Goal: Task Accomplishment & Management: Manage account settings

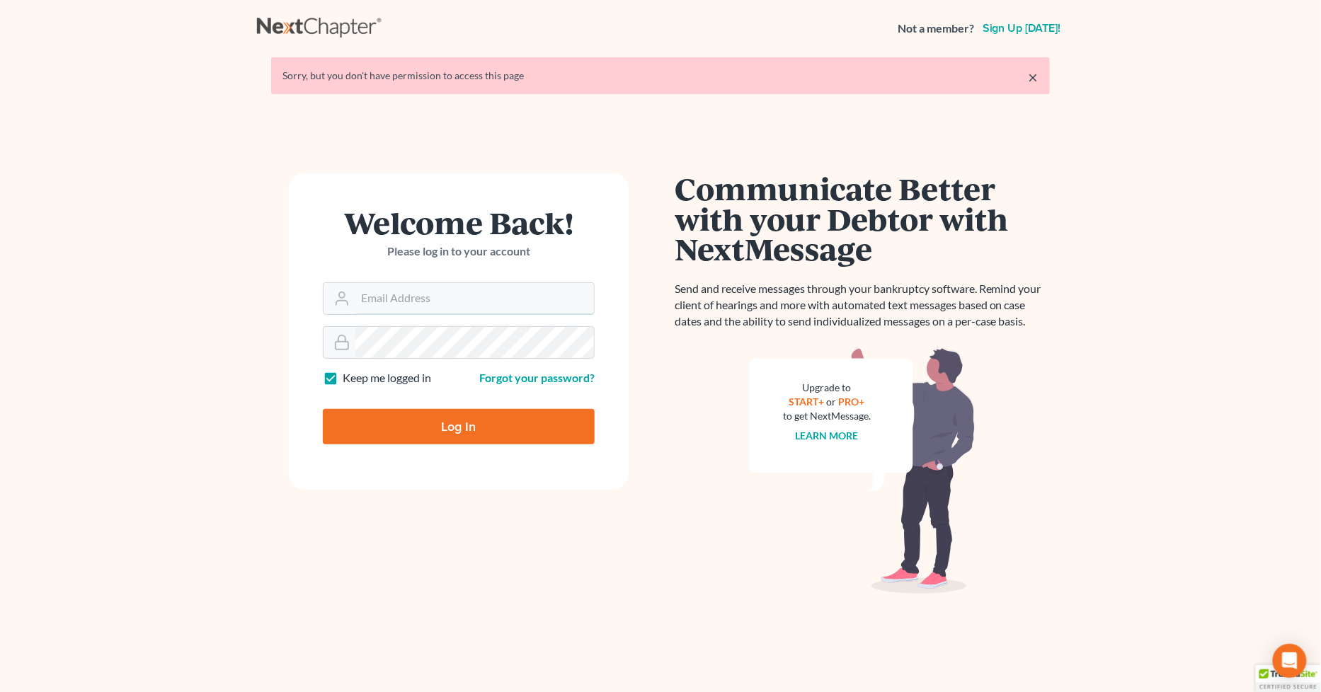
type input "[PERSON_NAME][EMAIL_ADDRESS][DOMAIN_NAME]"
drag, startPoint x: 405, startPoint y: 429, endPoint x: 362, endPoint y: 426, distance: 43.3
click at [406, 428] on input "Log In" at bounding box center [459, 426] width 272 height 35
type input "Thinking..."
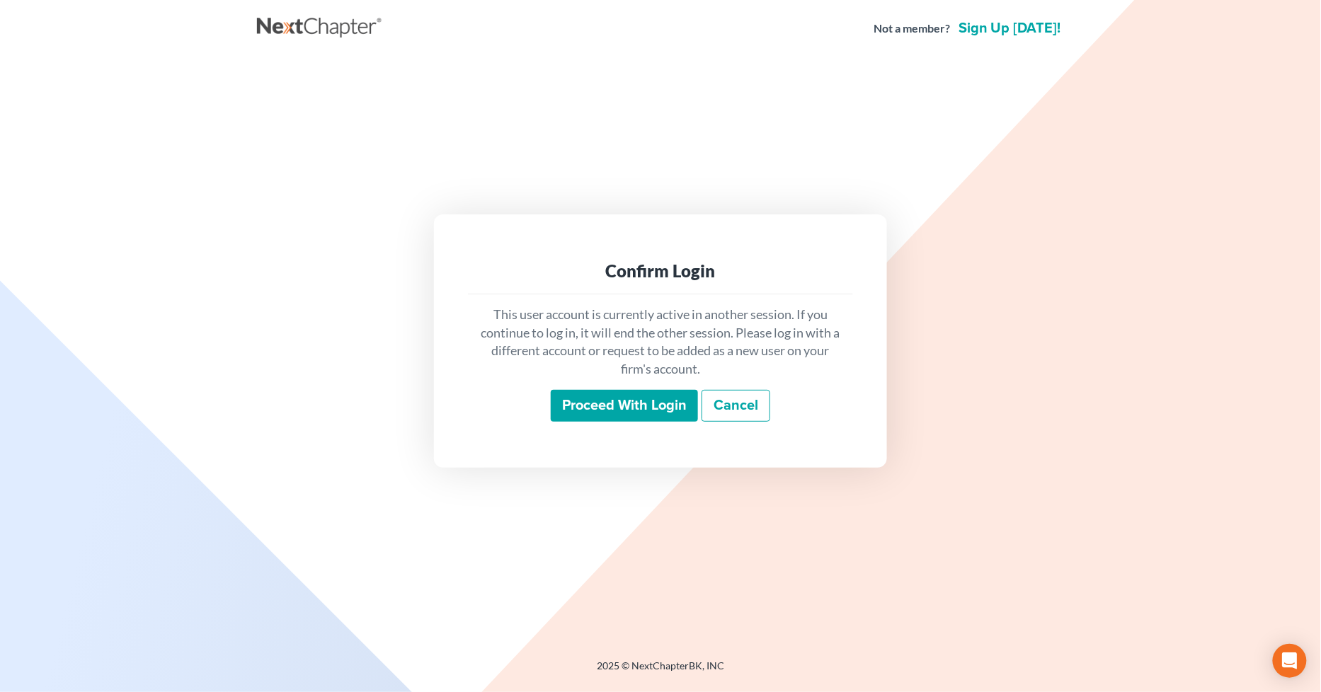
click at [589, 408] on input "Proceed with login" at bounding box center [624, 406] width 147 height 33
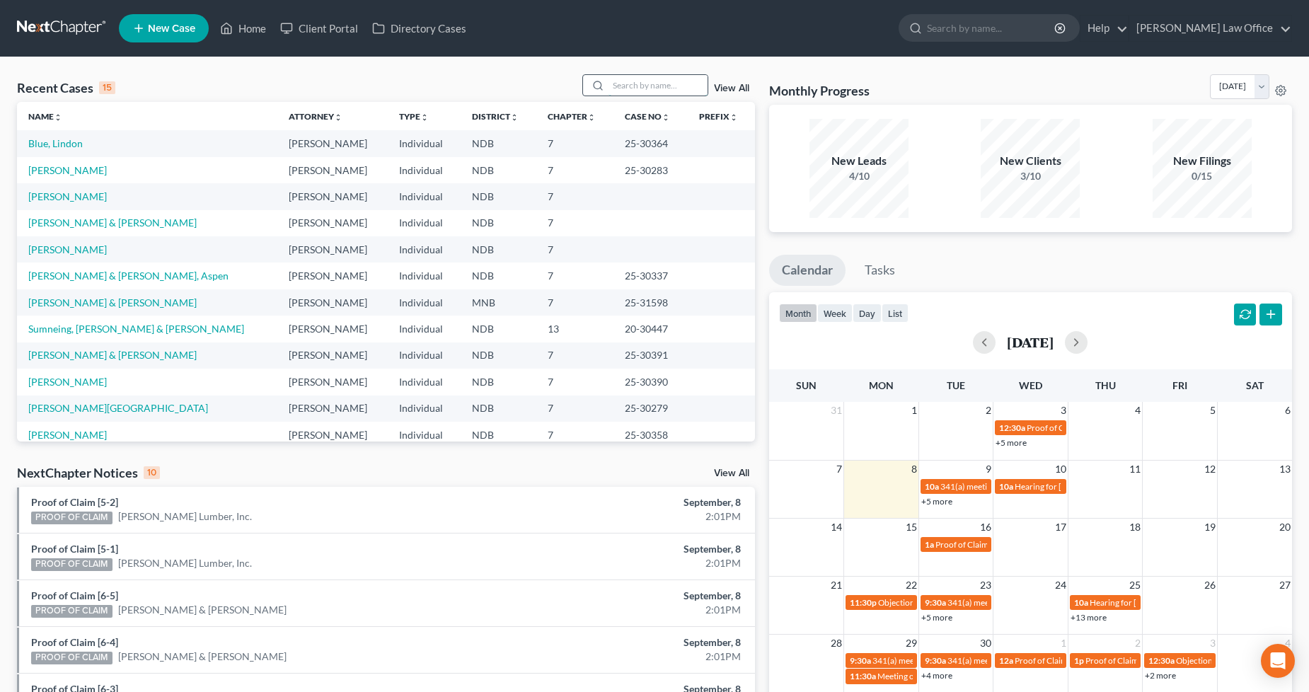
click at [623, 88] on input "search" at bounding box center [658, 85] width 99 height 21
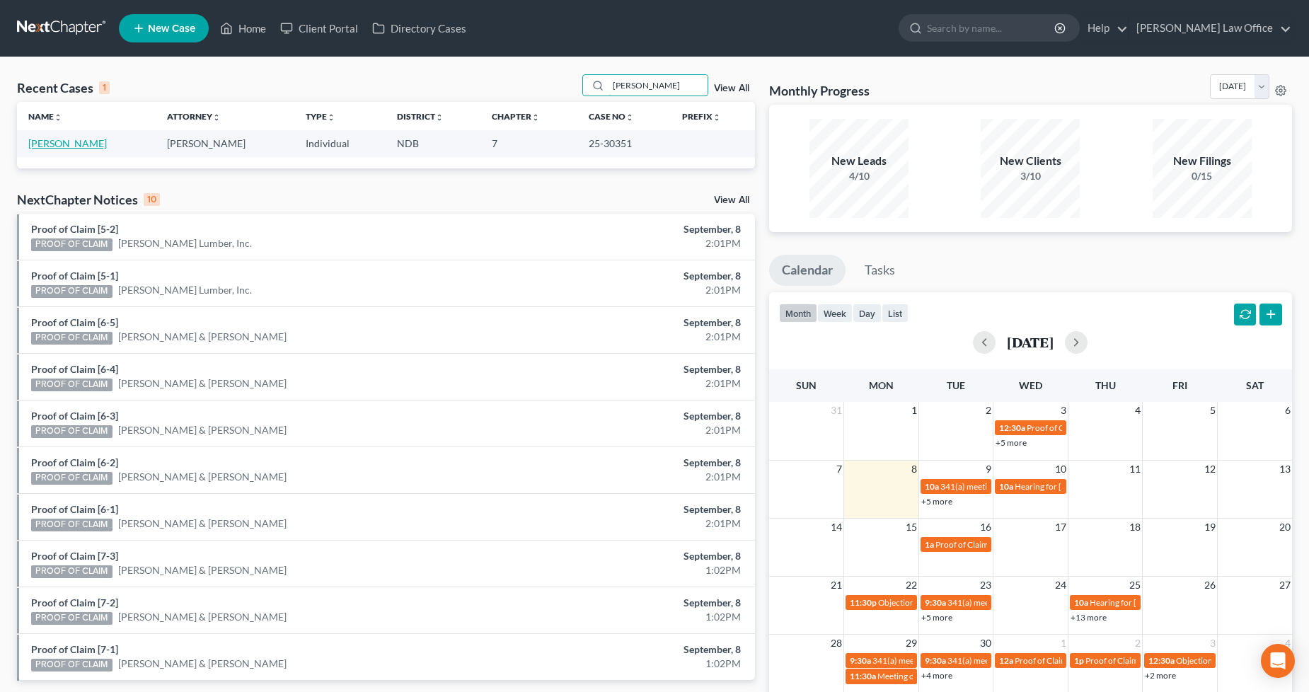
type input "[PERSON_NAME]"
drag, startPoint x: 59, startPoint y: 139, endPoint x: 96, endPoint y: 139, distance: 37.5
click at [59, 139] on link "Quade, Megan" at bounding box center [67, 143] width 79 height 12
select select "6"
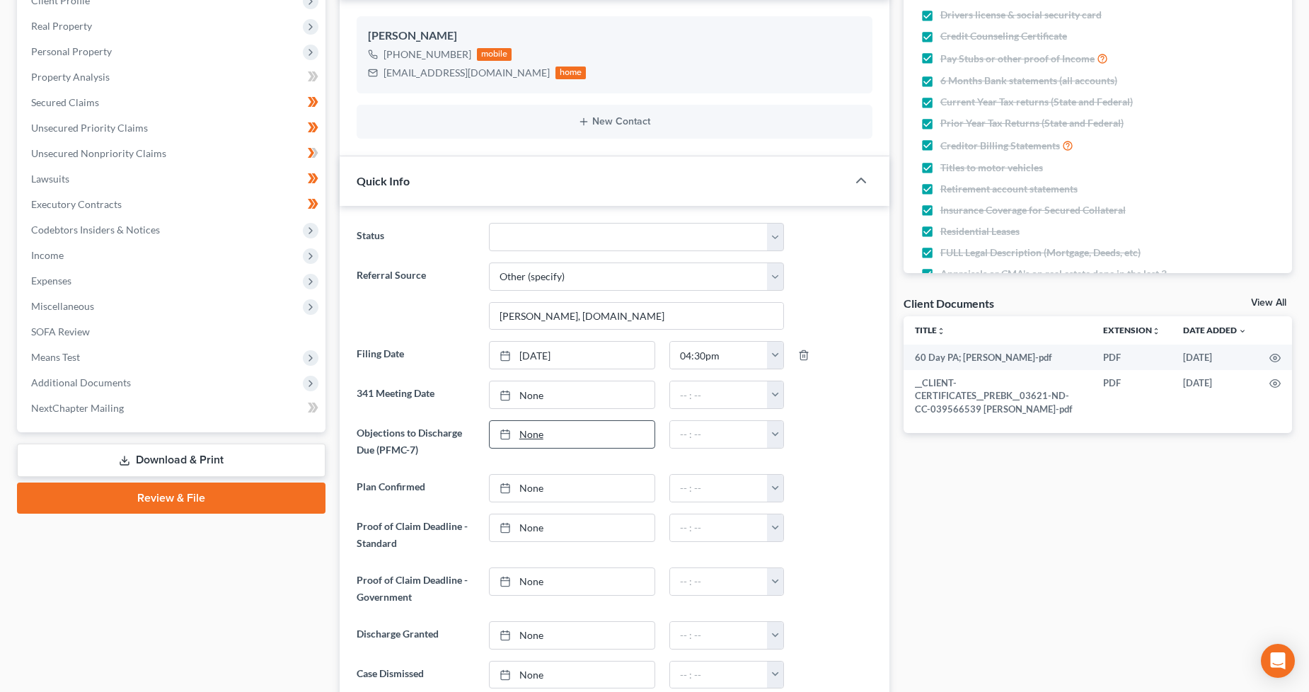
scroll to position [79, 0]
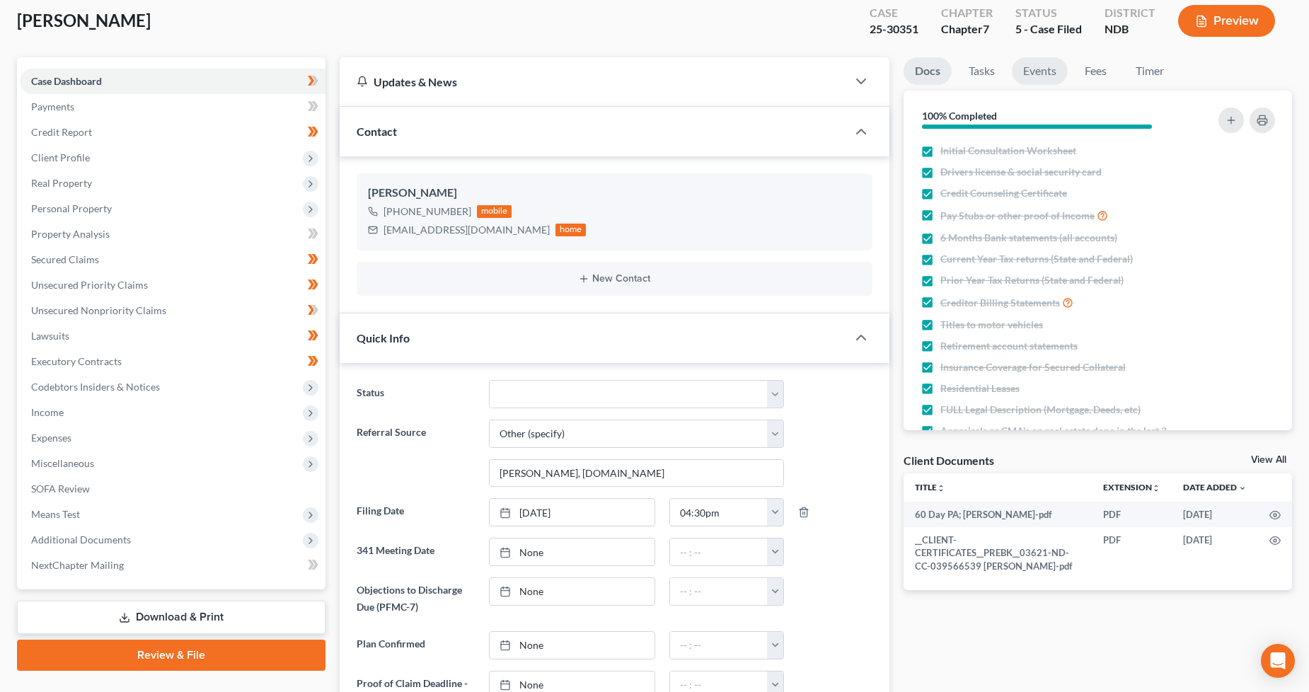
click at [1047, 81] on link "Events" at bounding box center [1040, 71] width 56 height 28
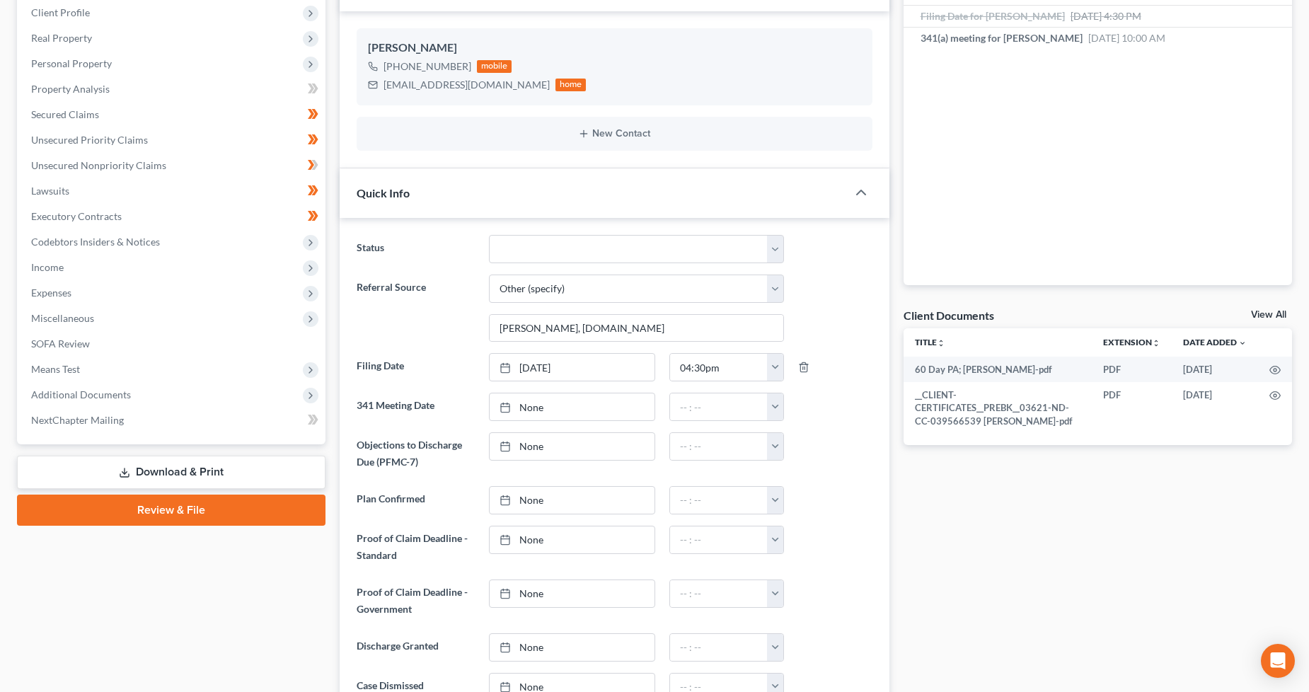
scroll to position [471, 0]
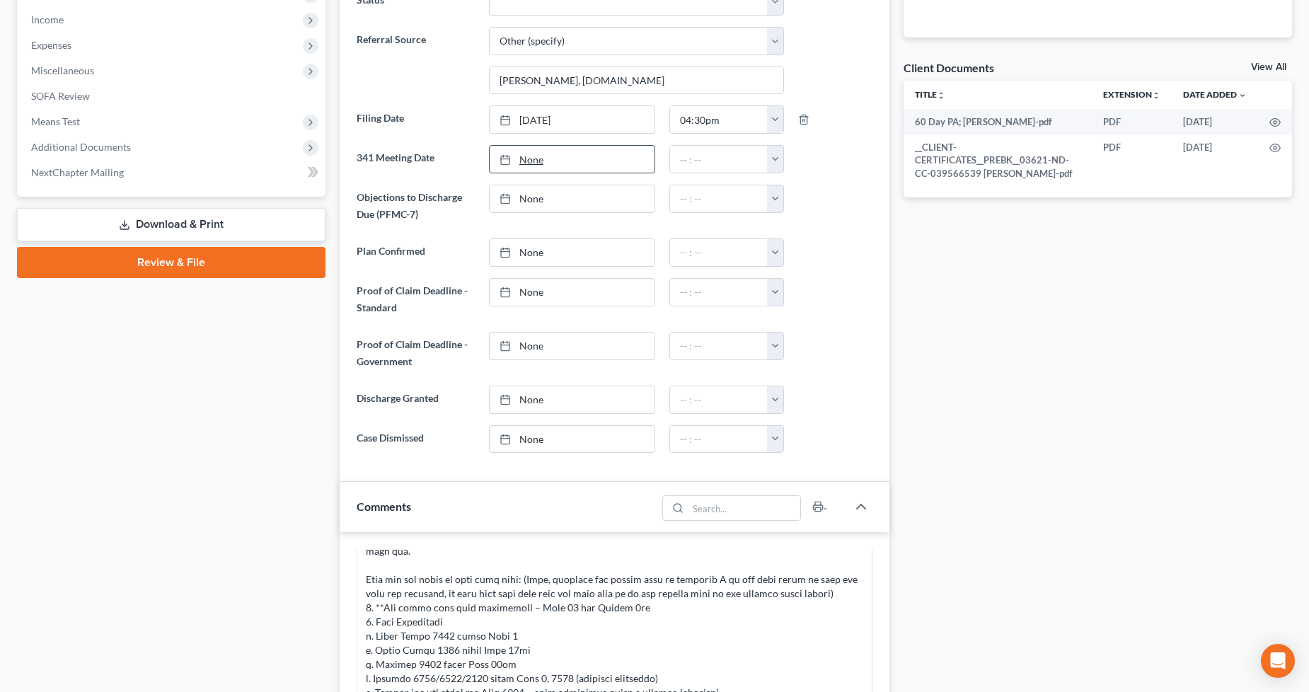
drag, startPoint x: 546, startPoint y: 151, endPoint x: 605, endPoint y: 151, distance: 59.5
click at [546, 151] on link "None" at bounding box center [572, 159] width 165 height 27
type input "[DATE]"
drag, startPoint x: 575, startPoint y: 291, endPoint x: 567, endPoint y: 292, distance: 7.9
click at [565, 153] on link "9/10/2025" at bounding box center [572, 159] width 165 height 27
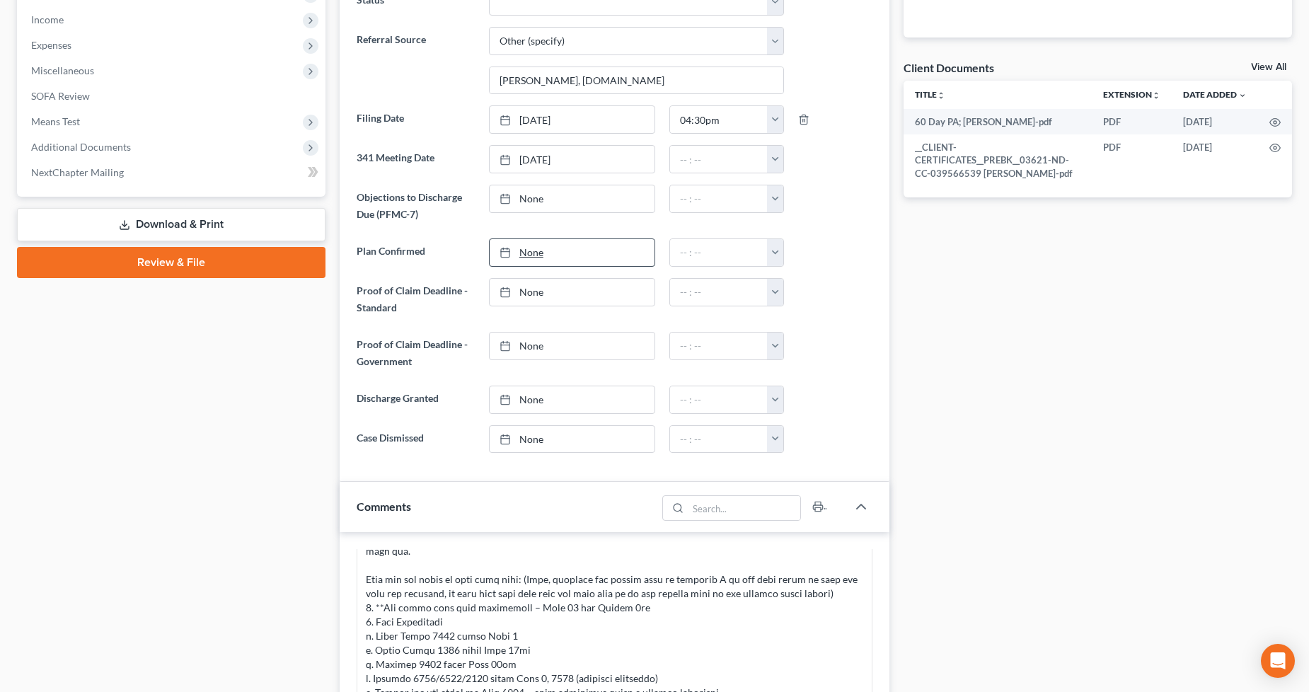
drag, startPoint x: 559, startPoint y: 292, endPoint x: 645, endPoint y: 259, distance: 91.9
click at [770, 161] on button "button" at bounding box center [775, 159] width 16 height 27
click at [809, 195] on link "10:00am" at bounding box center [806, 195] width 79 height 24
type input "10:00am"
click at [1045, 379] on div "Docs Tasks Events Fees Timer 100% Completed Nothing here yet! Initial Consultat…" at bounding box center [1098, 356] width 403 height 1382
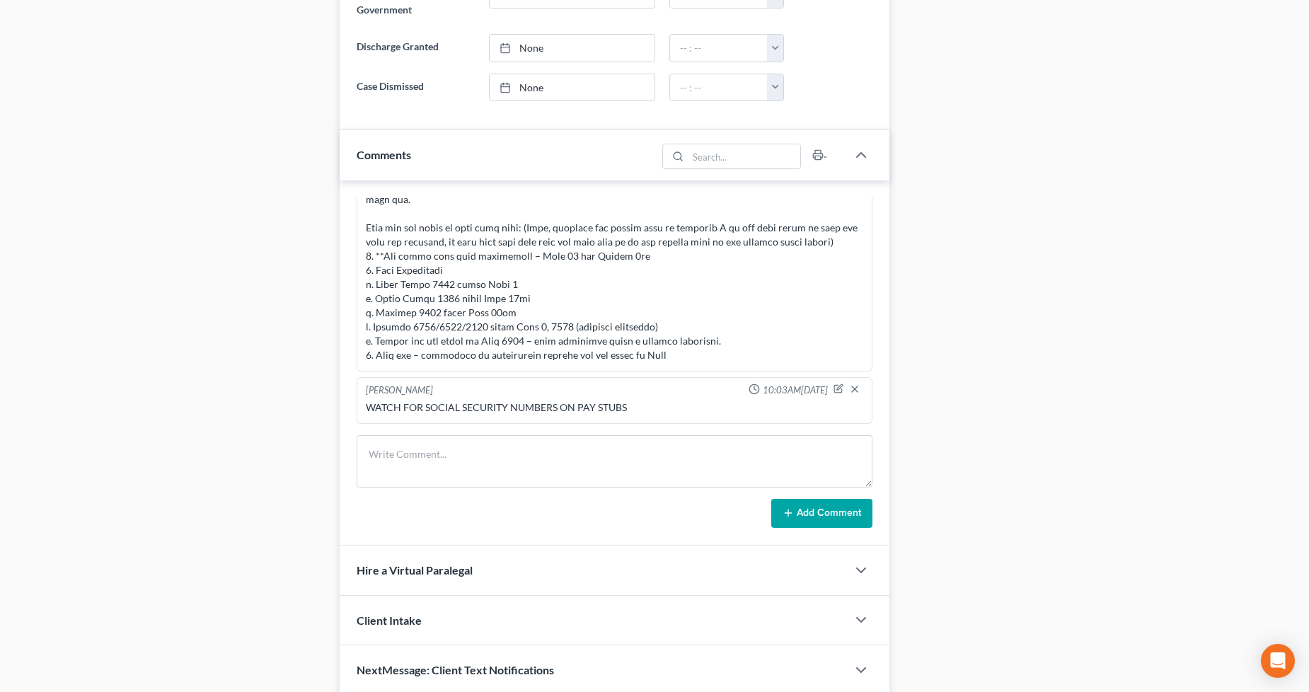
scroll to position [880, 0]
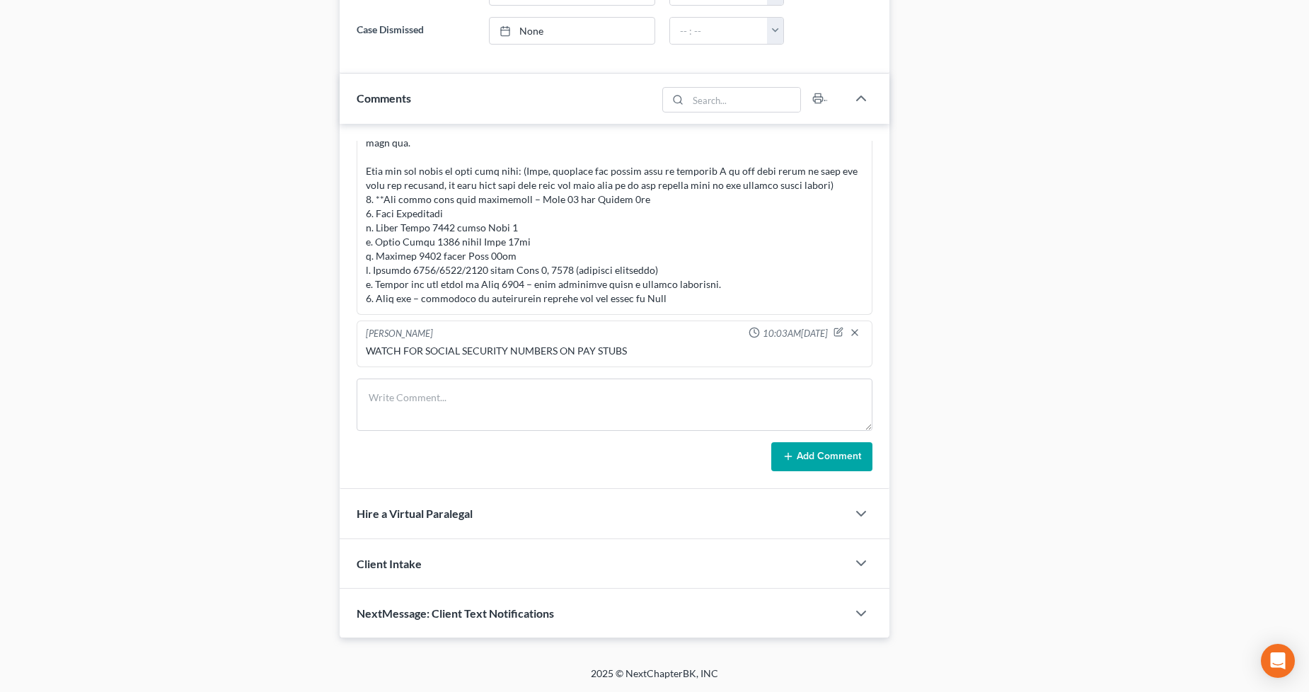
click at [468, 603] on div "NextMessage: Client Text Notifications" at bounding box center [593, 613] width 507 height 49
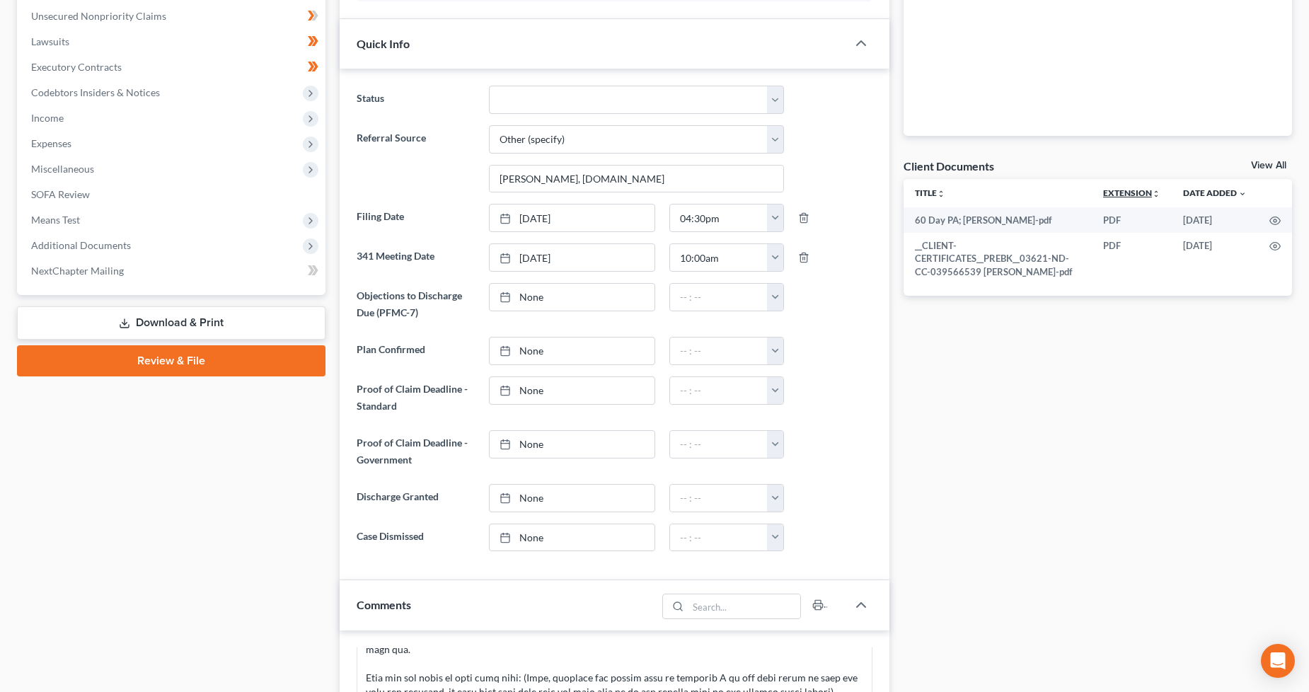
scroll to position [135, 0]
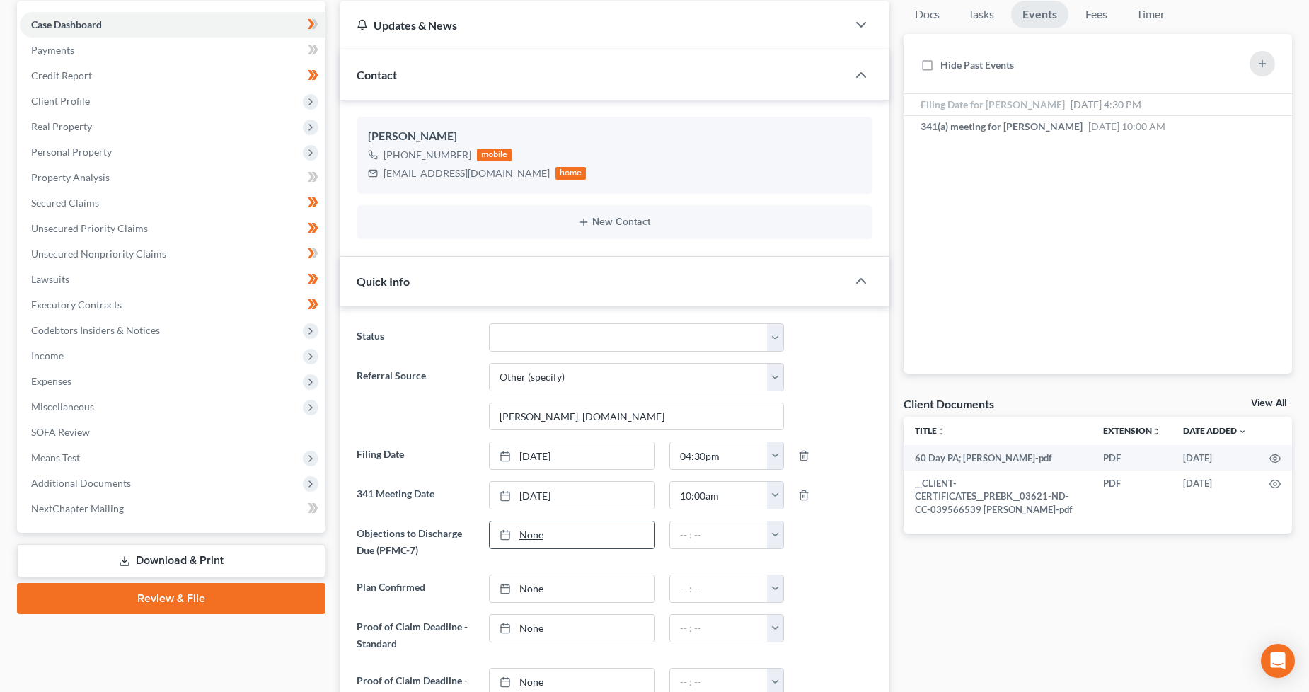
type input "9/8/2025"
click at [539, 535] on link "None" at bounding box center [572, 535] width 165 height 27
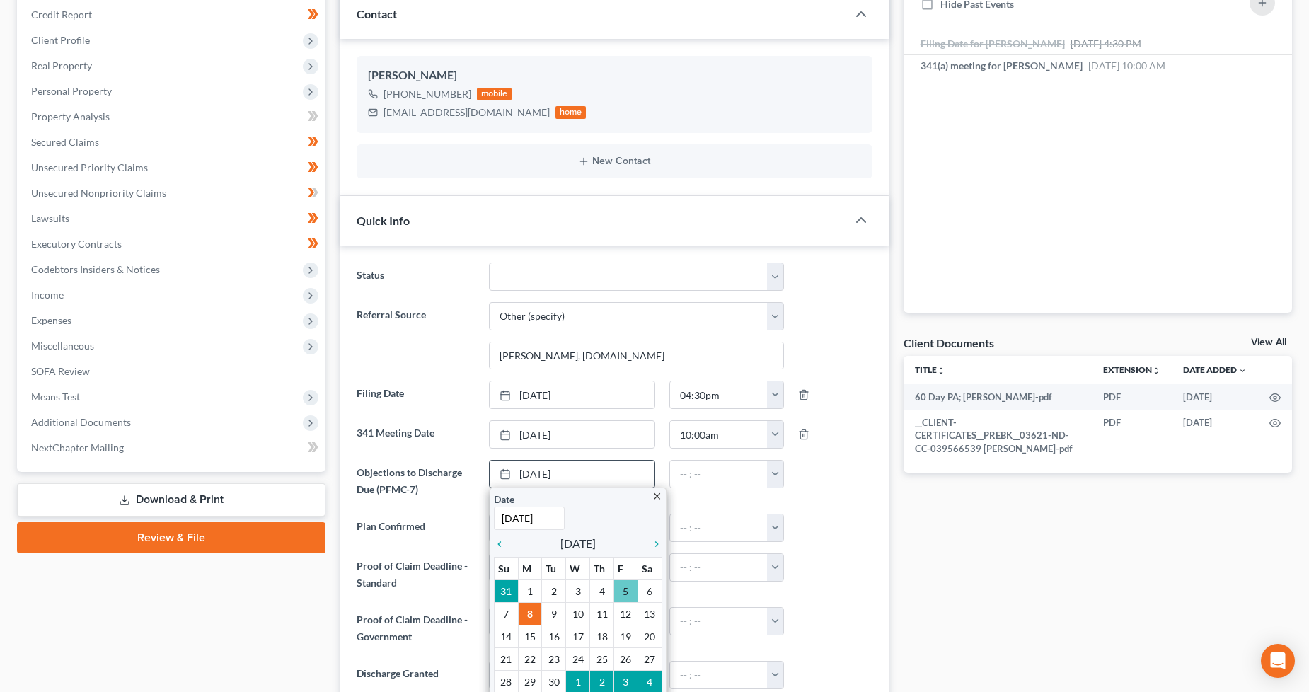
scroll to position [292, 0]
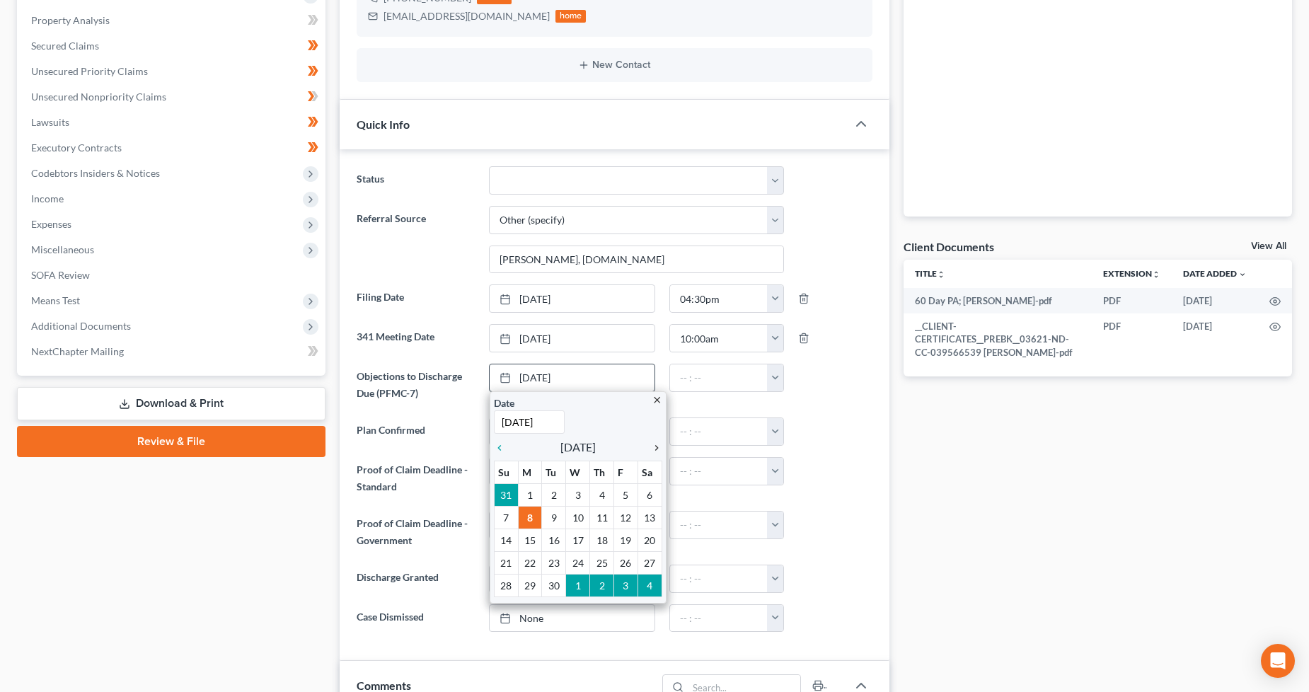
click at [655, 447] on icon "chevron_right" at bounding box center [653, 447] width 18 height 11
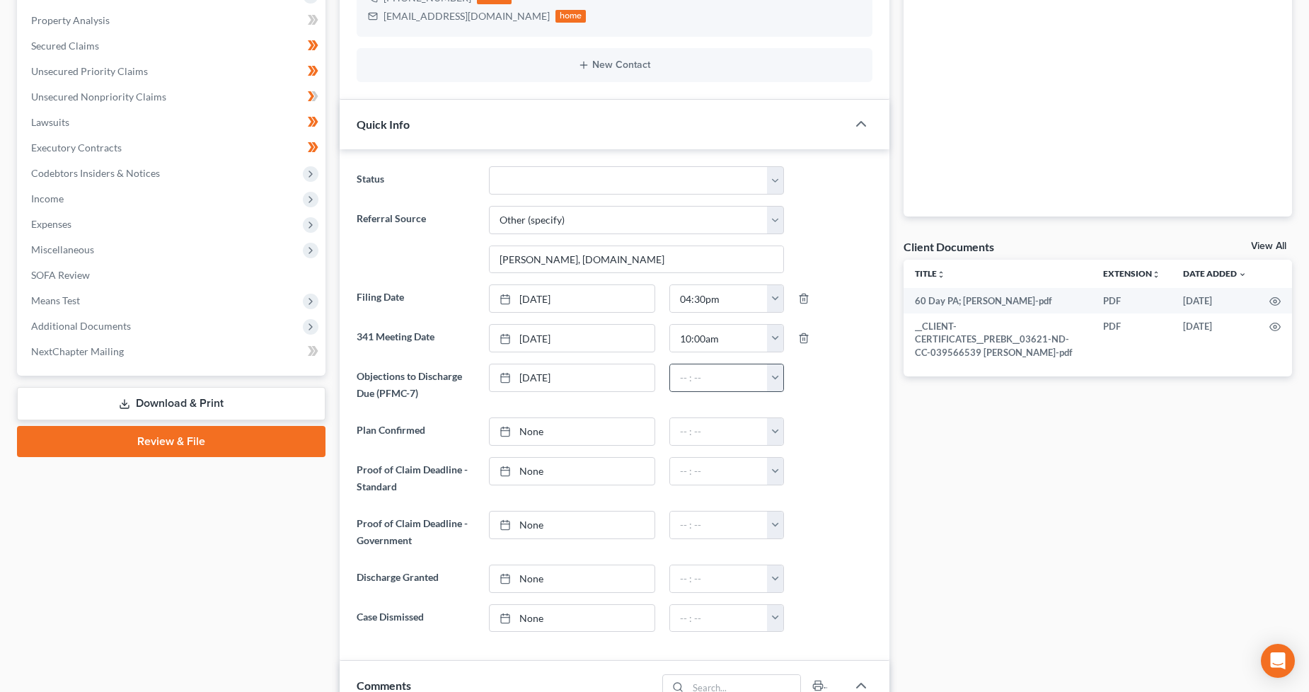
click at [770, 377] on button "button" at bounding box center [775, 377] width 16 height 27
click at [812, 464] on link "9:00pm" at bounding box center [806, 464] width 79 height 24
type input "9:00pm"
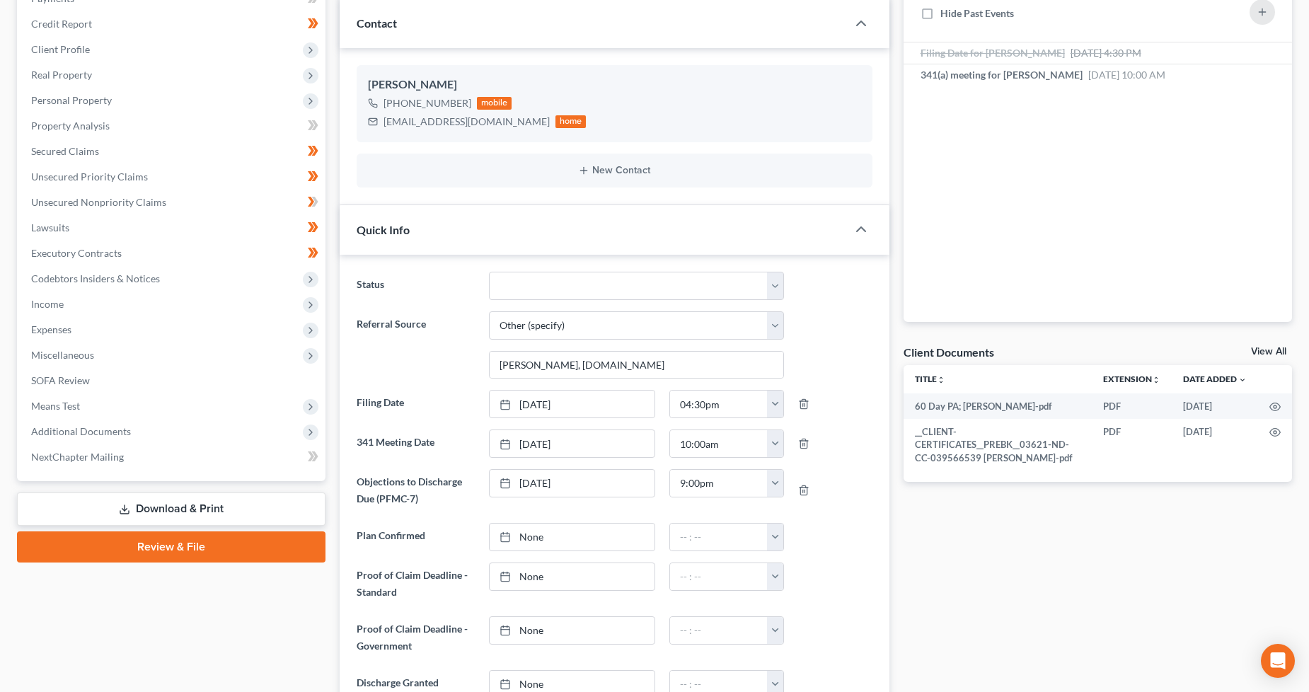
scroll to position [57, 0]
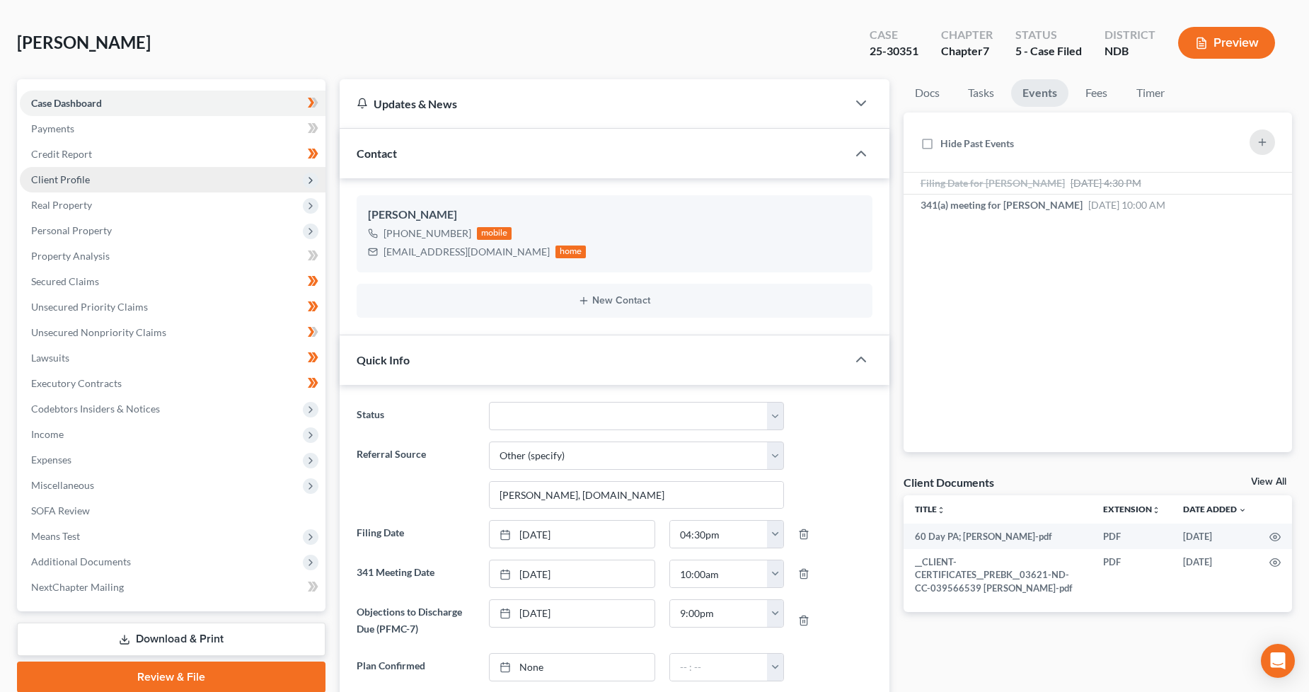
click at [98, 178] on span "Client Profile" at bounding box center [173, 179] width 306 height 25
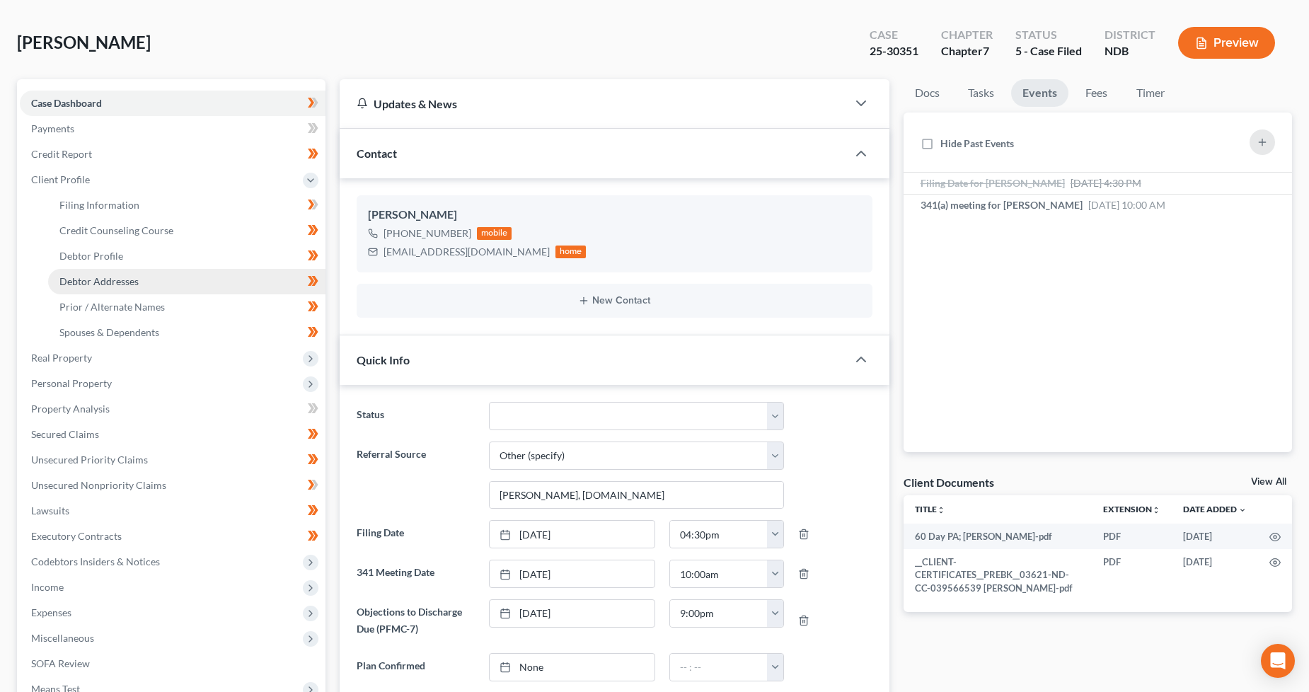
click at [104, 284] on span "Debtor Addresses" at bounding box center [98, 281] width 79 height 12
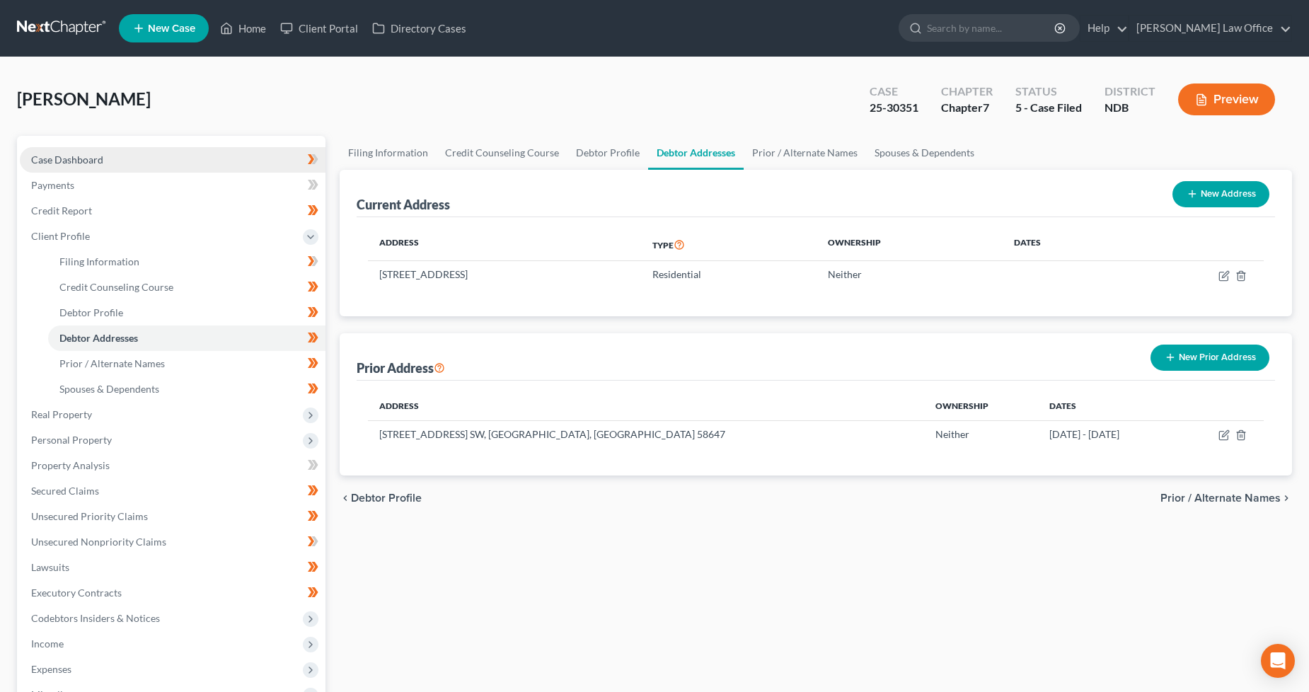
click at [113, 153] on link "Case Dashboard" at bounding box center [173, 159] width 306 height 25
select select "6"
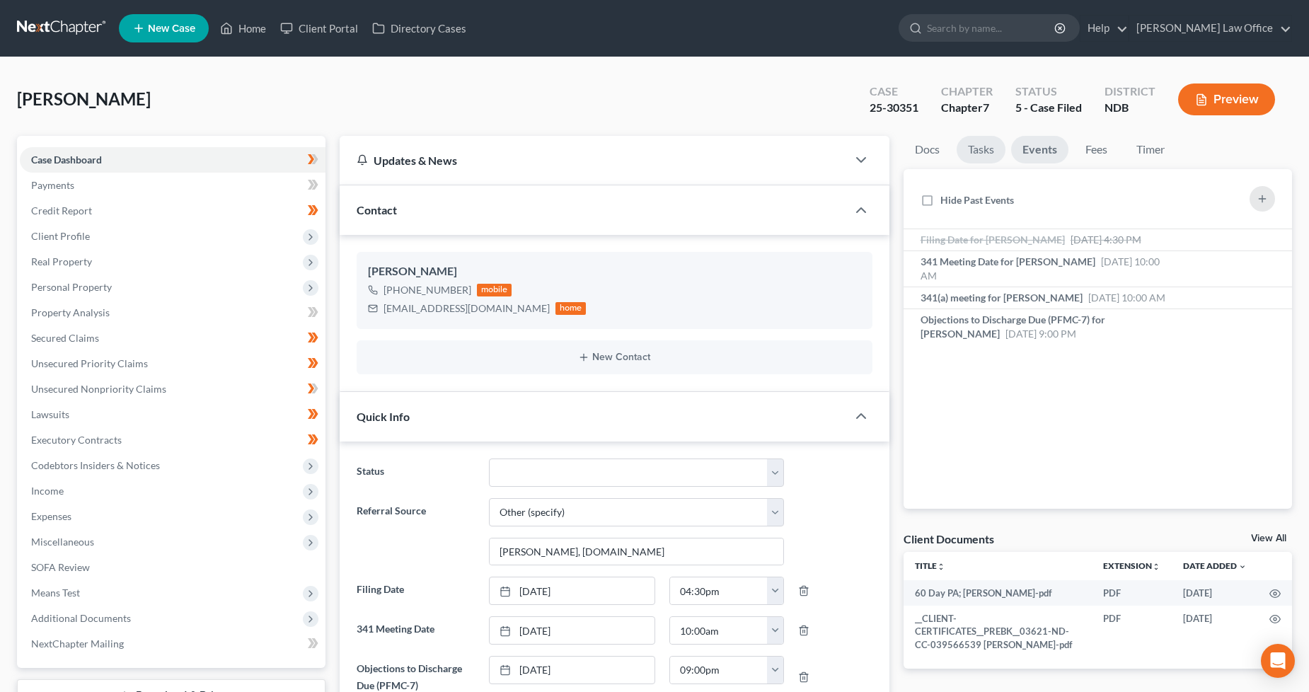
drag, startPoint x: 989, startPoint y: 142, endPoint x: 998, endPoint y: 241, distance: 99.5
click at [988, 143] on link "Tasks" at bounding box center [981, 150] width 49 height 28
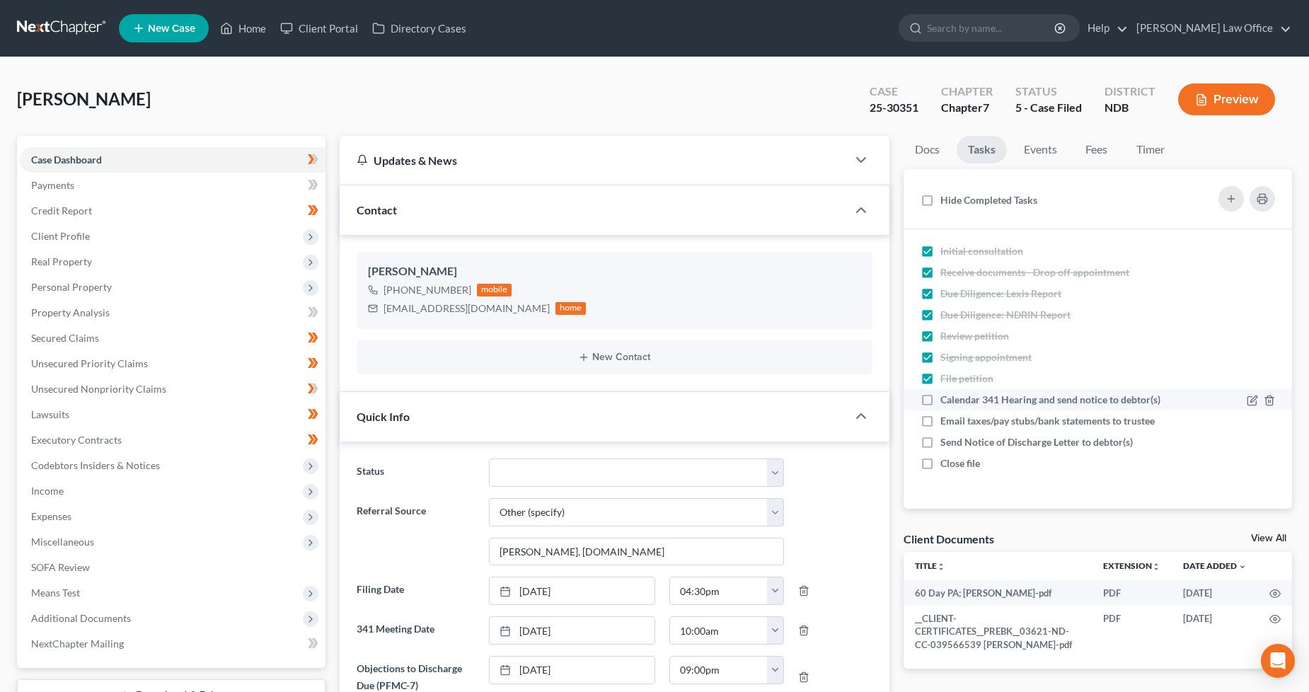
click at [941, 395] on label "Calendar 341 Hearing and send notice to debtor(s)" at bounding box center [1054, 400] width 226 height 14
click at [946, 395] on input "Calendar 341 Hearing and send notice to debtor(s)" at bounding box center [950, 397] width 9 height 9
checkbox input "true"
click at [941, 425] on label "Email taxes/pay stubs/bank statements to trustee" at bounding box center [1054, 421] width 226 height 14
click at [946, 423] on input "Email taxes/pay stubs/bank statements to trustee" at bounding box center [950, 418] width 9 height 9
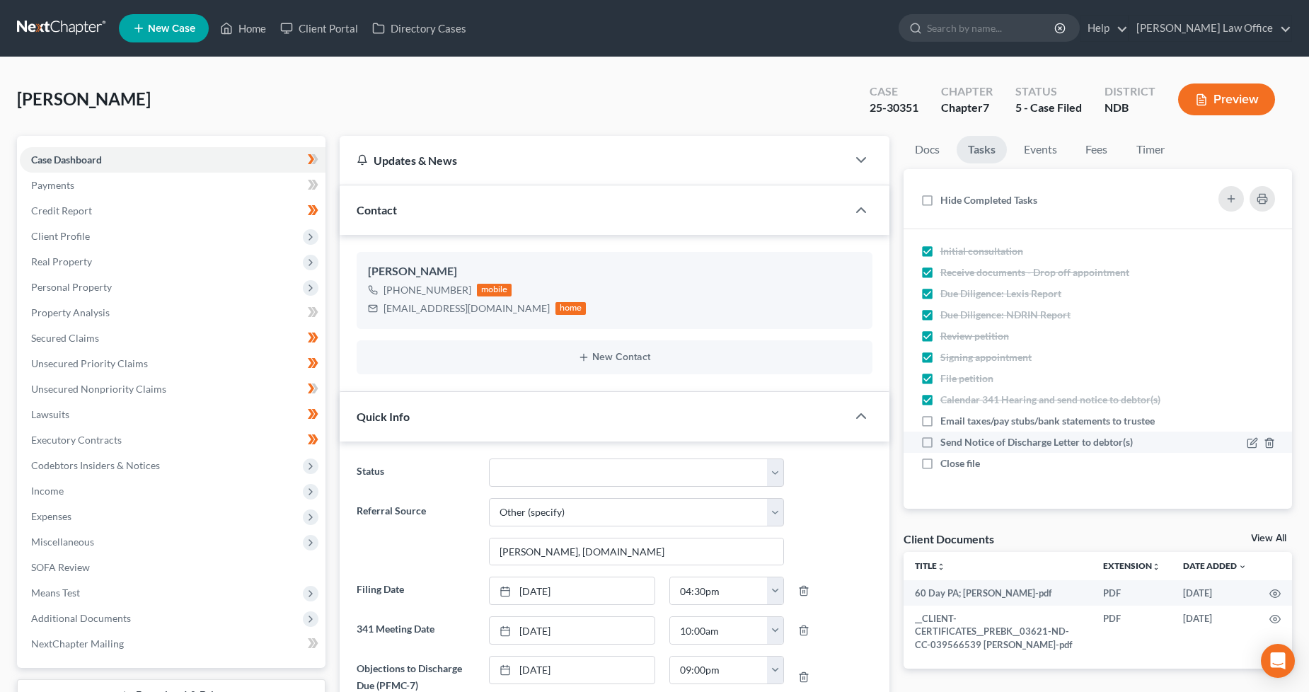
checkbox input "true"
drag, startPoint x: 60, startPoint y: 21, endPoint x: 76, endPoint y: 28, distance: 17.7
click at [60, 21] on link at bounding box center [62, 28] width 91 height 25
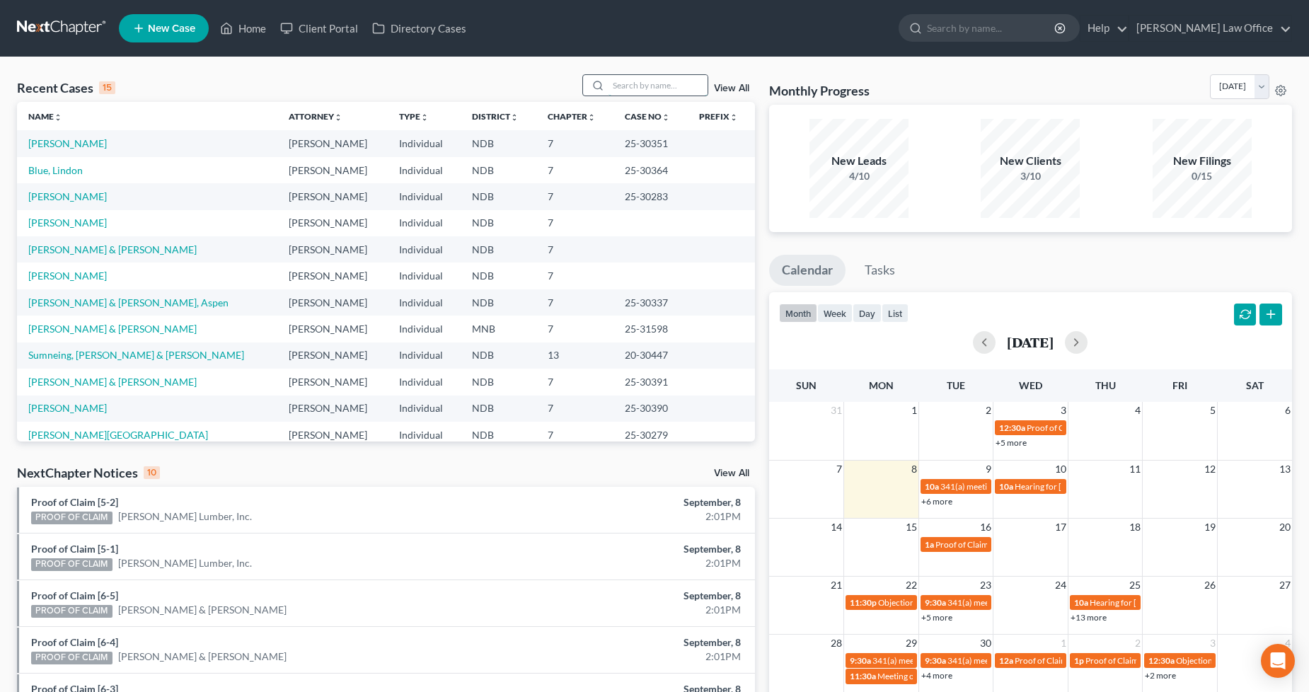
click at [657, 90] on input "search" at bounding box center [658, 85] width 99 height 21
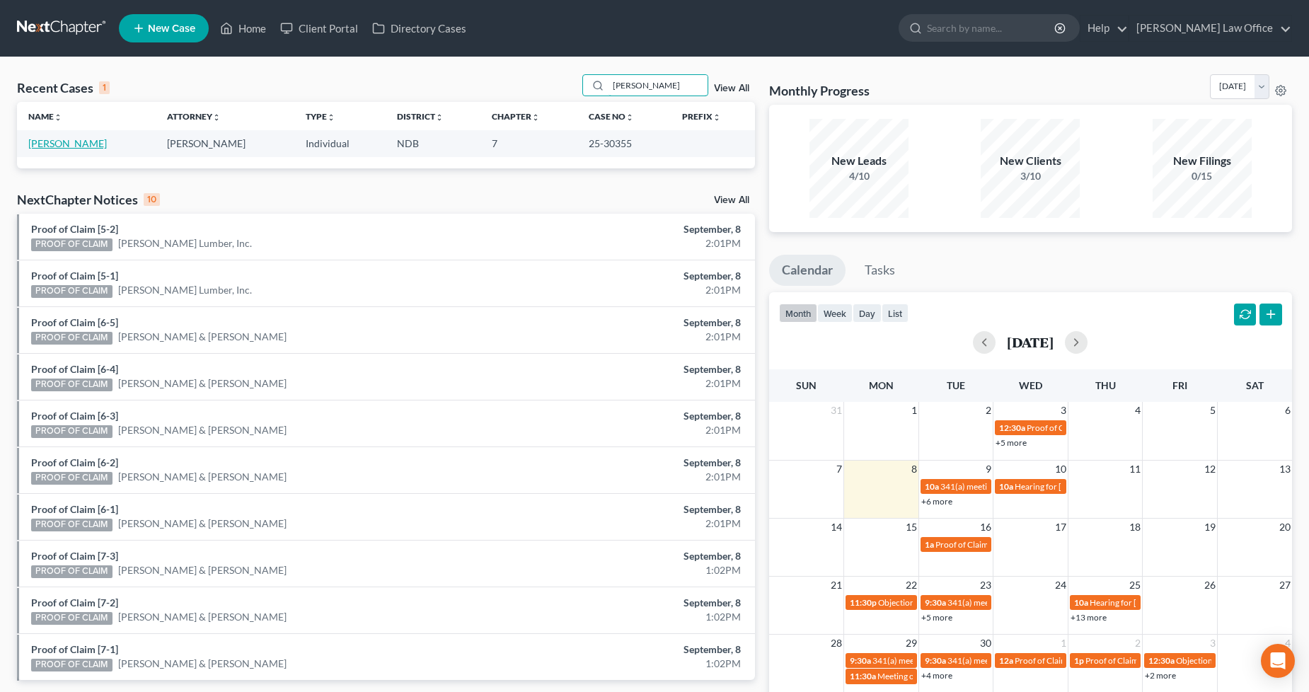
type input "olsen"
click at [72, 144] on link "Olsen, Ericka" at bounding box center [67, 143] width 79 height 12
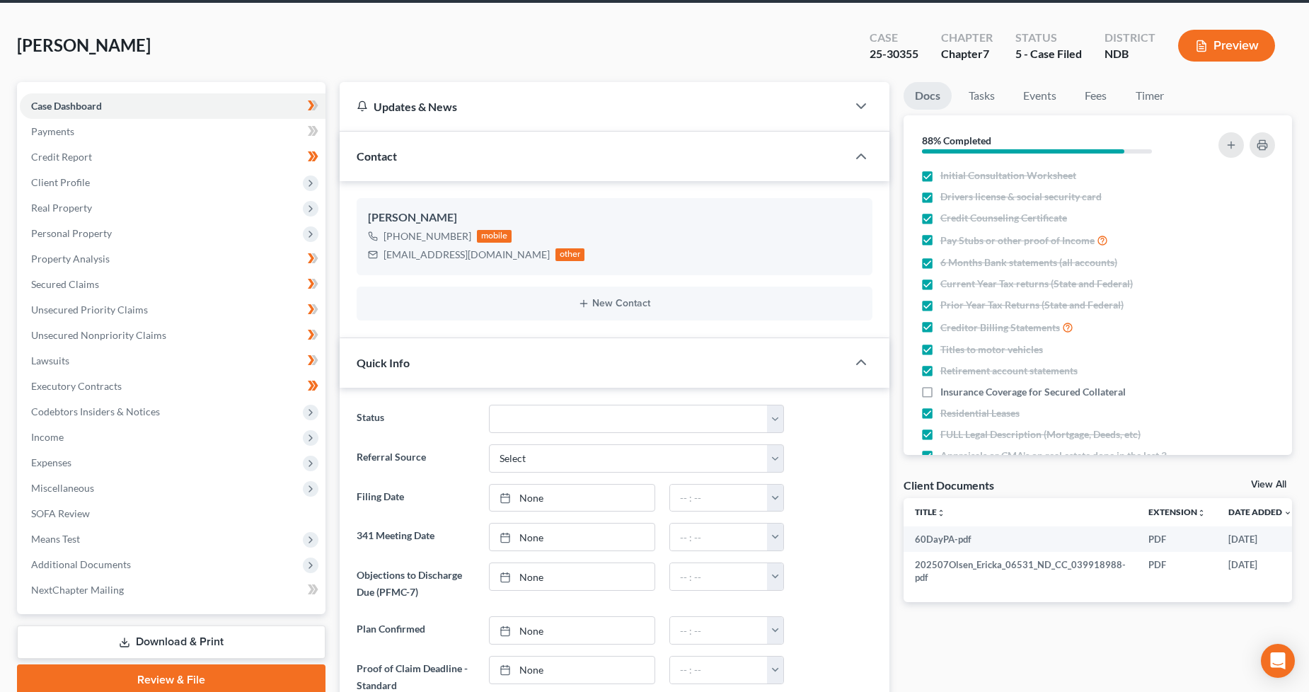
scroll to position [79, 0]
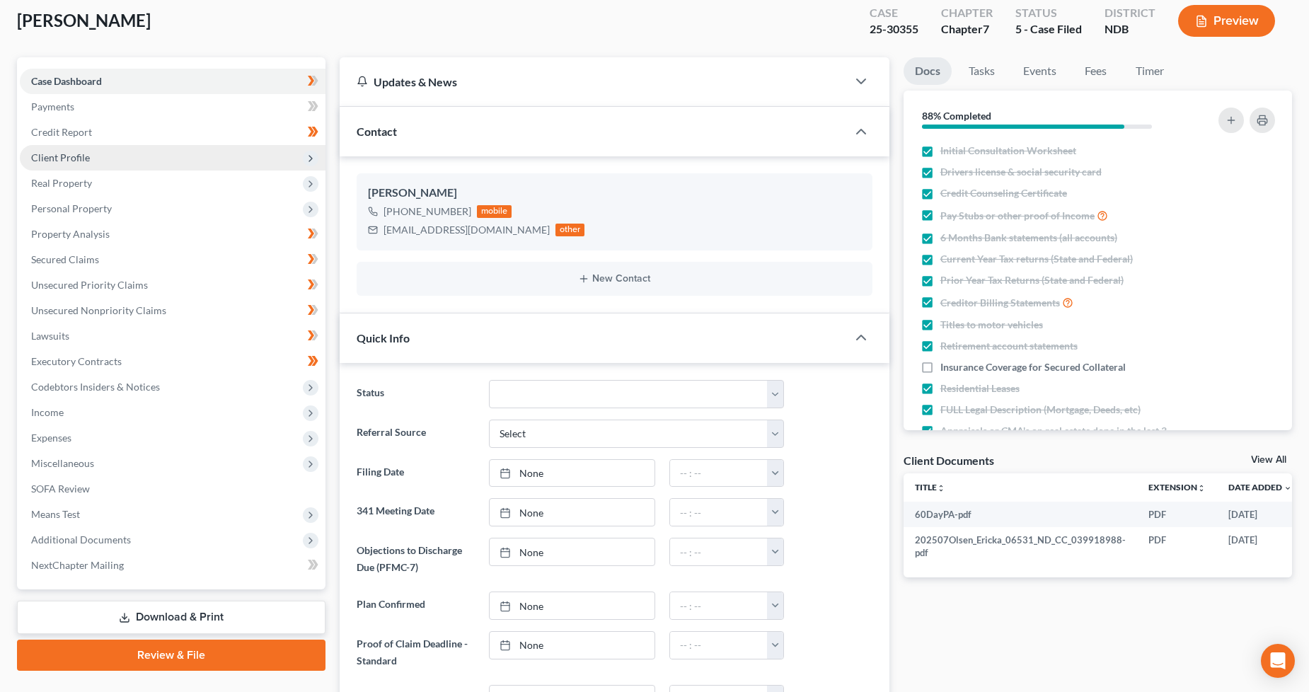
click at [85, 161] on span "Client Profile" at bounding box center [60, 157] width 59 height 12
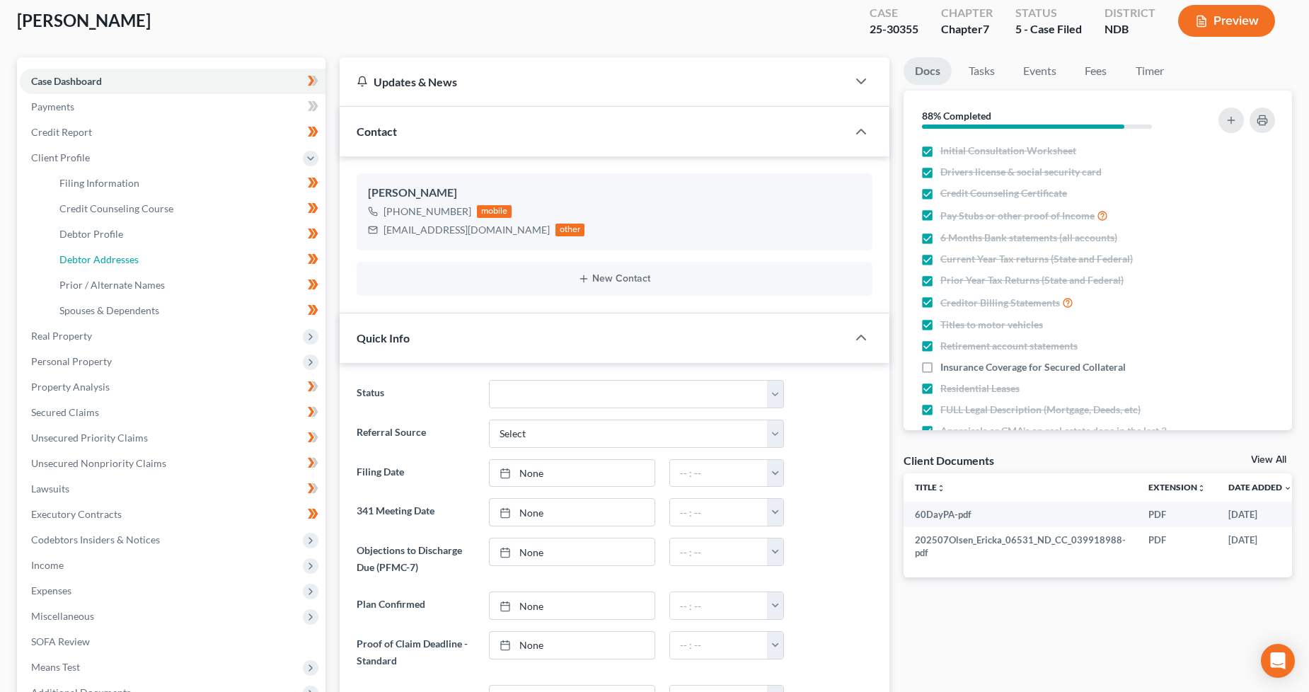
click at [108, 255] on span "Debtor Addresses" at bounding box center [98, 259] width 79 height 12
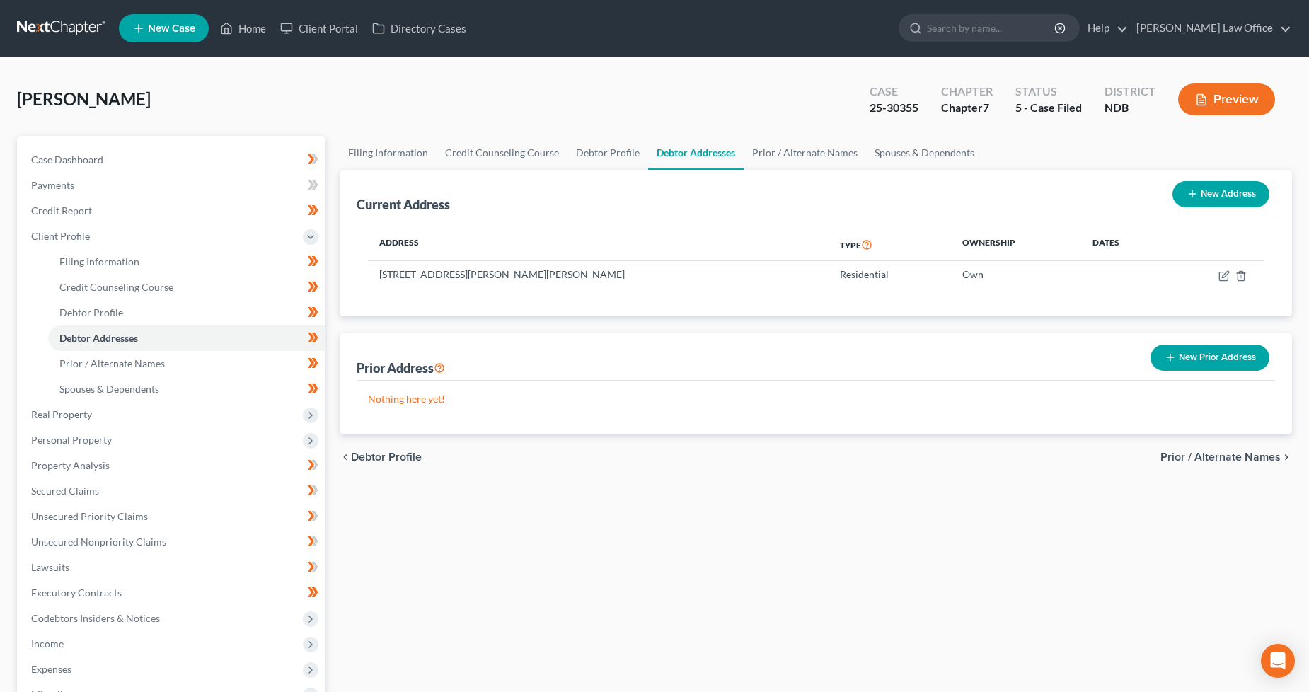
click at [67, 22] on link at bounding box center [62, 28] width 91 height 25
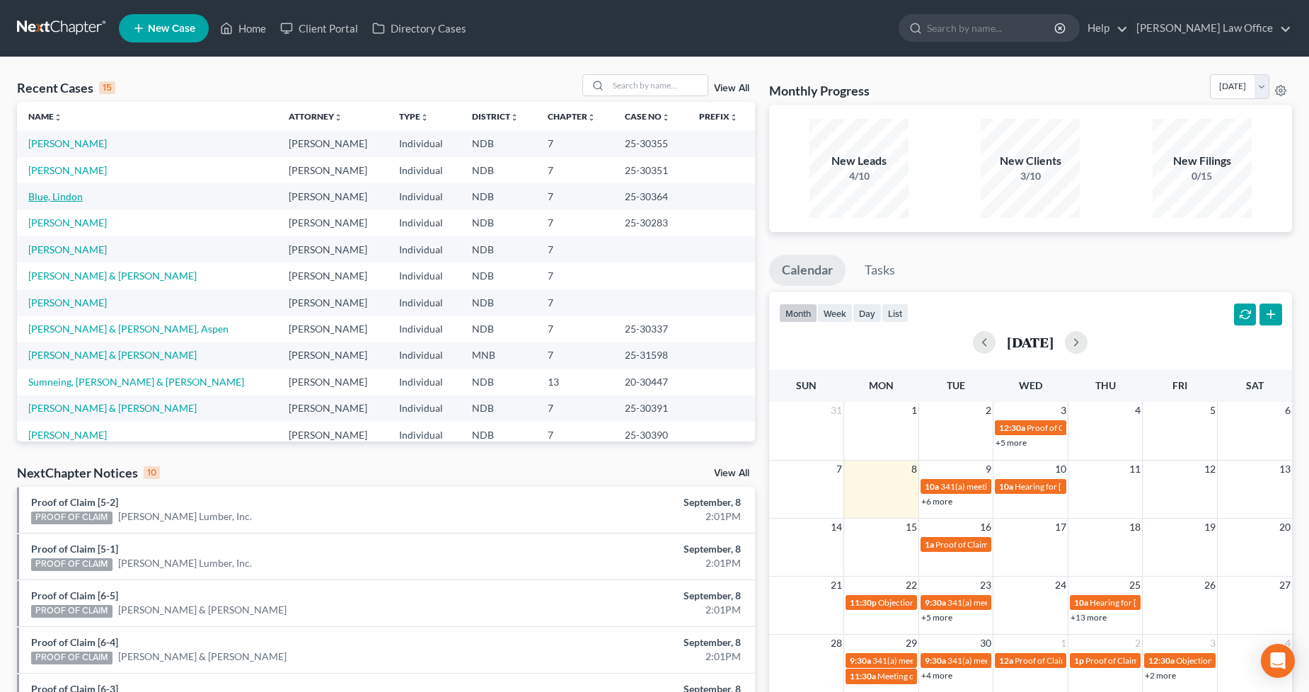
click at [45, 193] on link "Blue, Lindon" at bounding box center [55, 196] width 54 height 12
select select "0"
click at [72, 170] on link "[PERSON_NAME]" at bounding box center [67, 170] width 79 height 12
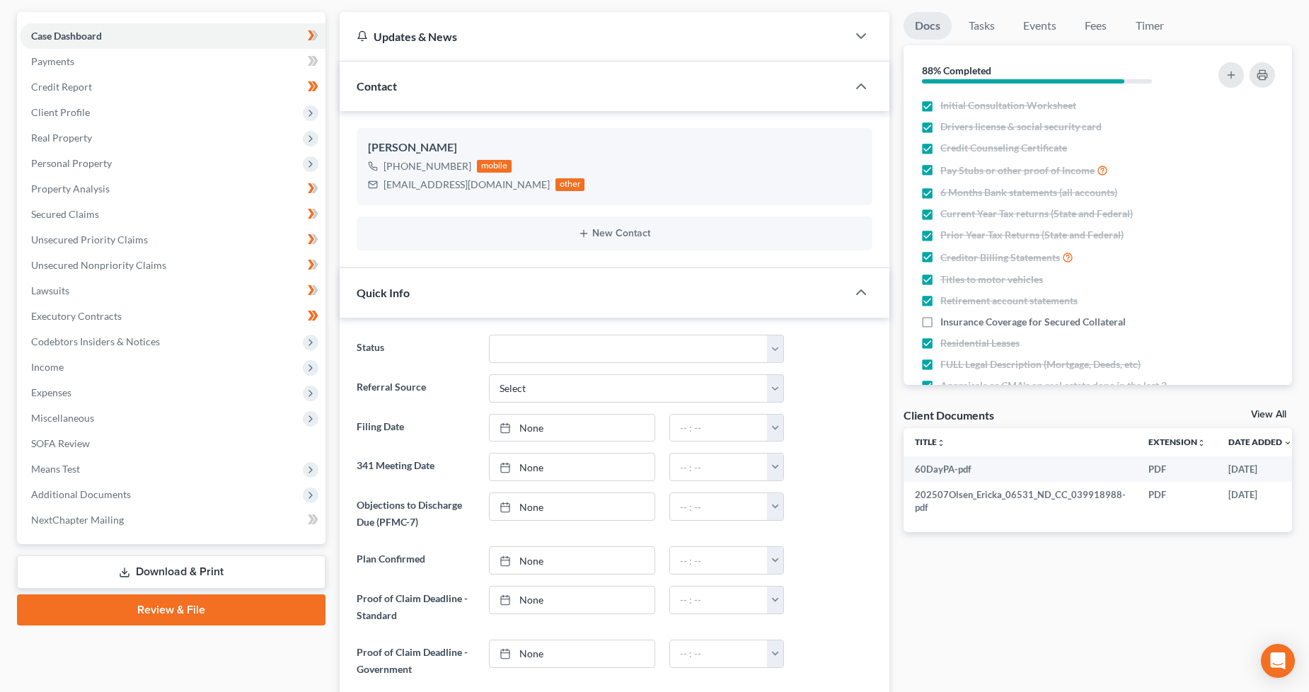
scroll to position [157, 0]
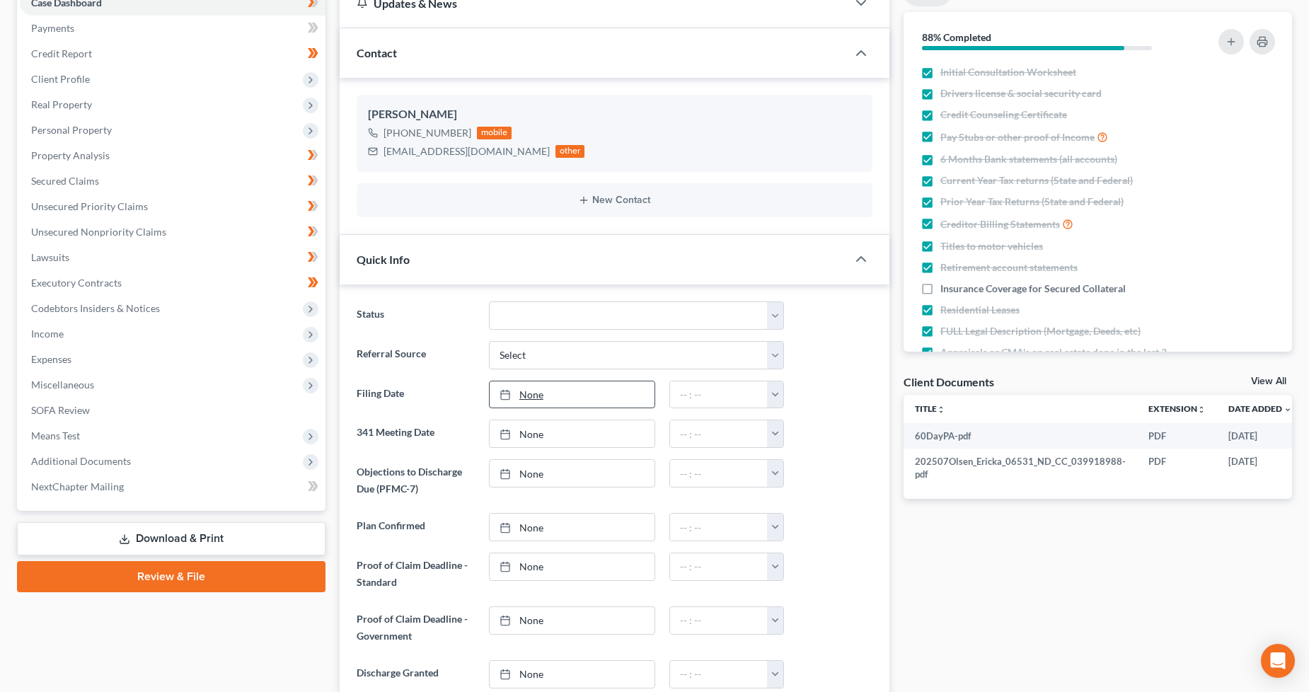
click at [592, 386] on link "None" at bounding box center [572, 394] width 165 height 27
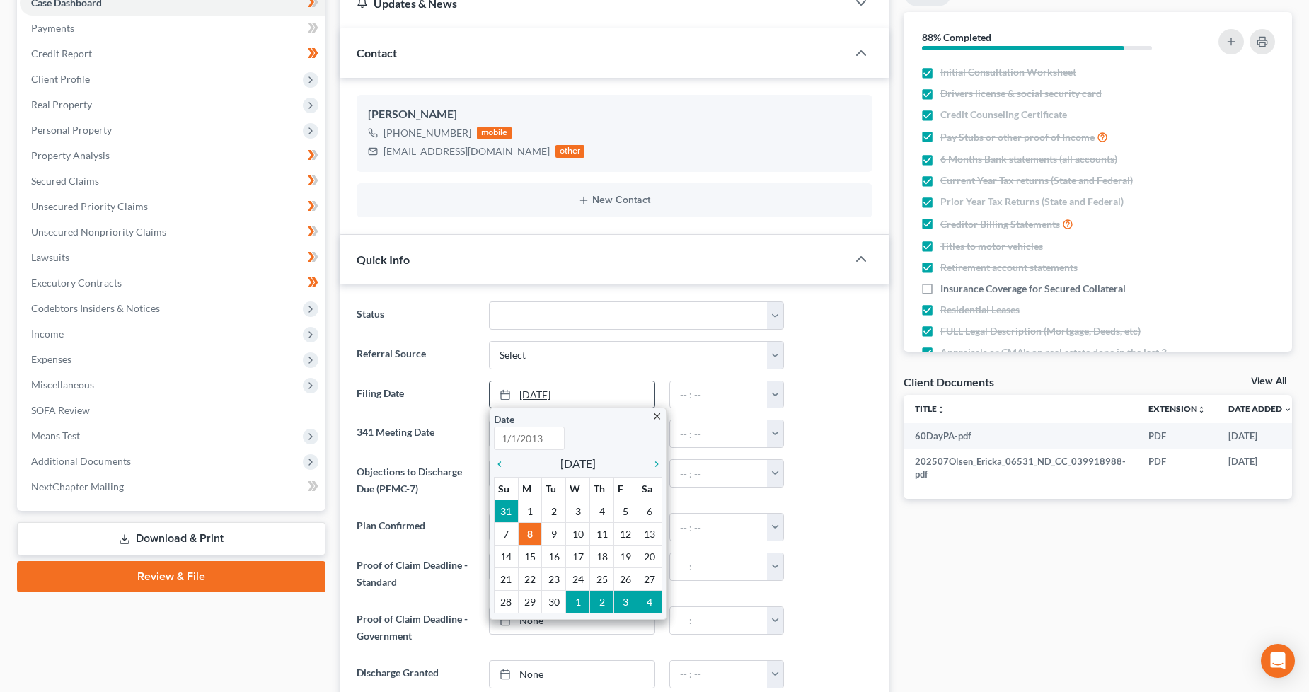
type input "9/8/2025"
click at [503, 467] on icon "chevron_left" at bounding box center [503, 464] width 18 height 11
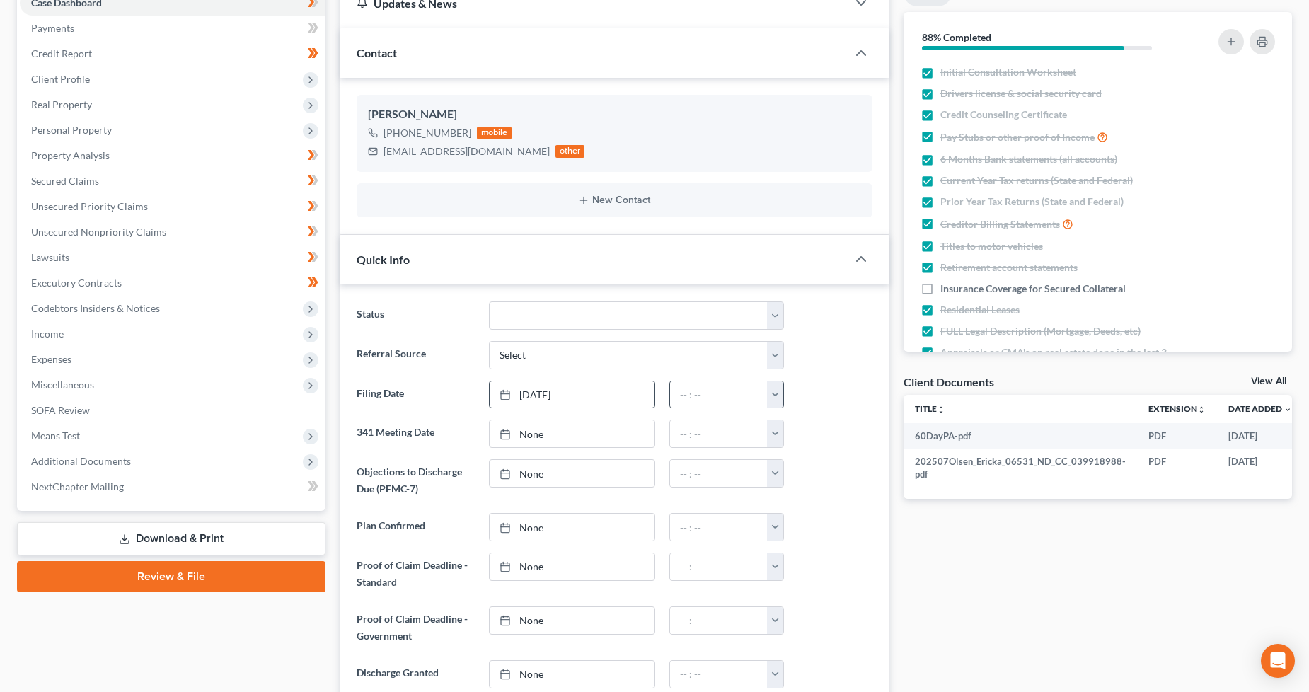
click at [768, 394] on button "button" at bounding box center [775, 394] width 16 height 27
click at [801, 432] on link "12:00am" at bounding box center [806, 426] width 79 height 24
type input "12:00am"
click at [552, 435] on link "None" at bounding box center [572, 433] width 165 height 27
type input "[DATE]"
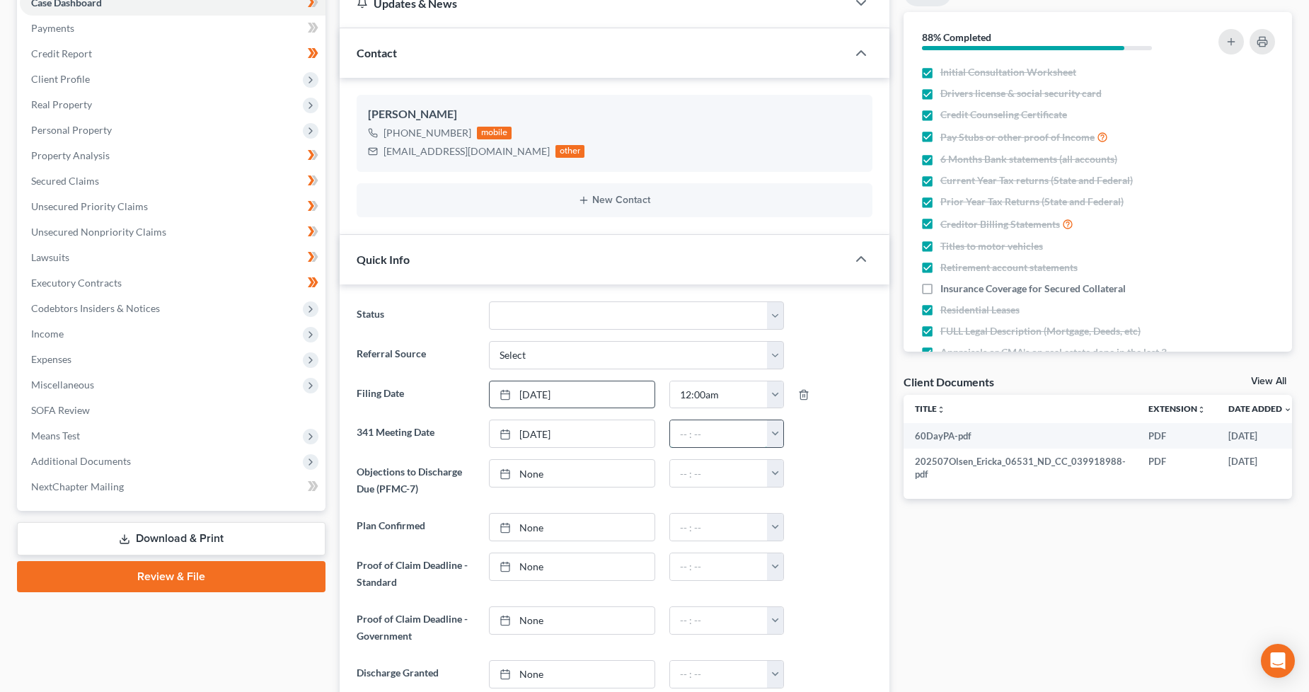
click at [761, 434] on input "text" at bounding box center [719, 433] width 98 height 27
click at [783, 432] on div "12:00am 12:30am 1:00am 1:30am 2:00am 2:30am 3:00am 3:30am 4:00am 4:30am 5:00am …" at bounding box center [726, 434] width 115 height 28
click at [775, 436] on button "button" at bounding box center [775, 433] width 16 height 27
click at [807, 542] on link "10:00am" at bounding box center [806, 548] width 79 height 24
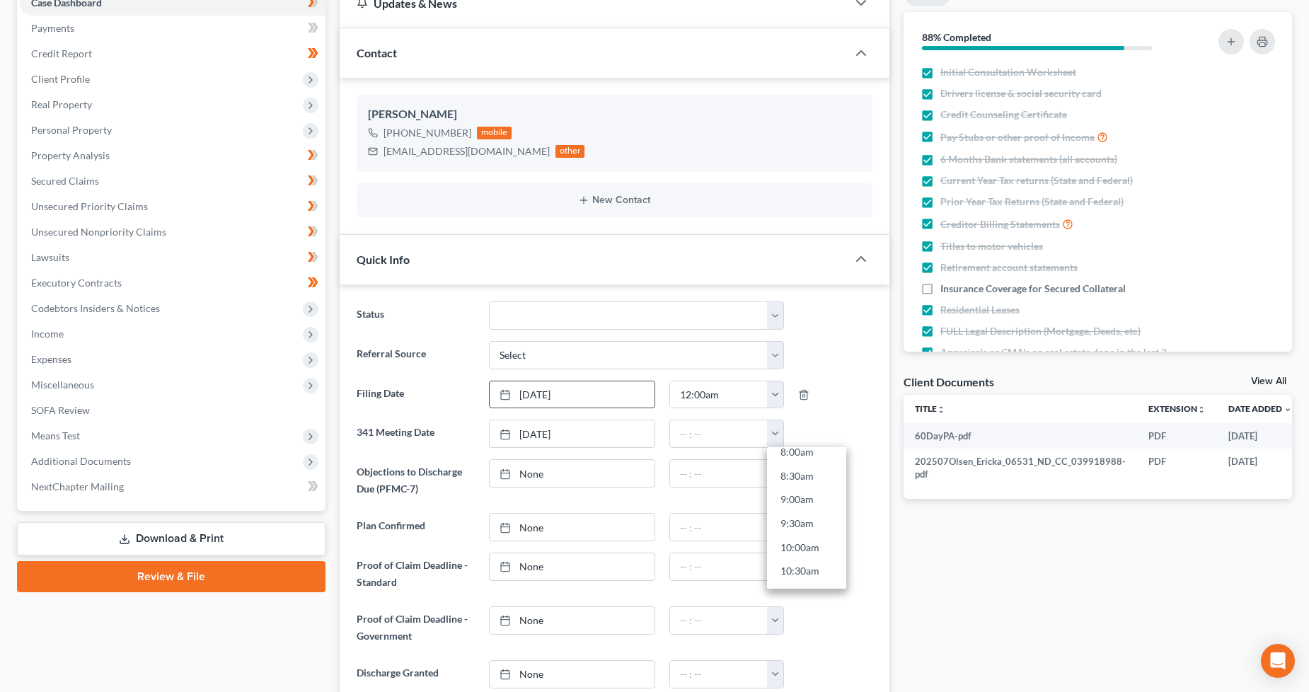
type input "10:00am"
drag, startPoint x: 539, startPoint y: 475, endPoint x: 780, endPoint y: 429, distance: 245.0
click at [539, 475] on link "None" at bounding box center [572, 473] width 165 height 27
type input "[DATE]"
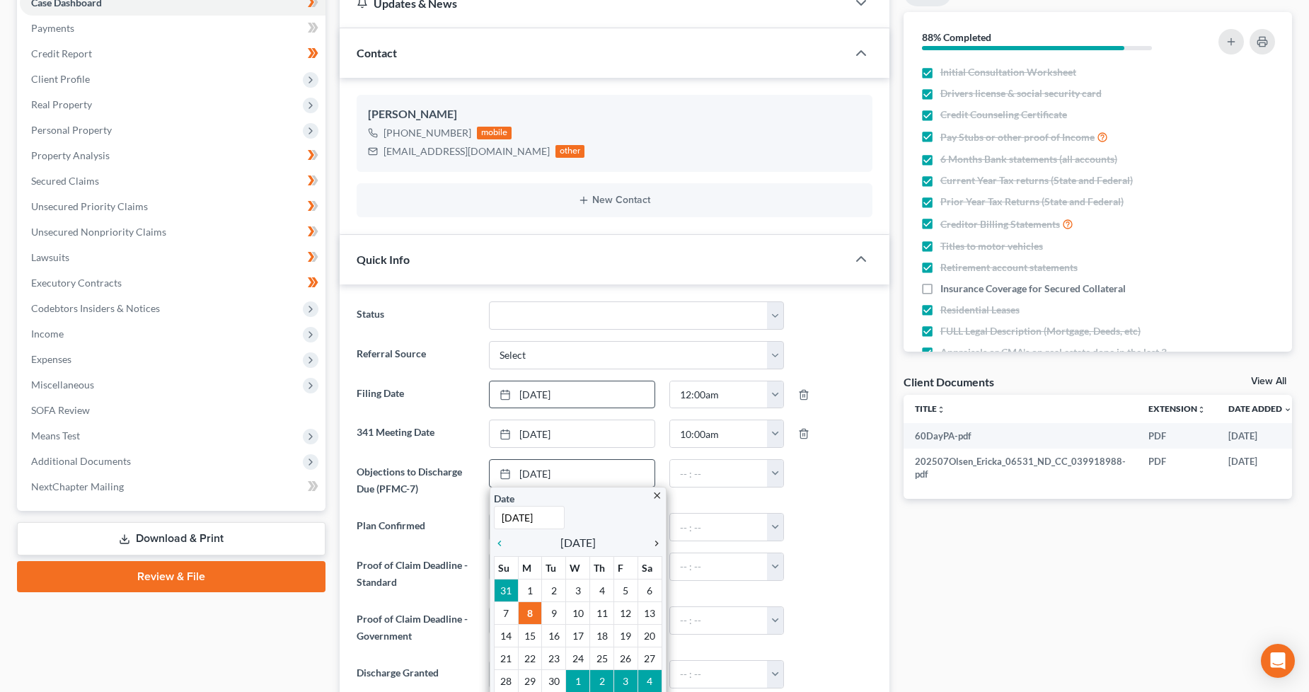
click at [655, 539] on icon "chevron_right" at bounding box center [653, 543] width 18 height 11
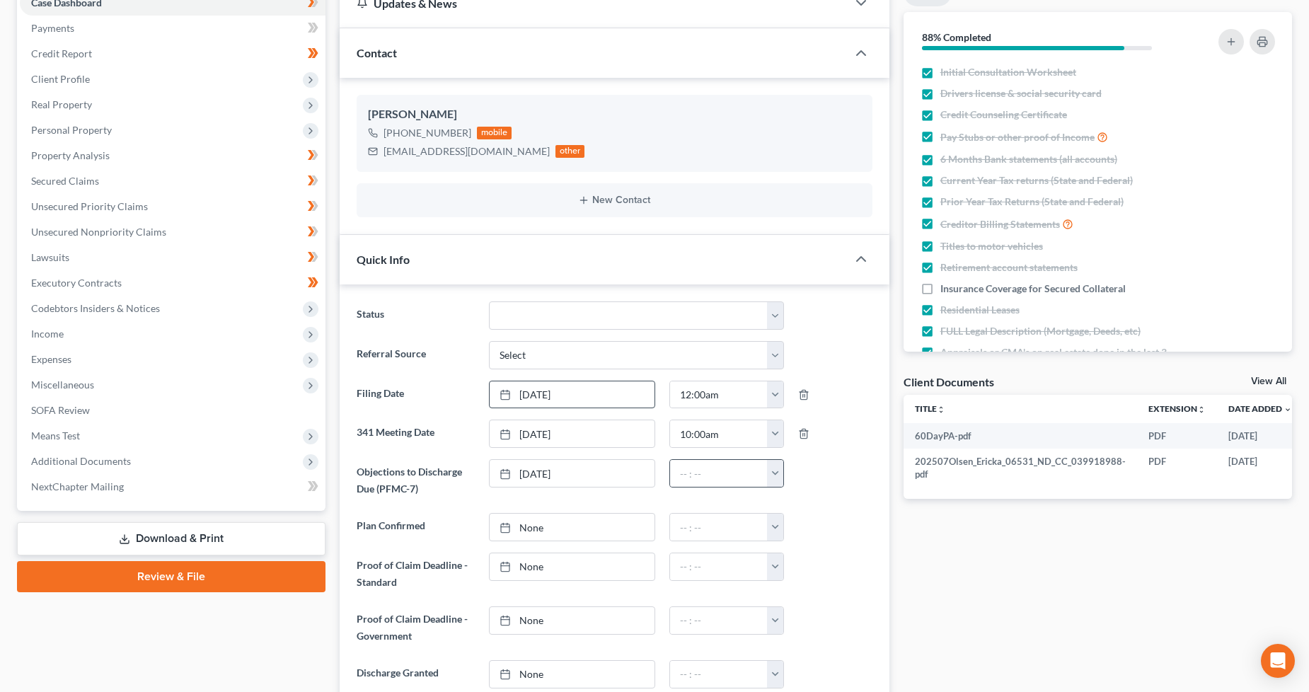
click at [781, 469] on button "button" at bounding box center [775, 473] width 16 height 27
drag, startPoint x: 802, startPoint y: 546, endPoint x: 720, endPoint y: 534, distance: 82.3
click at [802, 544] on link "1:00am" at bounding box center [806, 552] width 79 height 24
type input "1:00am"
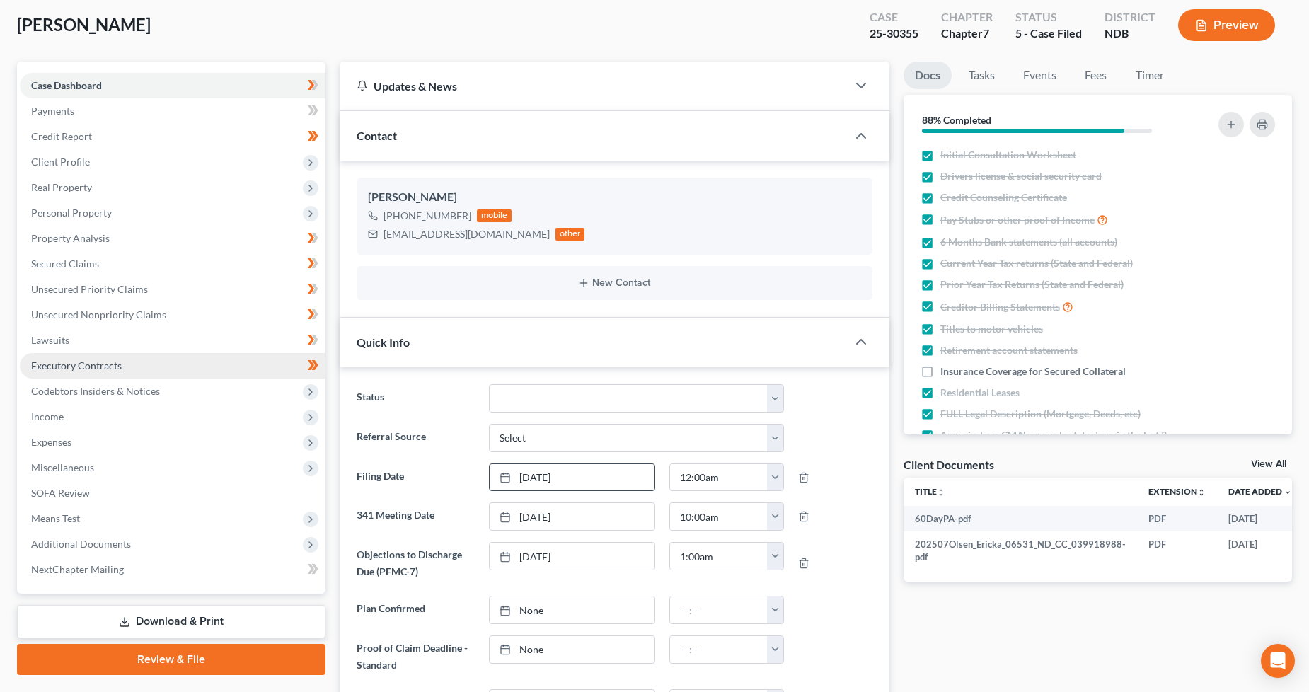
scroll to position [0, 0]
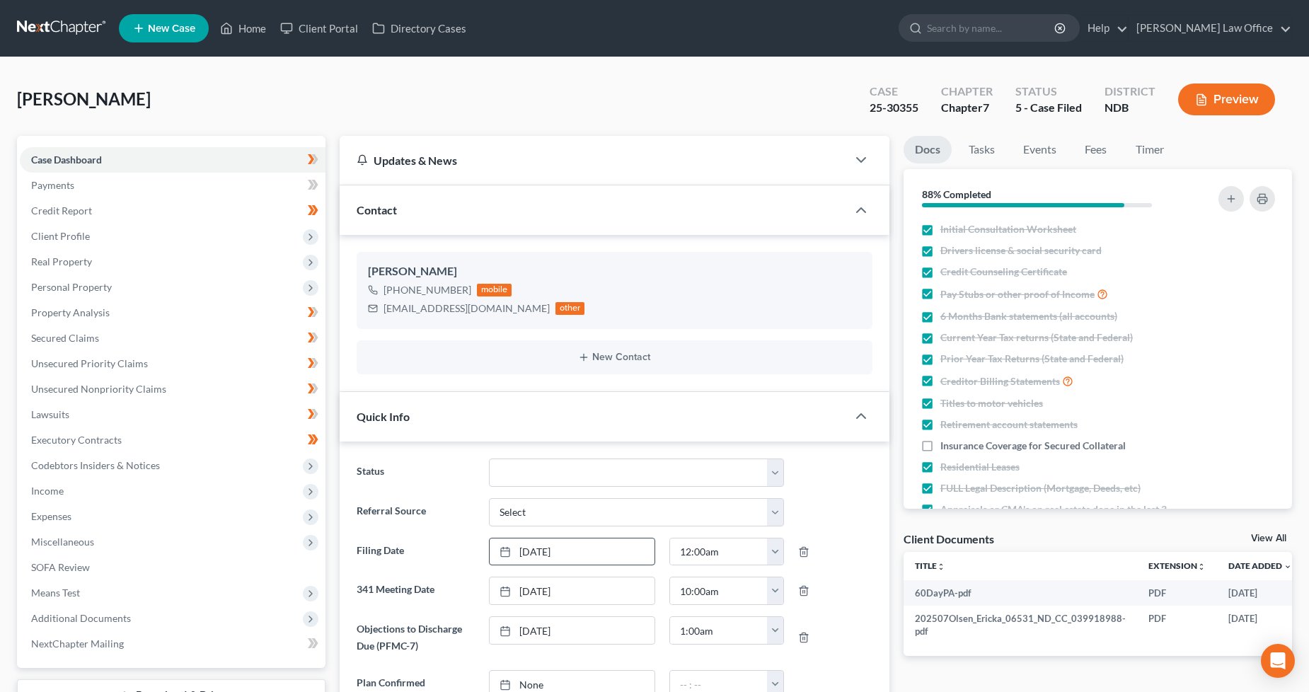
drag, startPoint x: 132, startPoint y: 244, endPoint x: 147, endPoint y: 263, distance: 24.1
click at [132, 244] on span "Client Profile" at bounding box center [173, 236] width 306 height 25
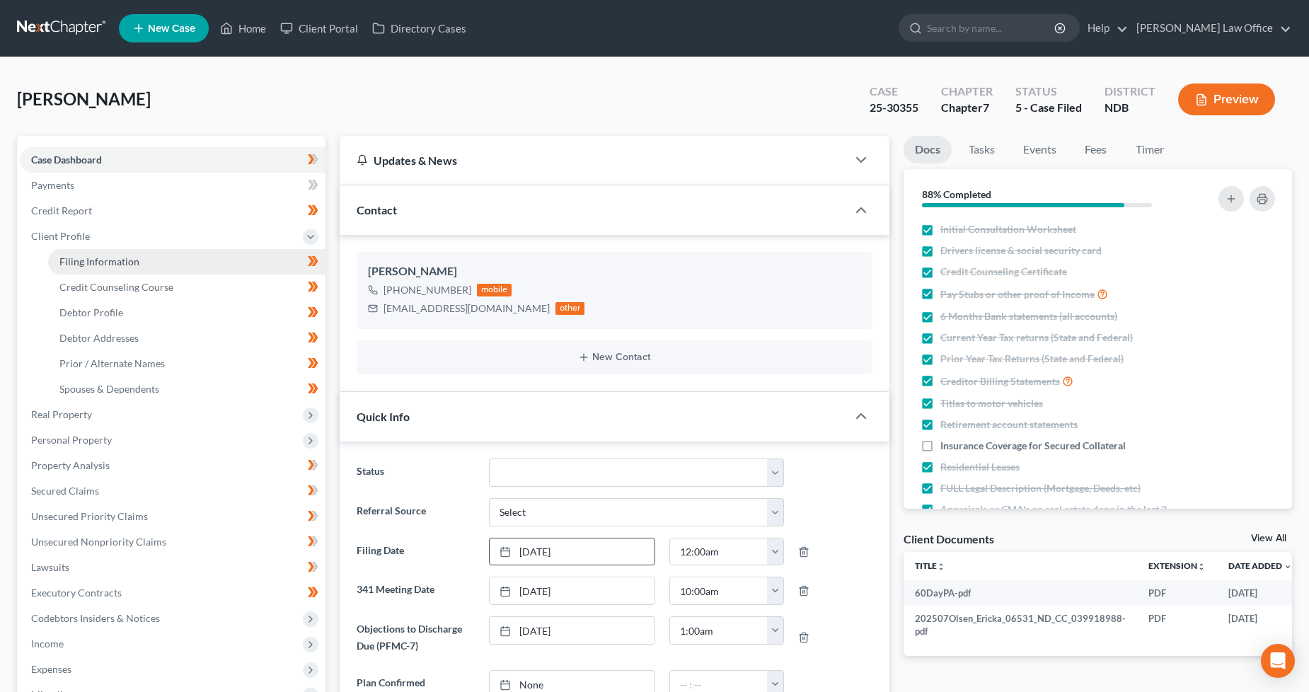
click at [151, 269] on link "Filing Information" at bounding box center [186, 261] width 277 height 25
select select "1"
select select "0"
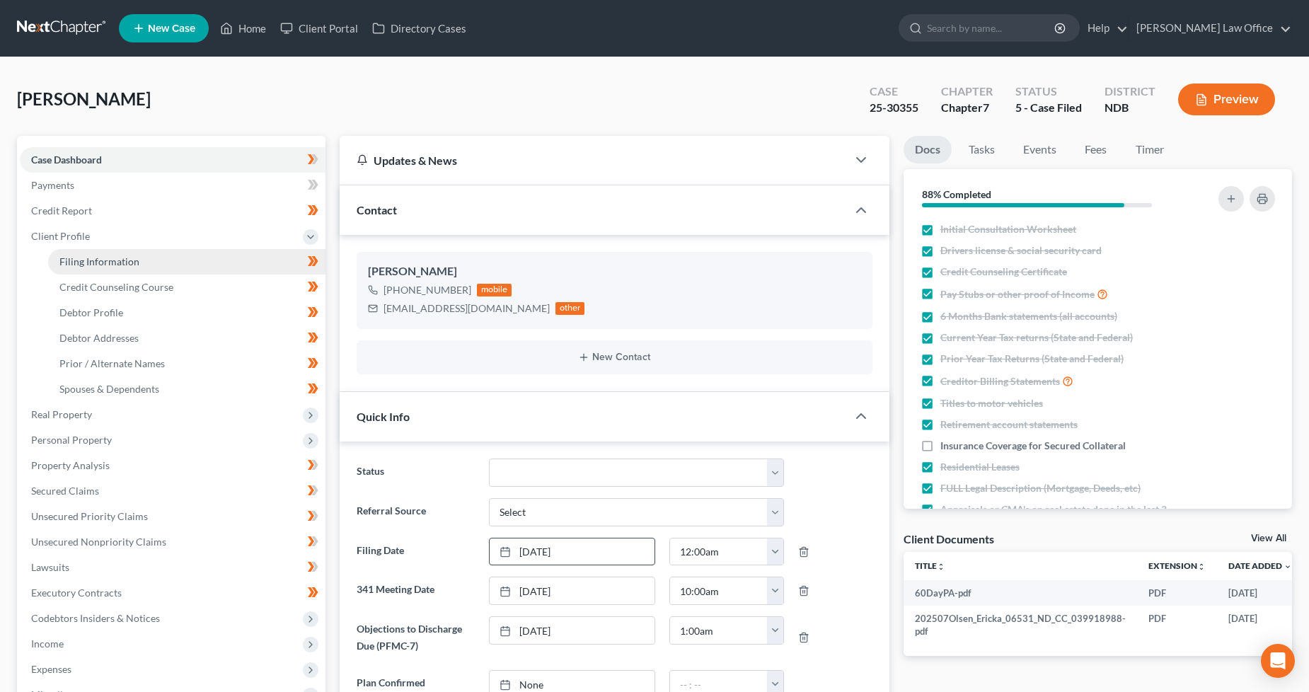
select select "29"
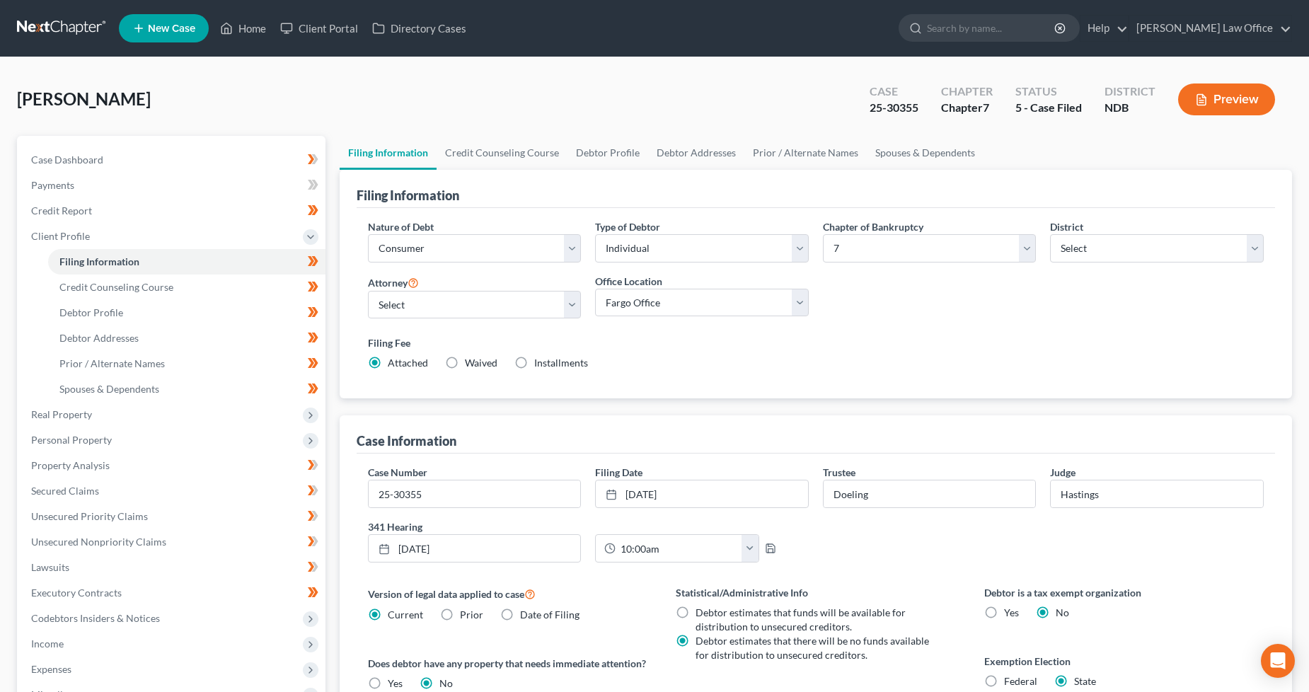
click at [73, 33] on link at bounding box center [62, 28] width 91 height 25
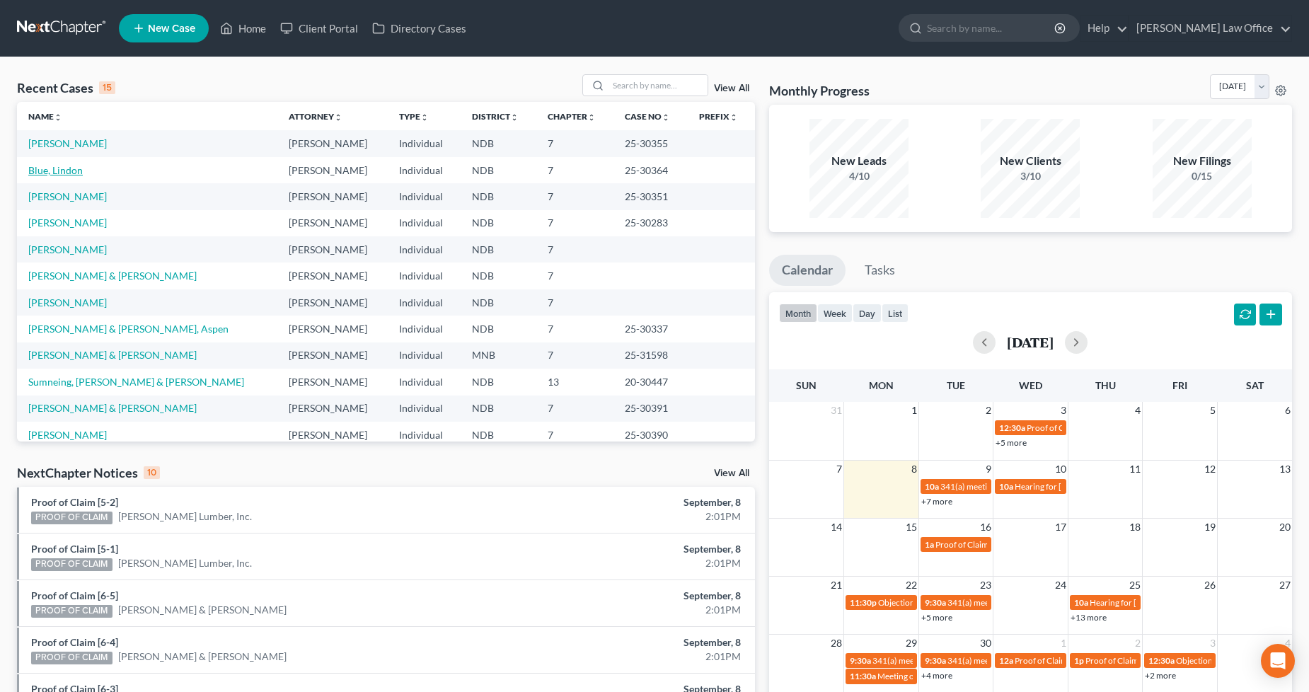
click at [68, 167] on link "Blue, Lindon" at bounding box center [55, 170] width 54 height 12
select select "0"
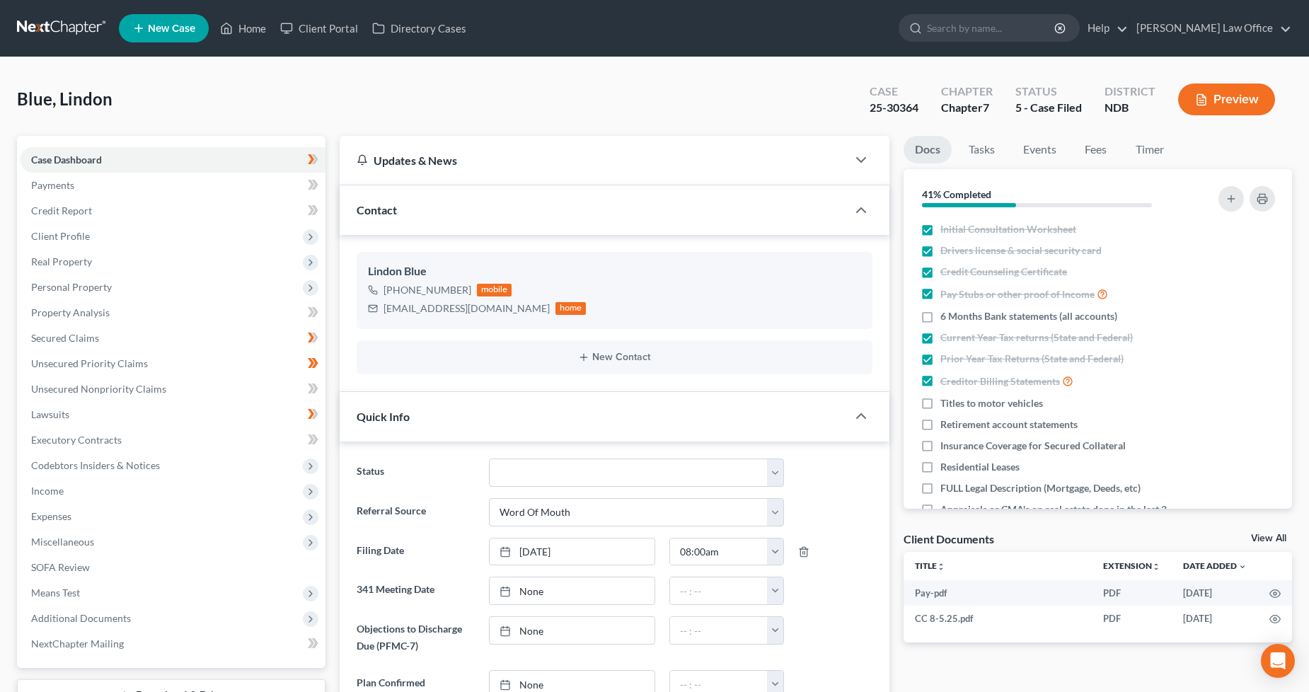
scroll to position [314, 0]
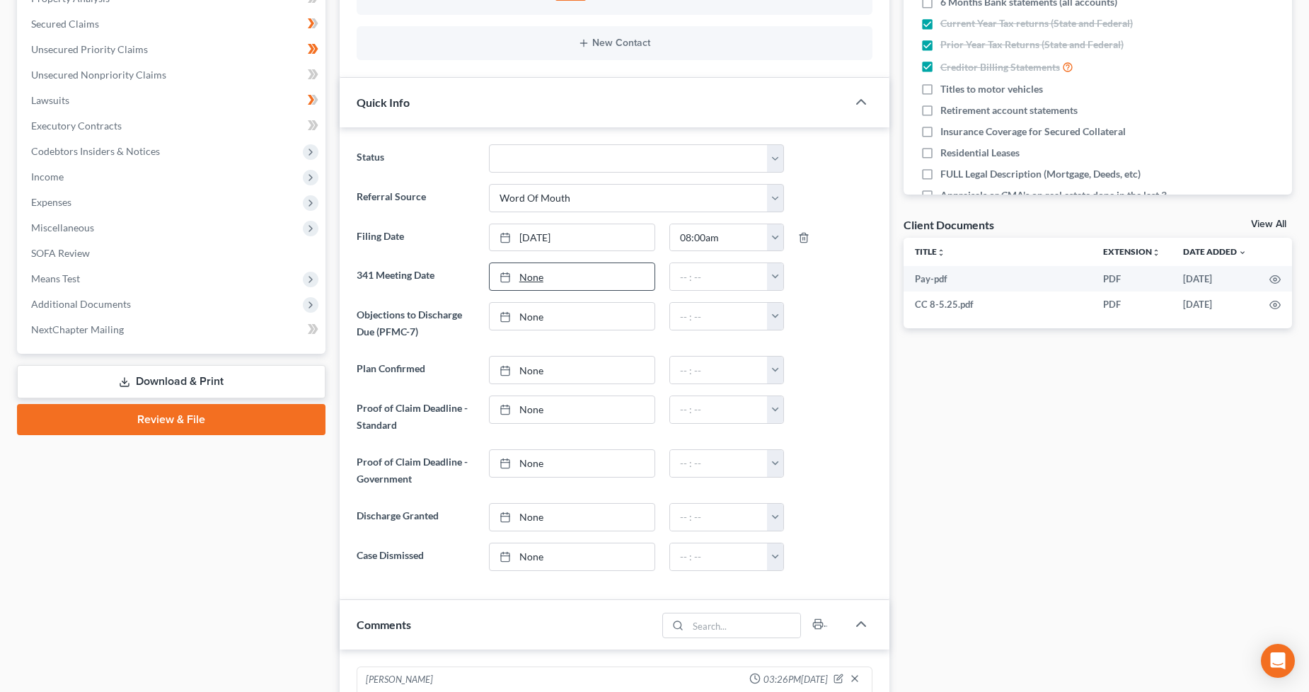
click at [570, 270] on link "None" at bounding box center [572, 276] width 165 height 27
type input "9/8/2025"
drag, startPoint x: 555, startPoint y: 419, endPoint x: 109, endPoint y: 425, distance: 445.9
click at [774, 287] on button "button" at bounding box center [775, 276] width 16 height 27
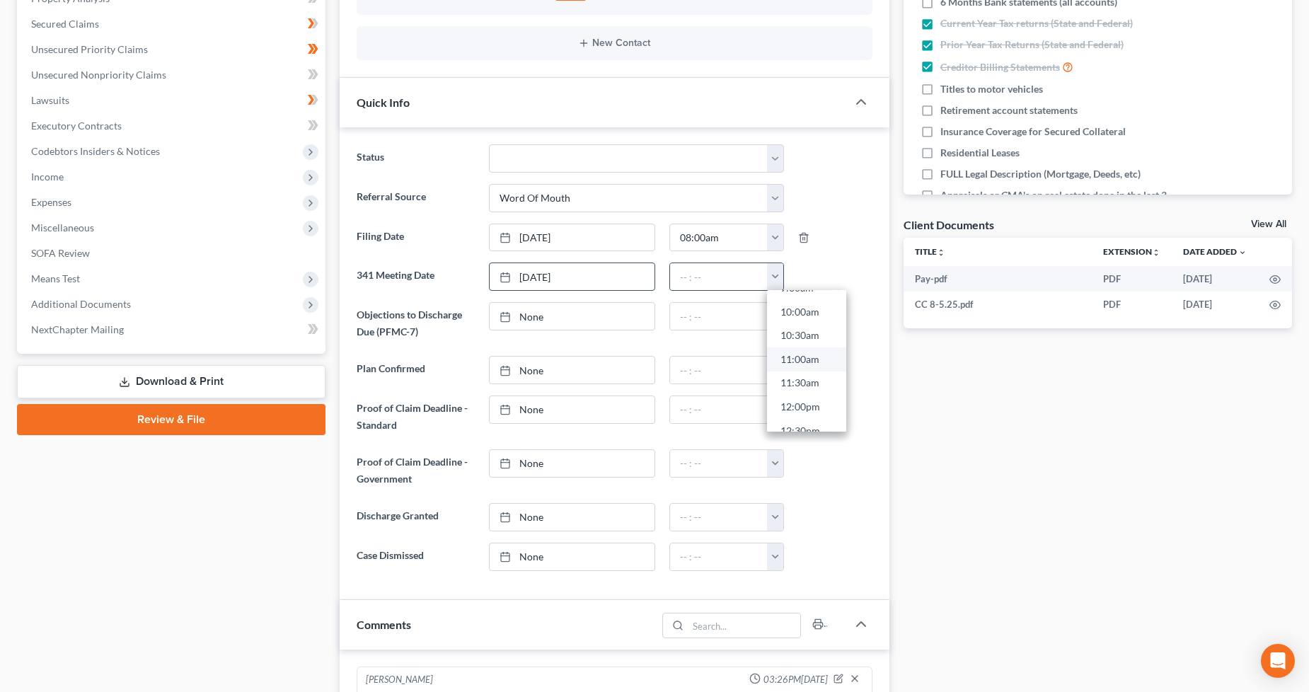
click at [796, 355] on link "11:00am" at bounding box center [806, 360] width 79 height 24
type input "11:00am"
type input "9/8/2025"
click at [577, 323] on link "None" at bounding box center [572, 316] width 165 height 27
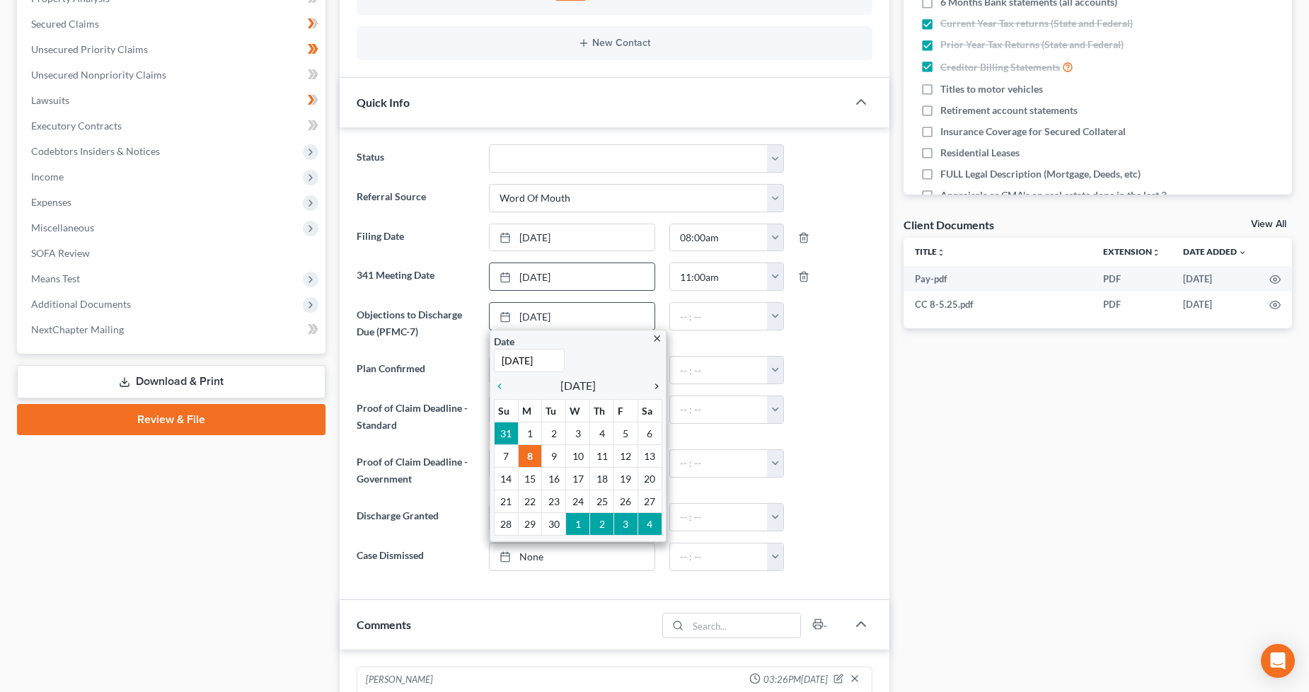
click at [659, 384] on icon "chevron_right" at bounding box center [653, 386] width 18 height 11
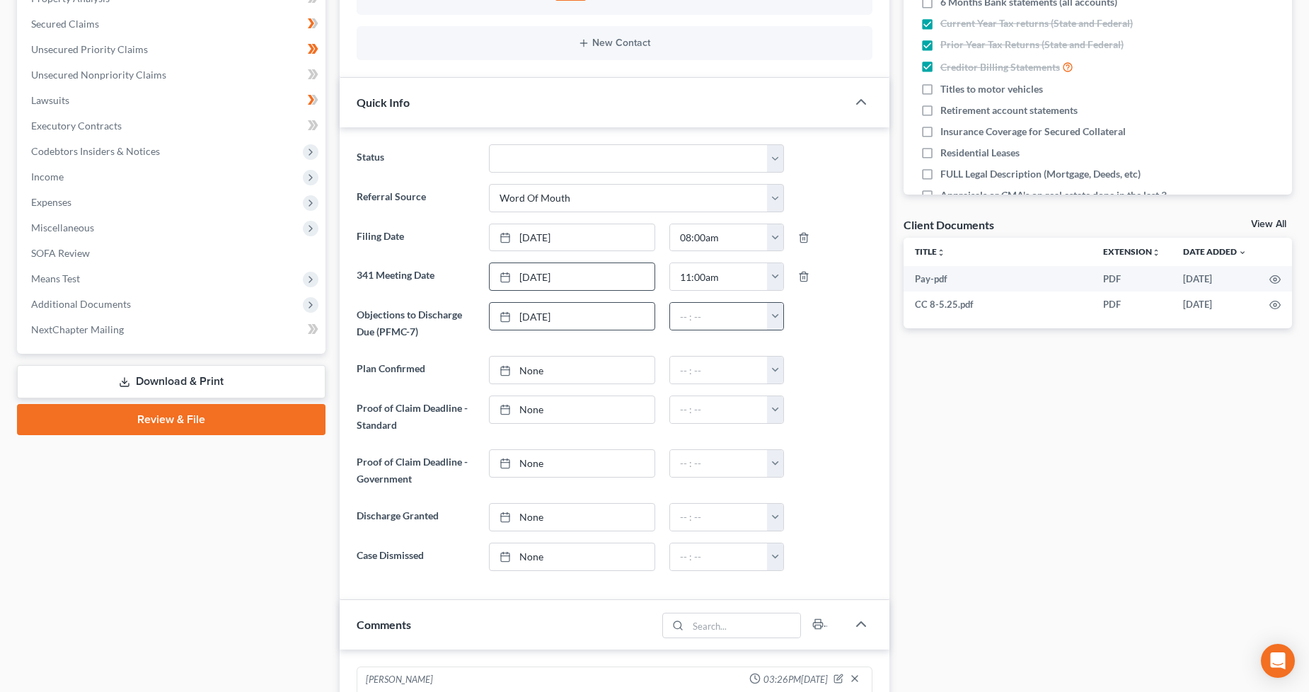
click at [767, 315] on button "button" at bounding box center [775, 316] width 16 height 27
click at [803, 419] on link "1:30am" at bounding box center [806, 419] width 79 height 24
type input "1:30am"
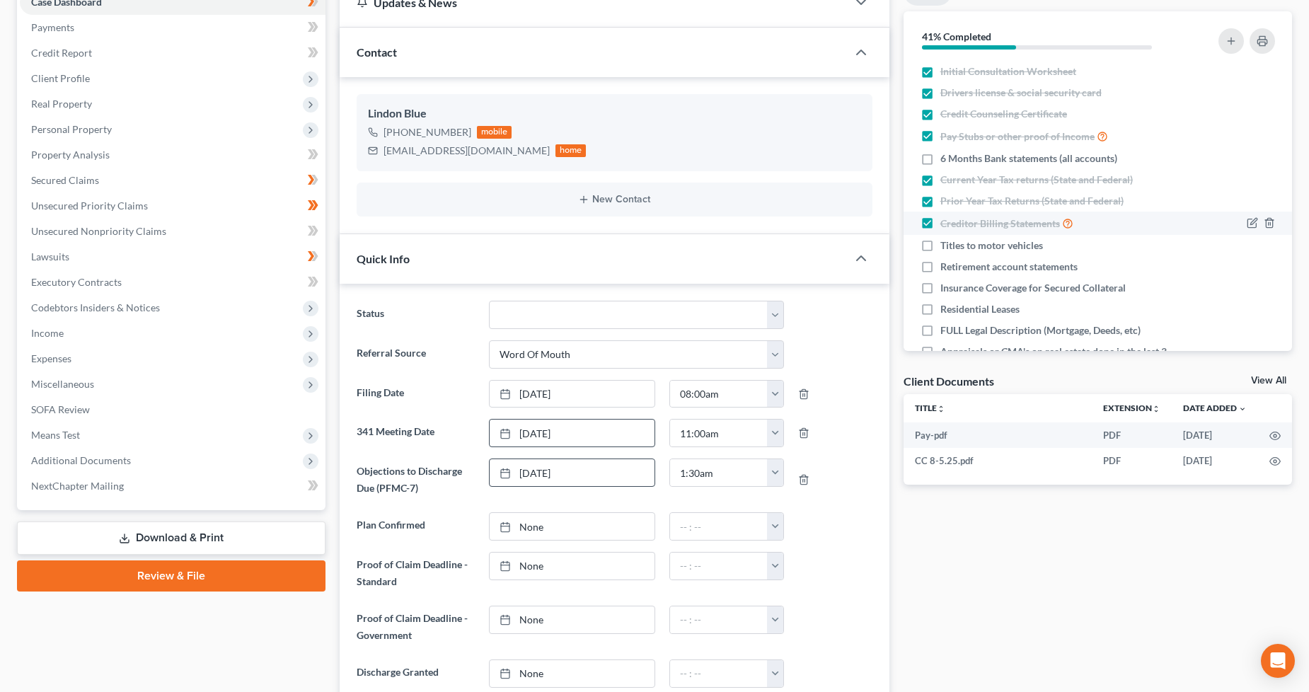
scroll to position [0, 0]
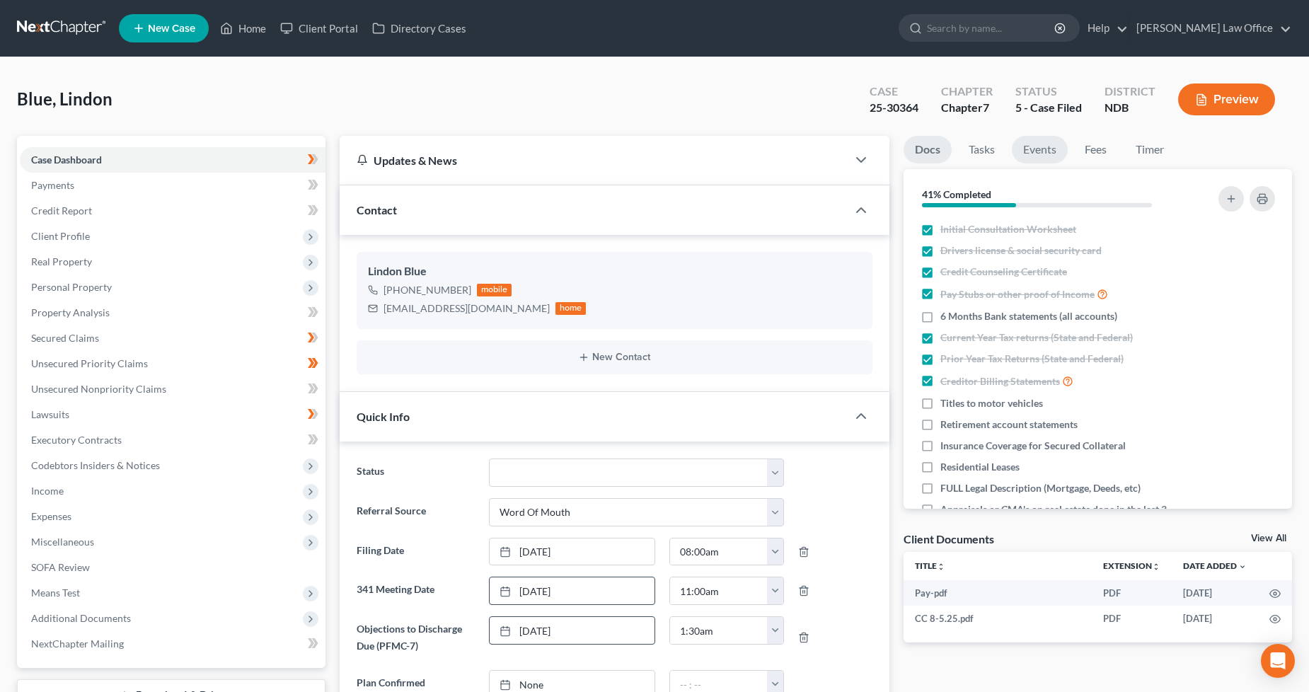
click at [1046, 143] on link "Events" at bounding box center [1040, 150] width 56 height 28
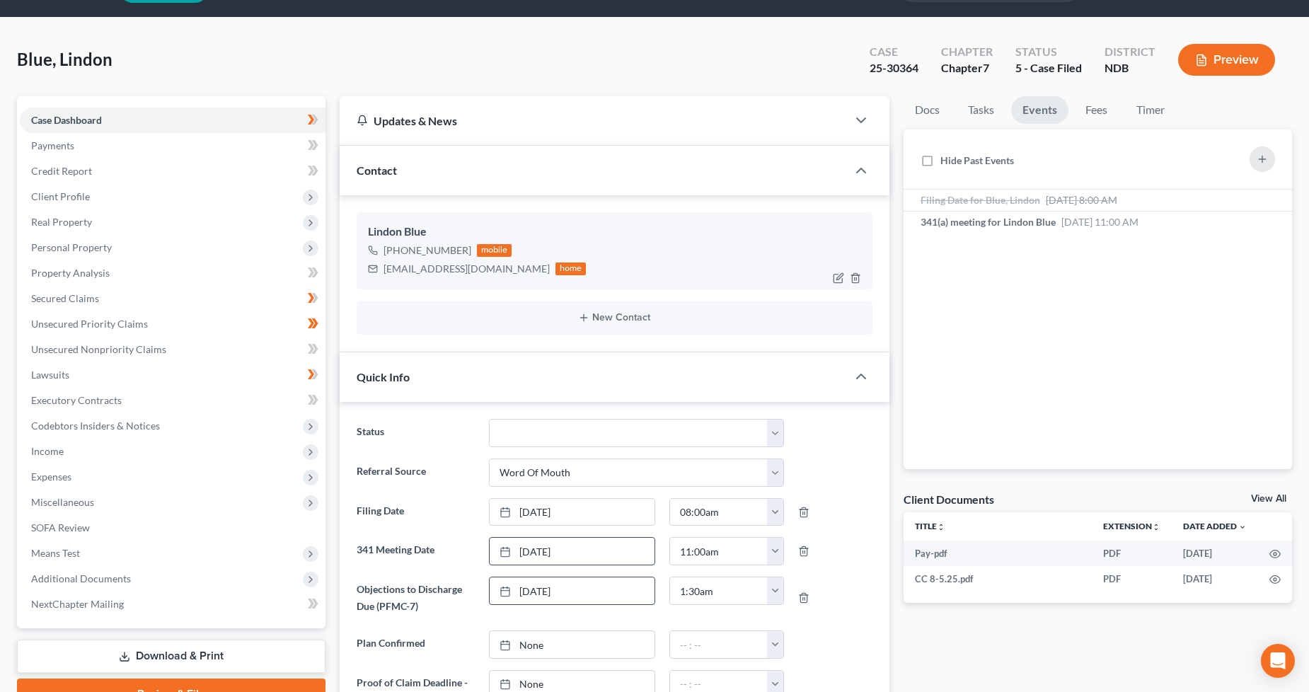
scroll to position [79, 0]
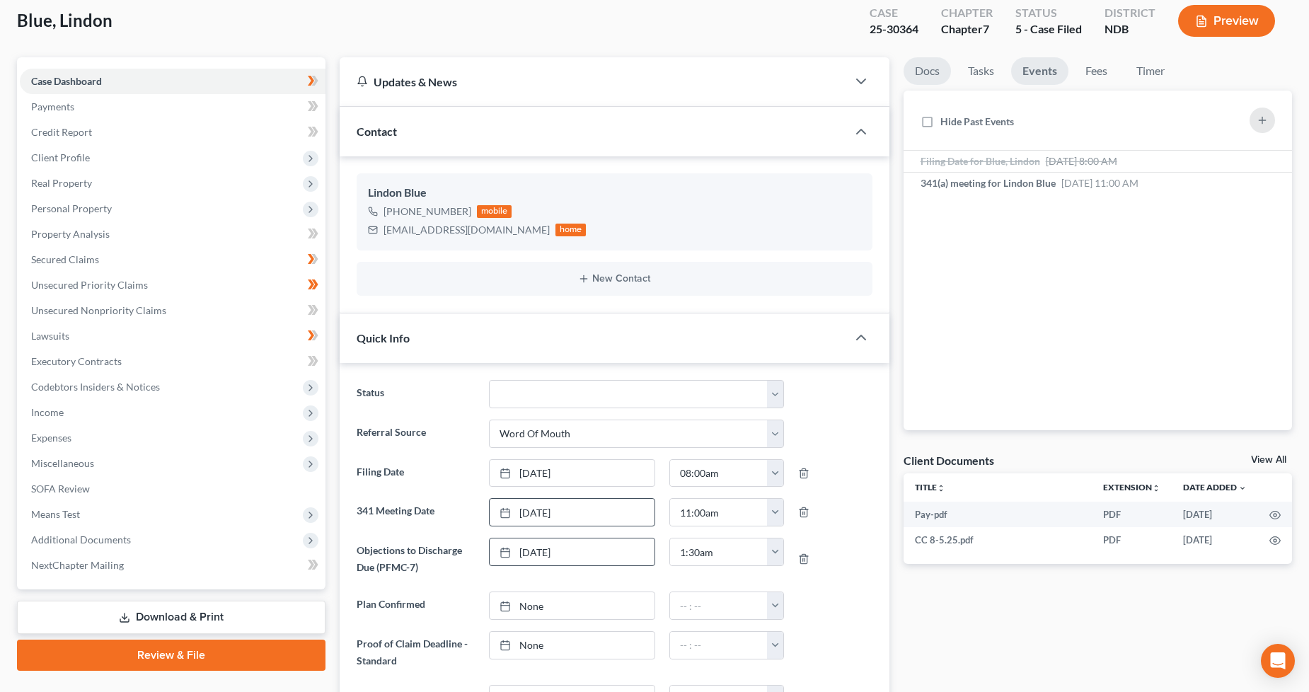
click at [924, 67] on link "Docs" at bounding box center [927, 71] width 47 height 28
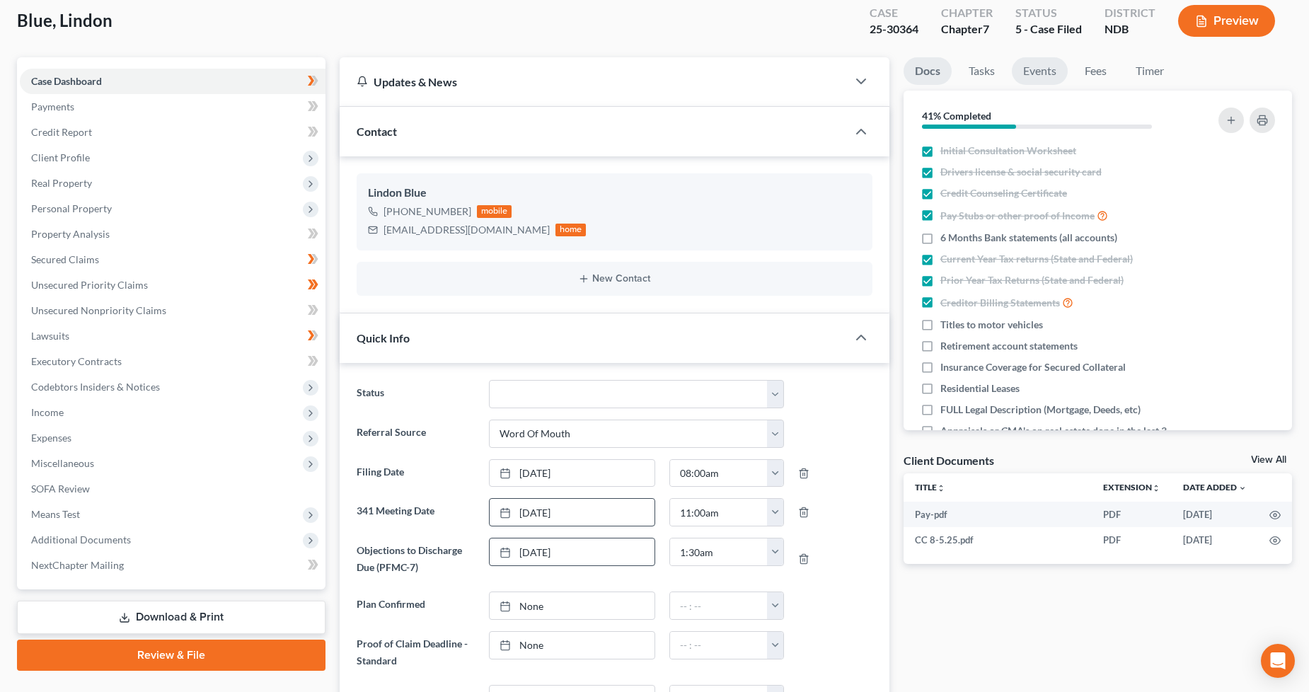
click at [1043, 74] on link "Events" at bounding box center [1040, 71] width 56 height 28
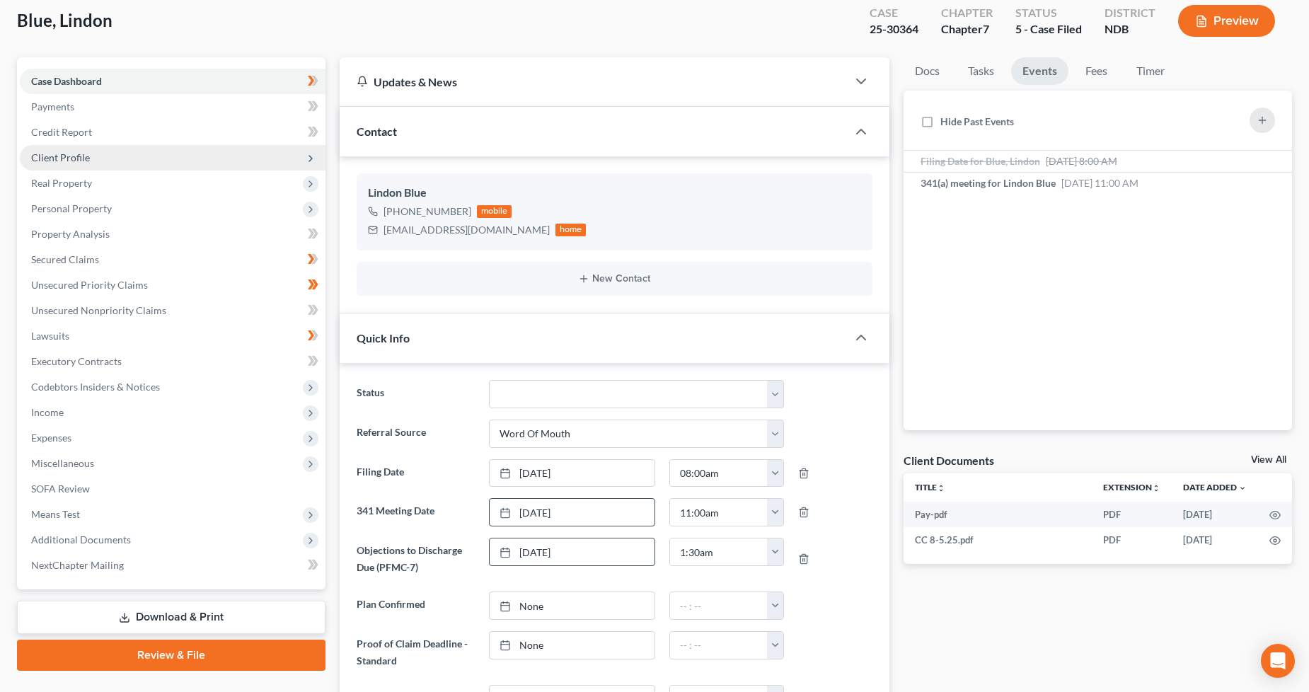
click at [110, 158] on span "Client Profile" at bounding box center [173, 157] width 306 height 25
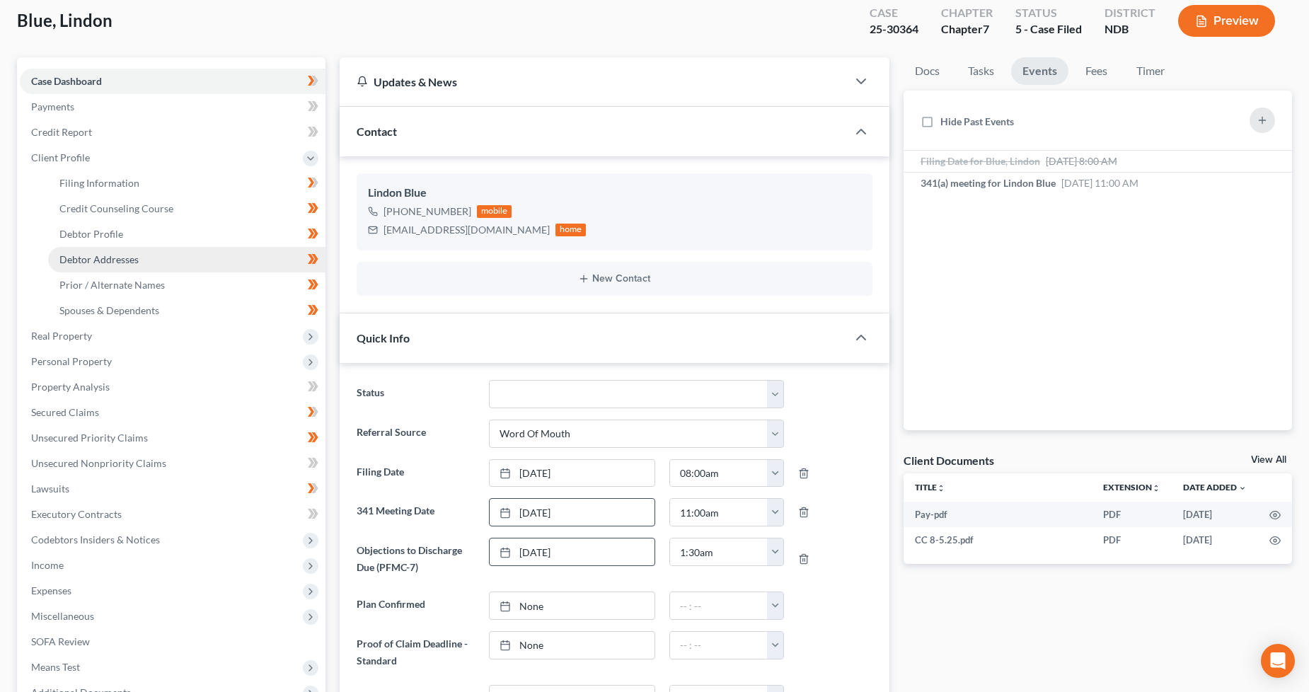
click at [116, 263] on span "Debtor Addresses" at bounding box center [98, 259] width 79 height 12
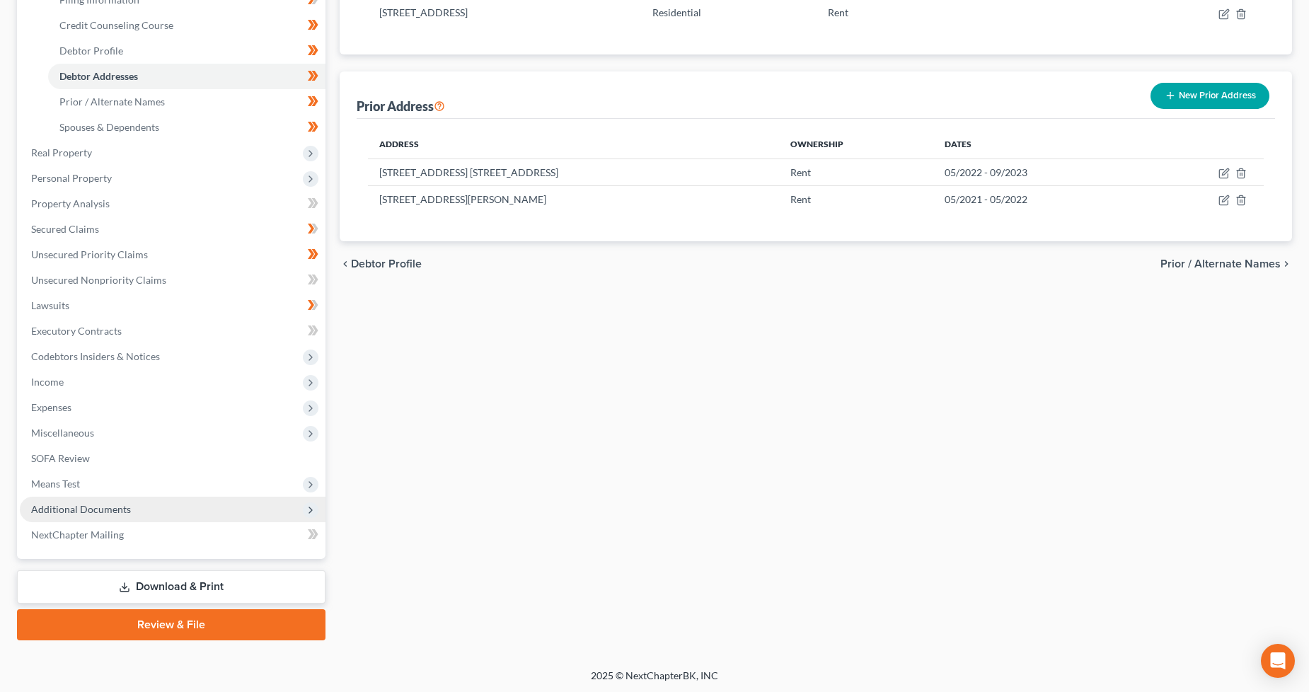
click at [208, 510] on span "Additional Documents" at bounding box center [173, 509] width 306 height 25
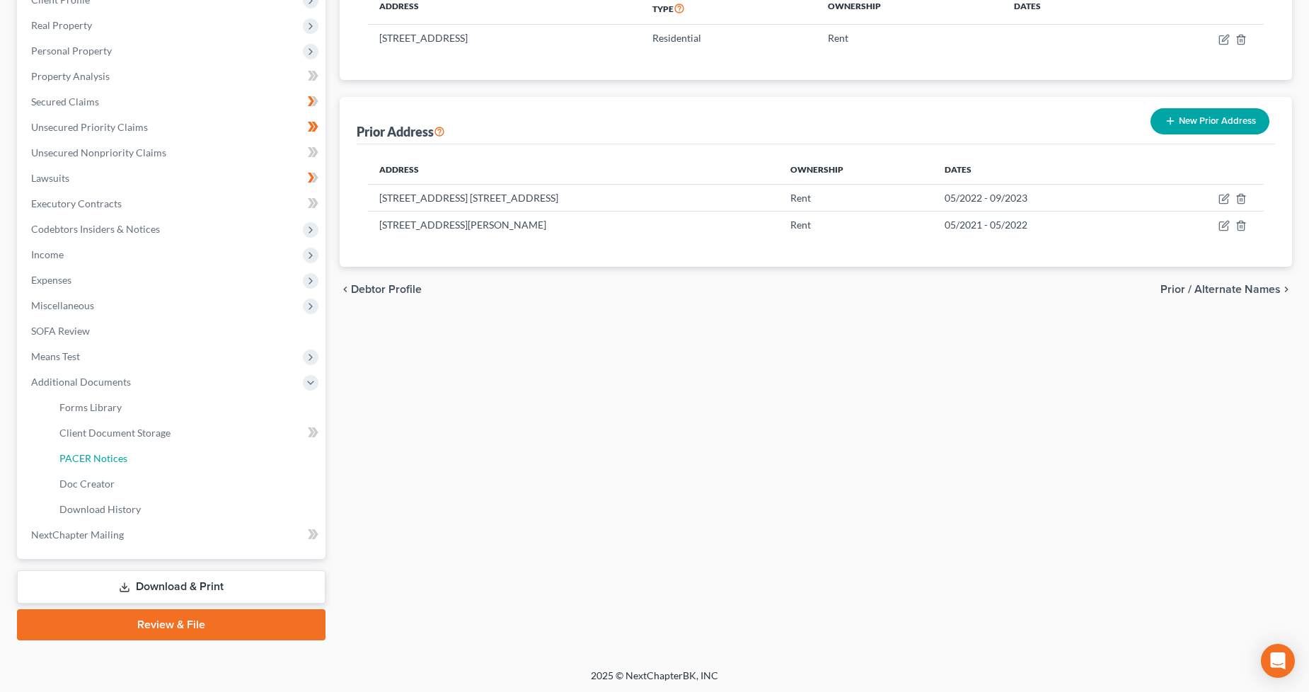
click at [116, 449] on link "PACER Notices" at bounding box center [186, 458] width 277 height 25
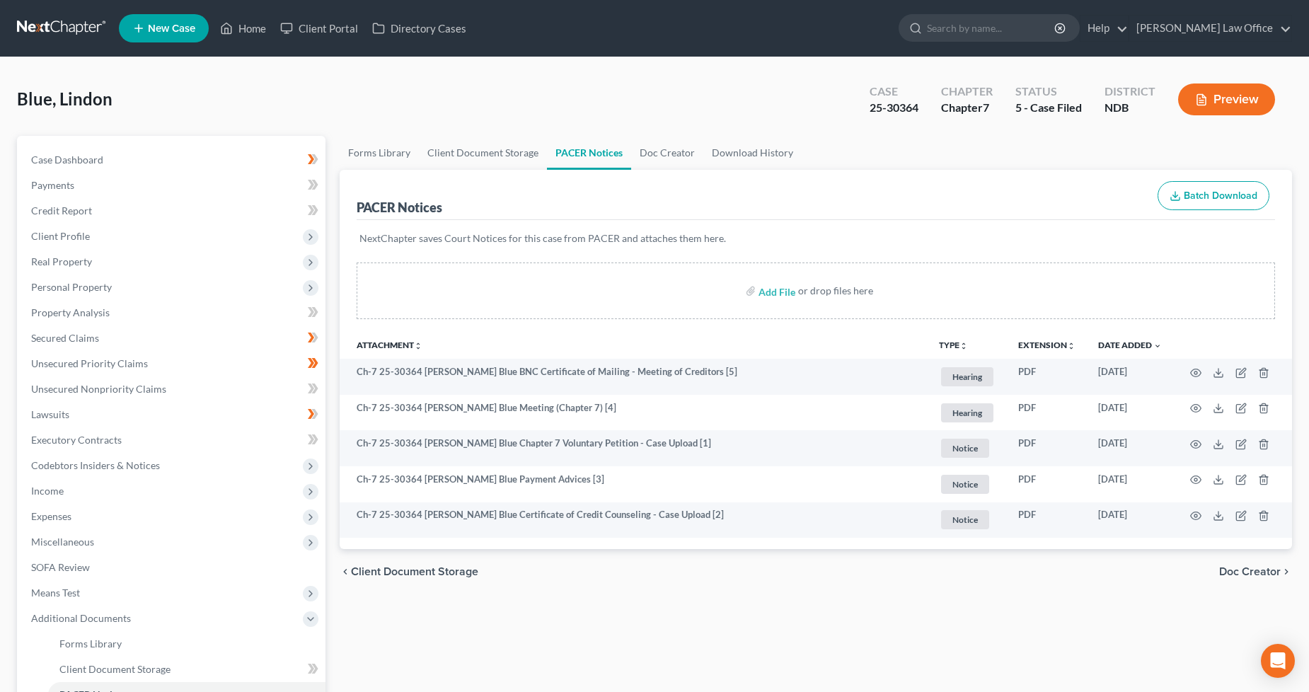
scroll to position [236, 0]
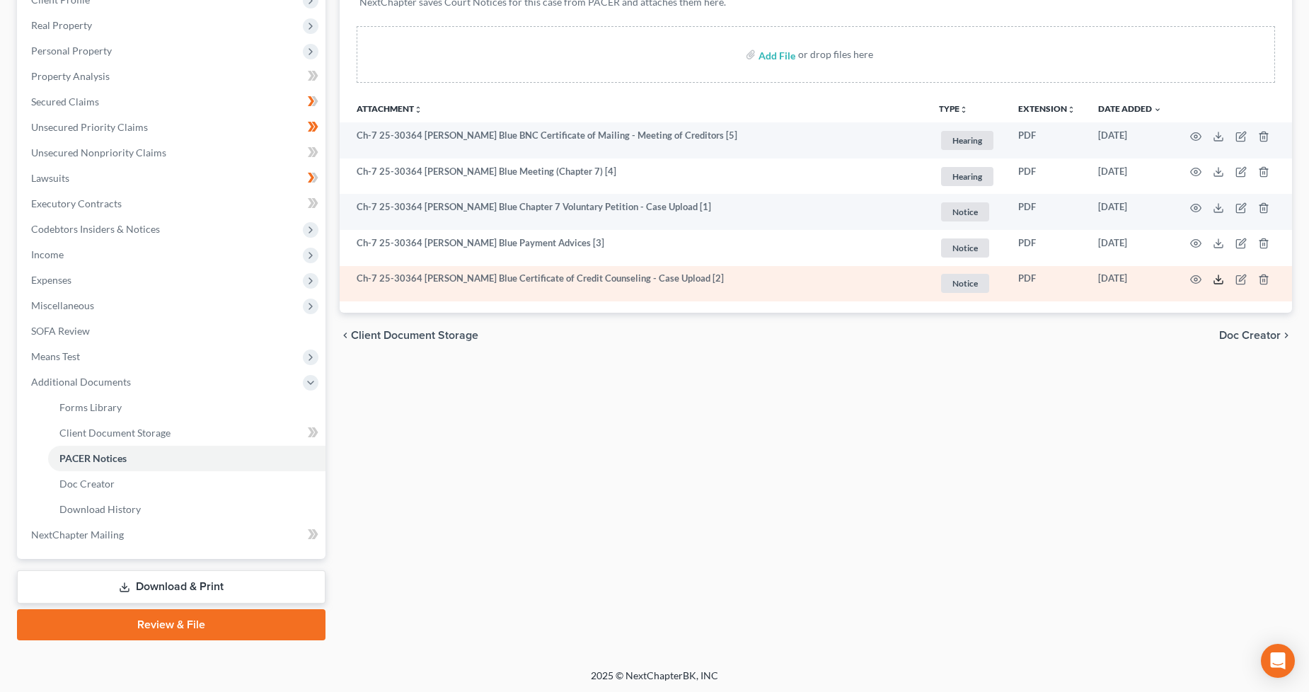
click at [1215, 284] on icon at bounding box center [1218, 282] width 8 height 3
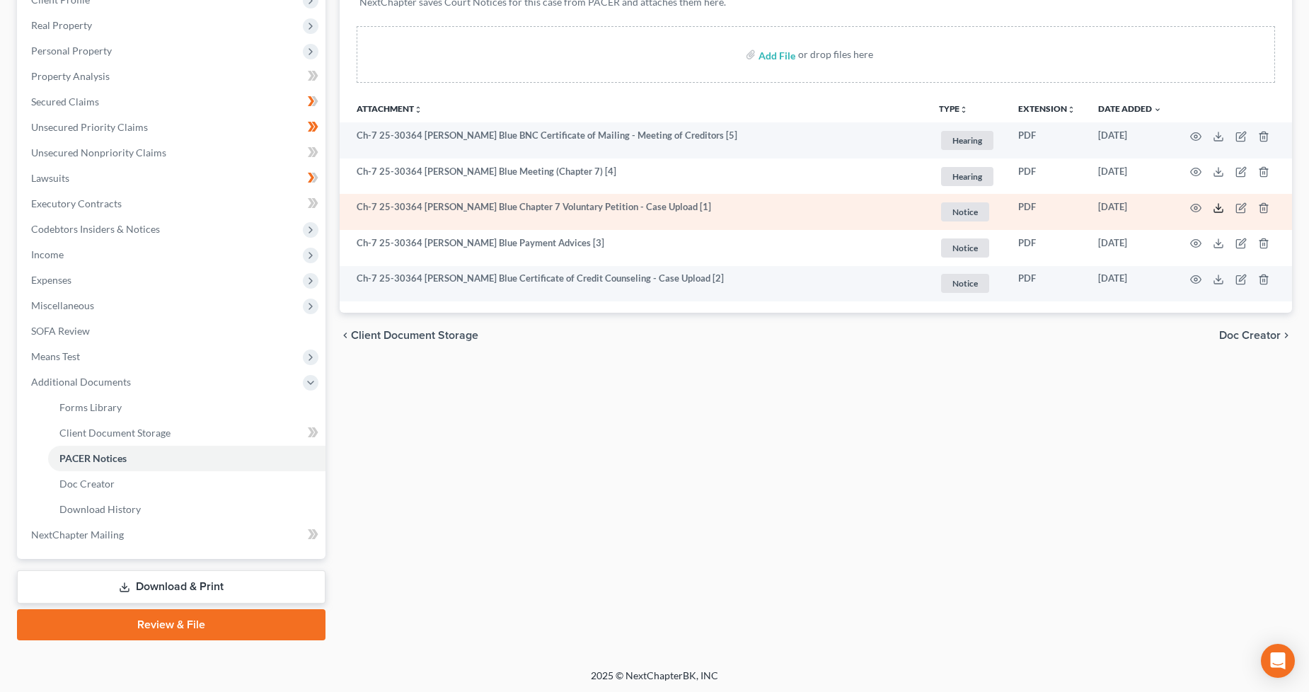
click at [1222, 202] on icon at bounding box center [1218, 207] width 11 height 11
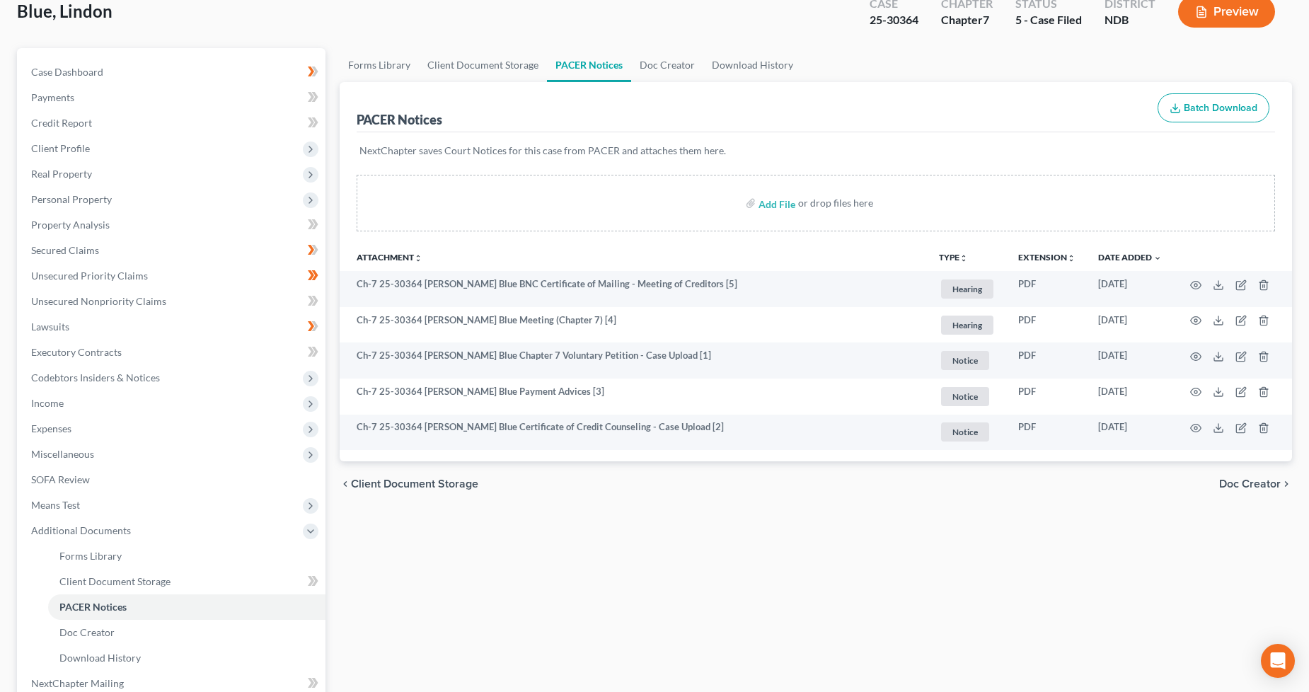
scroll to position [0, 0]
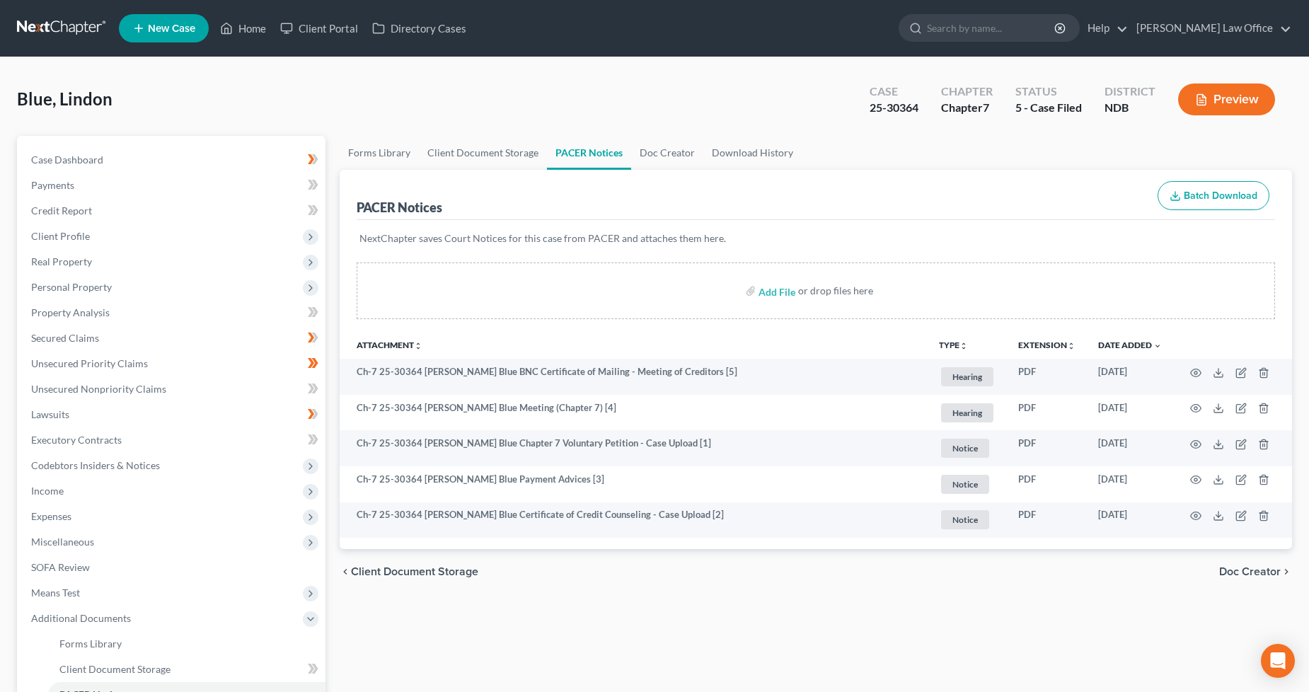
drag, startPoint x: 83, startPoint y: 18, endPoint x: 130, endPoint y: 26, distance: 48.1
click at [83, 18] on link at bounding box center [62, 28] width 91 height 25
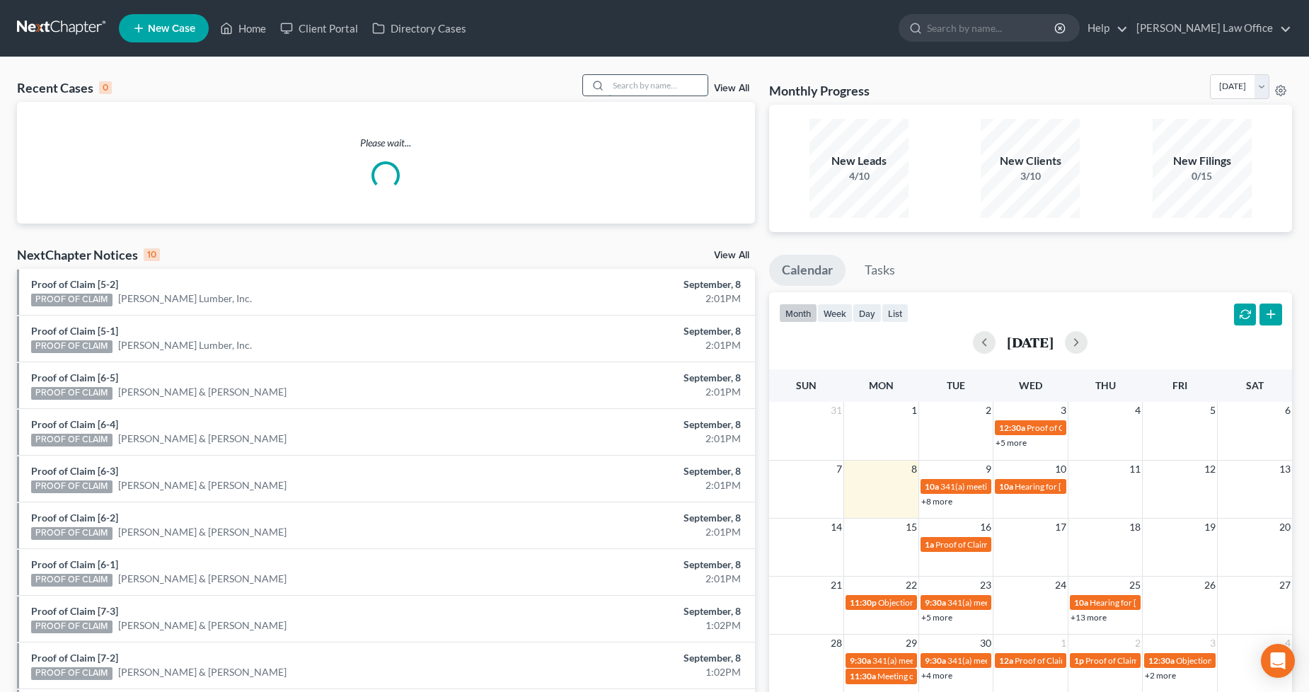
click at [636, 84] on input "search" at bounding box center [658, 85] width 99 height 21
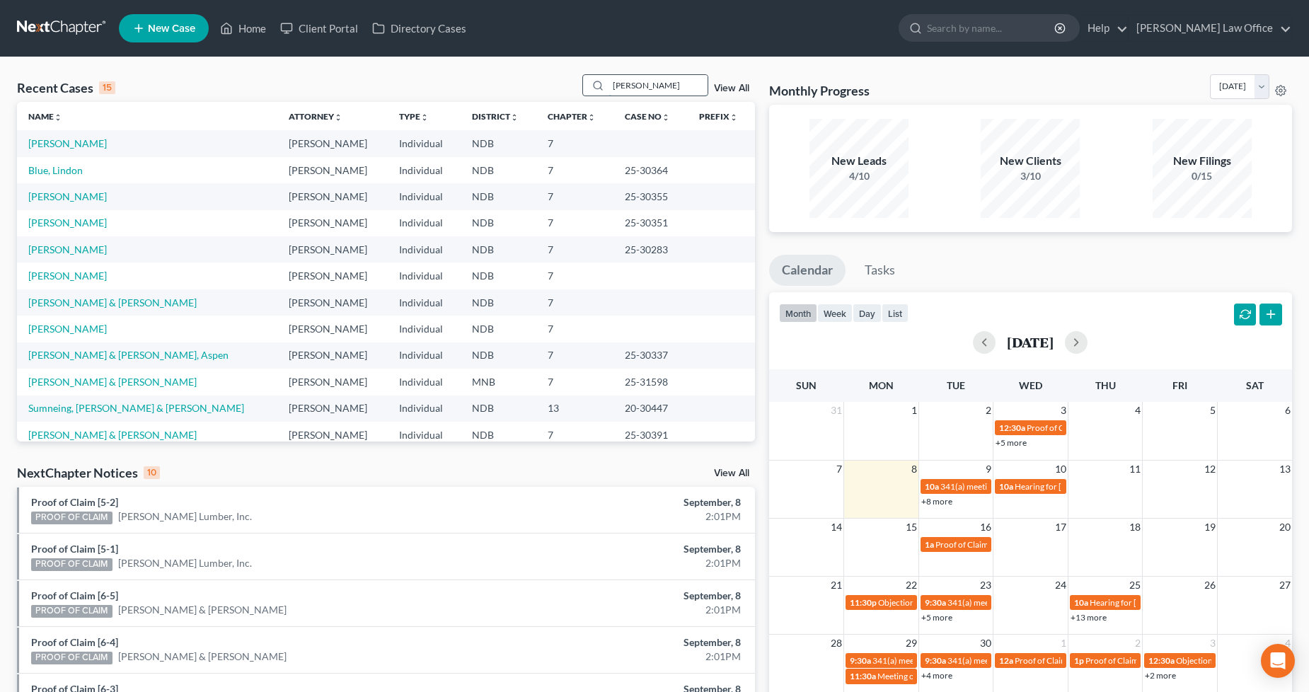
type input "[PERSON_NAME]"
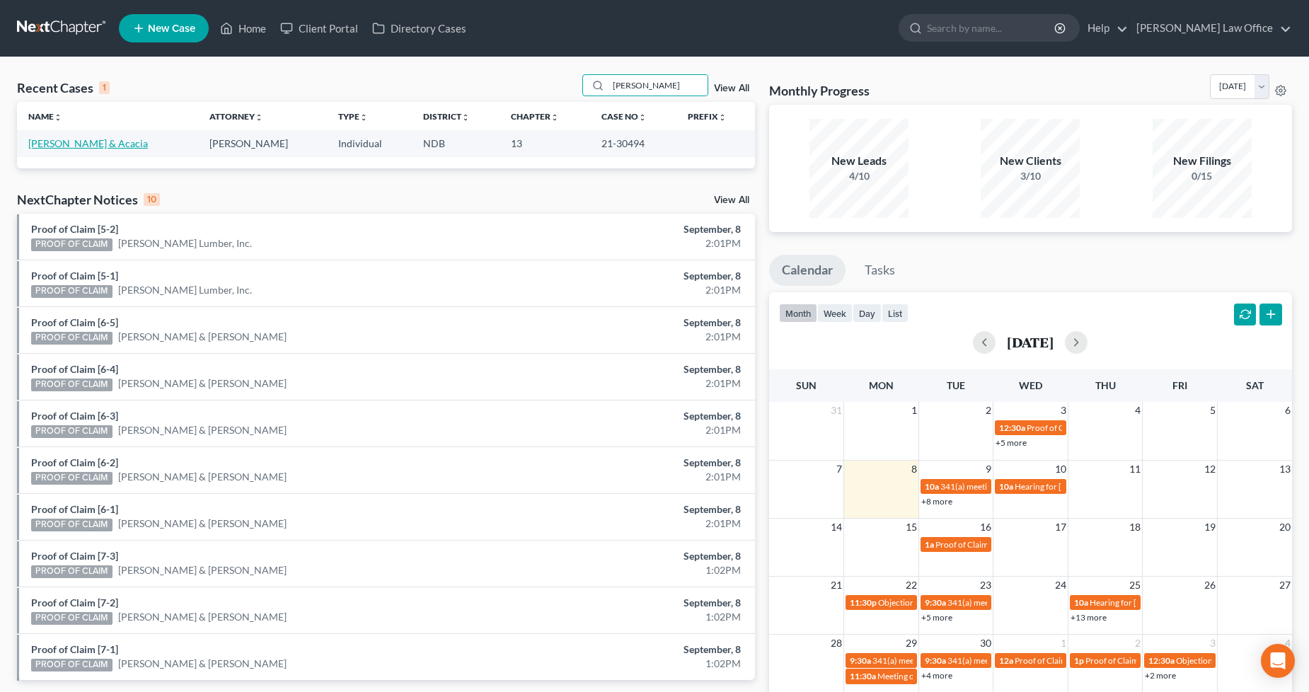
click at [115, 143] on link "[PERSON_NAME] & Acacia" at bounding box center [88, 143] width 120 height 12
select select "1"
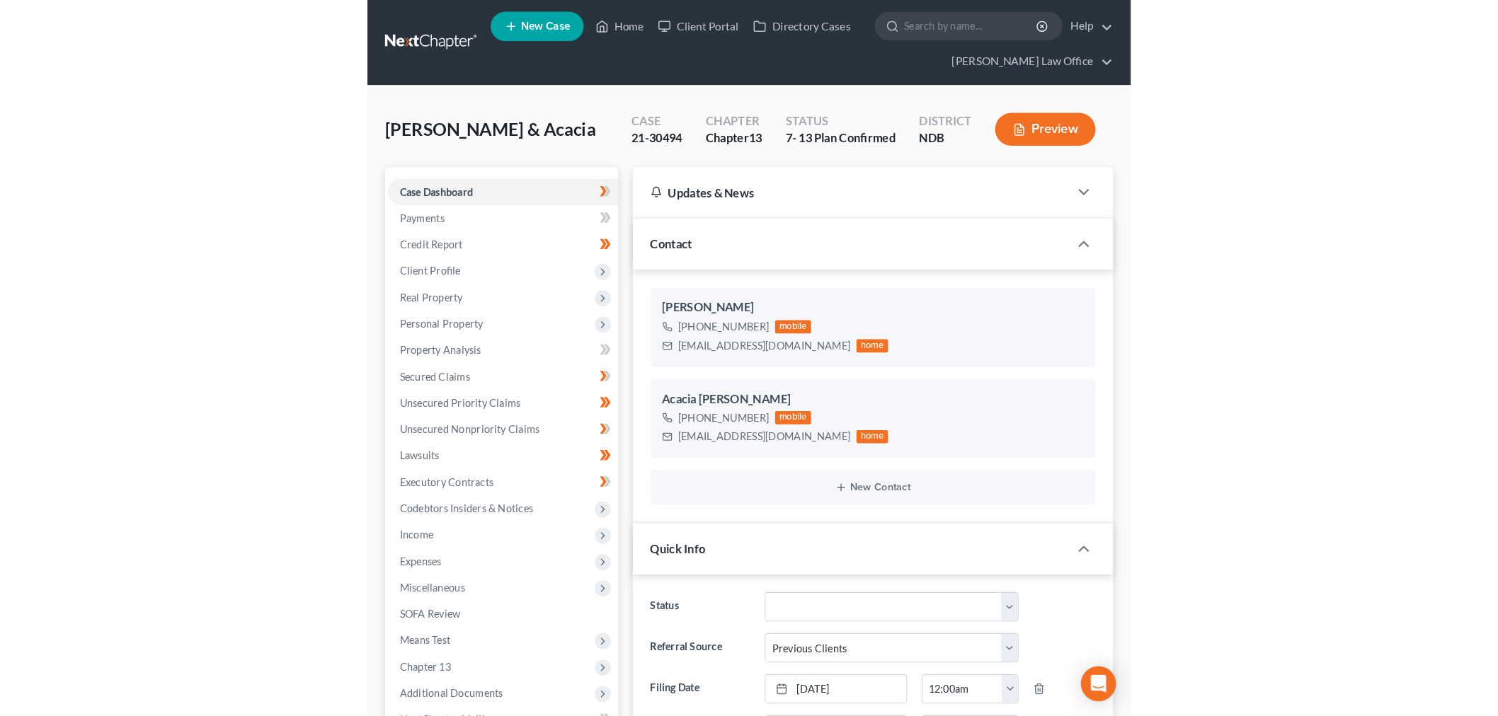
scroll to position [688, 0]
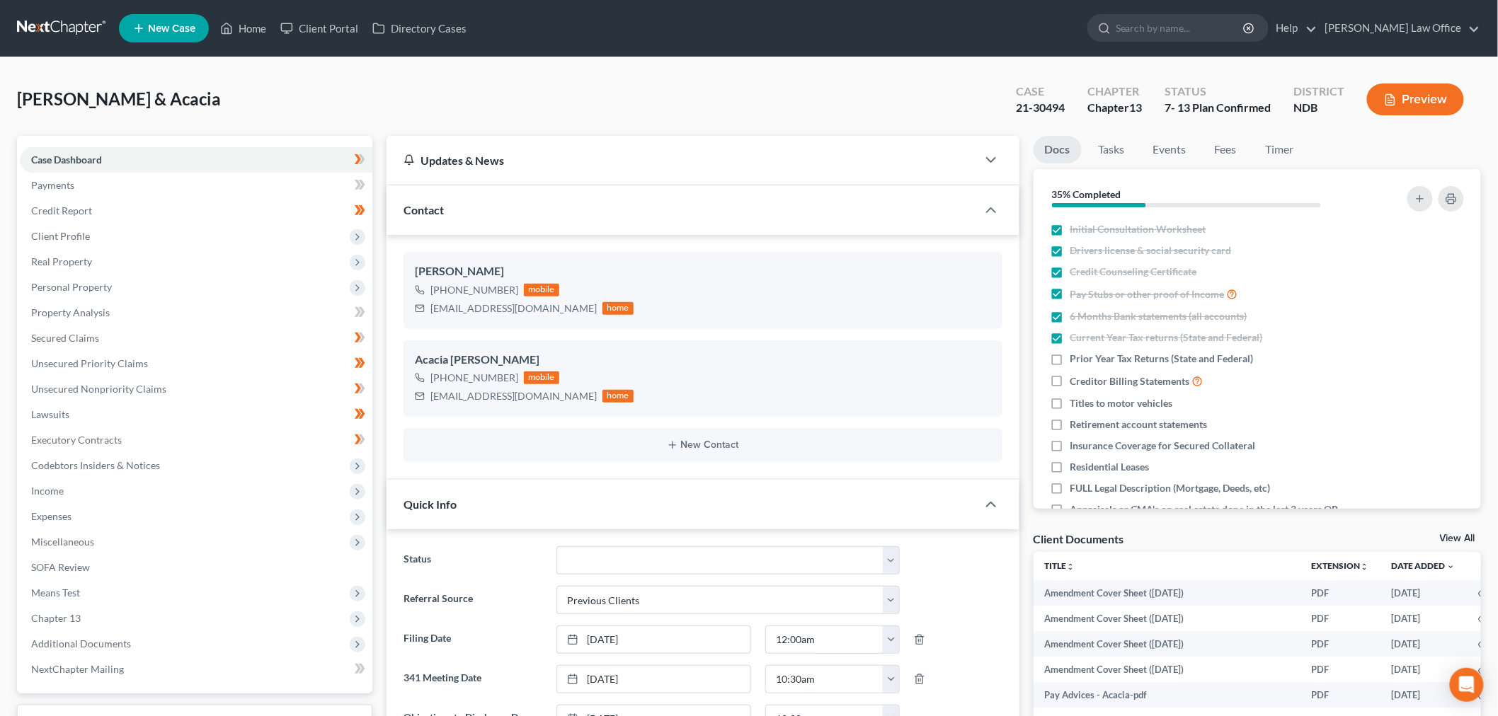
click at [87, 19] on link at bounding box center [62, 28] width 91 height 25
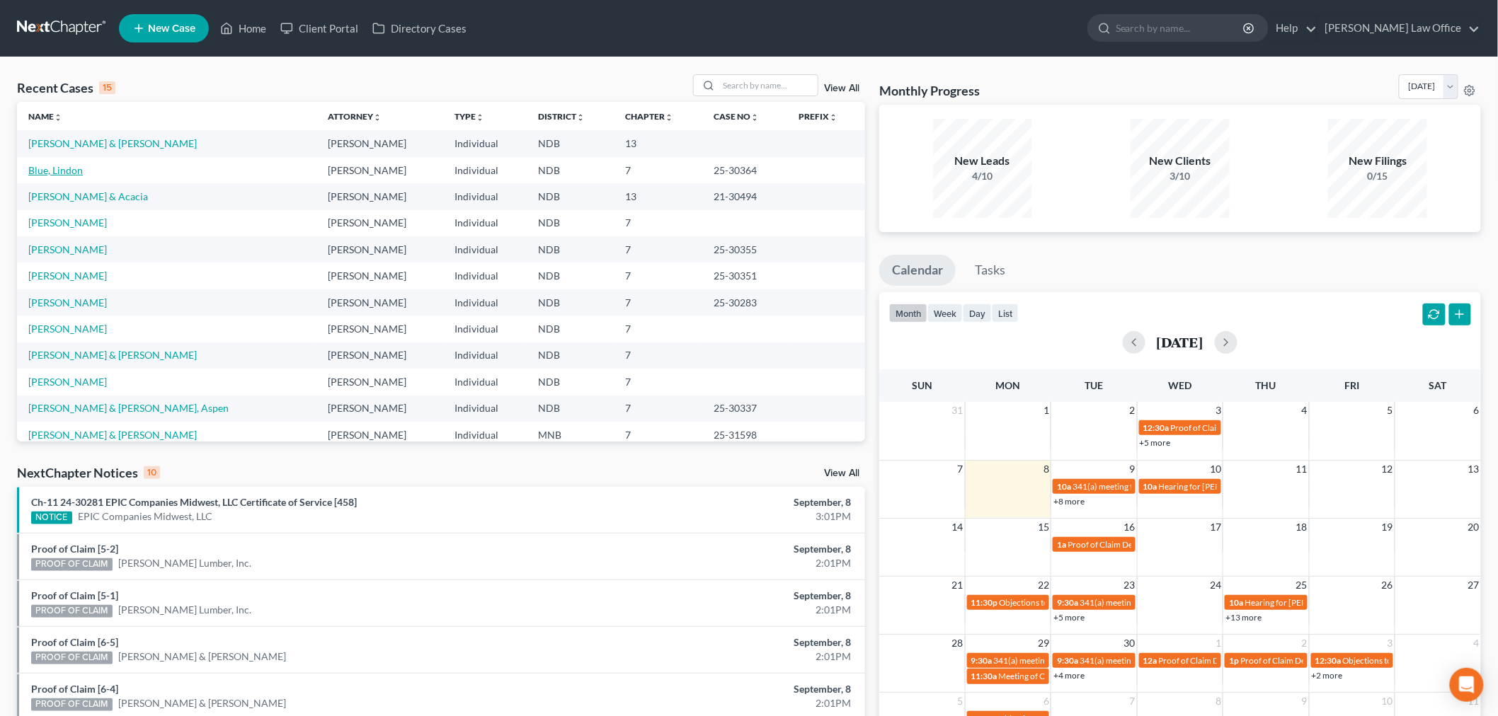
click at [59, 166] on link "Blue, Lindon" at bounding box center [55, 170] width 54 height 12
select select "0"
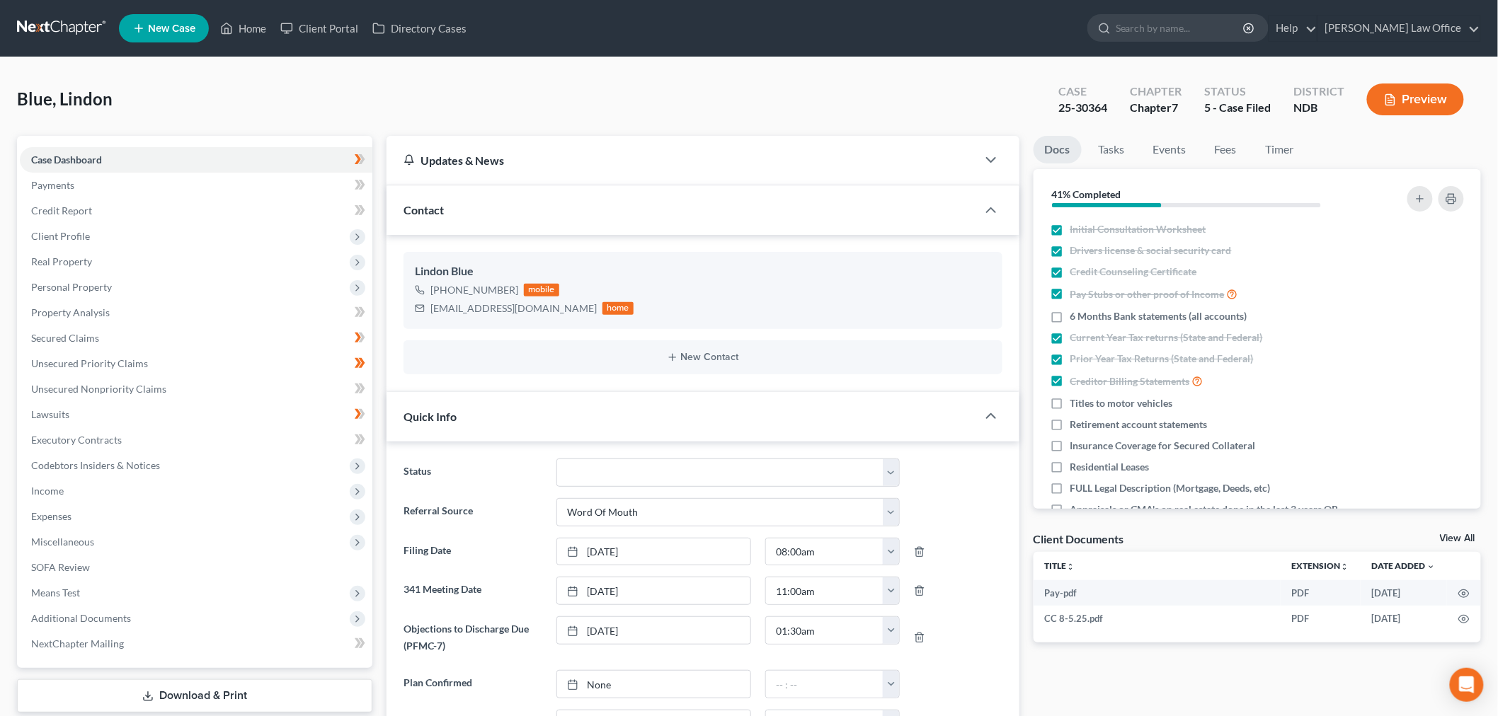
click at [78, 24] on link at bounding box center [62, 28] width 91 height 25
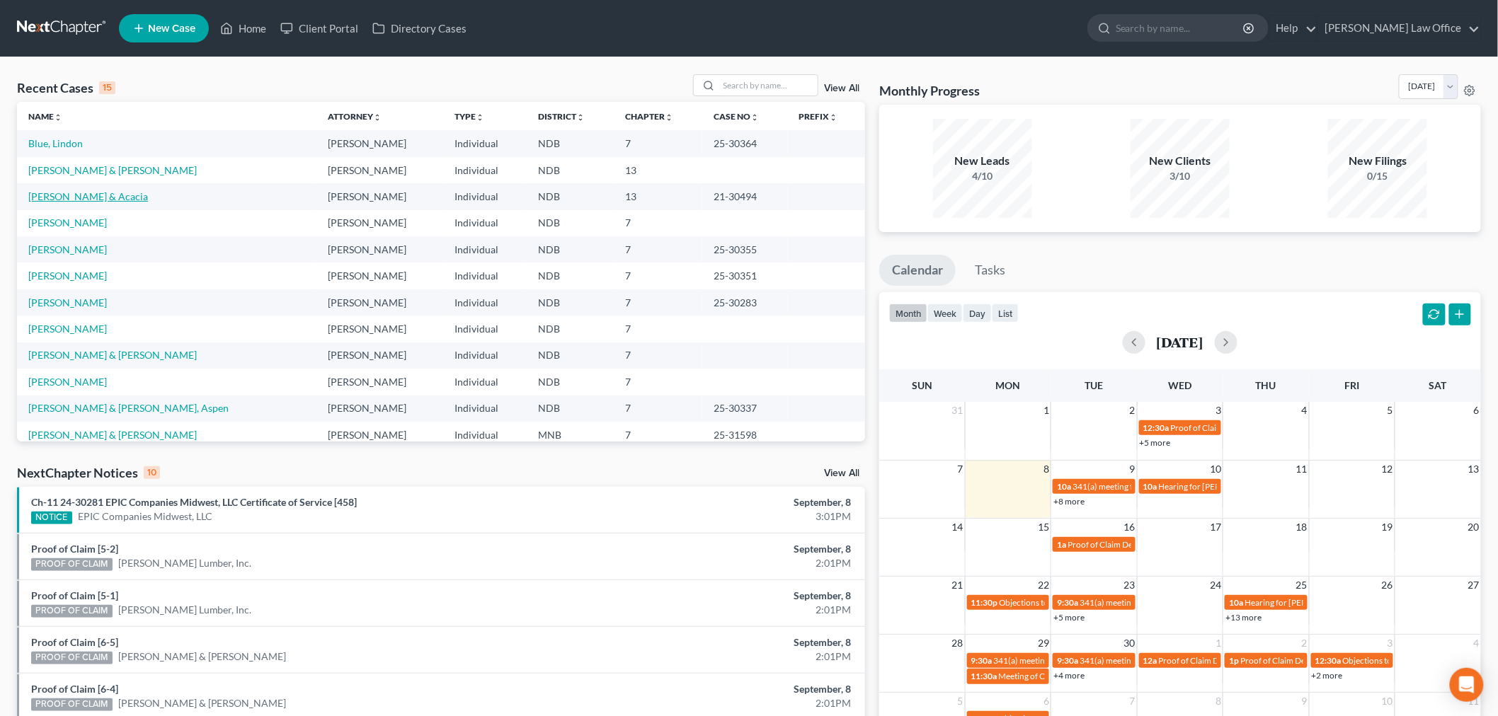
click at [98, 195] on link "[PERSON_NAME] & Acacia" at bounding box center [88, 196] width 120 height 12
select select "1"
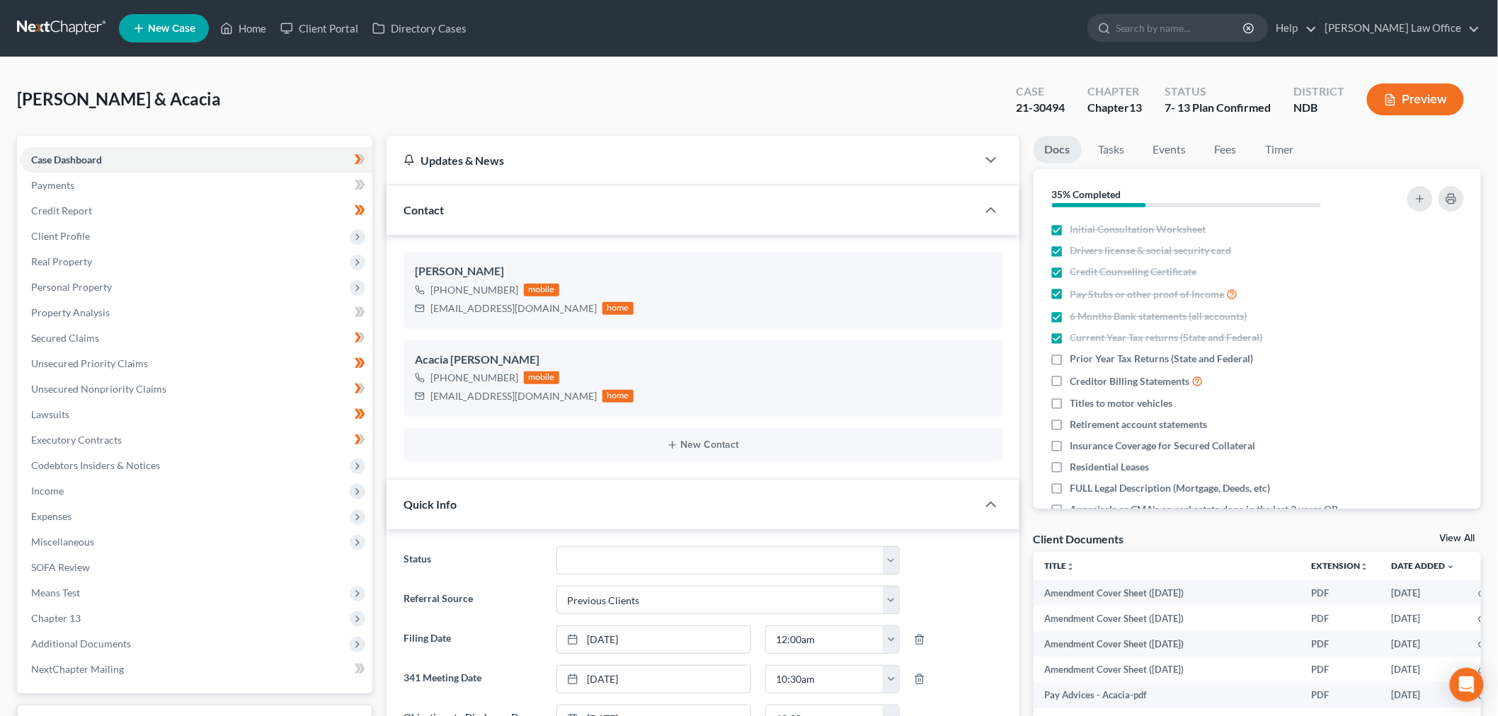
scroll to position [688, 0]
drag, startPoint x: 71, startPoint y: 17, endPoint x: 93, endPoint y: 17, distance: 21.2
click at [71, 17] on link at bounding box center [62, 28] width 91 height 25
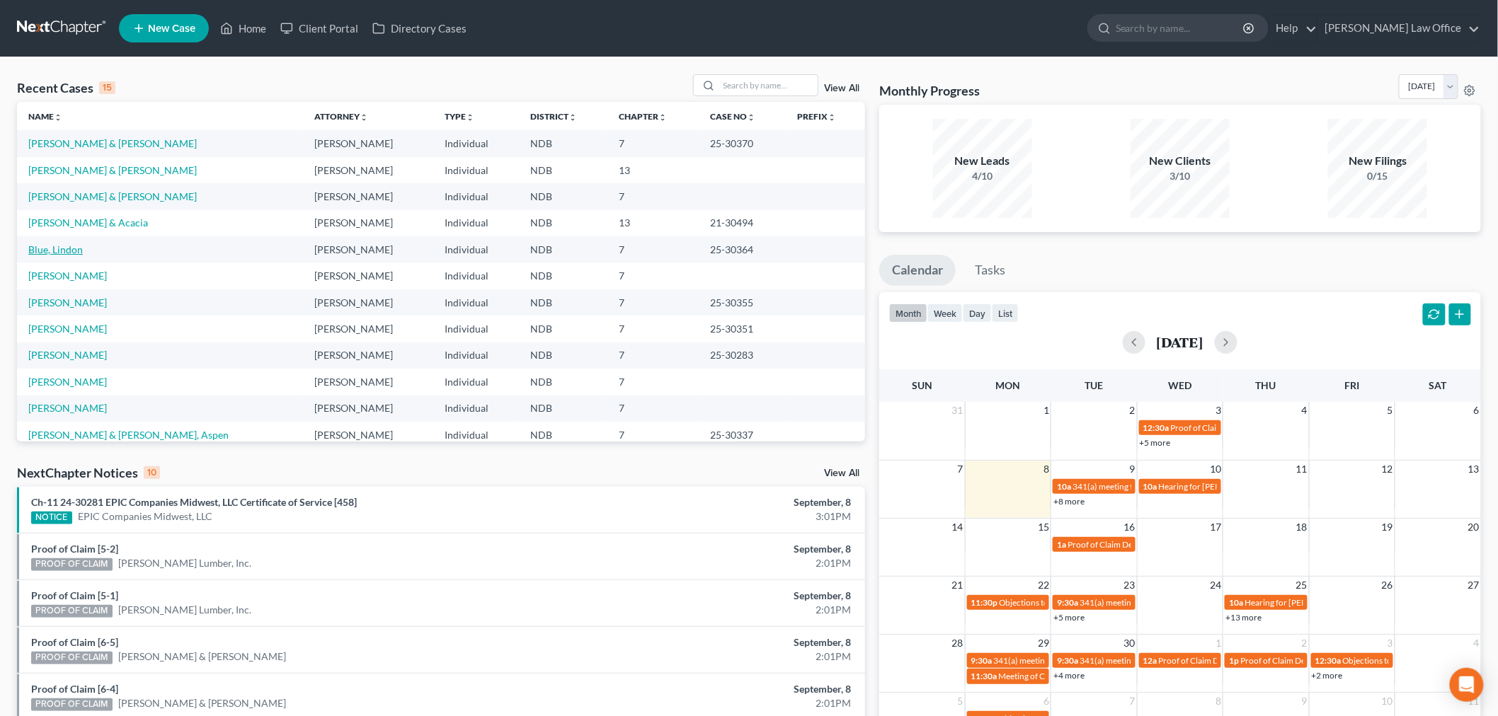
click at [67, 245] on link "Blue, Lindon" at bounding box center [55, 249] width 54 height 12
select select "0"
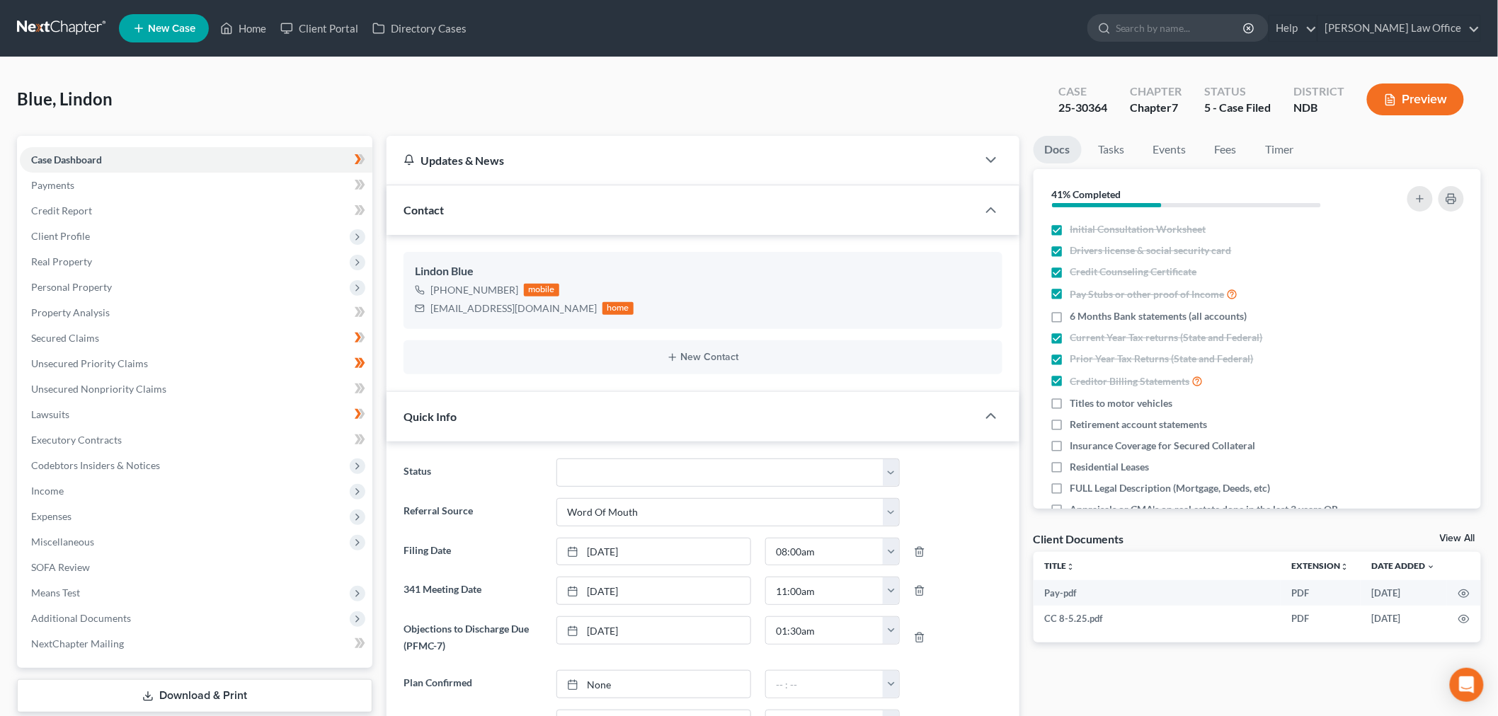
click at [60, 17] on link at bounding box center [62, 28] width 91 height 25
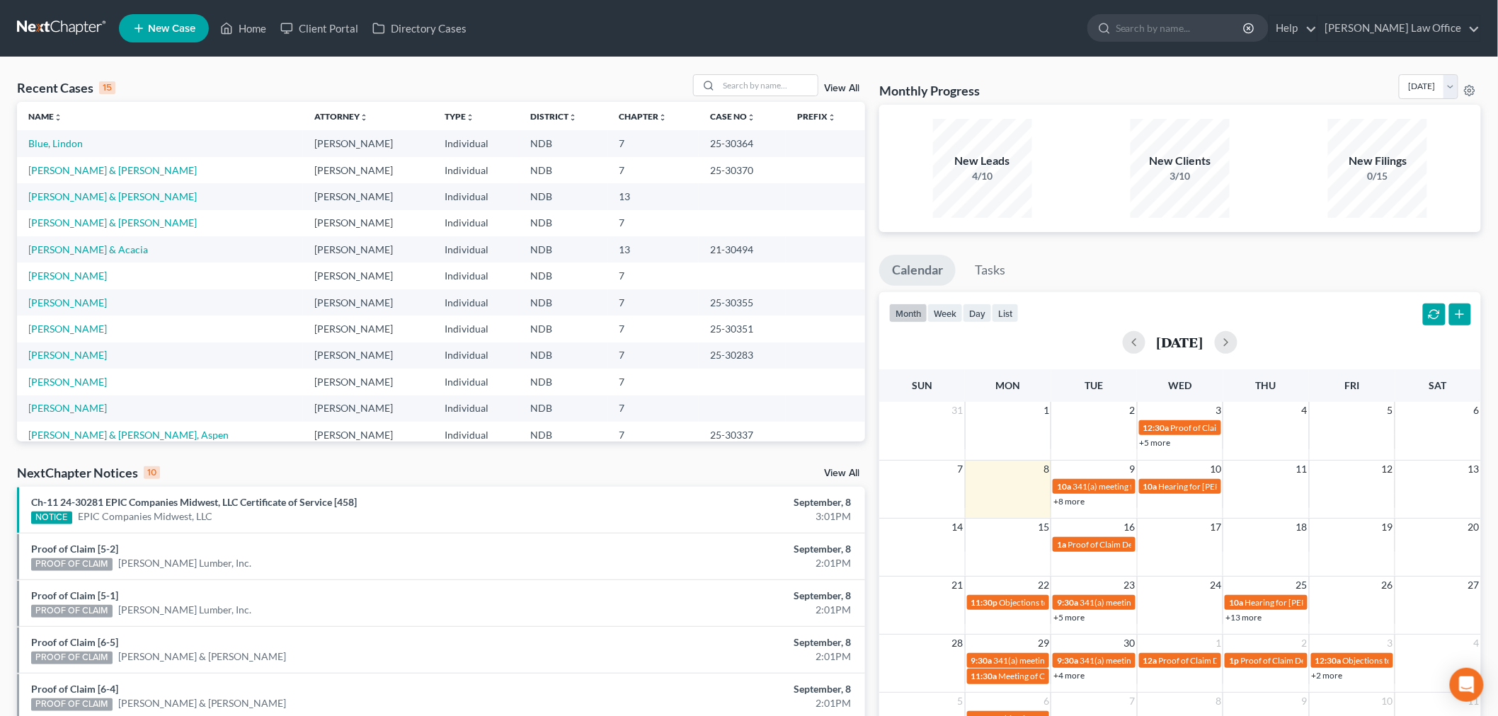
click at [839, 80] on div "View All" at bounding box center [779, 85] width 173 height 22
click at [837, 88] on link "View All" at bounding box center [841, 89] width 35 height 10
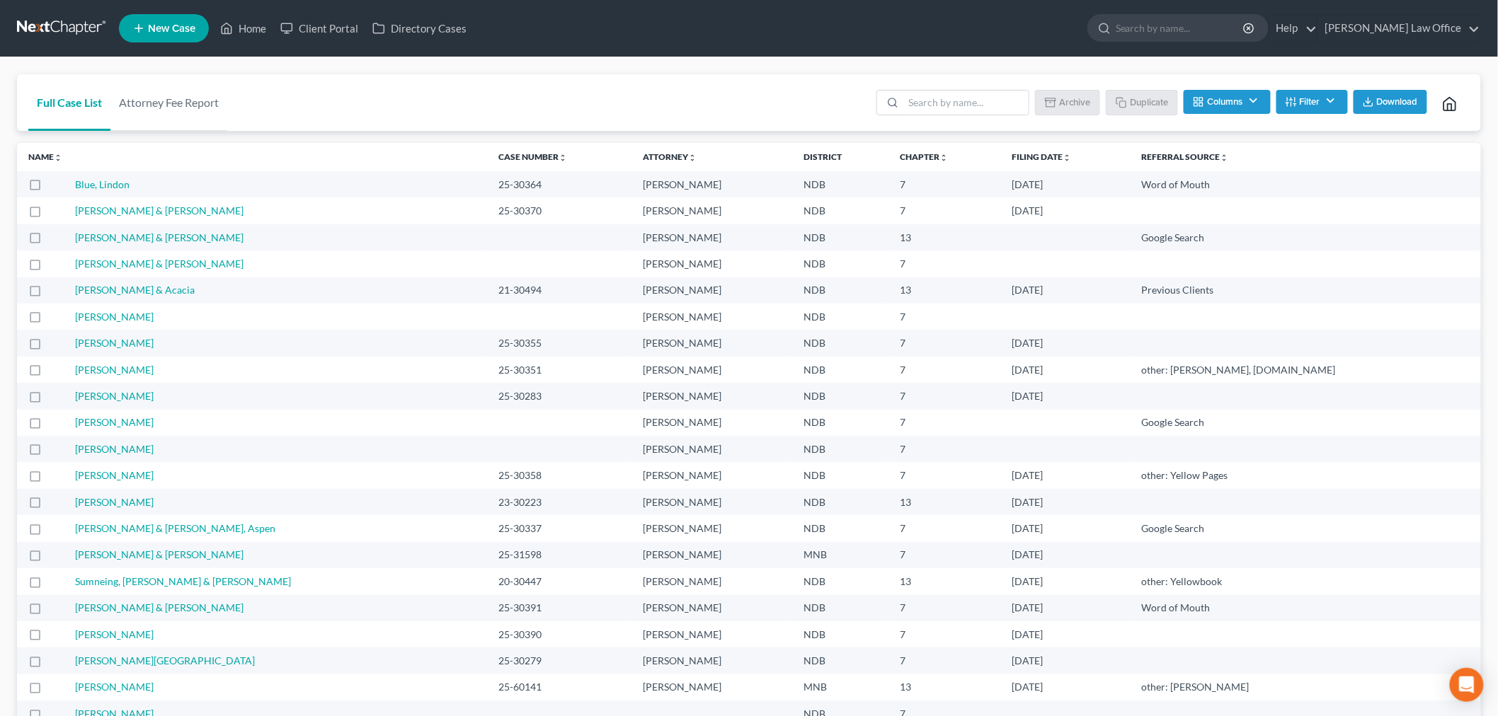
click at [1292, 97] on icon "button" at bounding box center [1290, 101] width 11 height 11
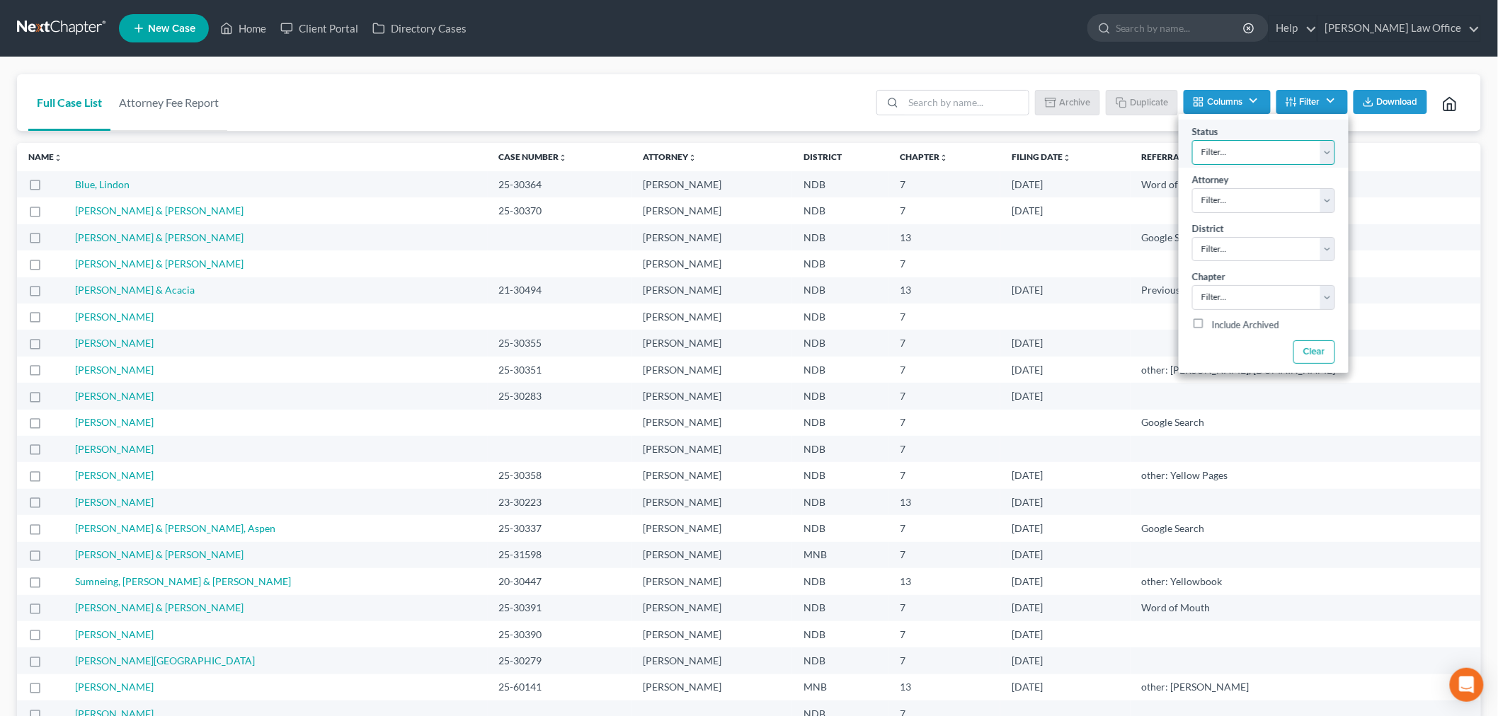
click at [1248, 153] on select "Filter... 10 - Chapter 13 Discharged 11 - Chapter 13 Converted to 7 12 - Debt S…" at bounding box center [1263, 152] width 143 height 25
click at [1226, 146] on select "Filter... 10 - Chapter 13 Discharged 11 - Chapter 13 Converted to 7 12 - Debt S…" at bounding box center [1263, 152] width 143 height 25
click at [1255, 204] on select "Filter... [PERSON_NAME] [PERSON_NAME] [PERSON_NAME]" at bounding box center [1263, 200] width 143 height 25
select select "0"
click at [1192, 188] on select "Filter... [PERSON_NAME] [PERSON_NAME] [PERSON_NAME]" at bounding box center [1263, 200] width 143 height 25
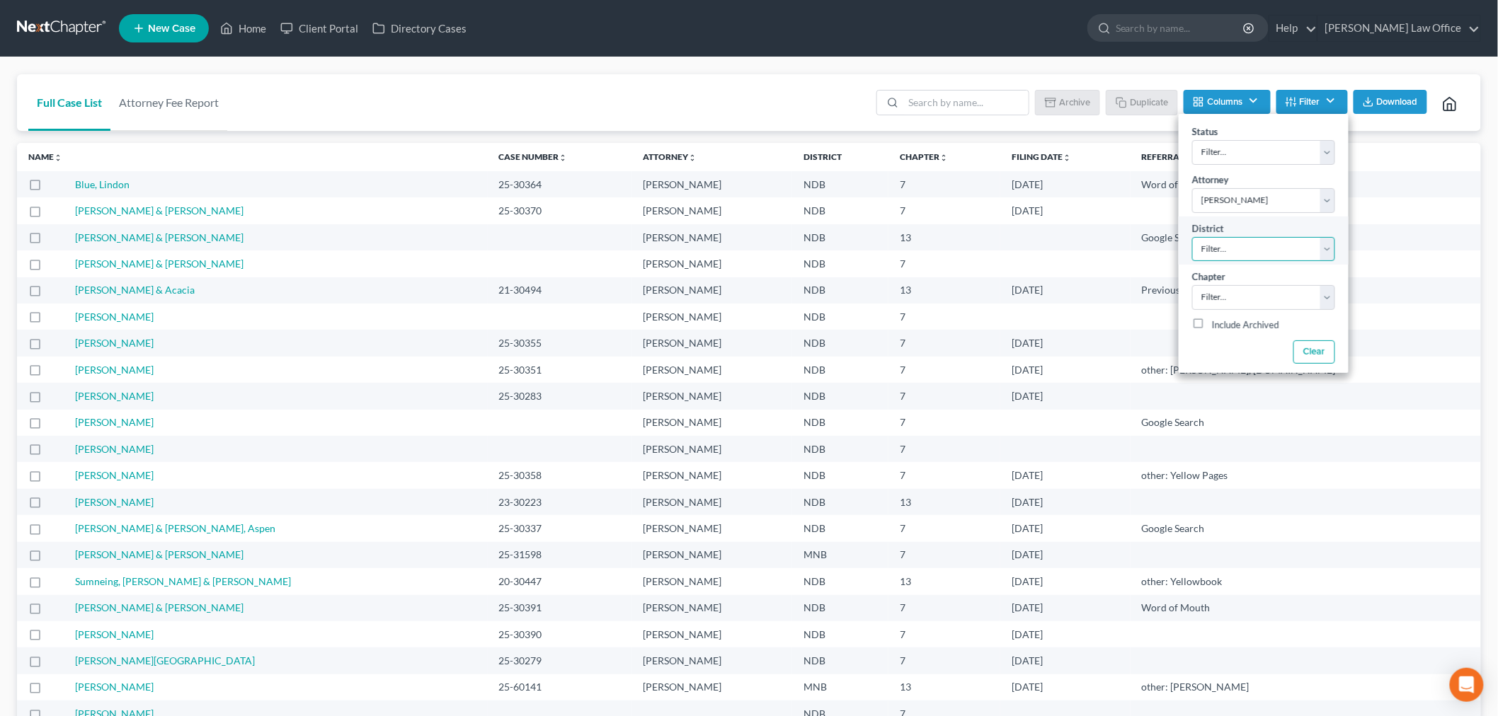
click at [1251, 246] on select "Filter... Filter... [US_STATE] - [GEOGRAPHIC_DATA] [US_STATE] - [GEOGRAPHIC_DAT…" at bounding box center [1263, 249] width 143 height 25
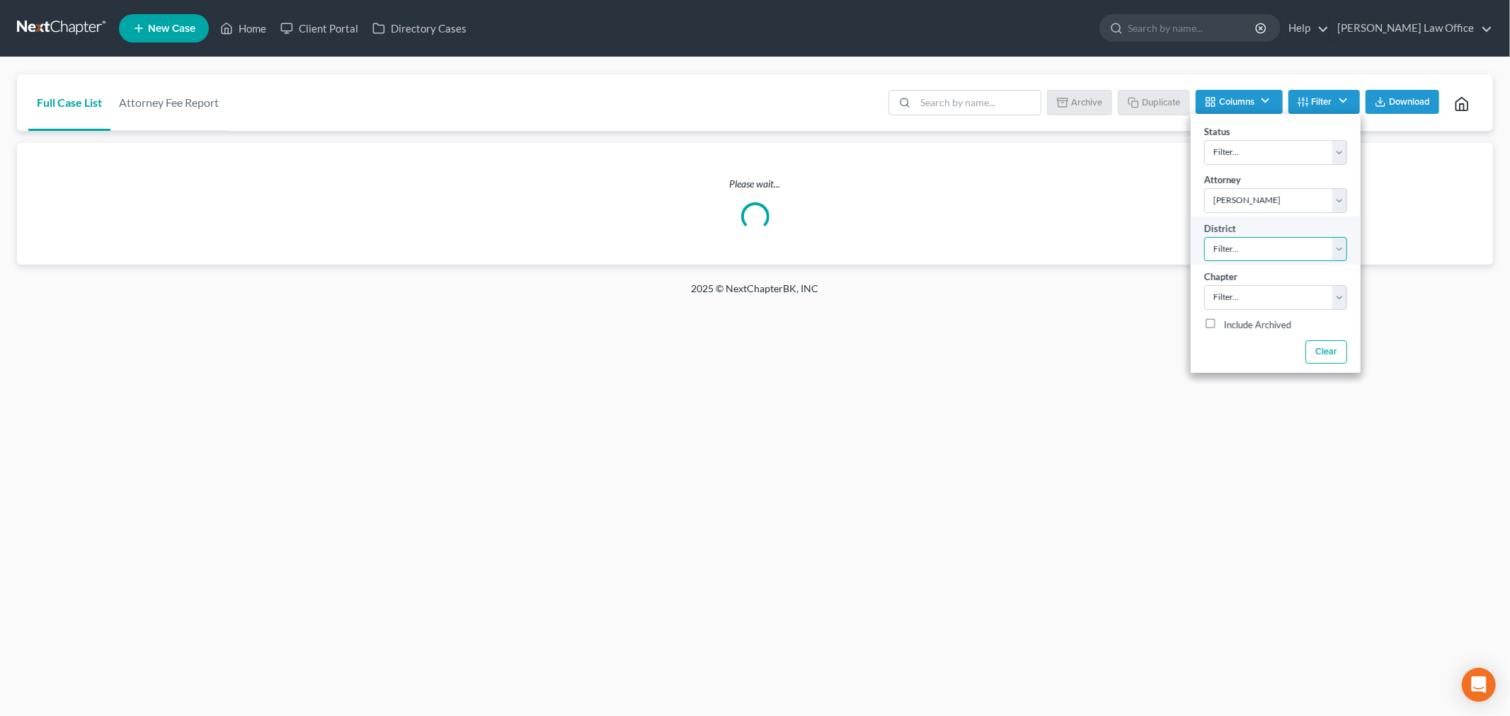
click at [1251, 246] on select "Filter... Filter... [US_STATE] - [GEOGRAPHIC_DATA] [US_STATE] - [GEOGRAPHIC_DAT…" at bounding box center [1275, 249] width 143 height 25
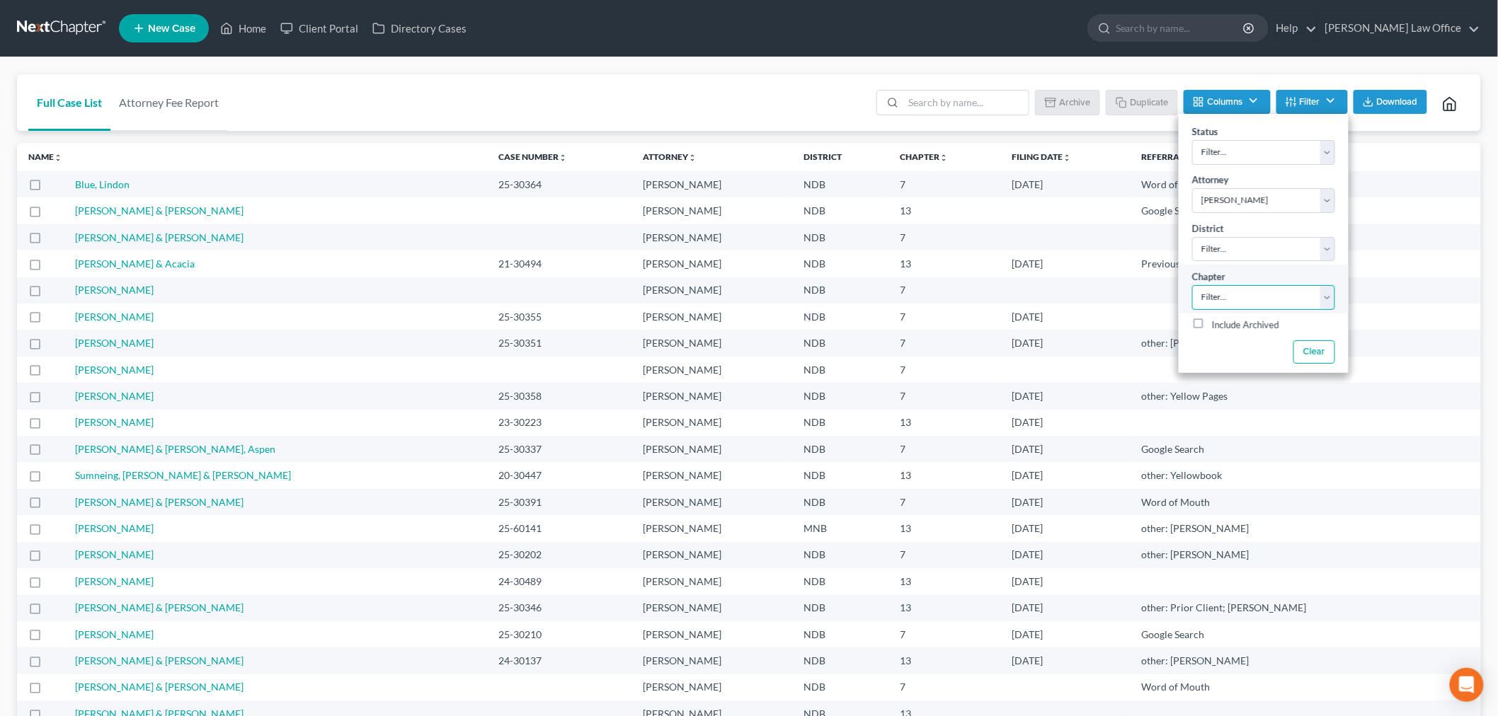
click at [1280, 302] on select "Filter... 7 11 13" at bounding box center [1263, 297] width 143 height 25
select select "2"
click at [1192, 285] on select "Filter... 7 11 13" at bounding box center [1263, 297] width 143 height 25
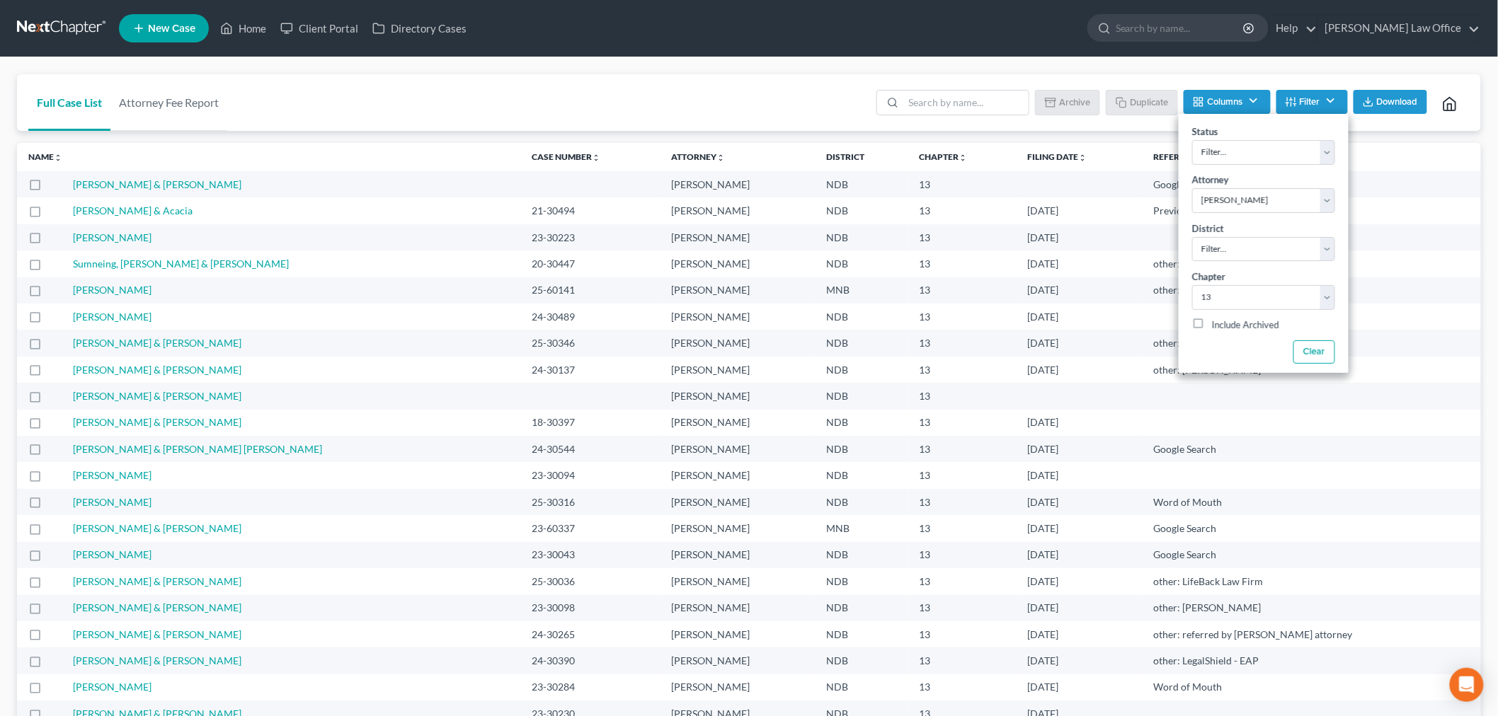
click at [517, 94] on div "Full Case List Attorney Fee Report Batch Download Archive Un-archive Duplicate …" at bounding box center [749, 102] width 1464 height 57
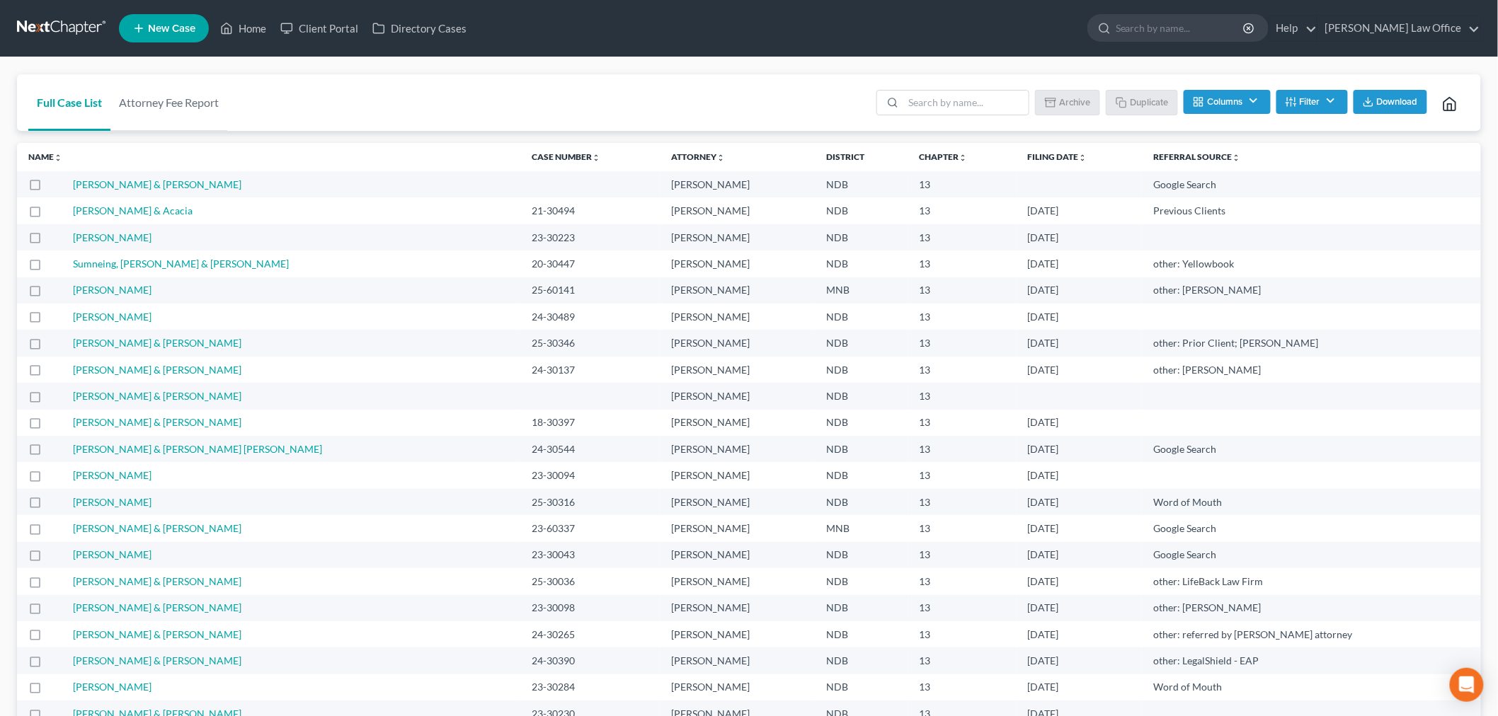
click at [1378, 96] on span "Download" at bounding box center [1396, 101] width 41 height 11
click at [1241, 104] on button "Columns" at bounding box center [1226, 102] width 86 height 24
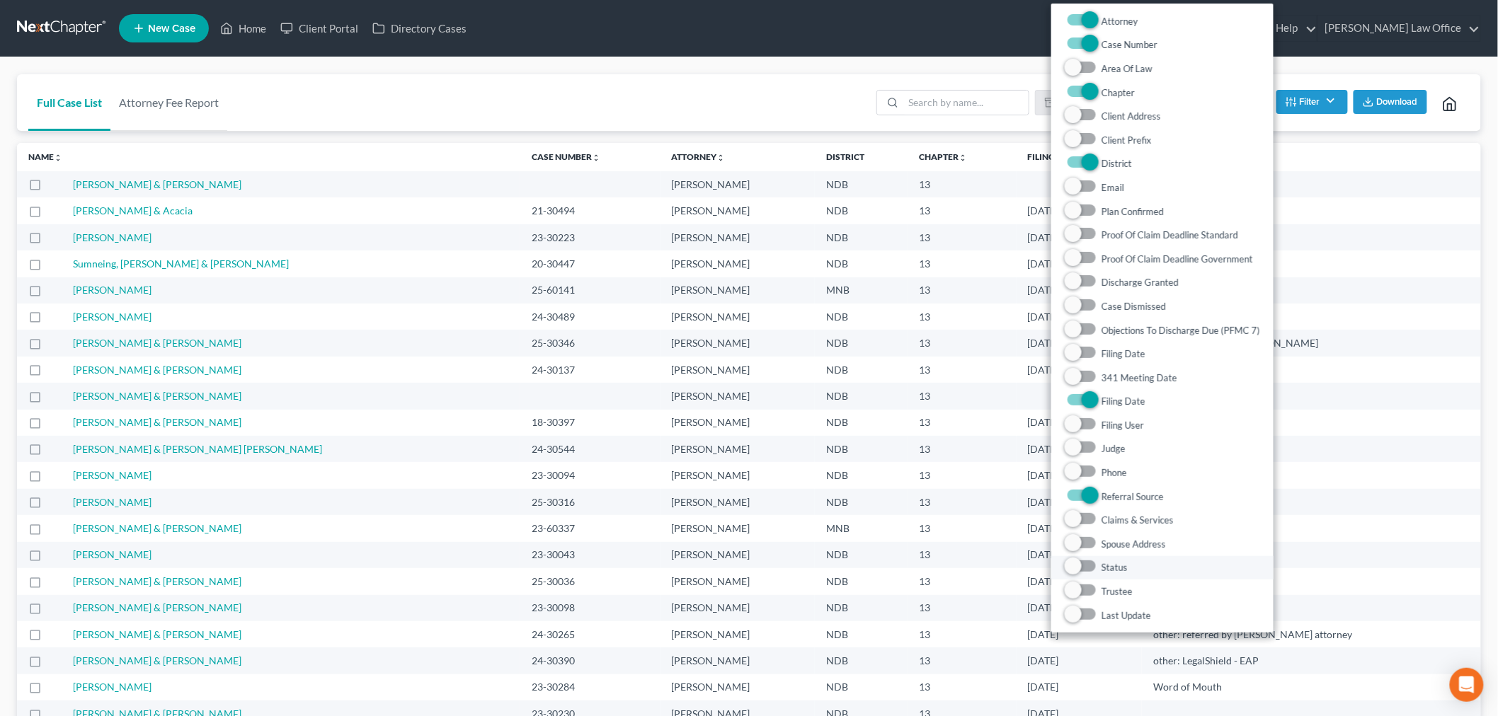
click at [1101, 569] on label "Status" at bounding box center [1114, 568] width 26 height 17
click at [1107, 569] on input "Status" at bounding box center [1111, 564] width 9 height 9
checkbox input "true"
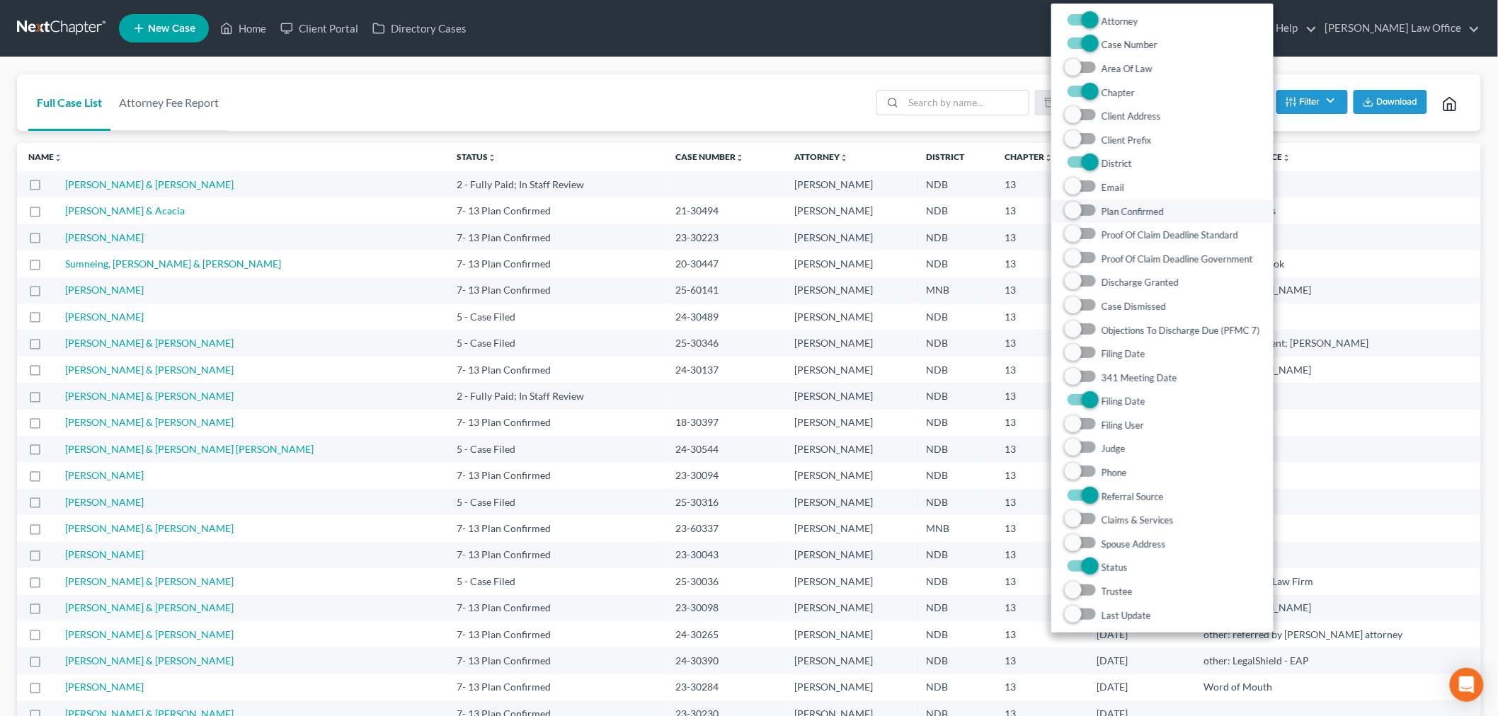
click at [1101, 209] on label "Plan Confirmed" at bounding box center [1132, 211] width 62 height 17
click at [1107, 209] on Confirmed "Plan Confirmed" at bounding box center [1111, 207] width 9 height 9
checkbox Confirmed "true"
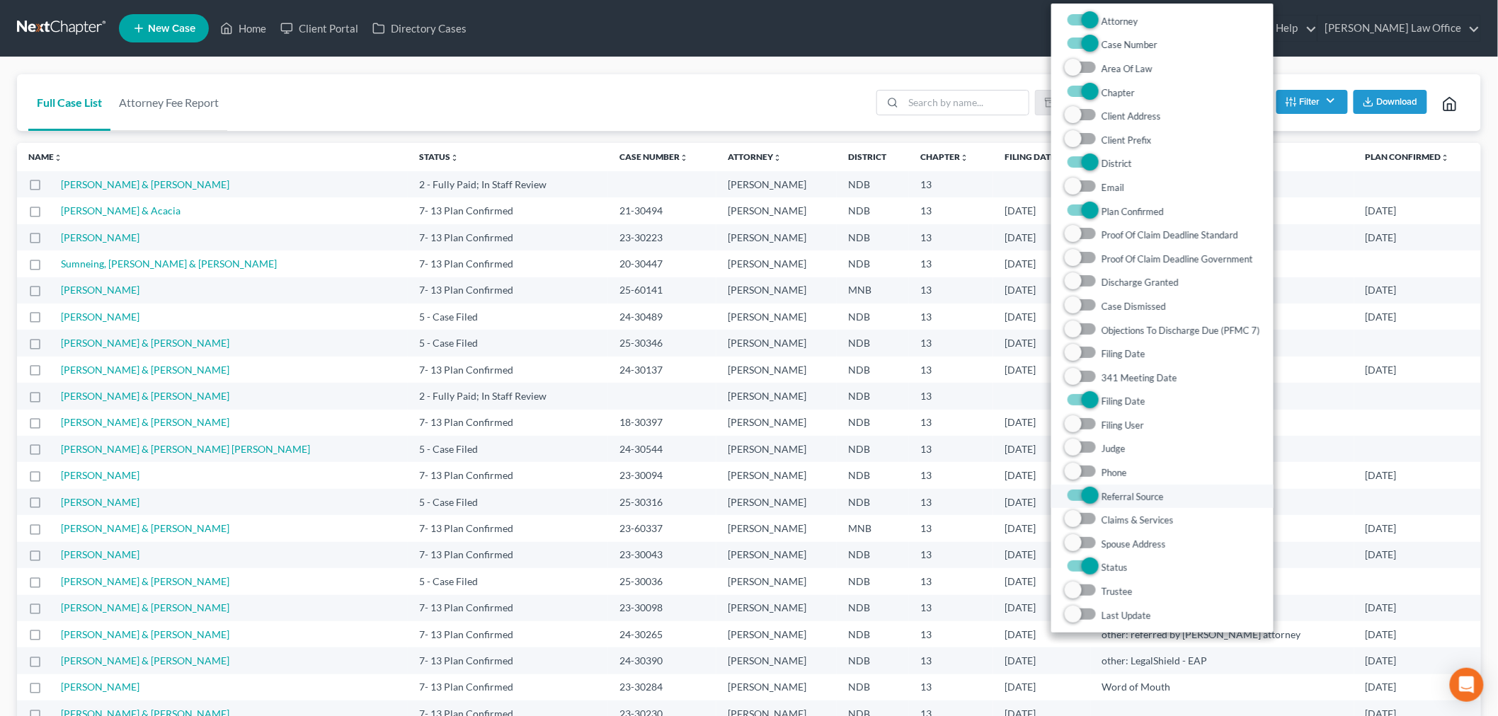
click at [1101, 490] on label "Referral Source" at bounding box center [1132, 496] width 62 height 17
click at [1107, 490] on Source "Referral Source" at bounding box center [1111, 492] width 9 height 9
checkbox Source "false"
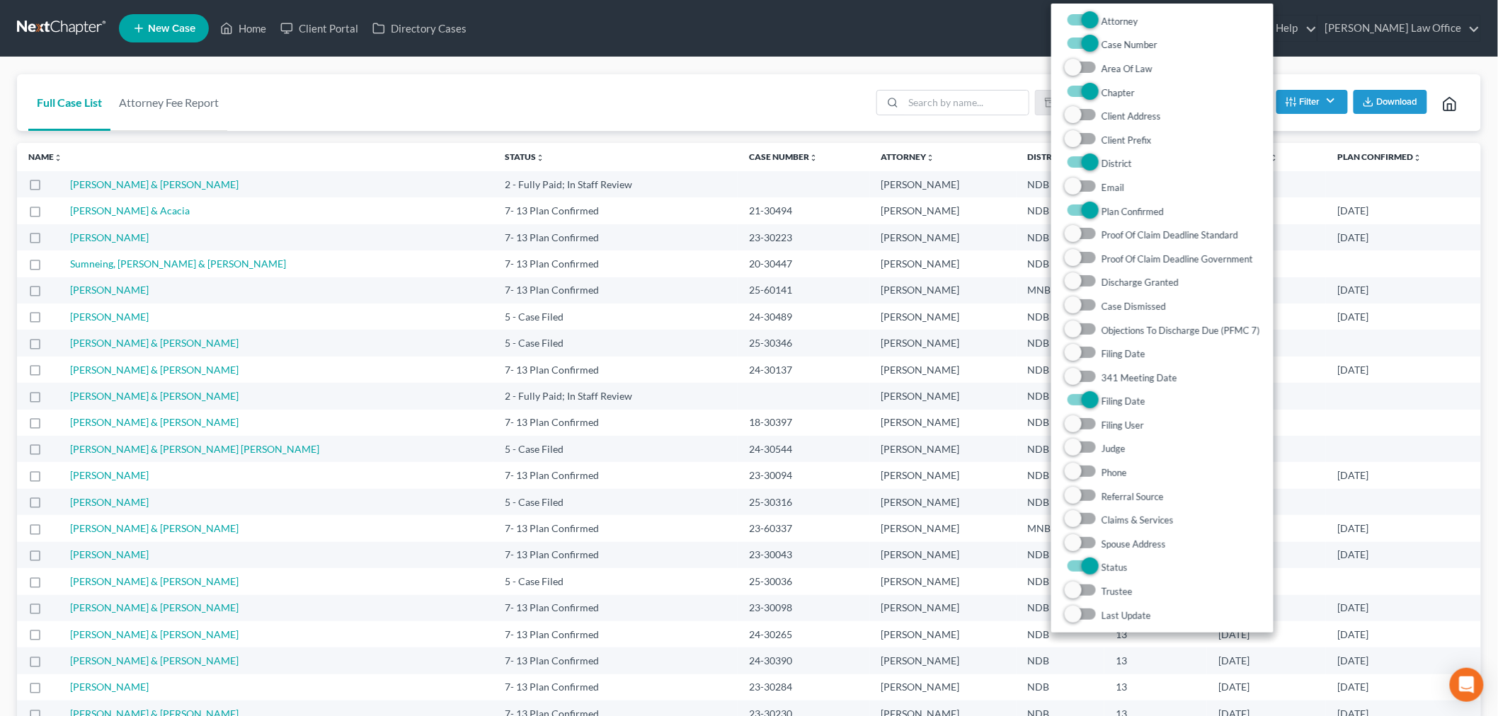
click at [1481, 154] on th "Plan Confirmed unfold_more expand_more expand_less" at bounding box center [1403, 157] width 155 height 28
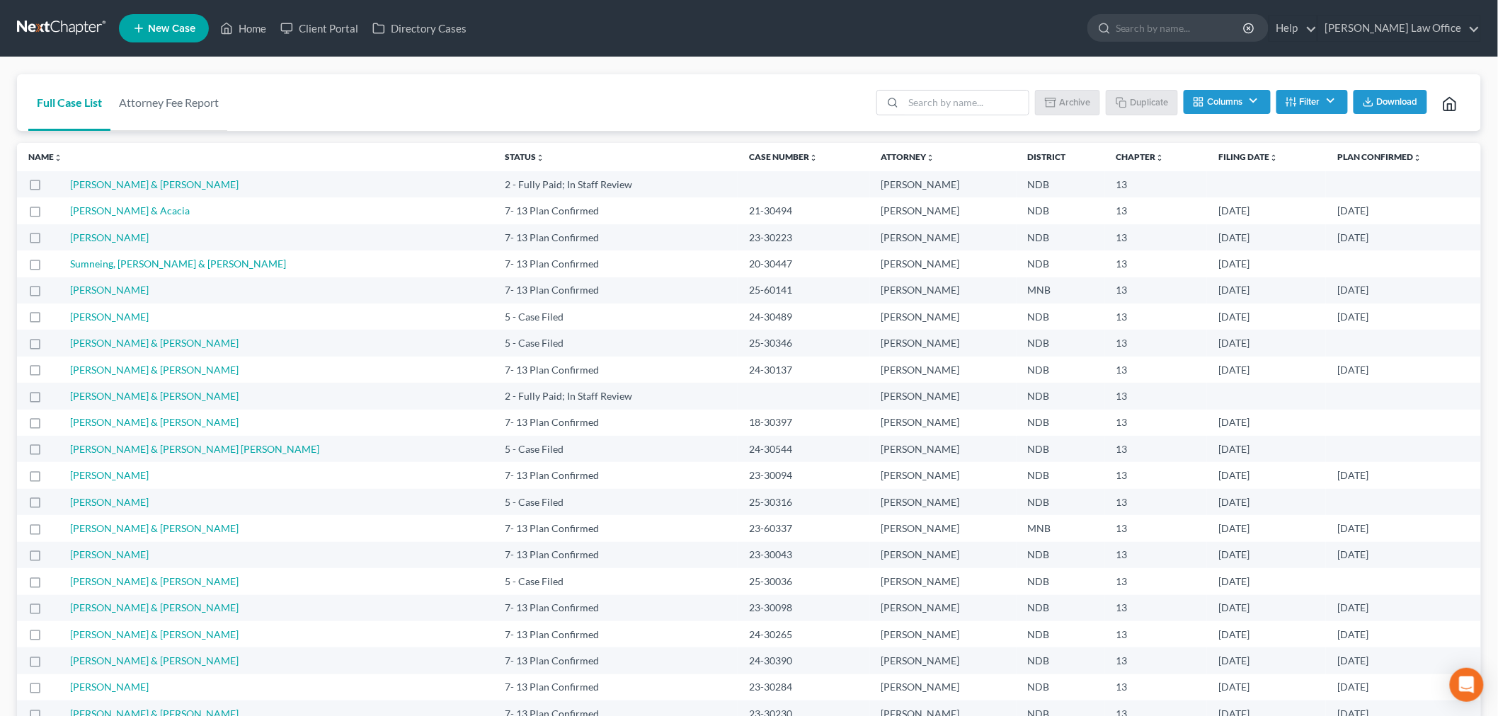
click at [1404, 109] on button "Download" at bounding box center [1390, 102] width 74 height 24
click at [1218, 154] on link "Filing Date unfold_more expand_more expand_less" at bounding box center [1247, 156] width 59 height 11
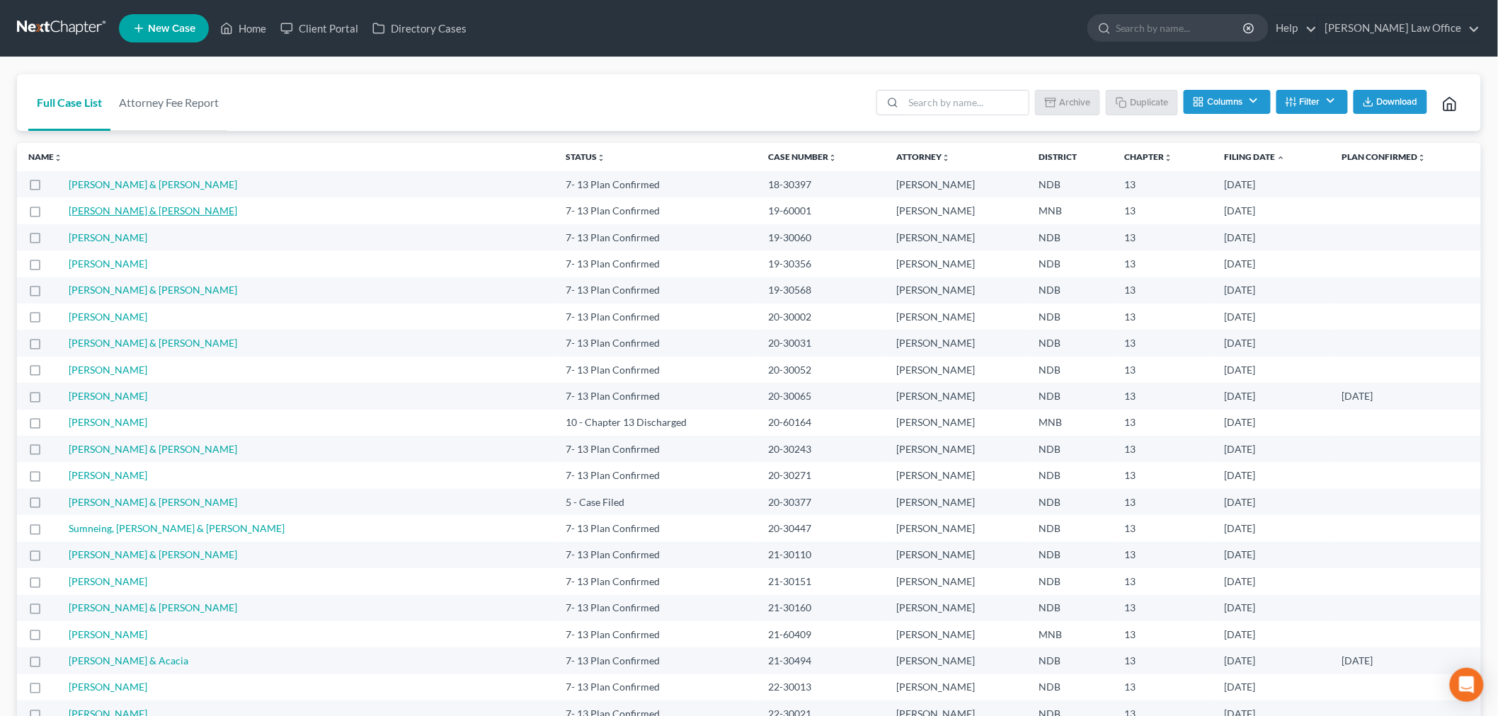
click at [142, 210] on link "[PERSON_NAME] & [PERSON_NAME]" at bounding box center [153, 211] width 168 height 12
select select "6"
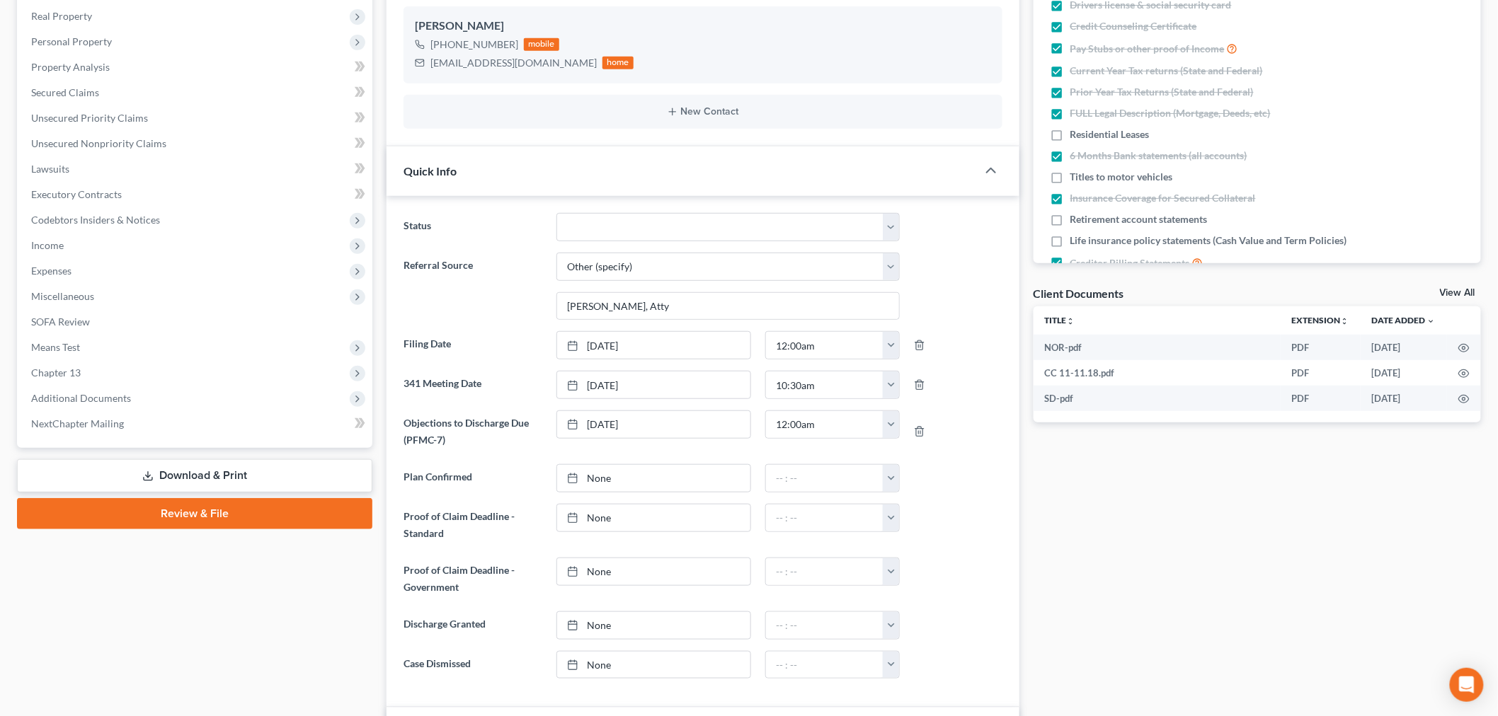
scroll to position [228, 0]
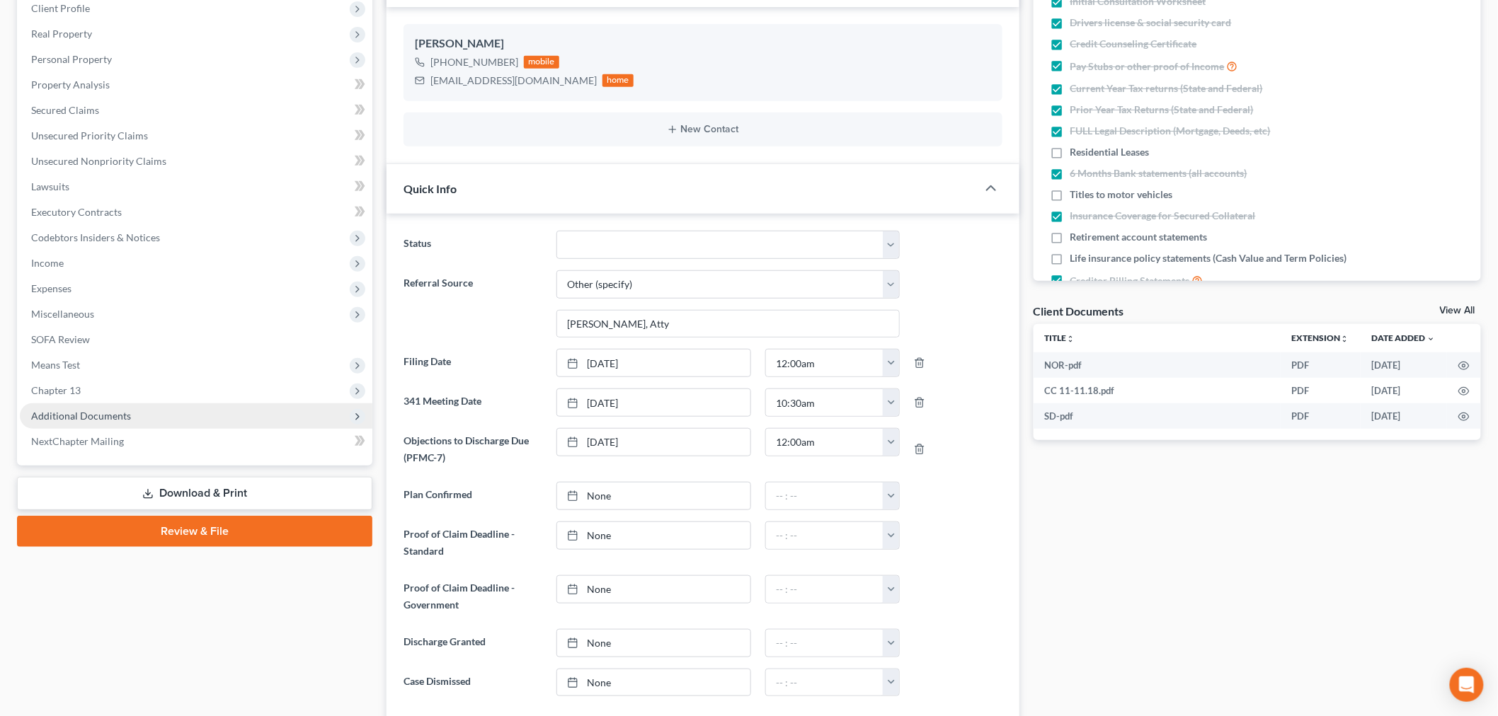
click at [138, 410] on span "Additional Documents" at bounding box center [196, 415] width 352 height 25
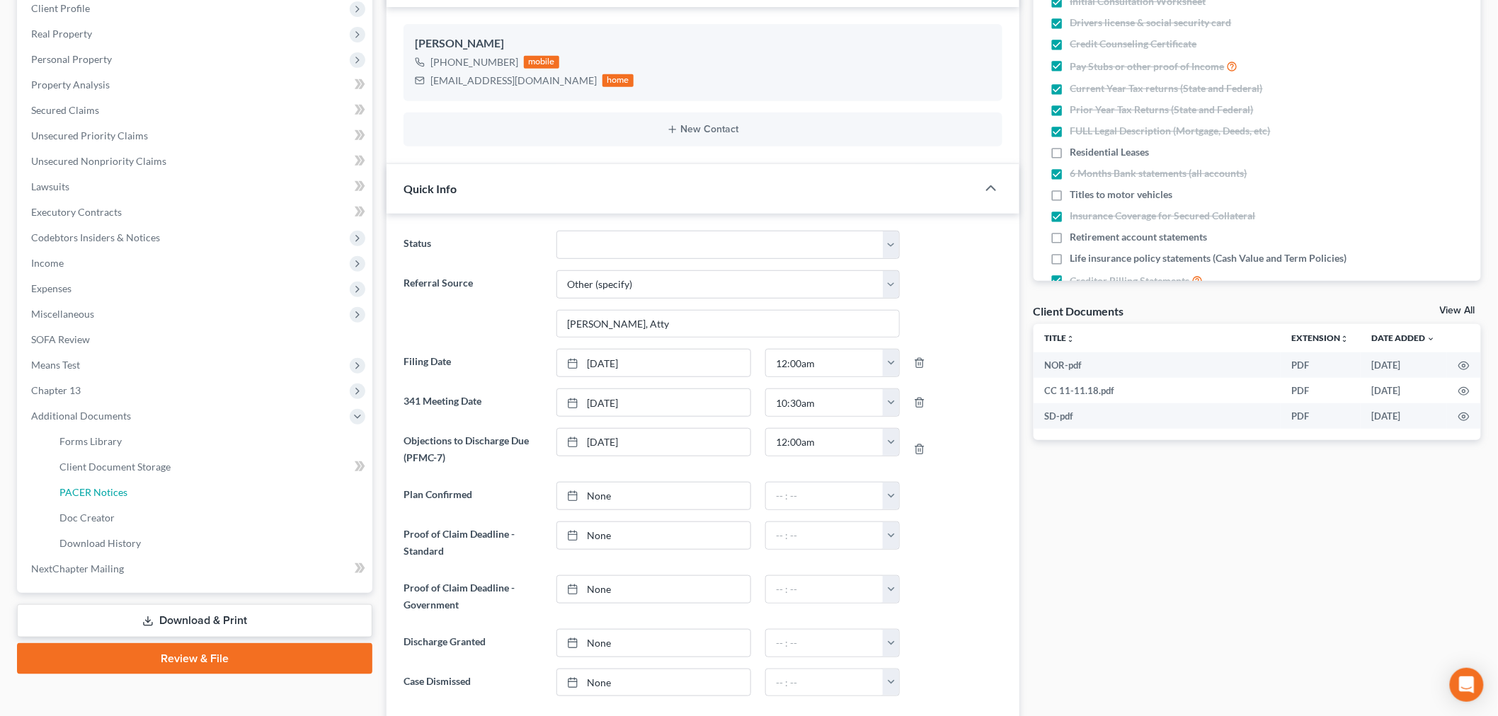
click at [102, 482] on link "PACER Notices" at bounding box center [210, 492] width 324 height 25
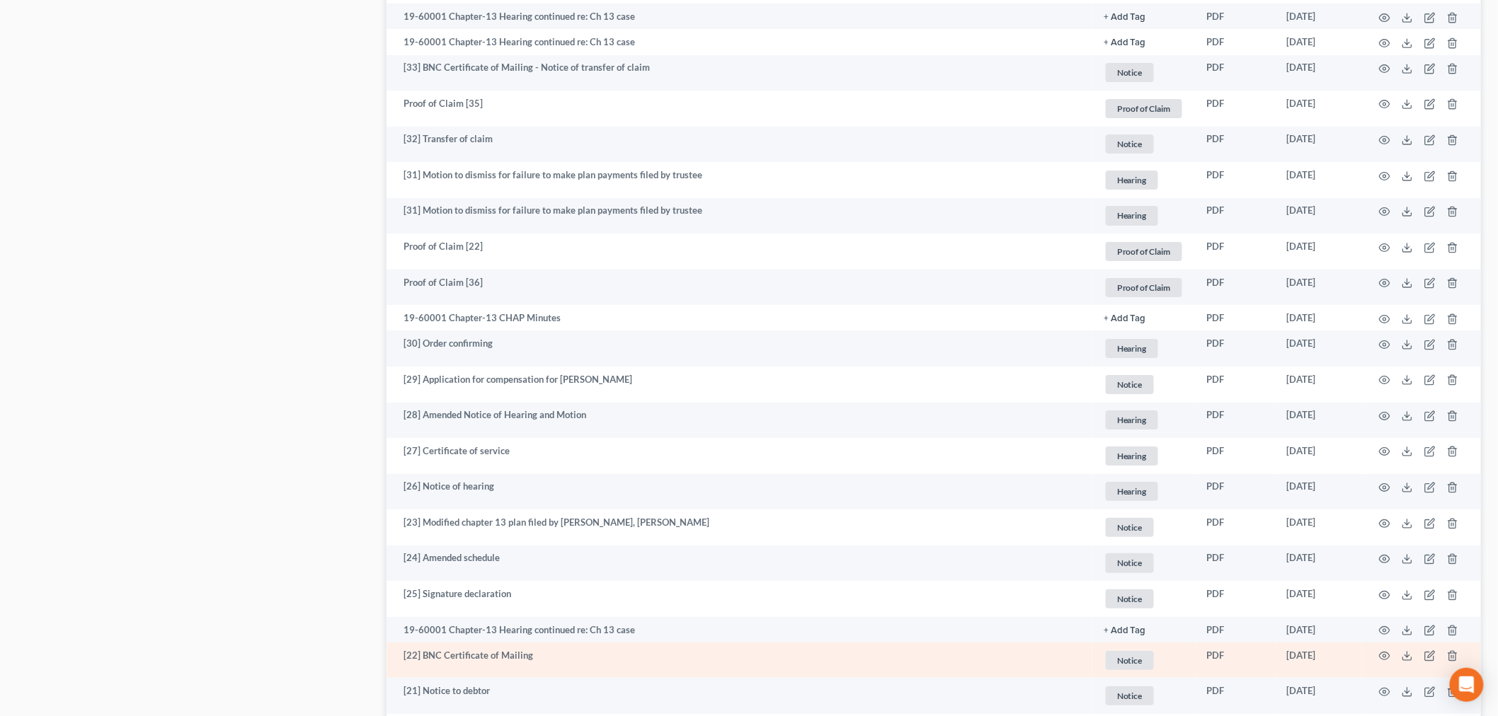
scroll to position [2253, 0]
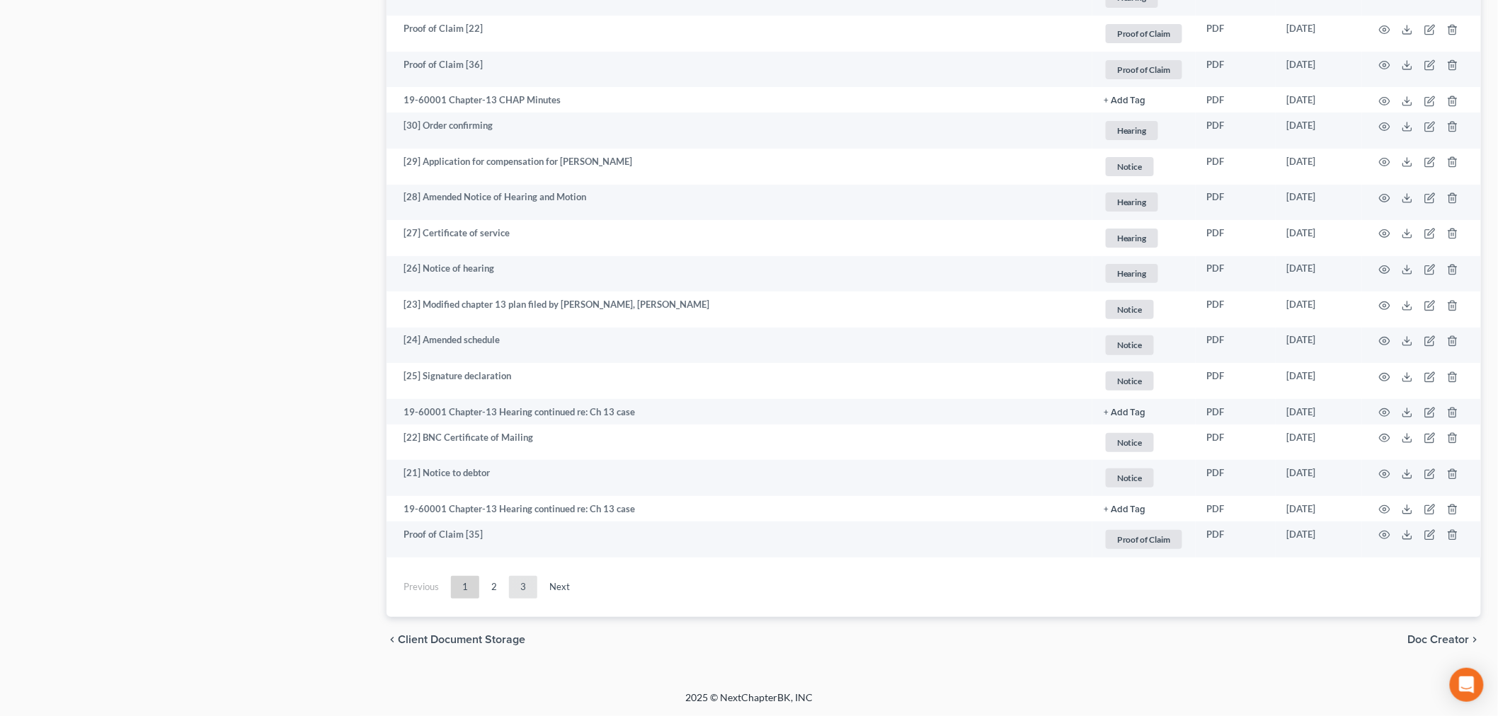
click at [524, 578] on link "3" at bounding box center [523, 587] width 28 height 23
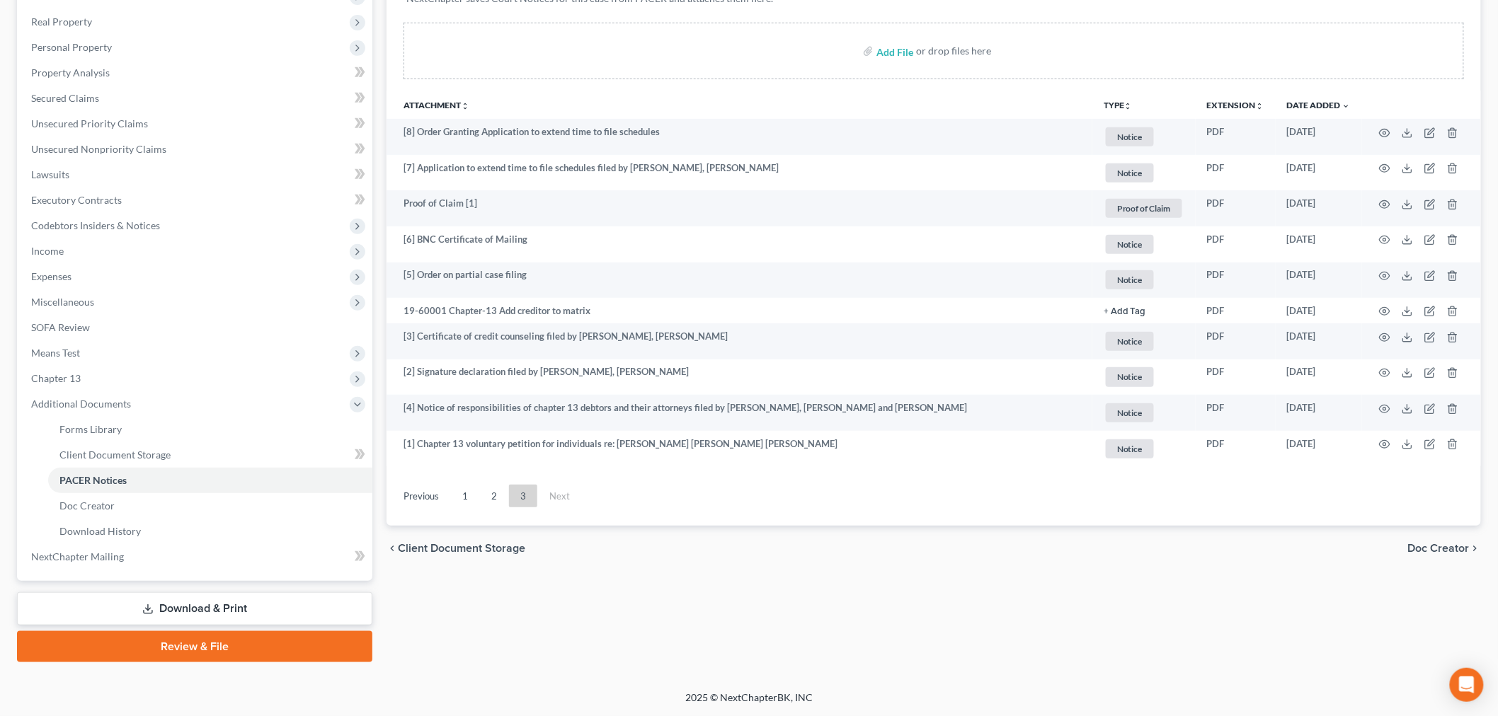
scroll to position [238, 0]
click at [472, 497] on link "1" at bounding box center [465, 498] width 28 height 23
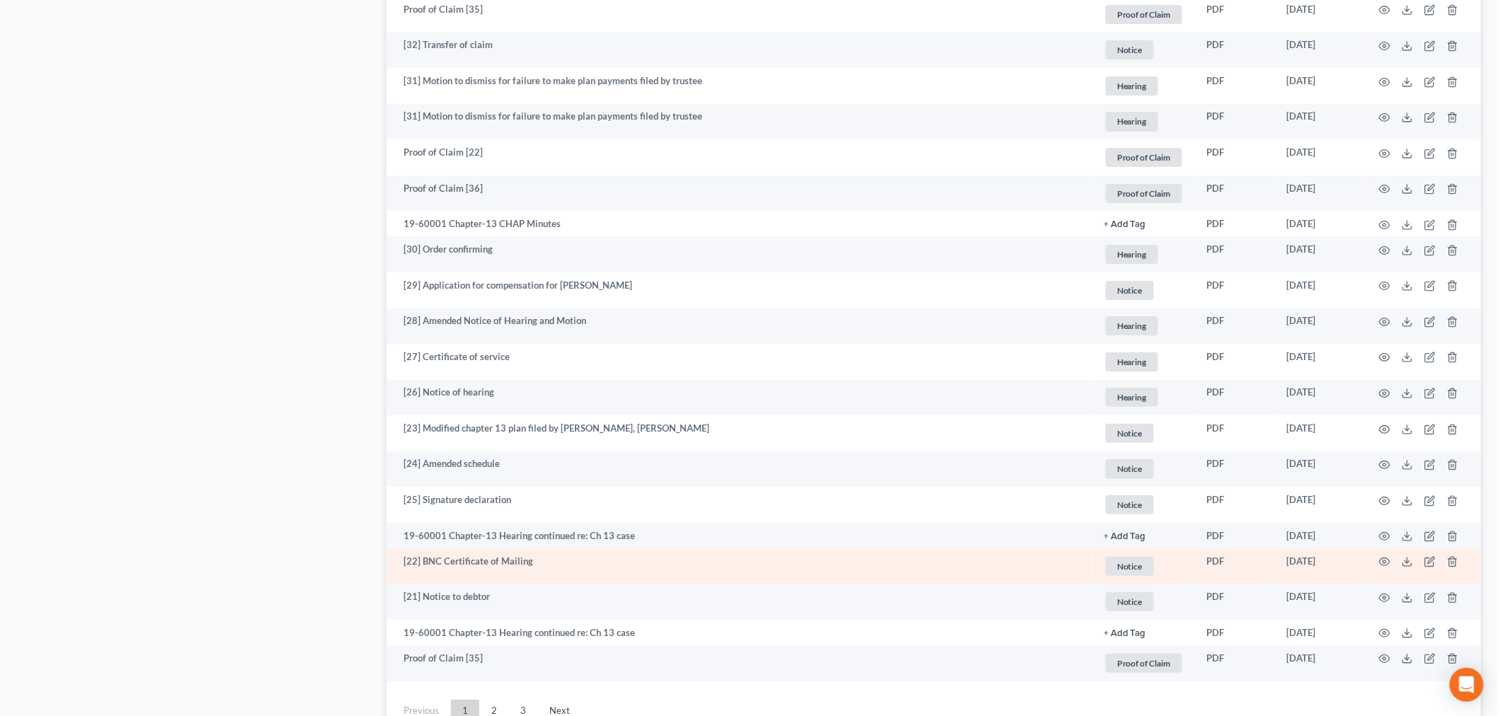
scroll to position [2204, 0]
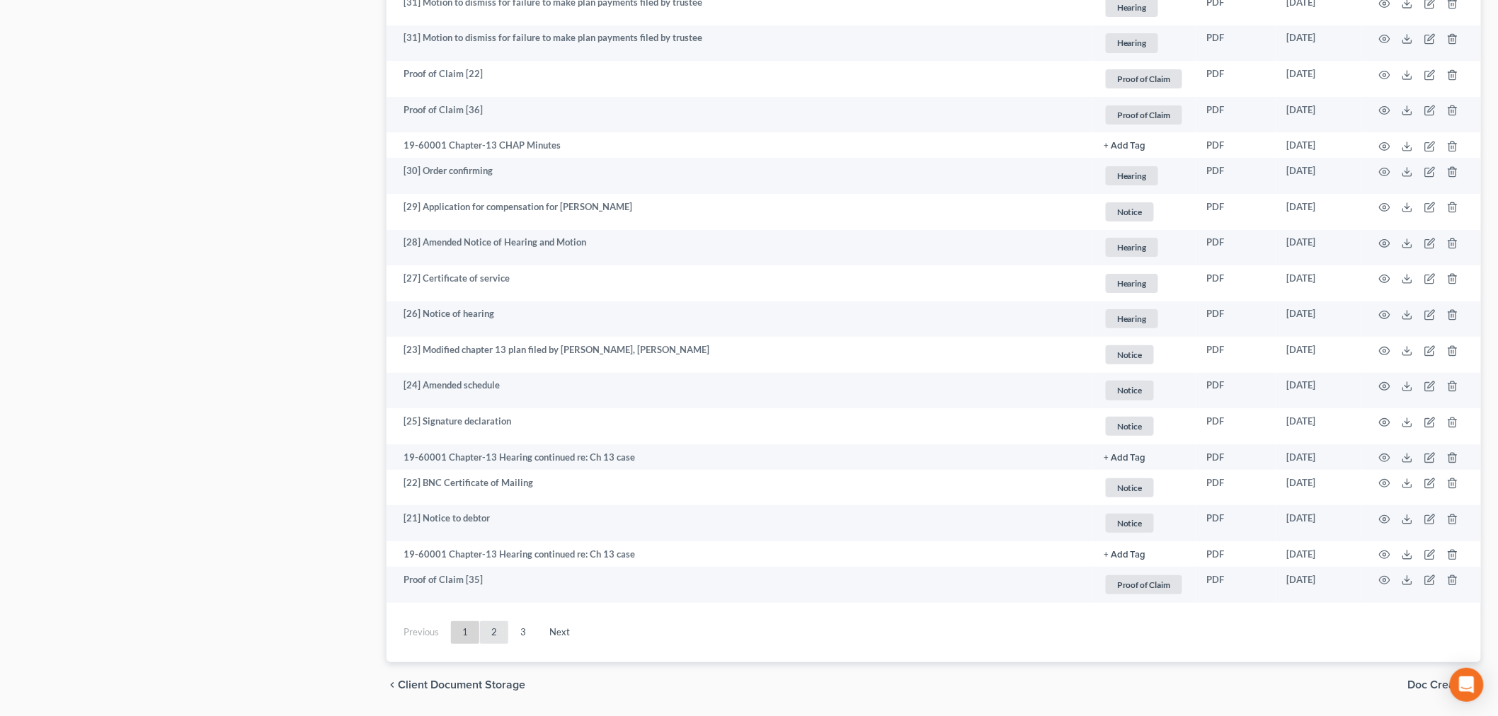
click at [490, 638] on link "2" at bounding box center [494, 632] width 28 height 23
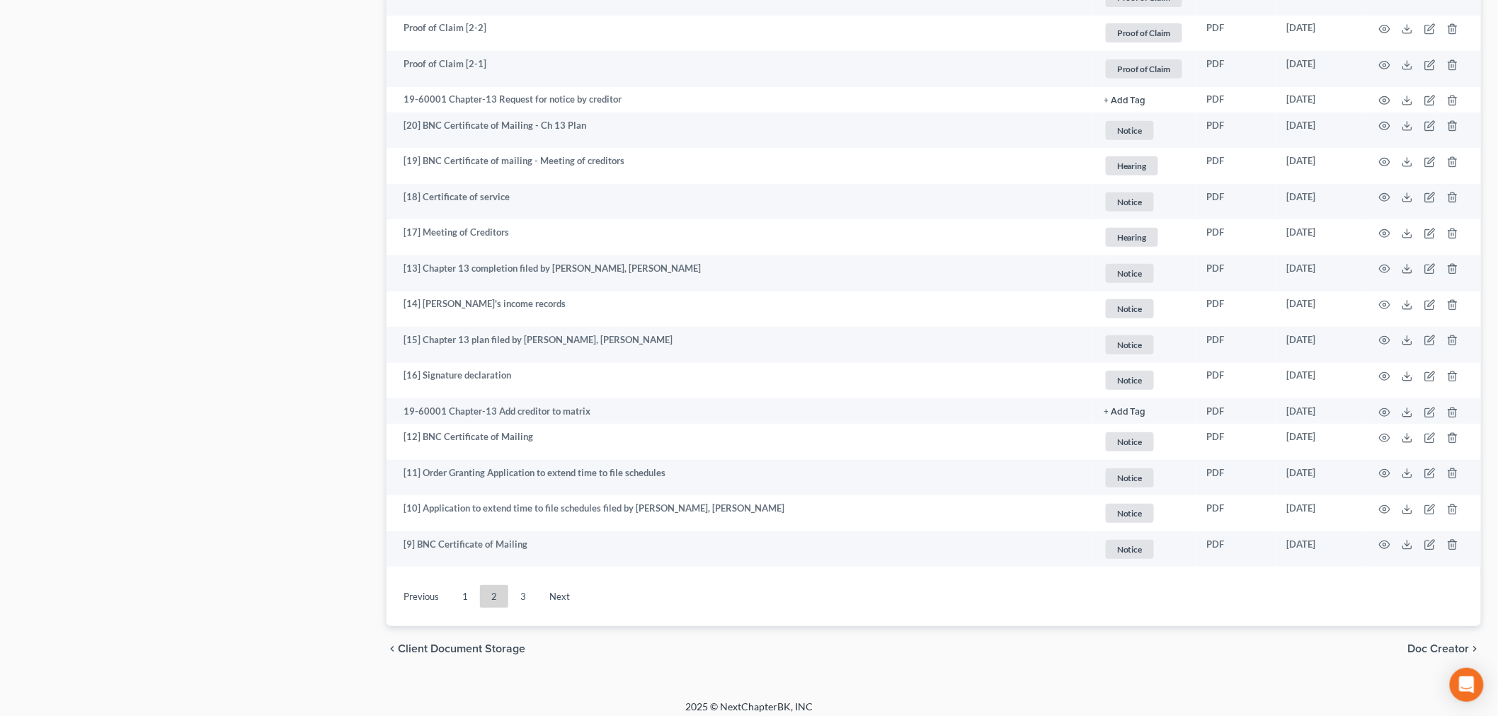
scroll to position [2461, 0]
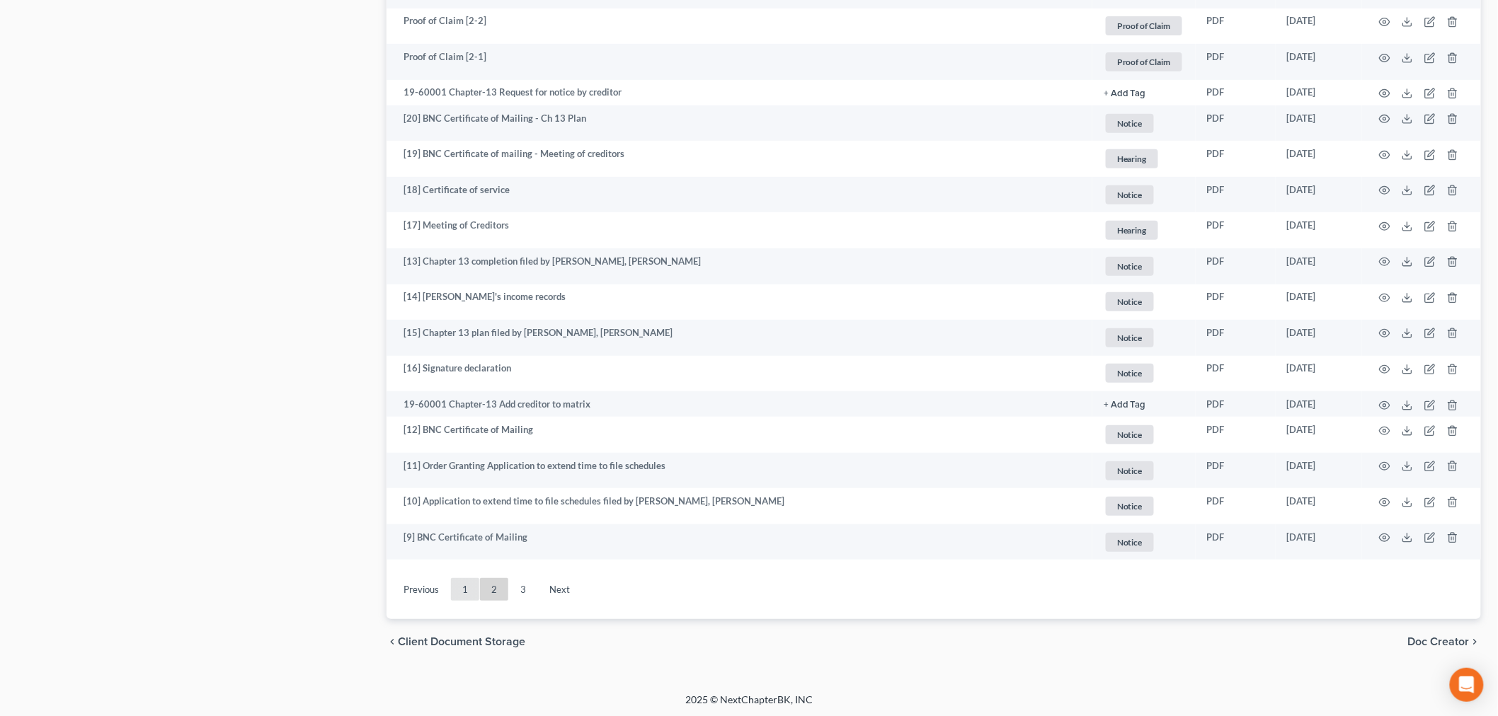
click at [464, 591] on link "1" at bounding box center [465, 589] width 28 height 23
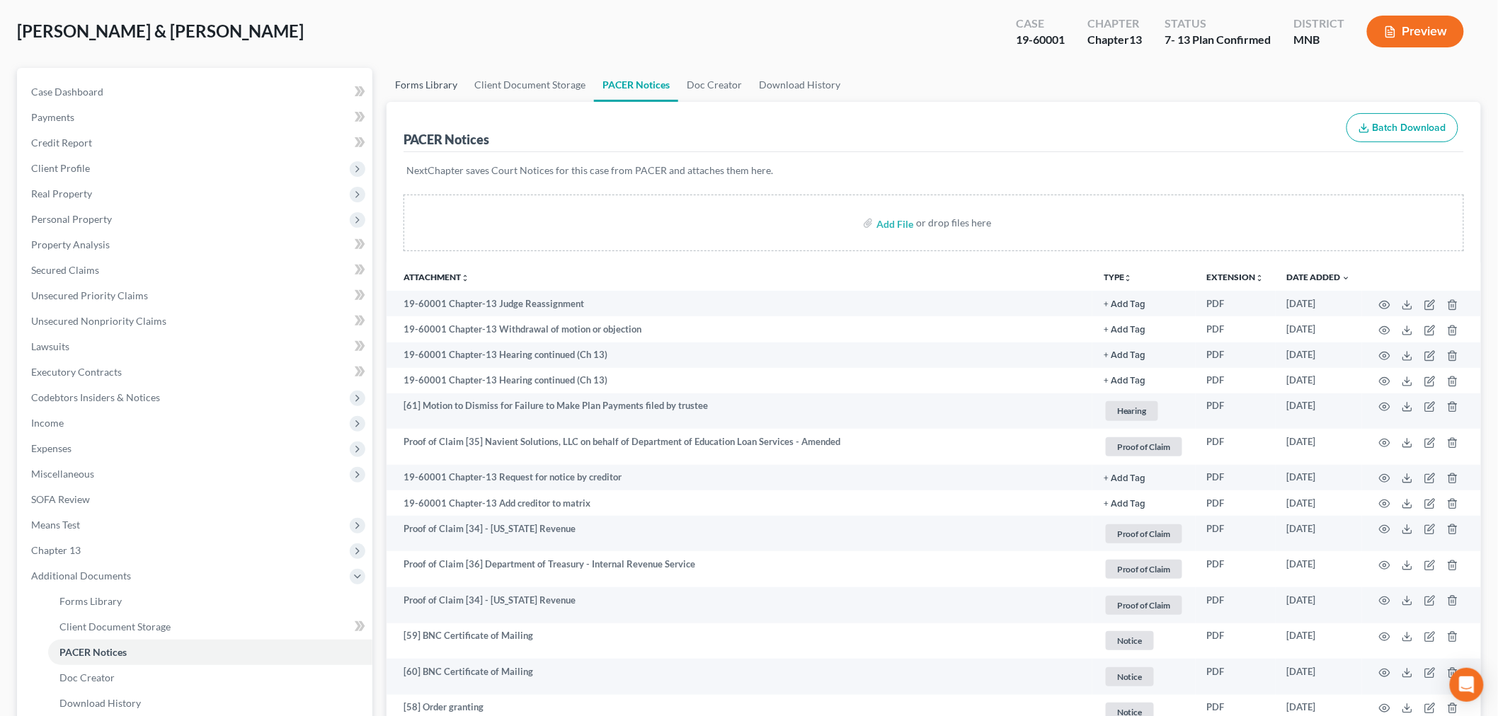
scroll to position [0, 0]
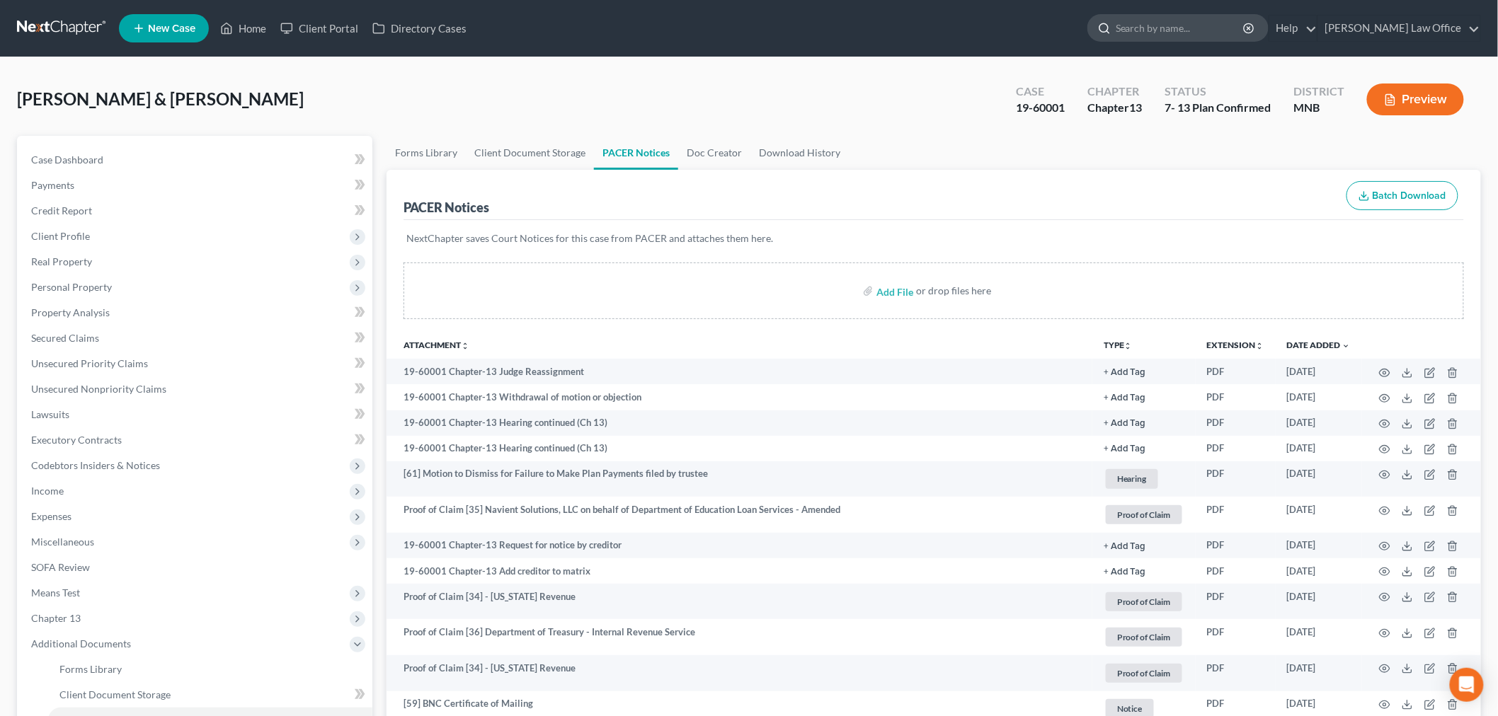
click at [1178, 24] on input "search" at bounding box center [1180, 28] width 130 height 26
type input "burfield"
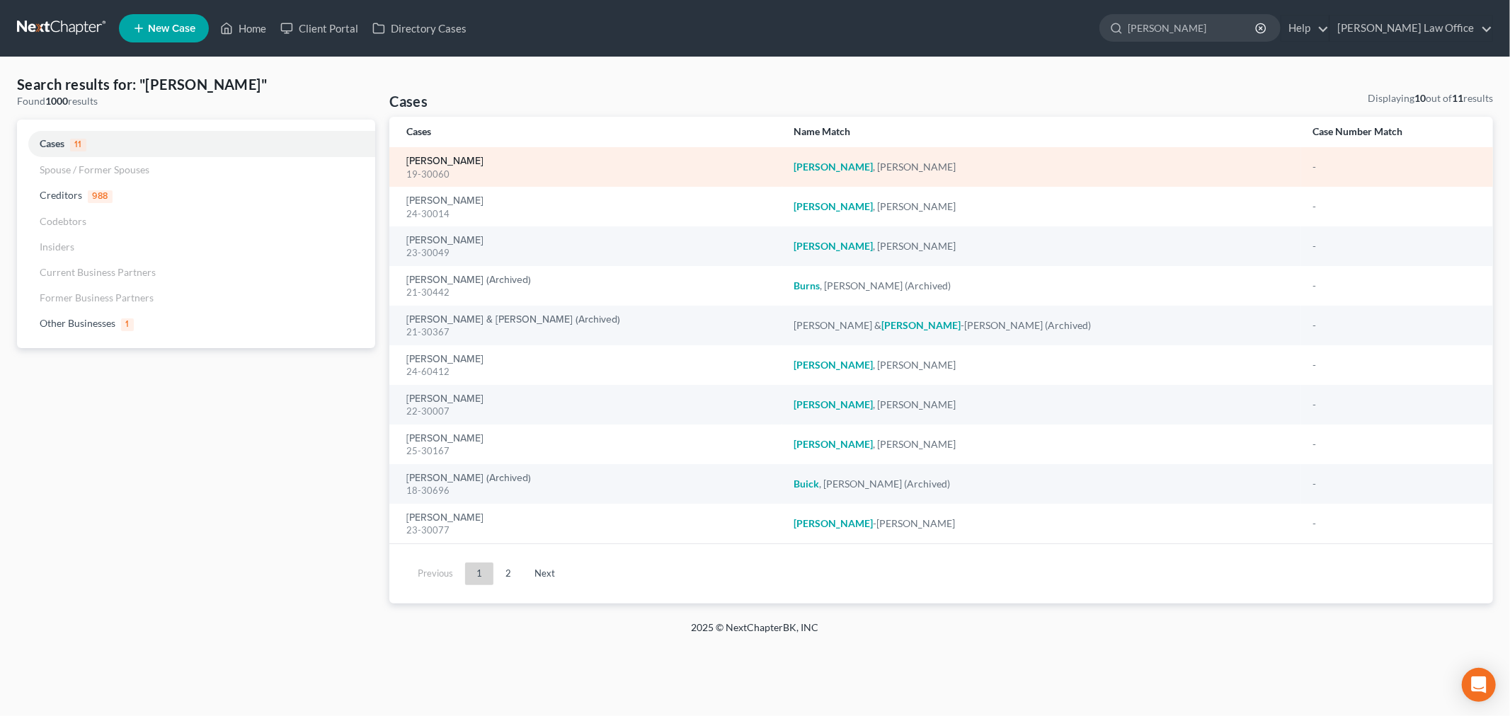
click at [461, 161] on link "[PERSON_NAME]" at bounding box center [444, 161] width 77 height 10
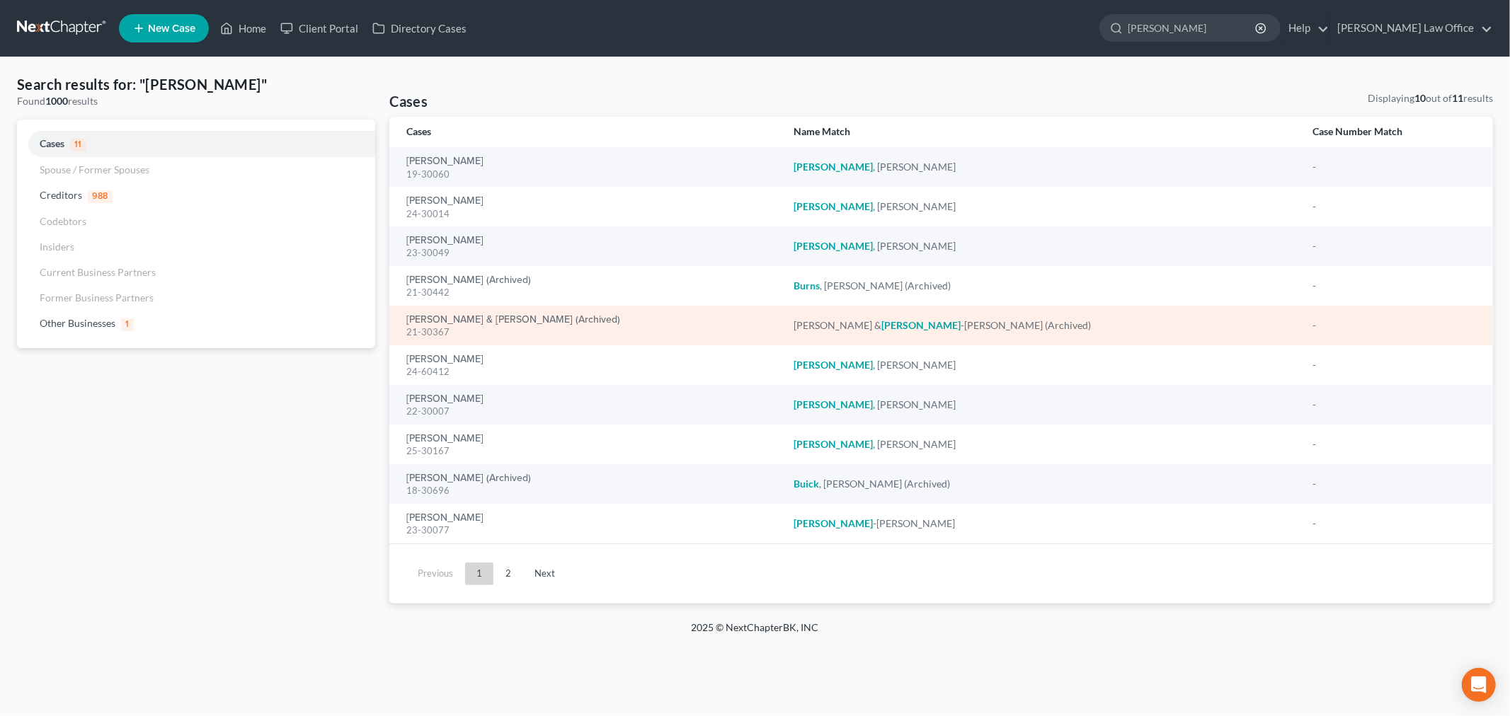
select select "6"
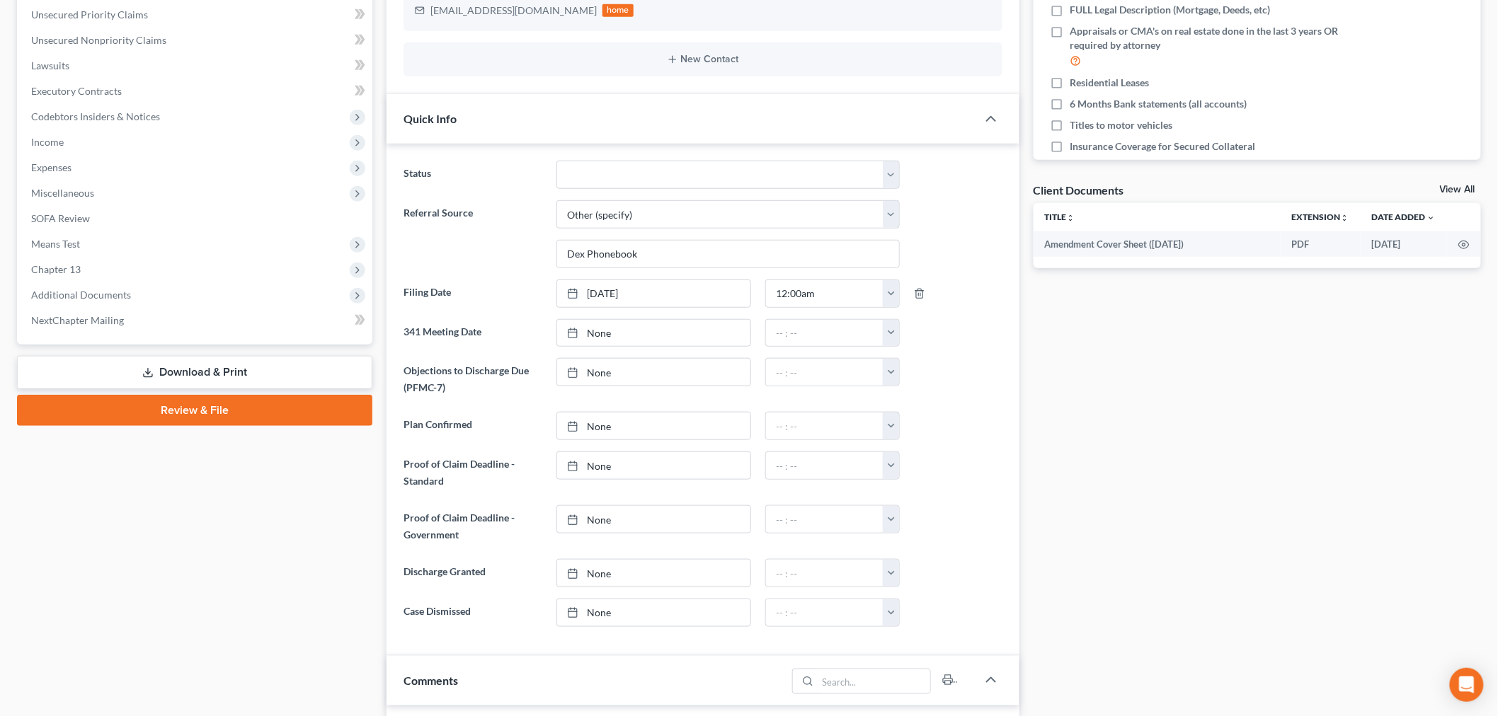
scroll to position [471, 0]
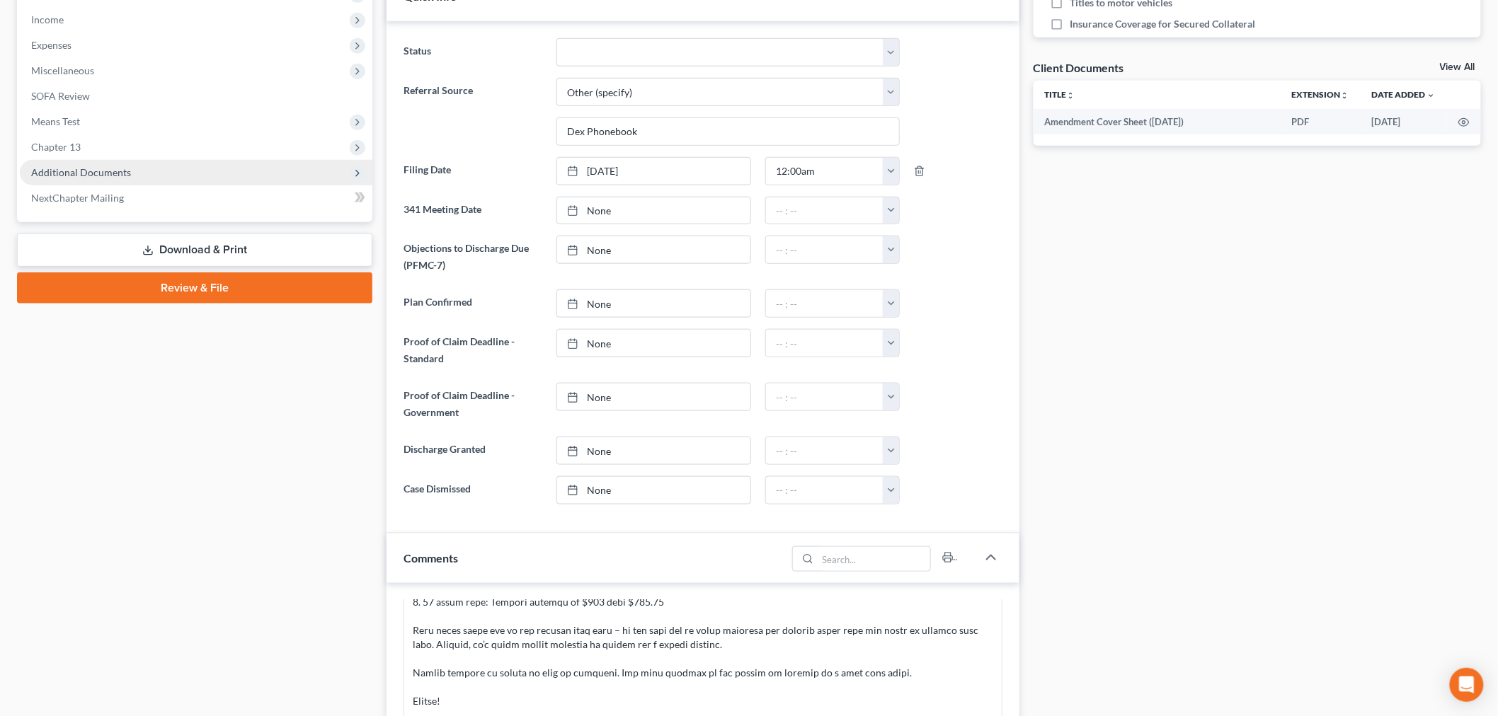
drag, startPoint x: 93, startPoint y: 167, endPoint x: 100, endPoint y: 171, distance: 7.3
click at [94, 167] on span "Additional Documents" at bounding box center [81, 172] width 100 height 12
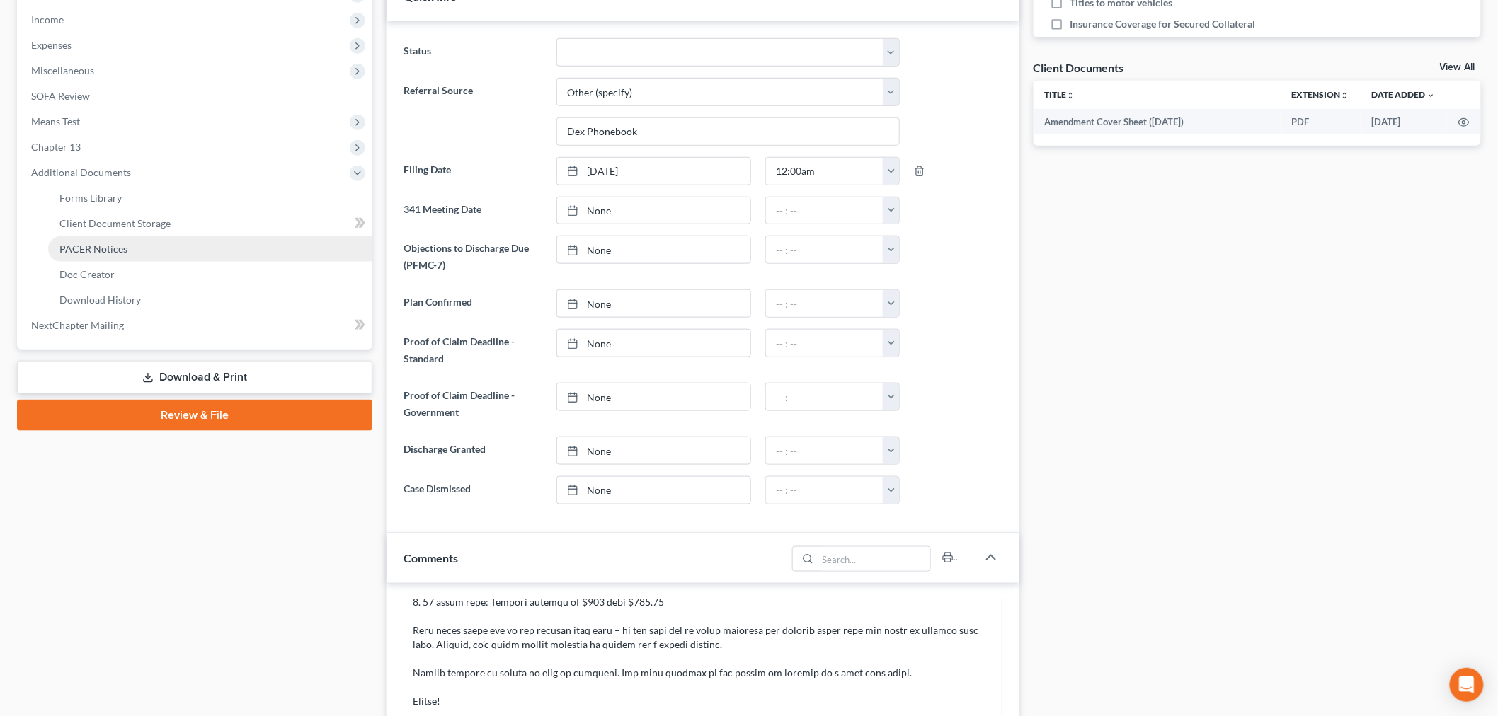
click at [116, 244] on span "PACER Notices" at bounding box center [93, 249] width 68 height 12
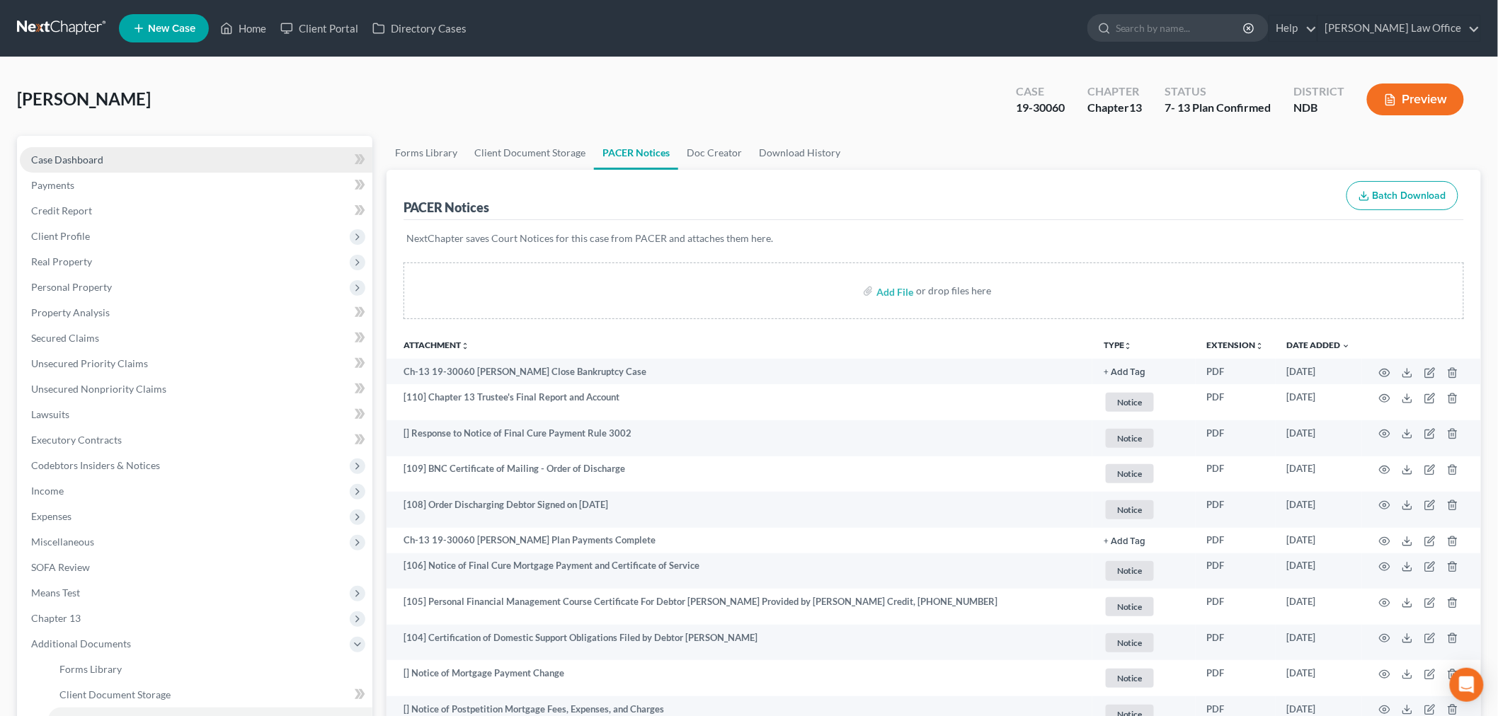
click at [105, 157] on link "Case Dashboard" at bounding box center [196, 159] width 352 height 25
select select "10"
select select "6"
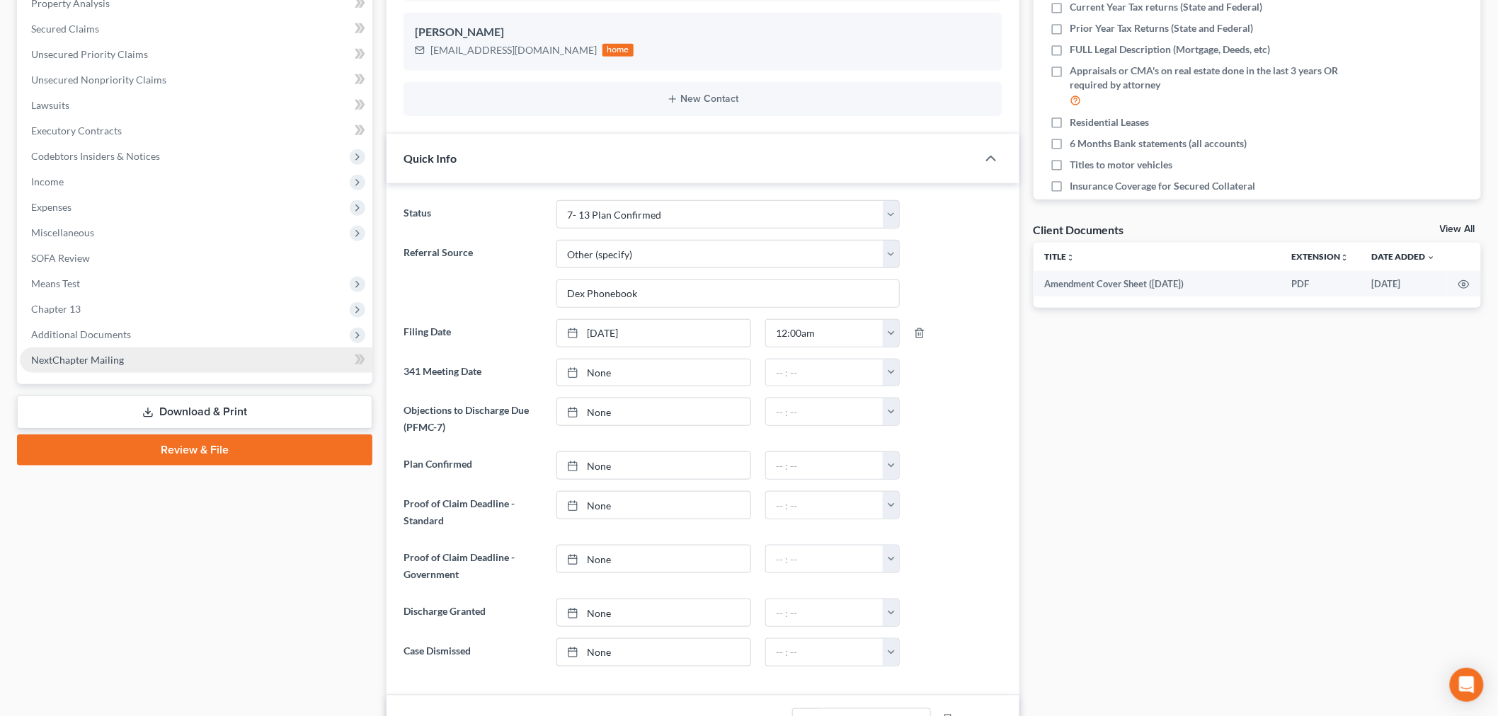
scroll to position [157, 0]
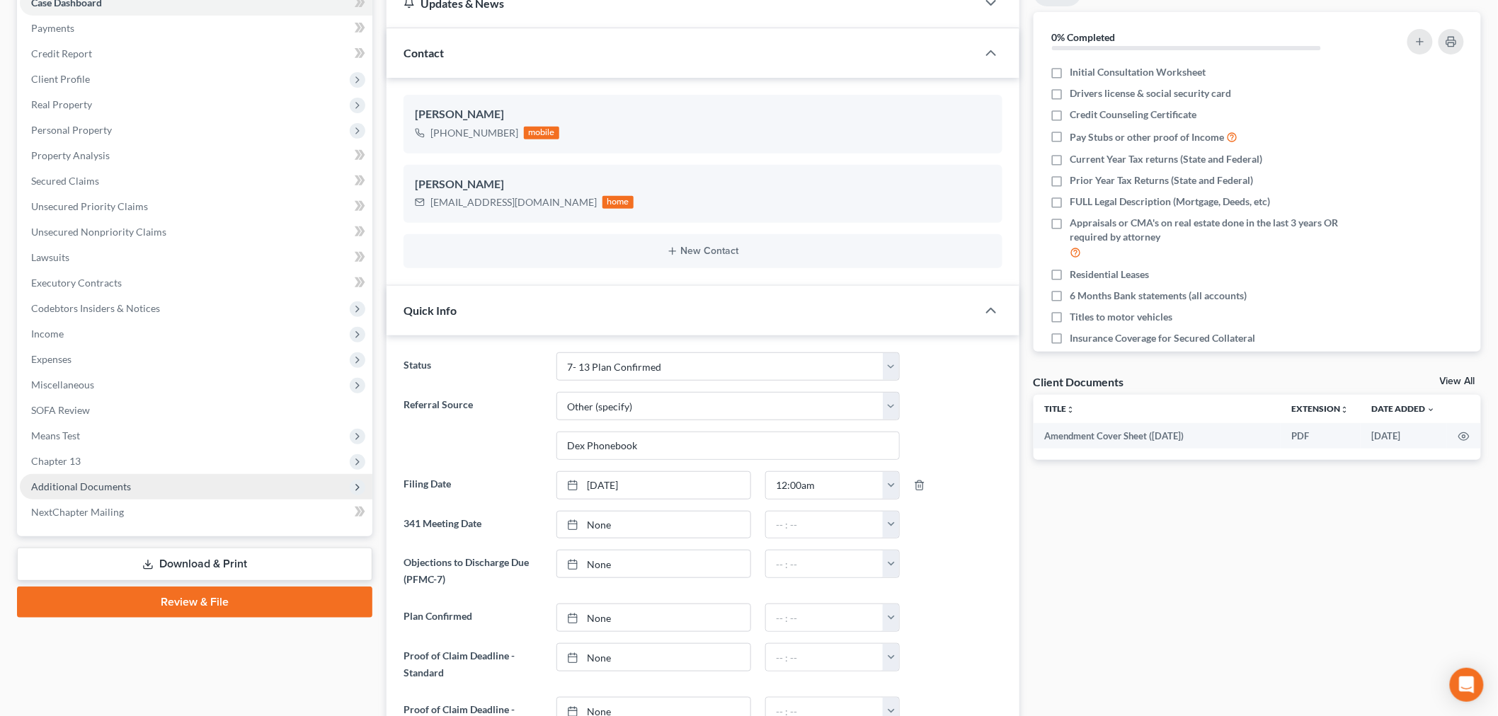
drag, startPoint x: 124, startPoint y: 485, endPoint x: 173, endPoint y: 472, distance: 51.2
click at [123, 485] on span "Additional Documents" at bounding box center [81, 487] width 100 height 12
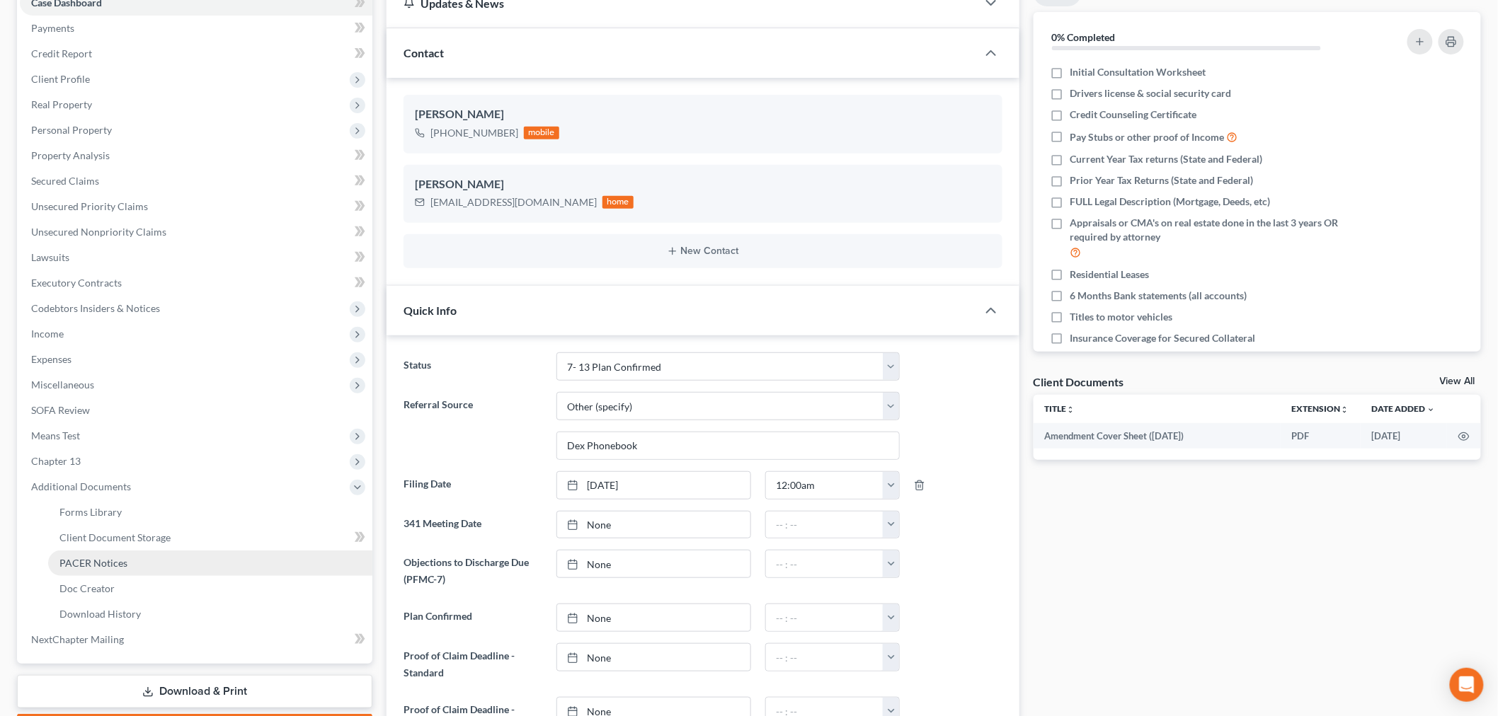
click at [177, 561] on link "PACER Notices" at bounding box center [210, 563] width 324 height 25
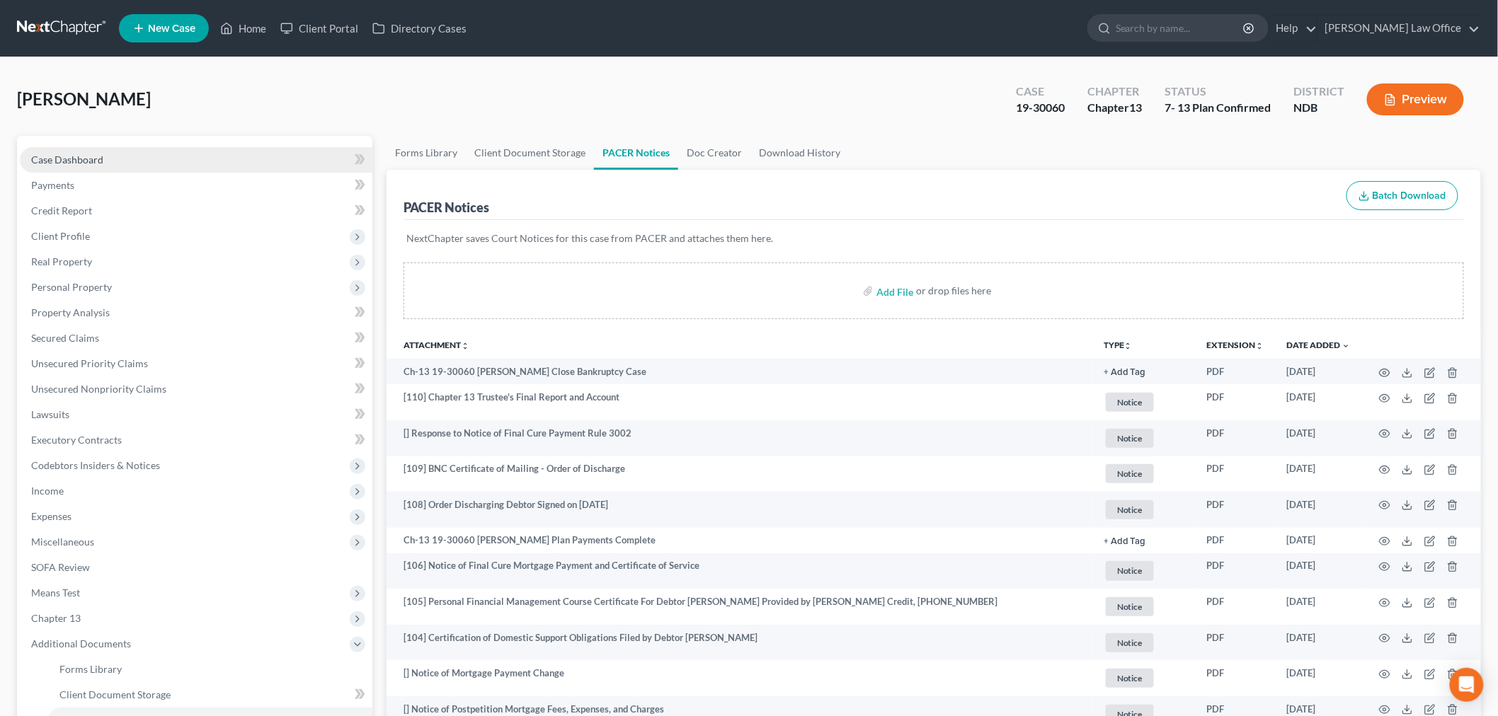
click at [96, 164] on span "Case Dashboard" at bounding box center [67, 160] width 72 height 12
select select "6"
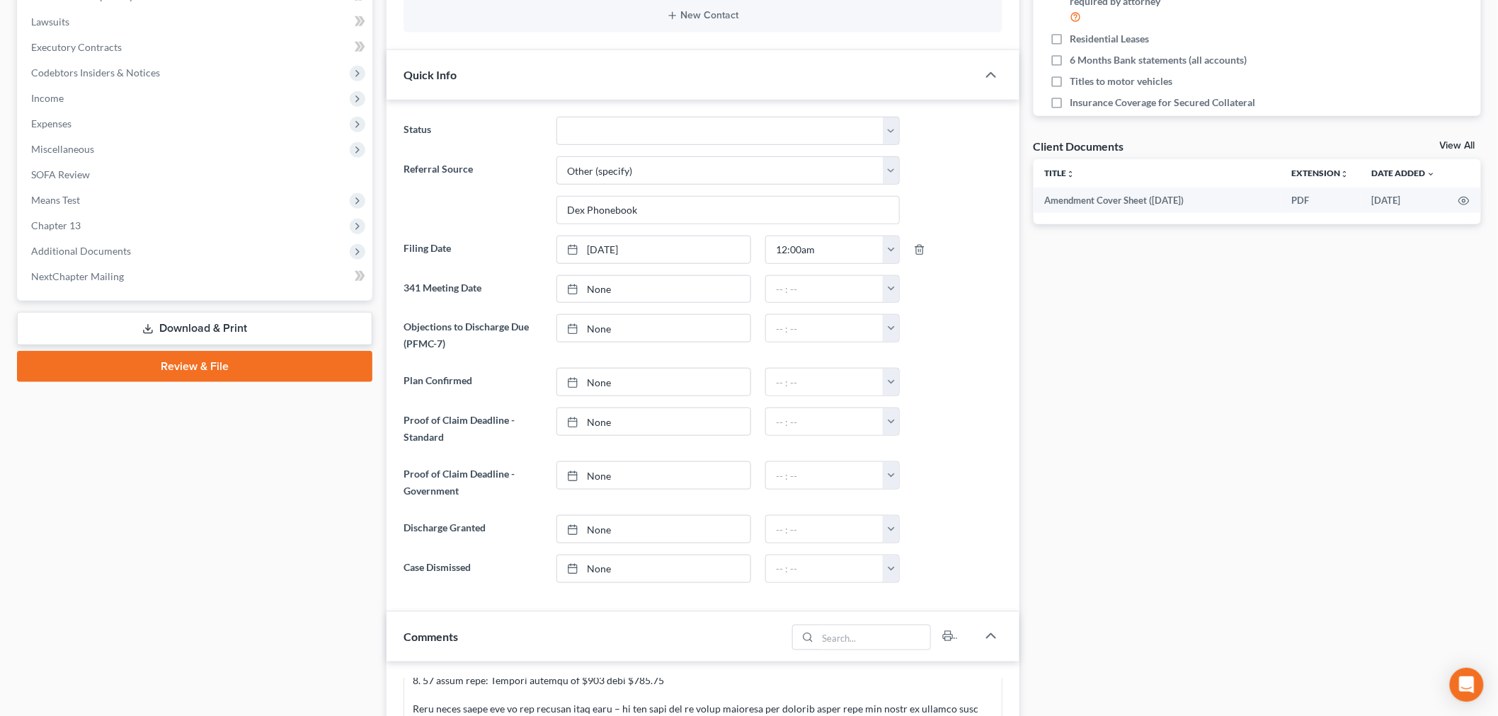
scroll to position [18105, 0]
click at [607, 527] on link "None" at bounding box center [653, 529] width 193 height 27
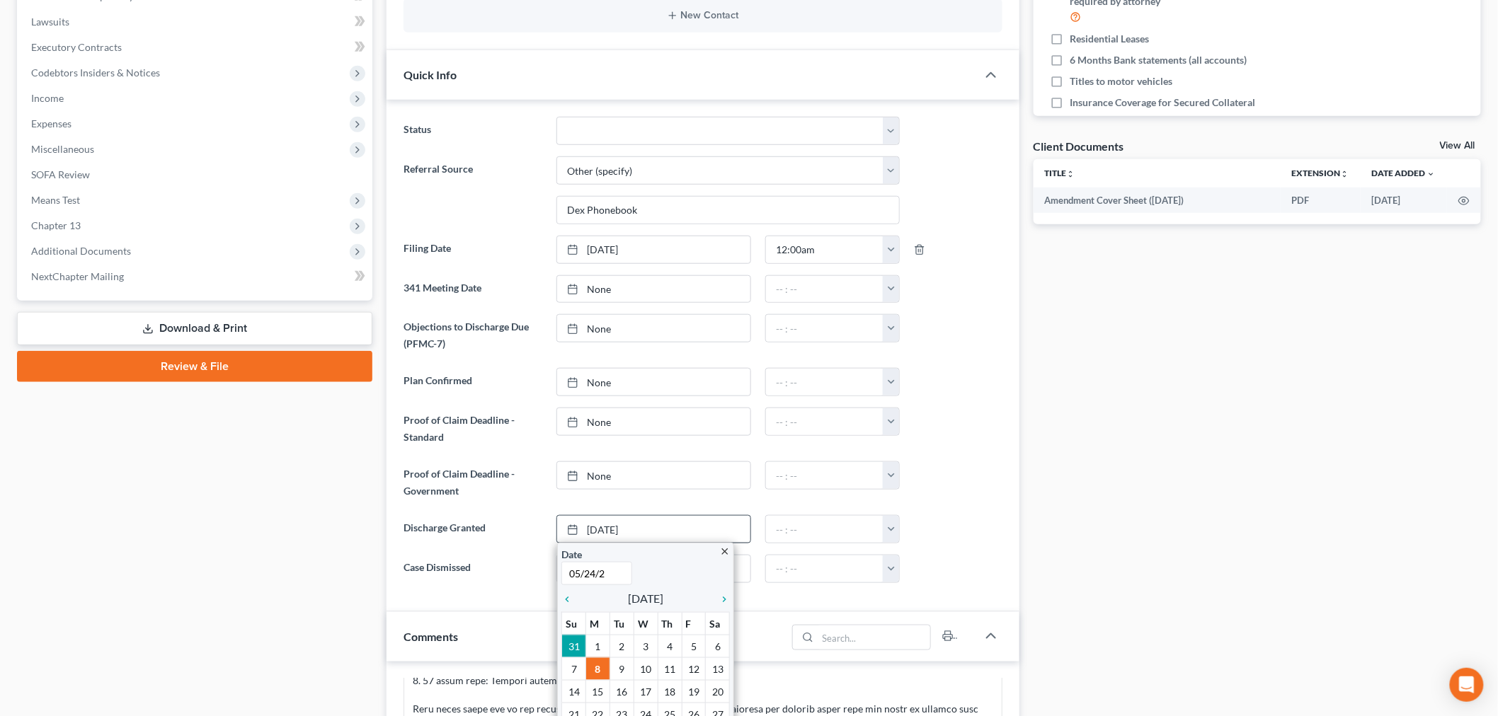
type input "05/24/24"
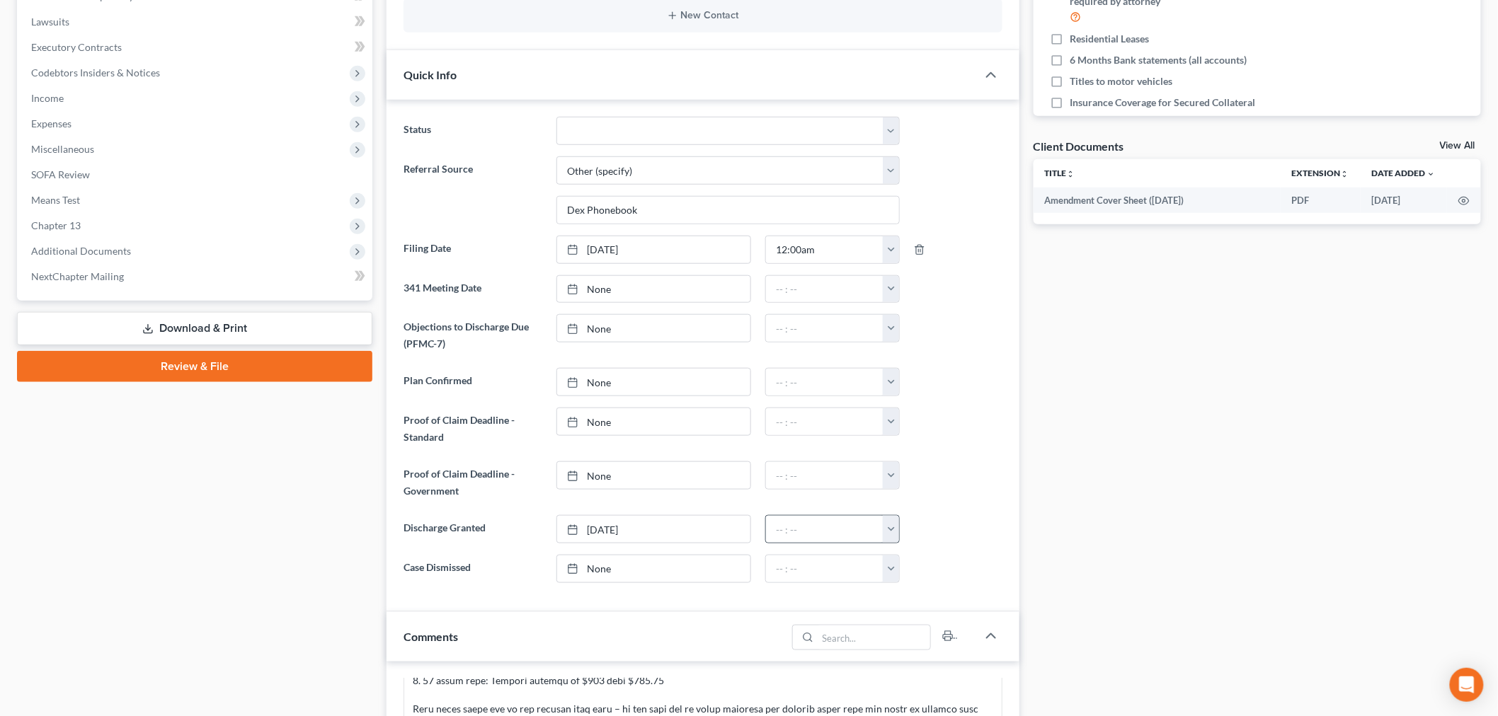
click at [897, 519] on button "button" at bounding box center [891, 529] width 16 height 27
click at [916, 625] on link "1:30am" at bounding box center [922, 632] width 79 height 24
type input "1:30am"
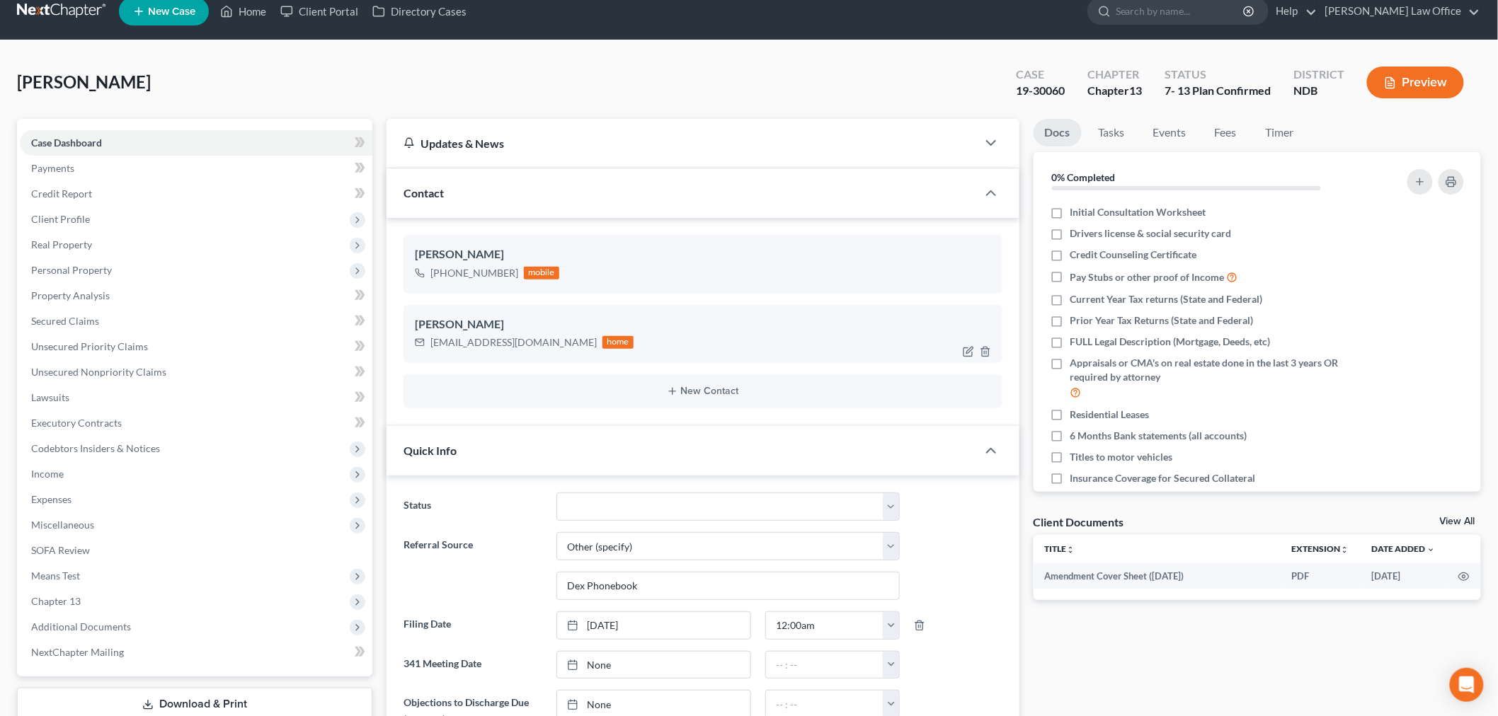
scroll to position [0, 0]
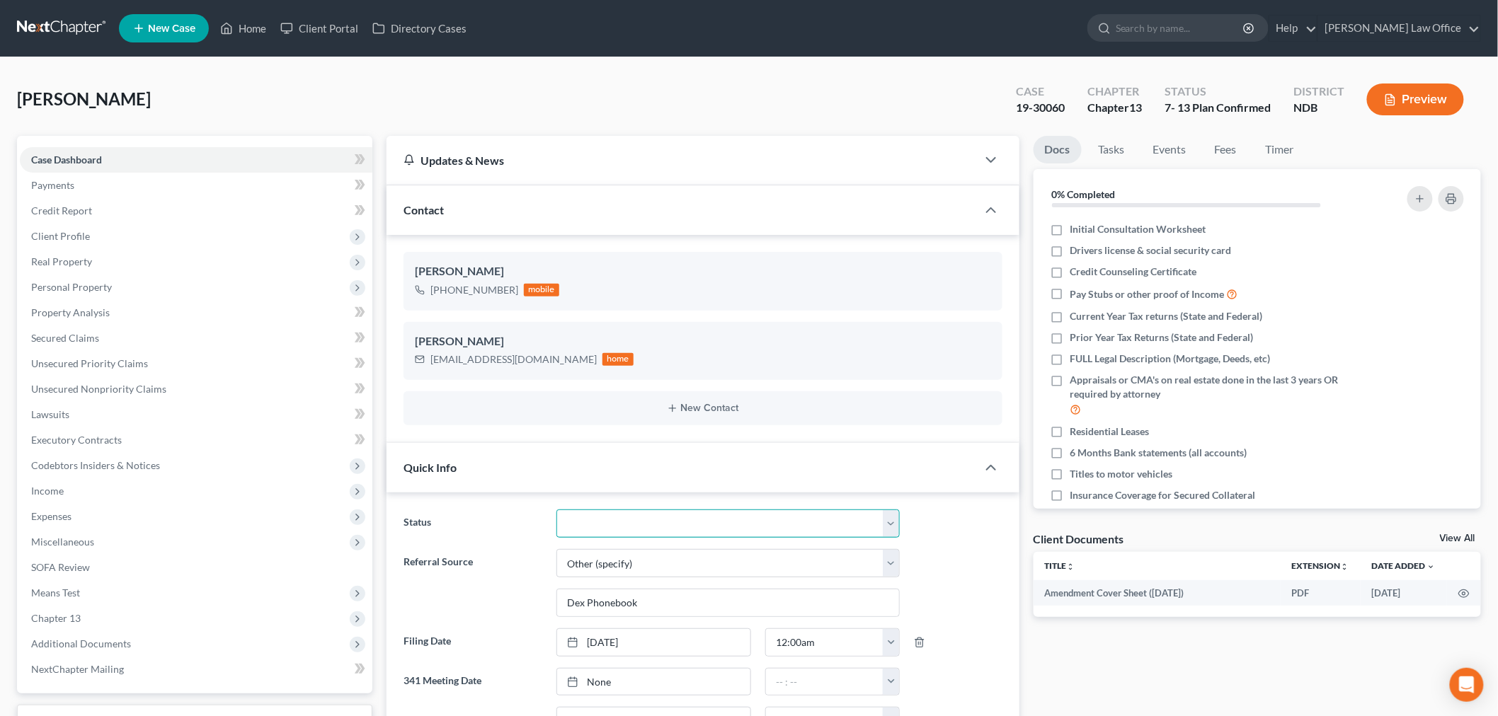
click at [667, 521] on select "10 - Chapter 13 Discharged 11 - Chapter 13 Converted to 7 12 - Debt Settlement/…" at bounding box center [727, 524] width 343 height 28
select select "0"
click at [556, 510] on select "10 - Chapter 13 Discharged 11 - Chapter 13 Converted to 7 12 - Debt Settlement/…" at bounding box center [727, 524] width 343 height 28
click at [79, 22] on link at bounding box center [62, 28] width 91 height 25
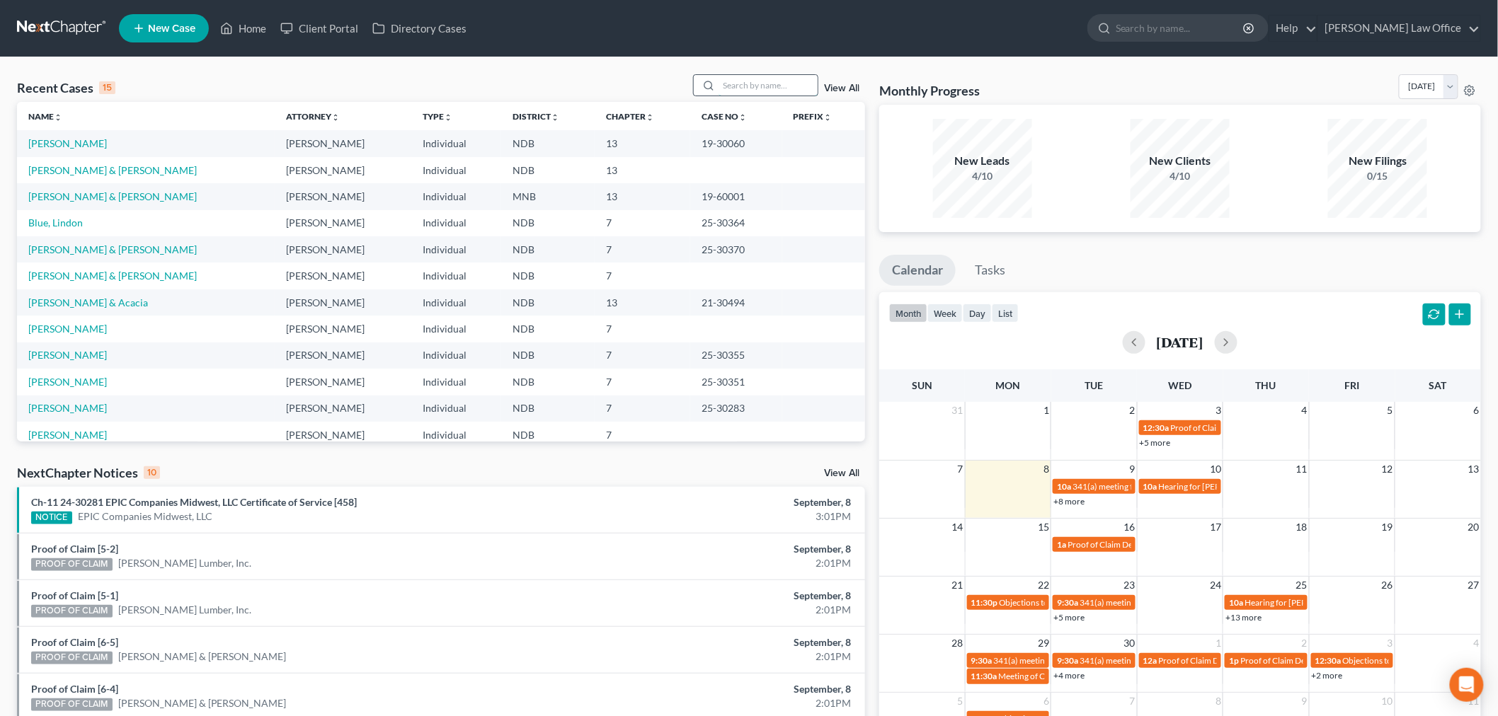
drag, startPoint x: 730, startPoint y: 81, endPoint x: 747, endPoint y: 88, distance: 18.1
click at [732, 86] on input "search" at bounding box center [767, 85] width 99 height 21
type input "[PERSON_NAME]"
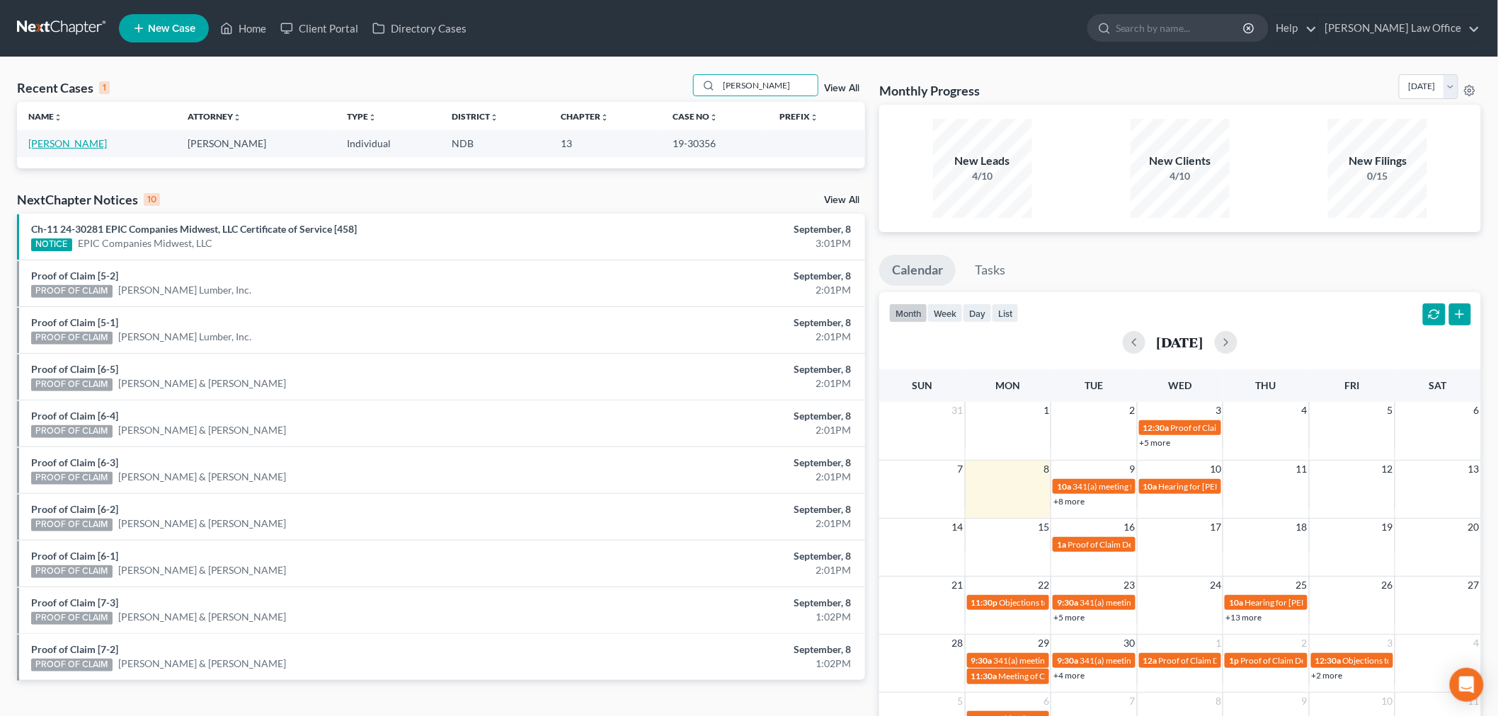
click at [54, 145] on link "[PERSON_NAME]" at bounding box center [67, 143] width 79 height 12
select select "10"
select select "4"
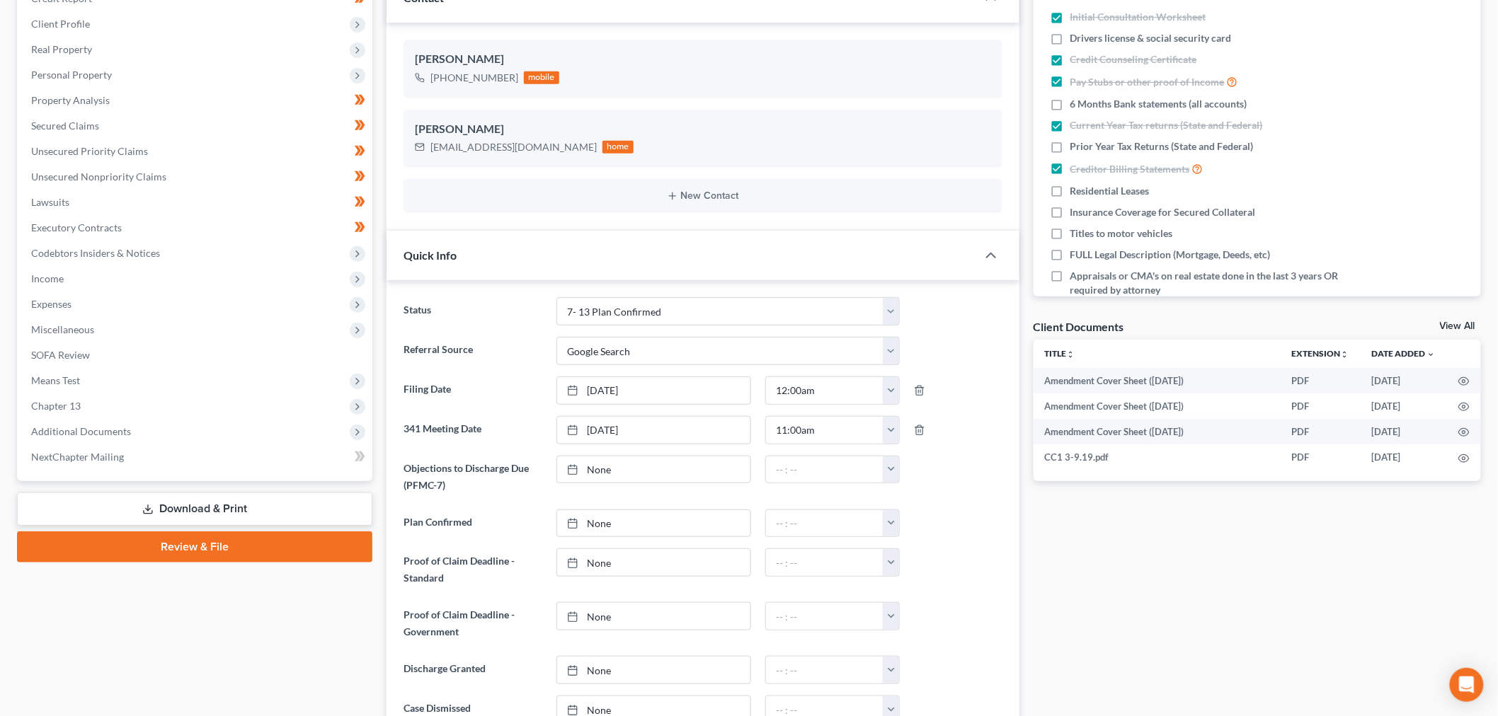
scroll to position [236, 0]
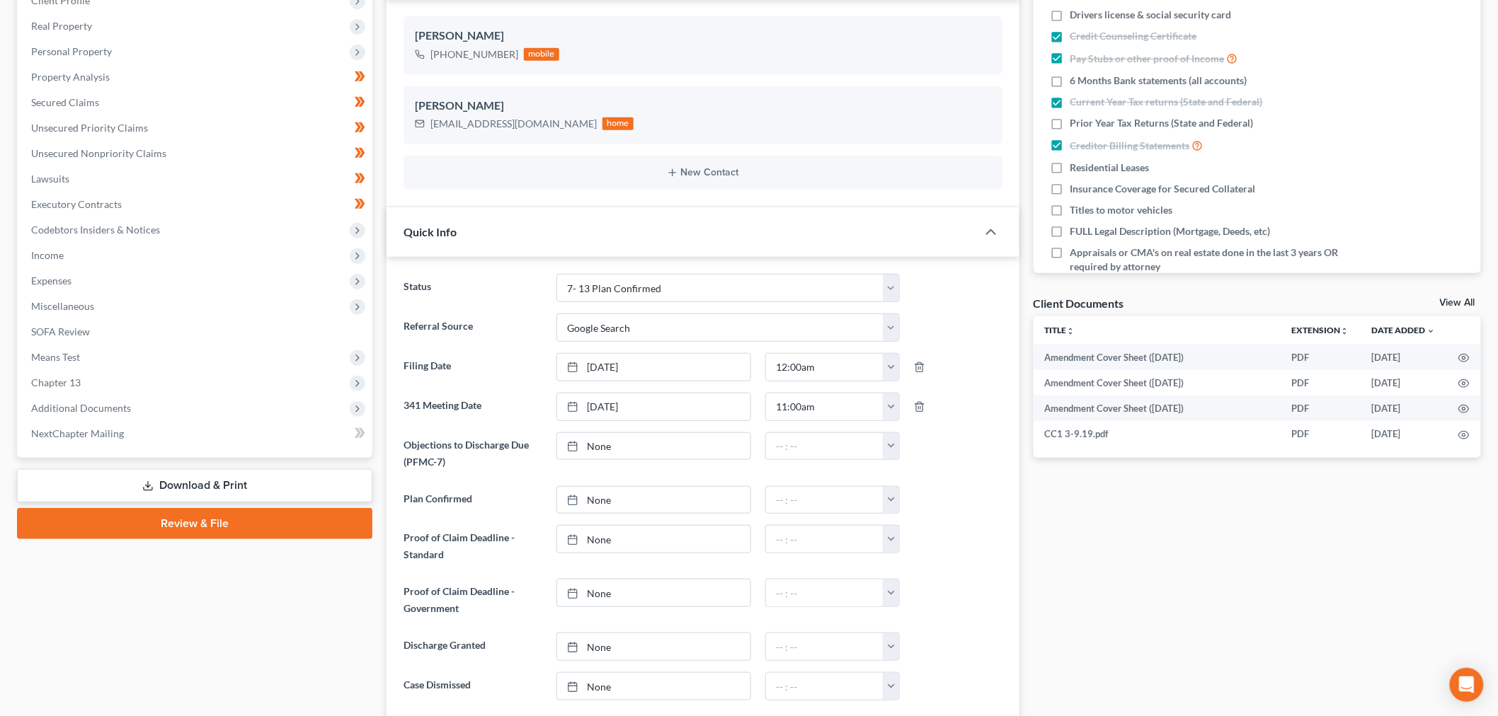
drag, startPoint x: 110, startPoint y: 408, endPoint x: 115, endPoint y: 425, distance: 17.0
click at [110, 408] on span "Additional Documents" at bounding box center [81, 408] width 100 height 12
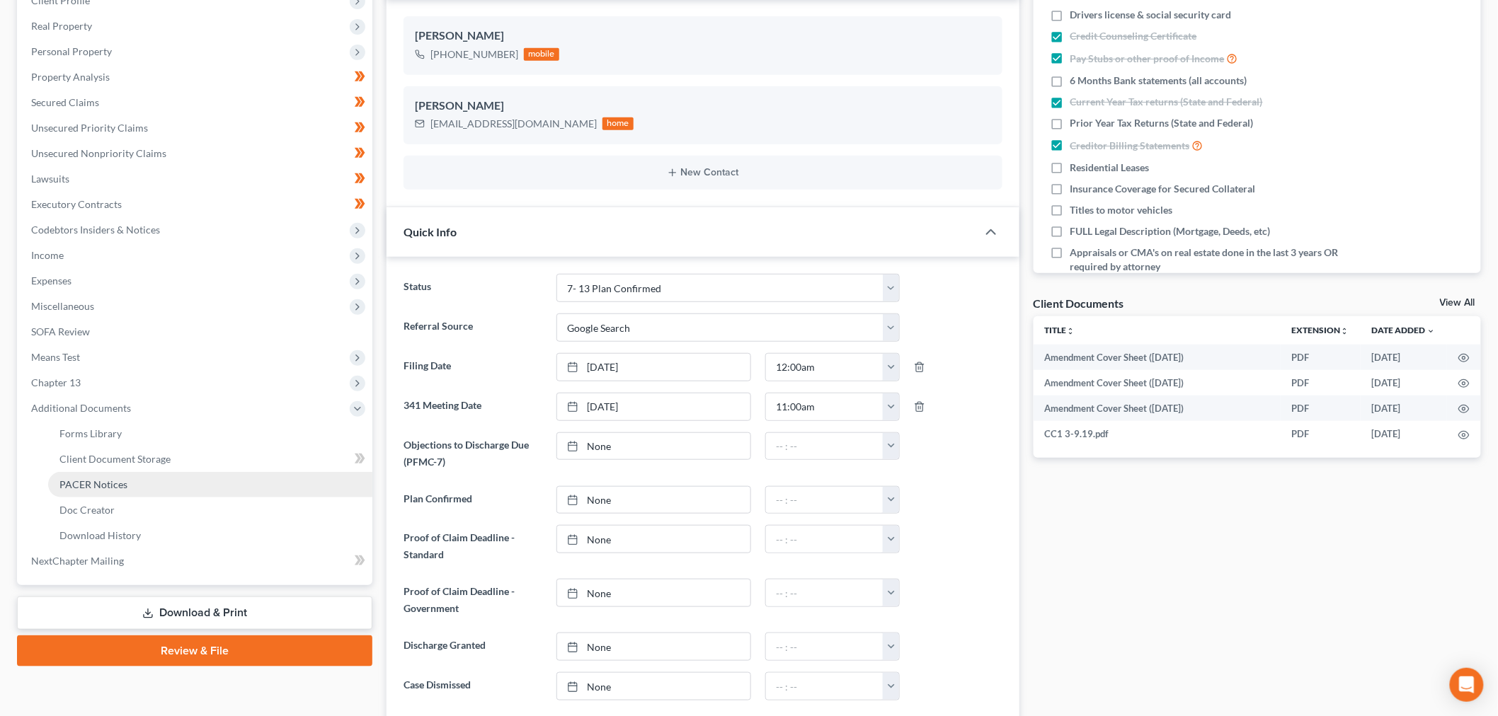
click at [112, 484] on span "PACER Notices" at bounding box center [93, 484] width 68 height 12
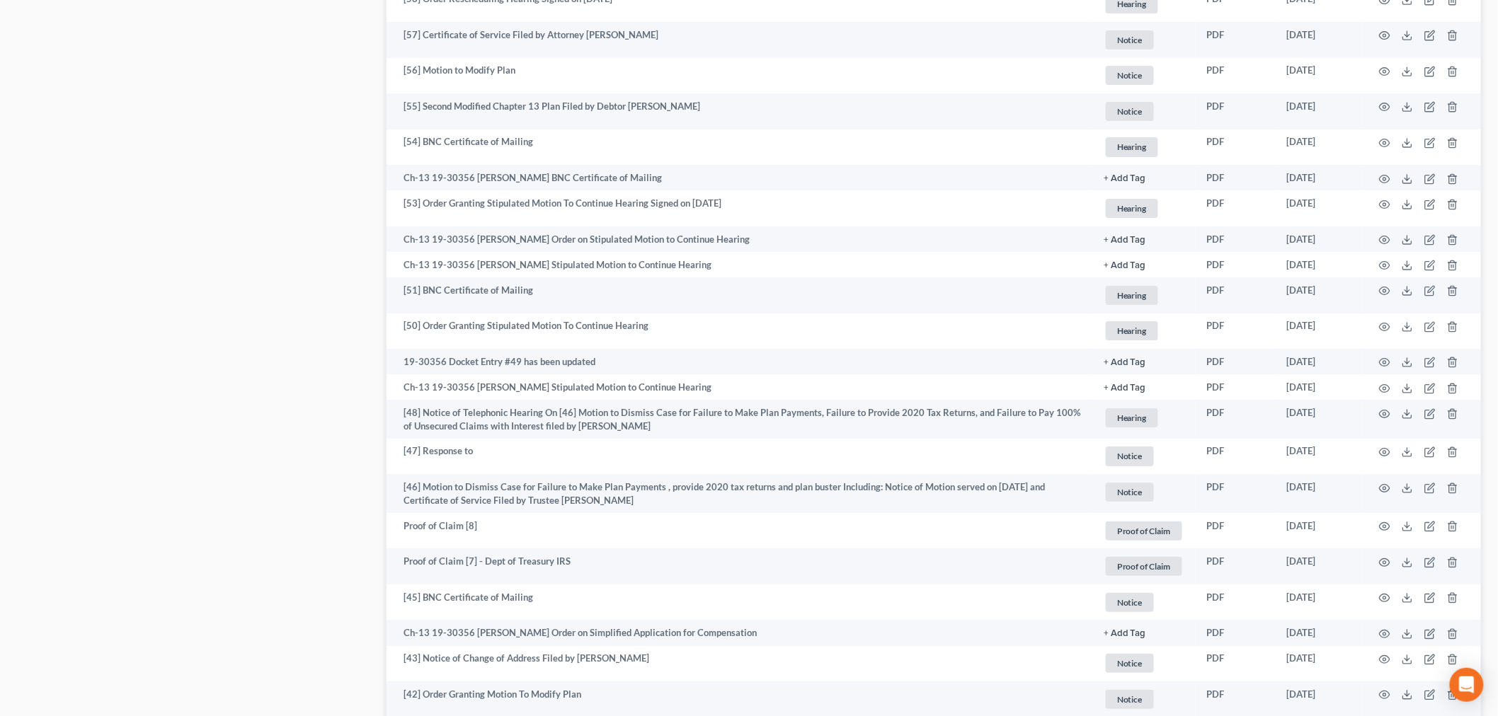
scroll to position [2309, 0]
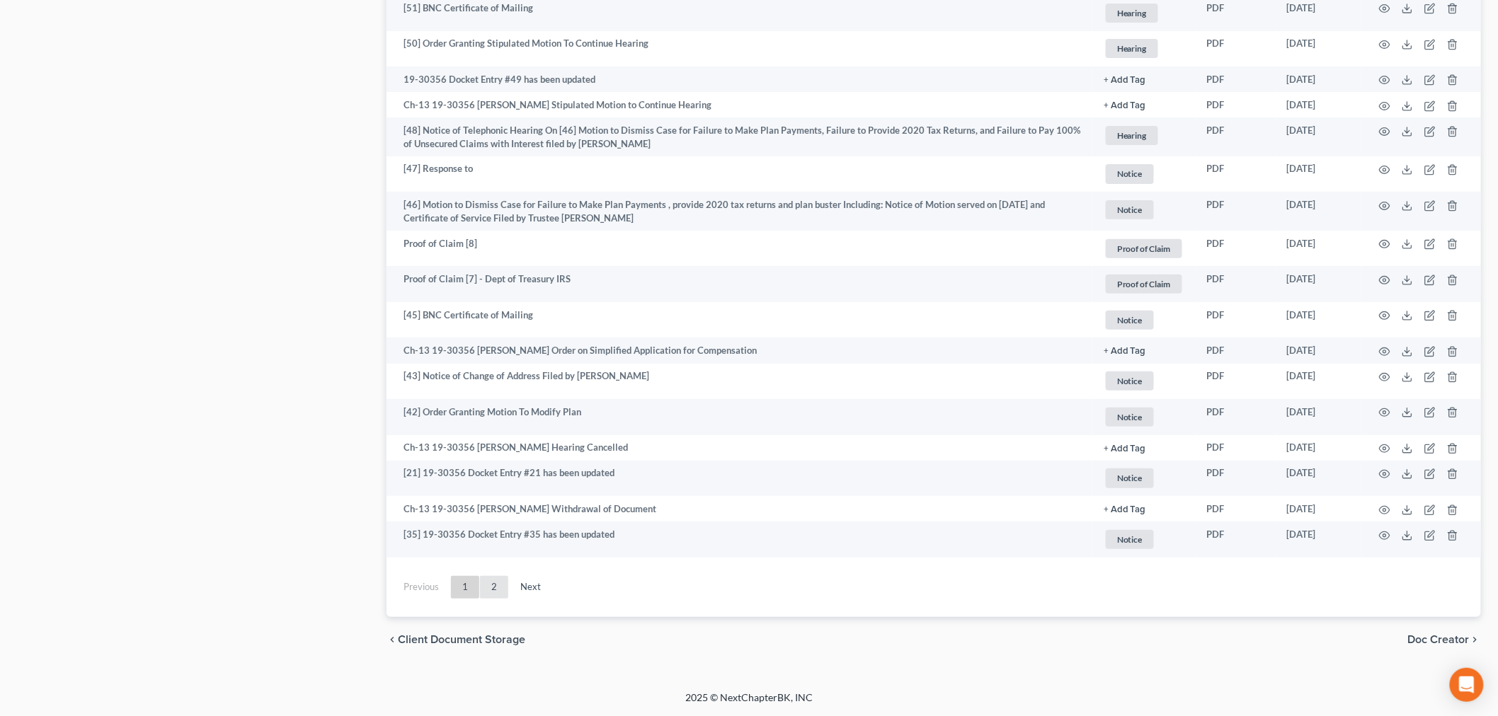
click at [492, 590] on link "2" at bounding box center [494, 587] width 28 height 23
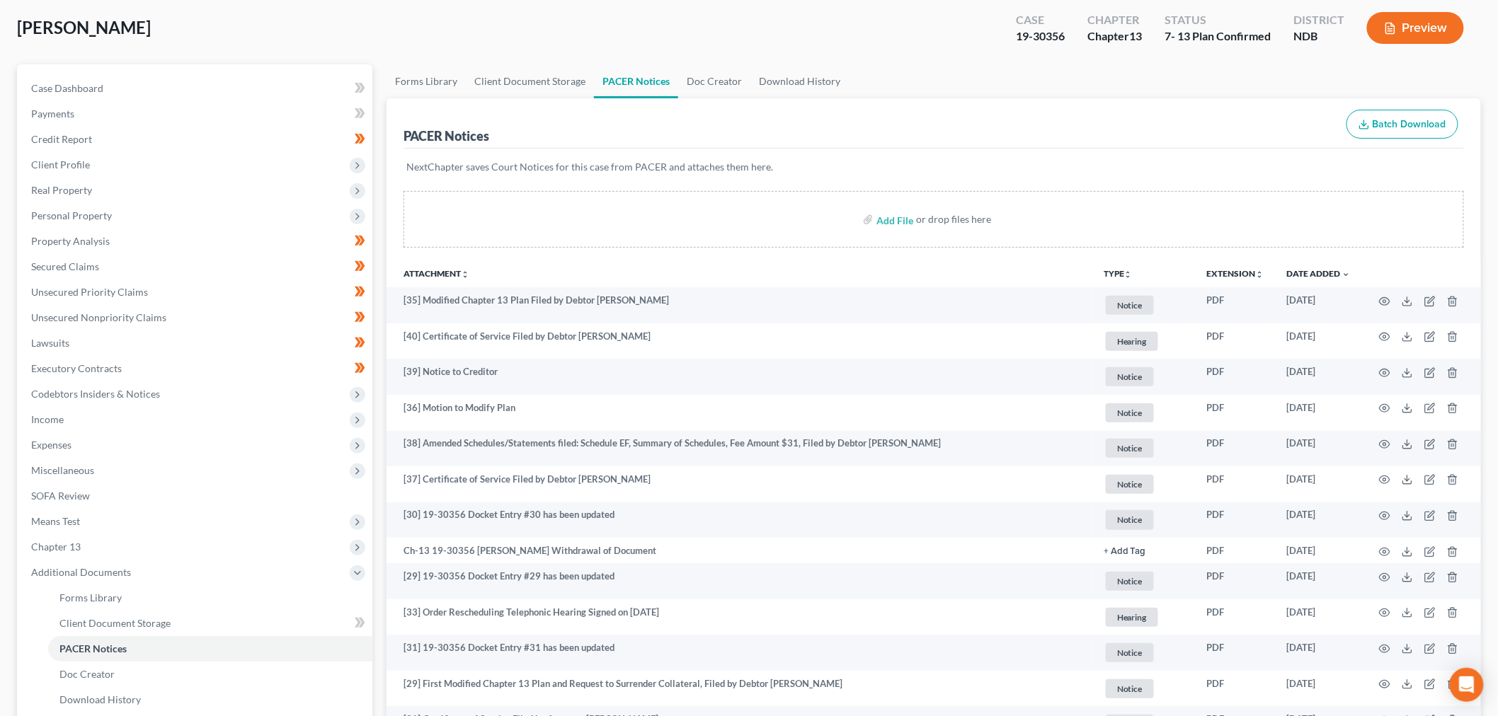
scroll to position [0, 0]
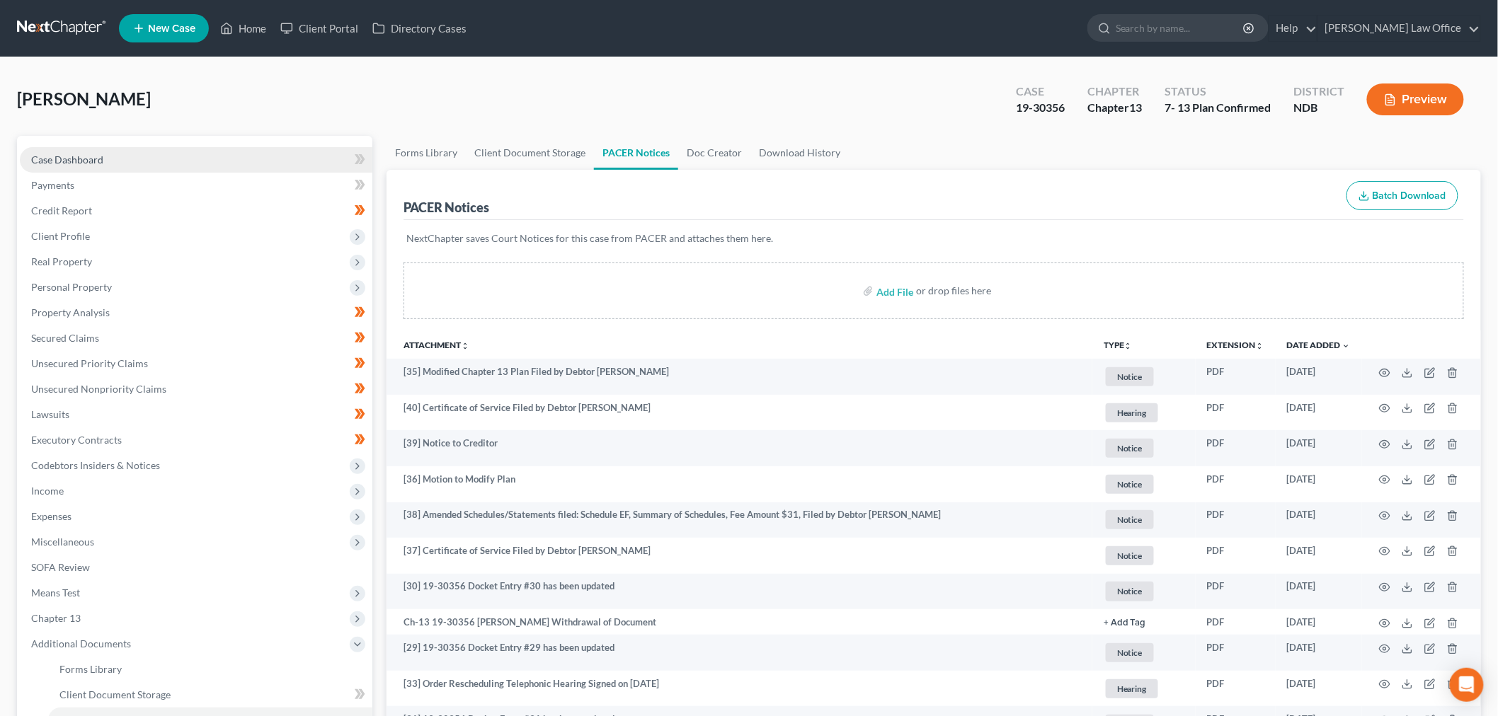
click at [116, 156] on link "Case Dashboard" at bounding box center [196, 159] width 352 height 25
select select "4"
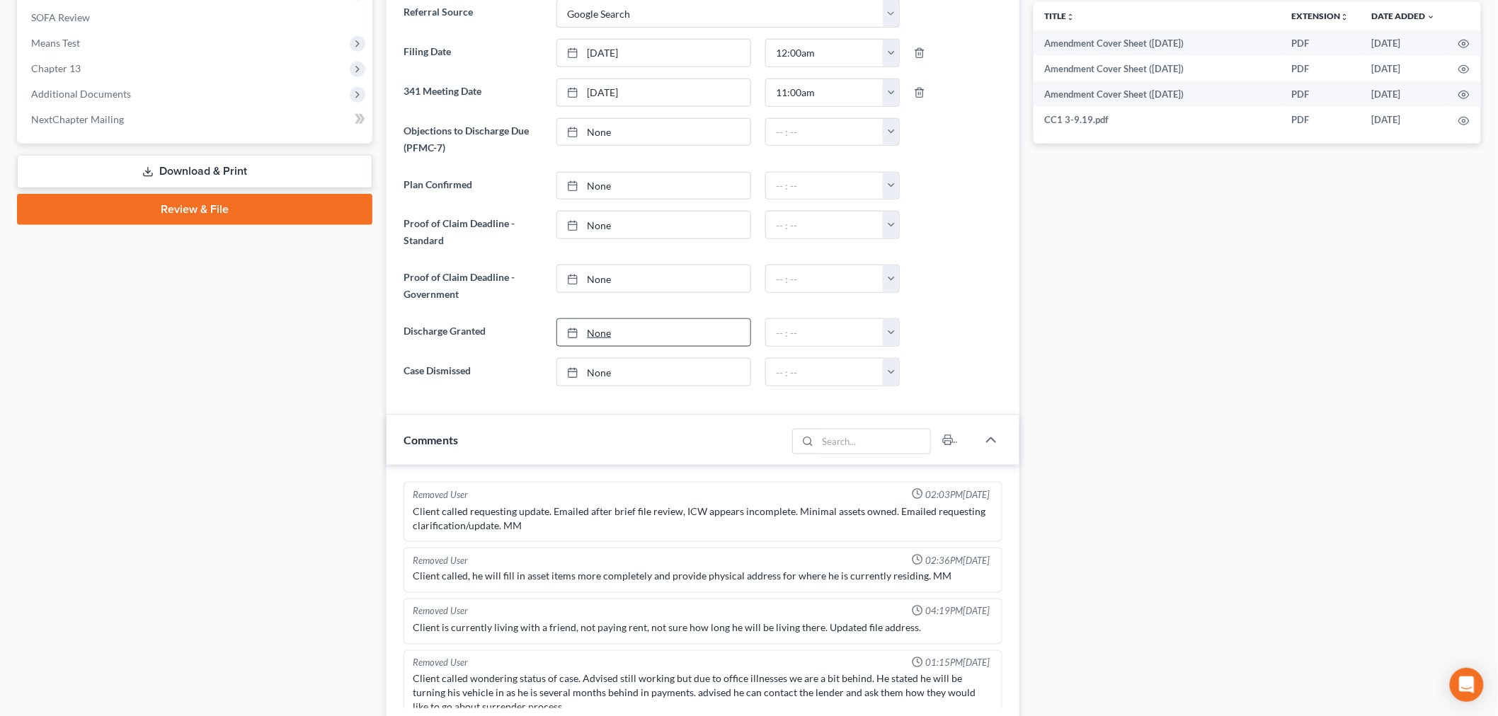
scroll to position [736, 0]
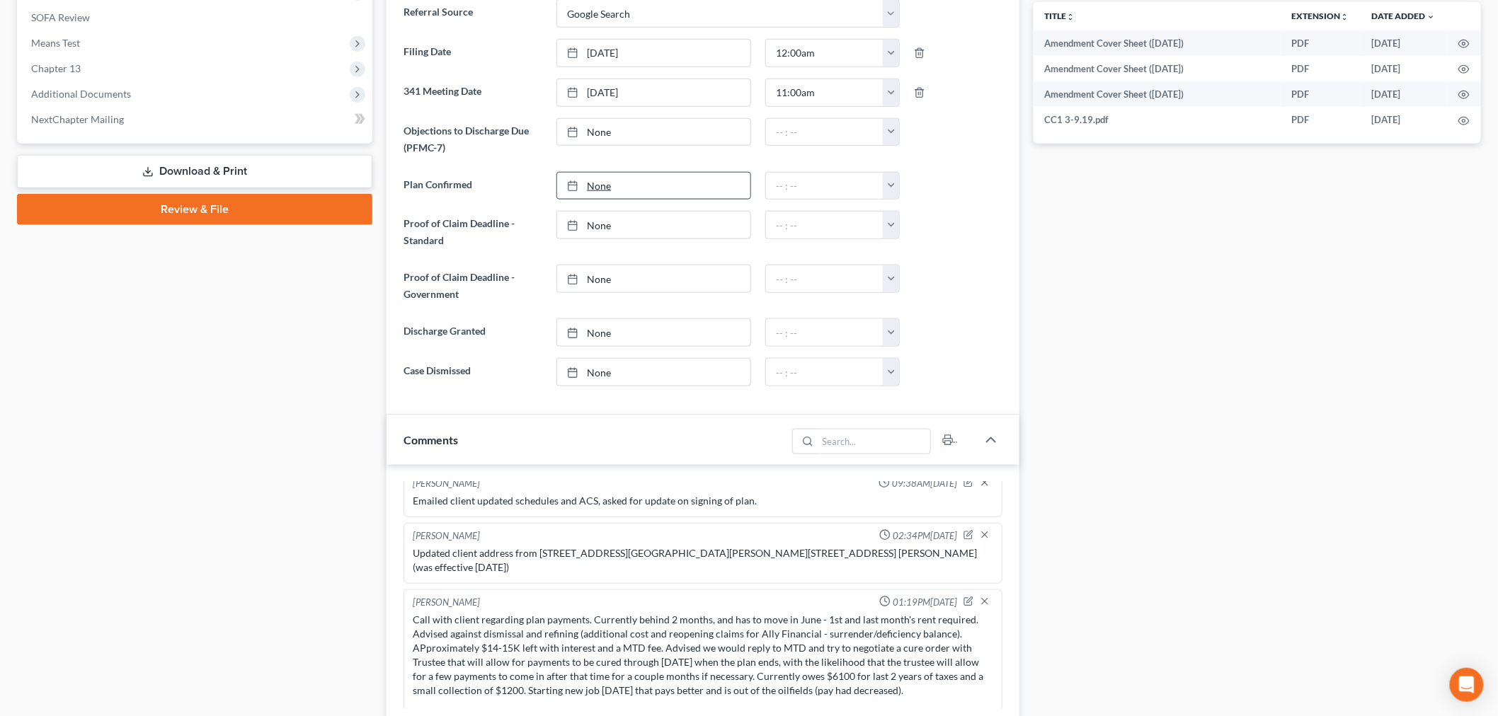
click at [666, 194] on link "None" at bounding box center [653, 186] width 193 height 27
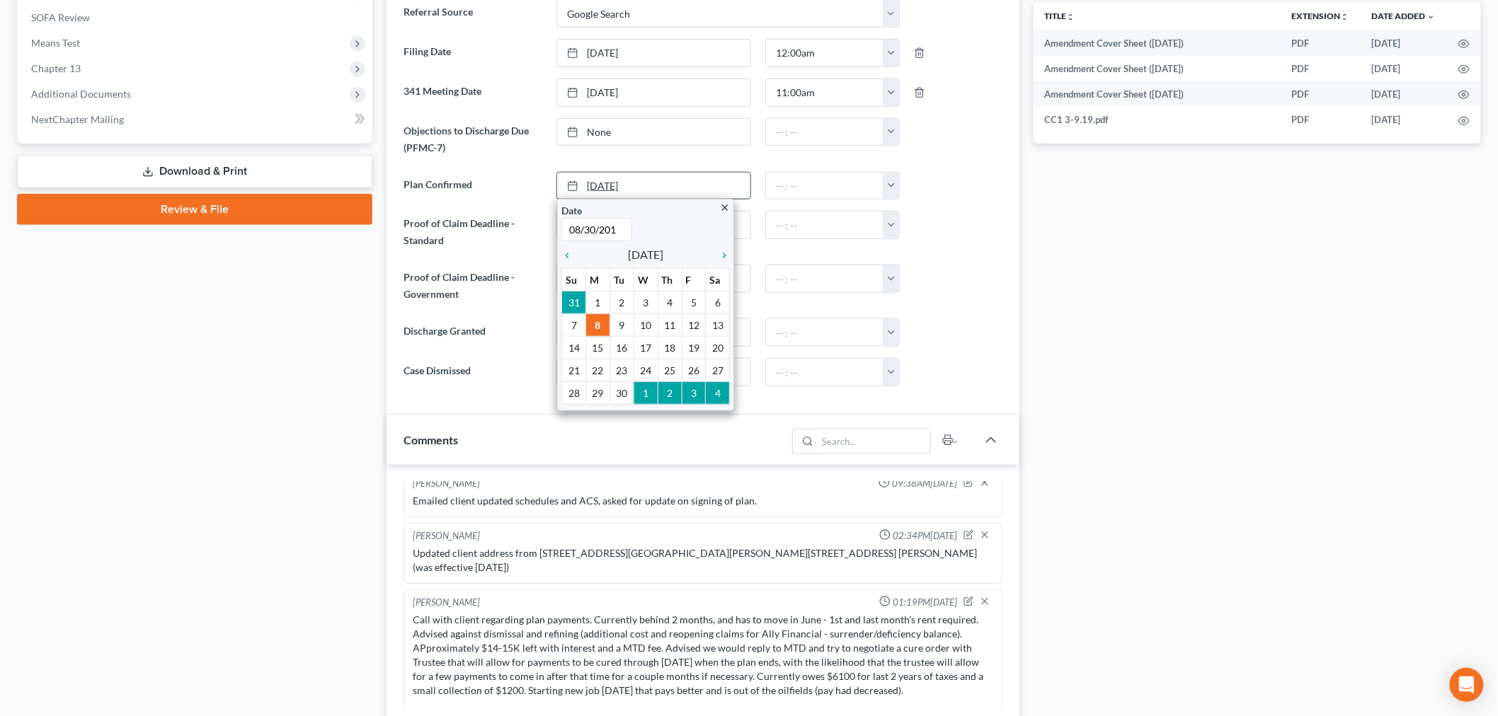
type input "08/30/2019"
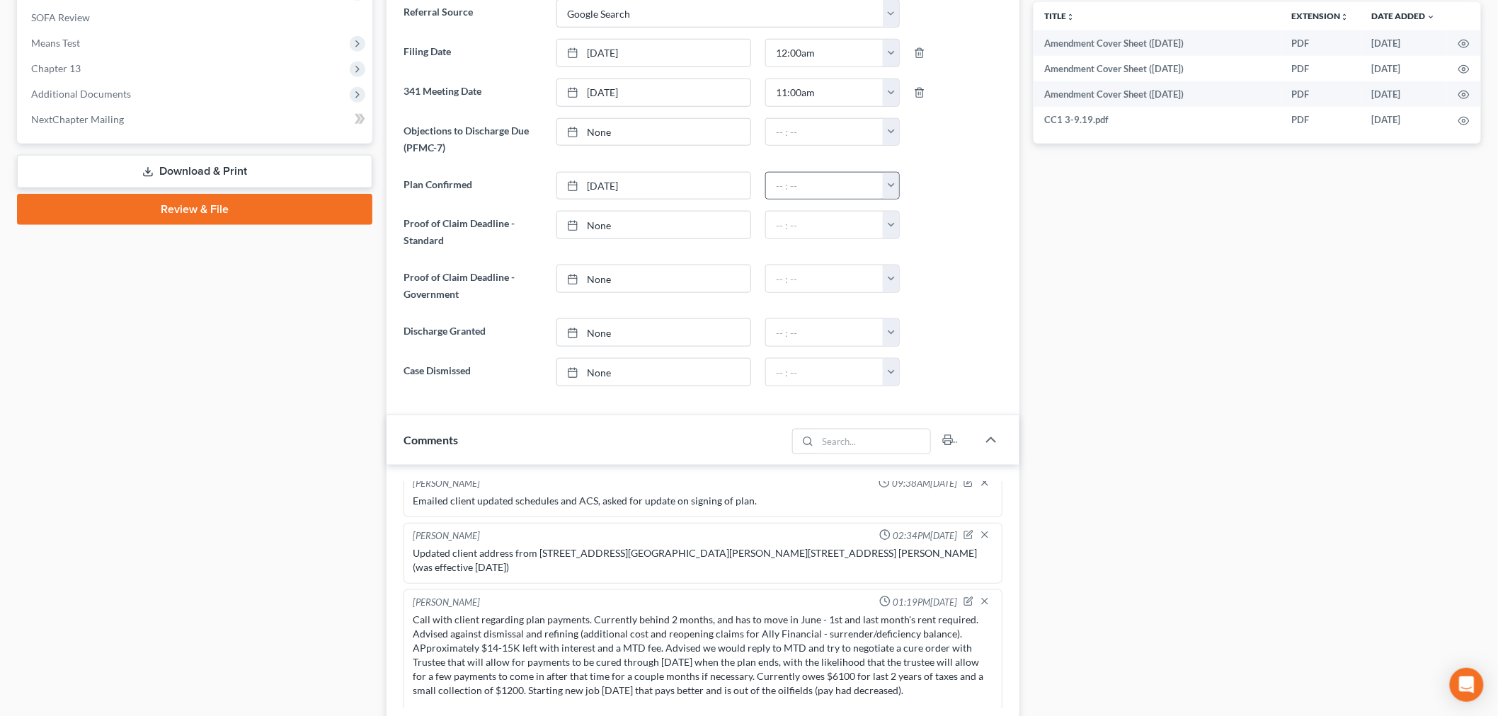
click at [890, 185] on button "button" at bounding box center [891, 186] width 16 height 27
click at [911, 235] on link "12:30am" at bounding box center [922, 241] width 79 height 24
type input "12:30am"
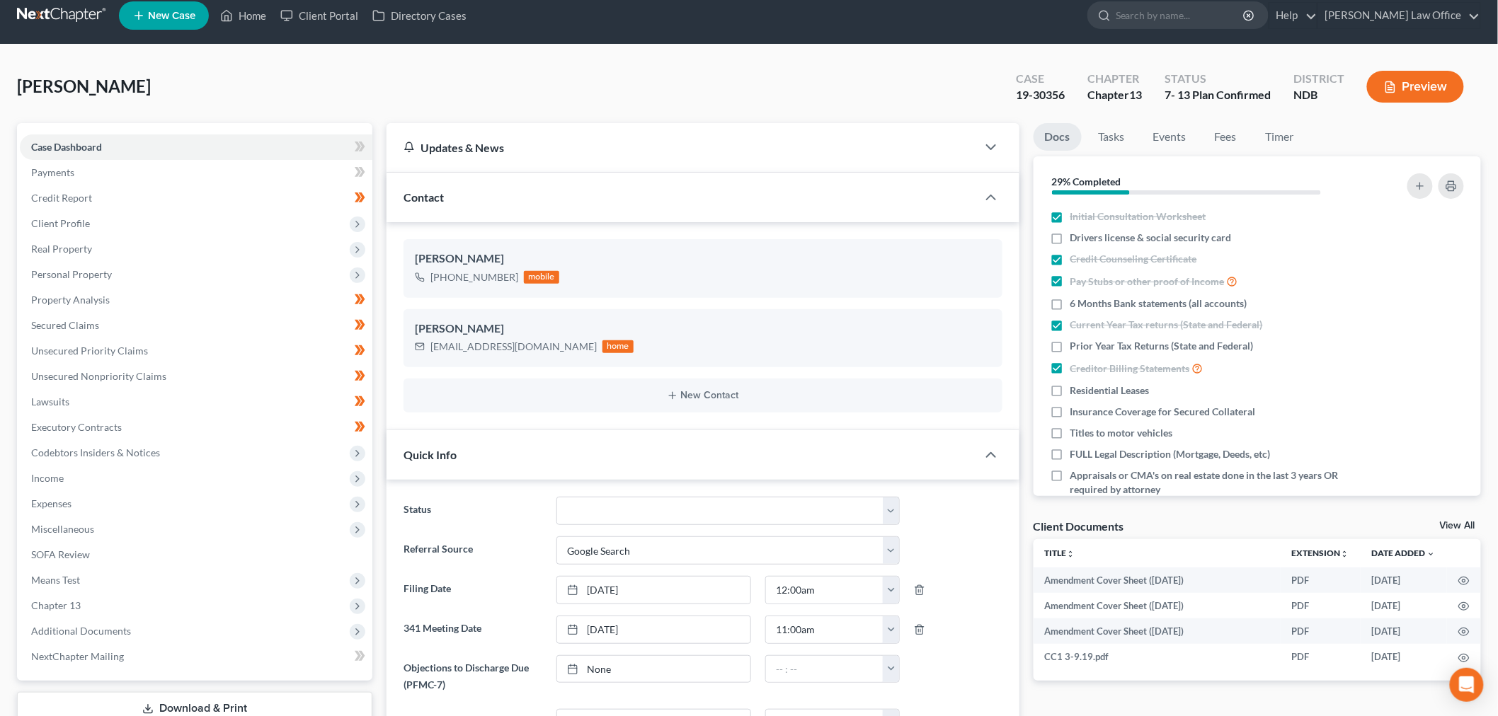
scroll to position [0, 0]
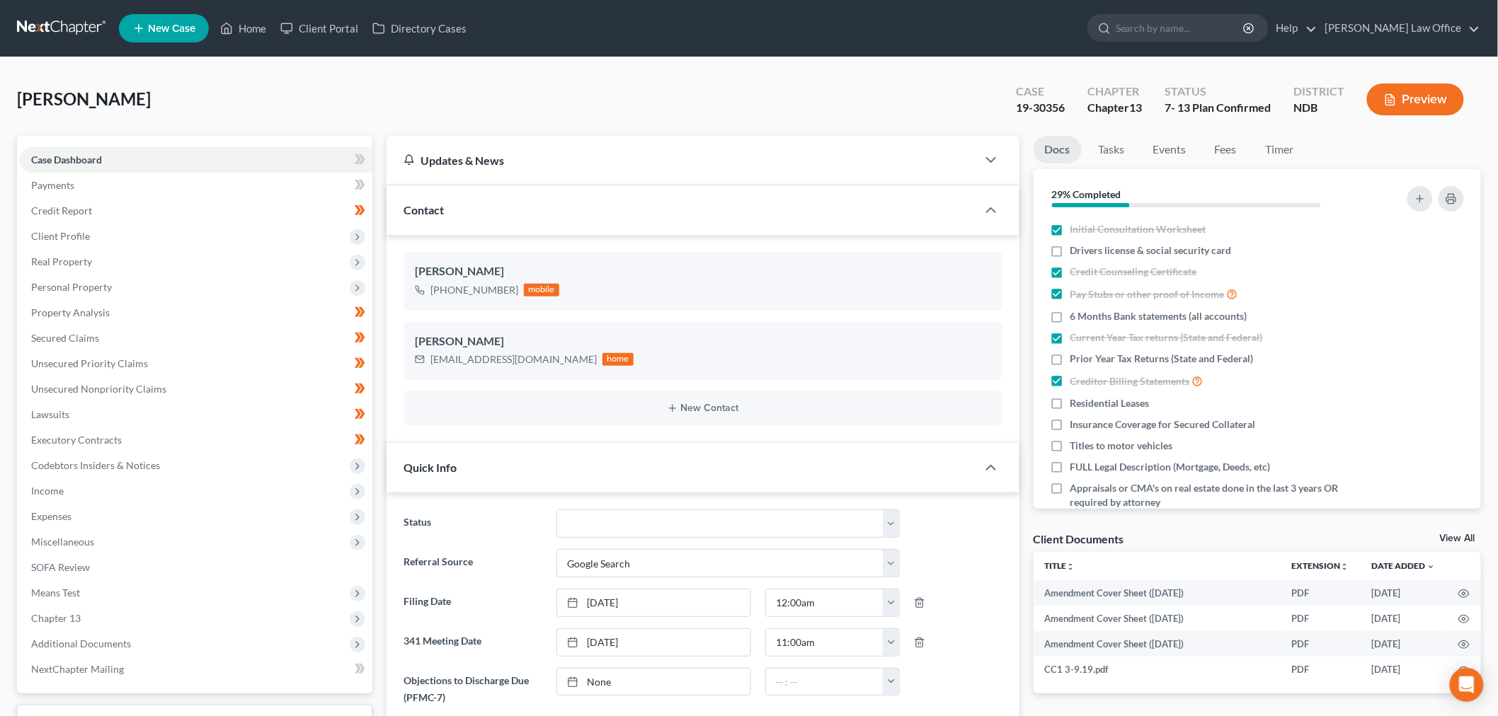
drag, startPoint x: 39, startPoint y: 25, endPoint x: 291, endPoint y: 142, distance: 277.4
click at [39, 25] on link at bounding box center [62, 28] width 91 height 25
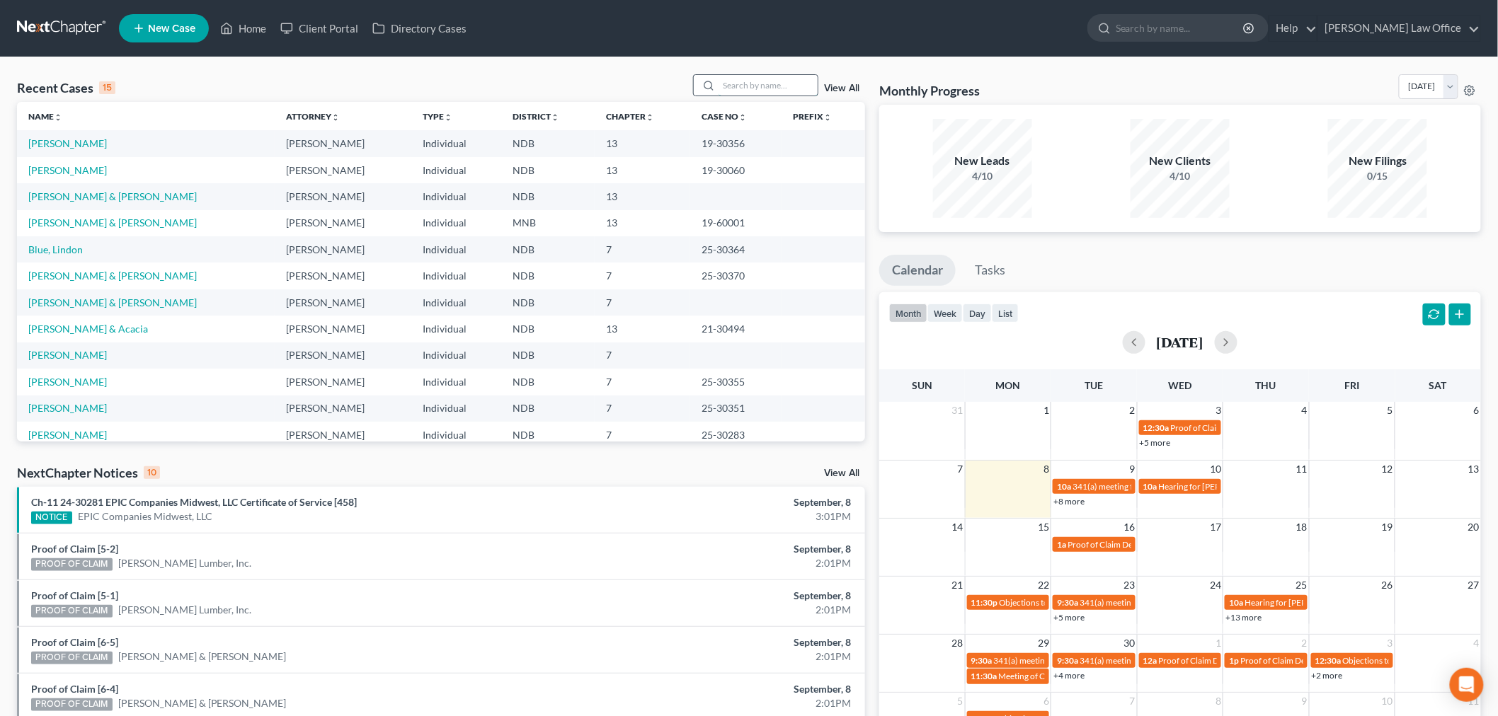
click at [765, 86] on input "search" at bounding box center [767, 85] width 99 height 21
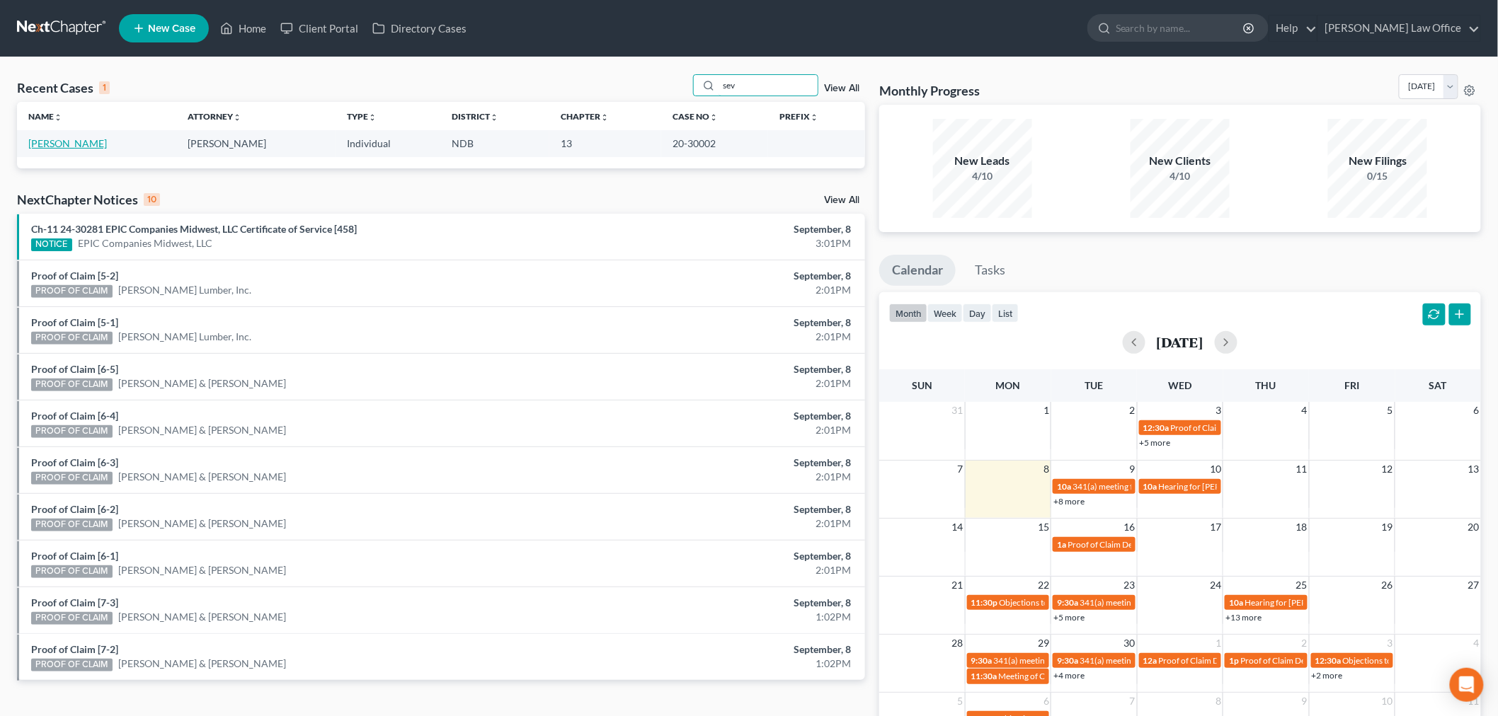
type input "sev"
click at [73, 146] on link "[PERSON_NAME]" at bounding box center [67, 143] width 79 height 12
select select "6"
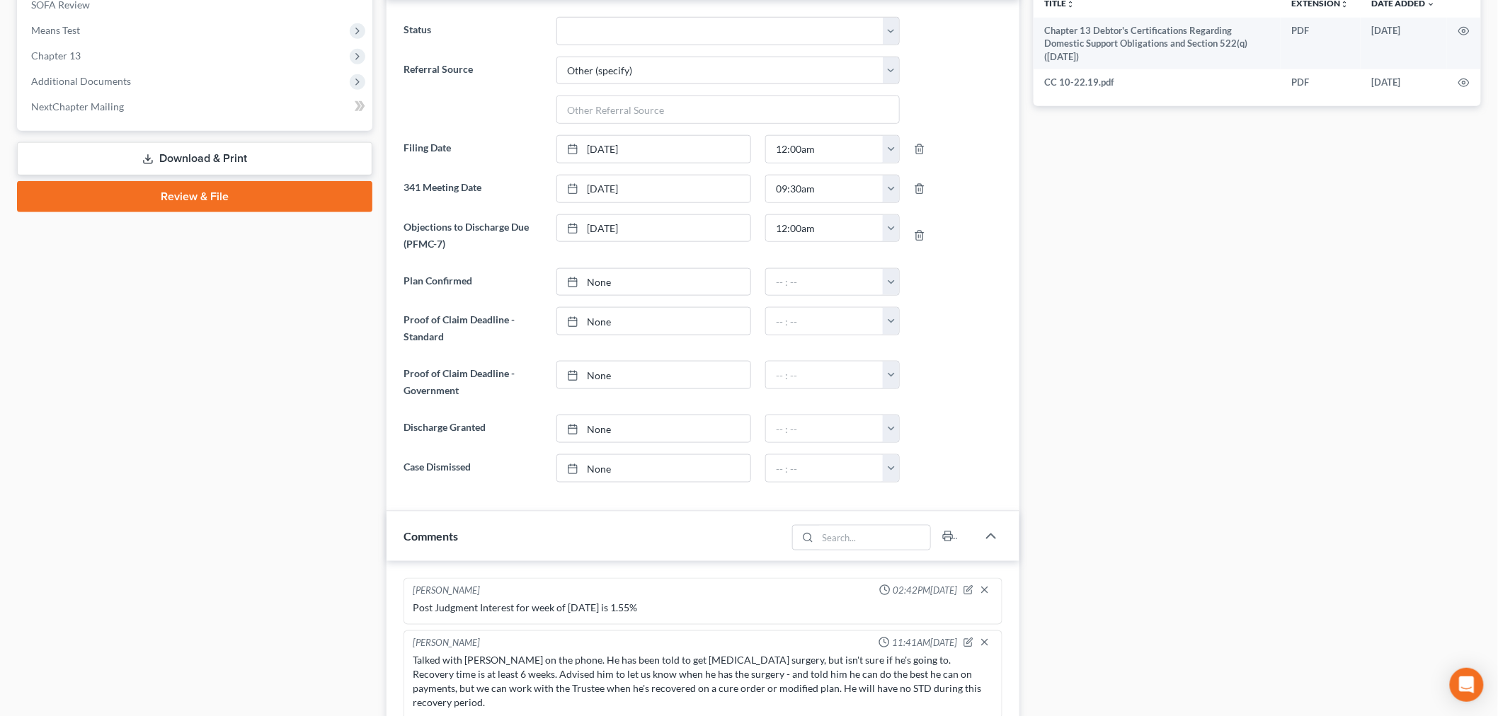
scroll to position [567, 0]
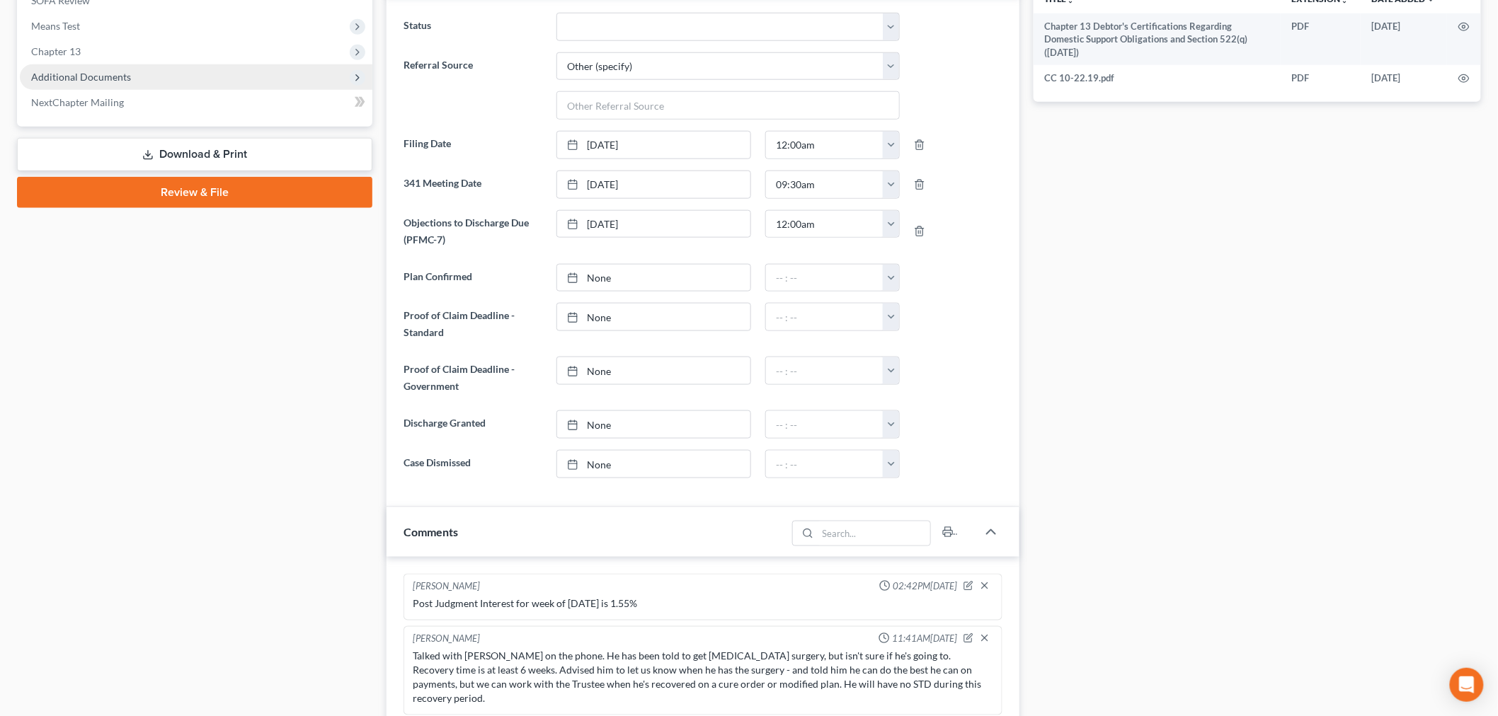
click at [115, 74] on span "Additional Documents" at bounding box center [81, 77] width 100 height 12
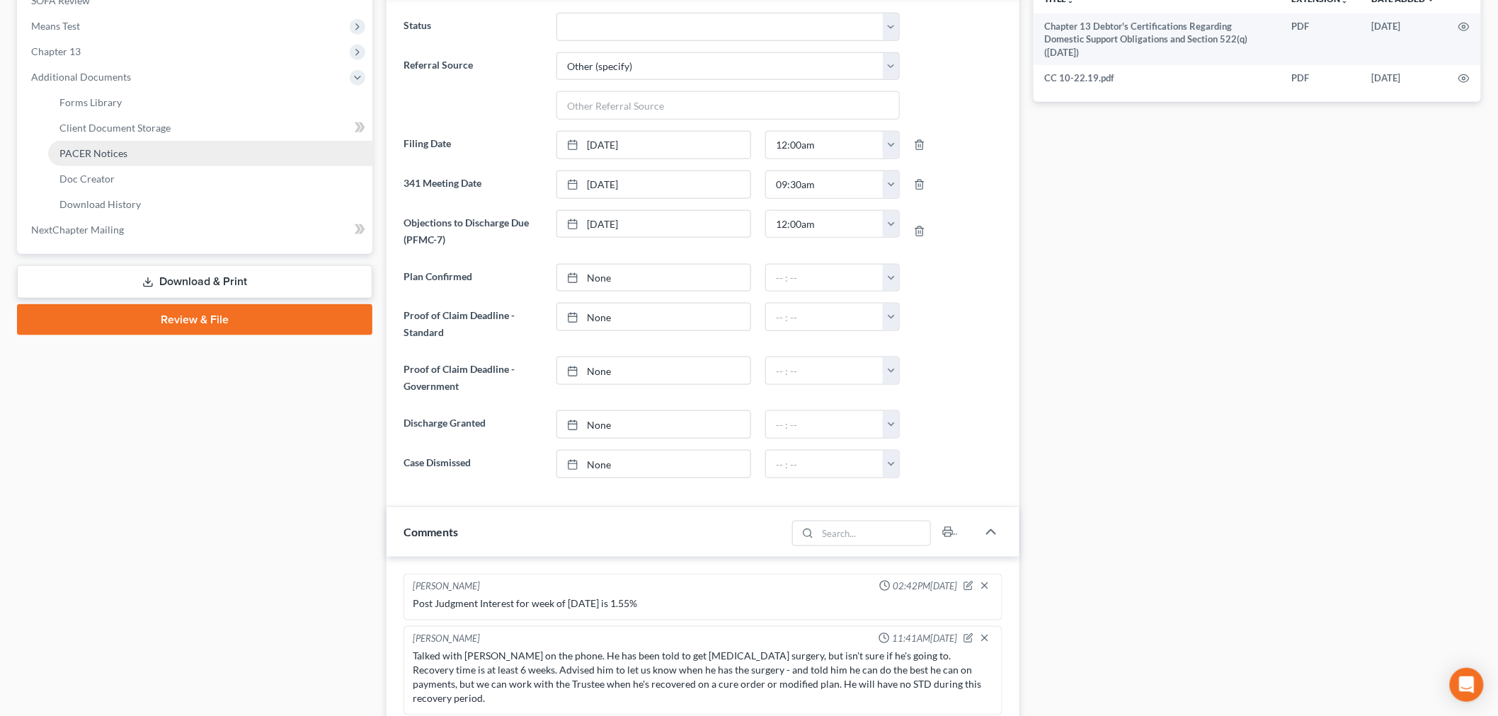
click at [120, 158] on link "PACER Notices" at bounding box center [210, 153] width 324 height 25
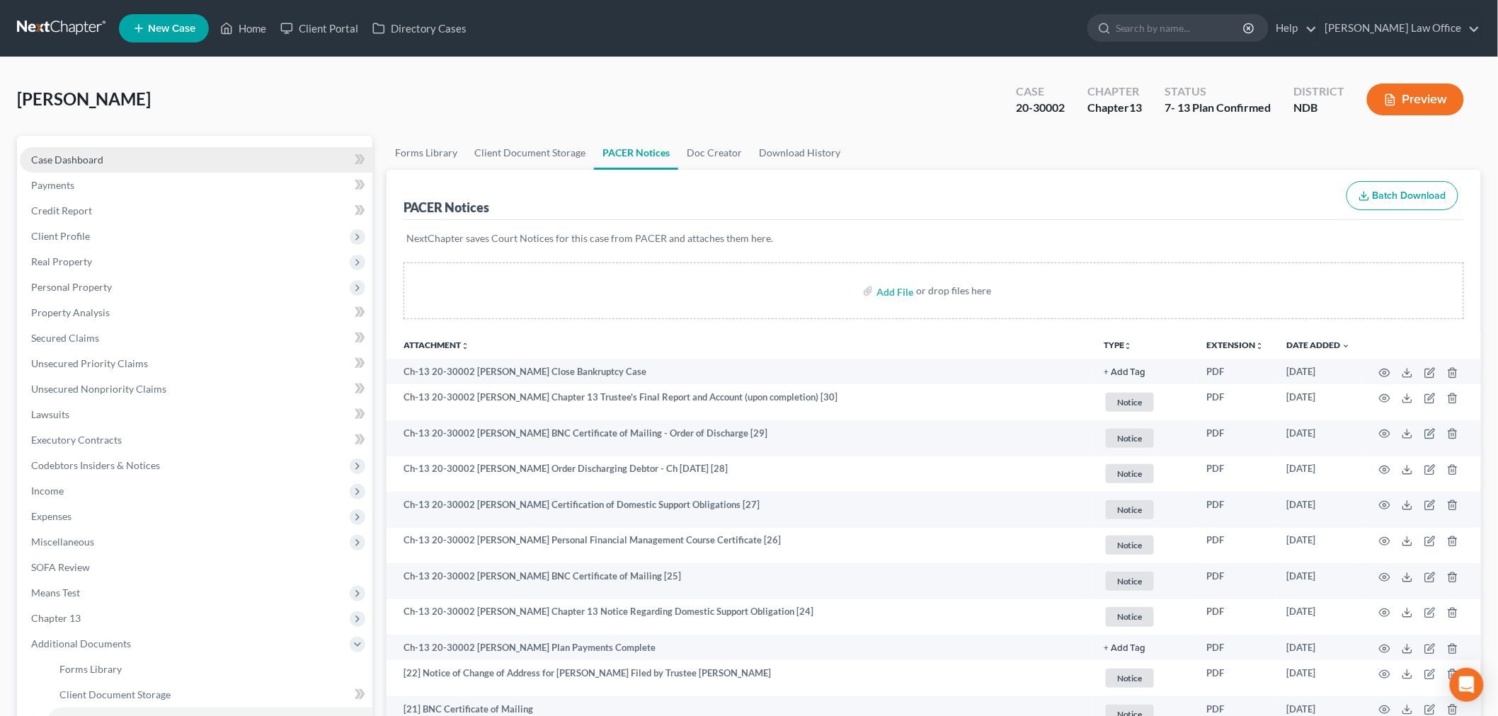
click at [98, 159] on span "Case Dashboard" at bounding box center [67, 160] width 72 height 12
select select "6"
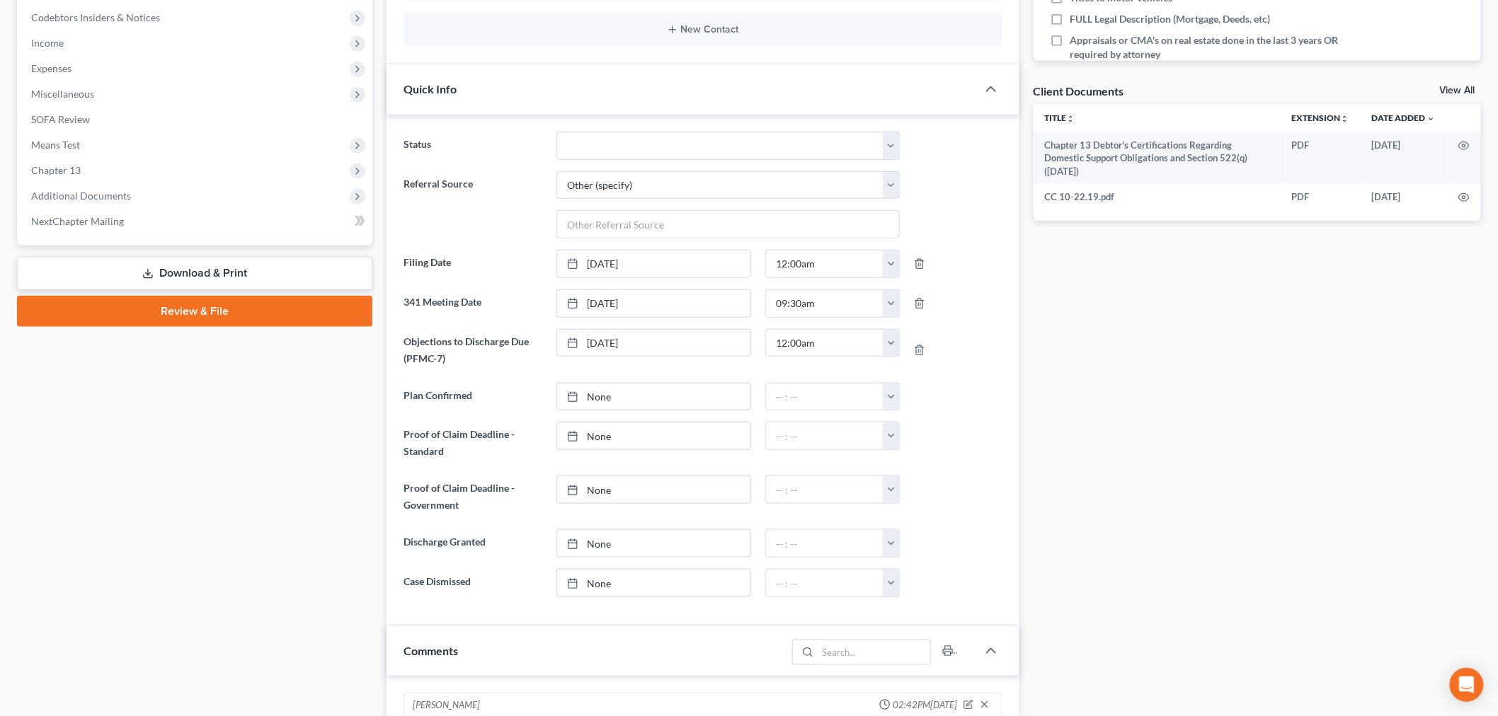
scroll to position [471, 0]
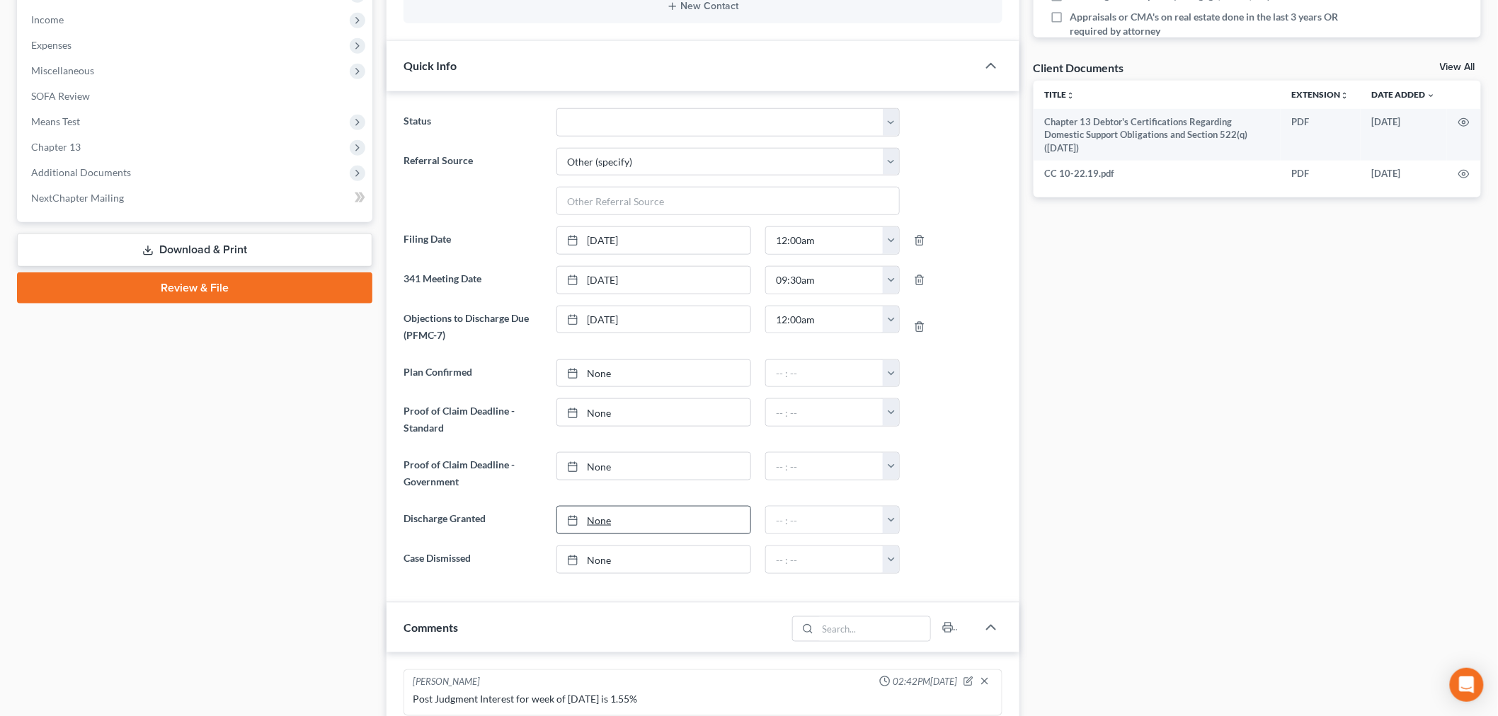
click at [611, 515] on link "None" at bounding box center [653, 520] width 193 height 27
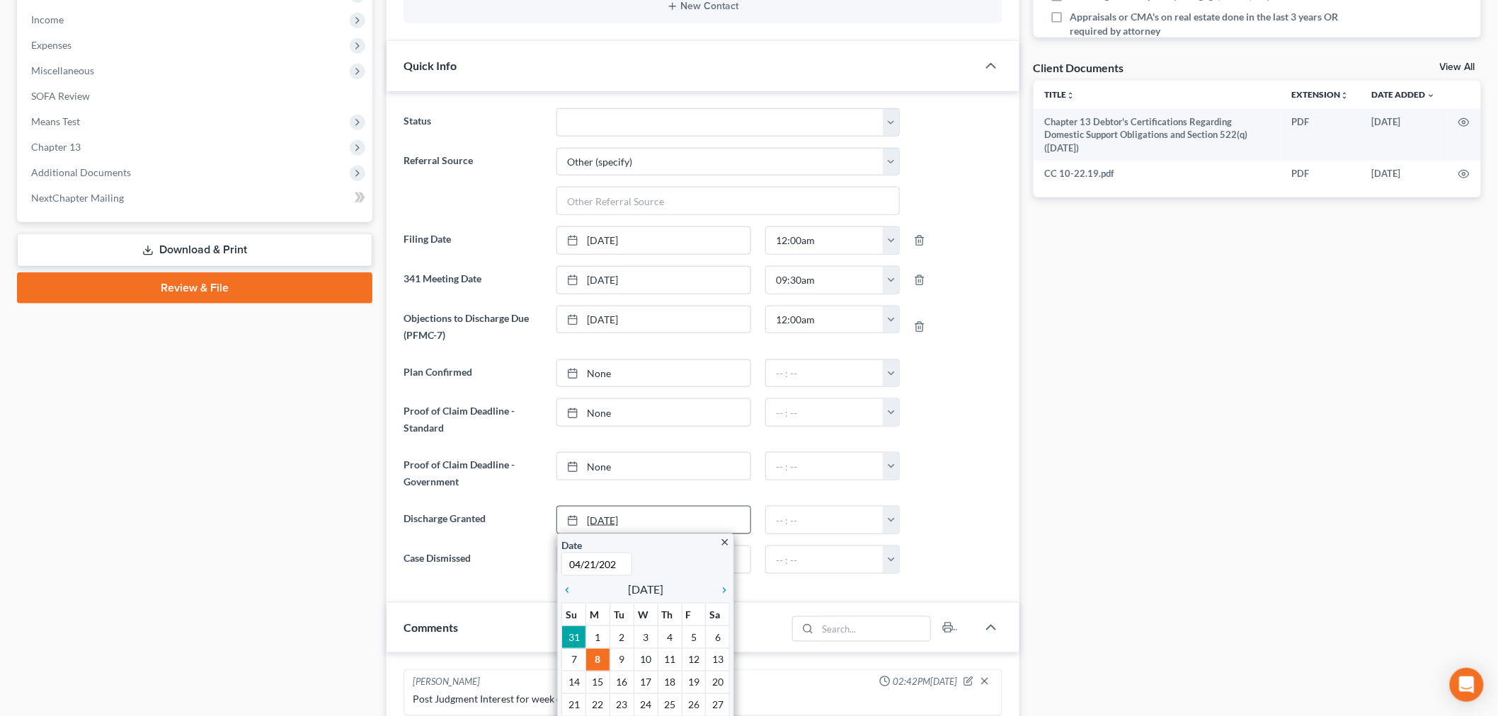
type input "04/21/2025"
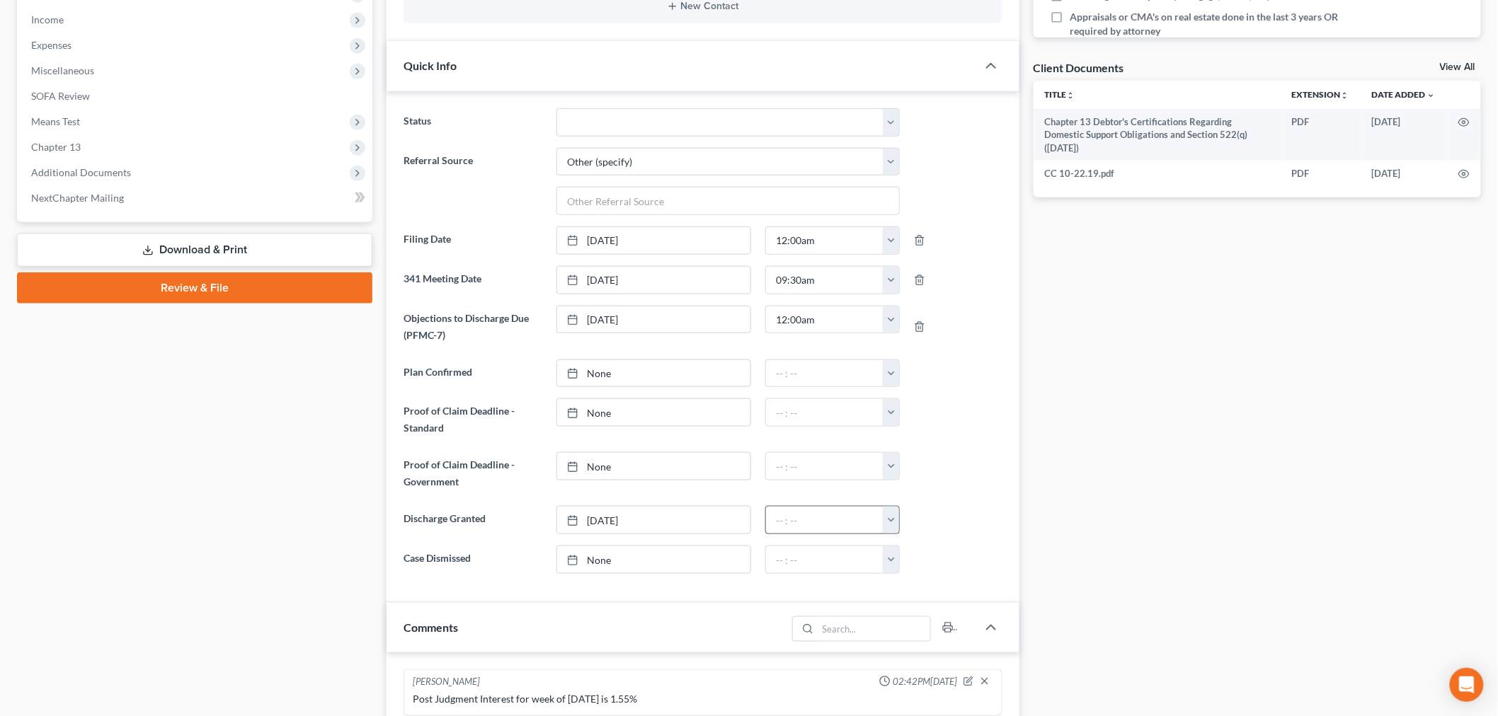
click at [892, 527] on button "button" at bounding box center [891, 520] width 16 height 27
click at [922, 580] on link "12:30am" at bounding box center [922, 575] width 79 height 24
type input "12:30am"
click at [652, 113] on select "10 - Chapter 13 Discharged 11 - Chapter 13 Converted to 7 12 - Debt Settlement/…" at bounding box center [727, 122] width 343 height 28
select select "0"
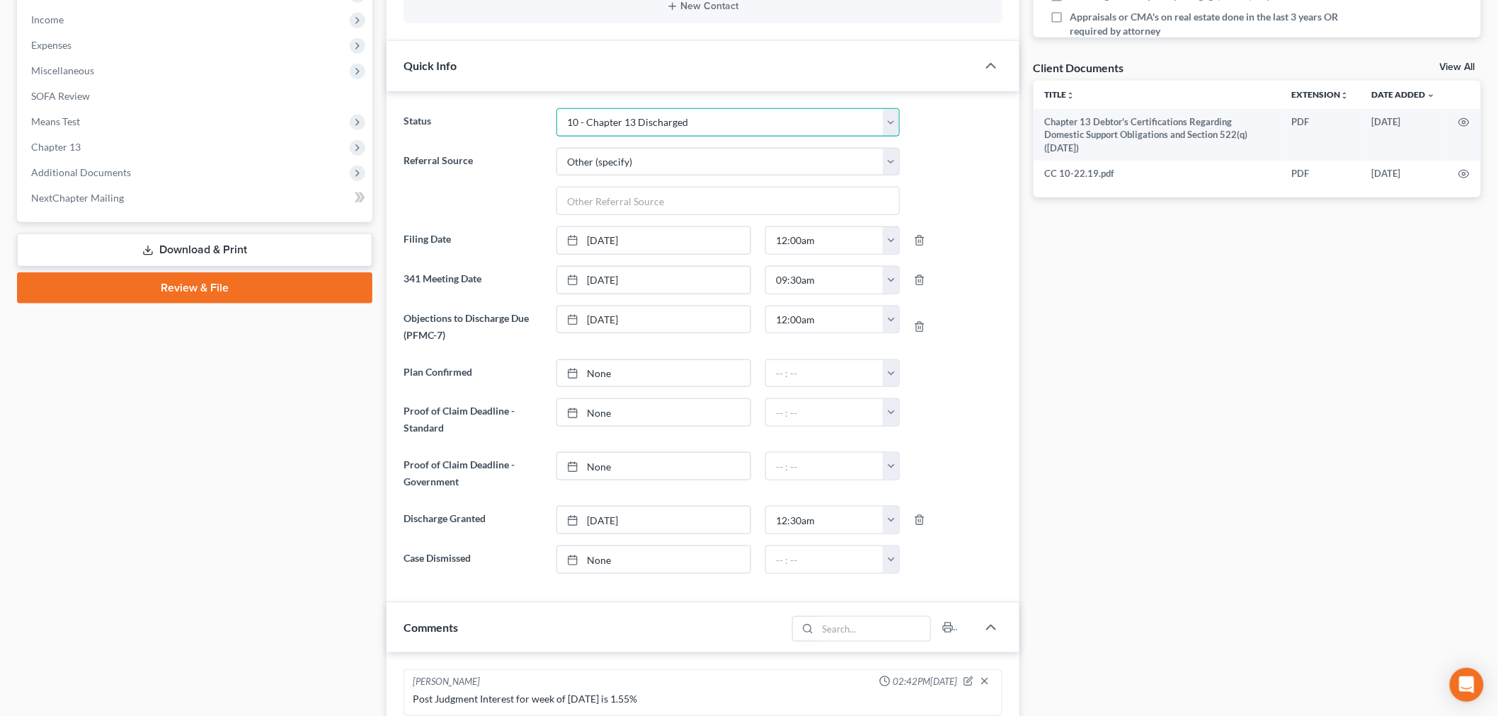
click at [556, 108] on select "10 - Chapter 13 Discharged 11 - Chapter 13 Converted to 7 12 - Debt Settlement/…" at bounding box center [727, 122] width 343 height 28
click at [199, 521] on div "Case Dashboard Payments Invoices Payments Payments Credit Report Client Profile" at bounding box center [194, 532] width 369 height 1735
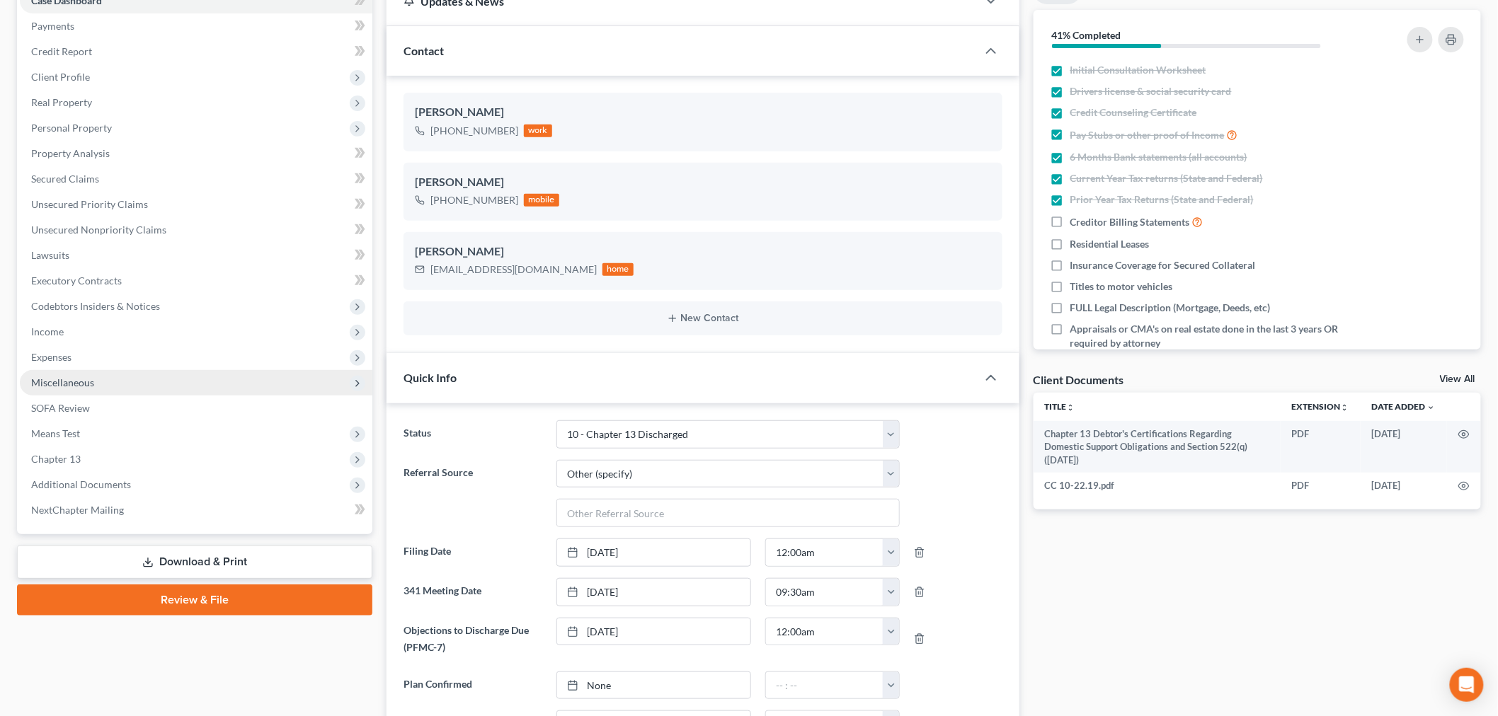
scroll to position [0, 0]
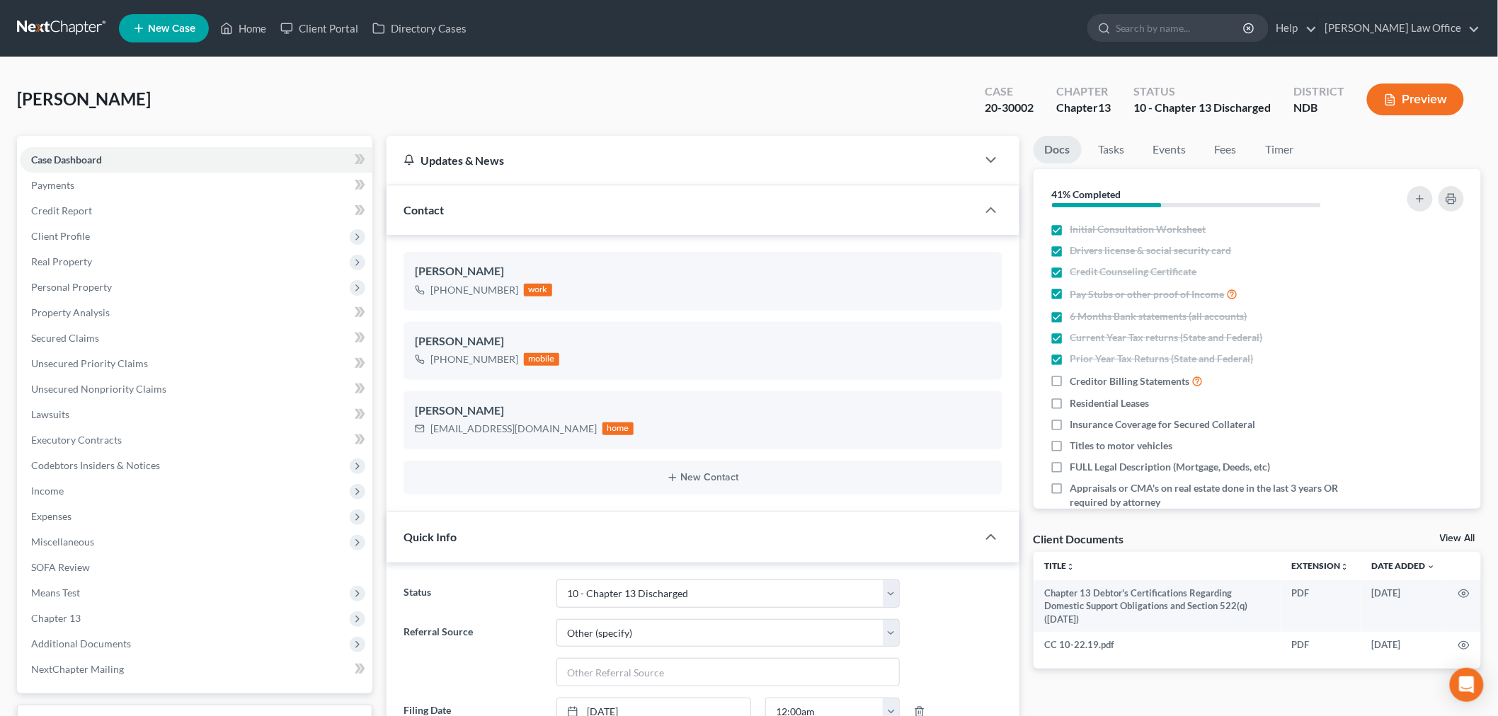
click at [45, 17] on link at bounding box center [62, 28] width 91 height 25
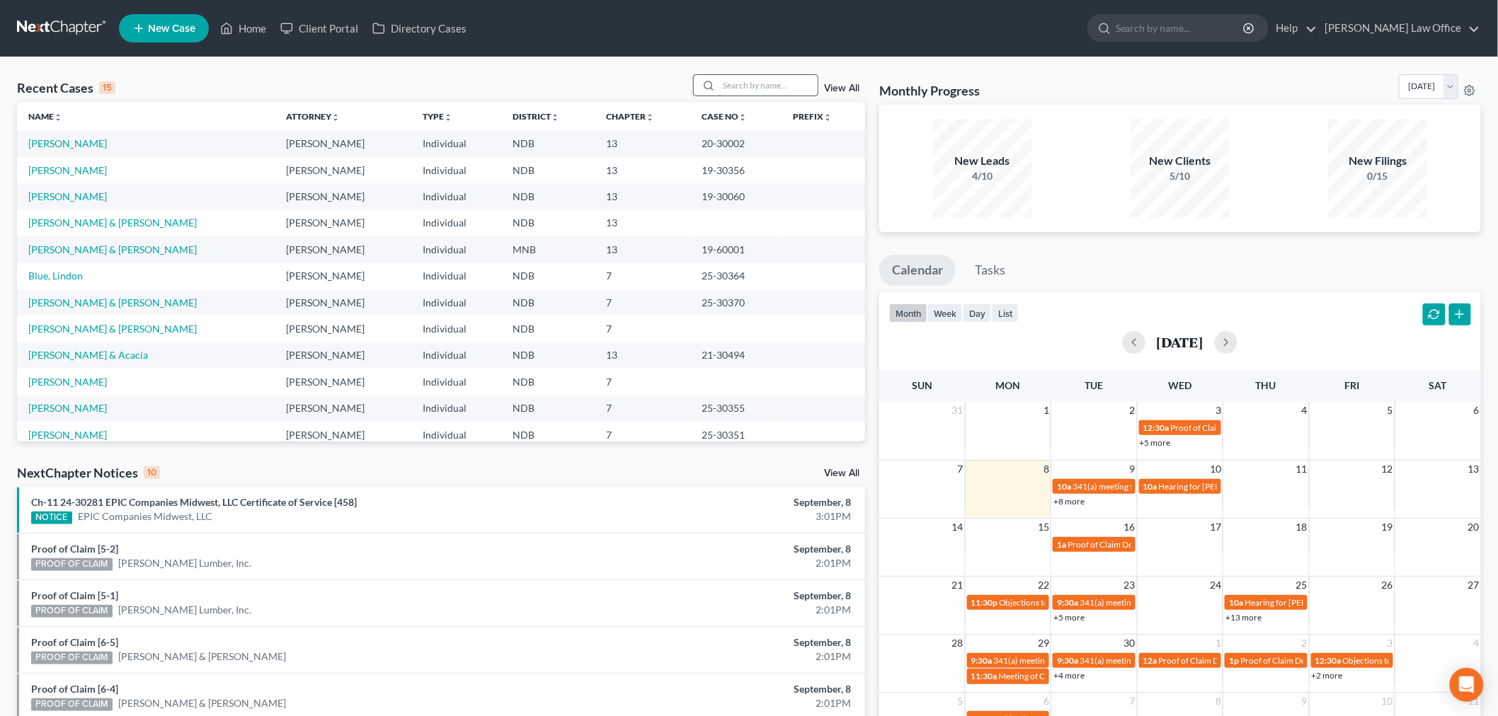
drag, startPoint x: 789, startPoint y: 96, endPoint x: 769, endPoint y: 87, distance: 22.5
click at [789, 96] on div "Recent Cases 15 View All" at bounding box center [441, 88] width 848 height 28
click at [768, 86] on input "search" at bounding box center [767, 85] width 99 height 21
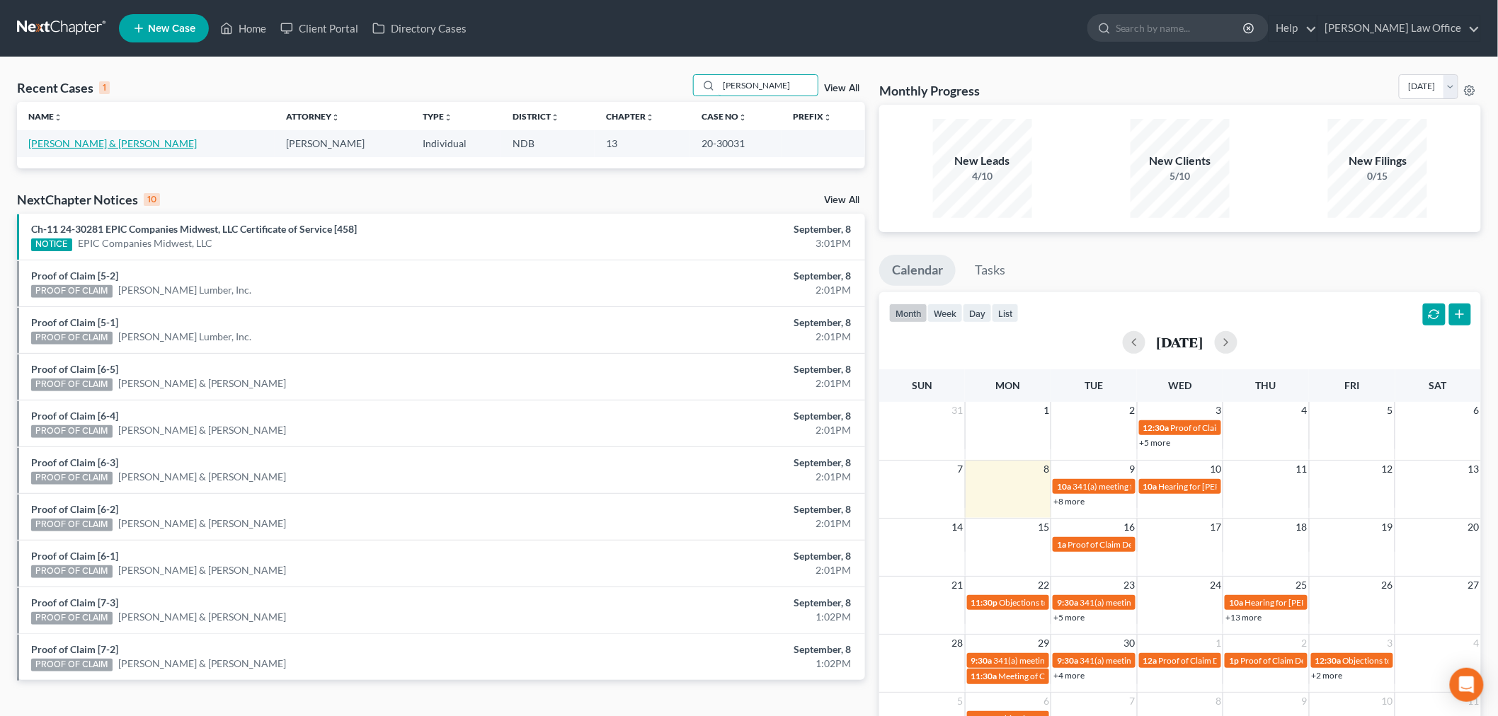
type input "[PERSON_NAME]"
click at [137, 144] on link "[PERSON_NAME] & [PERSON_NAME]" at bounding box center [112, 143] width 168 height 12
select select "6"
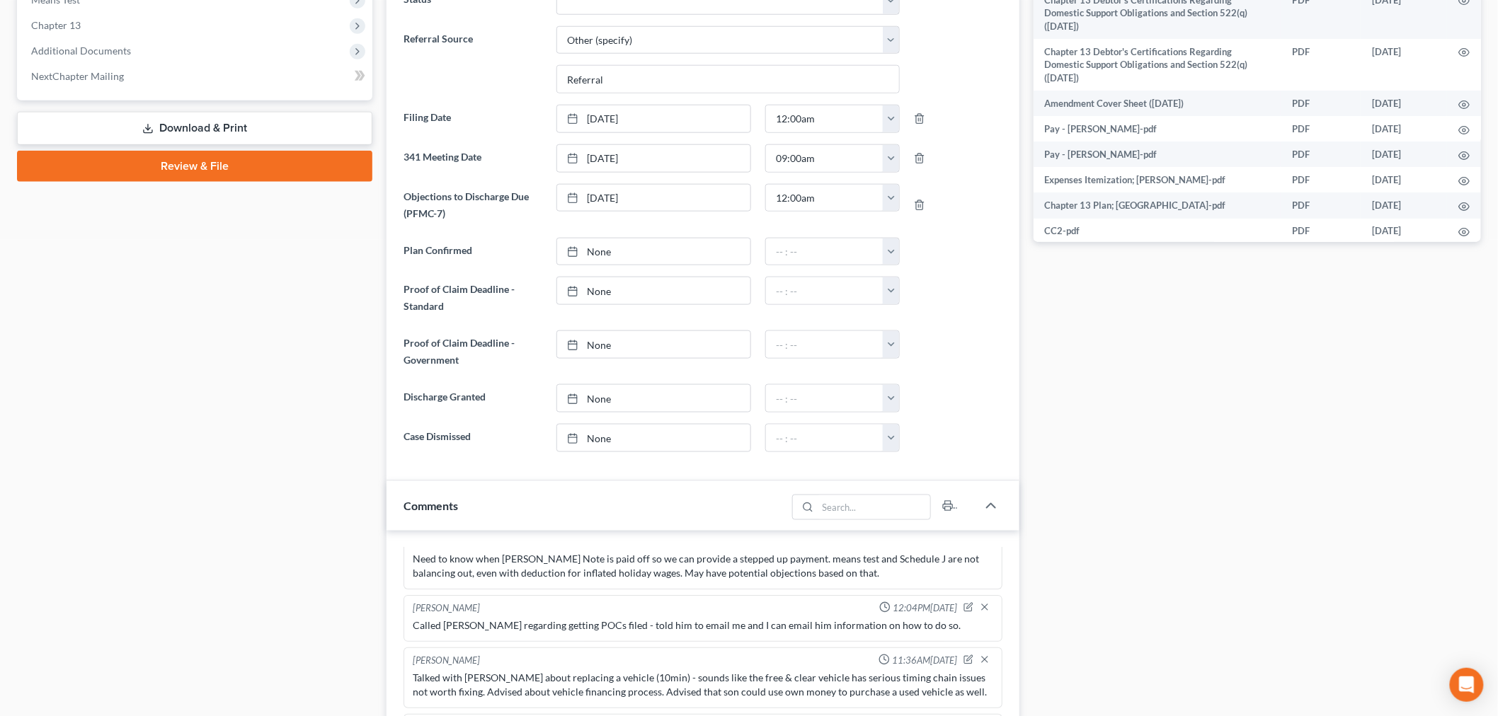
scroll to position [471, 0]
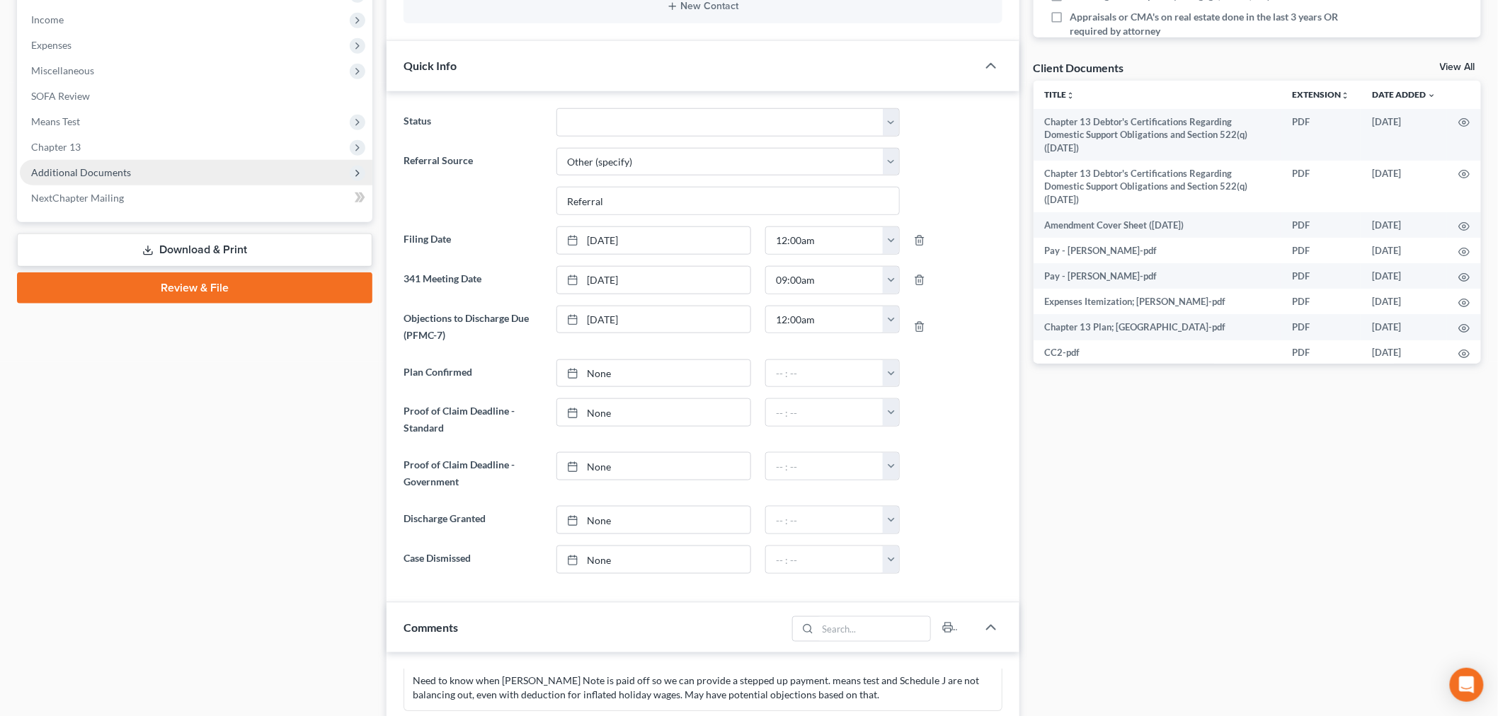
click at [96, 171] on span "Additional Documents" at bounding box center [81, 172] width 100 height 12
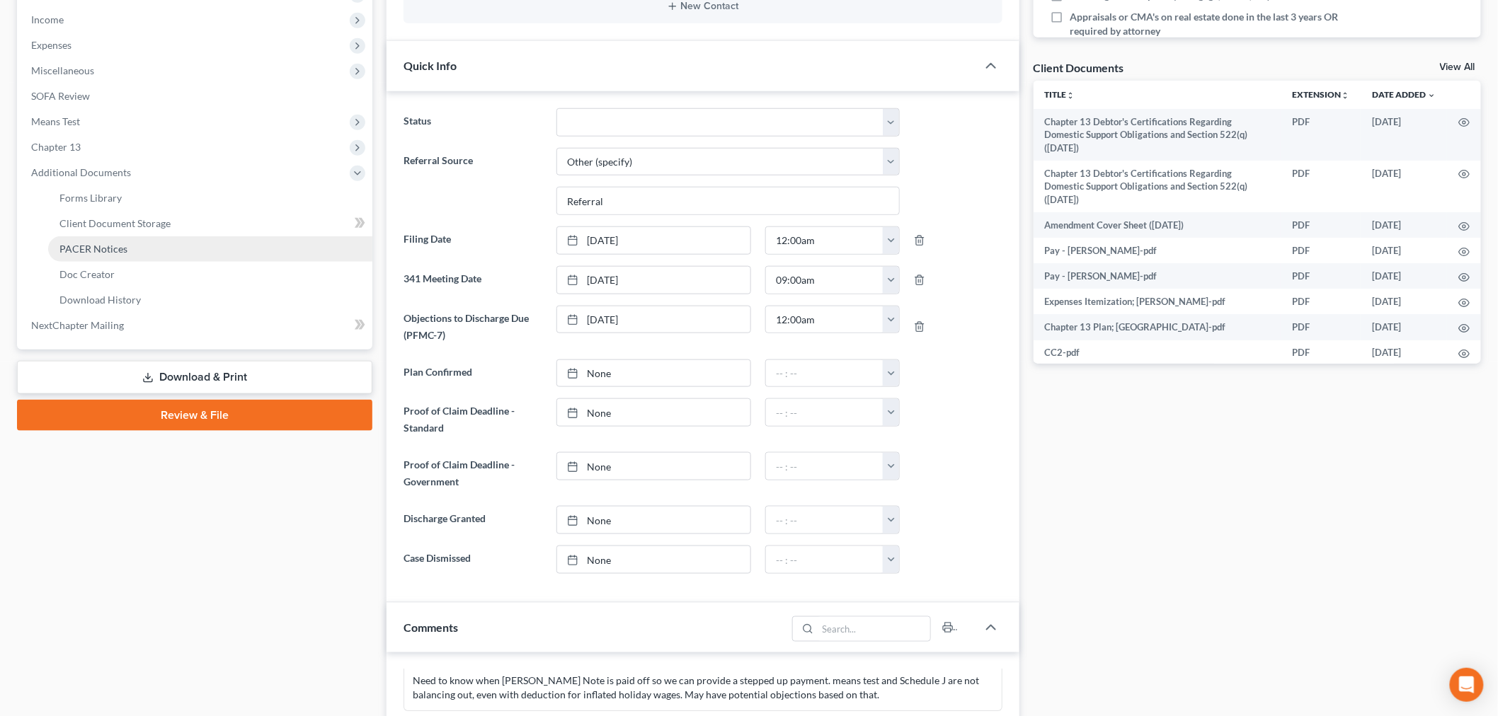
click at [117, 243] on span "PACER Notices" at bounding box center [93, 249] width 68 height 12
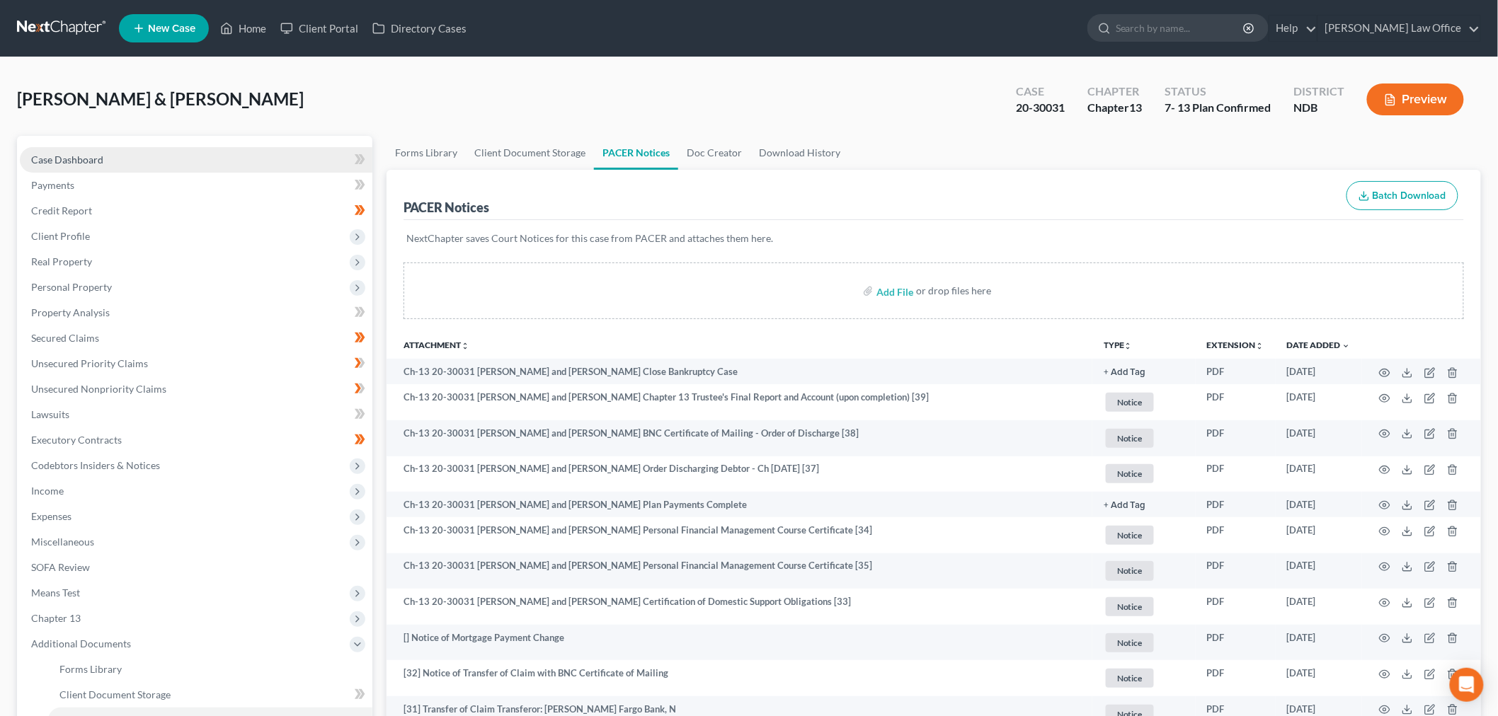
click at [130, 158] on link "Case Dashboard" at bounding box center [196, 159] width 352 height 25
select select "6"
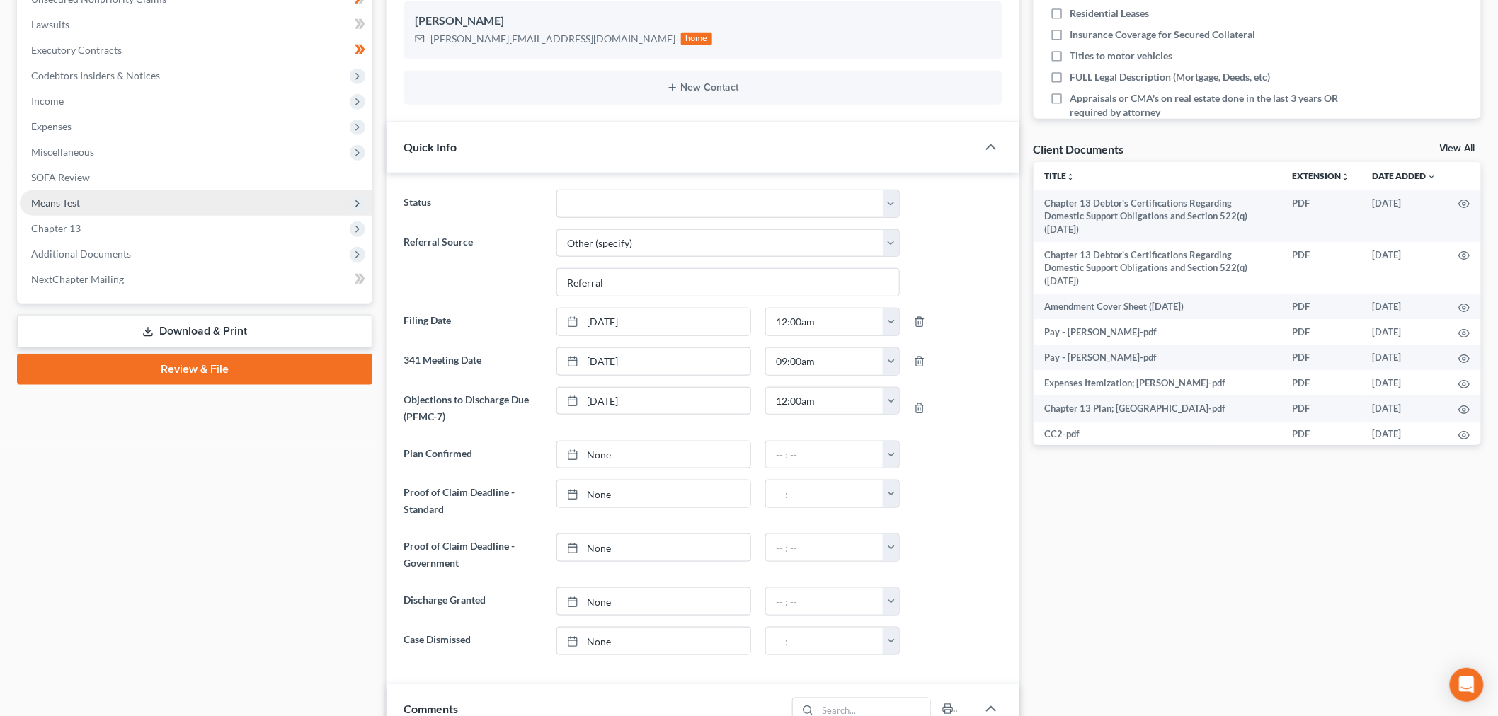
scroll to position [764, 0]
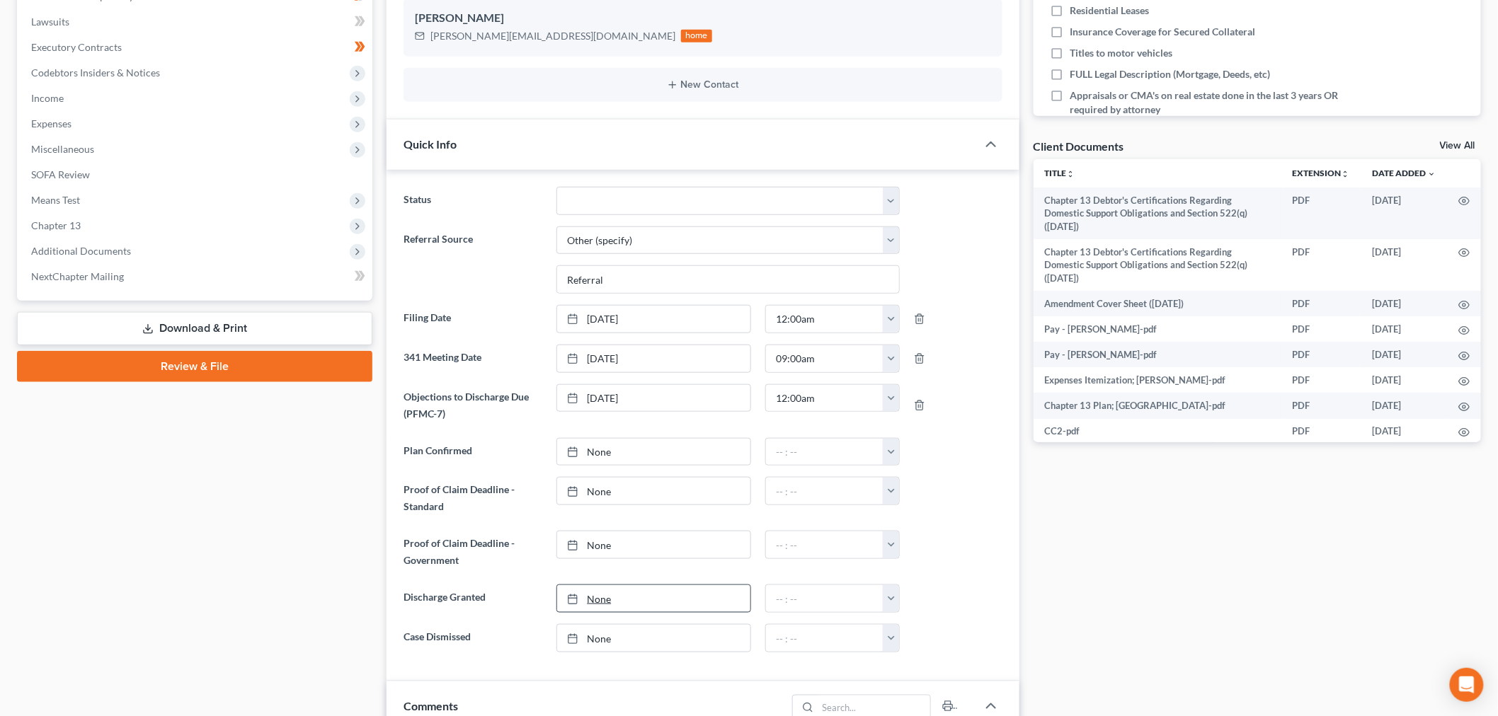
click at [599, 599] on link "None" at bounding box center [653, 598] width 193 height 27
type input "02/25/25"
click at [893, 607] on button "button" at bounding box center [891, 598] width 16 height 27
click at [923, 522] on link "1:30am" at bounding box center [922, 533] width 79 height 24
type input "1:30am"
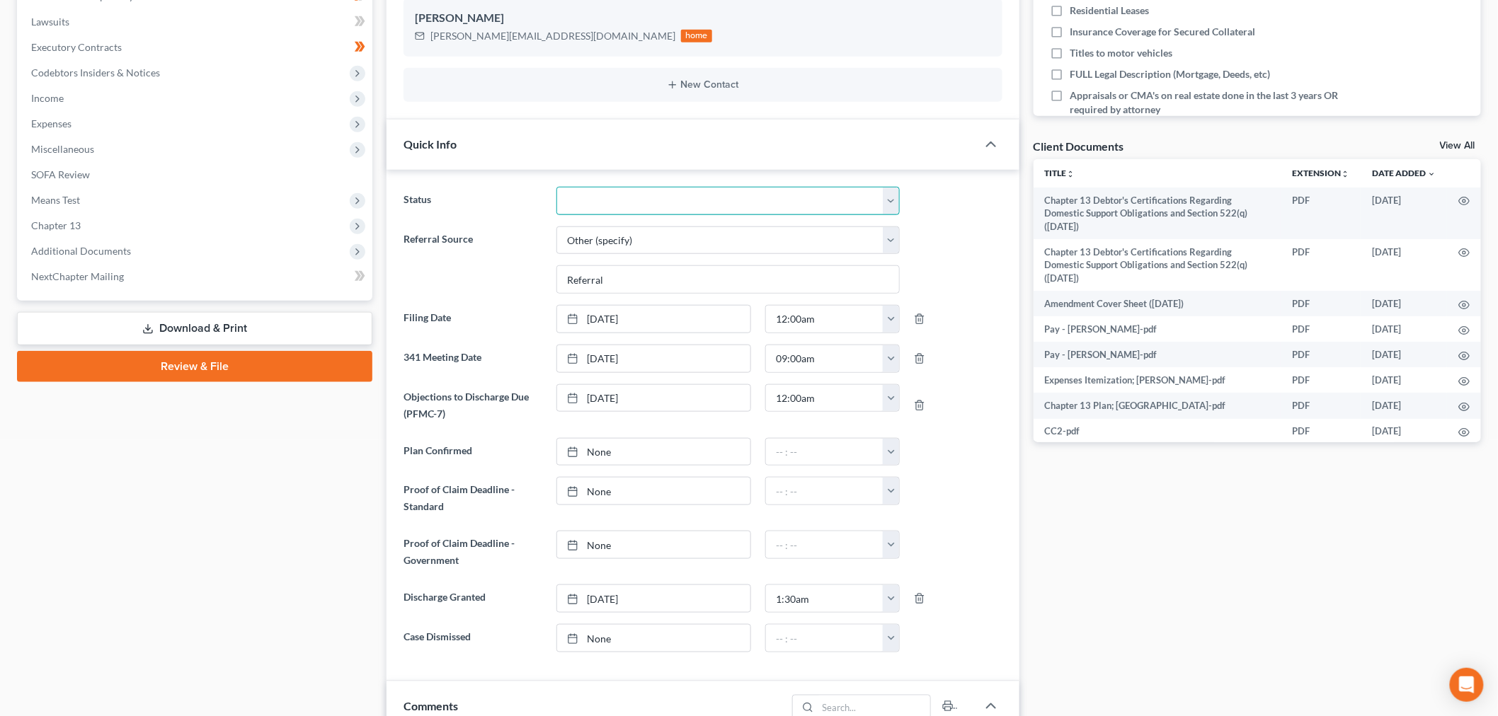
click at [720, 188] on select "10 - Chapter 13 Discharged 11 - Chapter 13 Converted to 7 12 - Debt Settlement/…" at bounding box center [727, 201] width 343 height 28
select select "0"
click at [556, 187] on select "10 - Chapter 13 Discharged 11 - Chapter 13 Converted to 7 12 - Debt Settlement/…" at bounding box center [727, 201] width 343 height 28
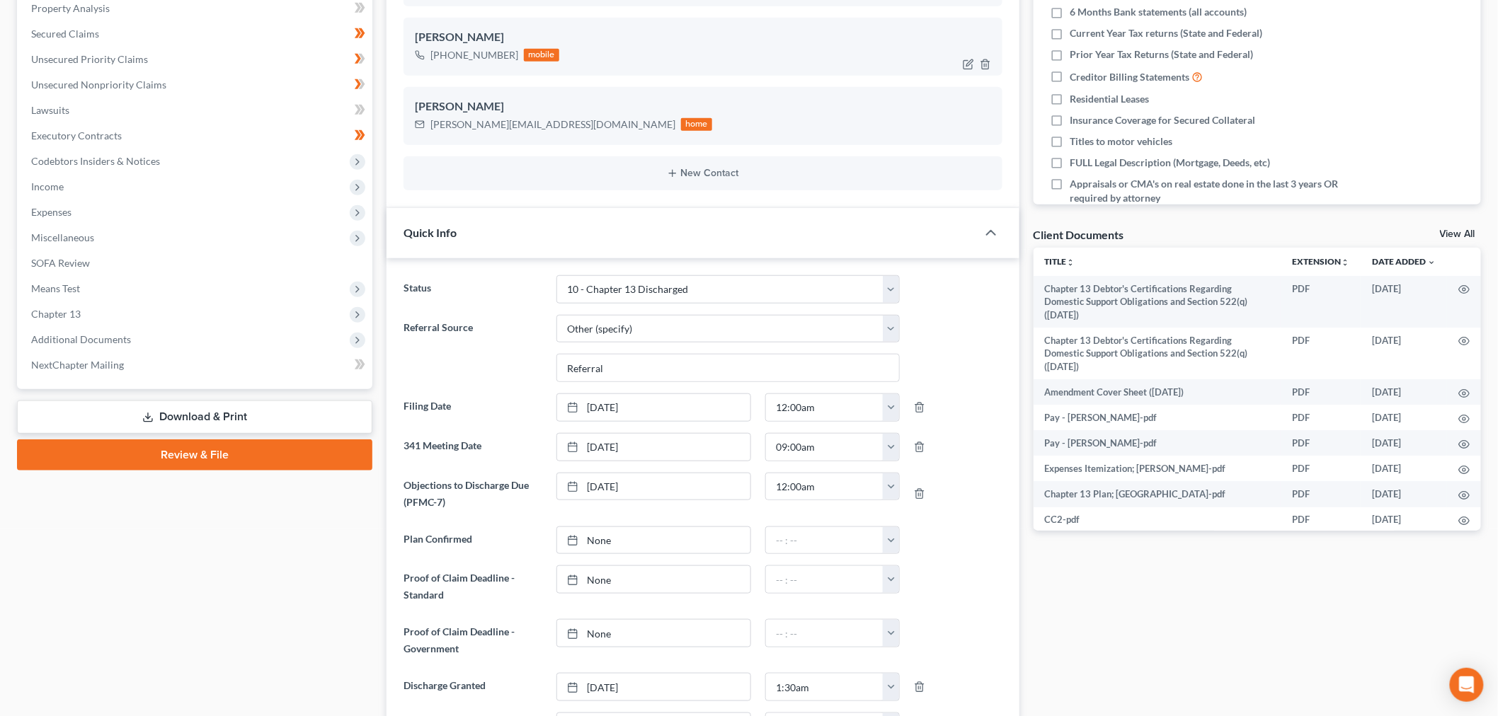
scroll to position [0, 0]
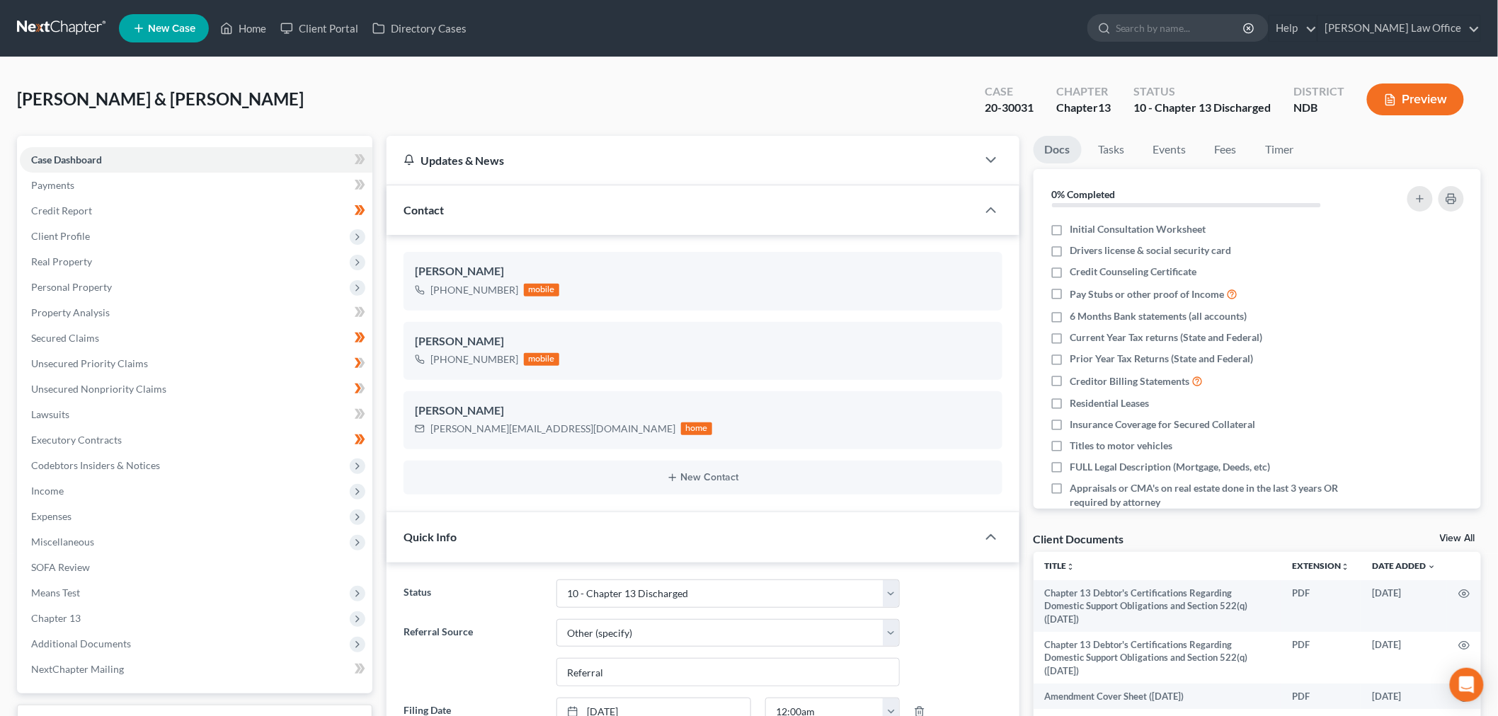
drag, startPoint x: 62, startPoint y: 19, endPoint x: 186, endPoint y: 45, distance: 127.1
click at [62, 19] on link at bounding box center [62, 28] width 91 height 25
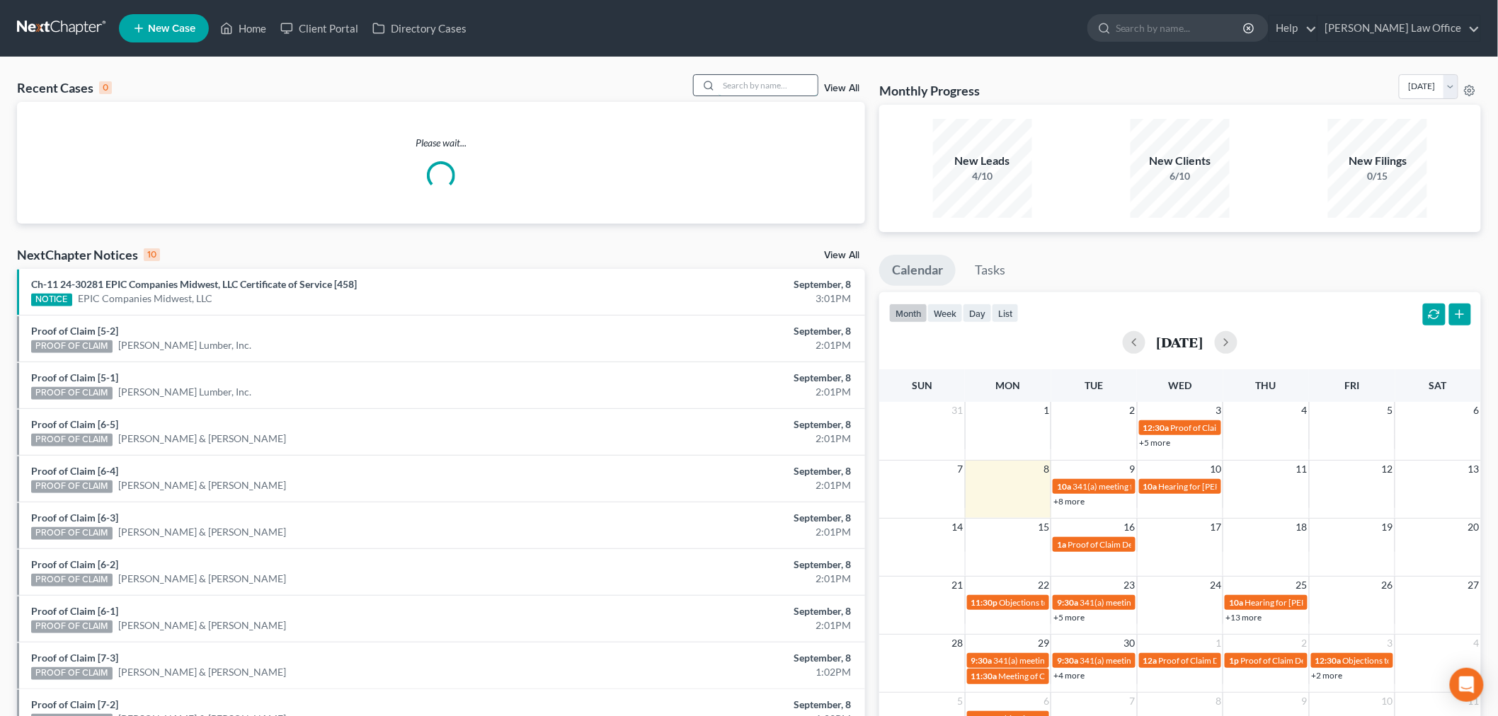
click at [760, 92] on input "search" at bounding box center [767, 85] width 99 height 21
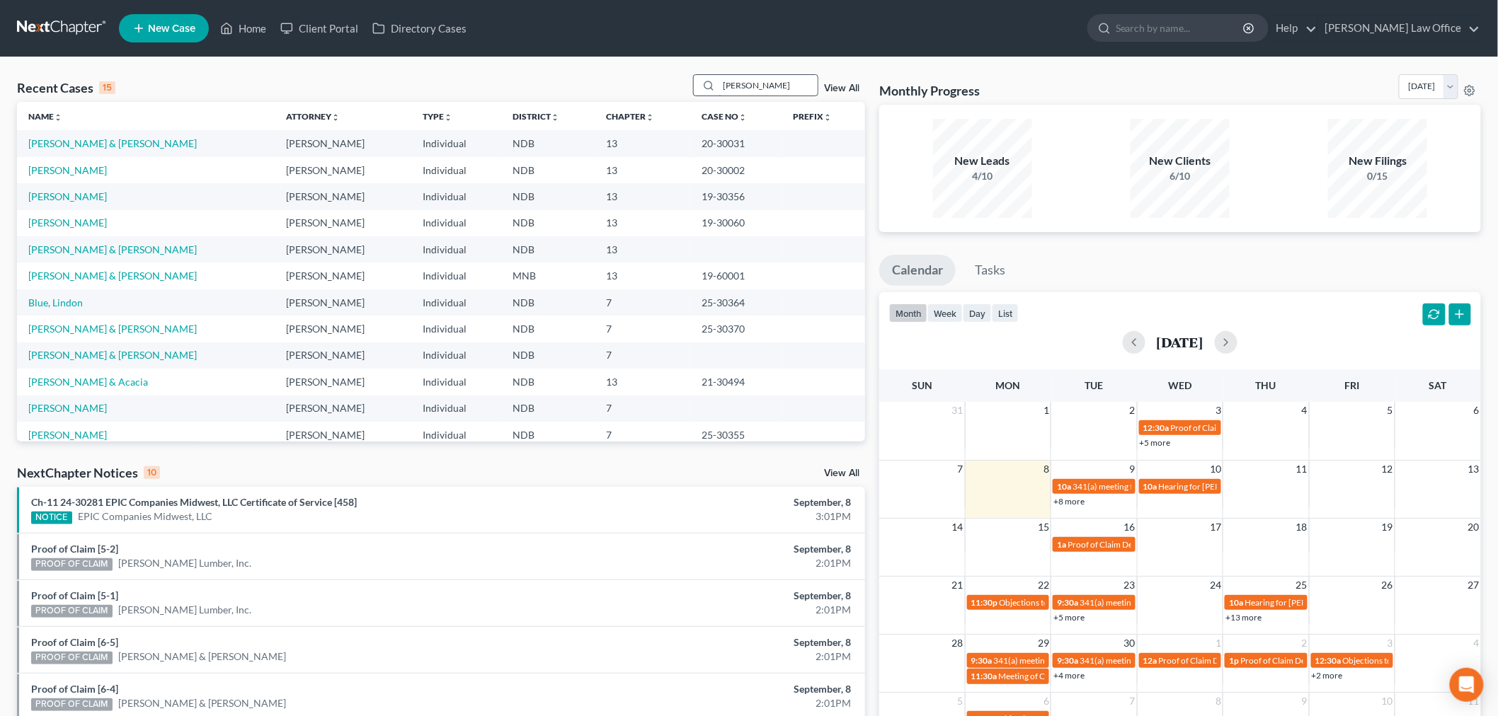
type input "[PERSON_NAME]"
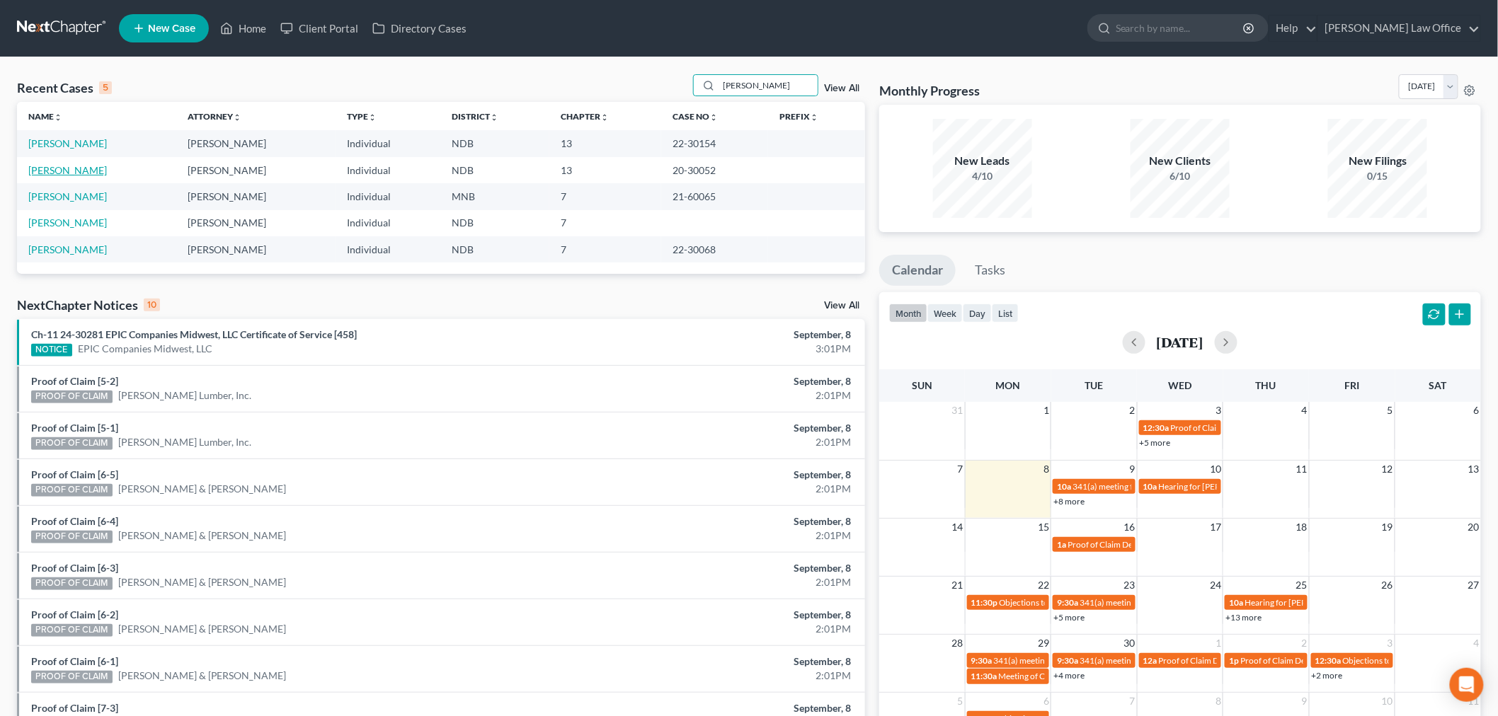
click at [58, 171] on link "[PERSON_NAME]" at bounding box center [67, 170] width 79 height 12
select select "6"
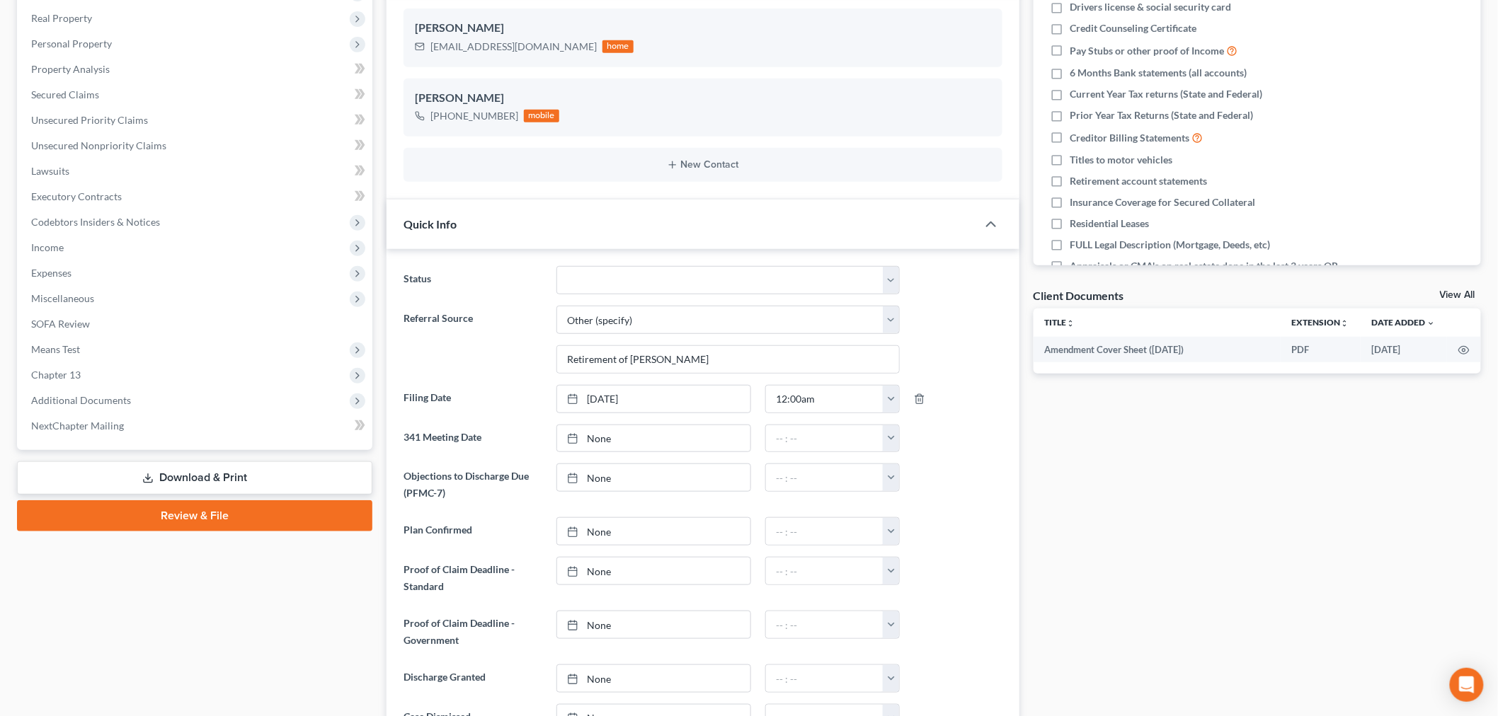
scroll to position [471, 0]
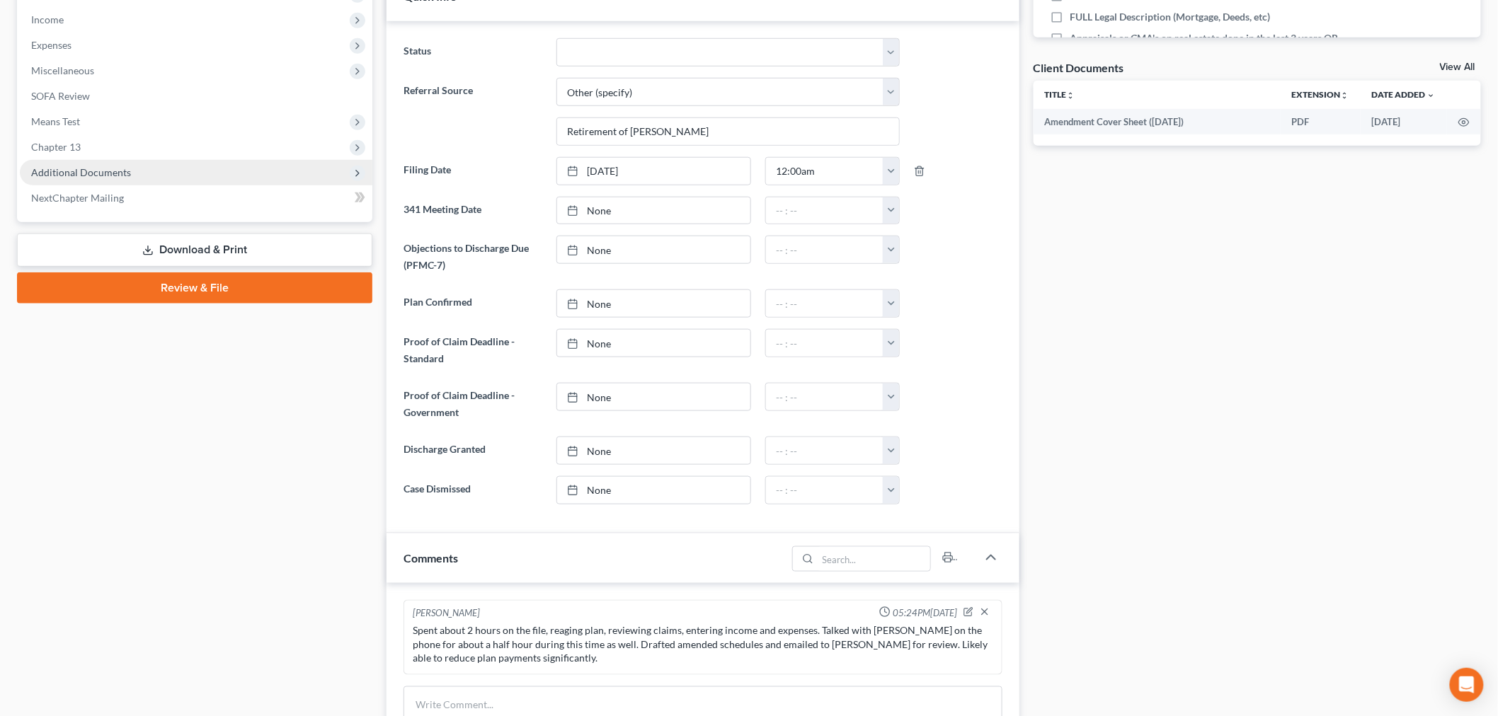
click at [121, 178] on span "Additional Documents" at bounding box center [196, 172] width 352 height 25
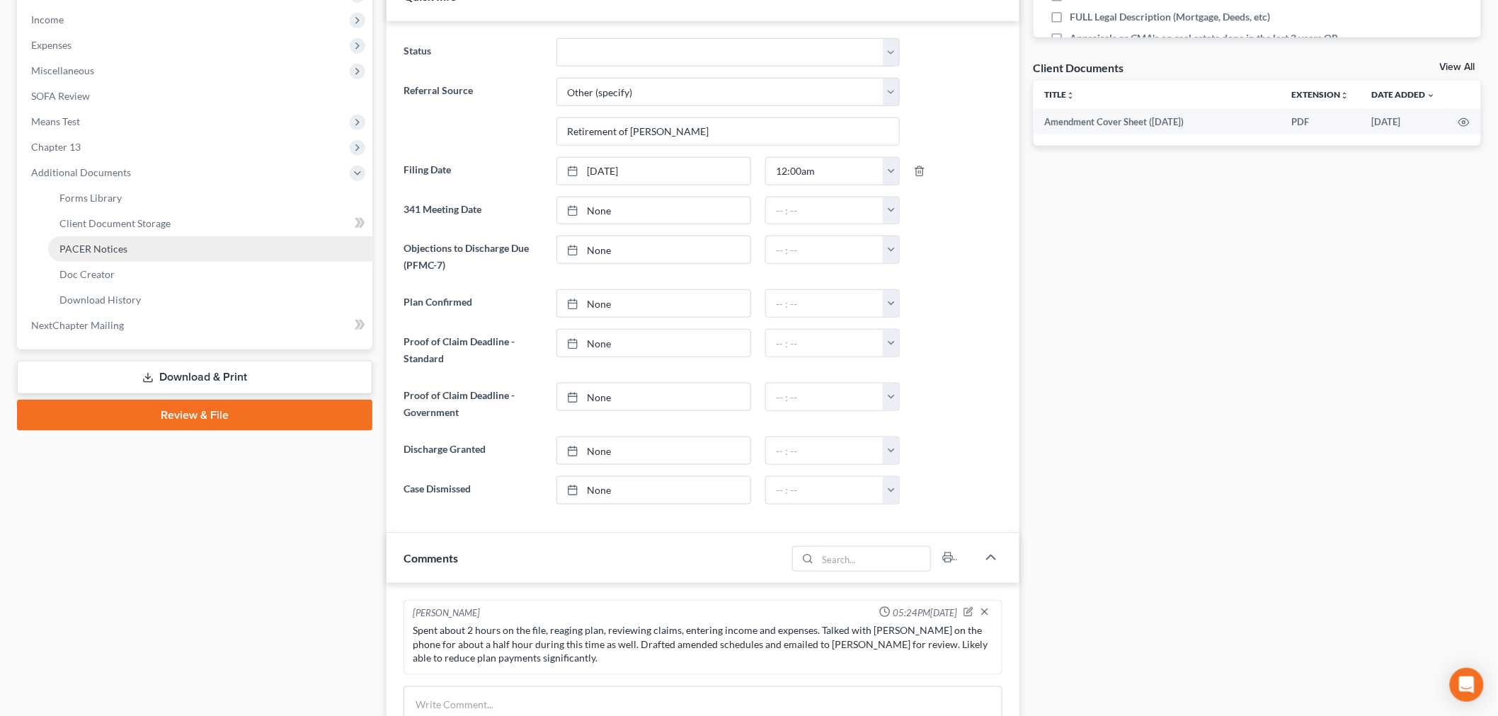
click at [151, 253] on link "PACER Notices" at bounding box center [210, 248] width 324 height 25
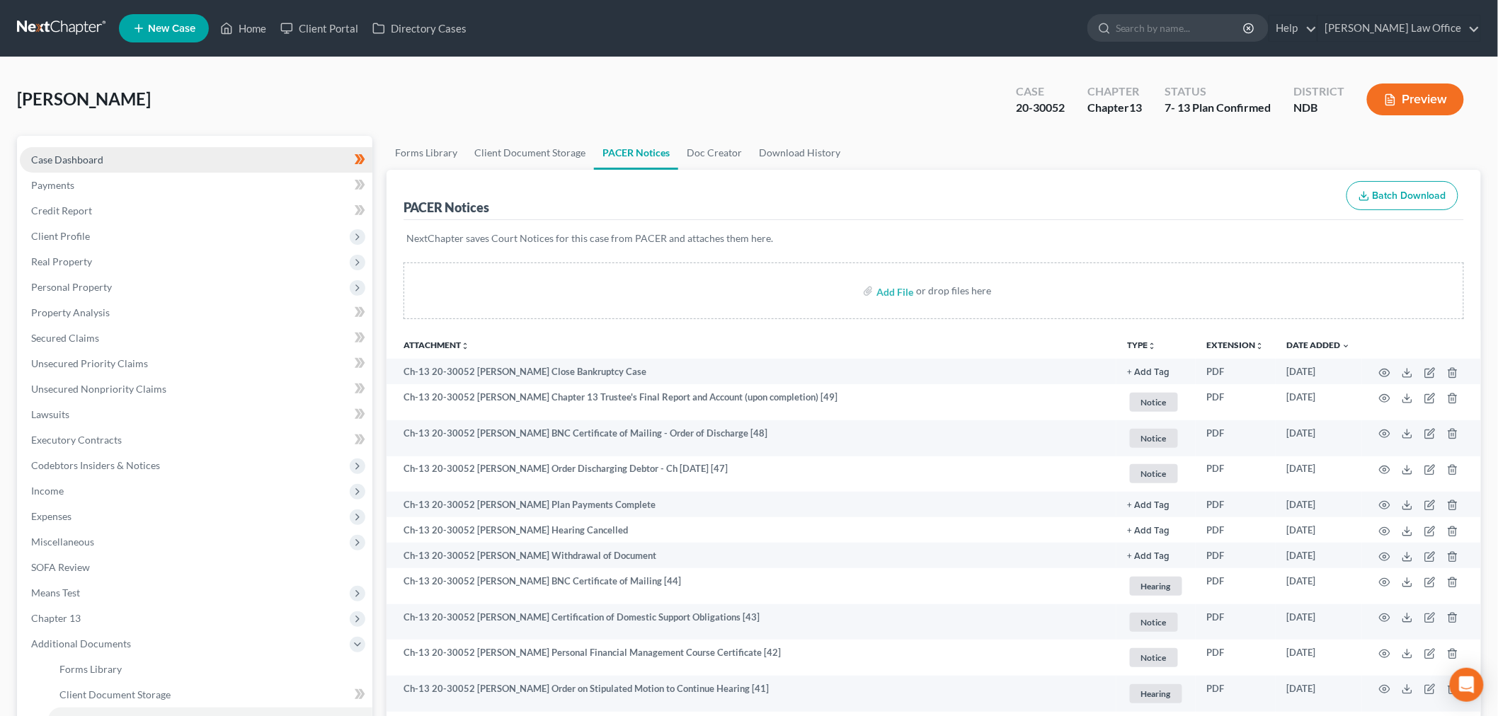
click at [125, 165] on link "Case Dashboard" at bounding box center [196, 159] width 352 height 25
select select "6"
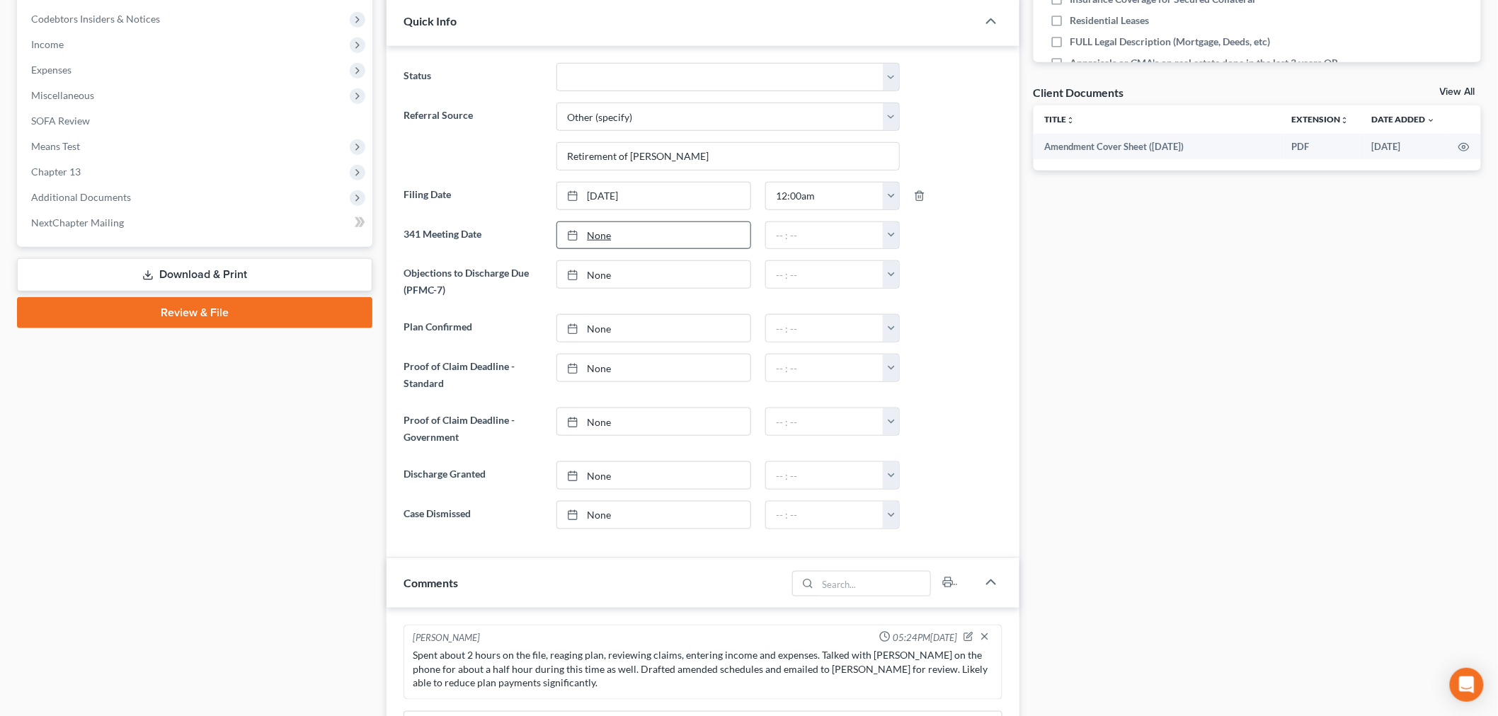
scroll to position [314, 0]
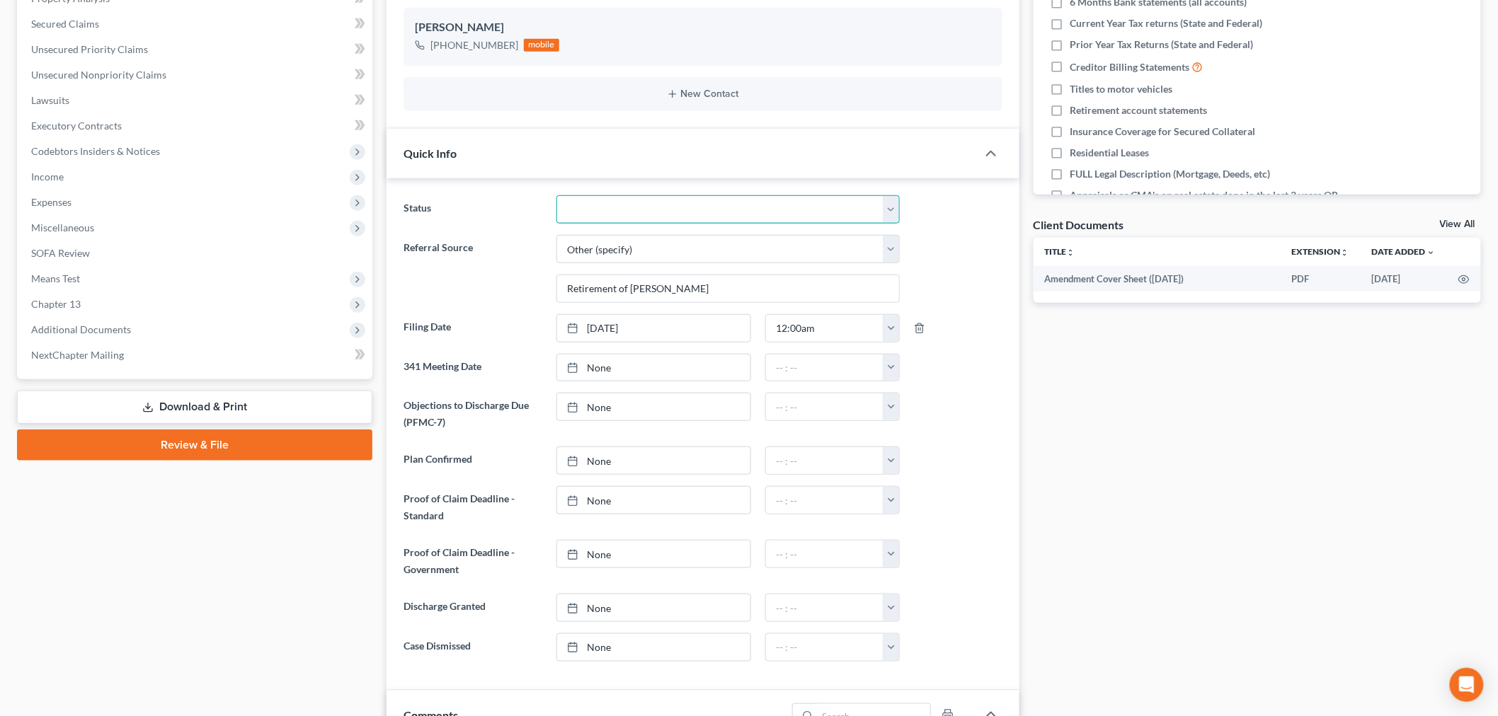
click at [634, 202] on select "10 - Chapter 13 Discharged 11 - Chapter 13 Converted to 7 12 - Debt Settlement/…" at bounding box center [727, 209] width 343 height 28
select select "0"
click at [556, 195] on select "10 - Chapter 13 Discharged 11 - Chapter 13 Converted to 7 12 - Debt Settlement/…" at bounding box center [727, 209] width 343 height 28
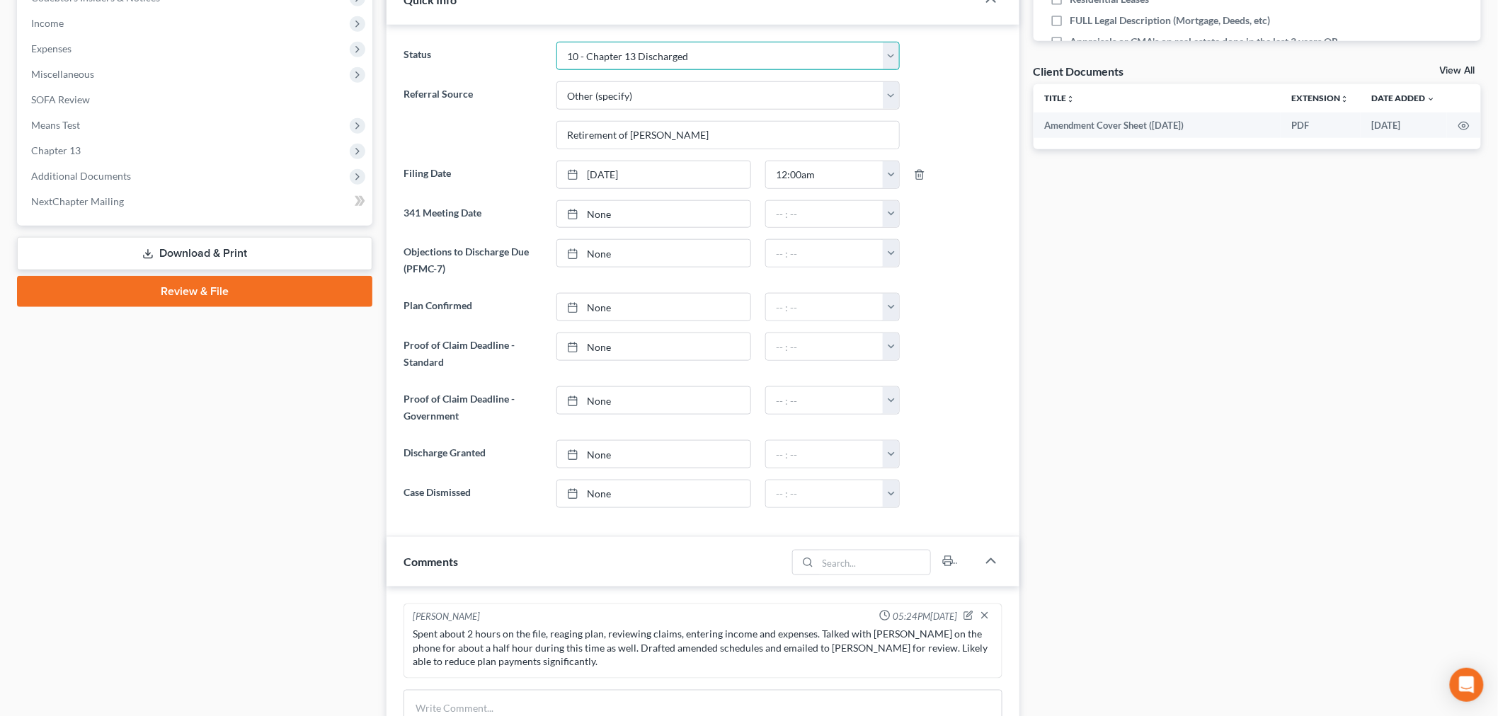
scroll to position [708, 0]
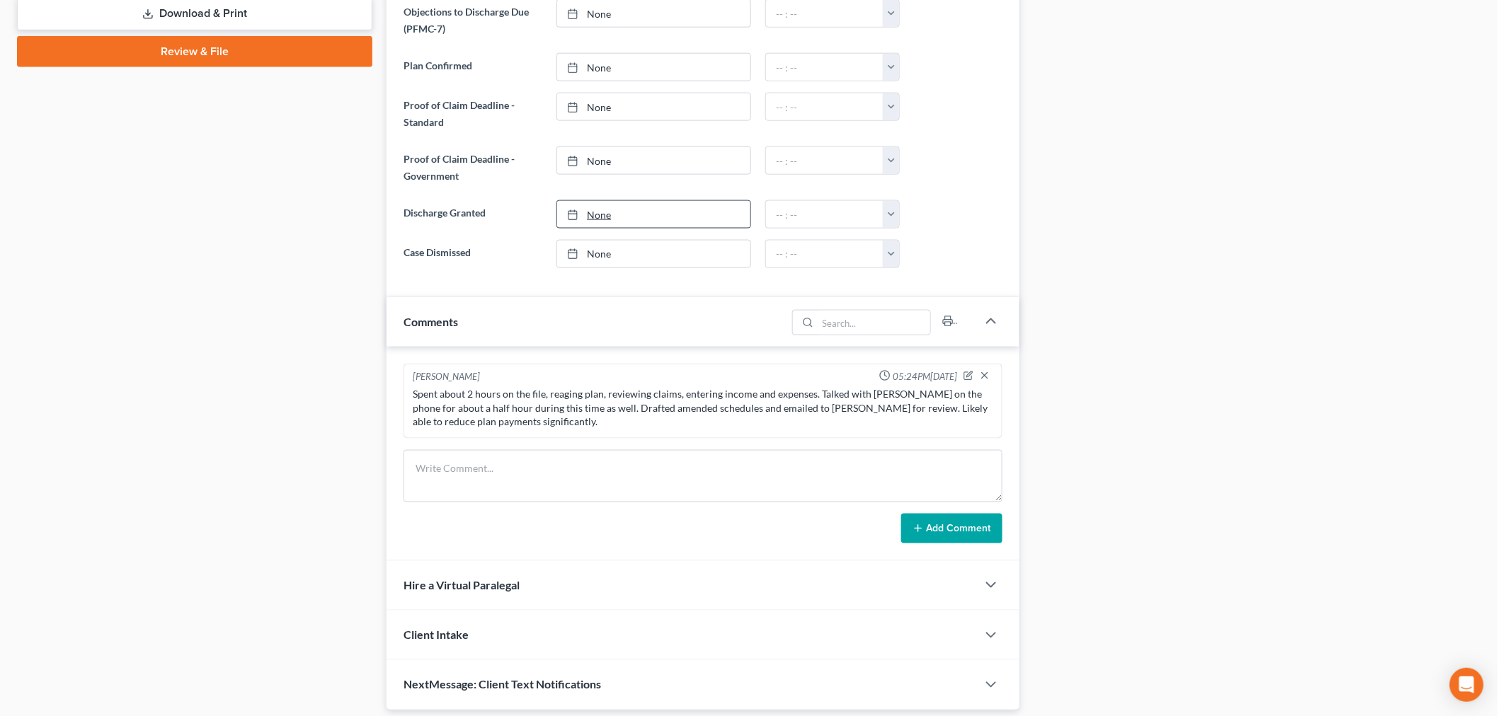
click at [611, 210] on link "None" at bounding box center [653, 214] width 193 height 27
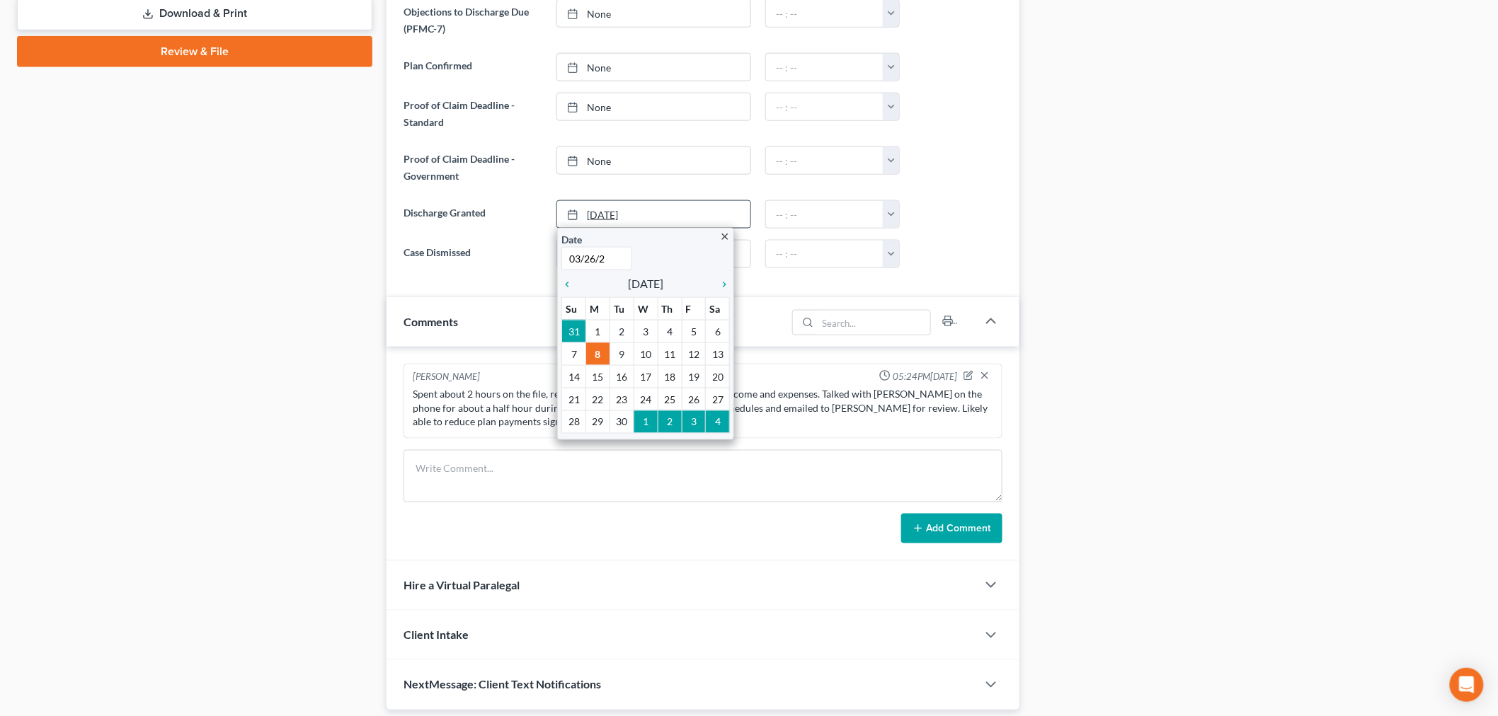
type input "03/26/25"
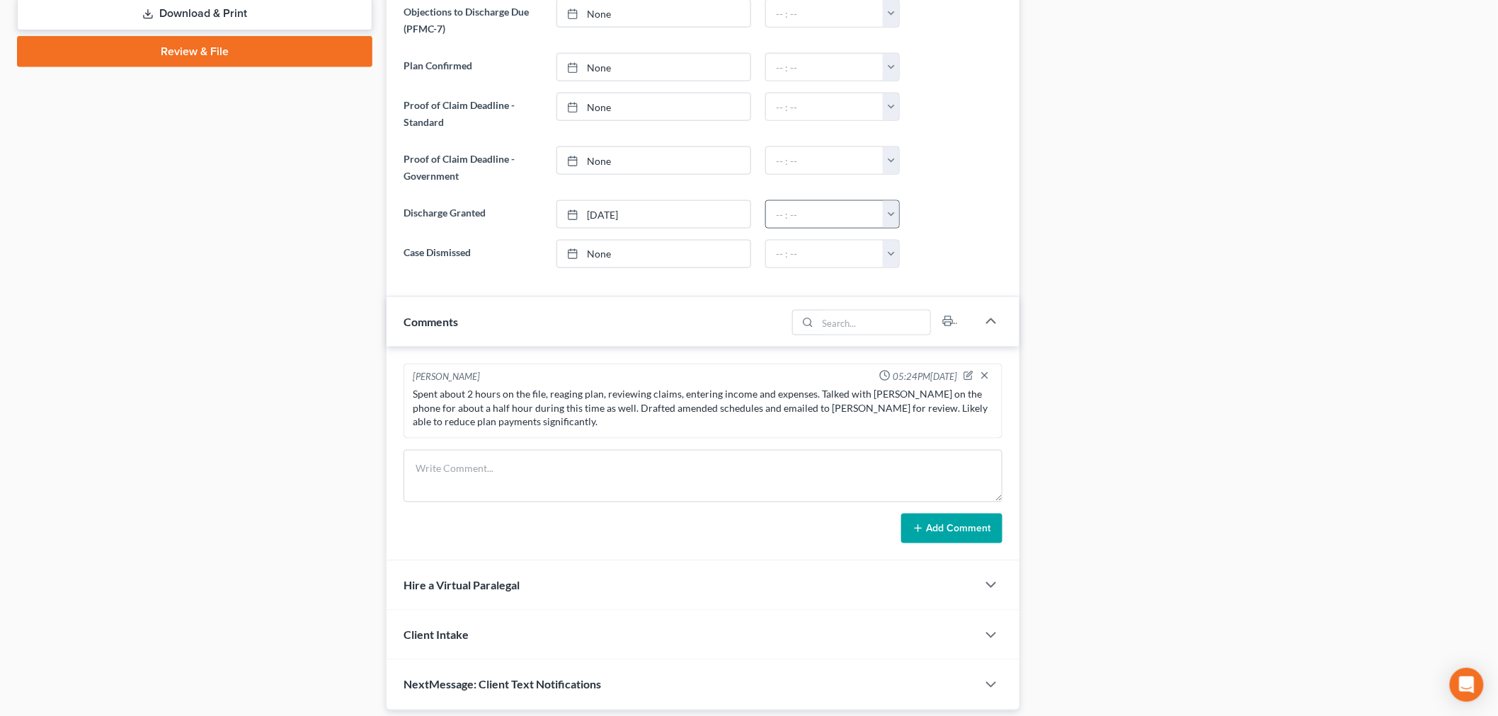
click at [889, 207] on button "button" at bounding box center [891, 214] width 16 height 27
click at [902, 259] on link "12:30am" at bounding box center [922, 270] width 79 height 24
type input "12:30am"
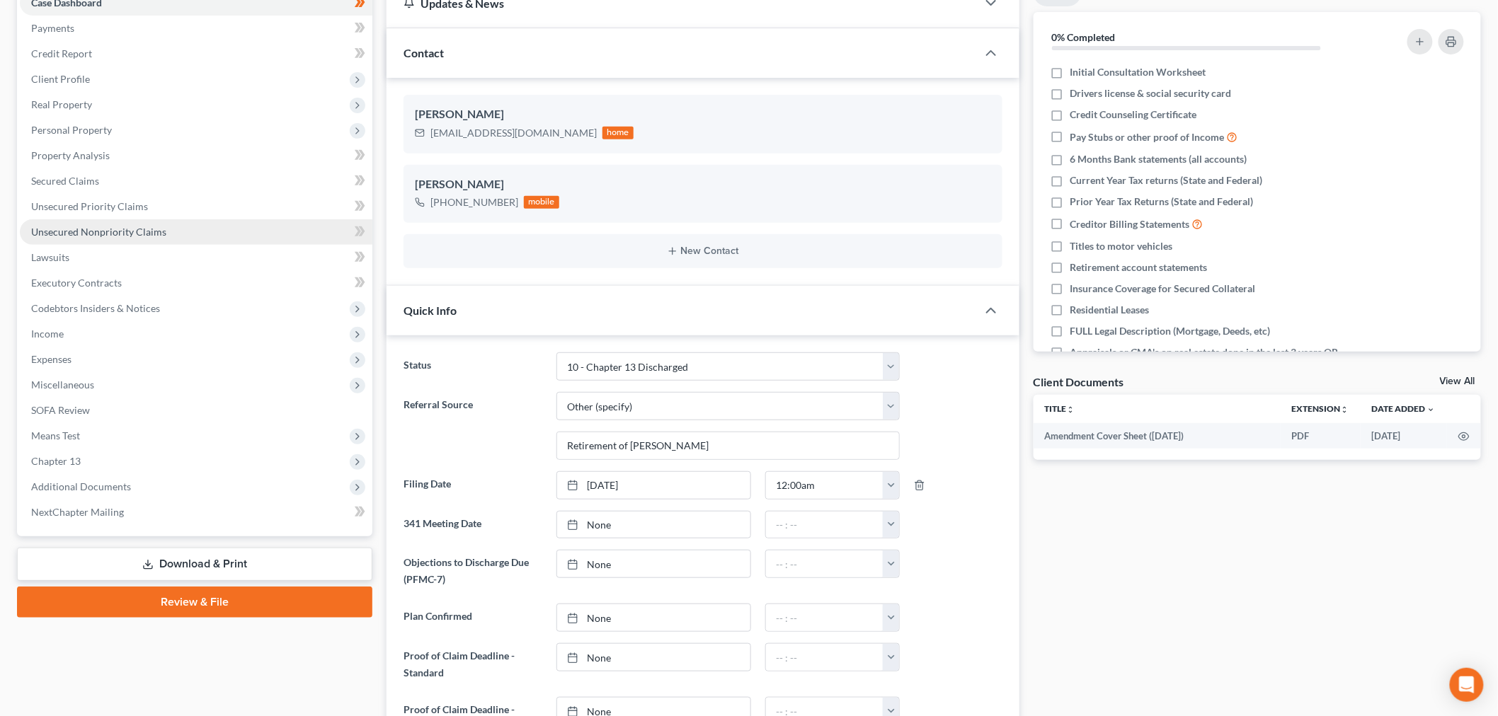
scroll to position [0, 0]
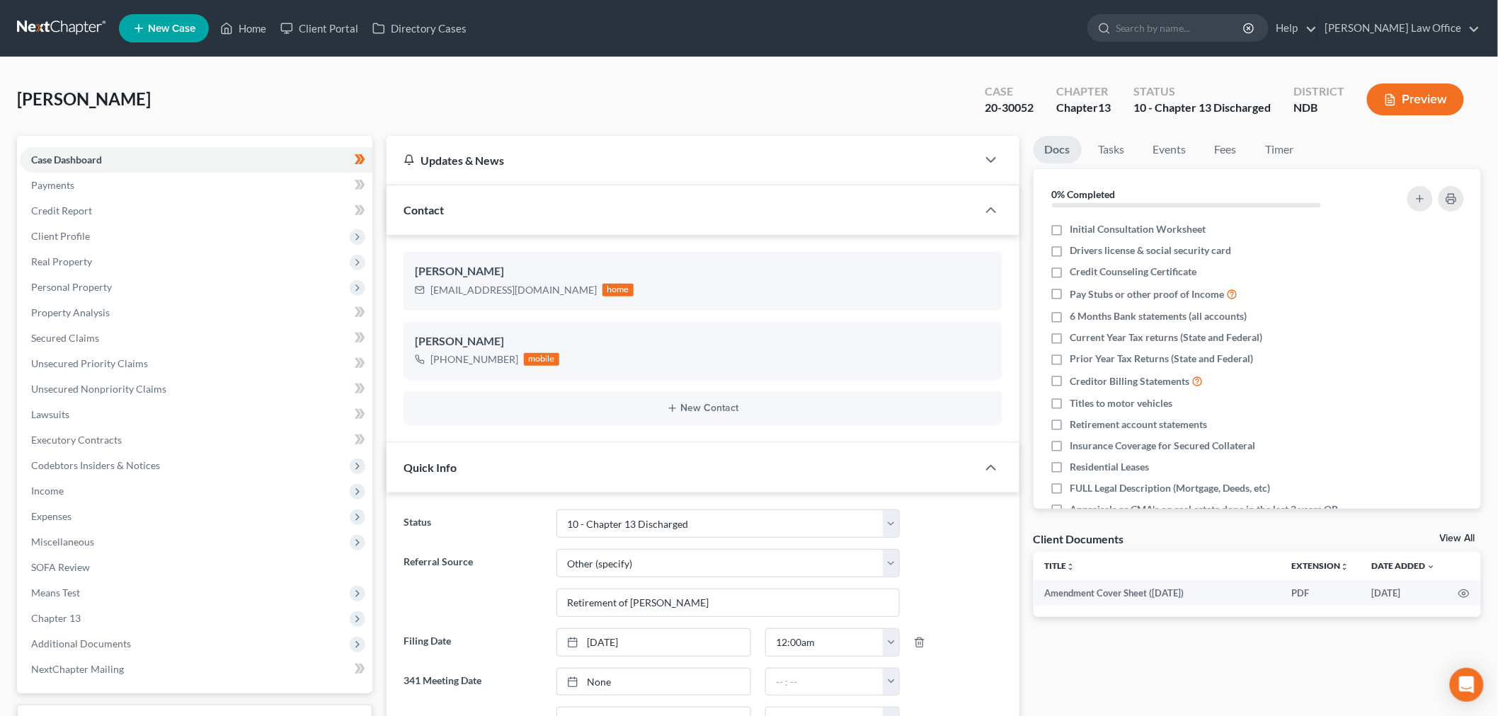
drag, startPoint x: 66, startPoint y: 24, endPoint x: 76, endPoint y: 33, distance: 13.6
click at [66, 24] on link at bounding box center [62, 28] width 91 height 25
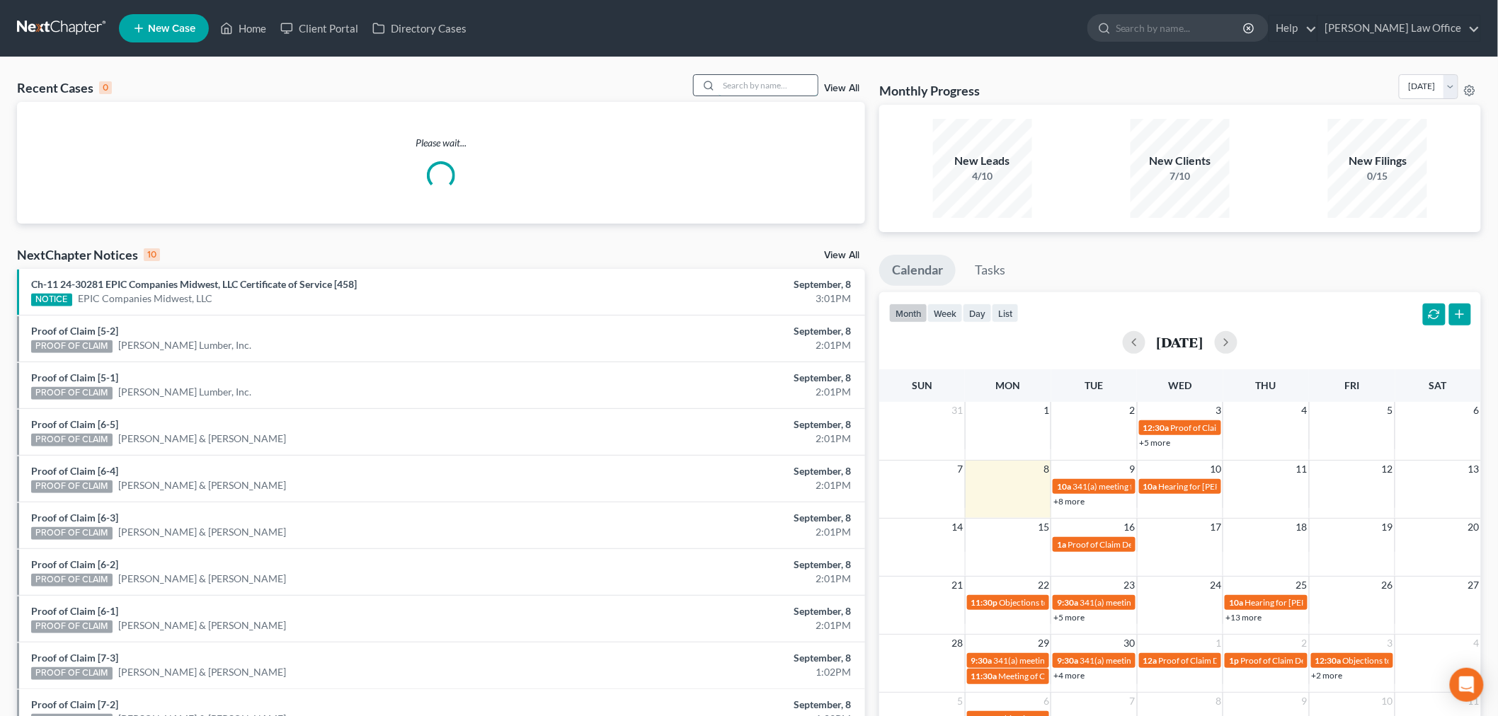
click at [761, 81] on input "search" at bounding box center [767, 85] width 99 height 21
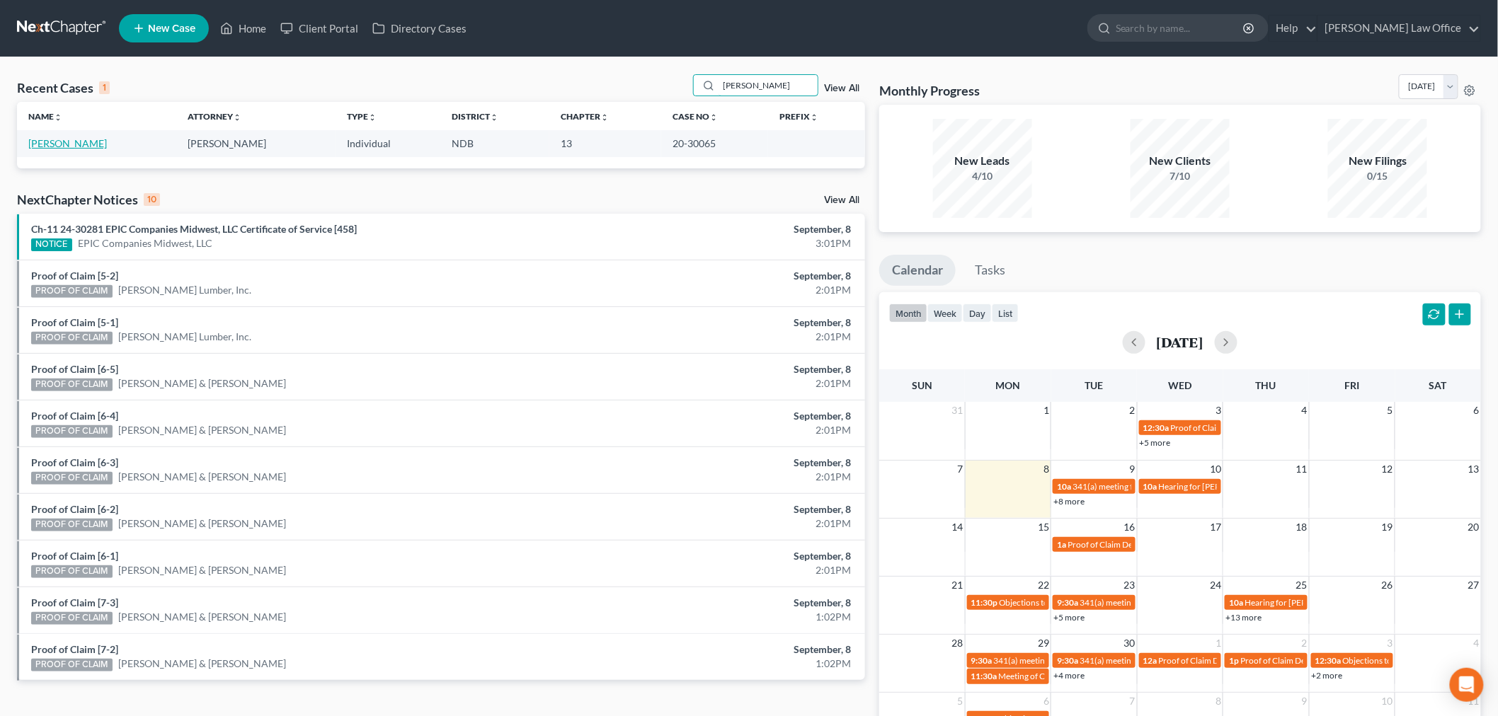
type input "[PERSON_NAME]"
click at [62, 139] on link "[PERSON_NAME]" at bounding box center [67, 143] width 79 height 12
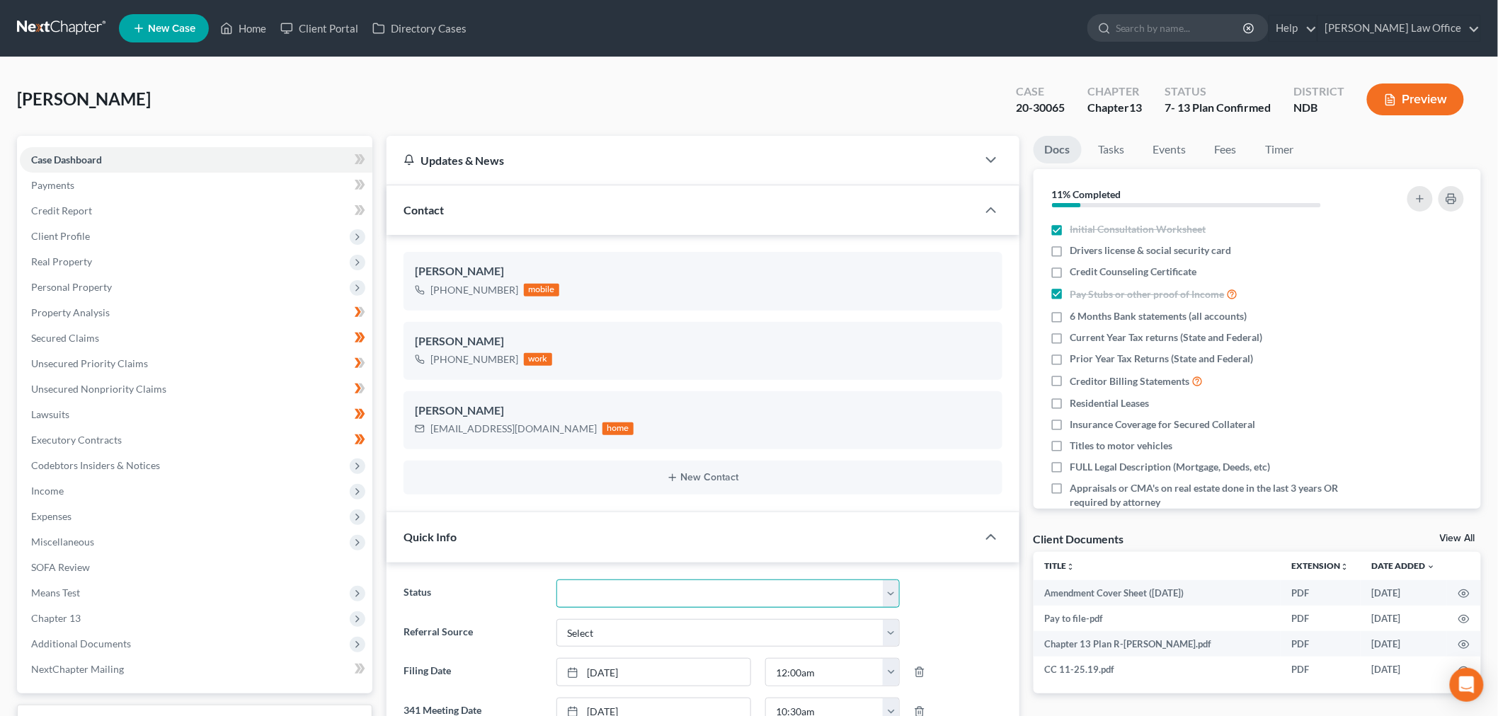
click at [776, 592] on select "10 - Chapter 13 Discharged 11 - Chapter 13 Converted to 7 12 - Debt Settlement/…" at bounding box center [727, 594] width 343 height 28
select select "0"
click at [556, 580] on select "10 - Chapter 13 Discharged 11 - Chapter 13 Converted to 7 12 - Debt Settlement/…" at bounding box center [727, 594] width 343 height 28
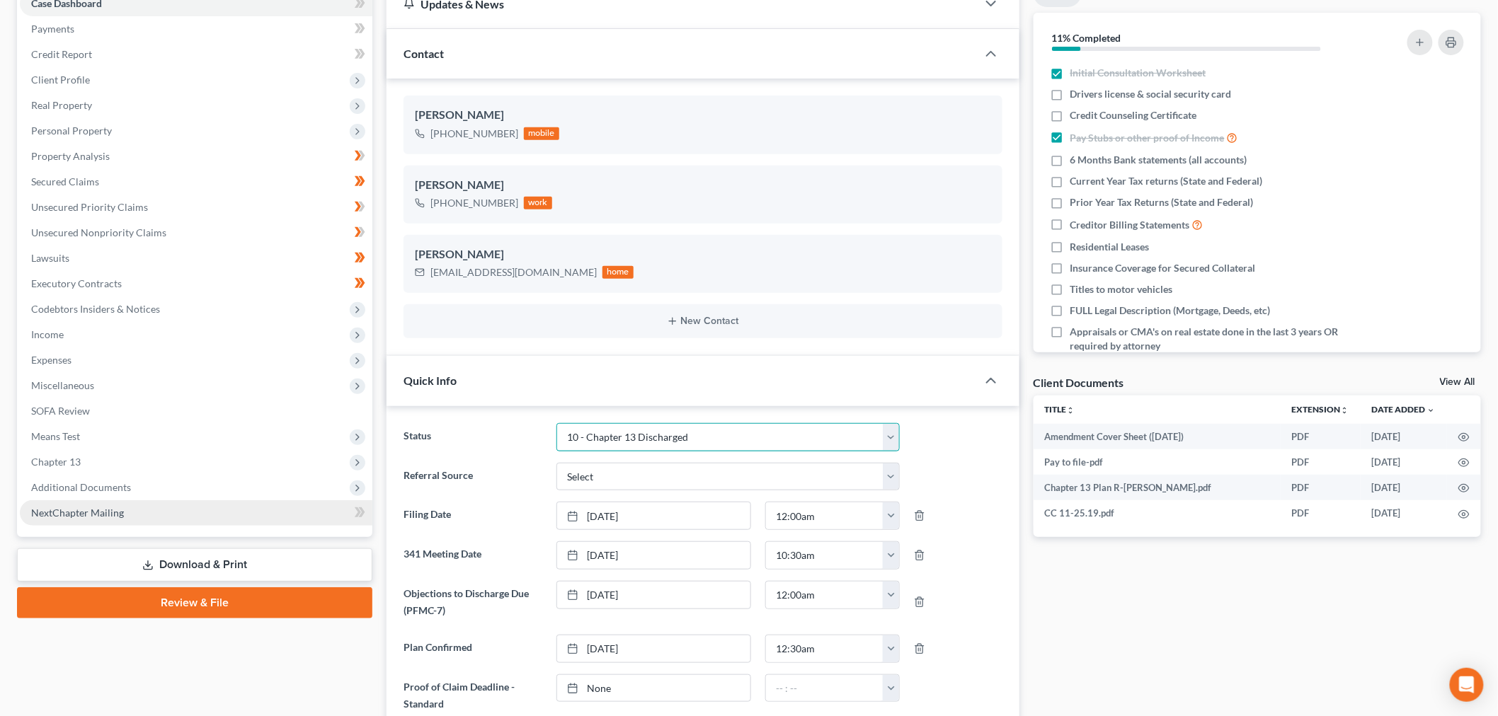
scroll to position [157, 0]
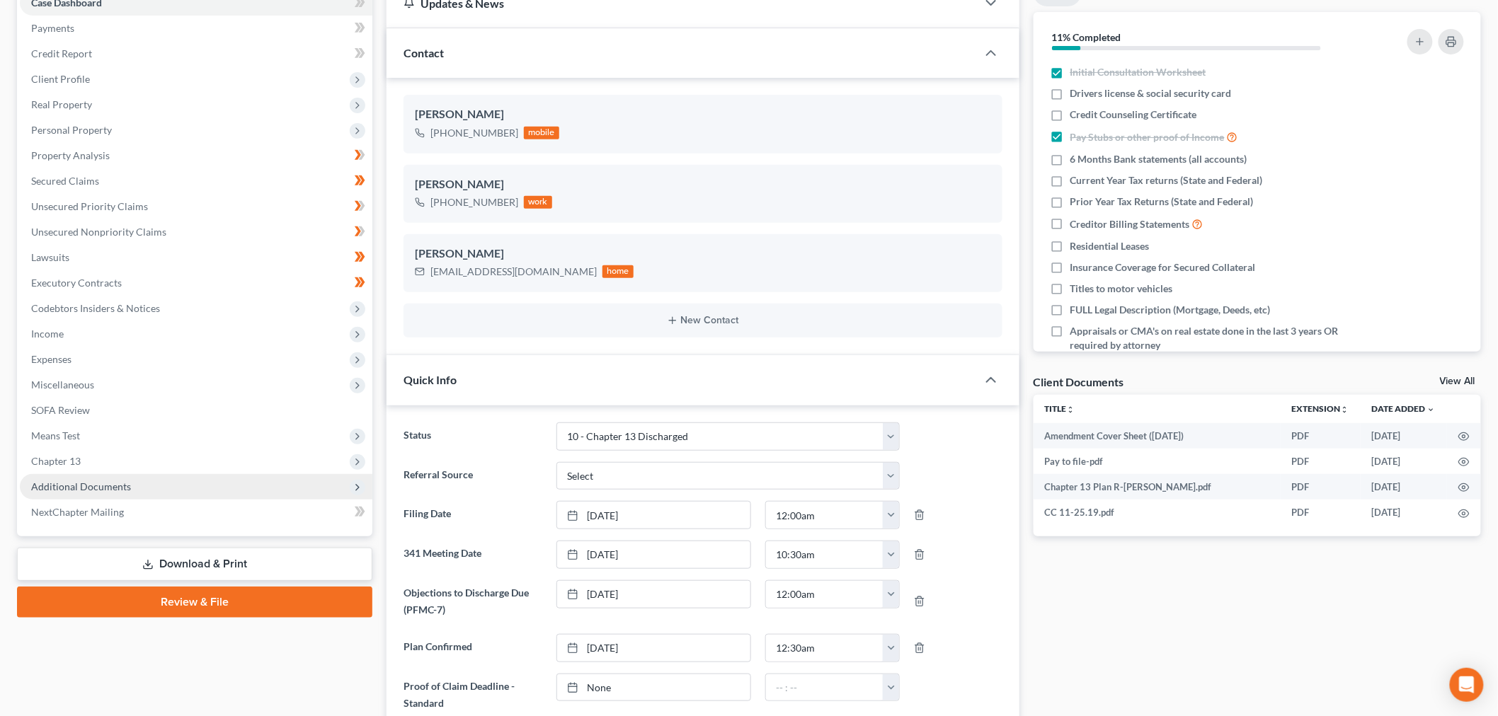
click at [103, 486] on span "Additional Documents" at bounding box center [81, 487] width 100 height 12
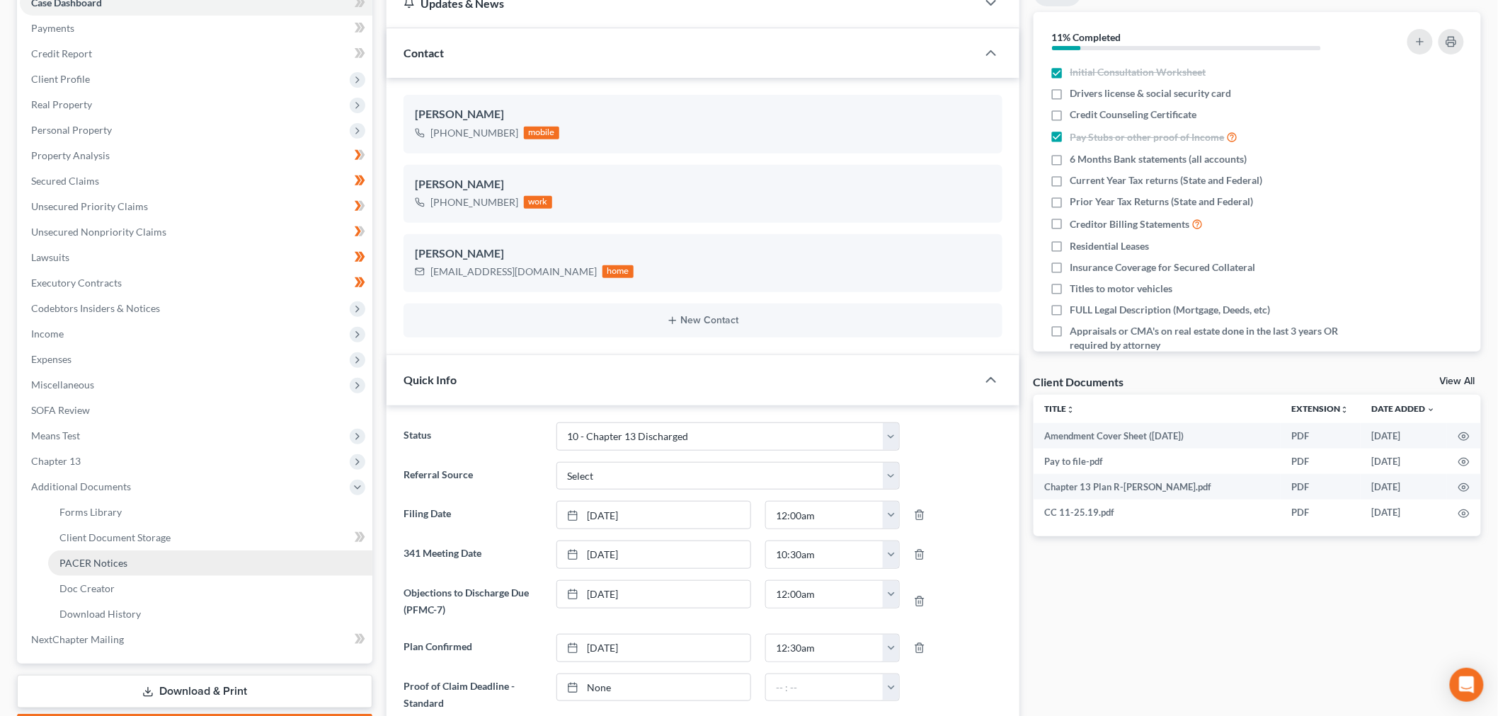
click at [115, 565] on span "PACER Notices" at bounding box center [93, 563] width 68 height 12
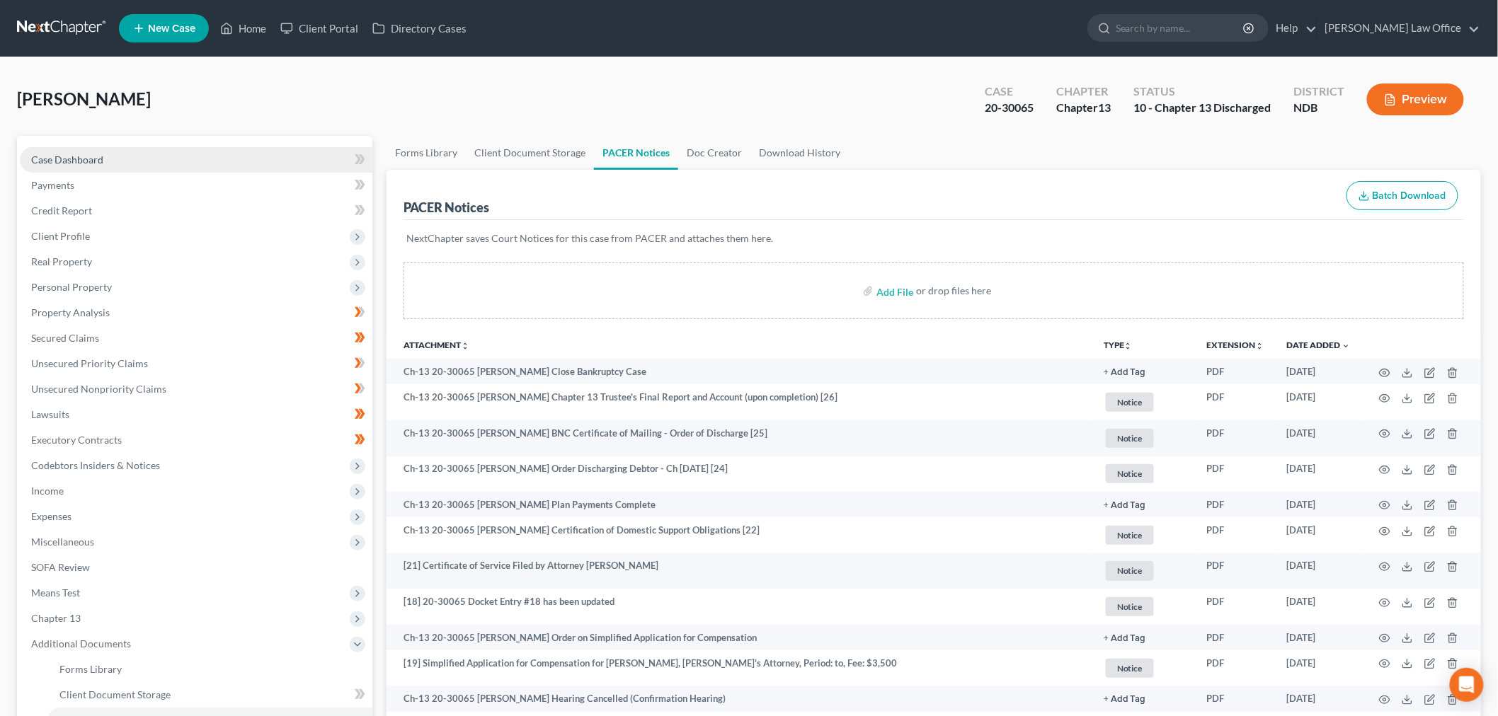
click at [66, 147] on link "Case Dashboard" at bounding box center [196, 159] width 352 height 25
select select "0"
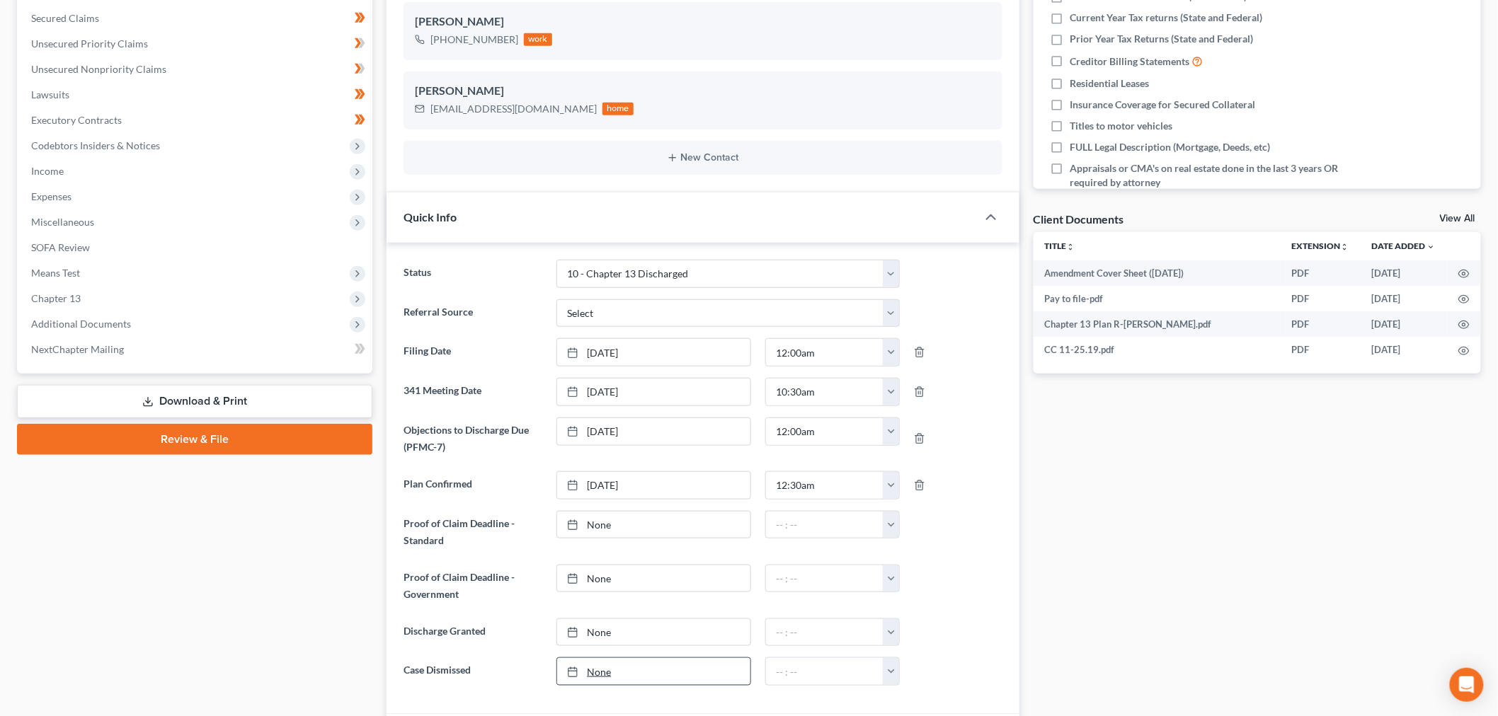
scroll to position [471, 0]
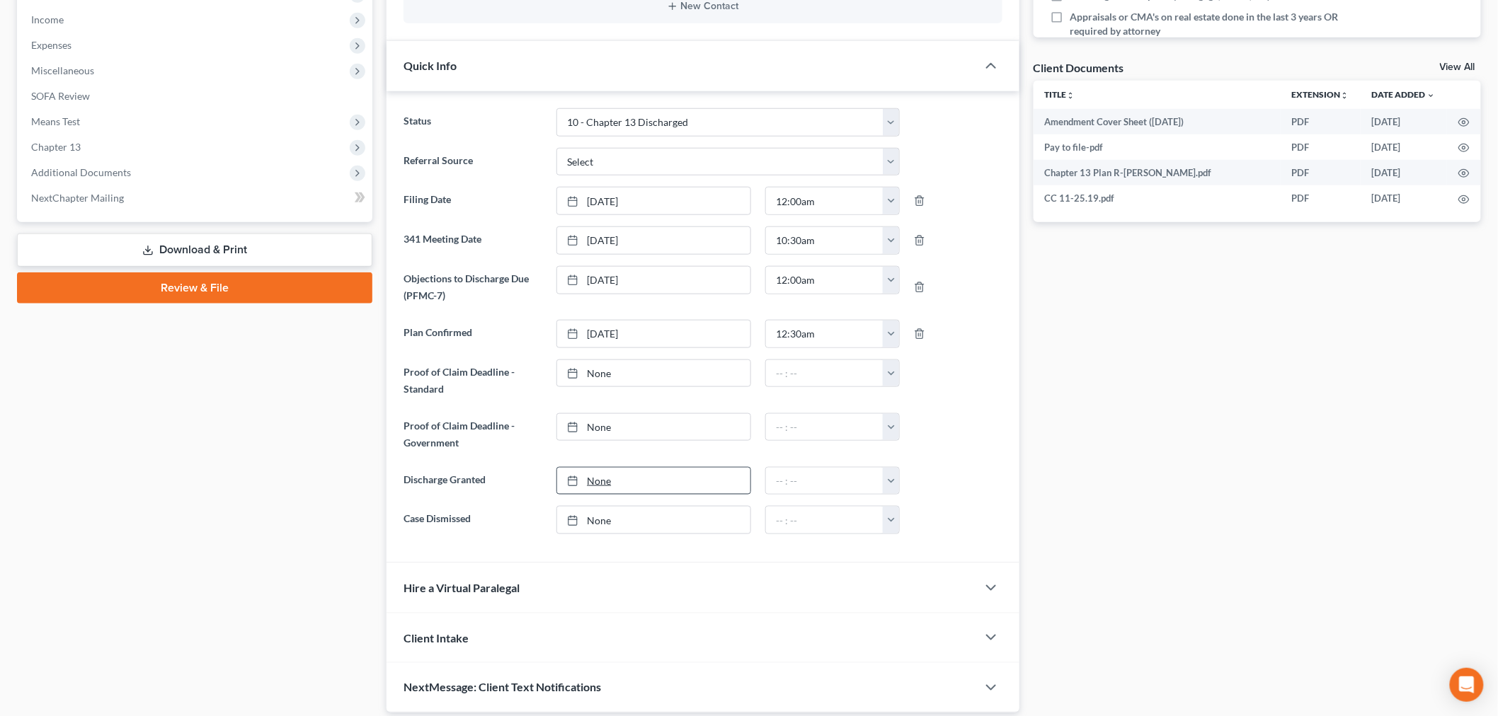
click at [612, 470] on link "None" at bounding box center [653, 481] width 193 height 27
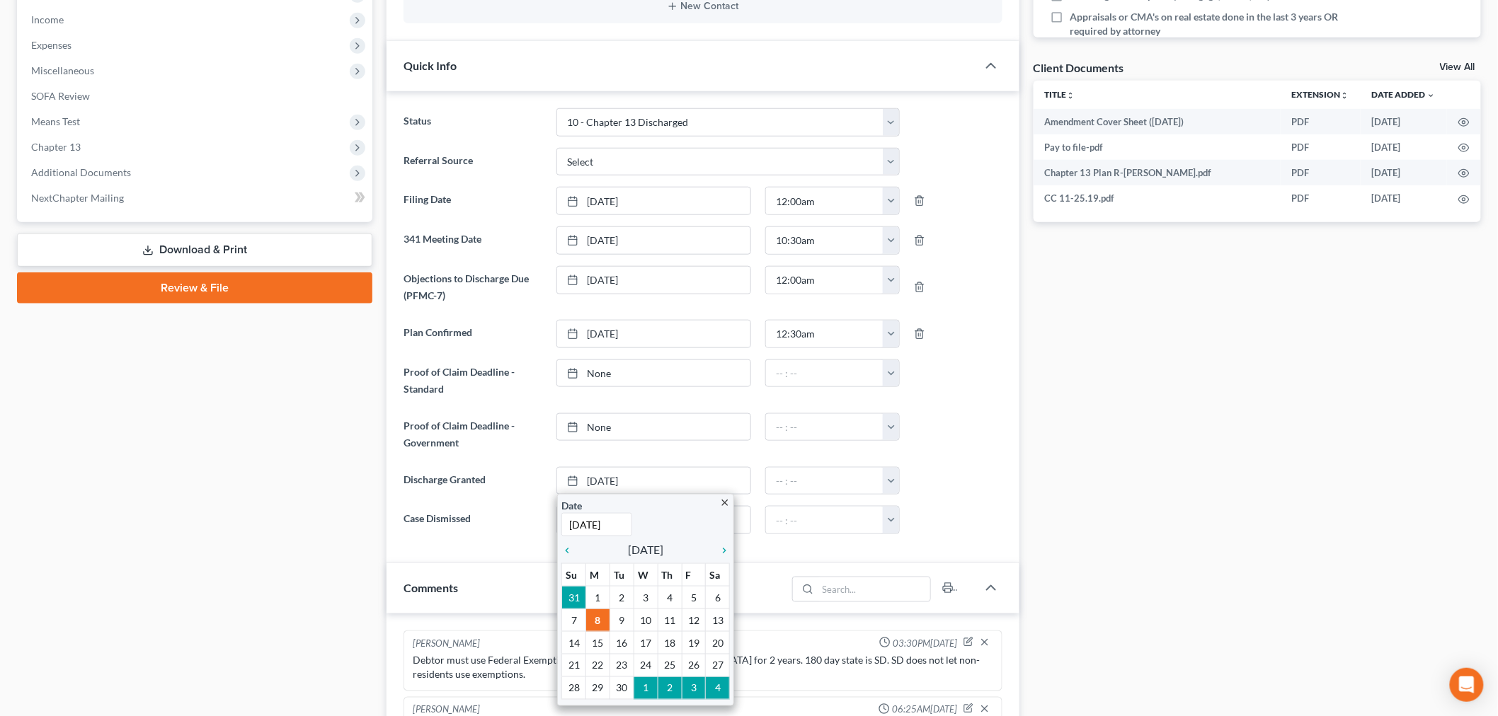
scroll to position [119, 0]
type input "02/26/25"
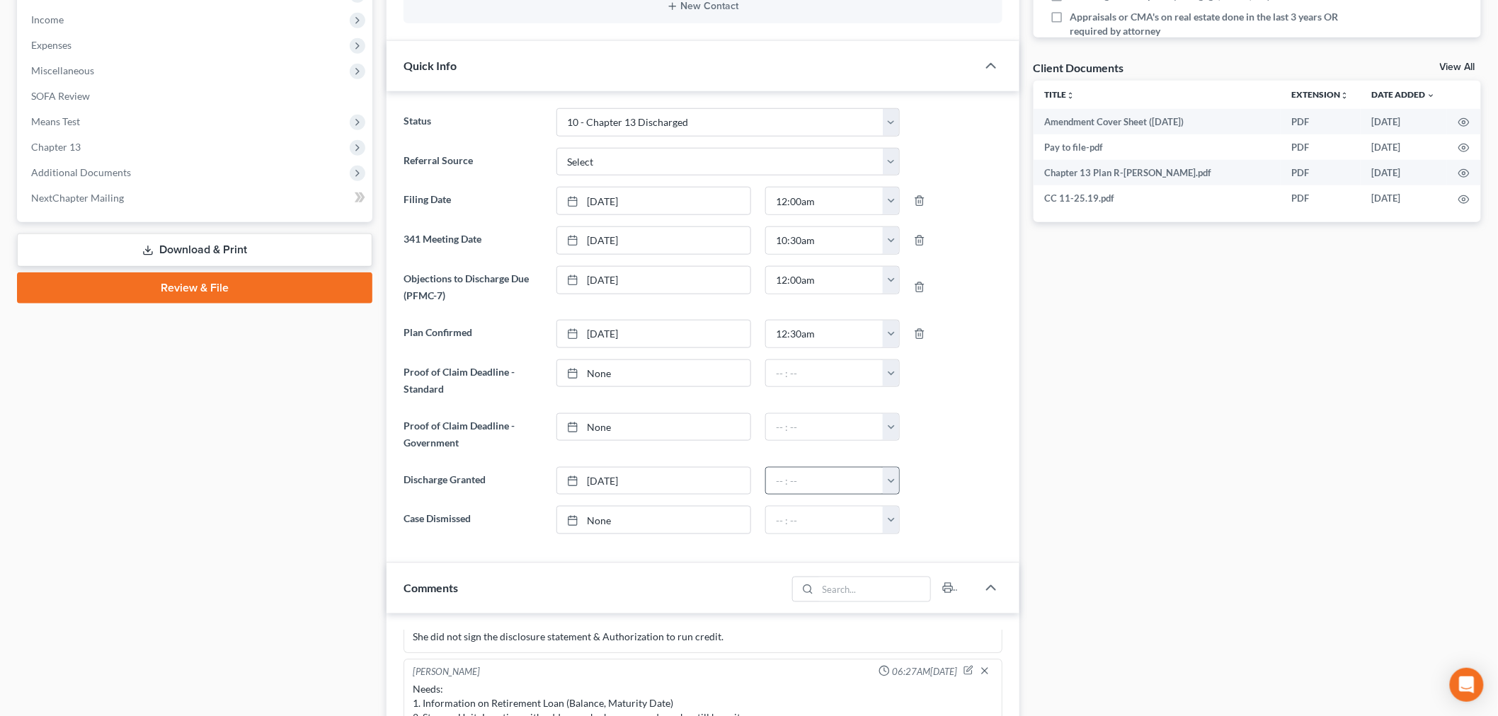
click at [885, 486] on button "button" at bounding box center [891, 481] width 16 height 27
click at [930, 540] on link "12:30am" at bounding box center [922, 536] width 79 height 24
type input "12:30am"
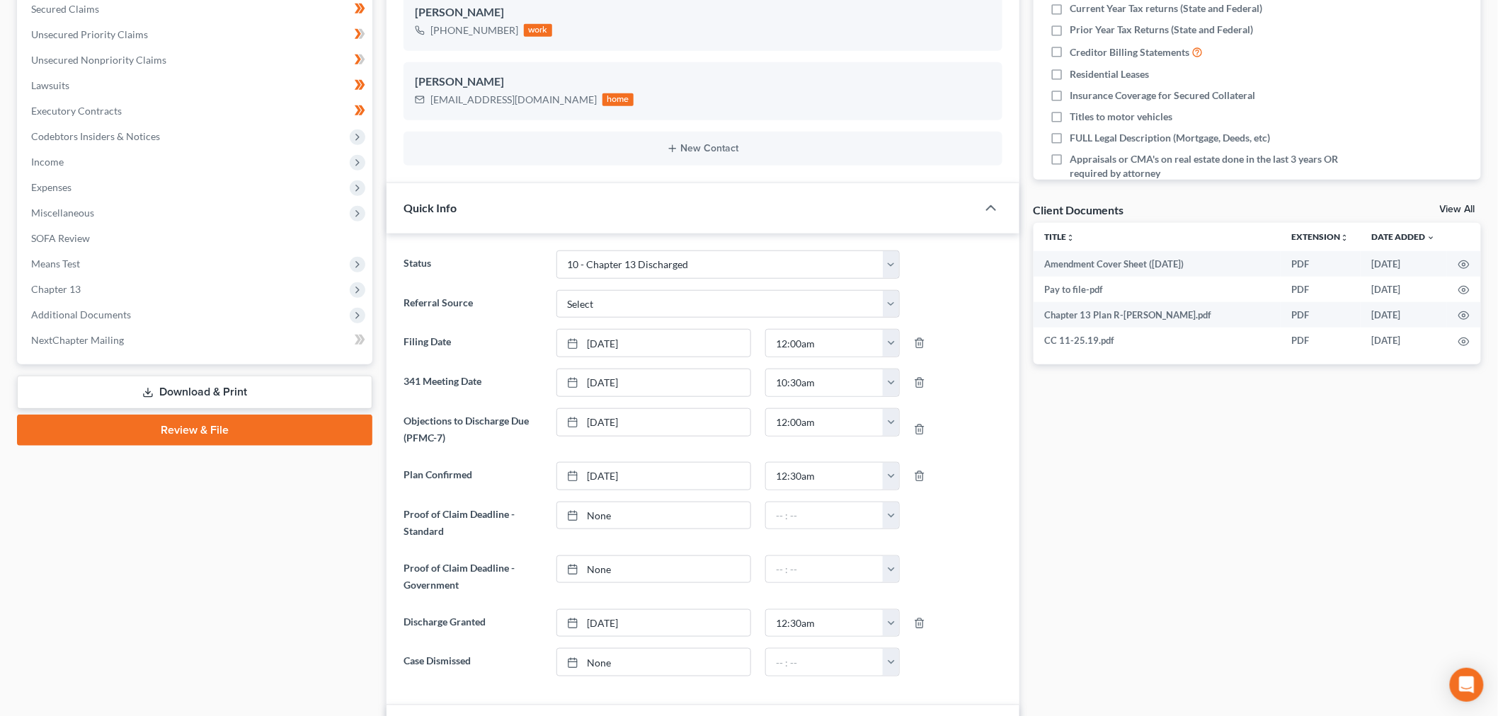
scroll to position [0, 0]
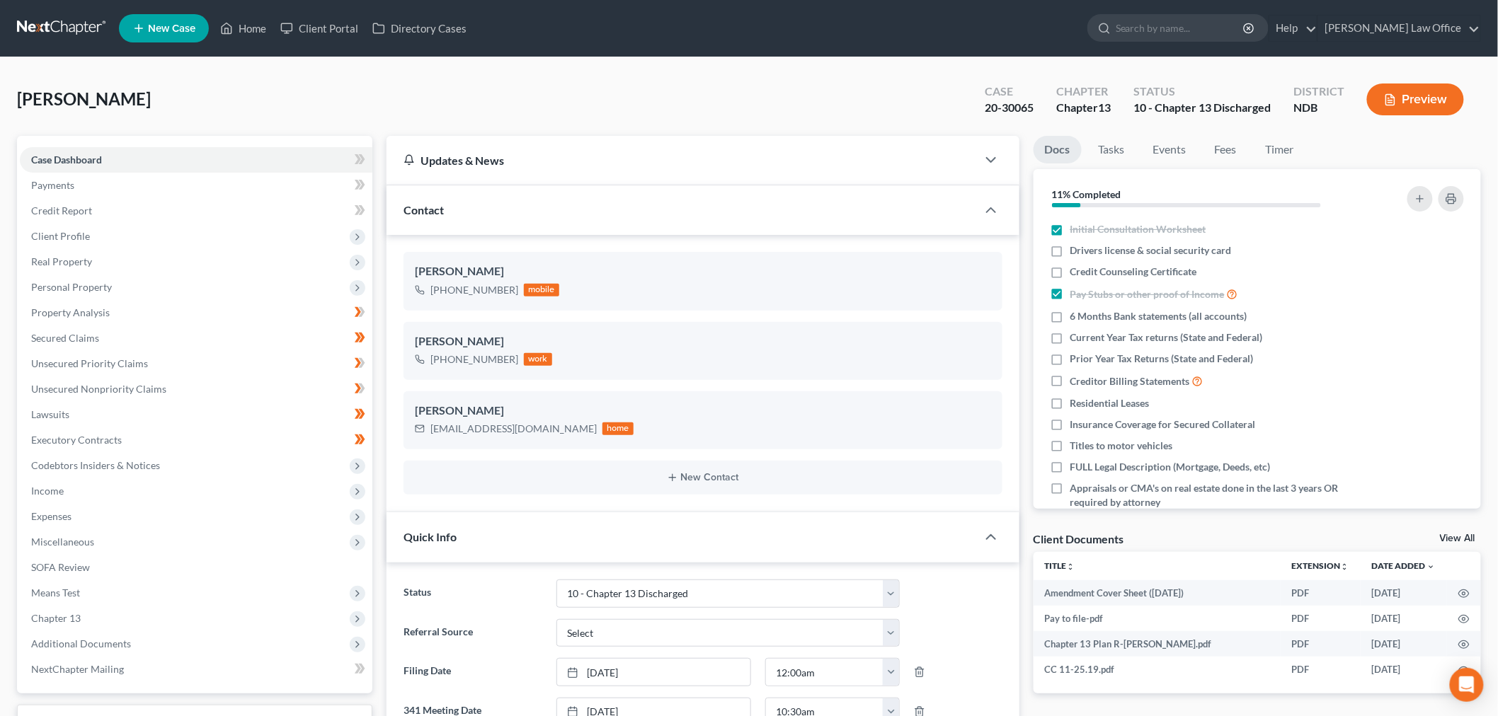
click at [66, 19] on link at bounding box center [62, 28] width 91 height 25
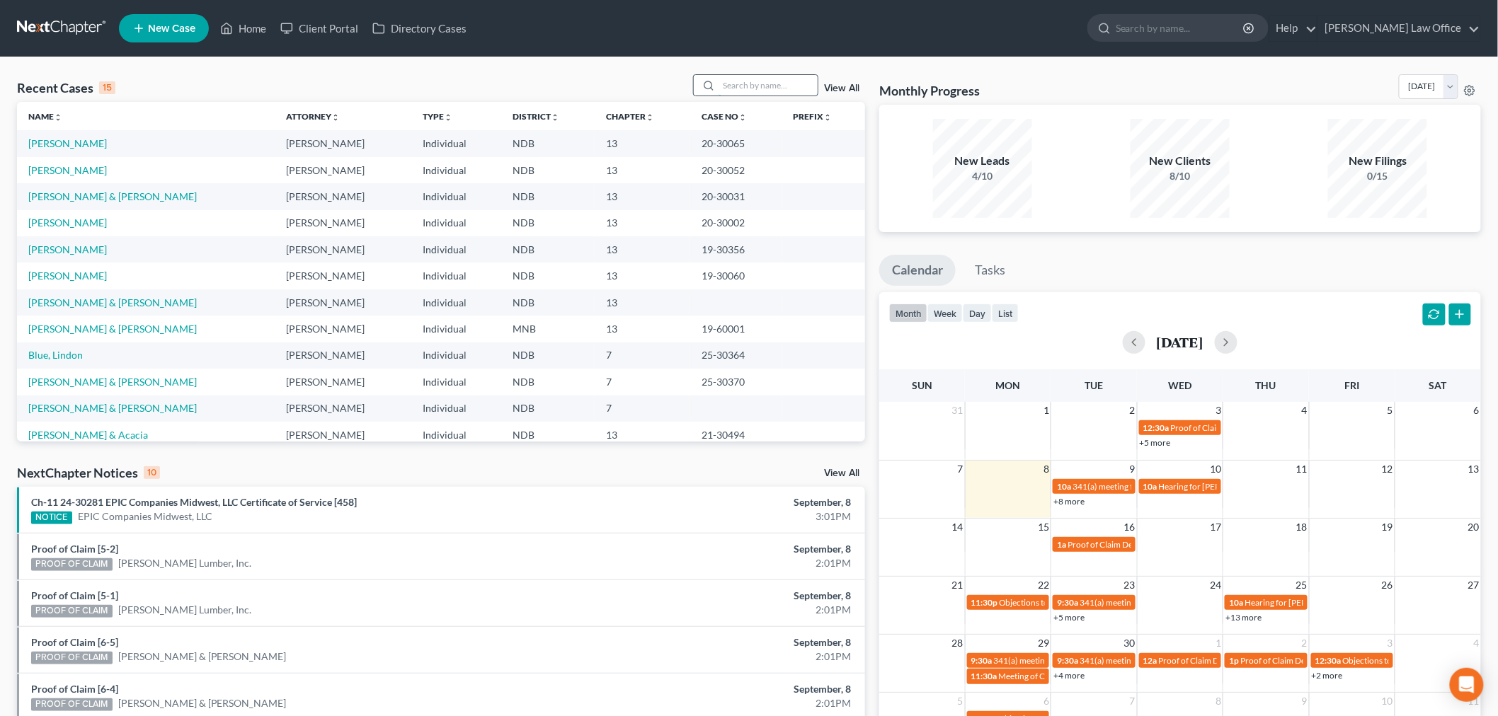
click at [781, 78] on input "search" at bounding box center [767, 85] width 99 height 21
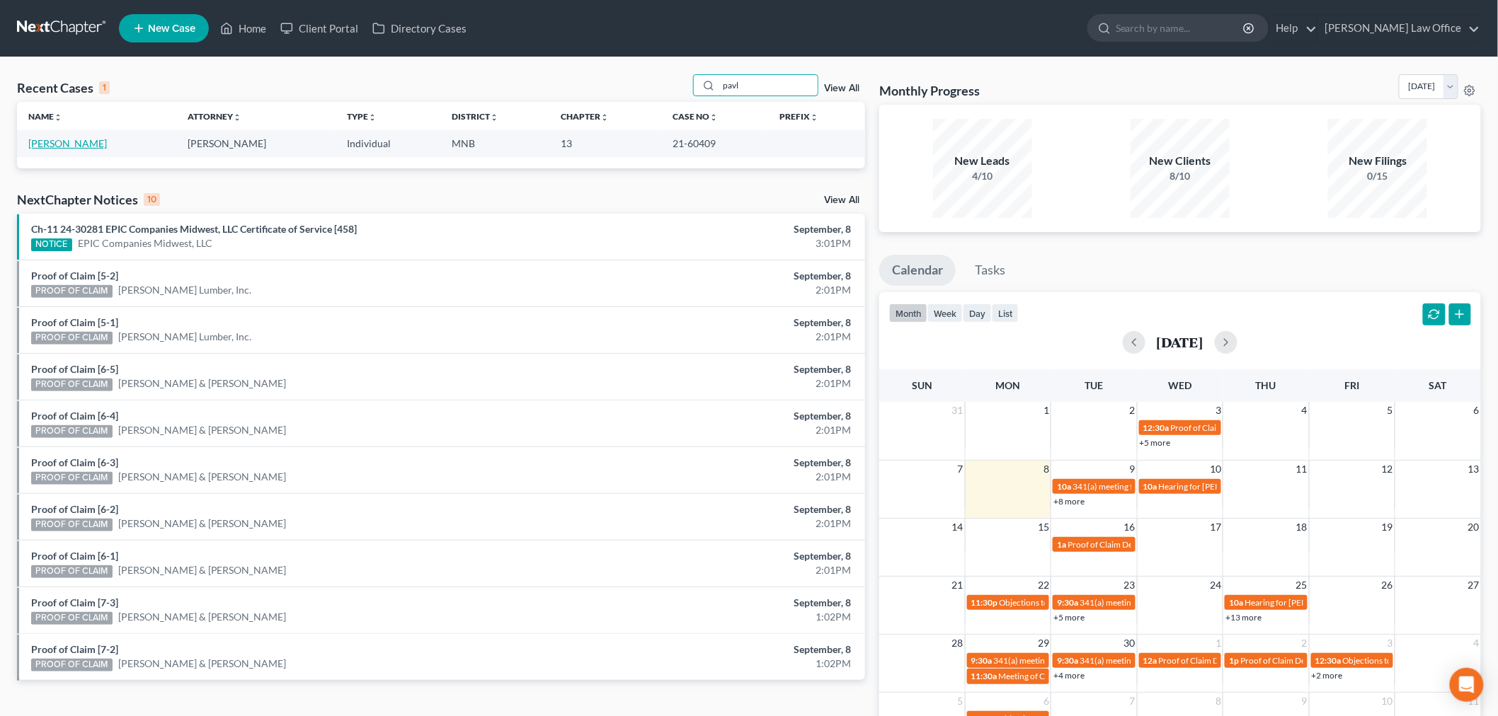
type input "pavl"
click at [81, 142] on link "[PERSON_NAME]" at bounding box center [67, 143] width 79 height 12
select select "4"
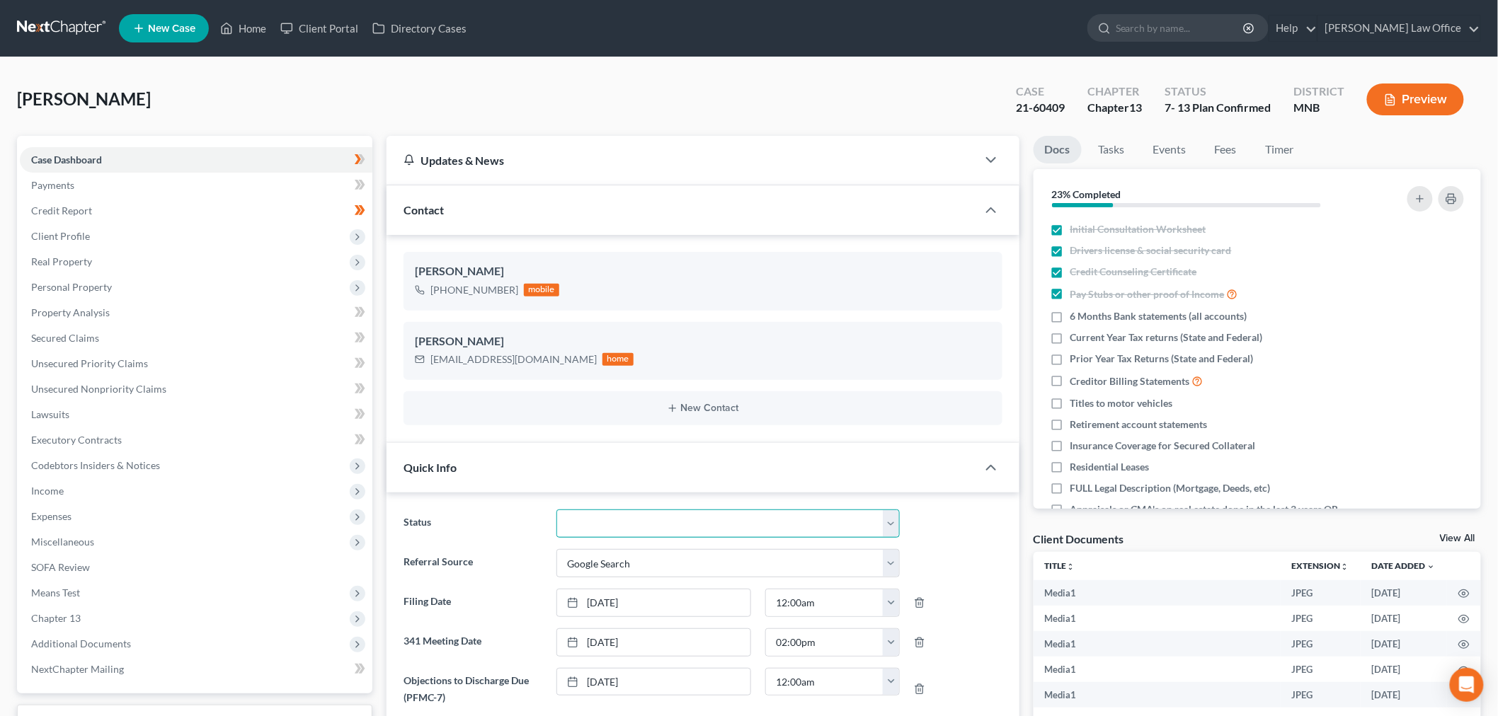
click at [651, 521] on select "10 - Chapter 13 Discharged 11 - Chapter 13 Converted to 7 12 - Debt Settlement/…" at bounding box center [727, 524] width 343 height 28
select select "11"
click at [556, 510] on select "10 - Chapter 13 Discharged 11 - Chapter 13 Converted to 7 12 - Debt Settlement/…" at bounding box center [727, 524] width 343 height 28
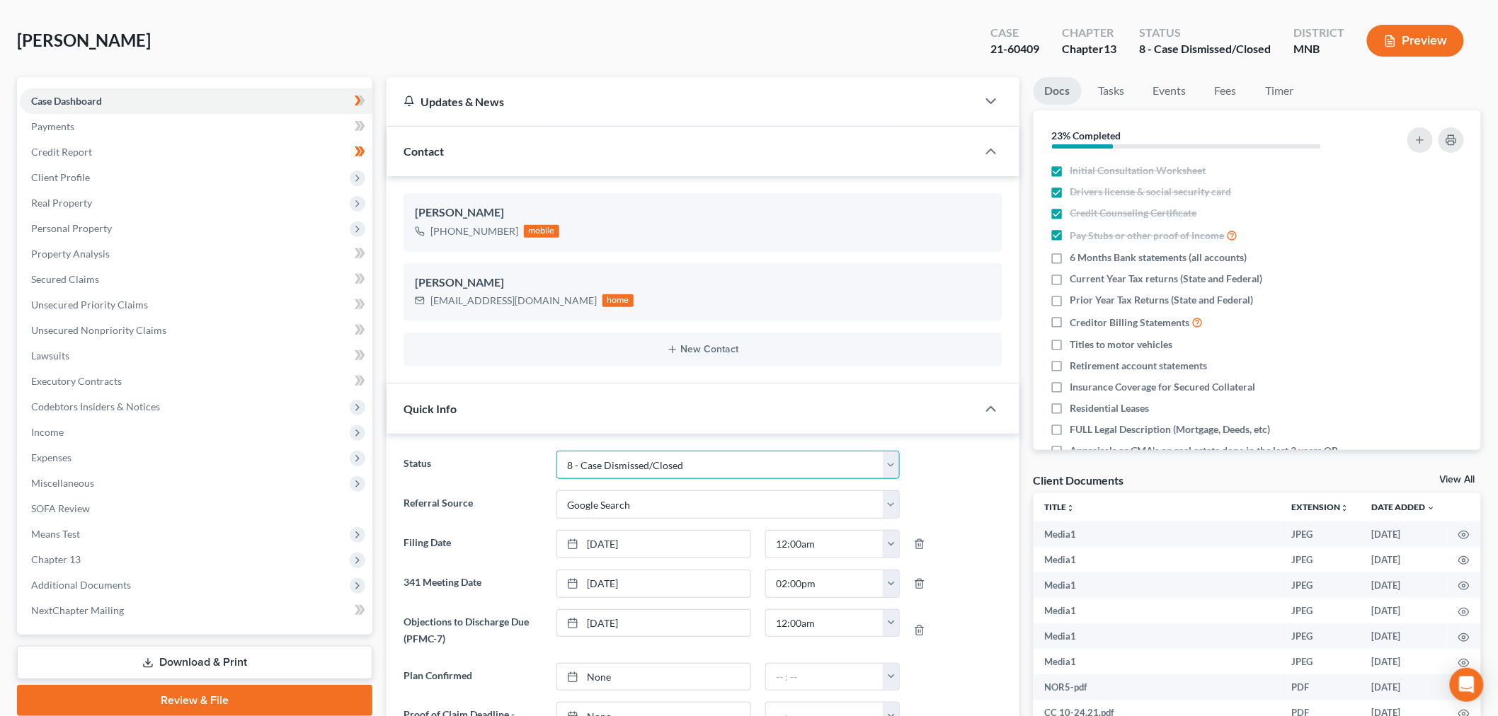
scroll to position [314, 0]
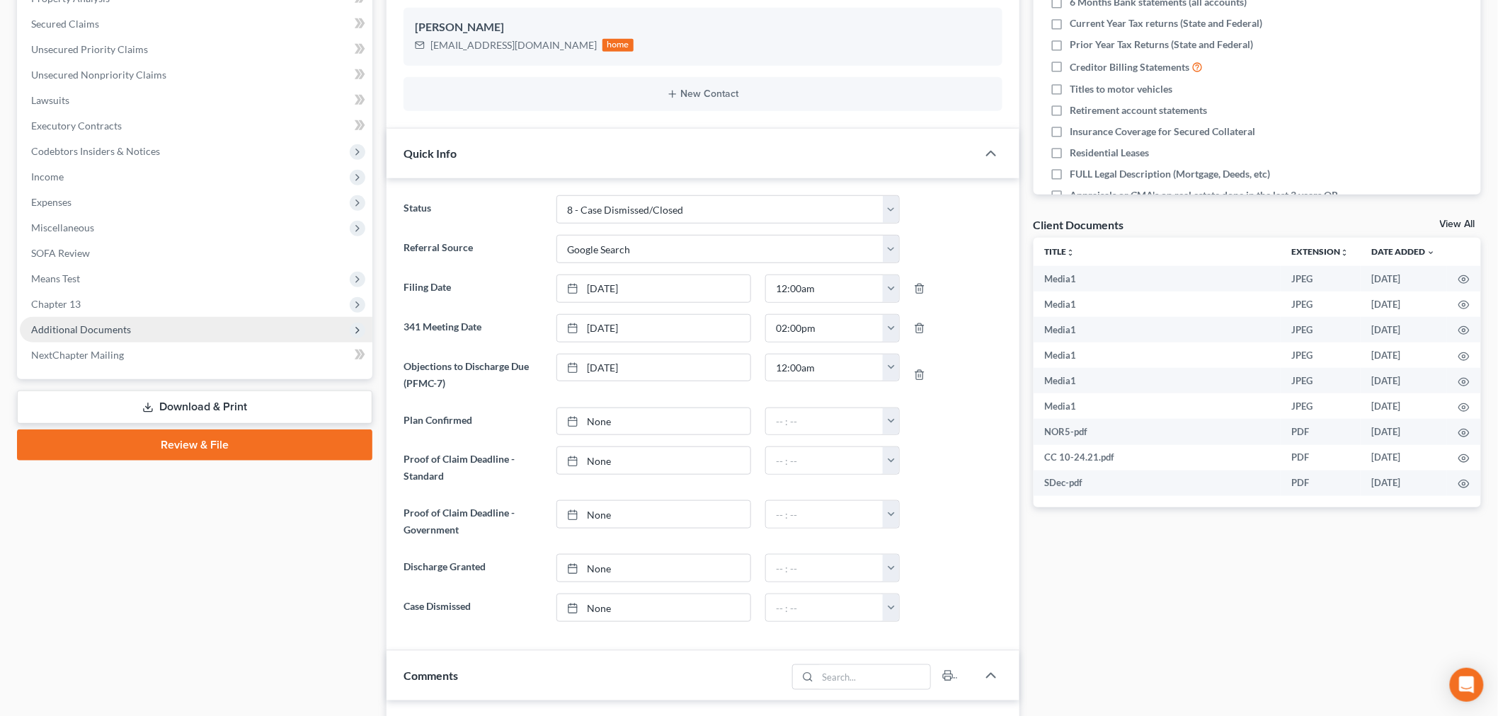
click at [164, 323] on span "Additional Documents" at bounding box center [196, 329] width 352 height 25
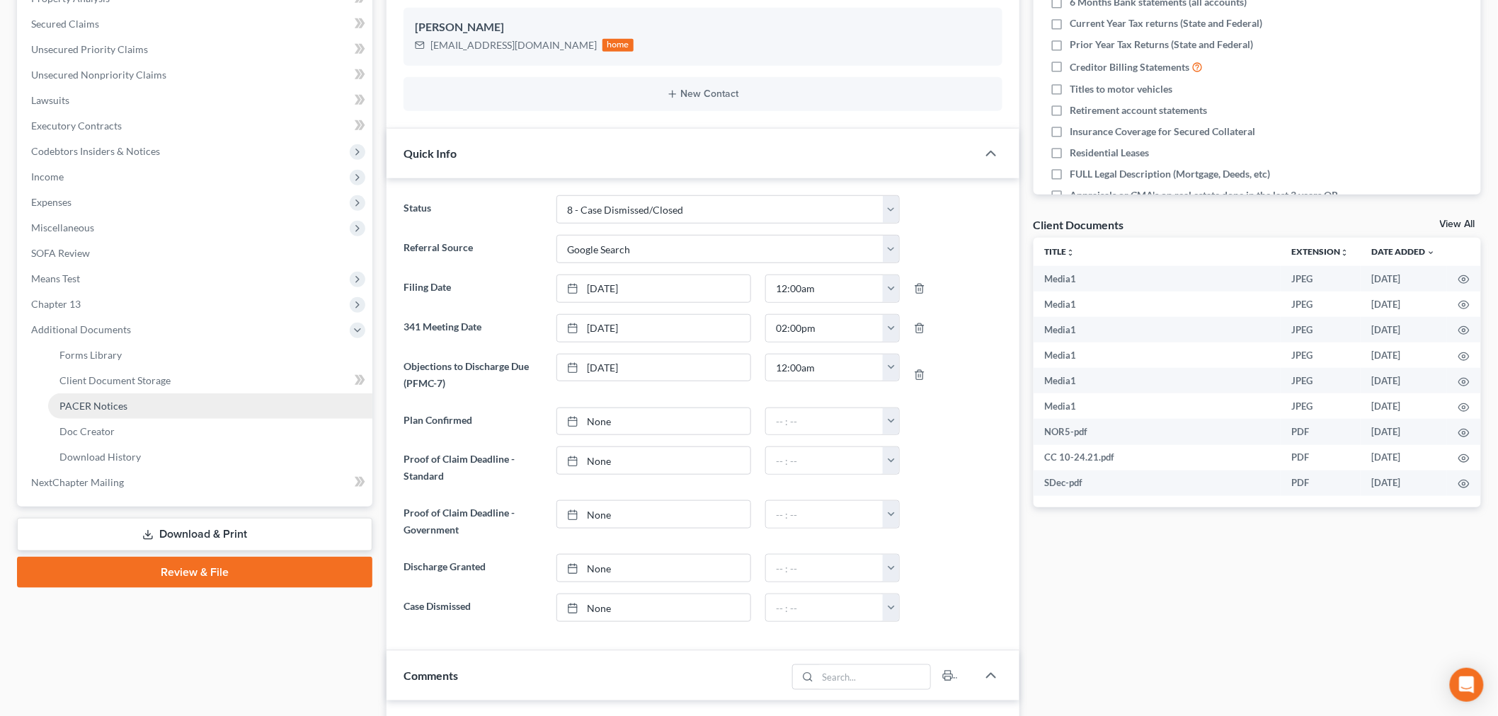
click at [115, 397] on link "PACER Notices" at bounding box center [210, 405] width 324 height 25
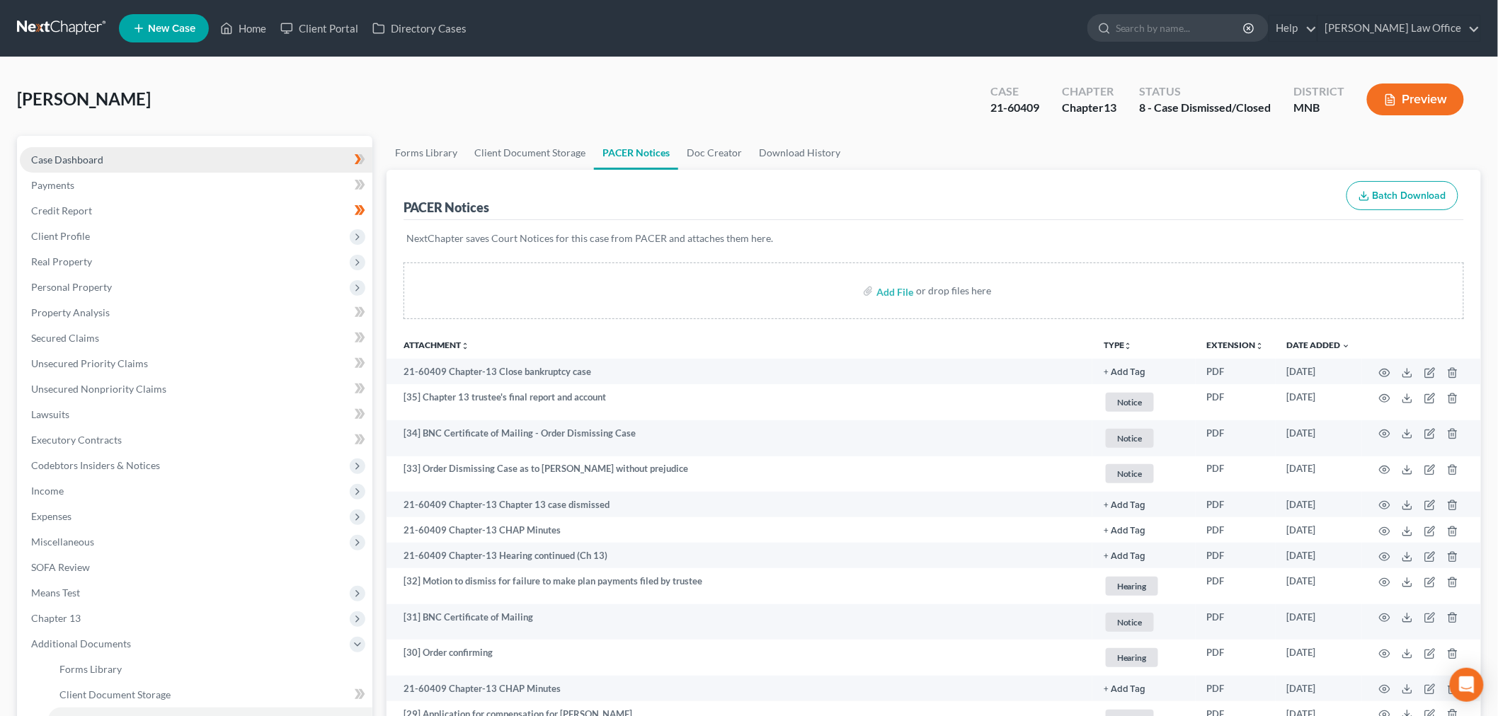
click at [107, 154] on link "Case Dashboard" at bounding box center [196, 159] width 352 height 25
select select "4"
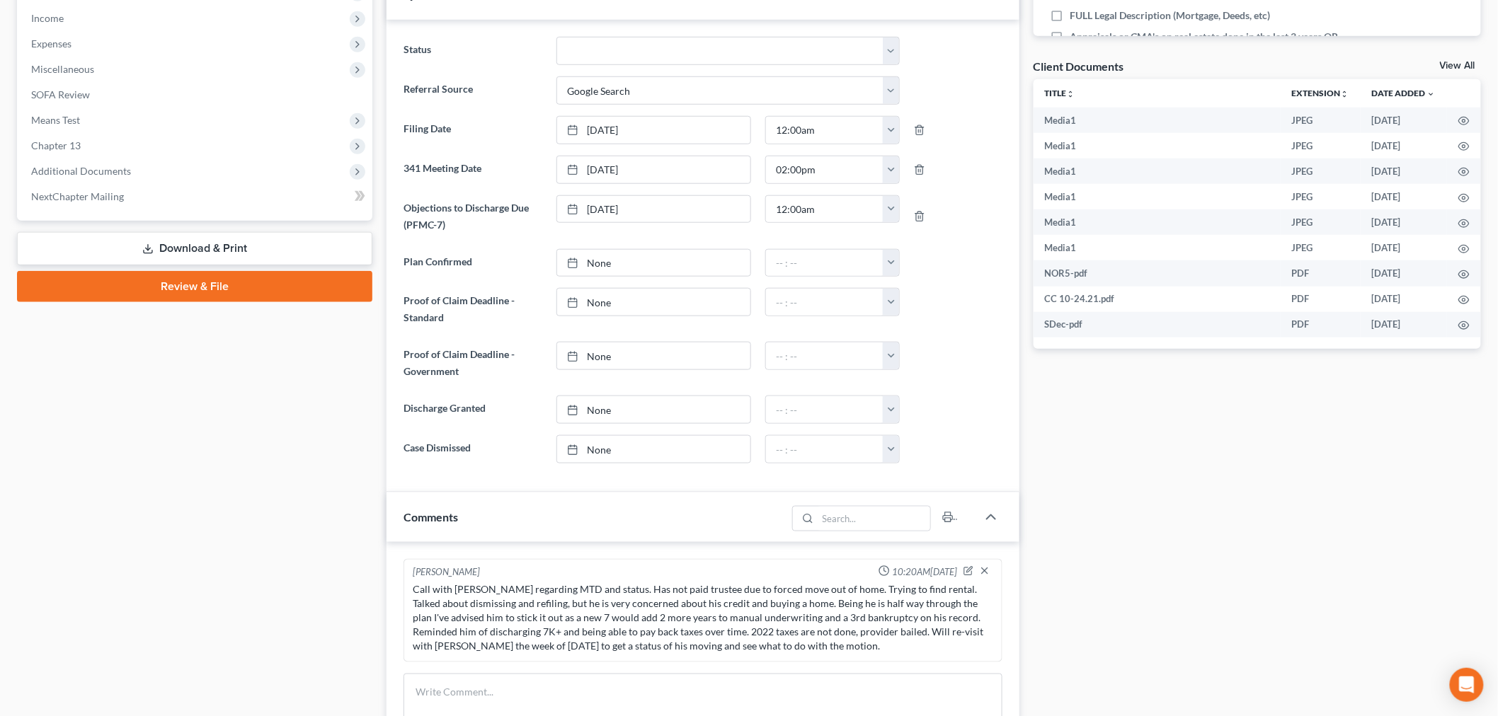
scroll to position [3047, 0]
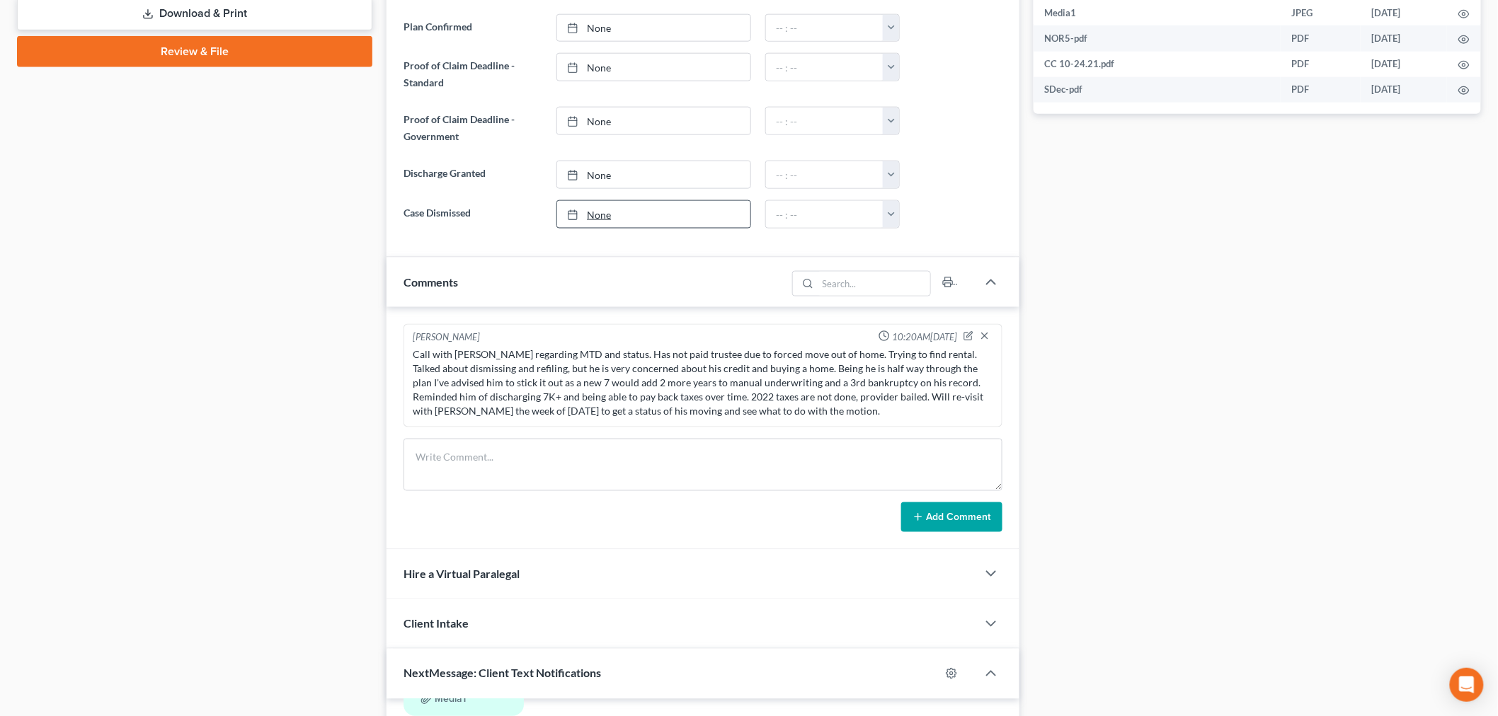
click at [616, 218] on link "None" at bounding box center [653, 214] width 193 height 27
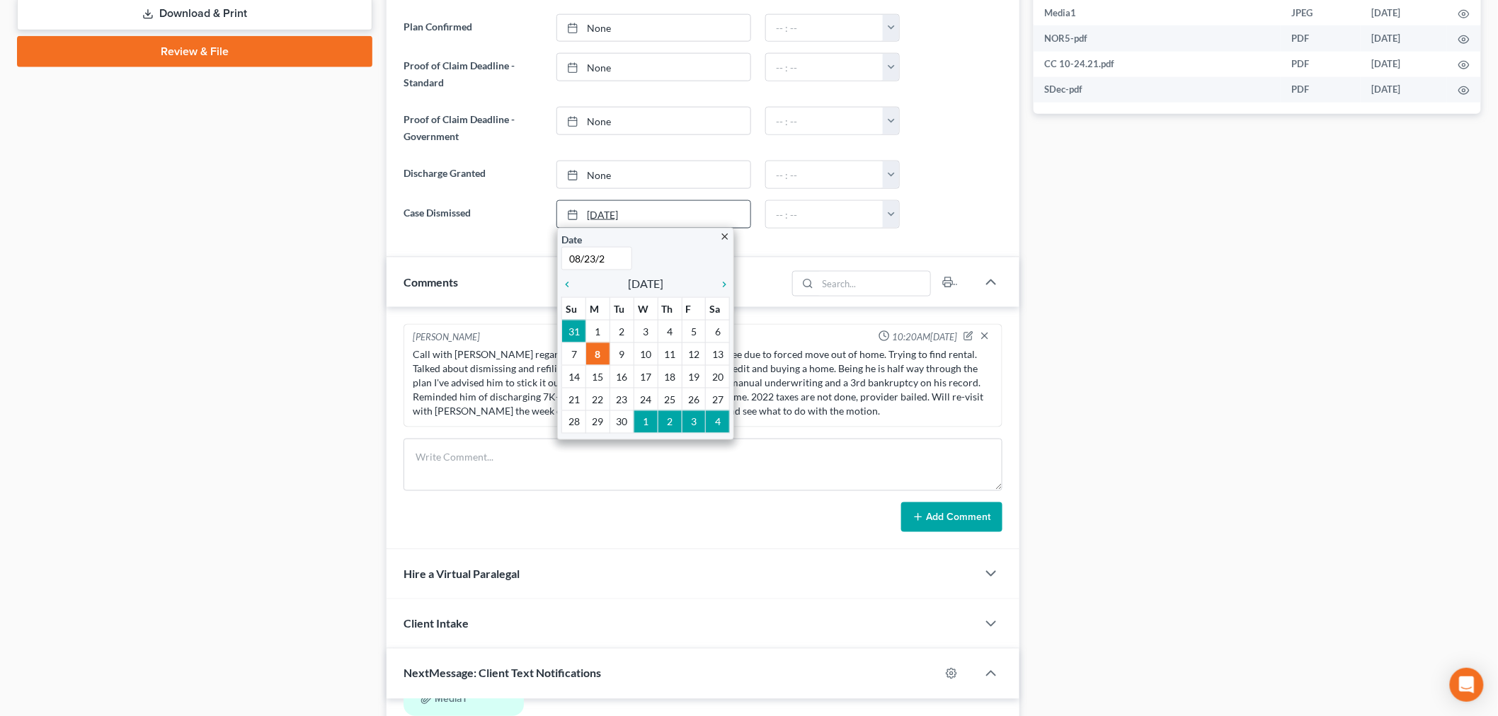
type input "08/23/23"
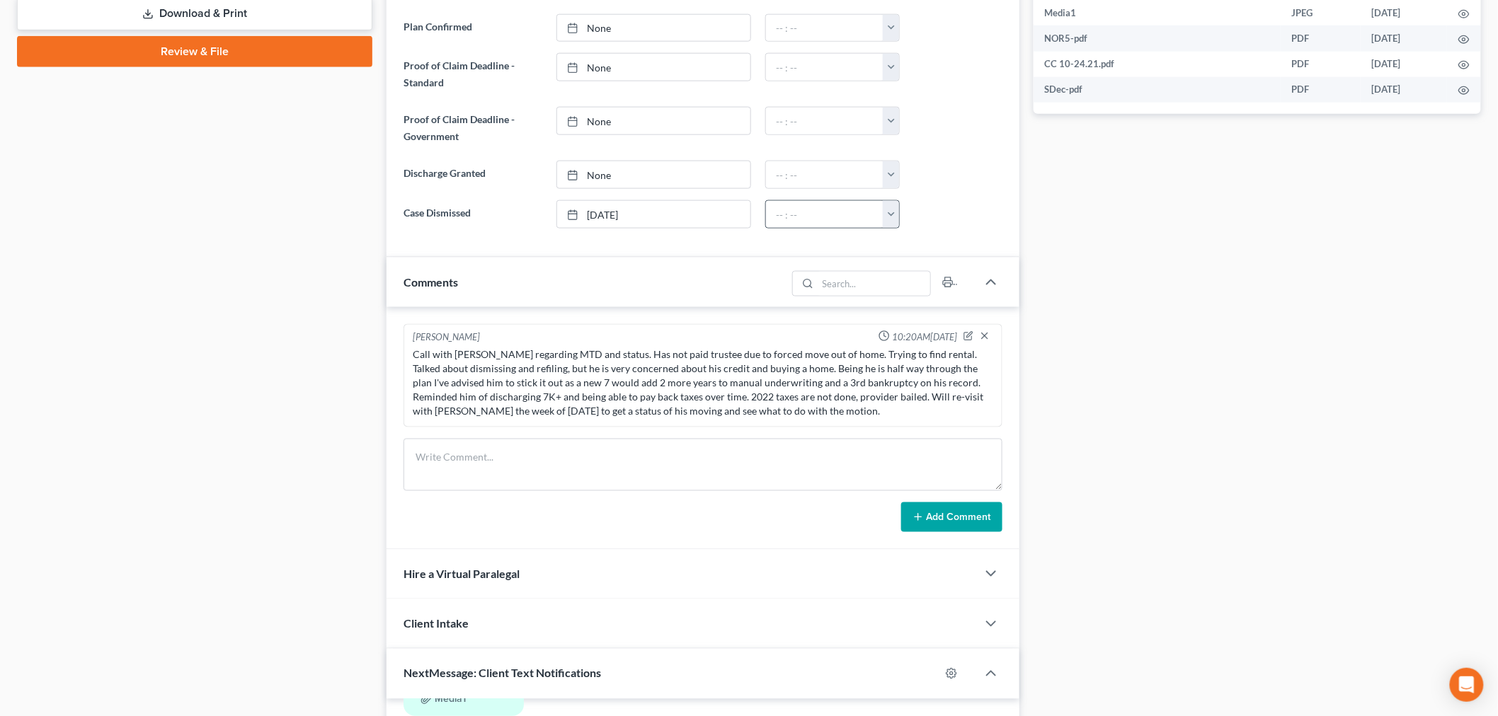
click at [897, 224] on button "button" at bounding box center [891, 214] width 16 height 27
click at [928, 318] on link "1:30am" at bounding box center [922, 317] width 79 height 24
type input "1:30am"
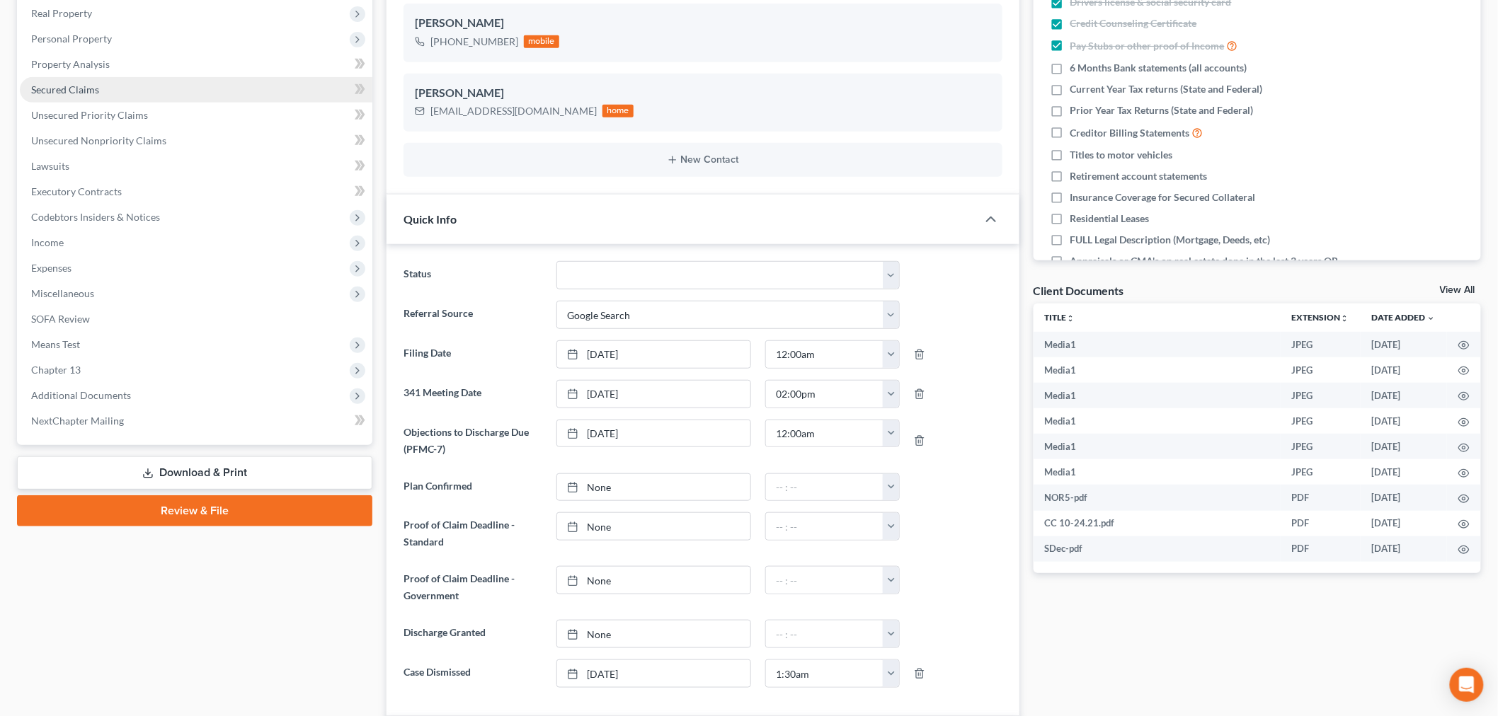
scroll to position [0, 0]
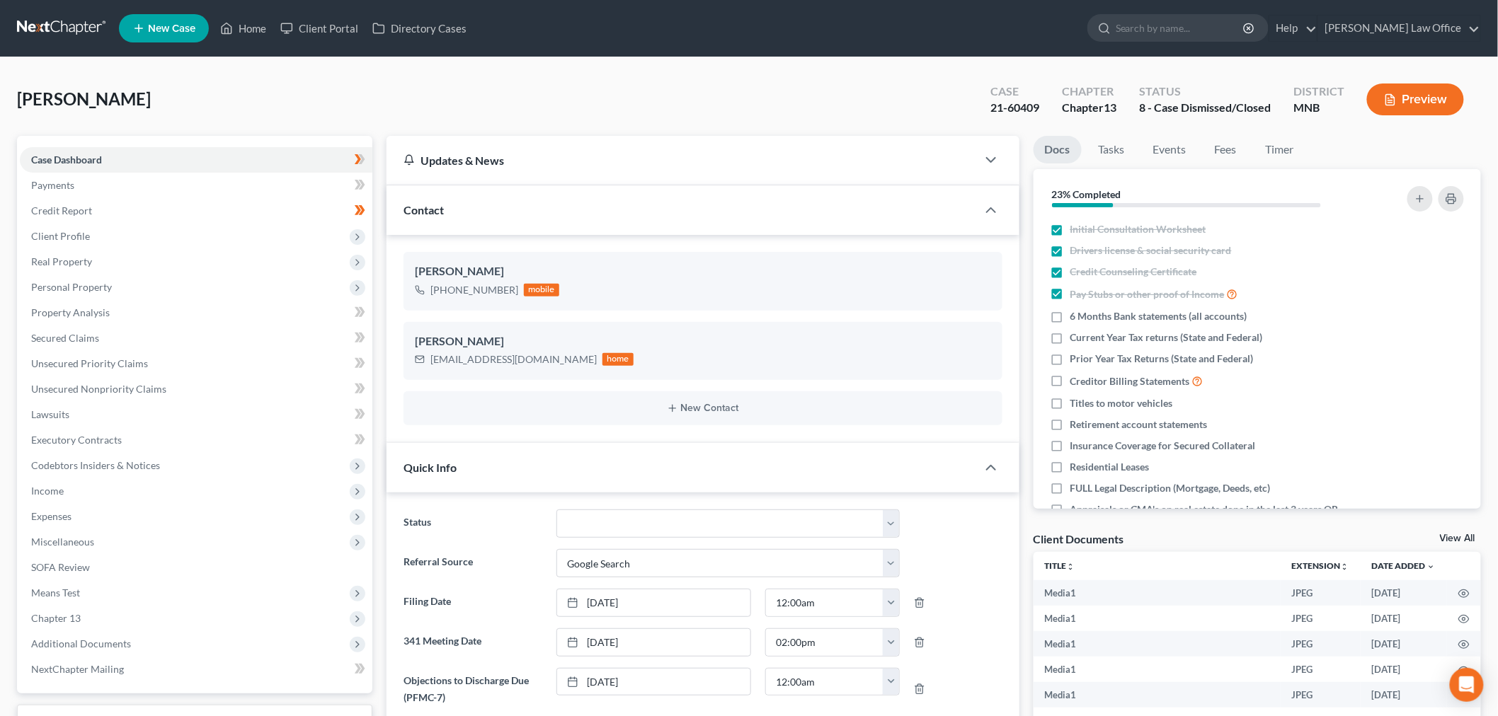
click at [80, 31] on link at bounding box center [62, 28] width 91 height 25
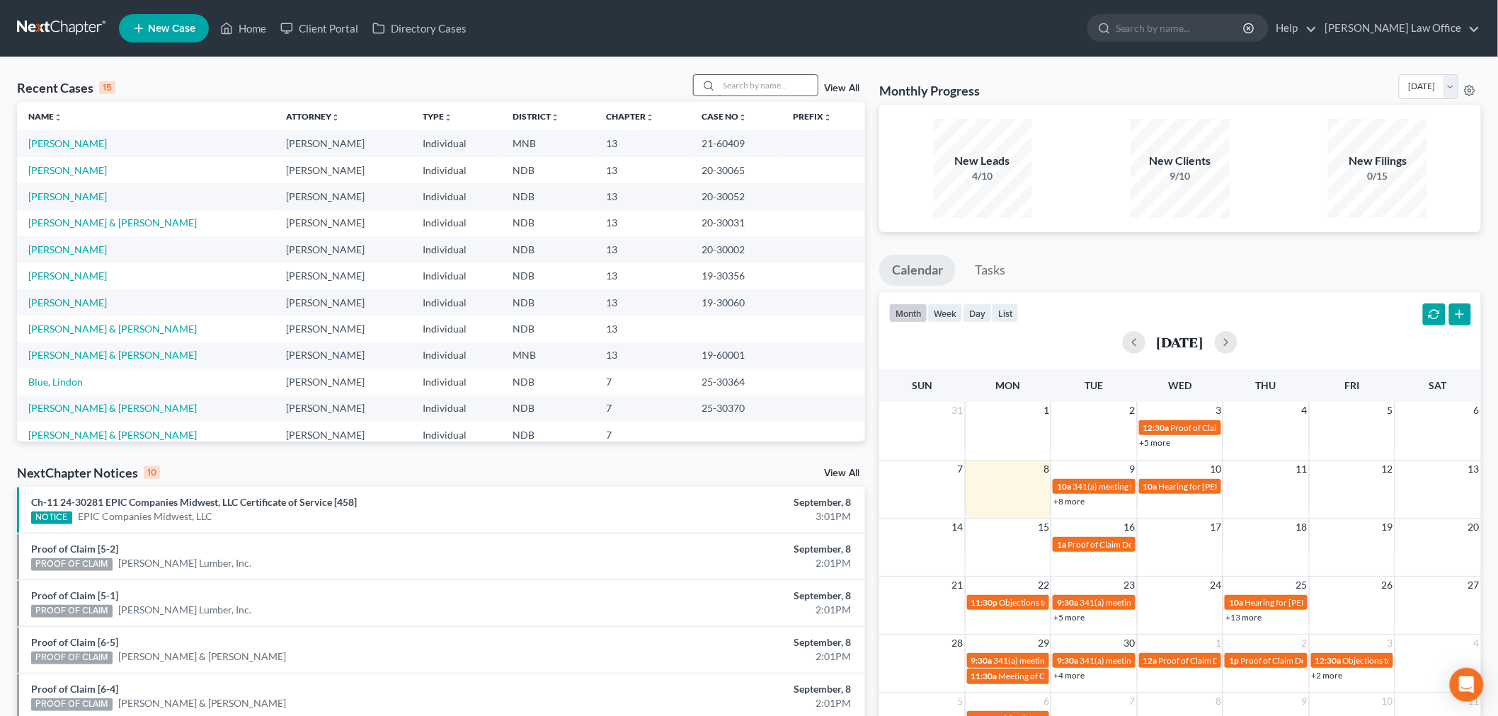
click at [772, 89] on input "search" at bounding box center [767, 85] width 99 height 21
type input "[PERSON_NAME]"
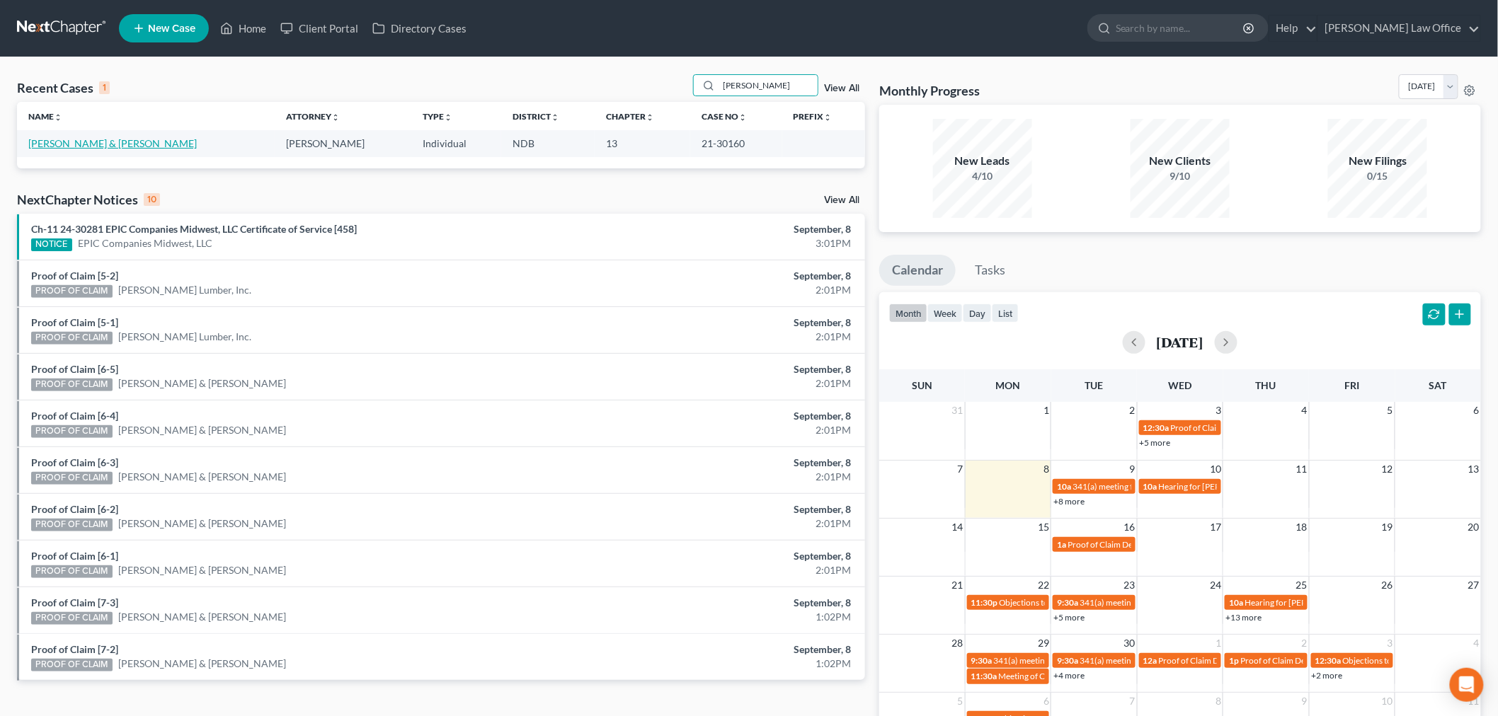
click at [125, 137] on link "[PERSON_NAME] & [PERSON_NAME]" at bounding box center [112, 143] width 168 height 12
select select "0"
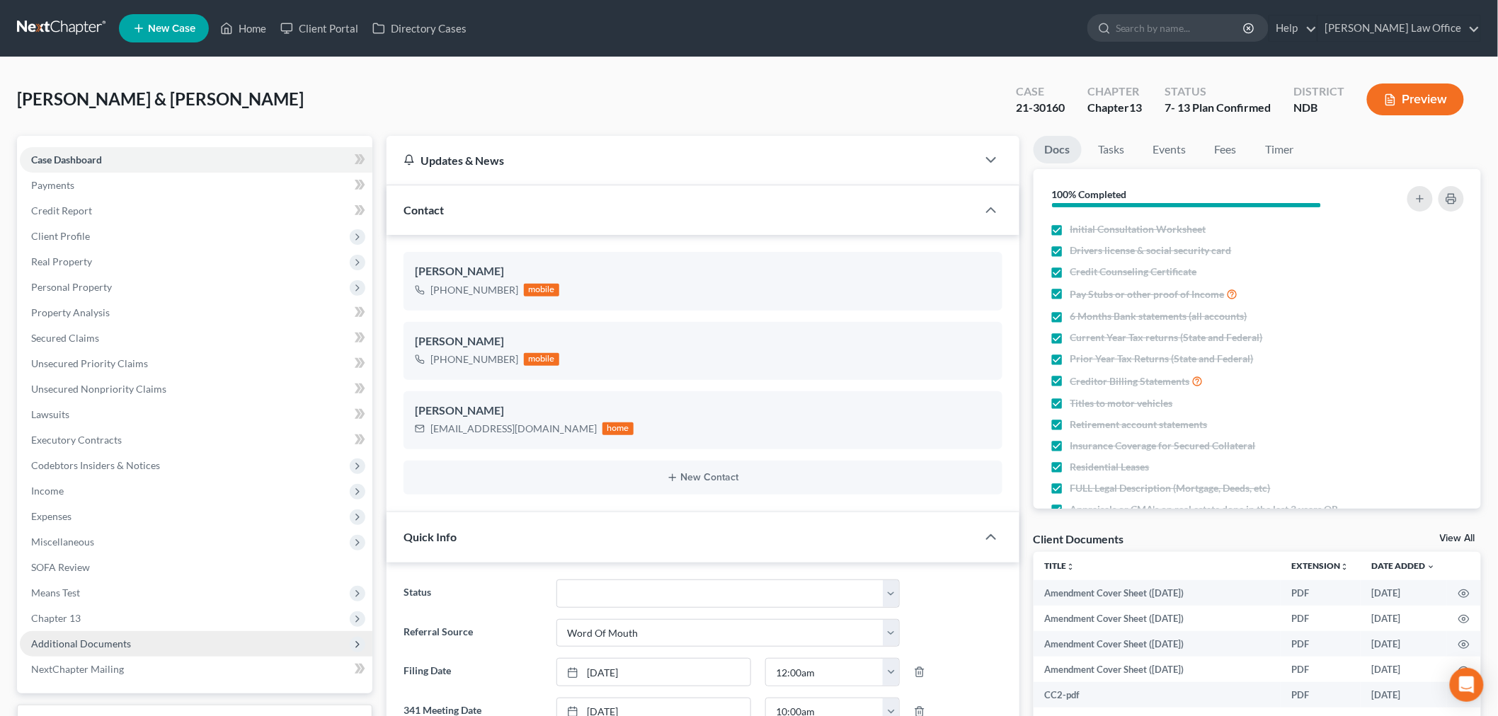
scroll to position [798, 0]
drag, startPoint x: 136, startPoint y: 636, endPoint x: 190, endPoint y: 575, distance: 80.7
click at [135, 636] on span "Additional Documents" at bounding box center [196, 643] width 352 height 25
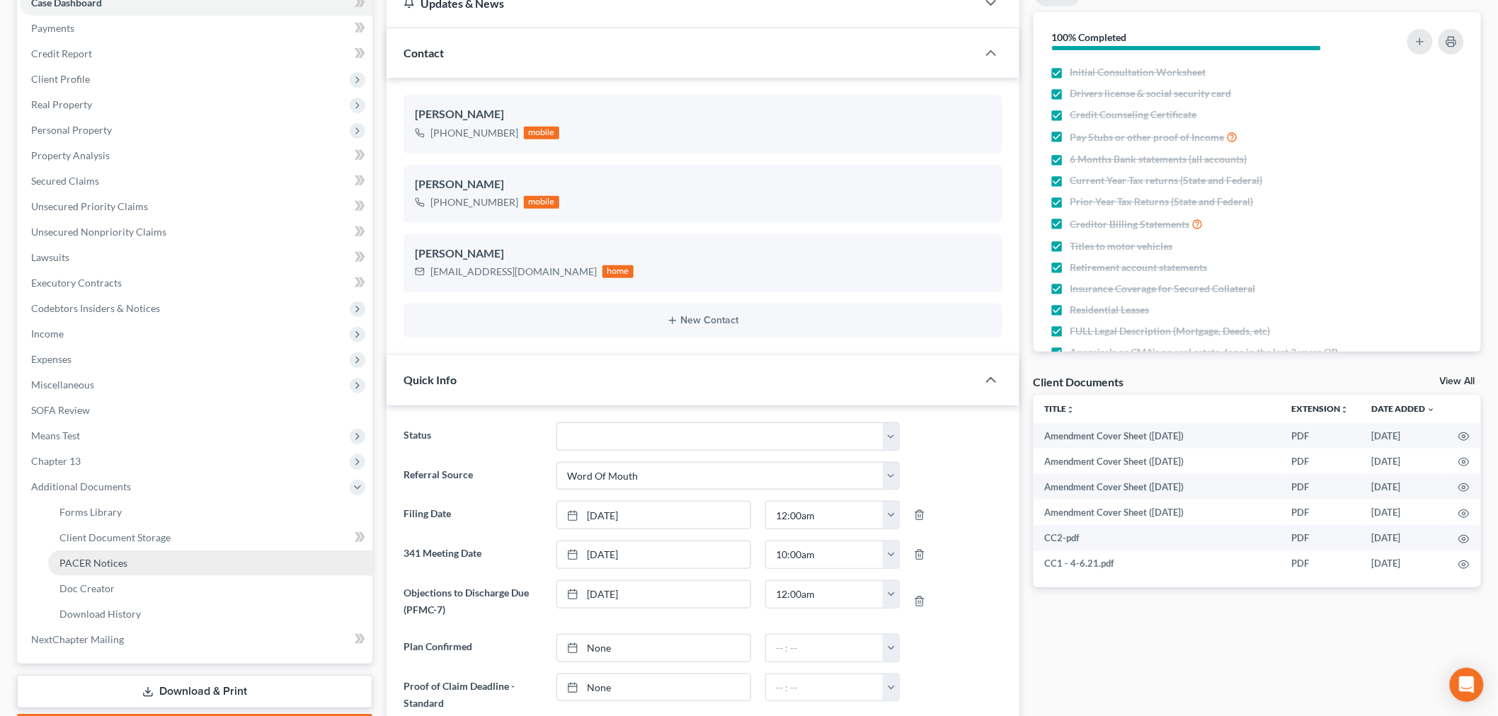
click at [125, 559] on link "PACER Notices" at bounding box center [210, 563] width 324 height 25
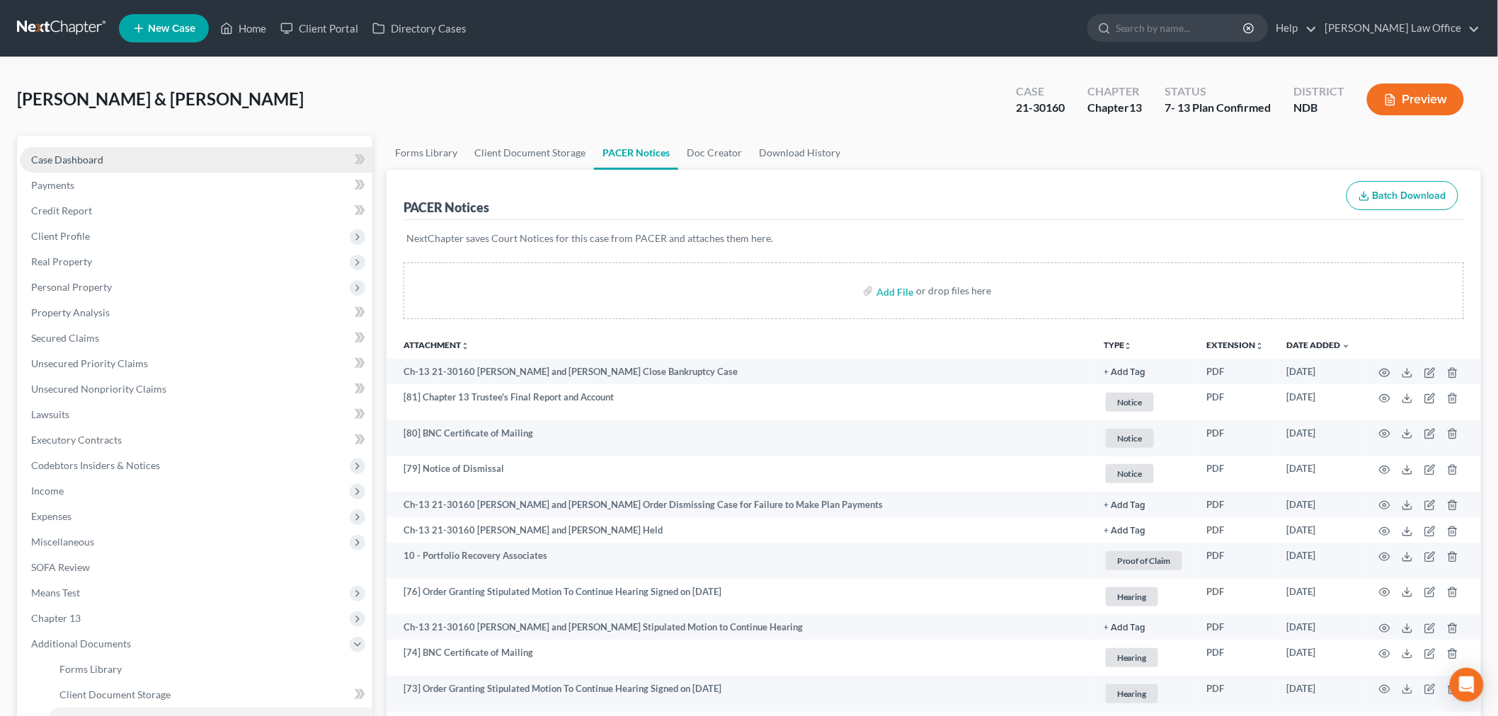
click at [123, 163] on link "Case Dashboard" at bounding box center [196, 159] width 352 height 25
select select "0"
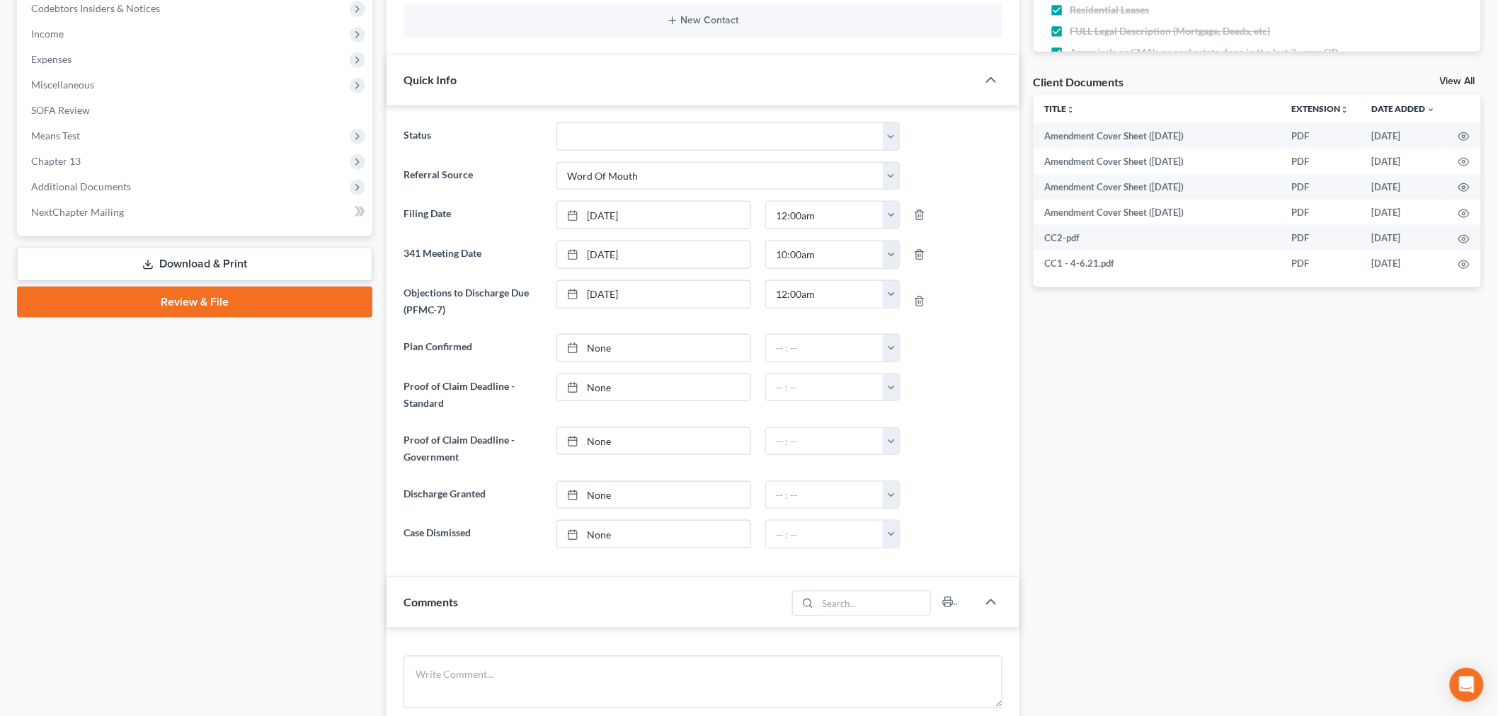
scroll to position [471, 0]
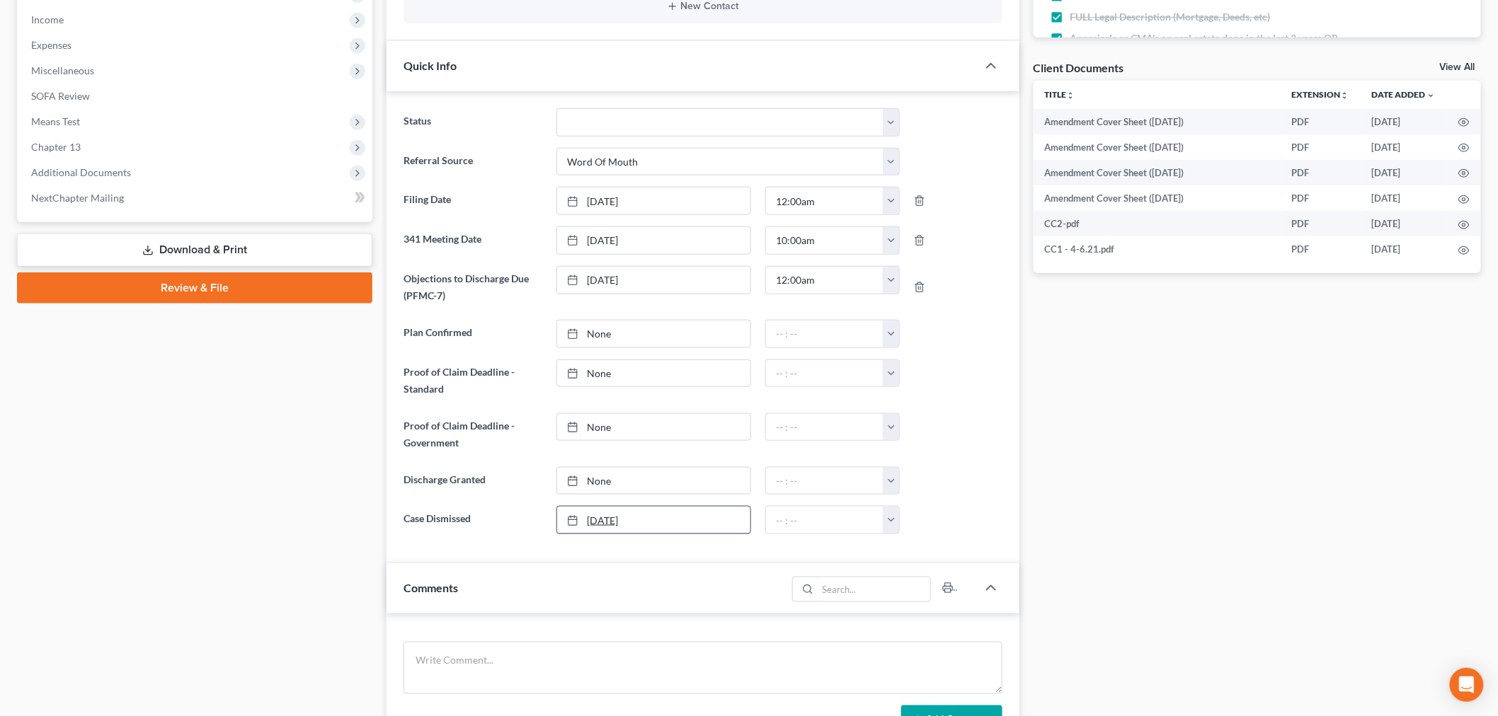
click at [631, 514] on link "[DATE]" at bounding box center [653, 520] width 193 height 27
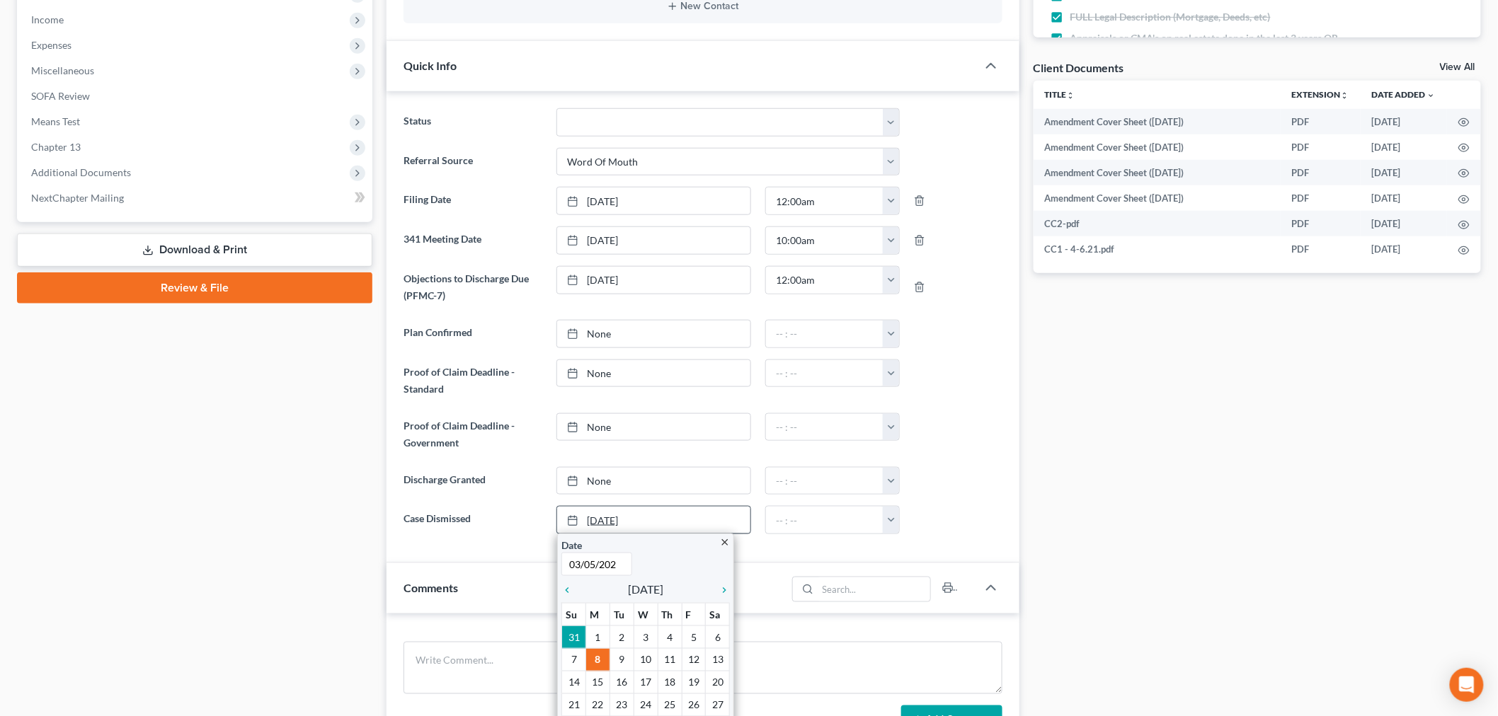
type input "03/05/2024"
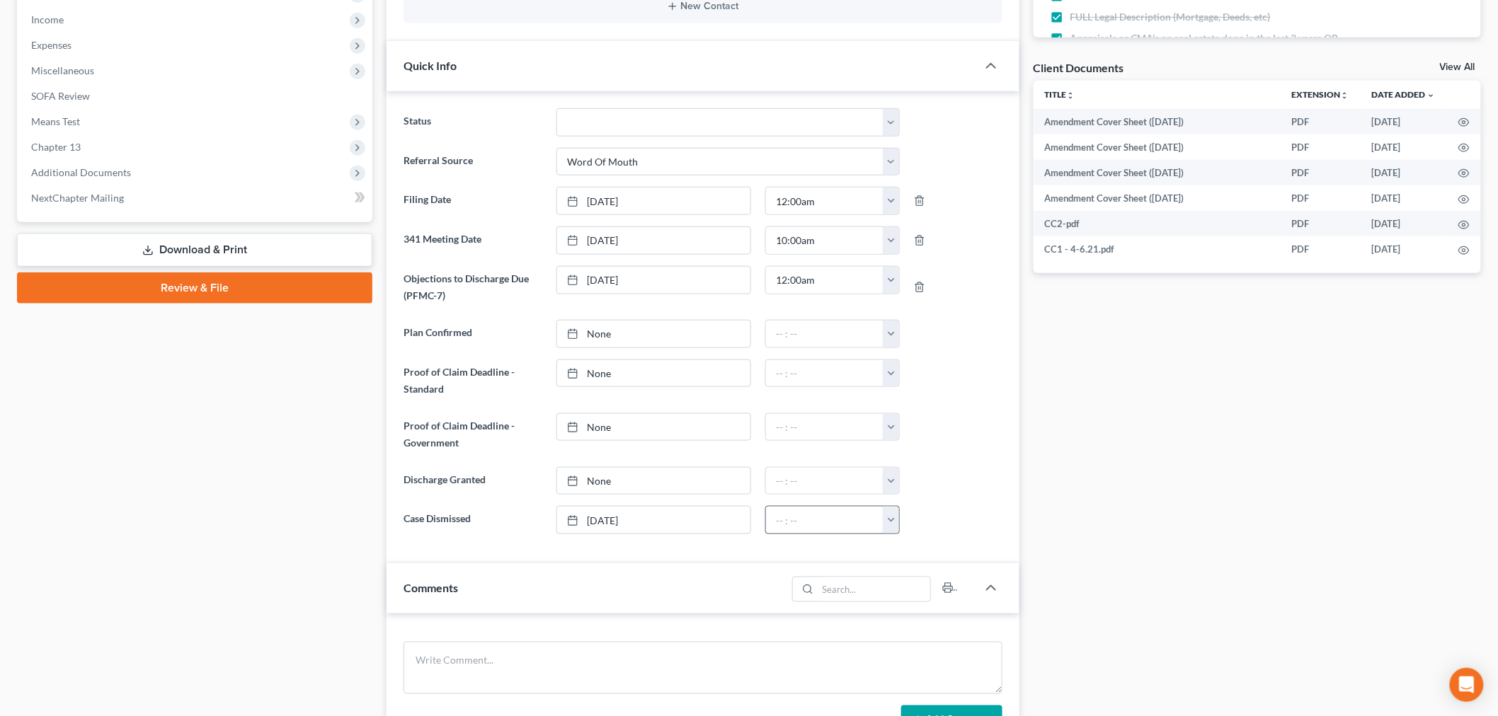
click at [888, 519] on button "button" at bounding box center [891, 520] width 16 height 27
click at [913, 602] on link "1:00am" at bounding box center [922, 599] width 79 height 24
type input "1:00am"
click at [611, 119] on select "10 - Chapter 13 Discharged 11 - Chapter 13 Converted to 7 12 - Debt Settlement/…" at bounding box center [727, 122] width 343 height 28
select select "11"
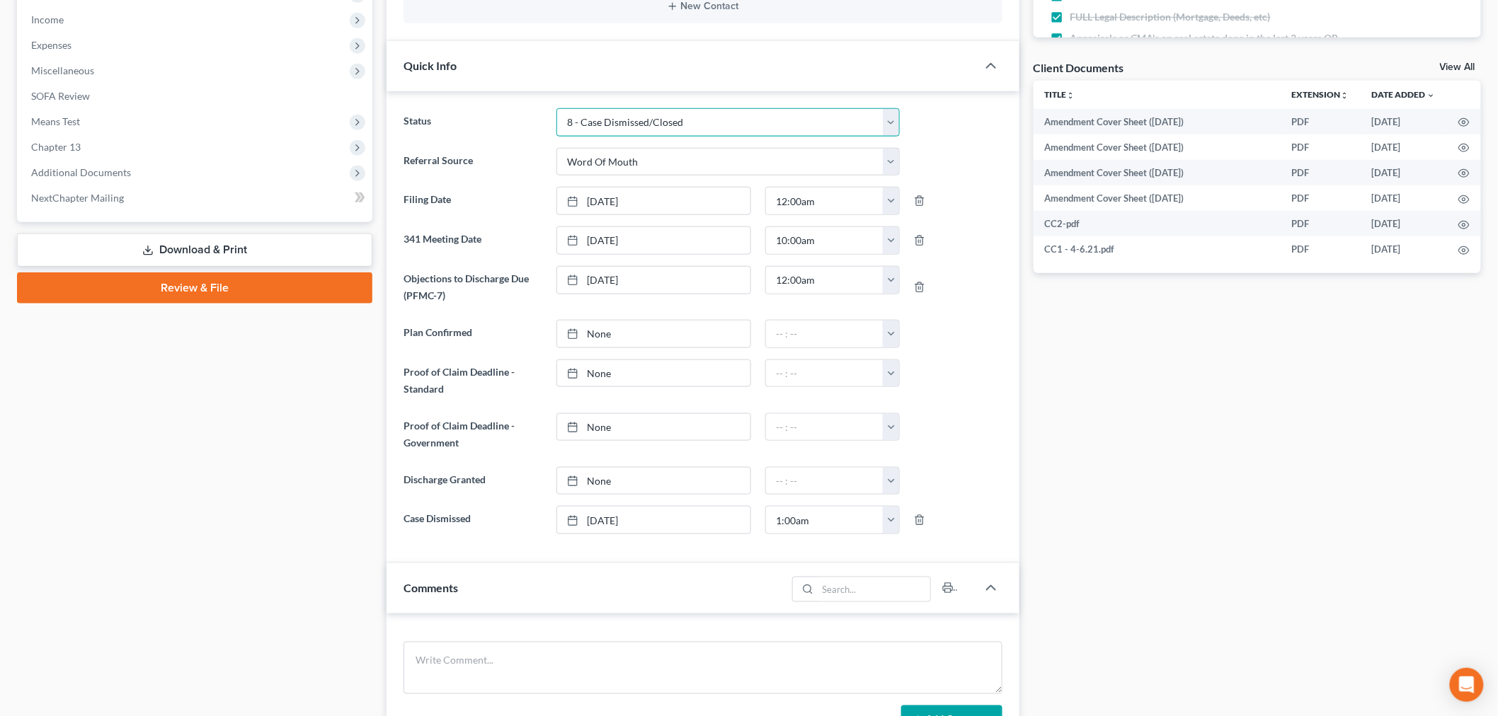
click at [556, 108] on select "10 - Chapter 13 Discharged 11 - Chapter 13 Converted to 7 12 - Debt Settlement/…" at bounding box center [727, 122] width 343 height 28
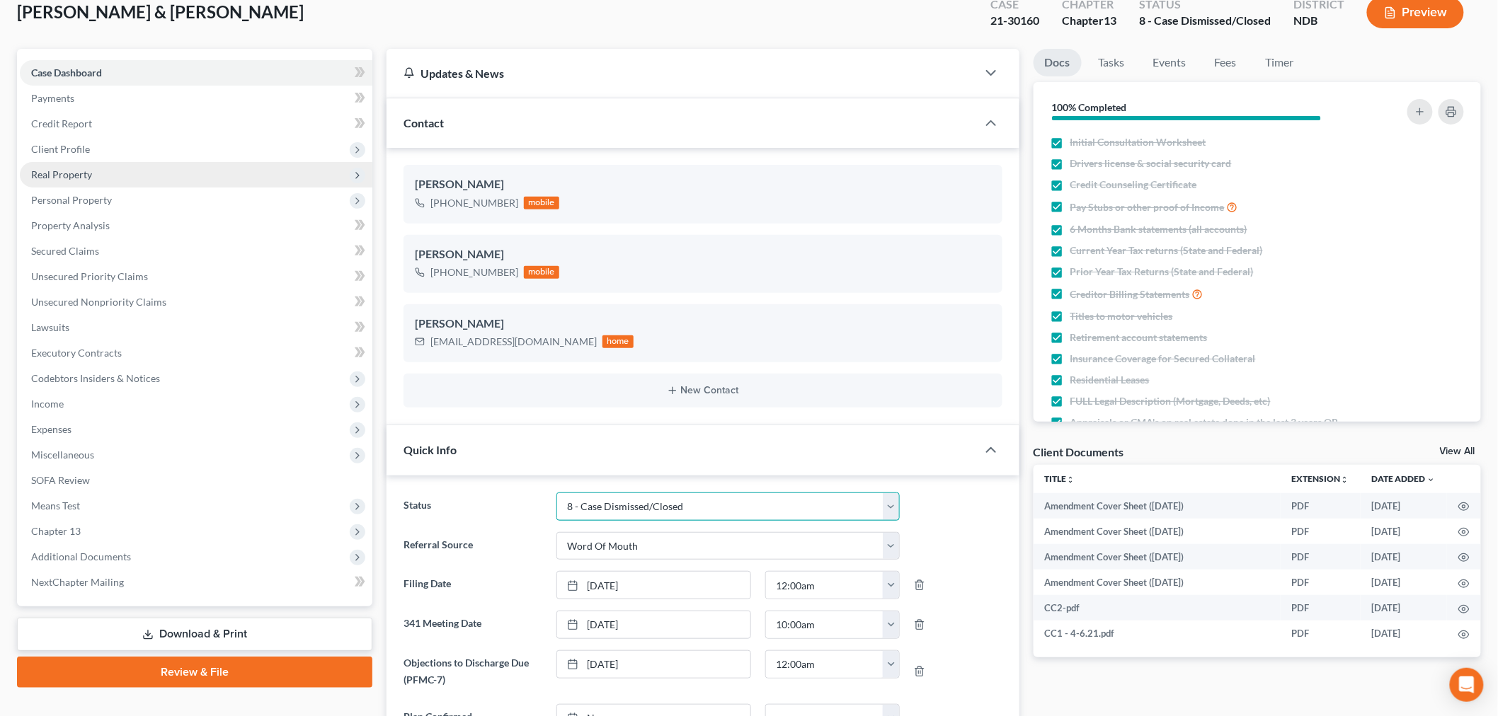
scroll to position [0, 0]
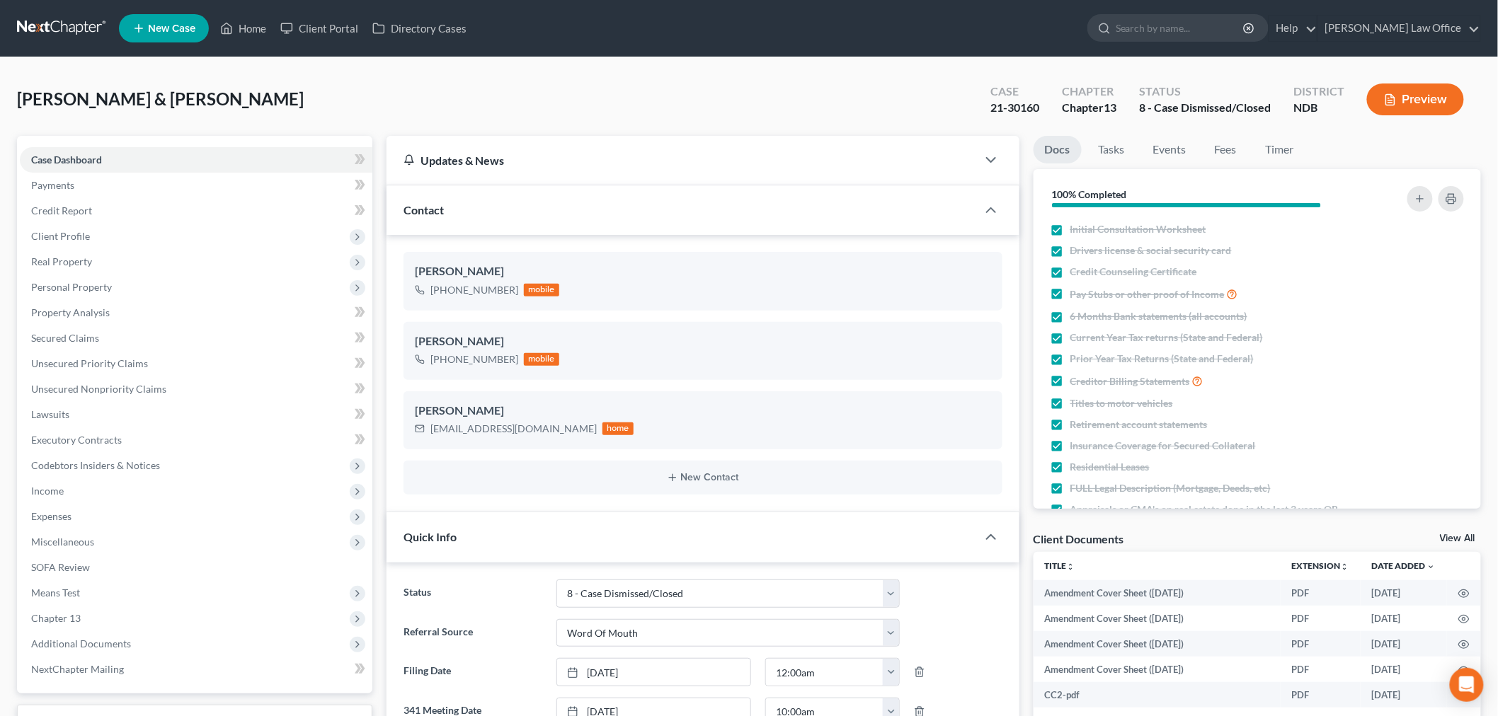
click at [51, 30] on link at bounding box center [62, 28] width 91 height 25
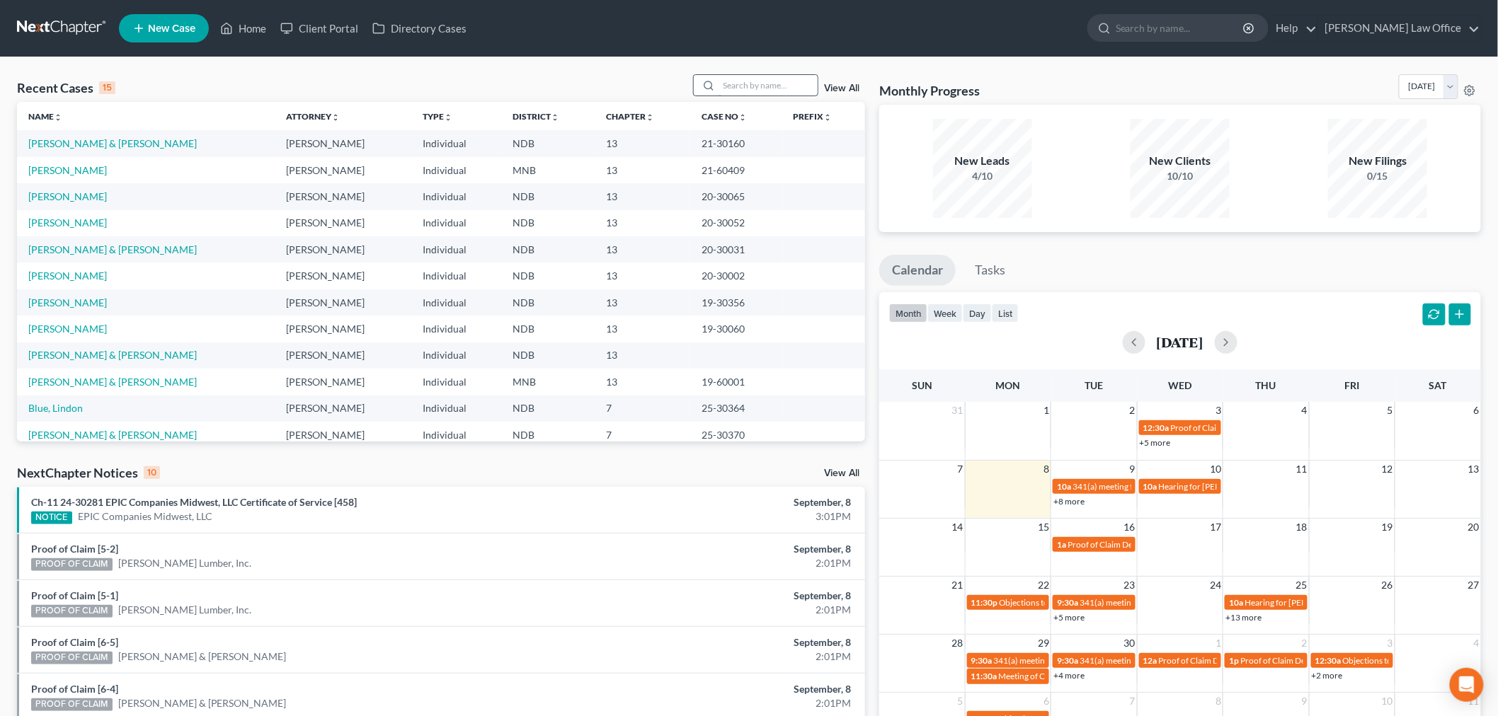
click at [768, 88] on input "search" at bounding box center [767, 85] width 99 height 21
type input "senger"
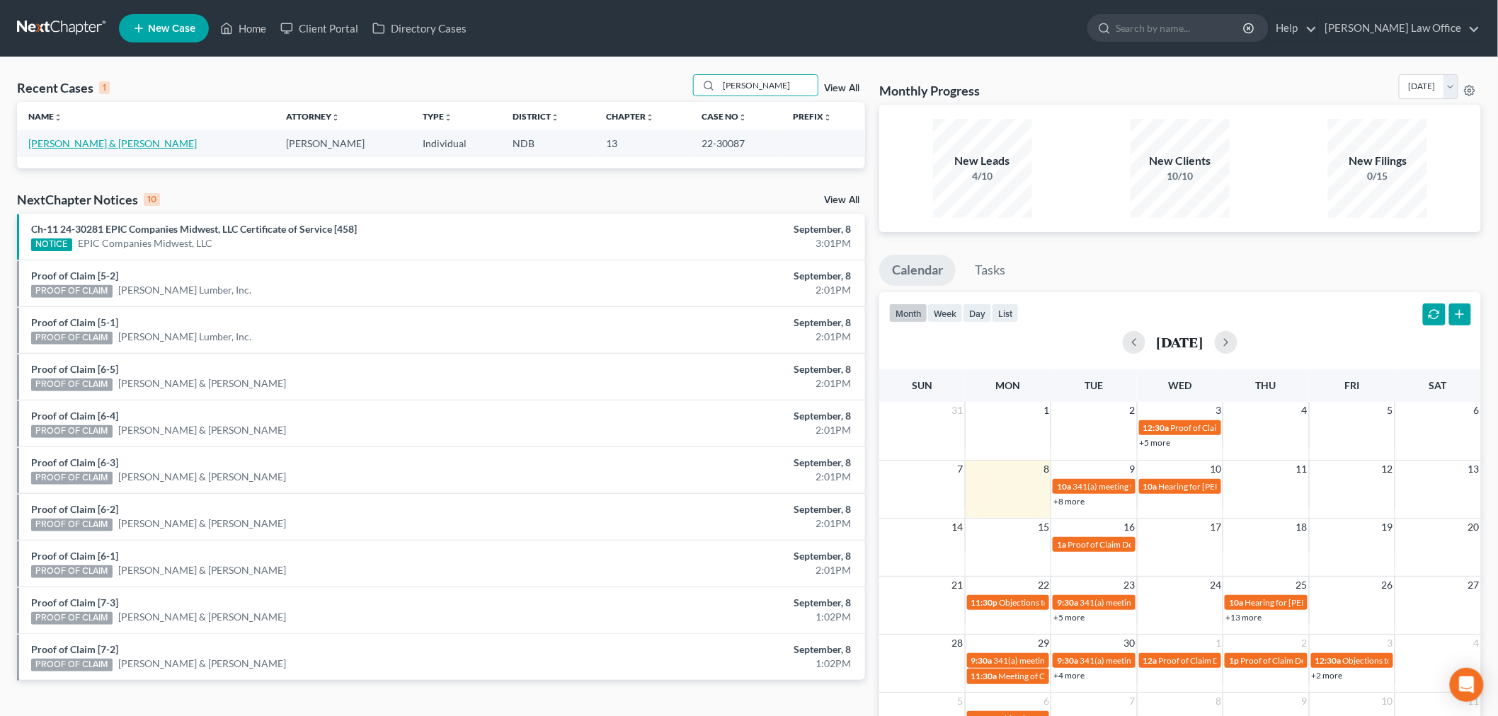
click at [113, 142] on link "[PERSON_NAME] & [PERSON_NAME]" at bounding box center [112, 143] width 168 height 12
select select "0"
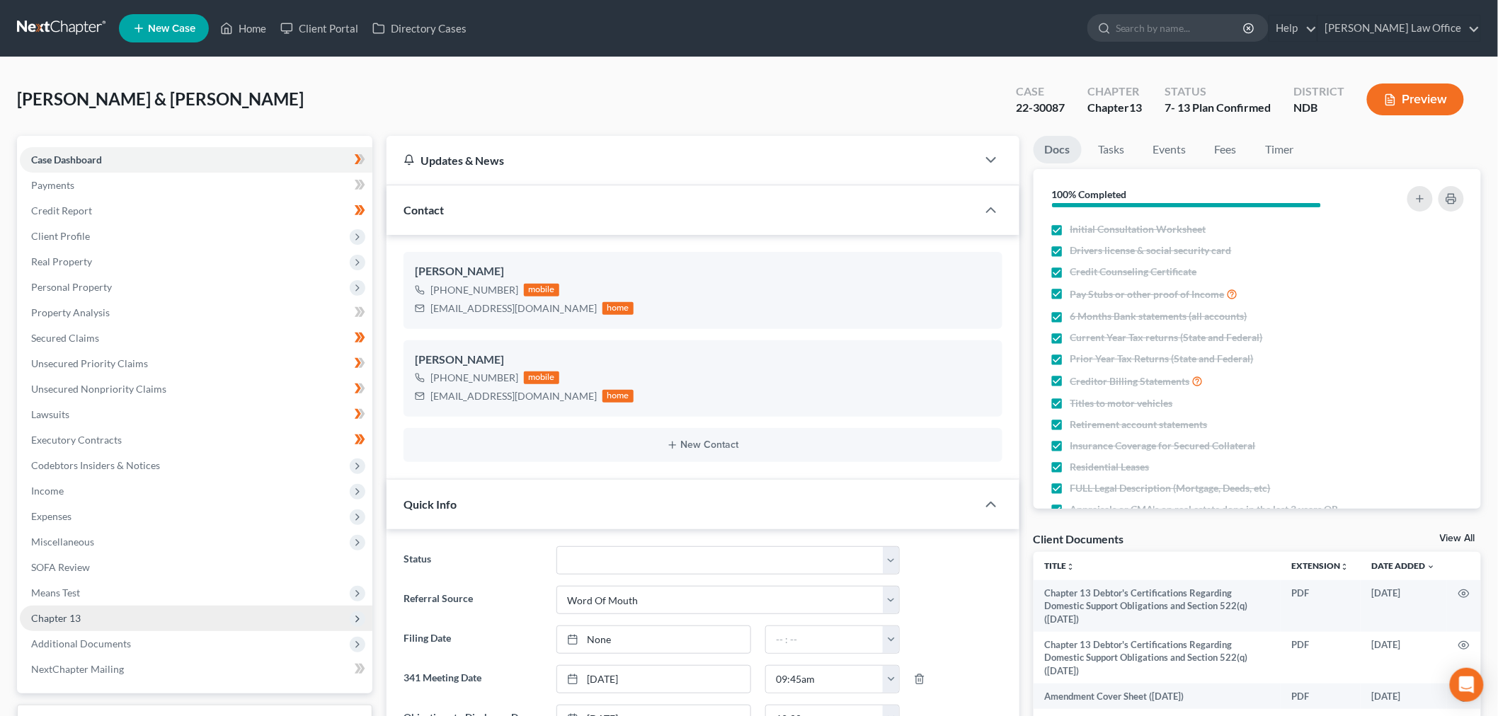
scroll to position [755, 0]
click at [105, 638] on span "Additional Documents" at bounding box center [81, 644] width 100 height 12
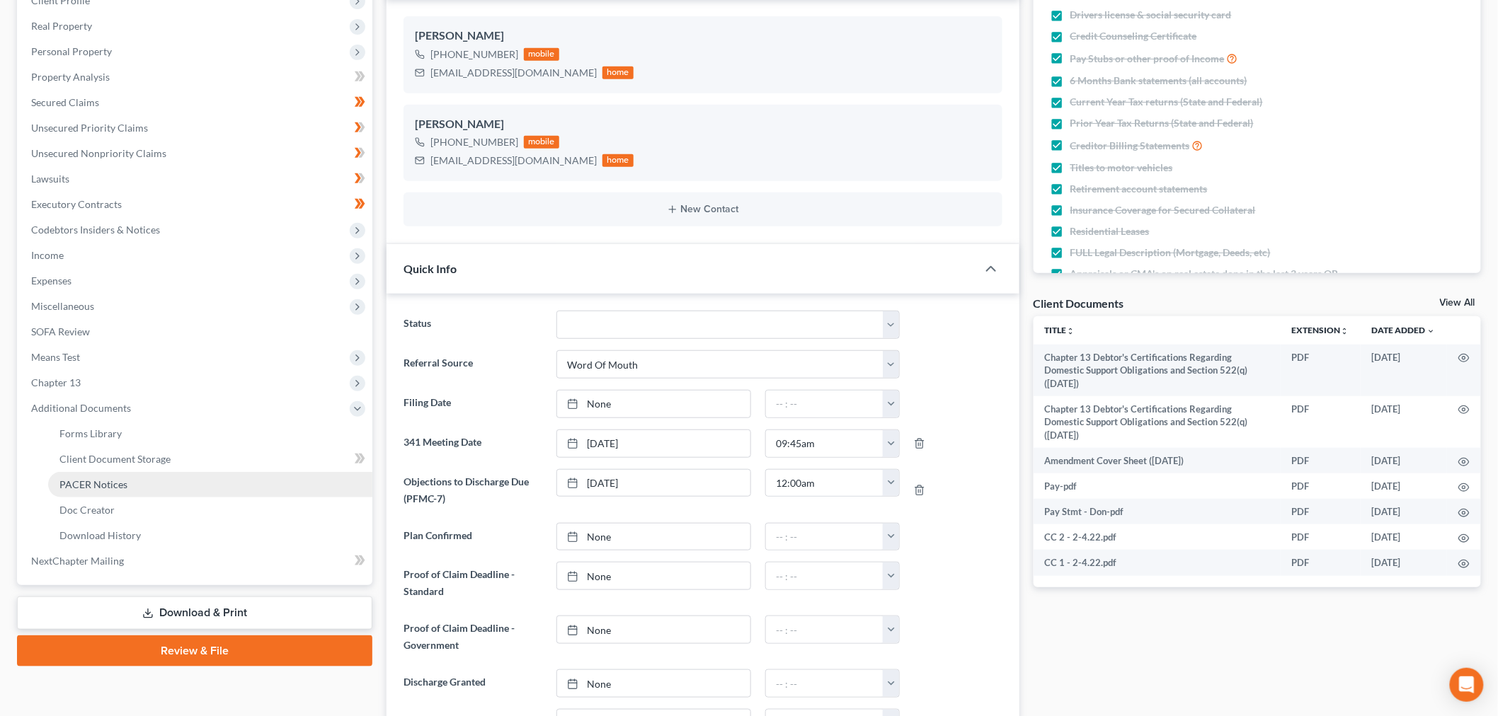
click at [67, 474] on link "PACER Notices" at bounding box center [210, 484] width 324 height 25
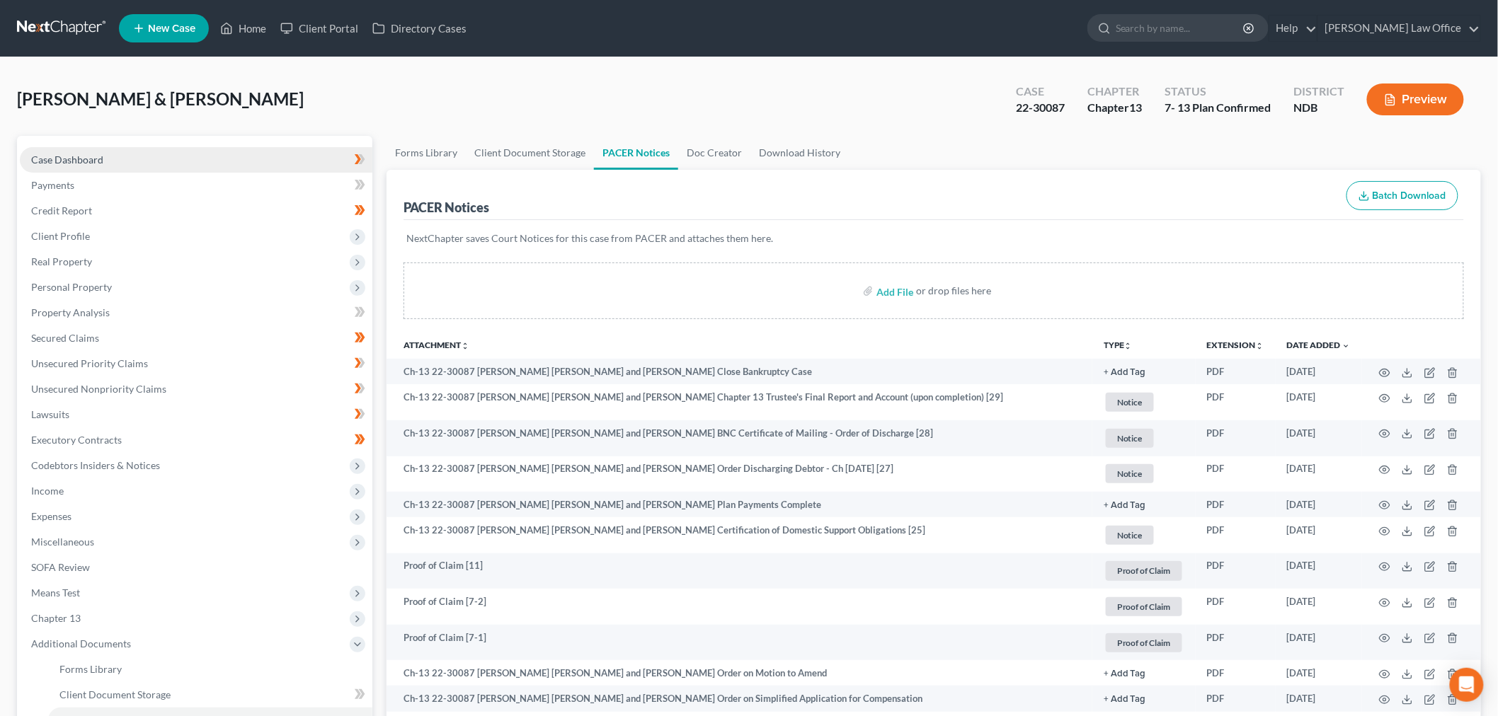
click at [142, 165] on link "Case Dashboard" at bounding box center [196, 159] width 352 height 25
select select "0"
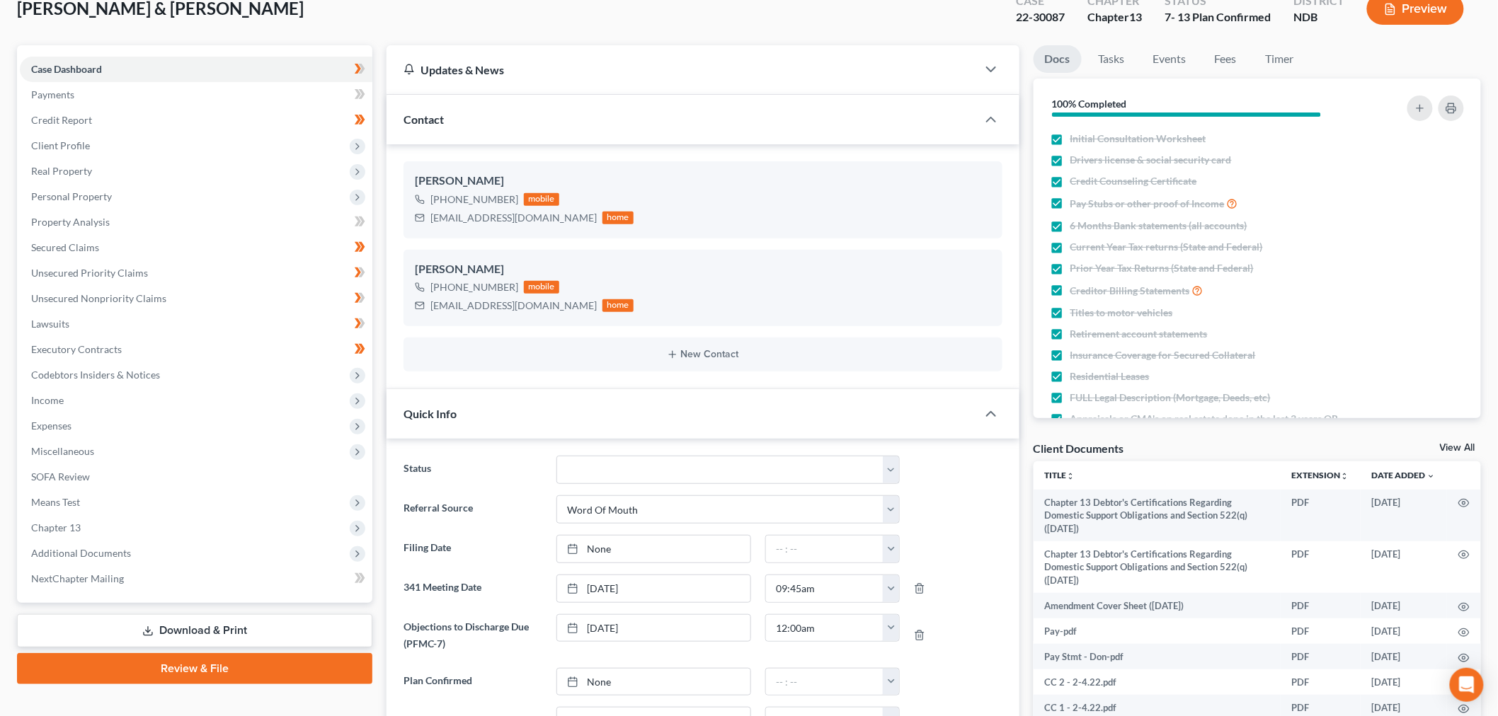
scroll to position [393, 0]
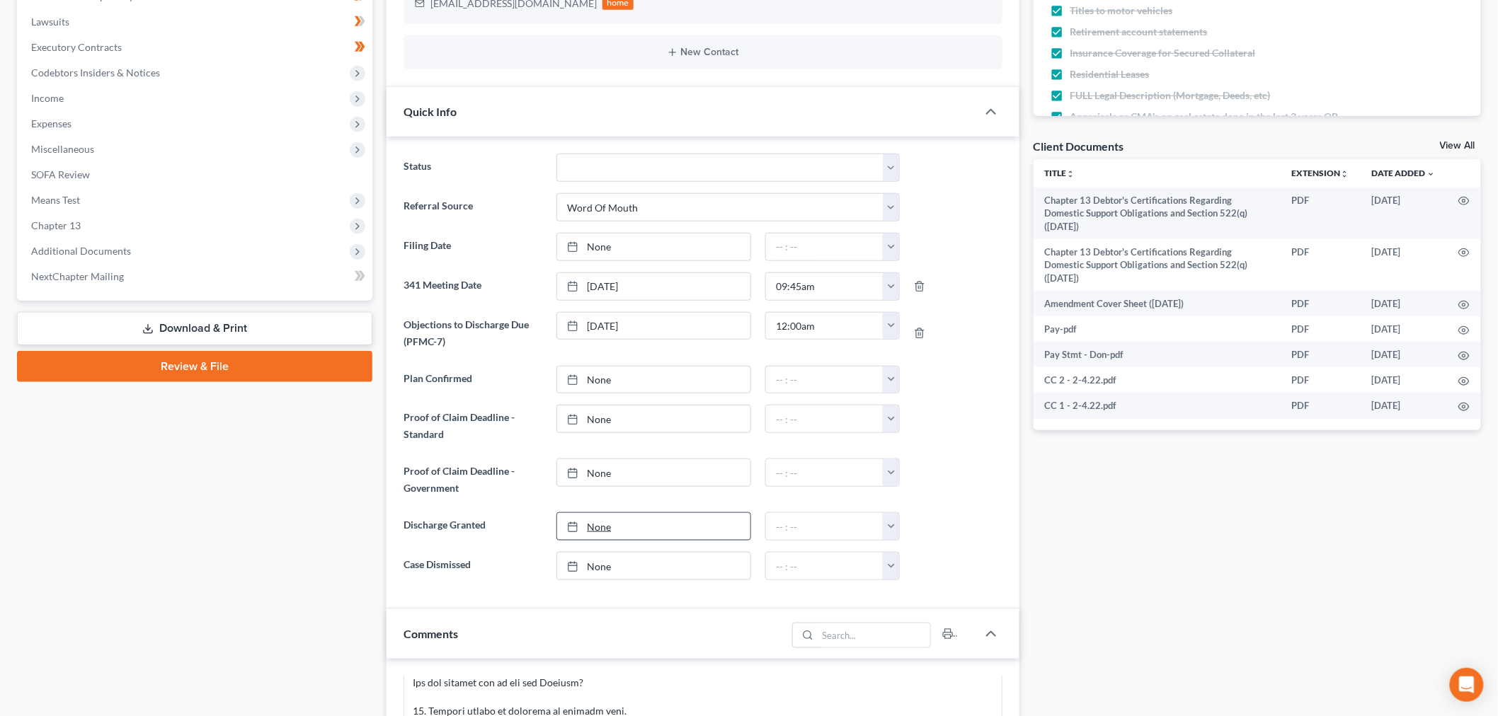
click at [637, 519] on link "None" at bounding box center [653, 526] width 193 height 27
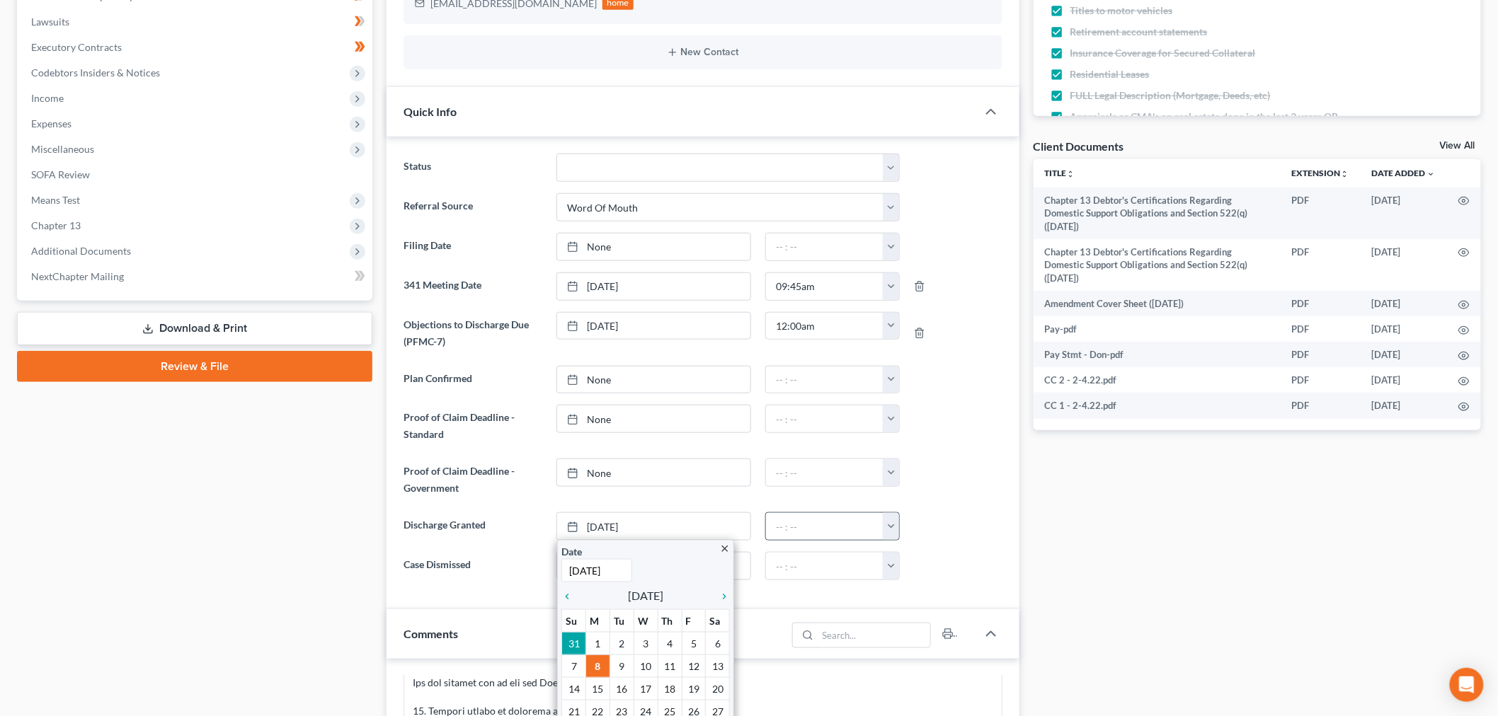
type input "7/1/2025"
click at [888, 526] on button "button" at bounding box center [891, 526] width 16 height 27
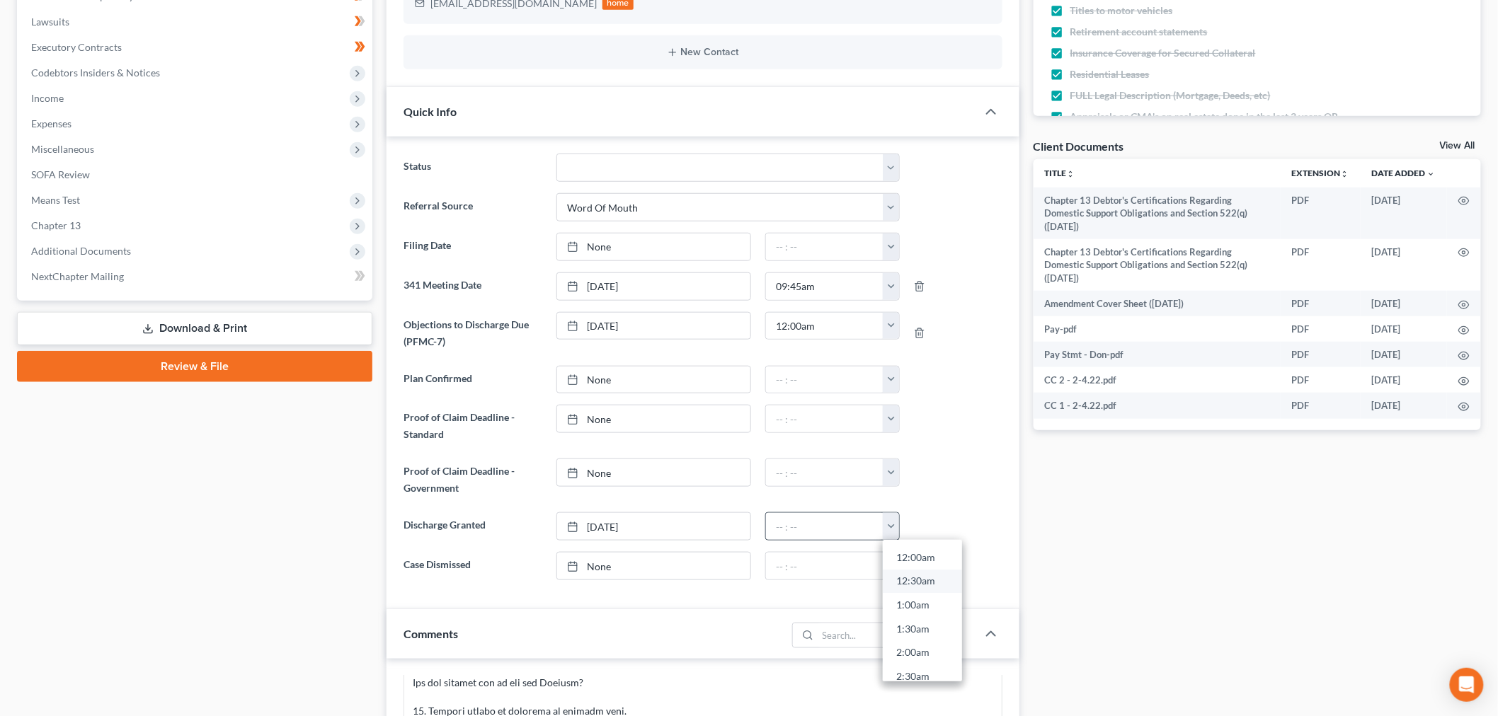
click at [914, 577] on link "12:30am" at bounding box center [922, 582] width 79 height 24
type input "12:30am"
click at [656, 165] on select "10 - Chapter 13 Discharged 11 - Chapter 13 Converted to 7 12 - Debt Settlement/…" at bounding box center [727, 168] width 343 height 28
select select "0"
click at [556, 154] on select "10 - Chapter 13 Discharged 11 - Chapter 13 Converted to 7 12 - Debt Settlement/…" at bounding box center [727, 168] width 343 height 28
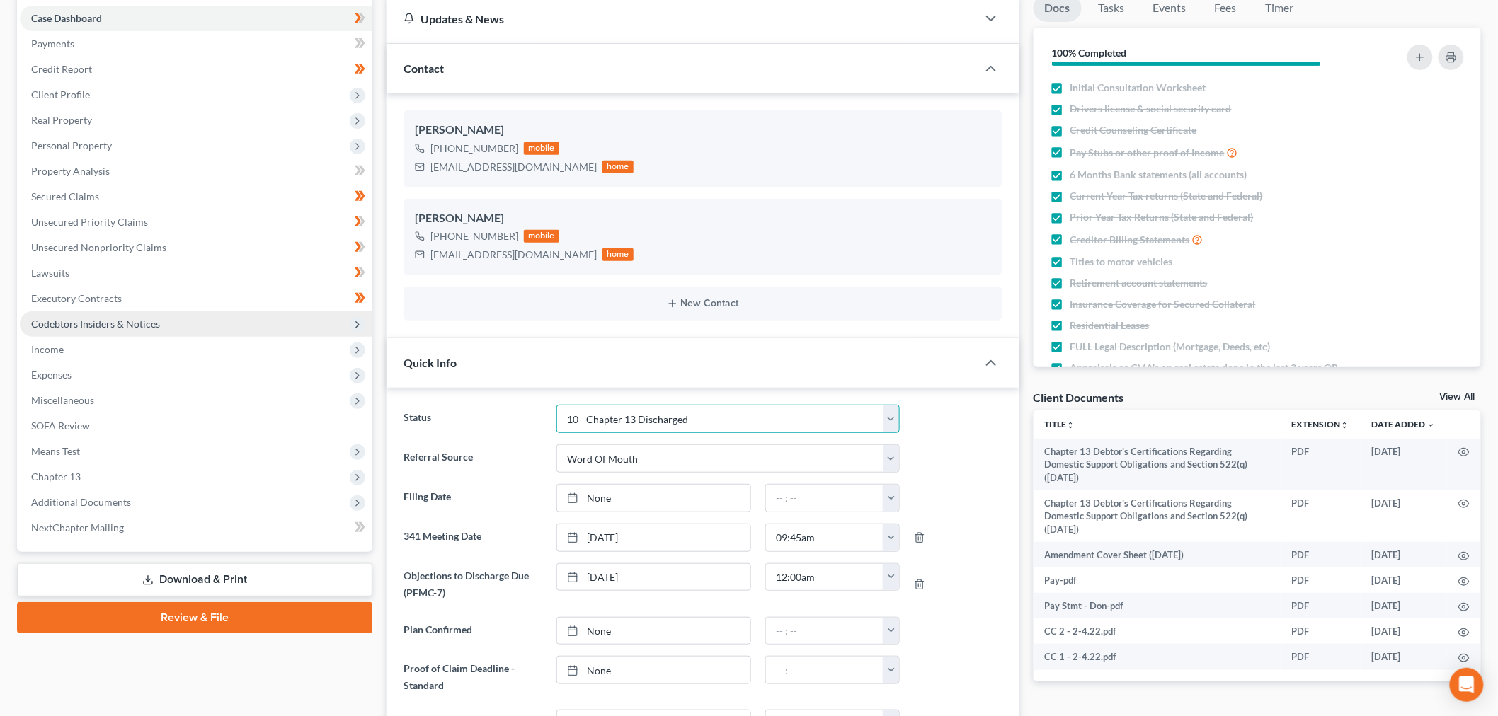
scroll to position [0, 0]
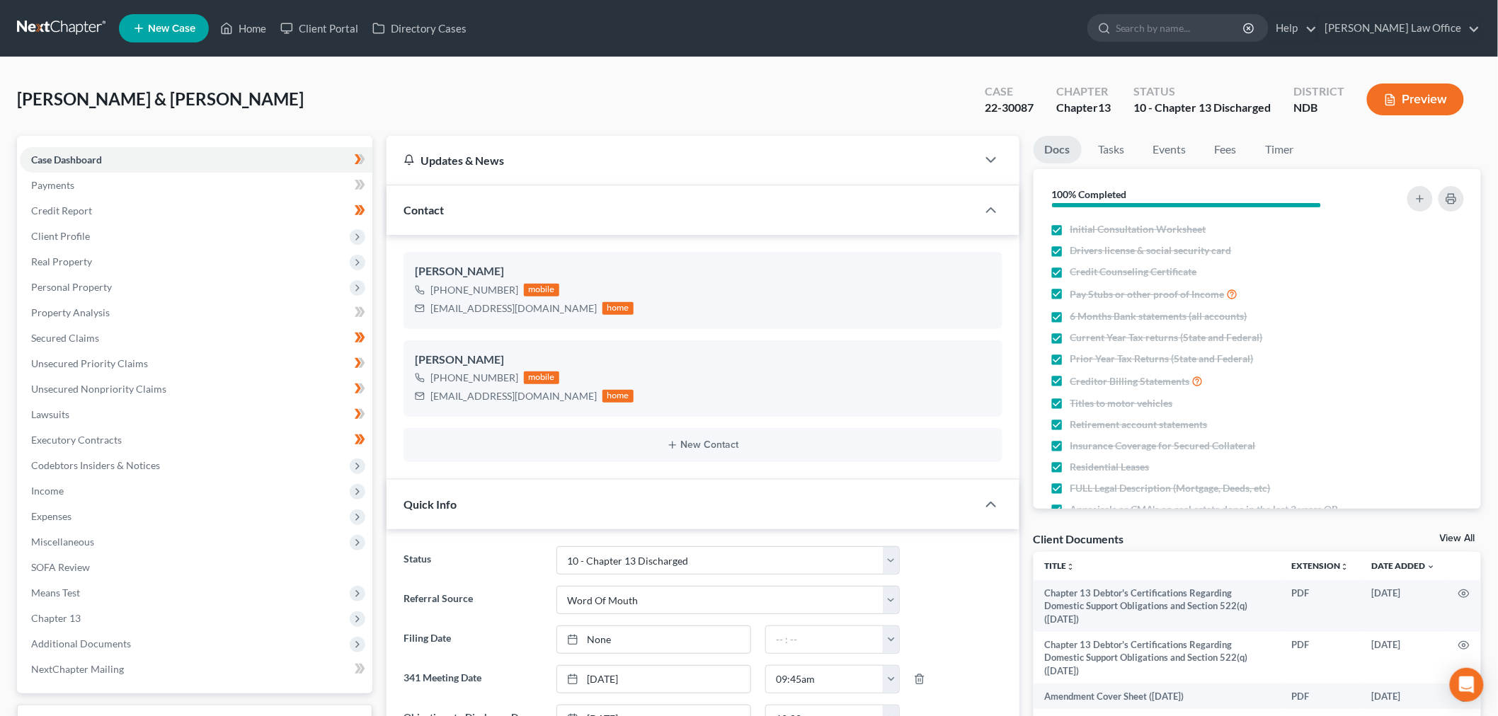
click at [61, 27] on link at bounding box center [62, 28] width 91 height 25
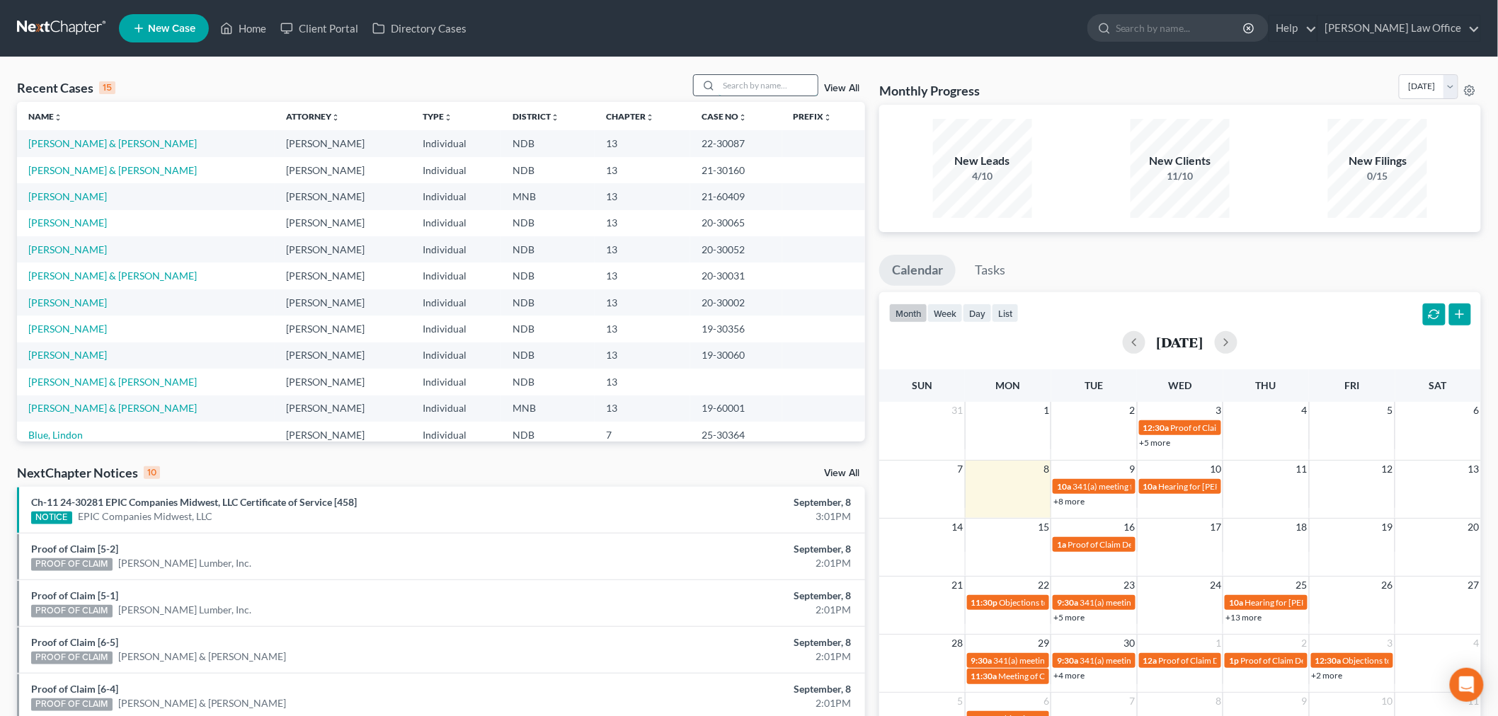
click at [772, 85] on input "search" at bounding box center [767, 85] width 99 height 21
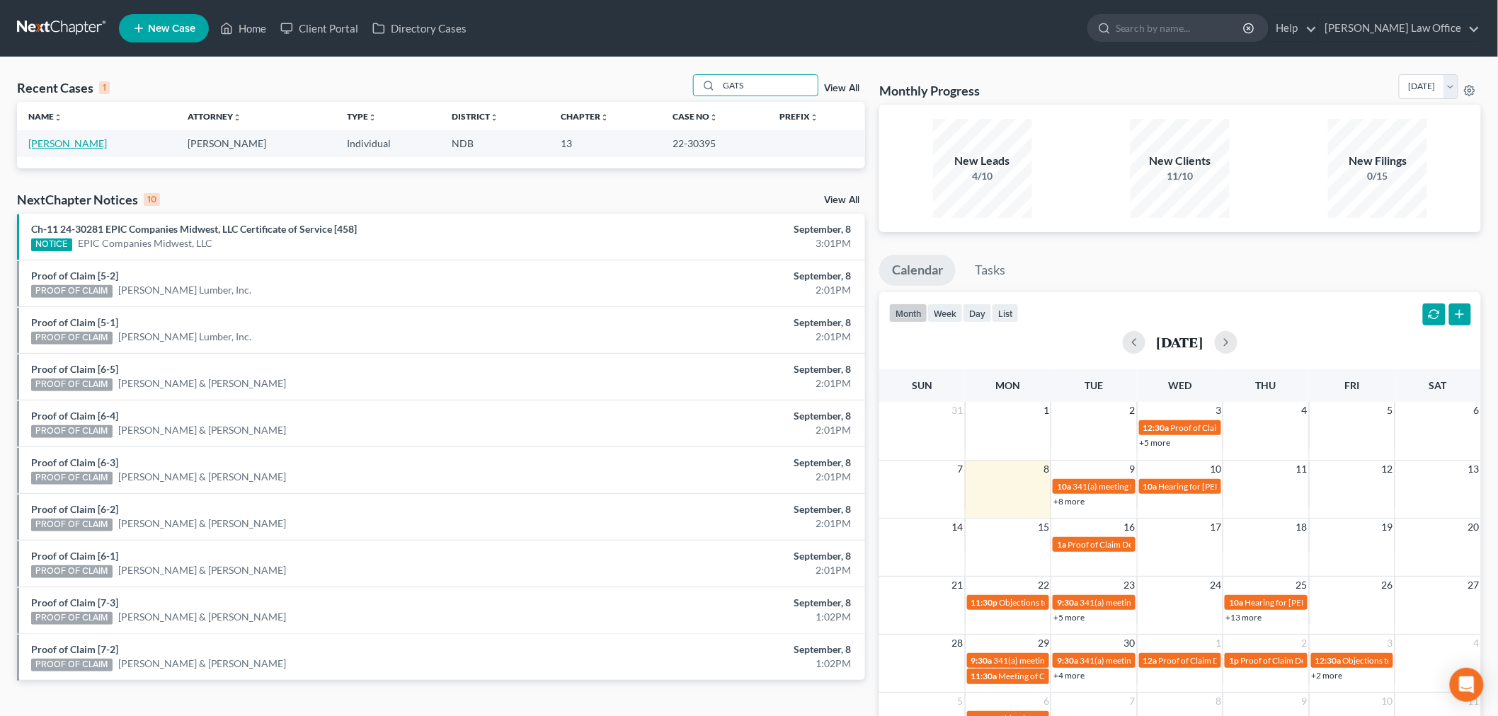
type input "GATS"
click at [76, 144] on link "[PERSON_NAME]" at bounding box center [67, 143] width 79 height 12
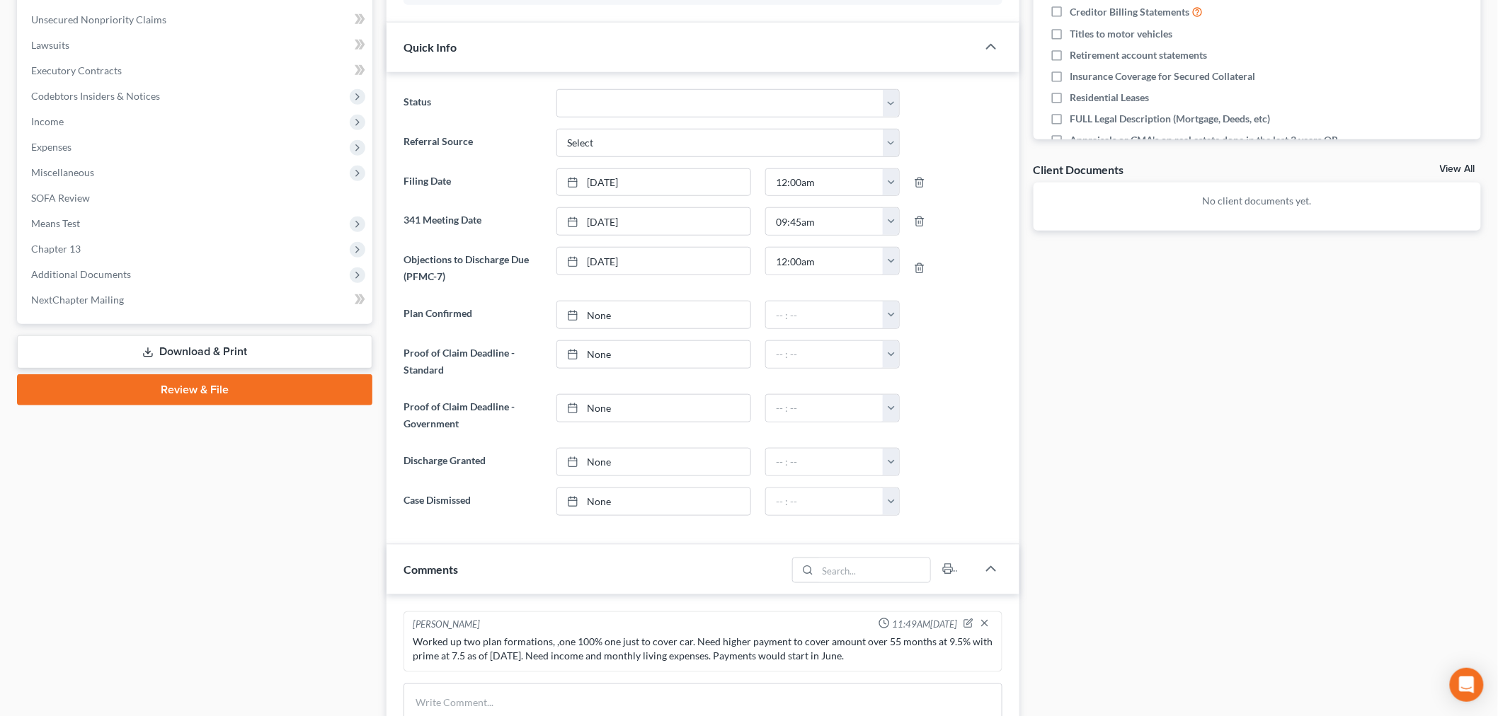
scroll to position [652, 0]
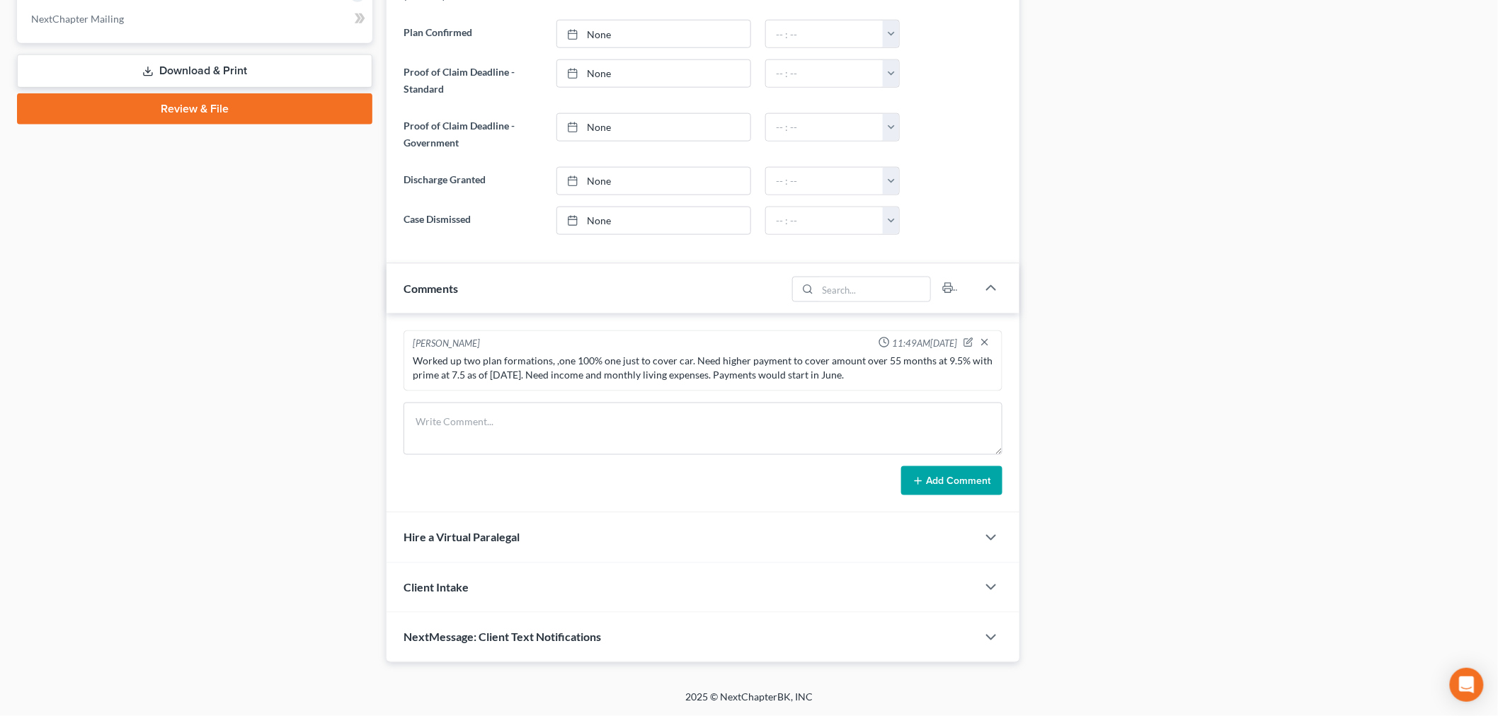
click at [545, 628] on div "NextMessage: Client Text Notifications" at bounding box center [681, 637] width 590 height 49
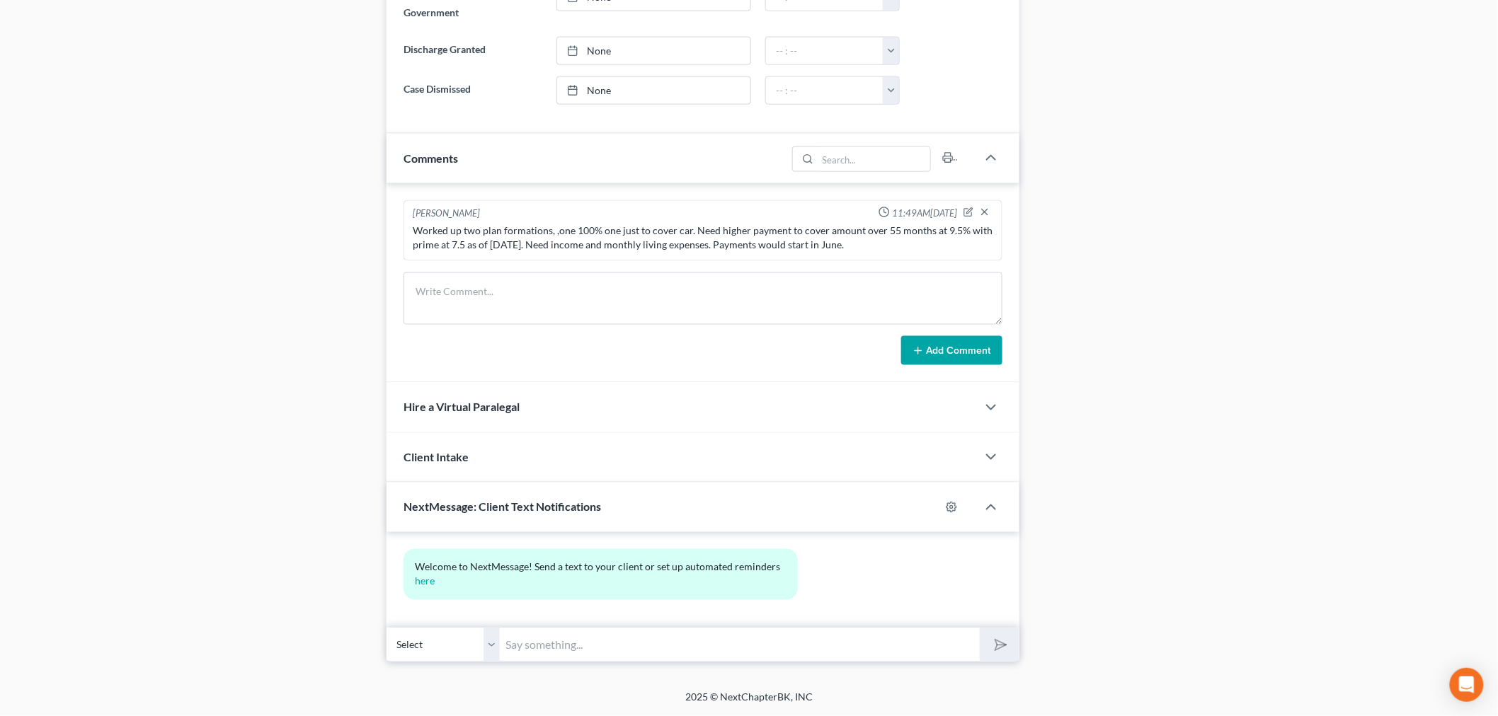
scroll to position [231, 0]
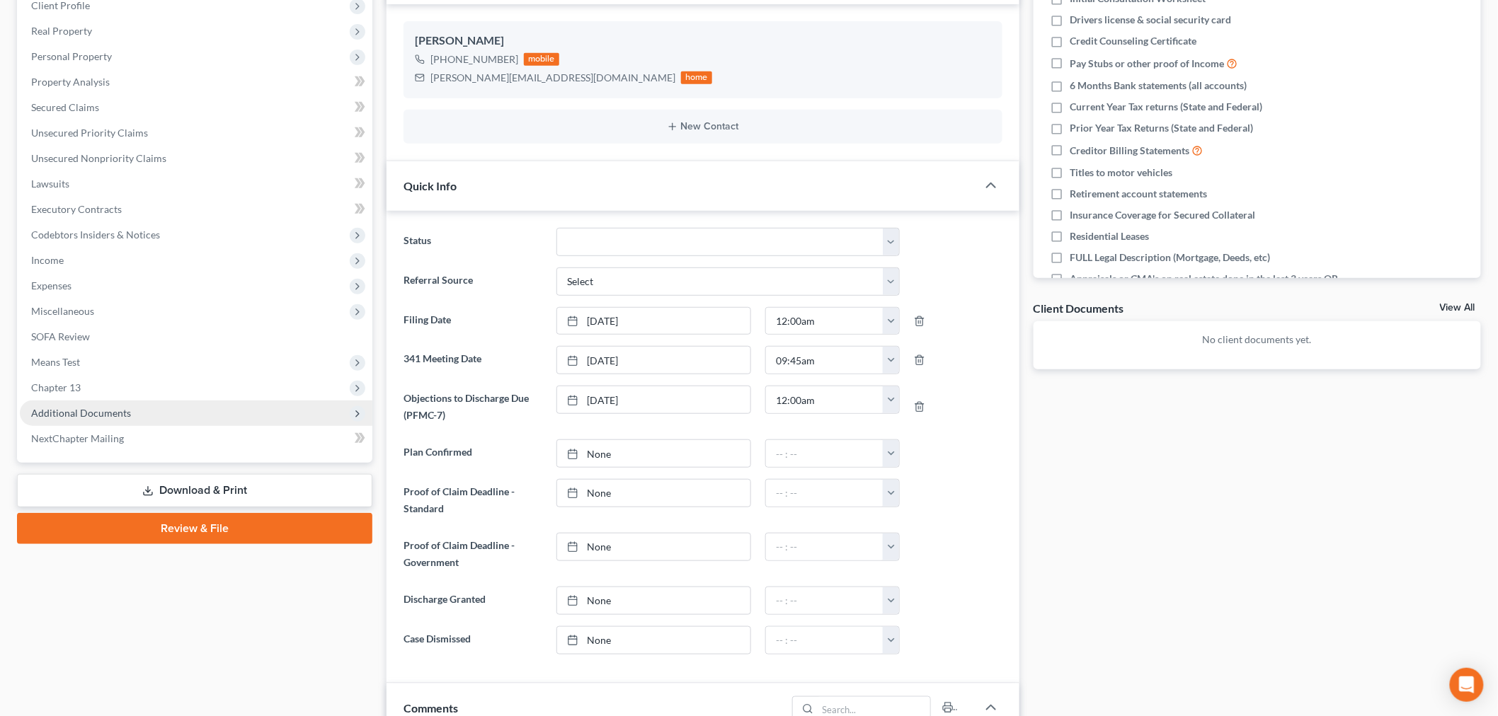
click at [74, 411] on span "Additional Documents" at bounding box center [81, 413] width 100 height 12
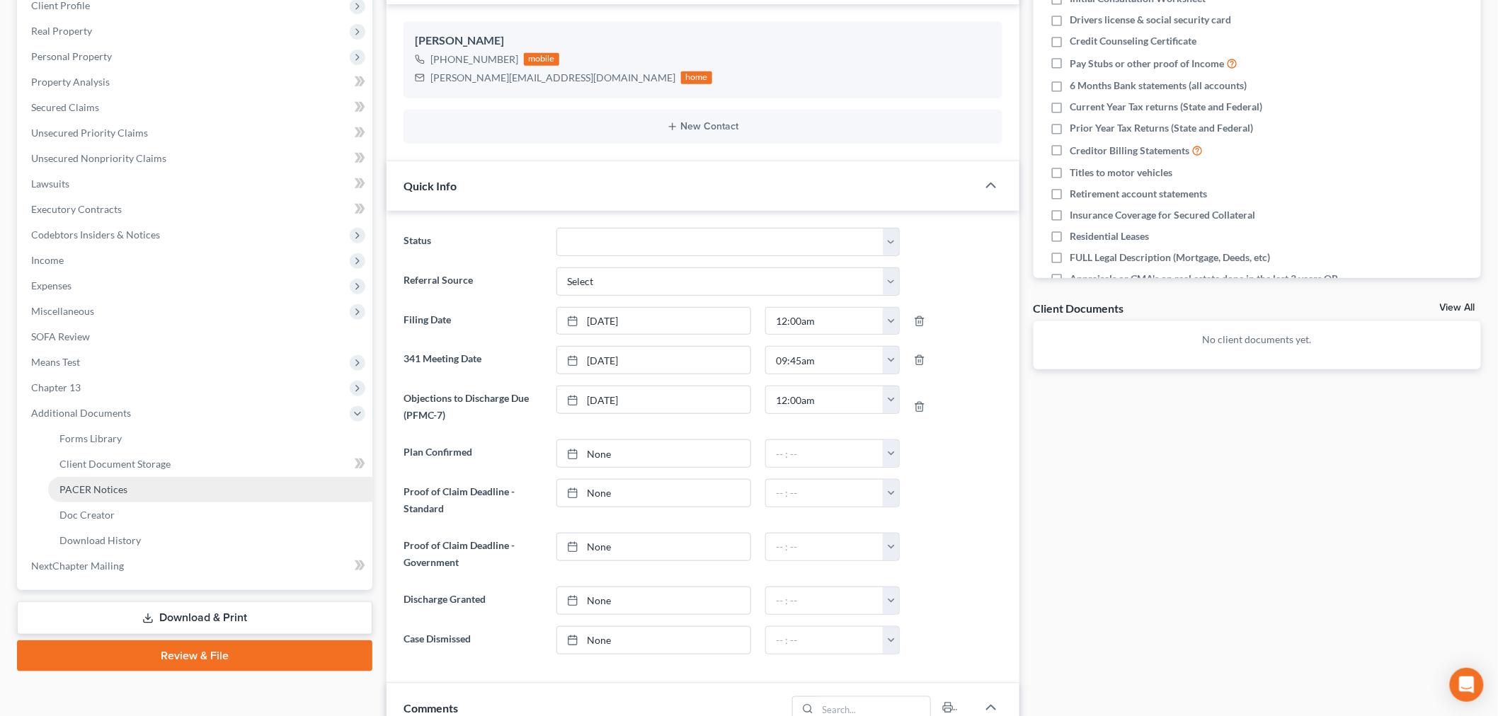
click at [125, 483] on span "PACER Notices" at bounding box center [93, 489] width 68 height 12
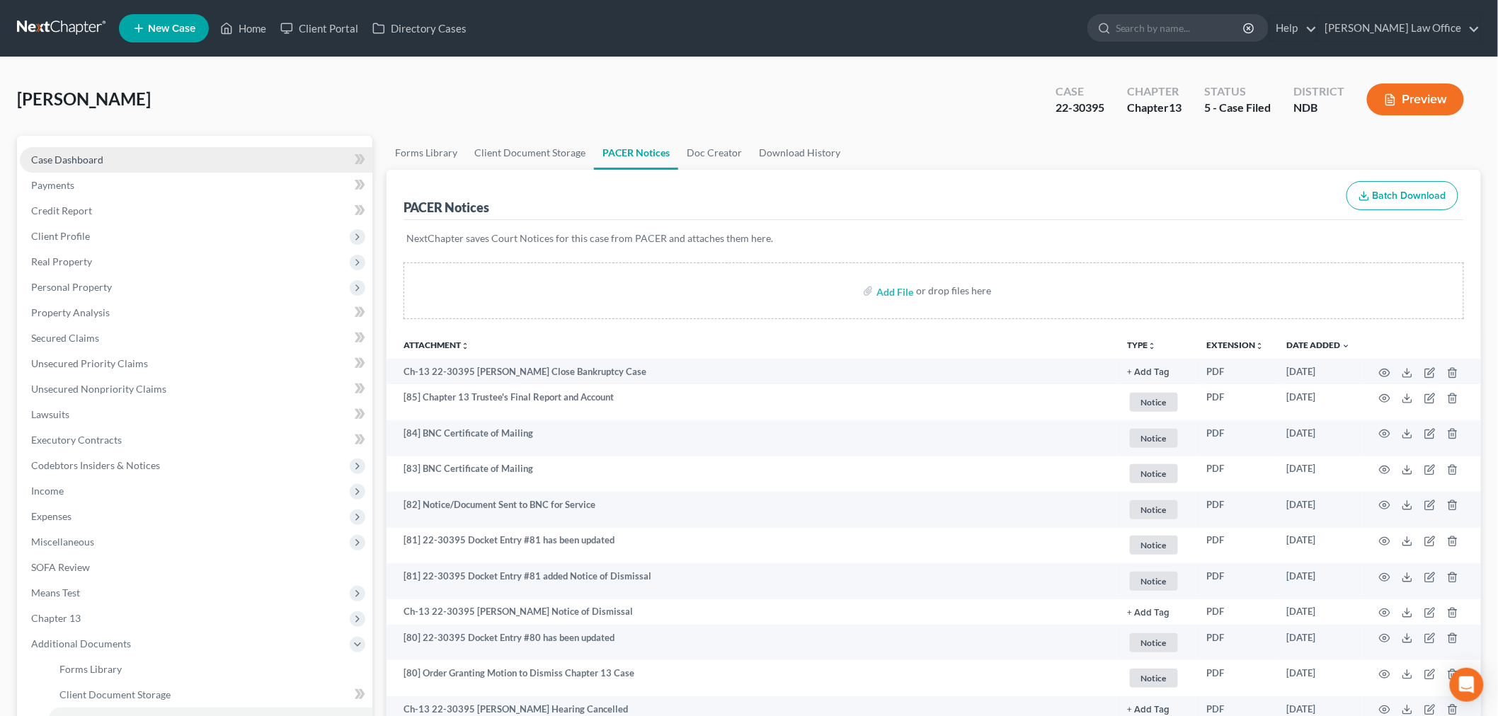
click at [120, 152] on link "Case Dashboard" at bounding box center [196, 159] width 352 height 25
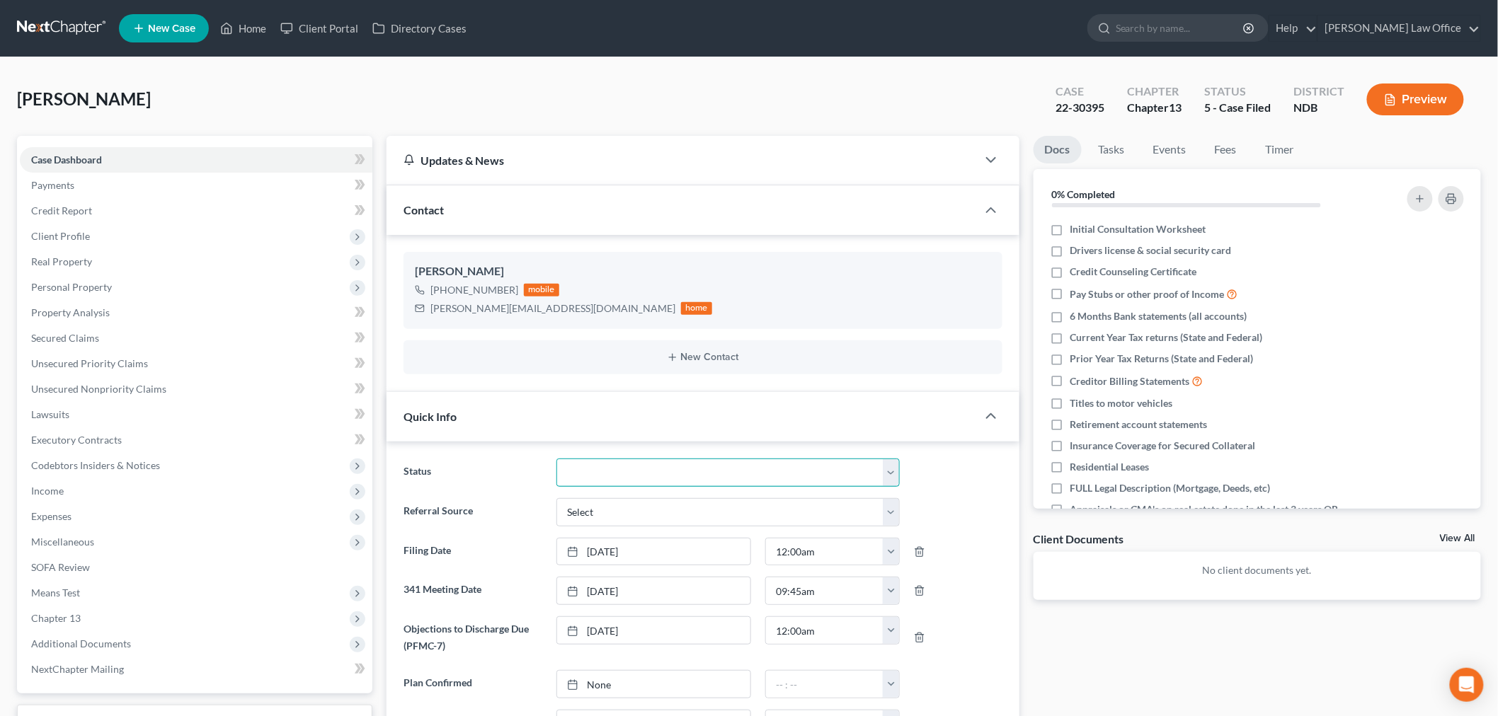
click at [654, 469] on select "10 - Chapter 13 Discharged 11 - Chapter 13 Converted to 7 12 - Debt Settlement/…" at bounding box center [727, 473] width 343 height 28
select select "11"
click at [556, 459] on select "10 - Chapter 13 Discharged 11 - Chapter 13 Converted to 7 12 - Debt Settlement/…" at bounding box center [727, 473] width 343 height 28
click at [69, 33] on link at bounding box center [62, 28] width 91 height 25
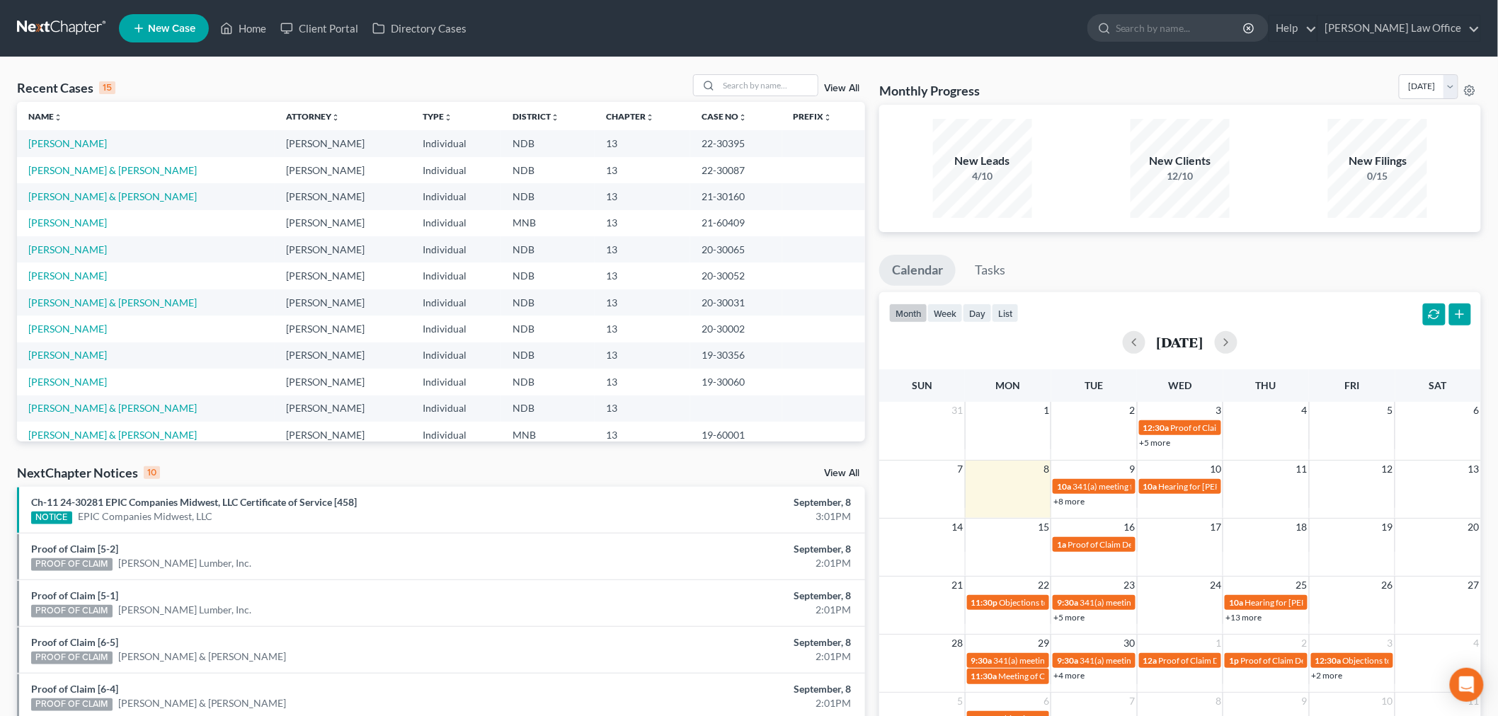
click at [761, 73] on div "Recent Cases 15 View All Name unfold_more expand_more expand_less Attorney unfo…" at bounding box center [749, 525] width 1498 height 936
click at [759, 81] on input "search" at bounding box center [767, 85] width 99 height 21
type input "[PERSON_NAME]"
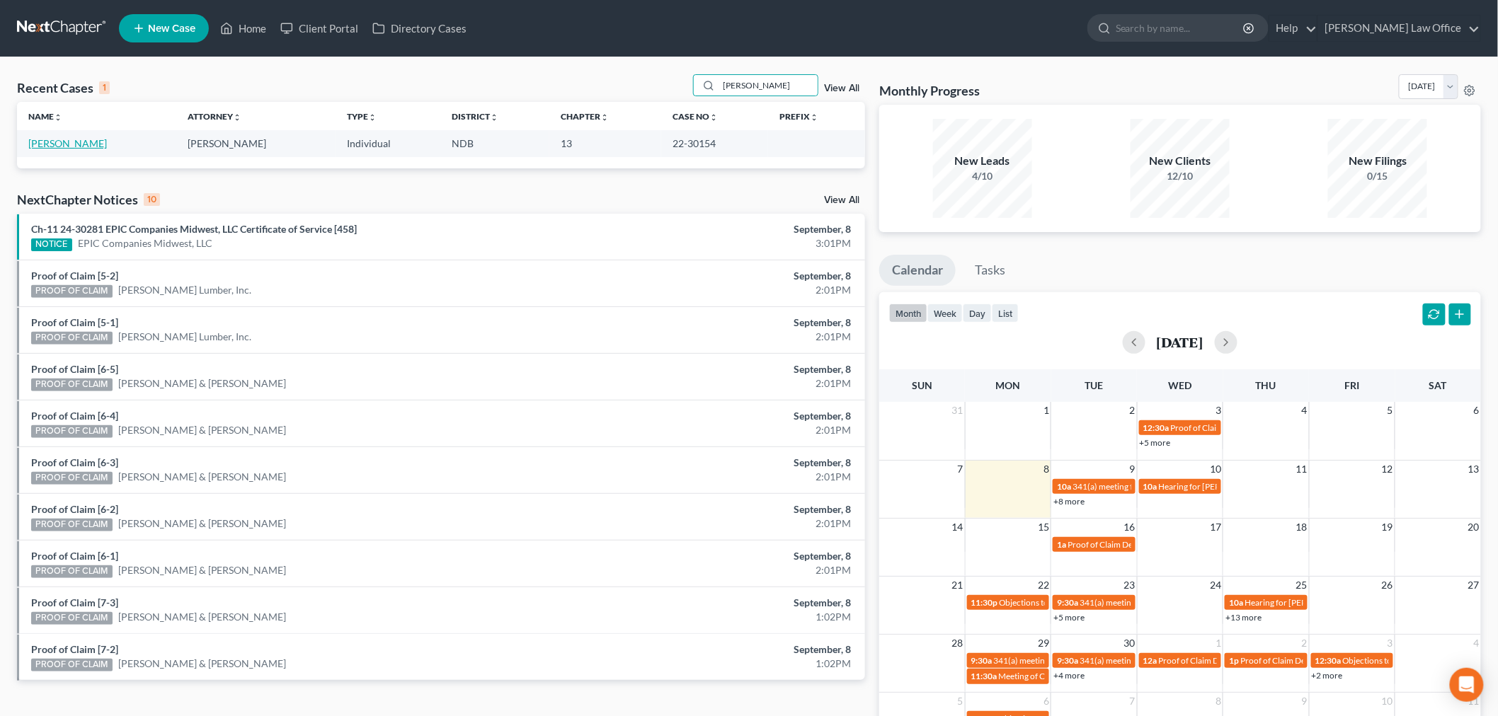
drag, startPoint x: 68, startPoint y: 139, endPoint x: 93, endPoint y: 163, distance: 35.5
click at [68, 139] on link "[PERSON_NAME]" at bounding box center [67, 143] width 79 height 12
select select "6"
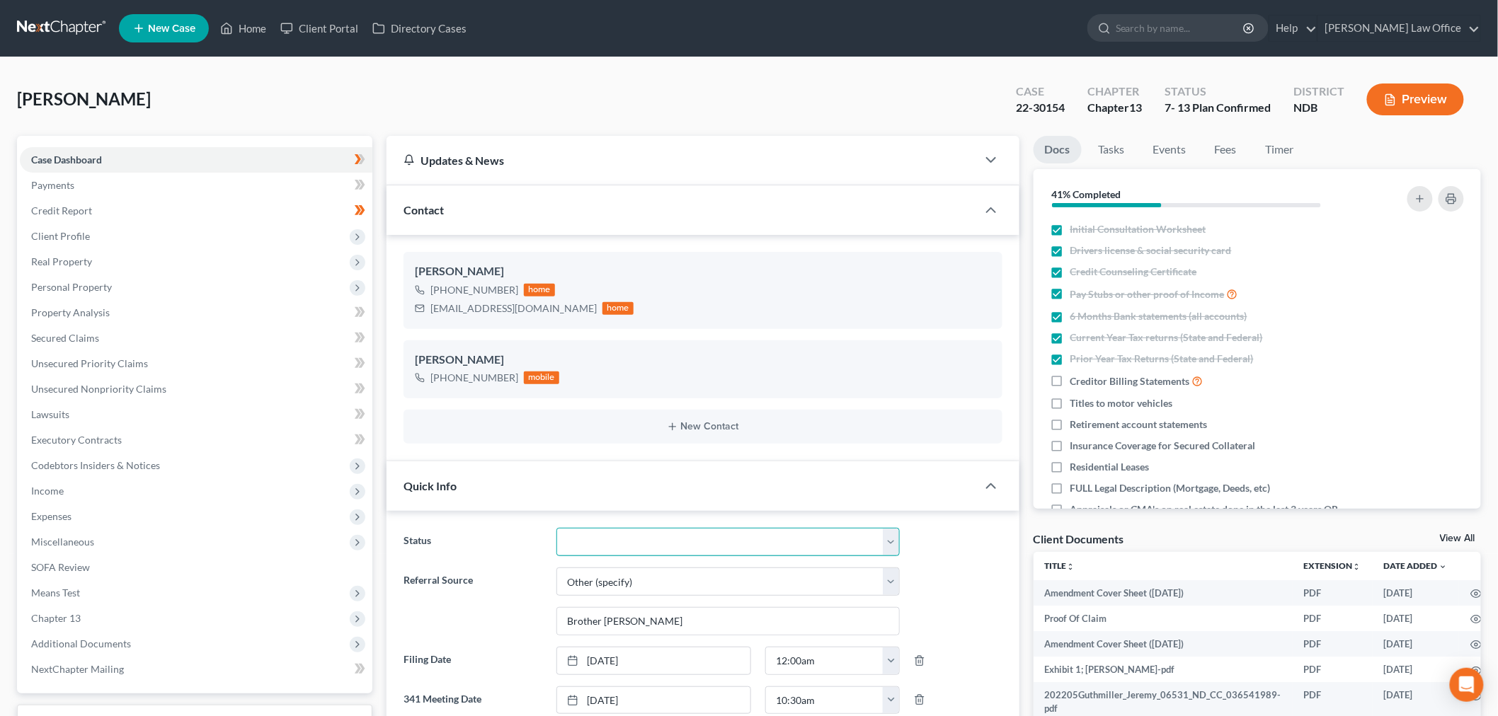
click at [640, 544] on select "10 - Chapter 13 Discharged 11 - Chapter 13 Converted to 7 12 - Debt Settlement/…" at bounding box center [727, 542] width 343 height 28
select select "0"
click at [556, 528] on select "10 - Chapter 13 Discharged 11 - Chapter 13 Converted to 7 12 - Debt Settlement/…" at bounding box center [727, 542] width 343 height 28
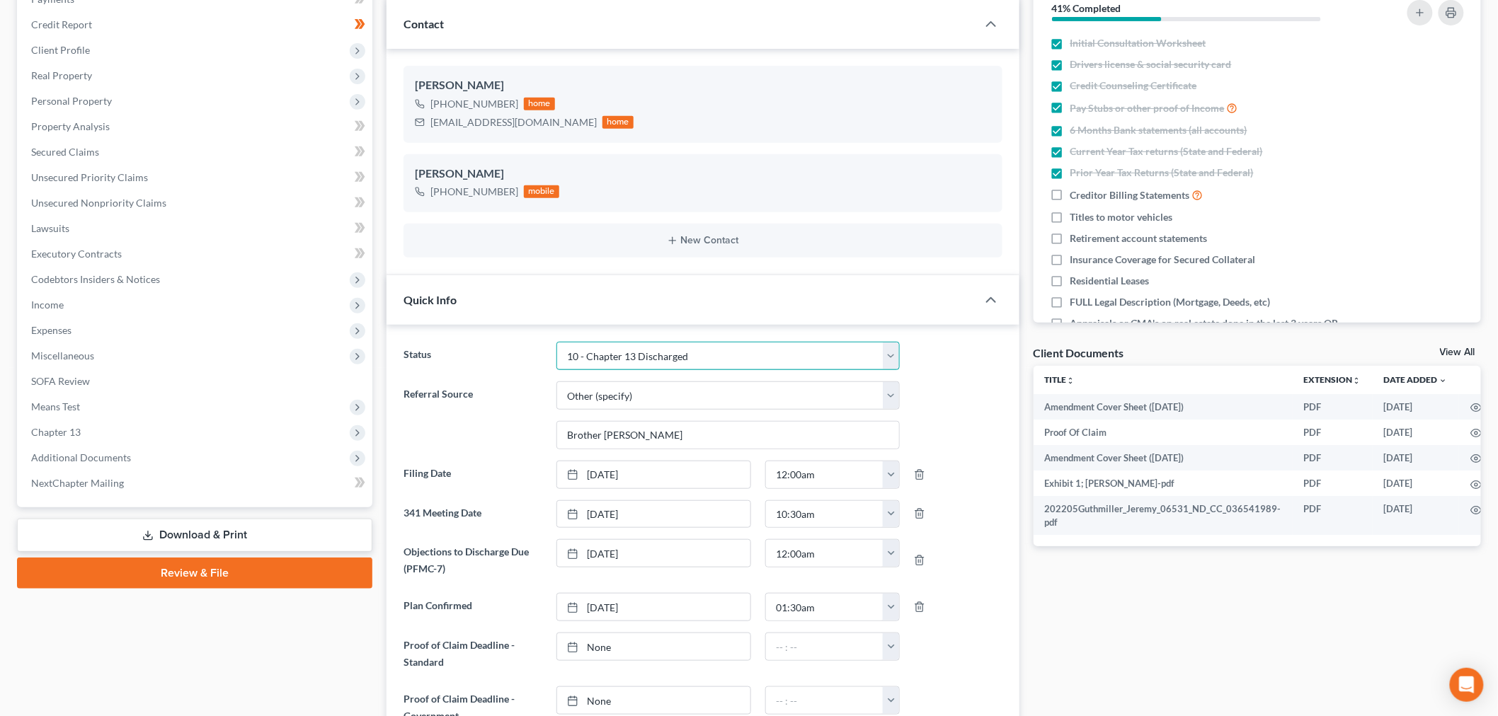
scroll to position [550, 0]
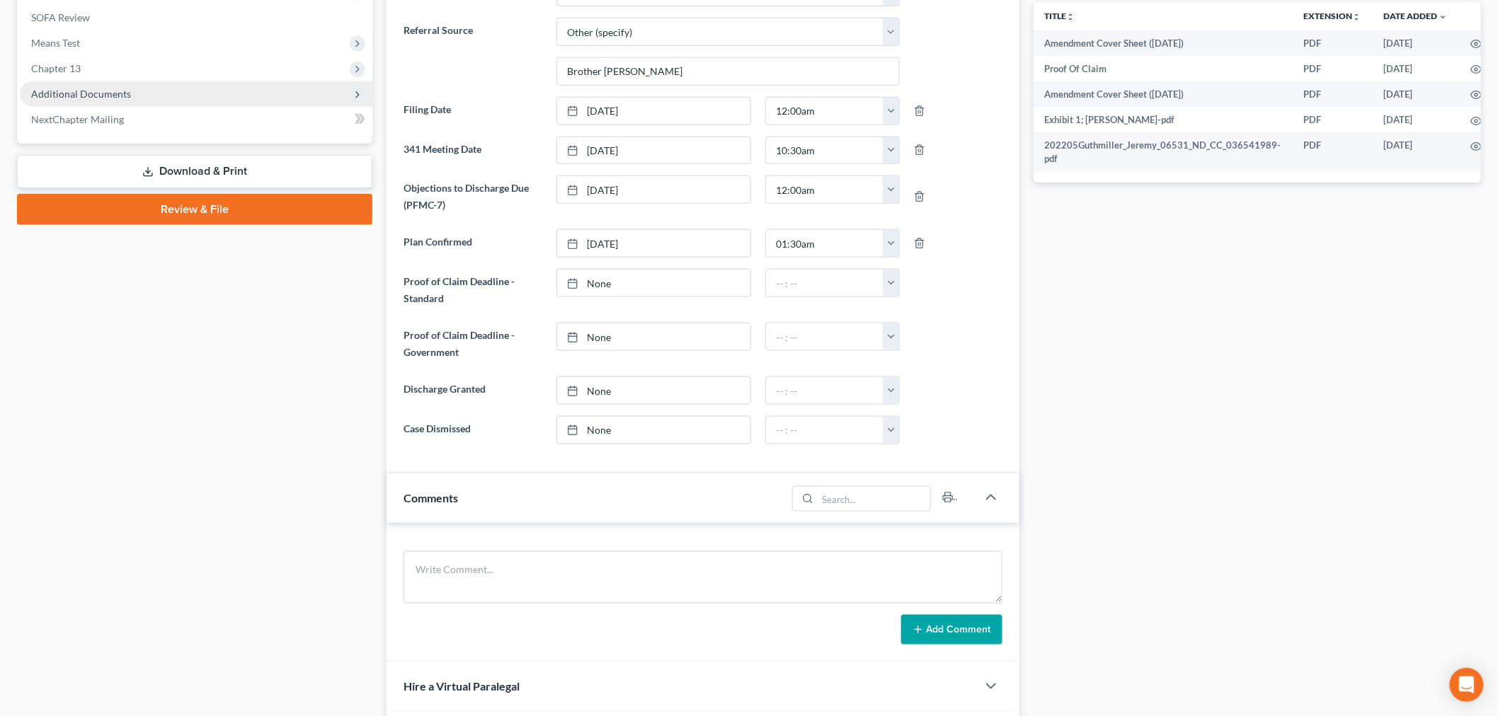
click at [111, 83] on span "Additional Documents" at bounding box center [196, 93] width 352 height 25
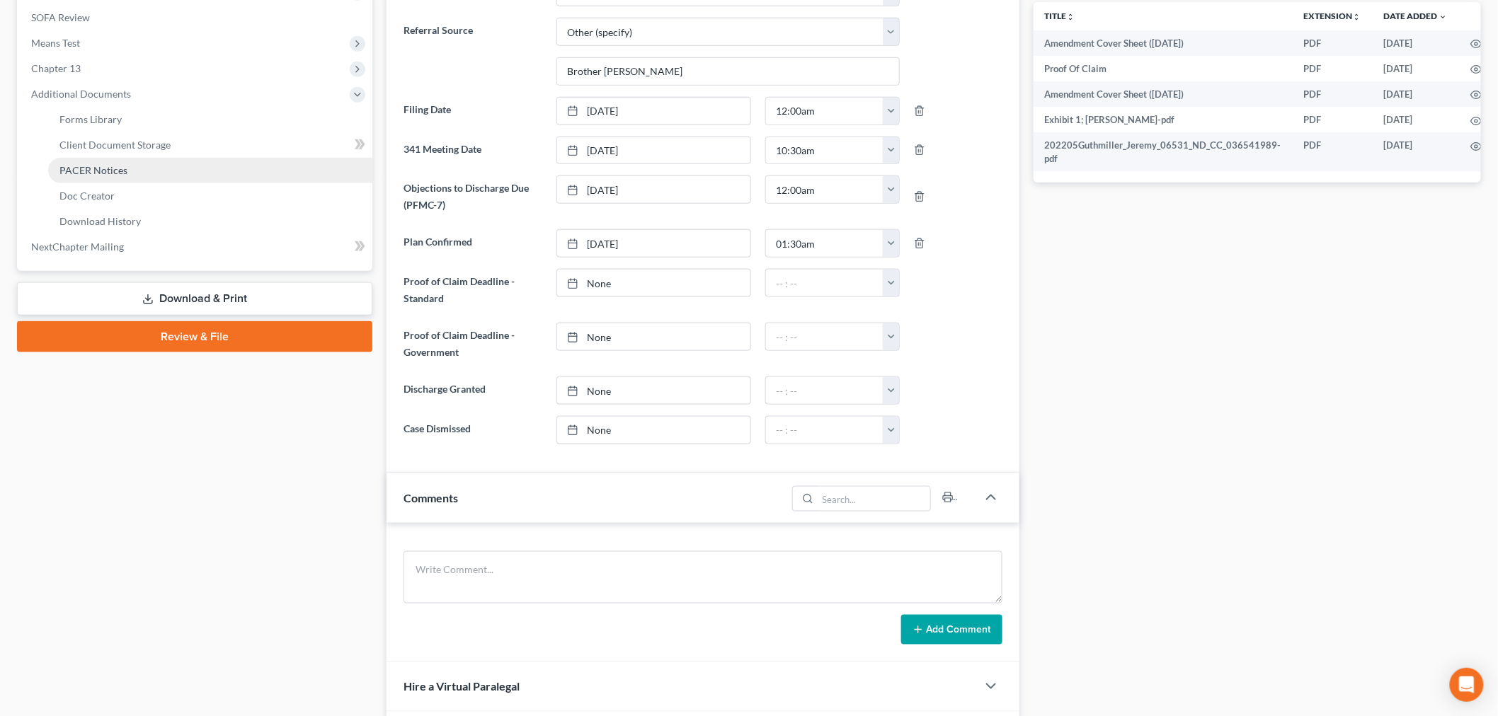
click at [108, 168] on span "PACER Notices" at bounding box center [93, 170] width 68 height 12
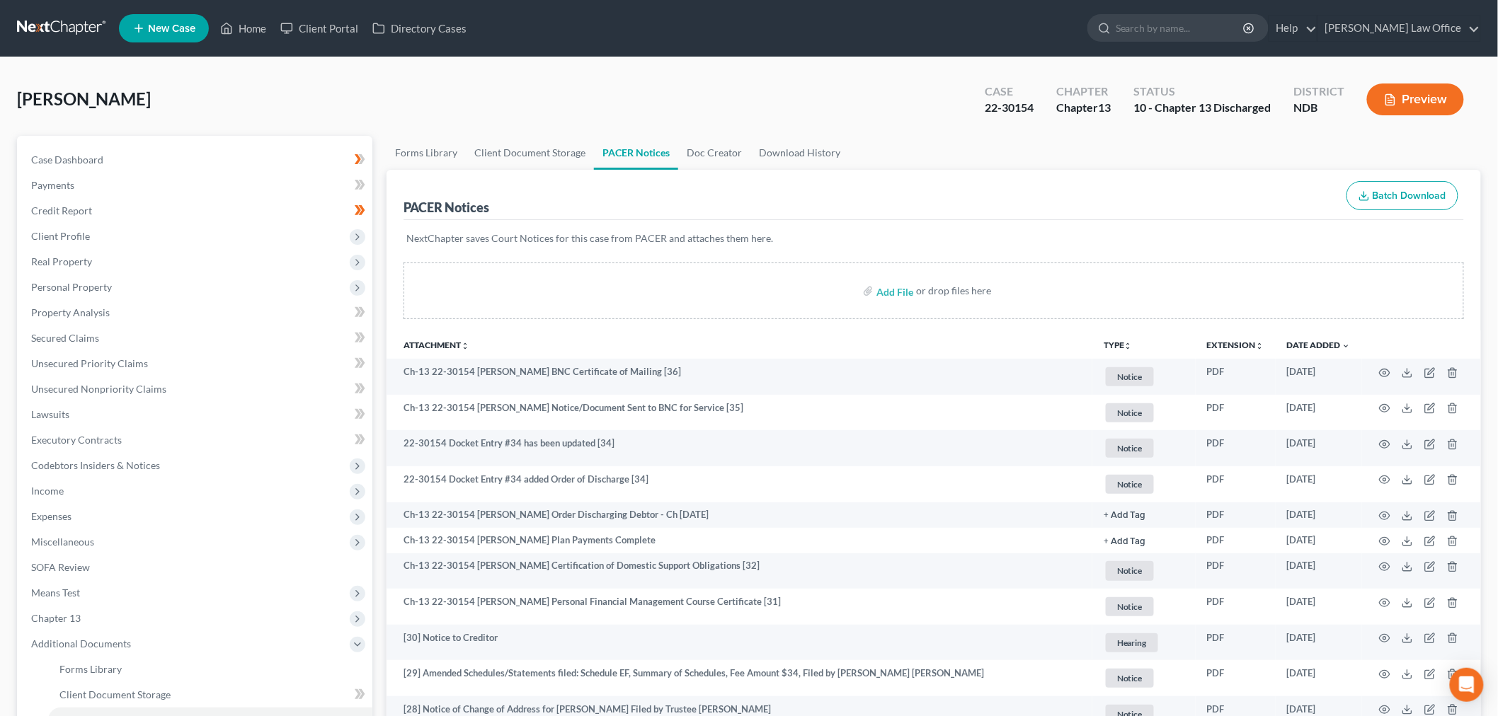
click at [84, 139] on div "Case Dashboard Payments Invoices Payments Payments Credit Report Client Profile…" at bounding box center [194, 478] width 355 height 685
click at [82, 157] on span "Case Dashboard" at bounding box center [67, 160] width 72 height 12
select select "6"
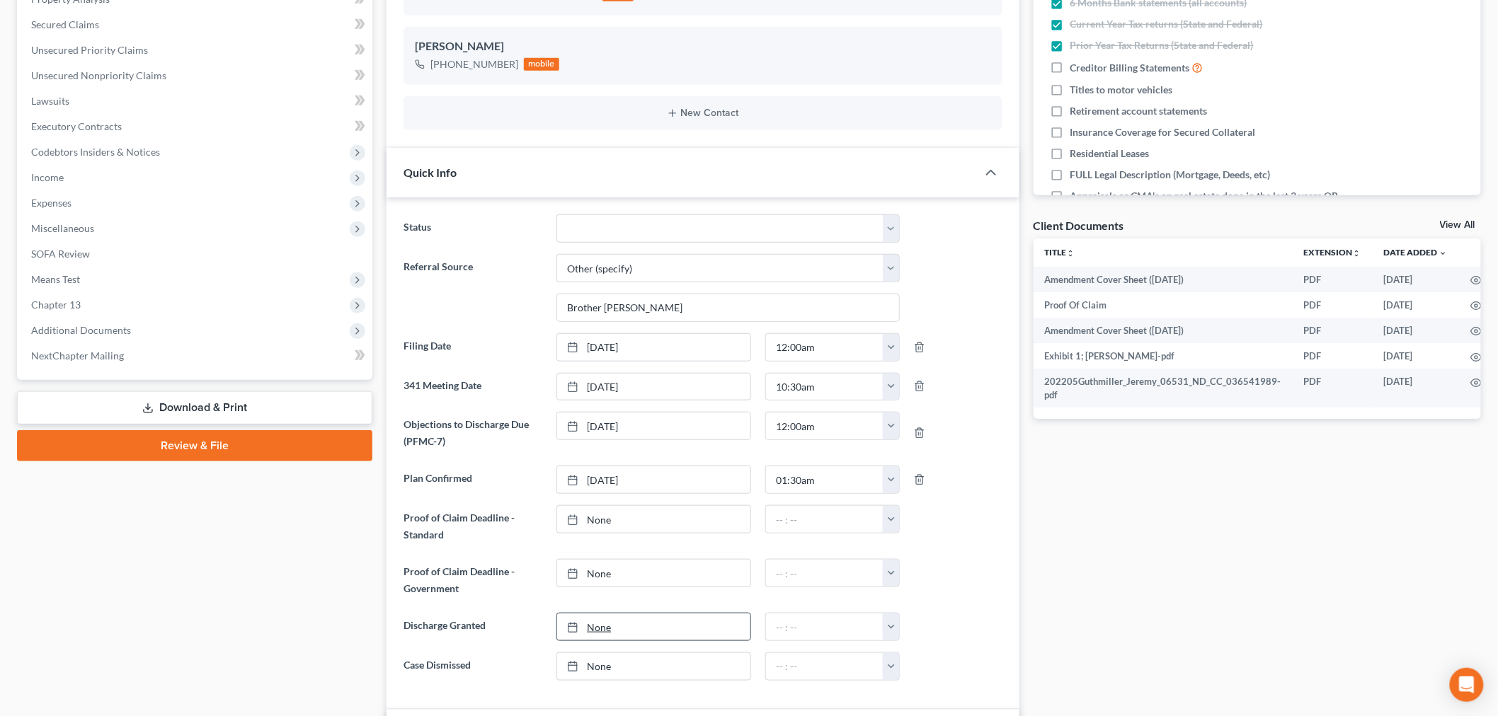
scroll to position [471, 0]
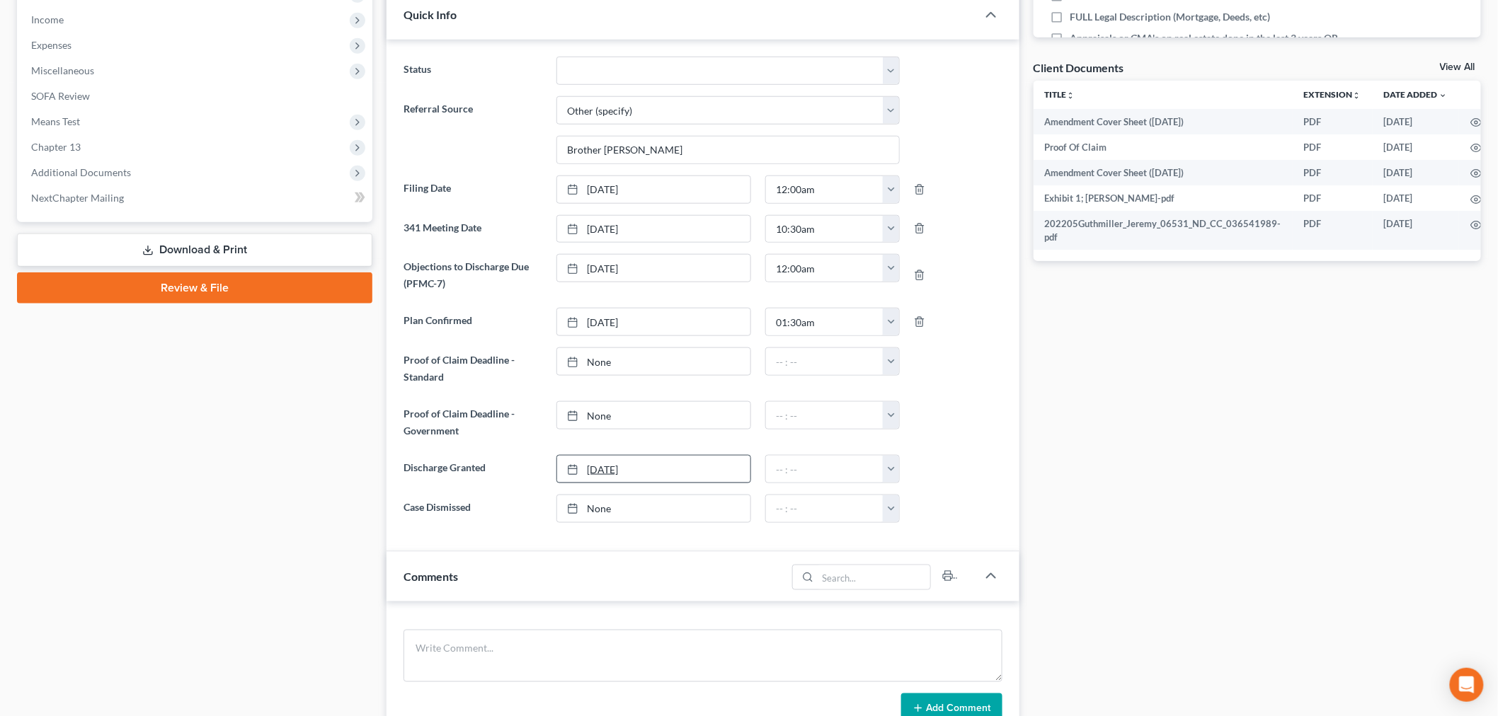
click at [641, 471] on link "9/8/2025" at bounding box center [653, 469] width 193 height 27
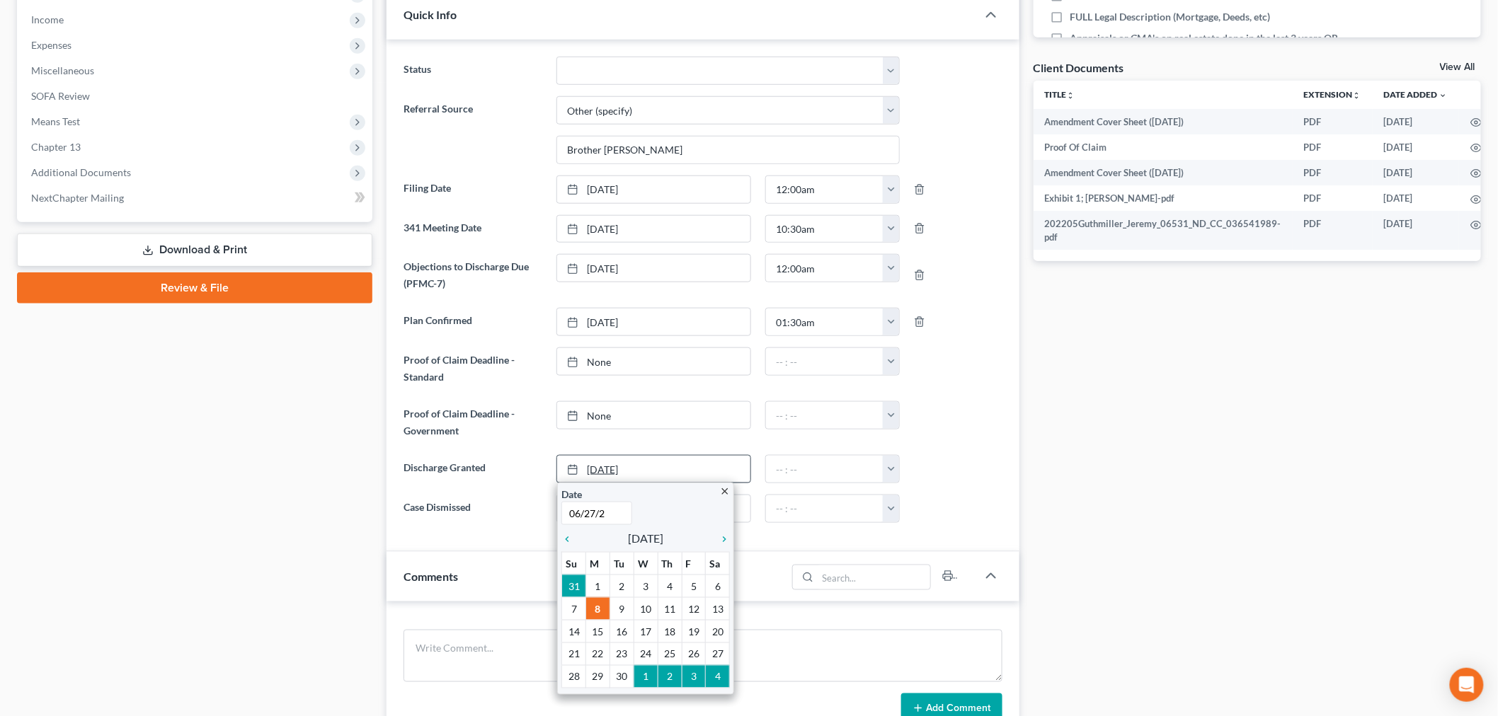
type input "06/27/25"
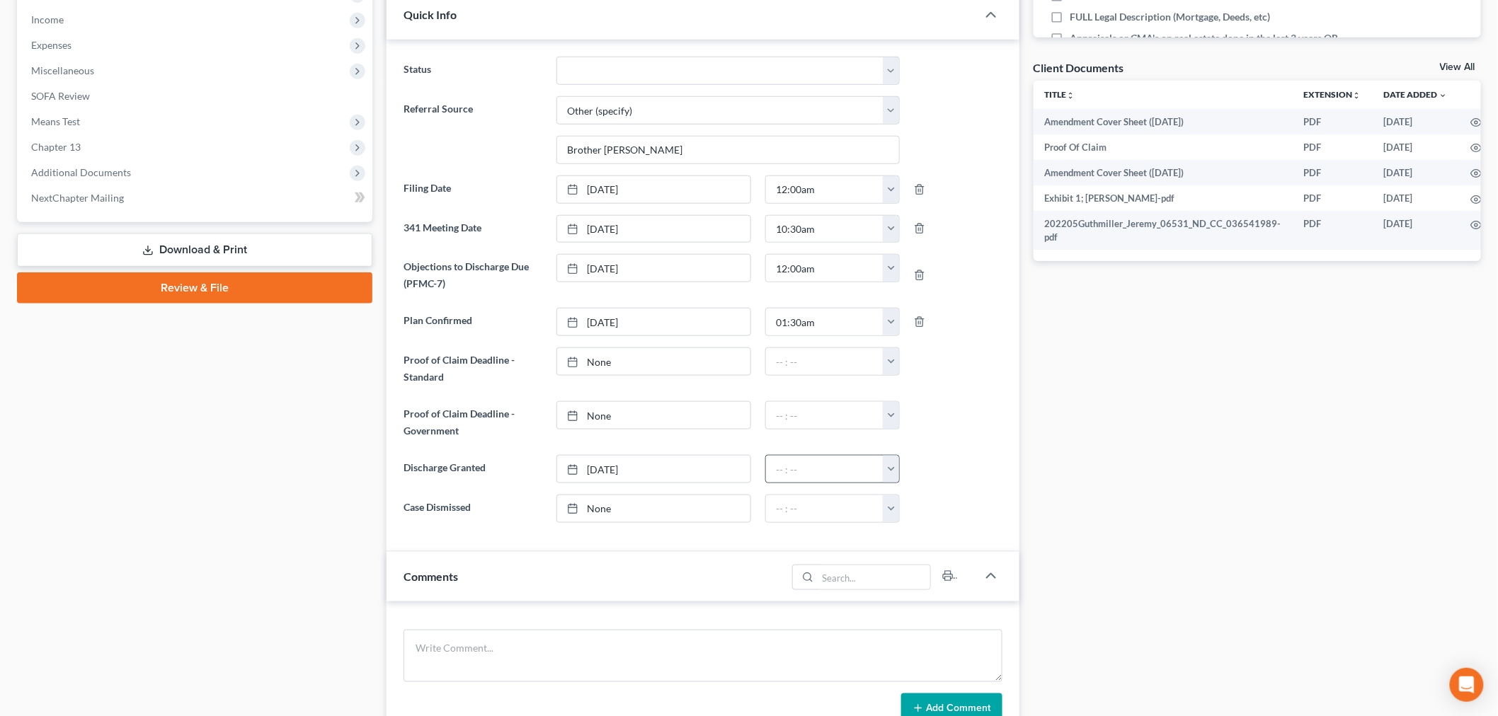
click at [888, 468] on button "button" at bounding box center [891, 469] width 16 height 27
click at [912, 531] on link "12:30am" at bounding box center [922, 524] width 79 height 24
type input "12:30am"
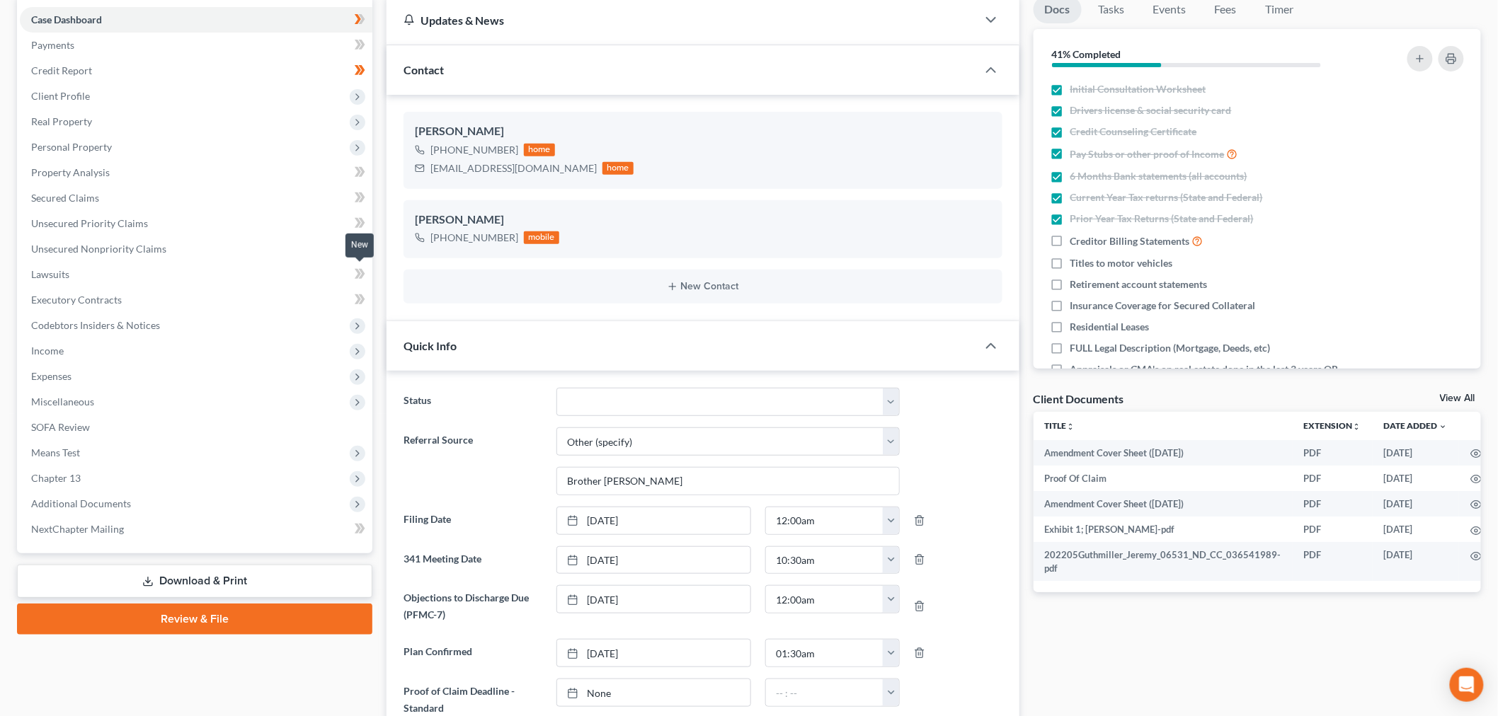
scroll to position [0, 0]
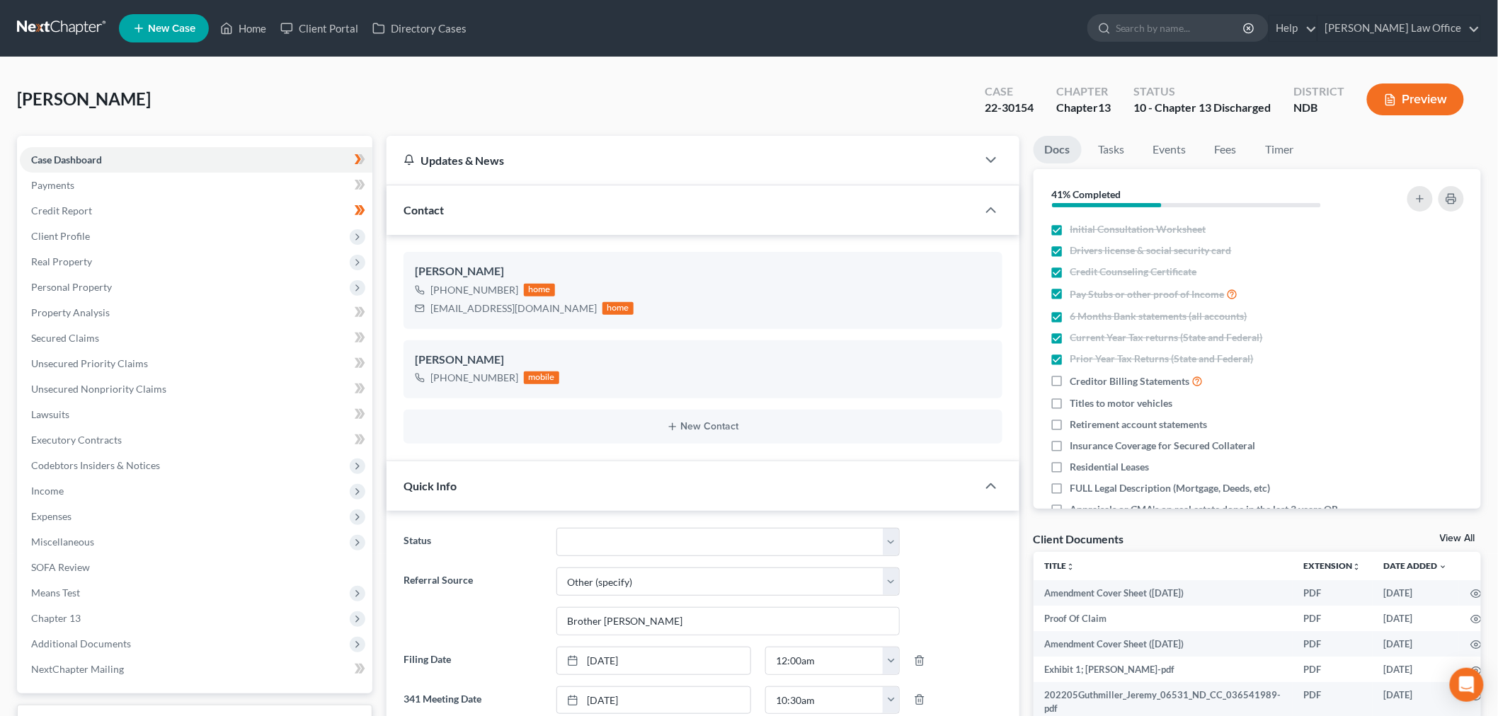
click at [61, 25] on link at bounding box center [62, 28] width 91 height 25
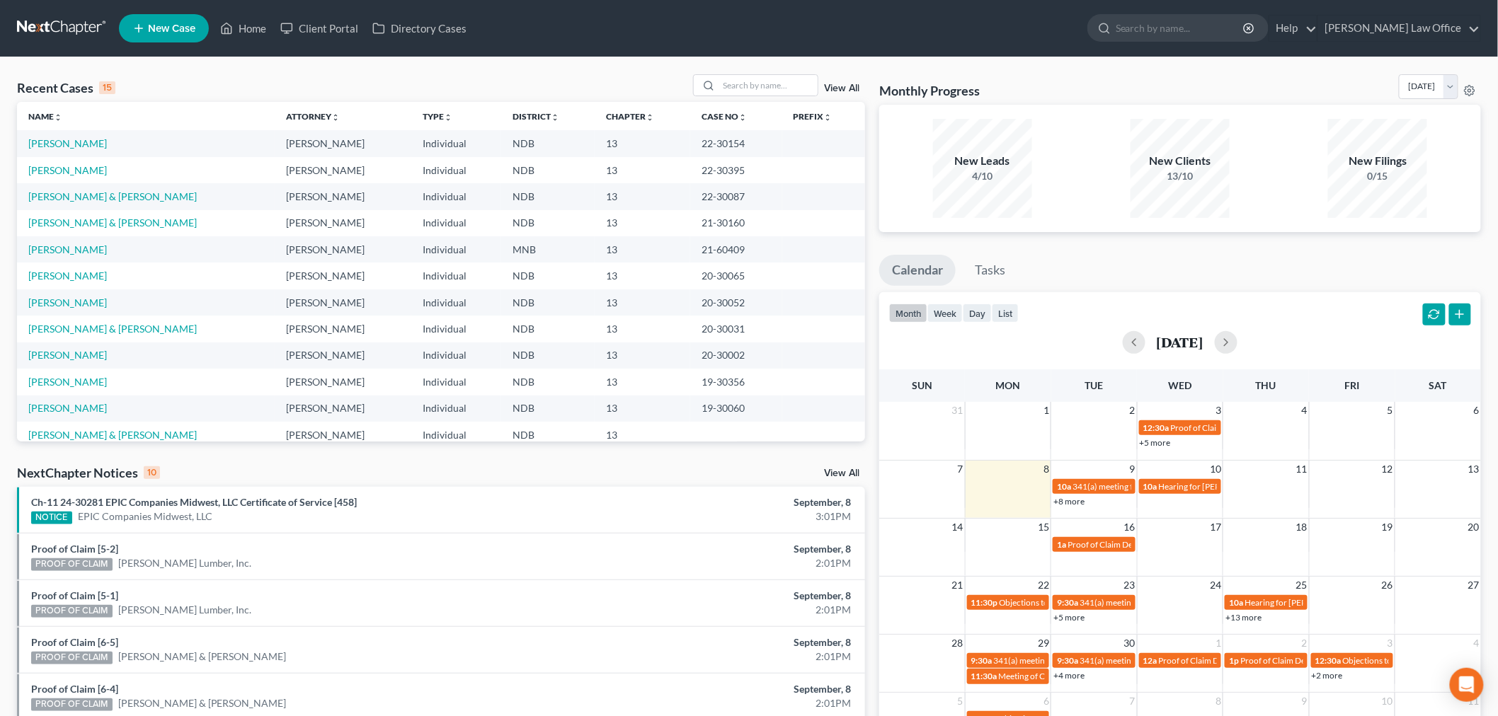
click at [771, 72] on div "Recent Cases 15 View All Name unfold_more expand_more expand_less Attorney unfo…" at bounding box center [749, 525] width 1498 height 936
click at [759, 81] on input "search" at bounding box center [767, 85] width 99 height 21
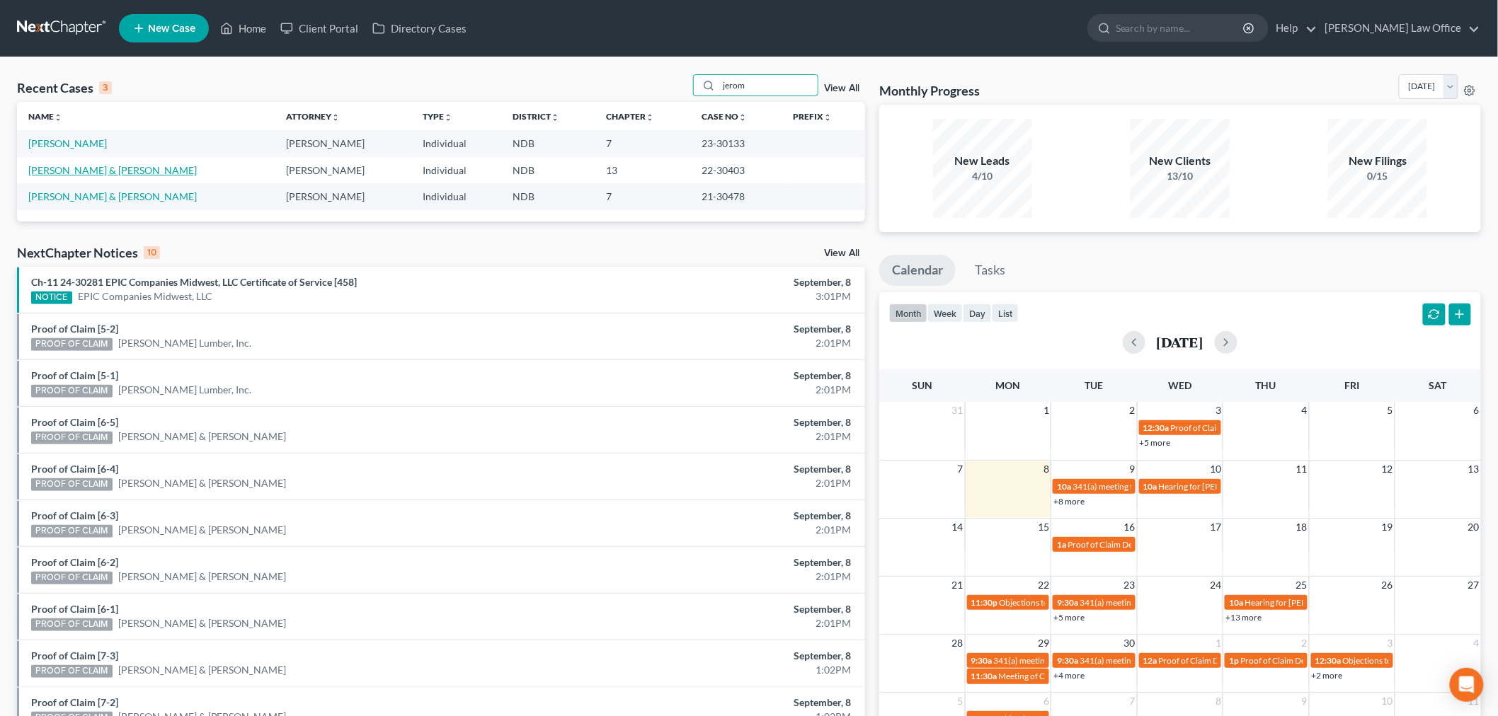
type input "jerom"
click at [104, 166] on link "[PERSON_NAME] & [PERSON_NAME]" at bounding box center [112, 170] width 168 height 12
select select "6"
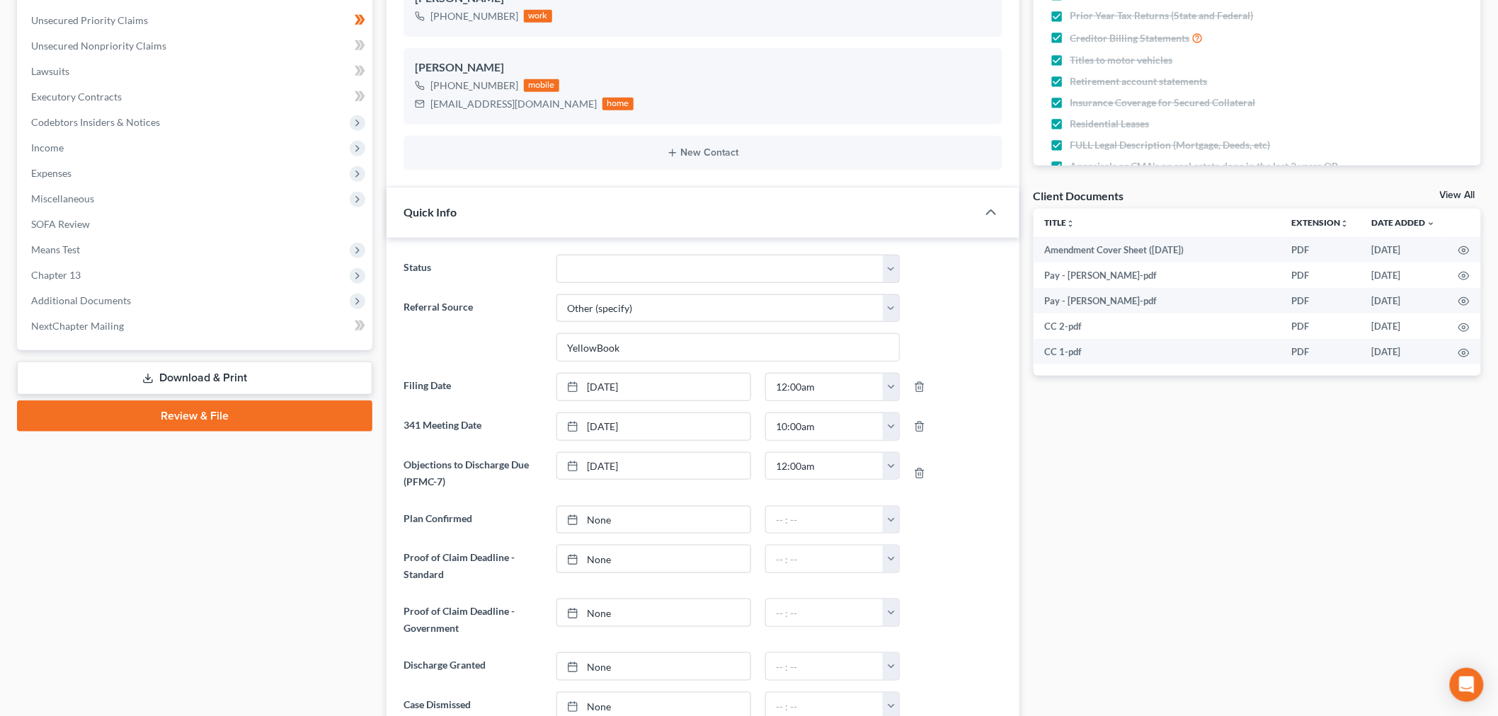
scroll to position [393, 0]
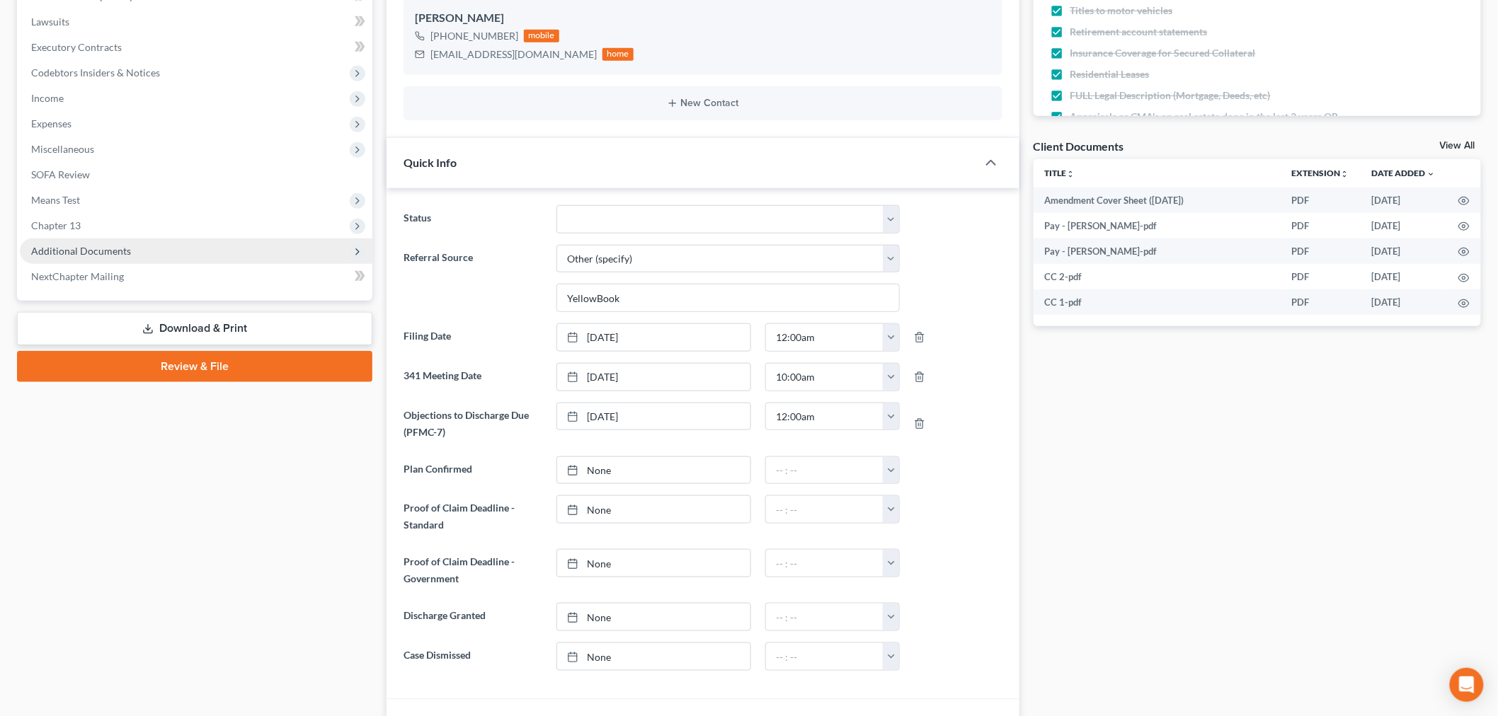
click at [81, 238] on span "Additional Documents" at bounding box center [196, 250] width 352 height 25
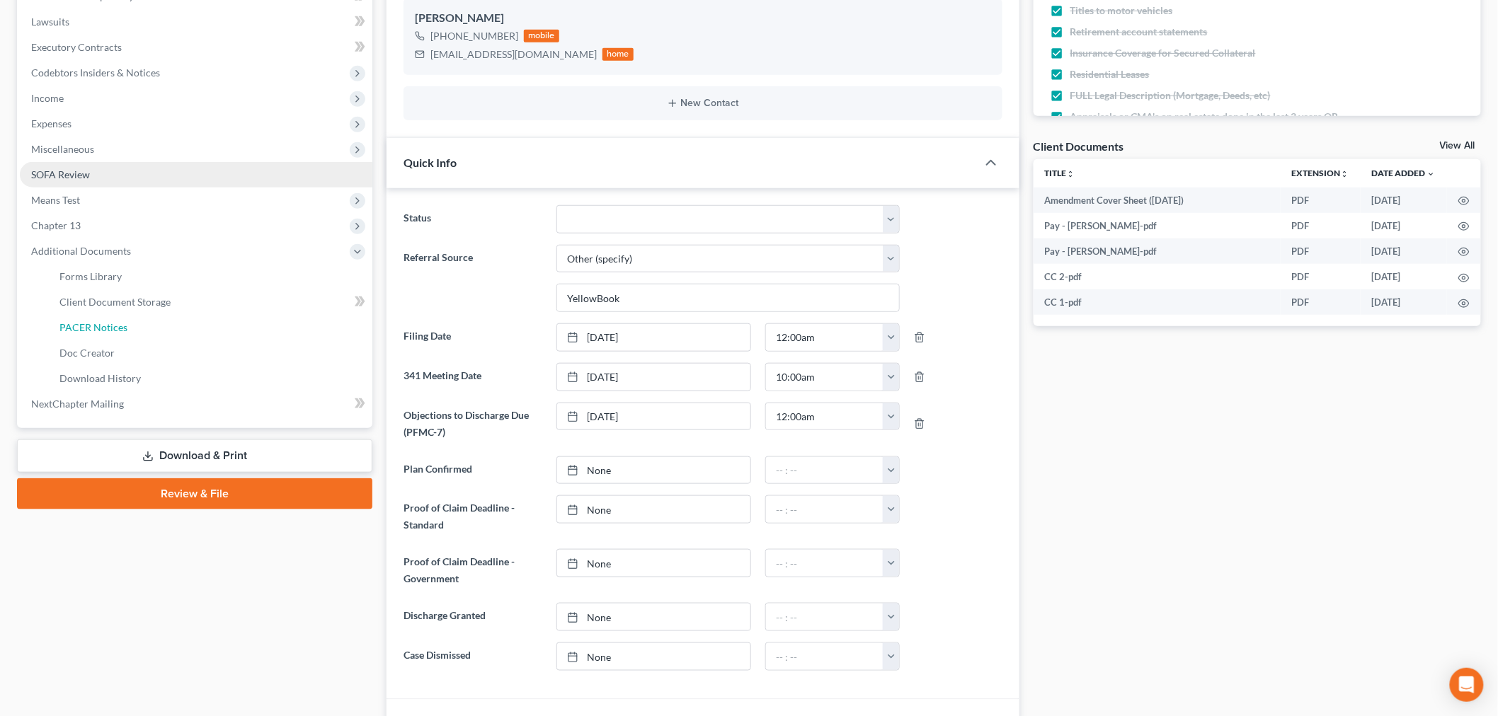
click at [115, 324] on span "PACER Notices" at bounding box center [93, 327] width 68 height 12
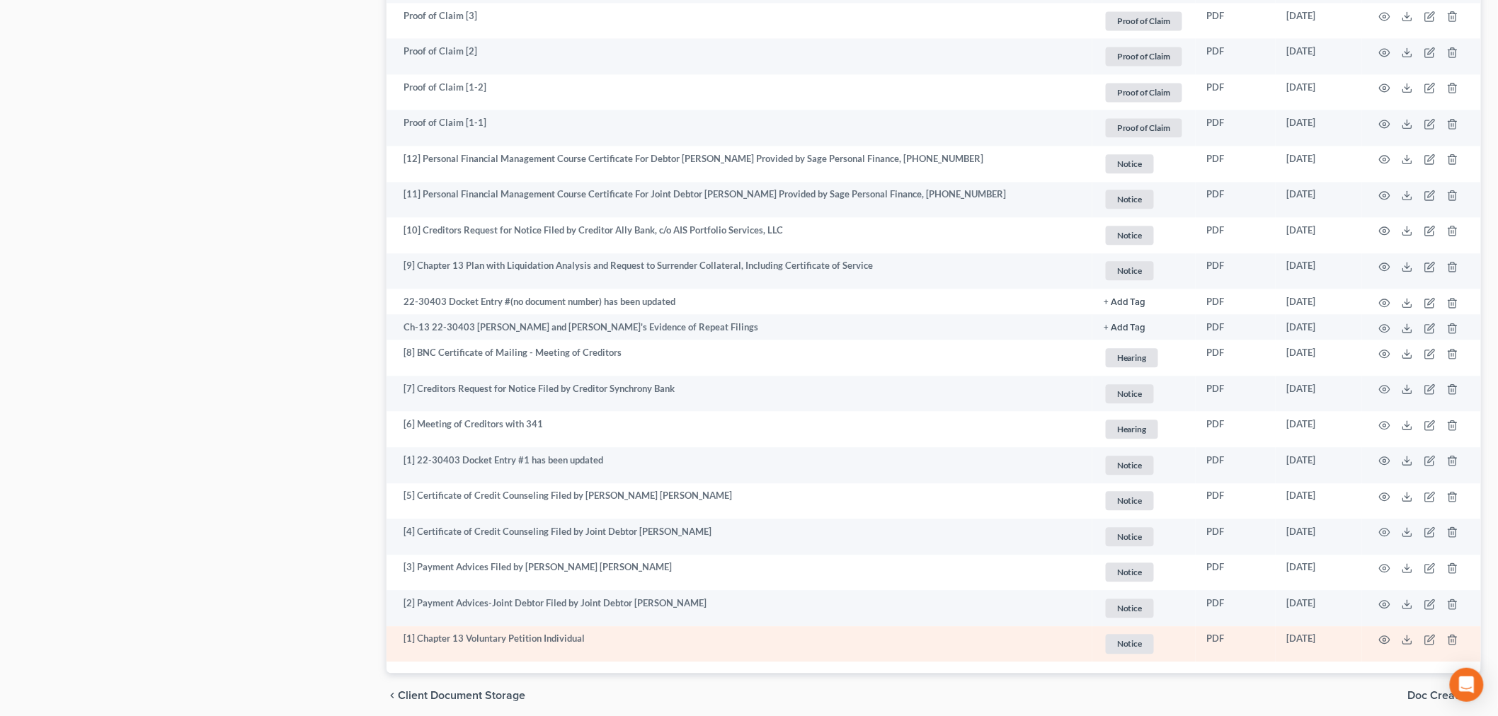
scroll to position [1327, 0]
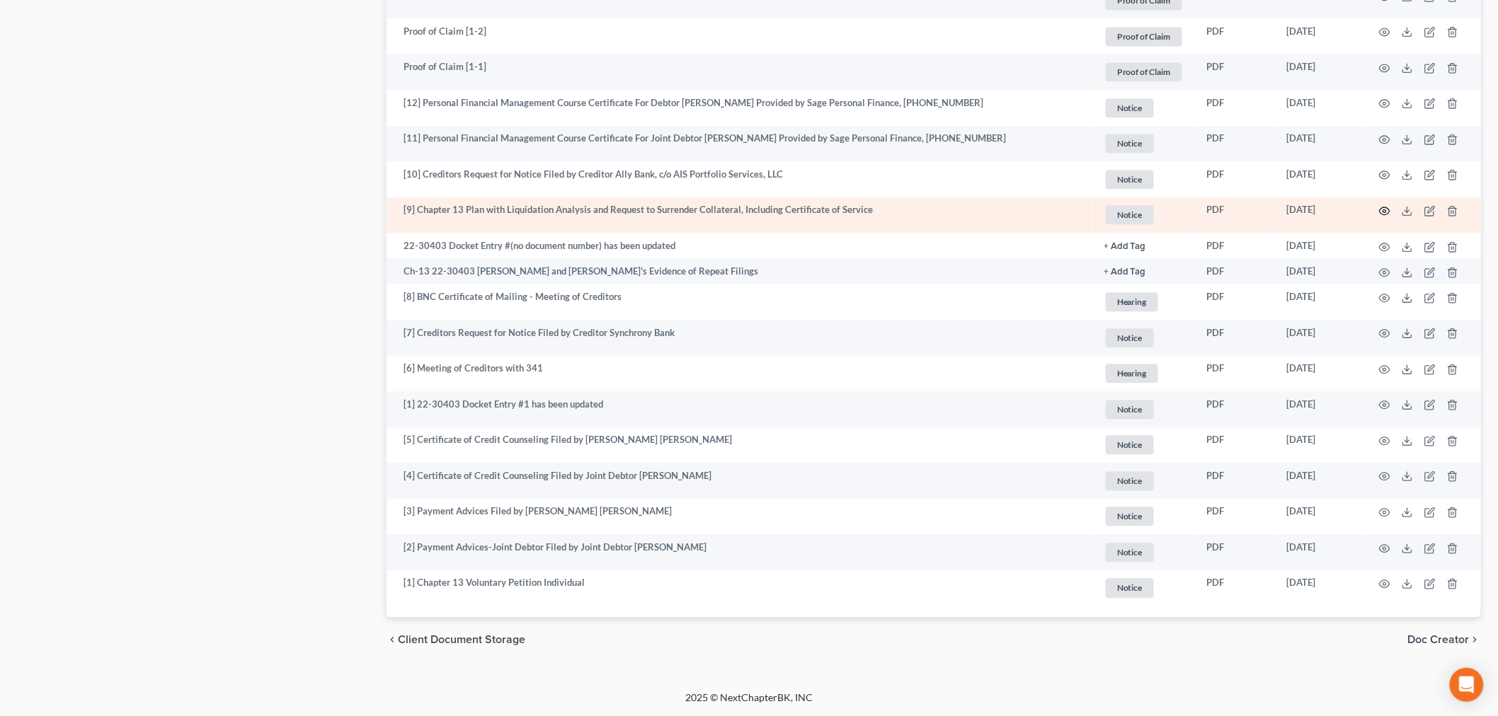
click at [1381, 210] on icon "button" at bounding box center [1384, 210] width 11 height 11
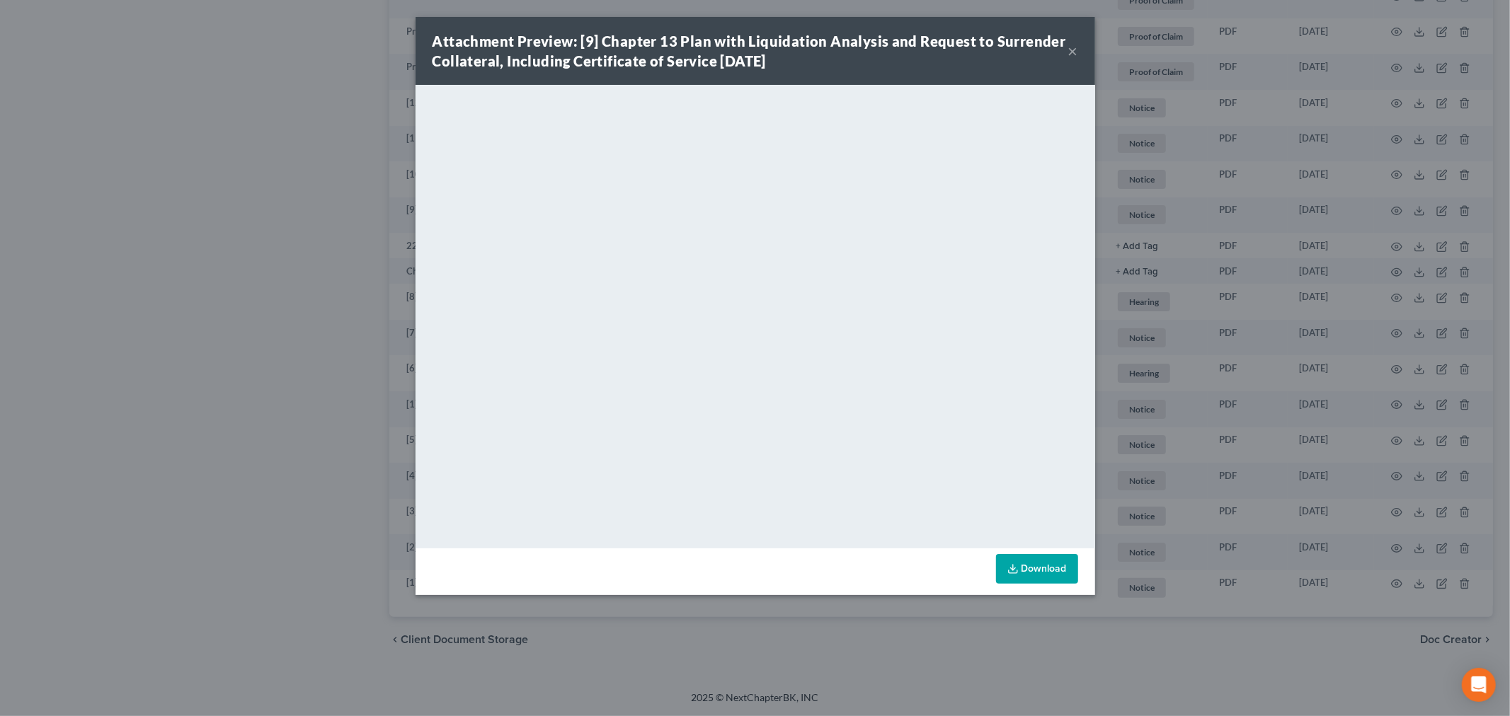
click at [1072, 50] on button "×" at bounding box center [1073, 50] width 10 height 17
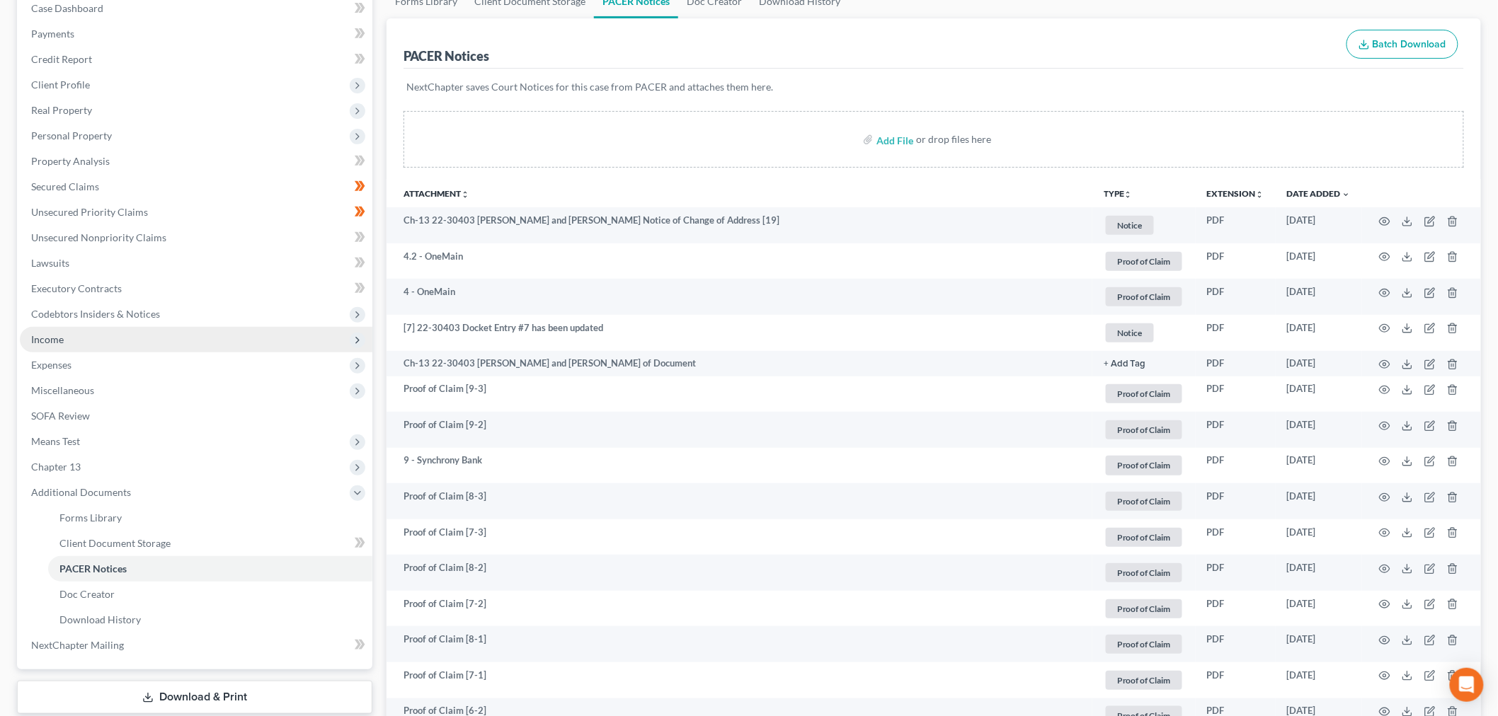
scroll to position [0, 0]
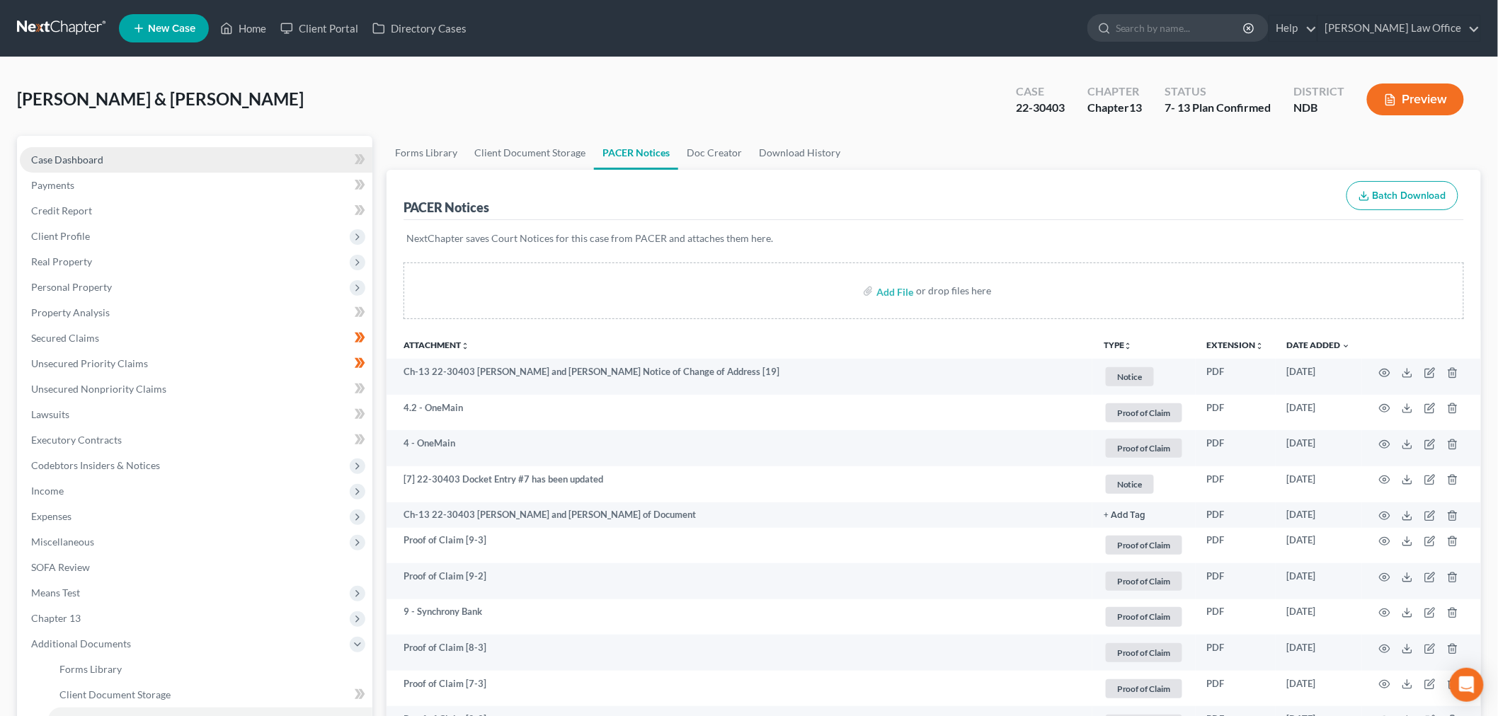
click at [124, 159] on link "Case Dashboard" at bounding box center [196, 159] width 352 height 25
select select "6"
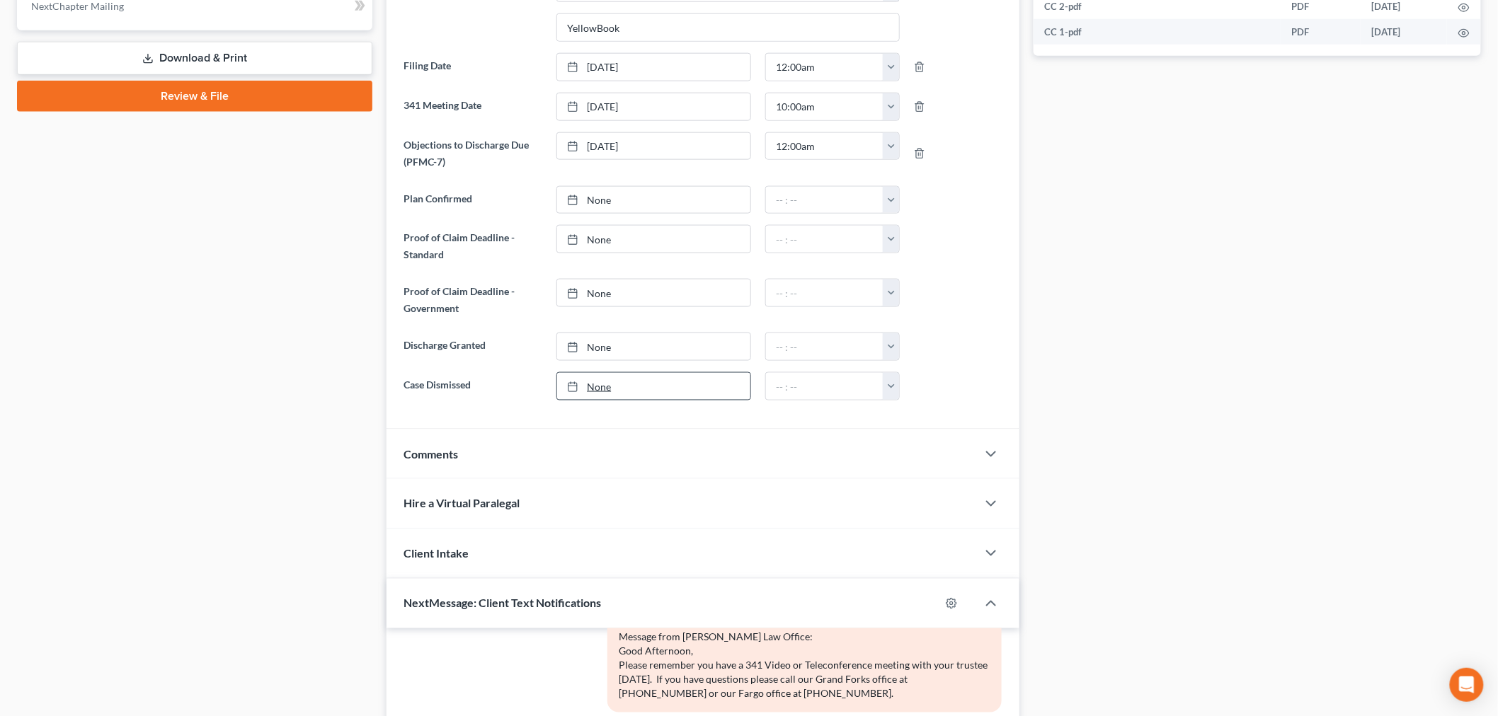
scroll to position [628, 0]
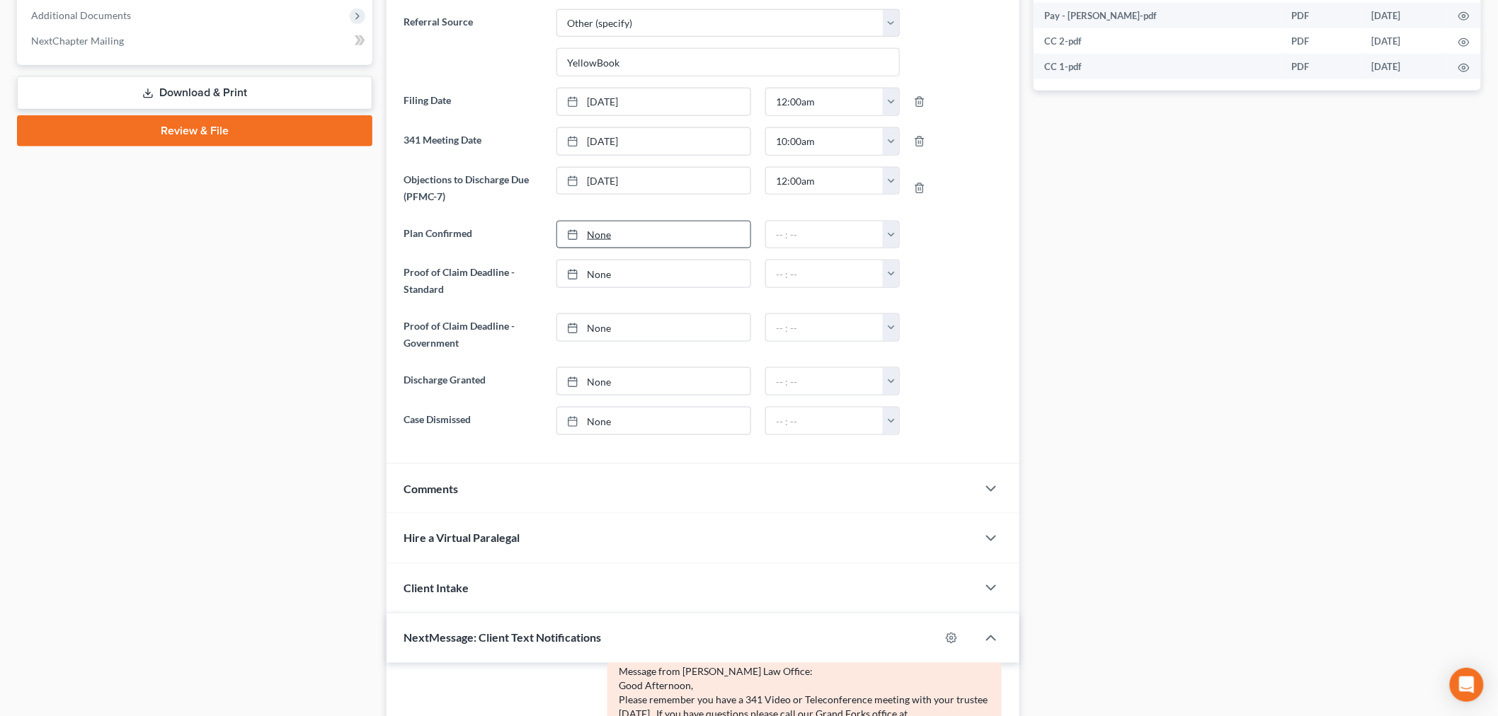
click at [598, 246] on link "None" at bounding box center [653, 235] width 193 height 27
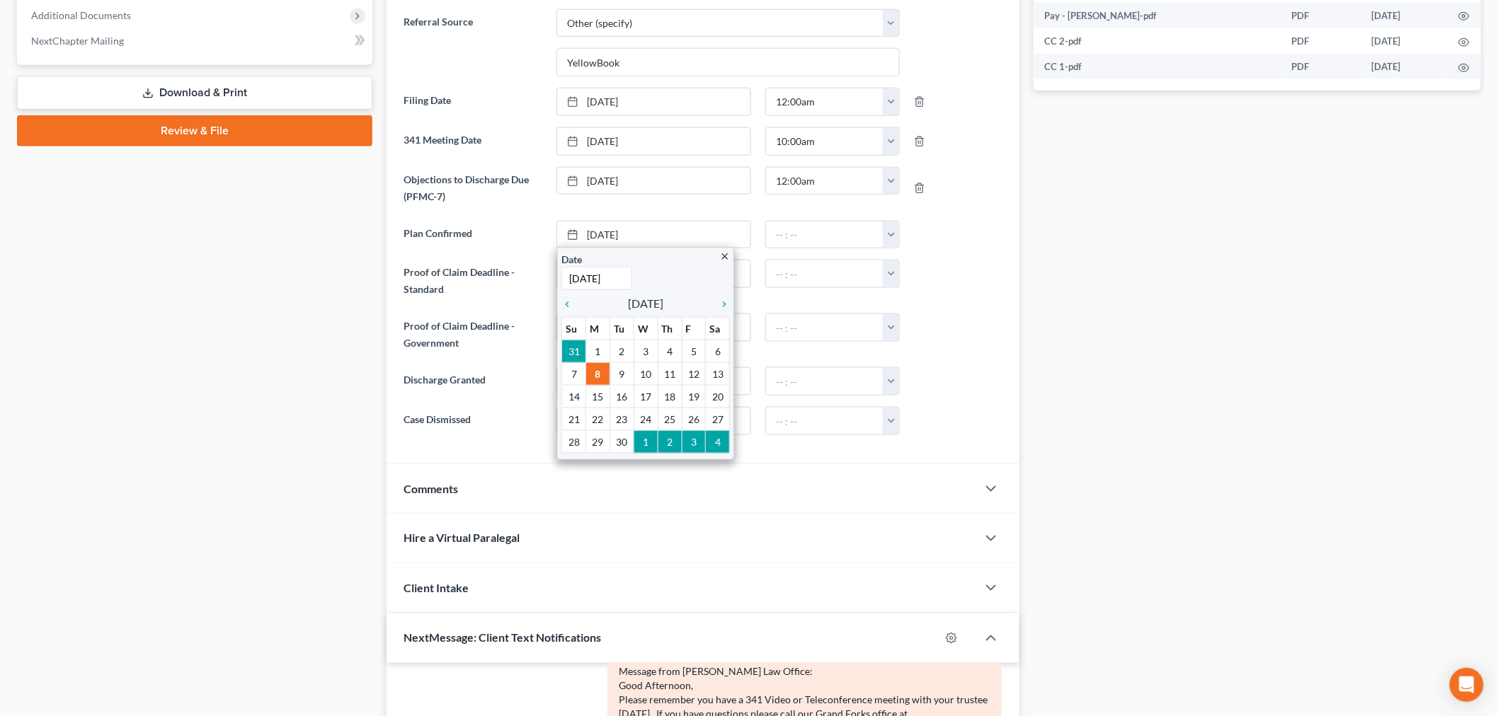
type input "[DATE]"
click at [177, 483] on div "Case Dashboard Payments Invoices Payments Payments Credit Report Client Profile" at bounding box center [194, 243] width 369 height 1473
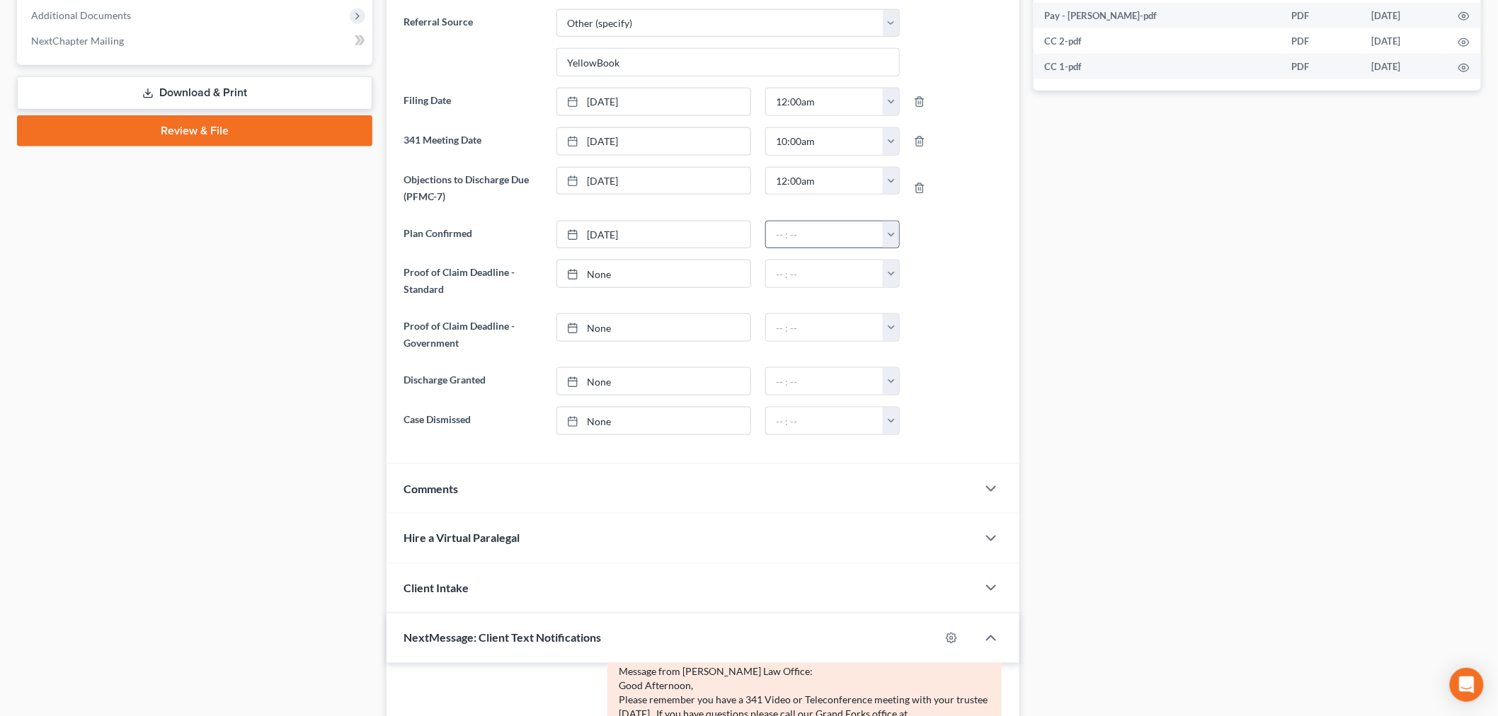
click at [875, 234] on input "text" at bounding box center [824, 235] width 117 height 27
click at [897, 236] on button "button" at bounding box center [891, 235] width 16 height 27
click at [916, 292] on link "12:30am" at bounding box center [922, 289] width 79 height 24
type input "12:30am"
click at [626, 476] on div "Comments" at bounding box center [681, 488] width 590 height 49
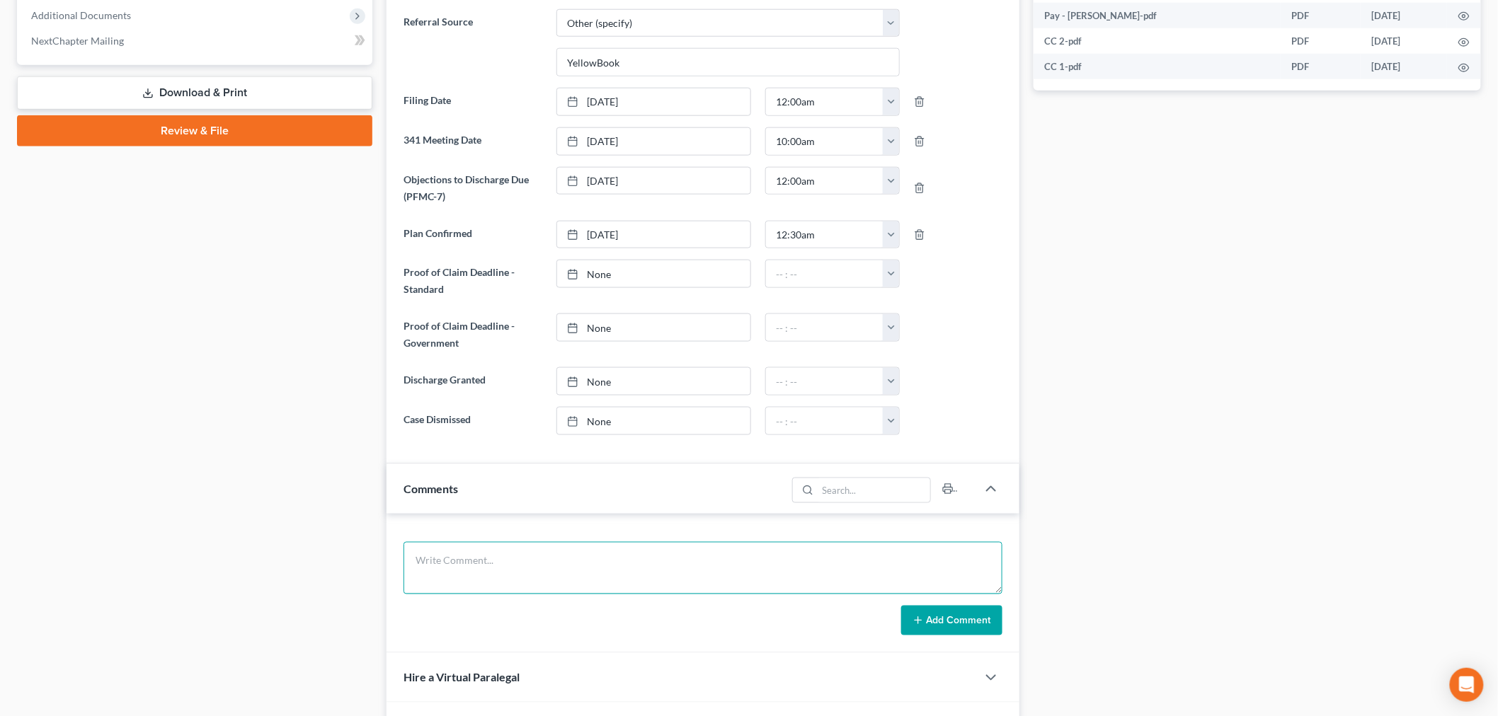
click at [563, 563] on textarea at bounding box center [702, 568] width 599 height 52
type textarea "36 MONTH PLAN - ENDS 12-2025"
click at [960, 624] on button "Add Comment" at bounding box center [951, 621] width 101 height 30
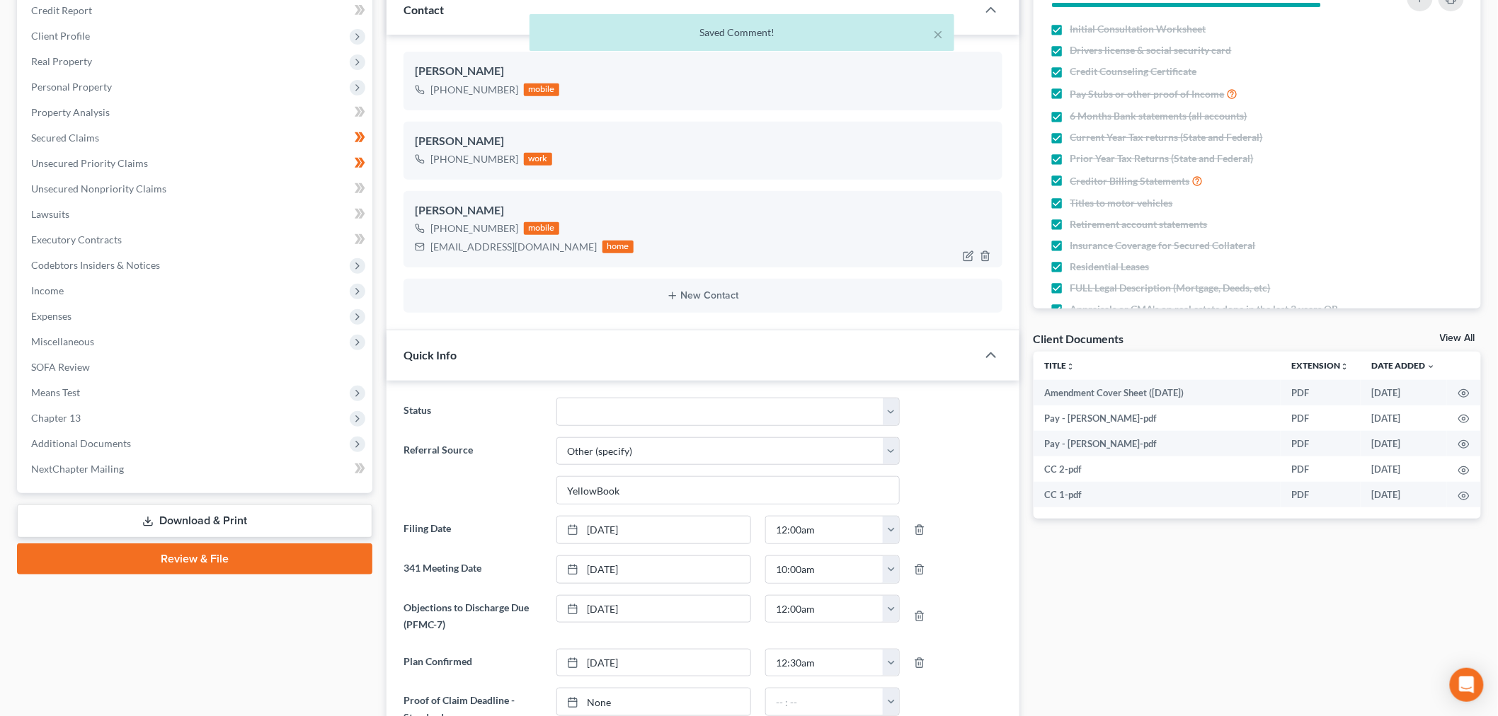
scroll to position [0, 0]
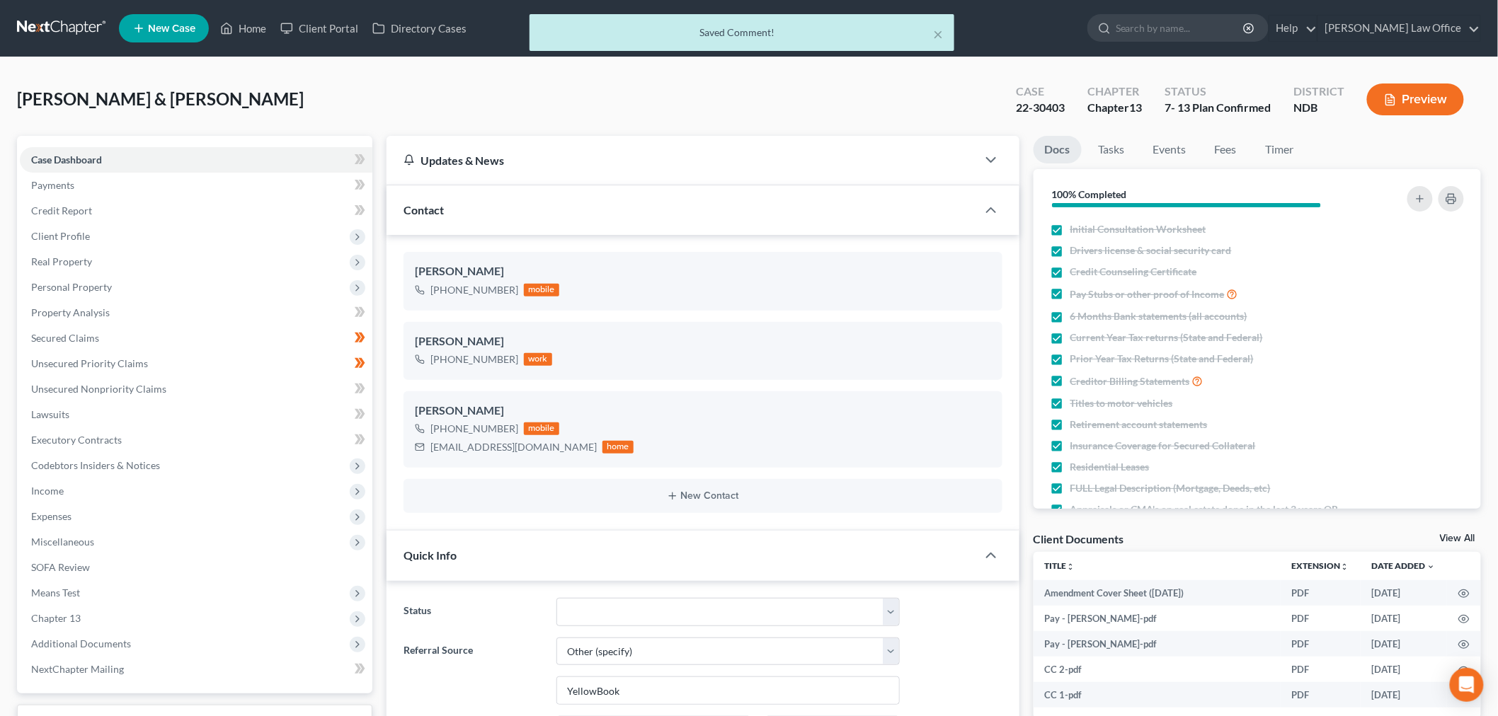
drag, startPoint x: 72, startPoint y: 26, endPoint x: 9, endPoint y: 57, distance: 70.0
click at [72, 26] on div "× Saved Comment!" at bounding box center [742, 36] width 1498 height 44
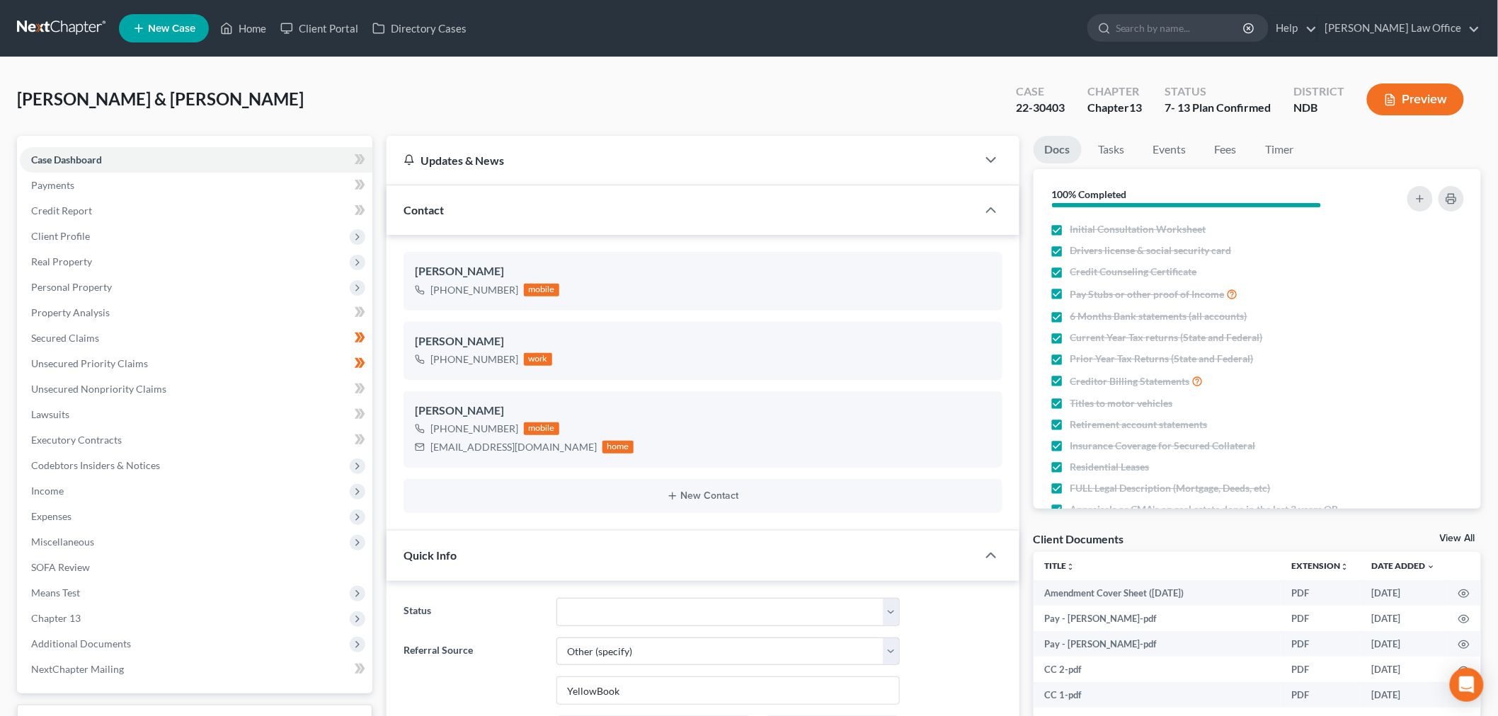
click at [40, 20] on link at bounding box center [62, 28] width 91 height 25
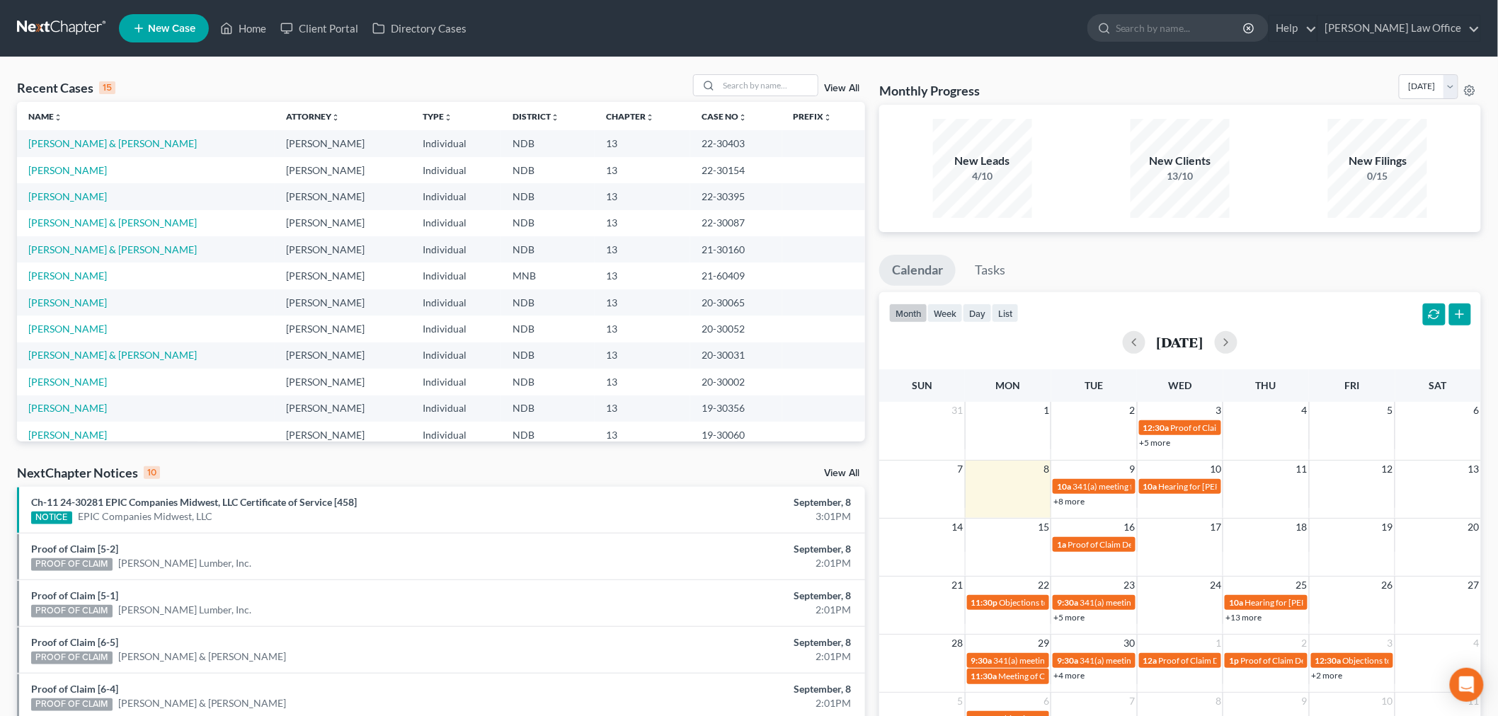
click at [827, 88] on link "View All" at bounding box center [841, 89] width 35 height 10
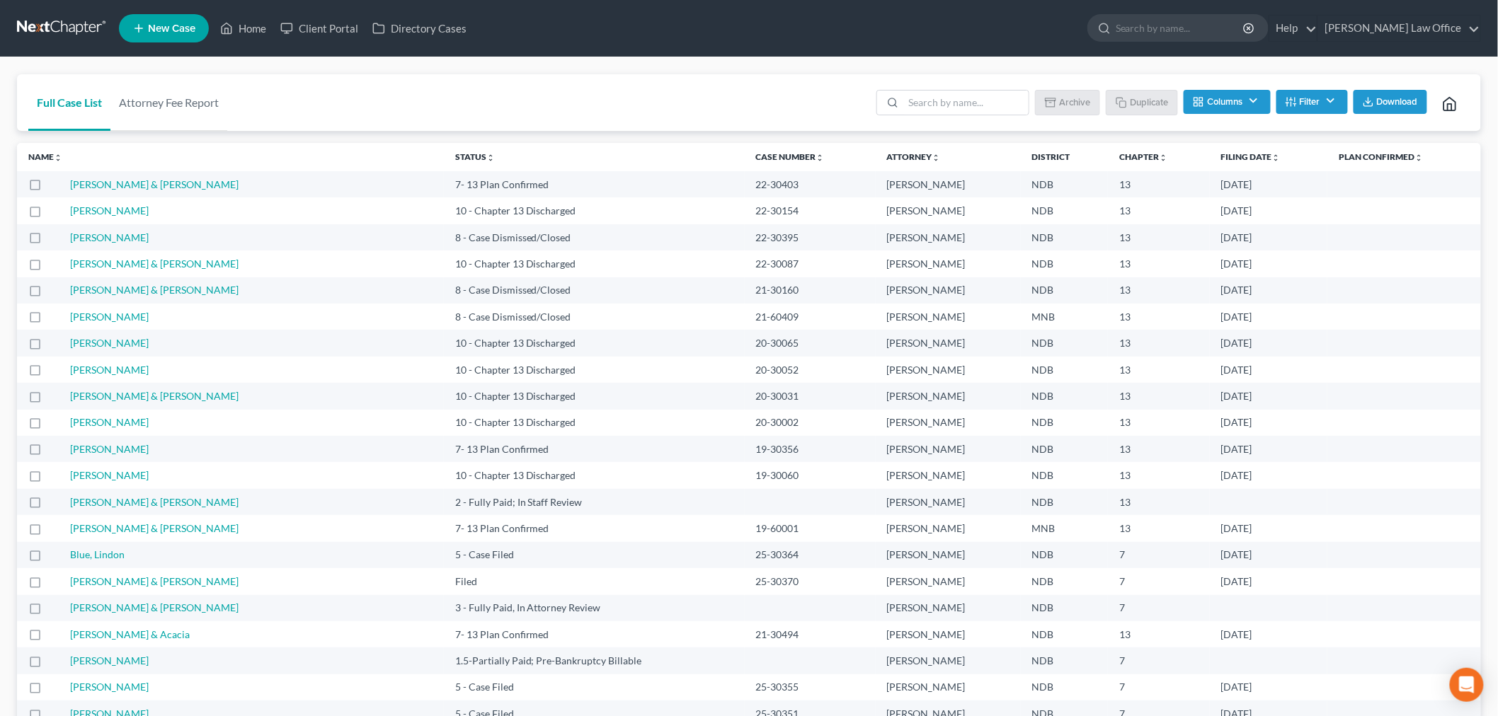
click at [48, 214] on label at bounding box center [48, 214] width 0 height 0
click at [54, 213] on input "checkbox" at bounding box center [58, 208] width 9 height 9
checkbox input "true"
click at [48, 241] on label at bounding box center [48, 241] width 0 height 0
click at [54, 237] on input "checkbox" at bounding box center [58, 235] width 9 height 9
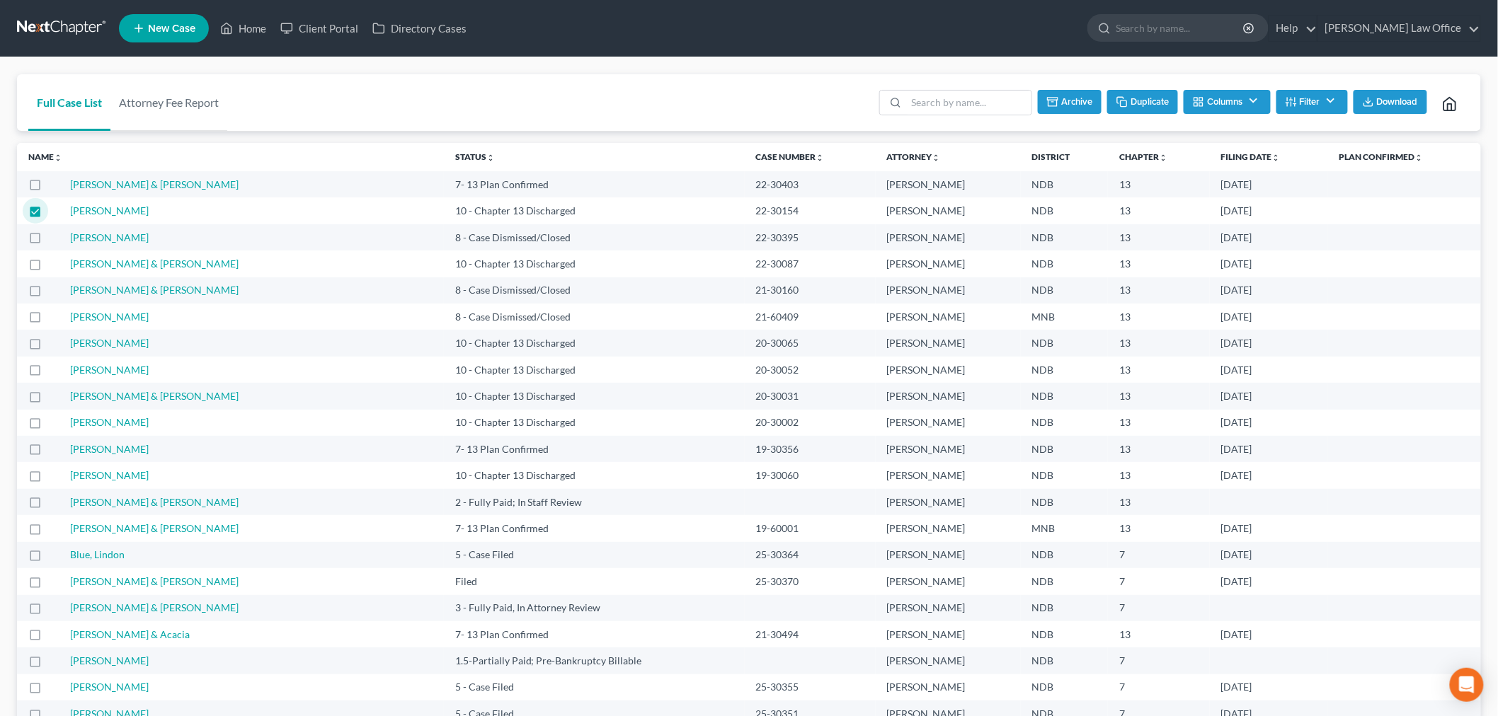
checkbox input "true"
click at [48, 268] on label at bounding box center [48, 268] width 0 height 0
click at [54, 265] on input "checkbox" at bounding box center [58, 261] width 9 height 9
checkbox input "true"
click at [48, 294] on label at bounding box center [48, 294] width 0 height 0
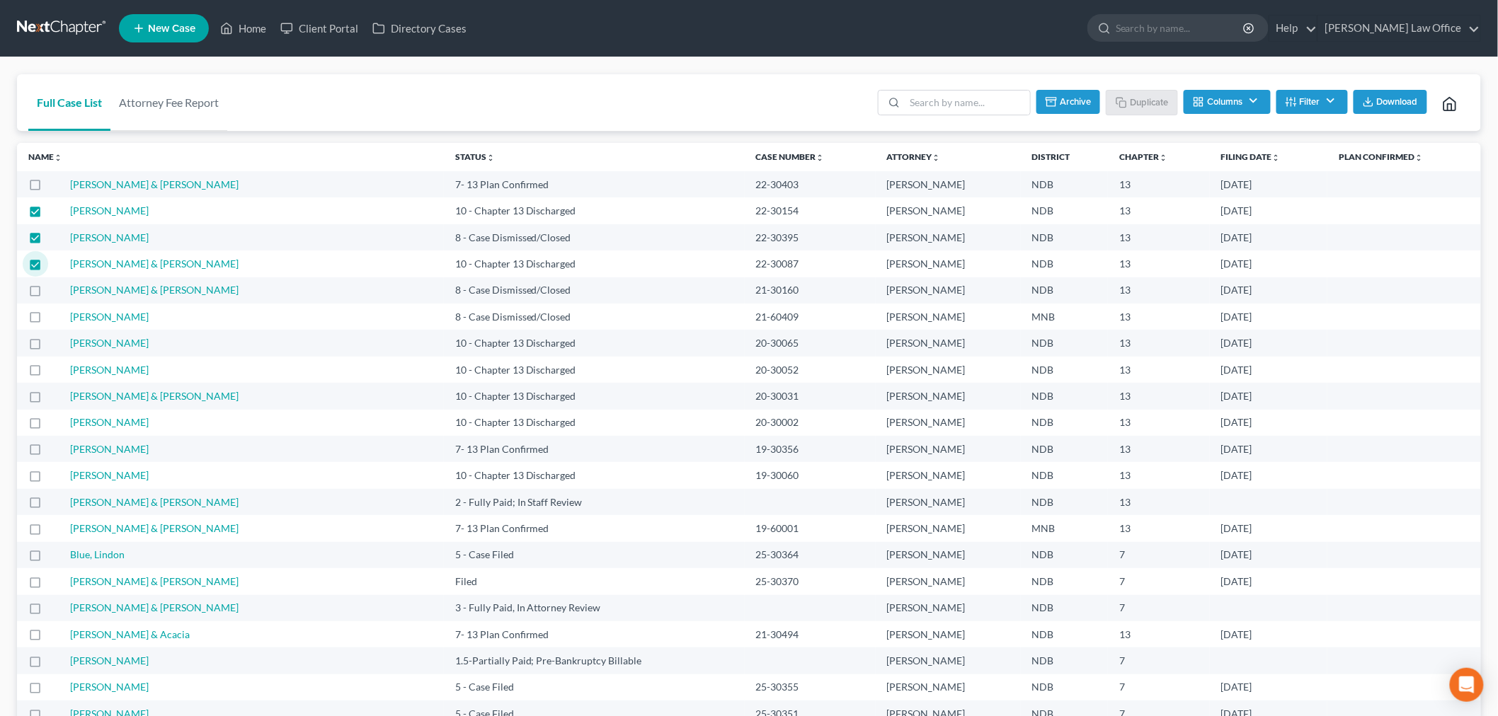
click at [54, 290] on input "checkbox" at bounding box center [58, 287] width 9 height 9
checkbox input "true"
click at [48, 321] on label at bounding box center [48, 321] width 0 height 0
click at [54, 319] on input "checkbox" at bounding box center [58, 314] width 9 height 9
checkbox input "true"
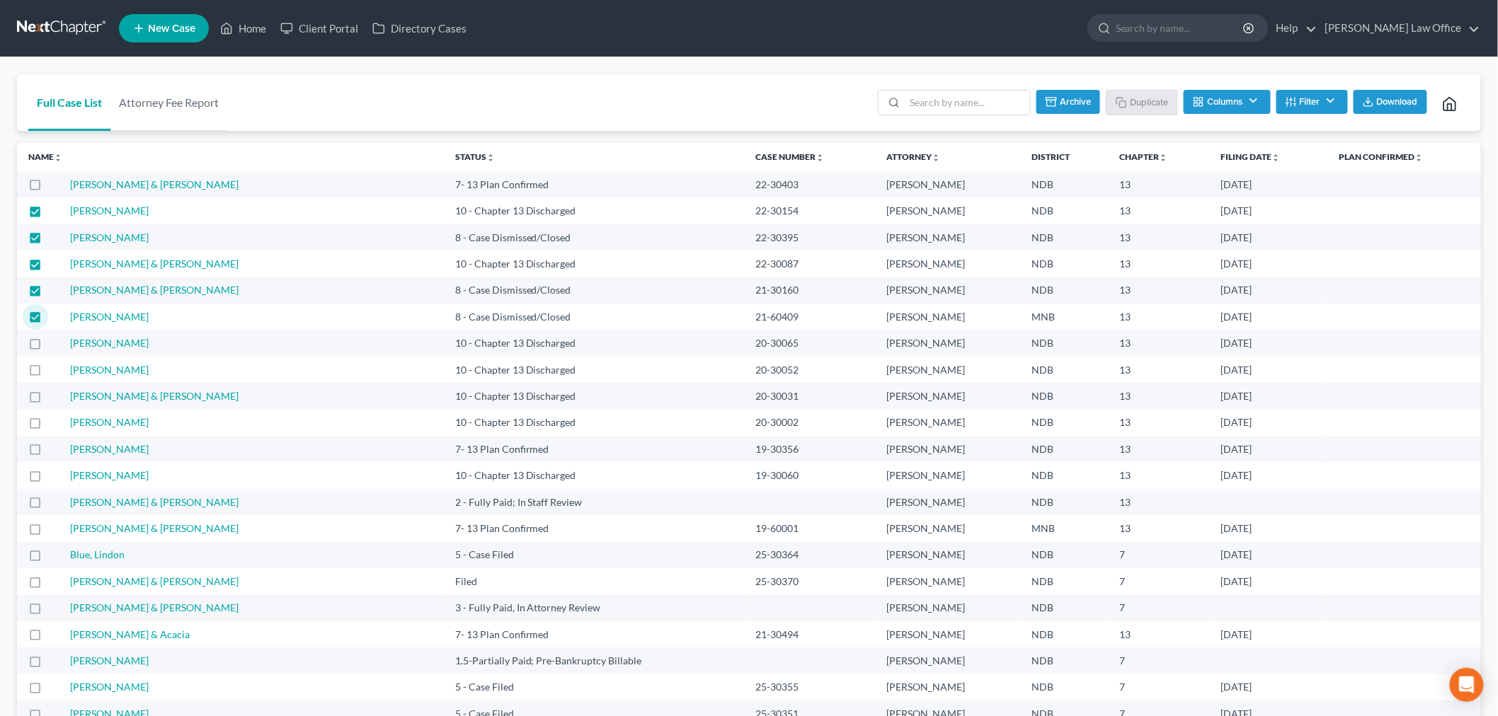
click at [48, 347] on label at bounding box center [48, 347] width 0 height 0
click at [54, 345] on input "checkbox" at bounding box center [58, 340] width 9 height 9
checkbox input "true"
click at [48, 374] on label at bounding box center [48, 374] width 0 height 0
click at [54, 367] on input "checkbox" at bounding box center [58, 367] width 9 height 9
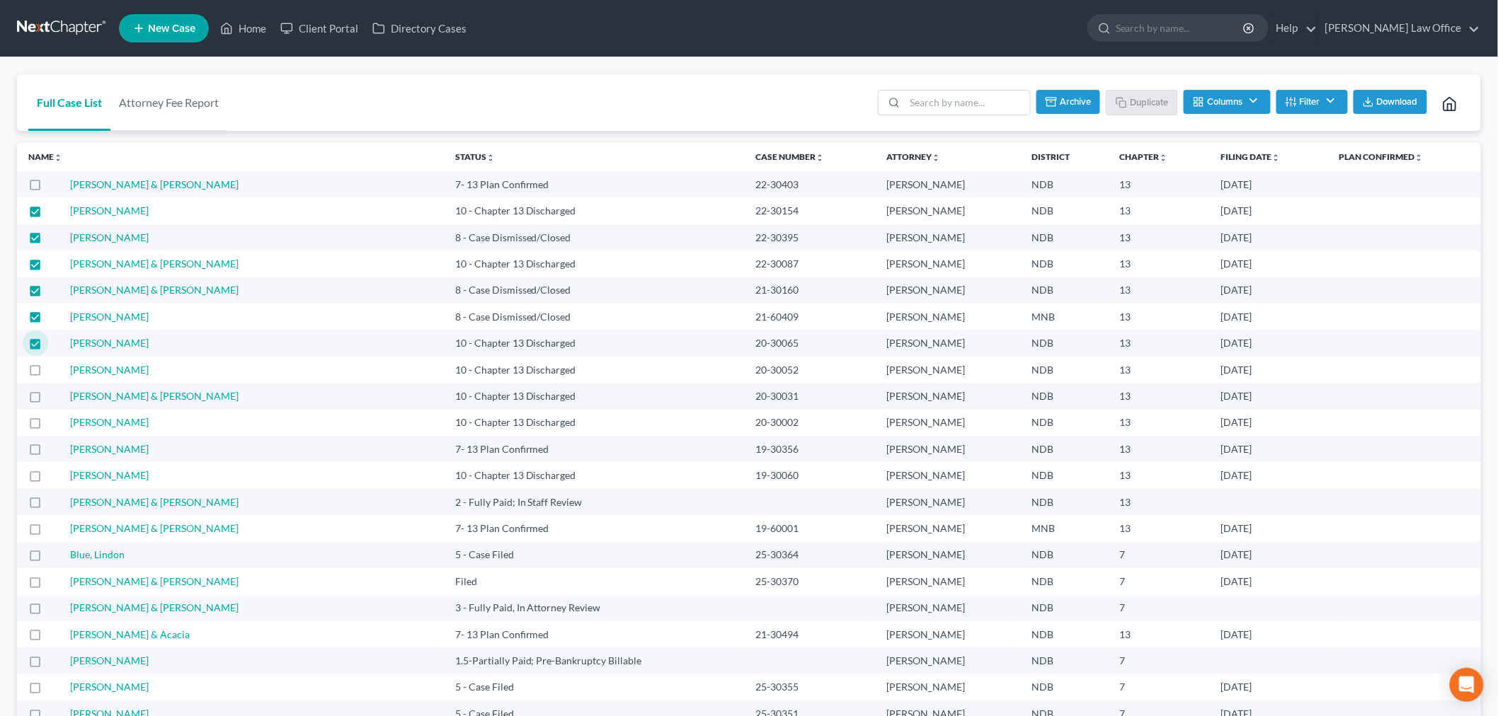
checkbox input "true"
click at [48, 400] on label at bounding box center [48, 400] width 0 height 0
click at [54, 398] on input "checkbox" at bounding box center [58, 393] width 9 height 9
checkbox input "true"
click at [48, 426] on label at bounding box center [48, 426] width 0 height 0
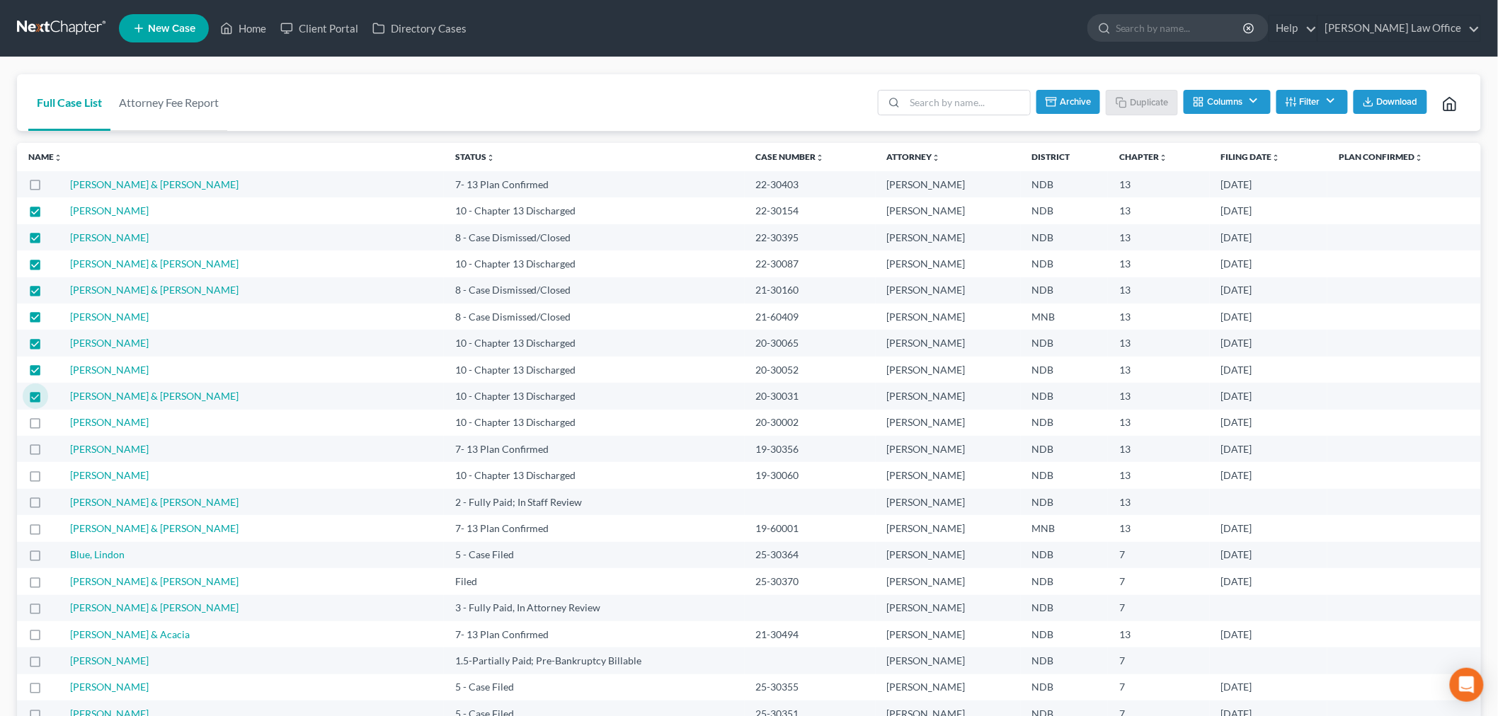
click at [54, 422] on input "checkbox" at bounding box center [58, 419] width 9 height 9
checkbox input "true"
click at [48, 479] on label at bounding box center [48, 479] width 0 height 0
click at [54, 477] on input "checkbox" at bounding box center [58, 473] width 9 height 9
checkbox input "true"
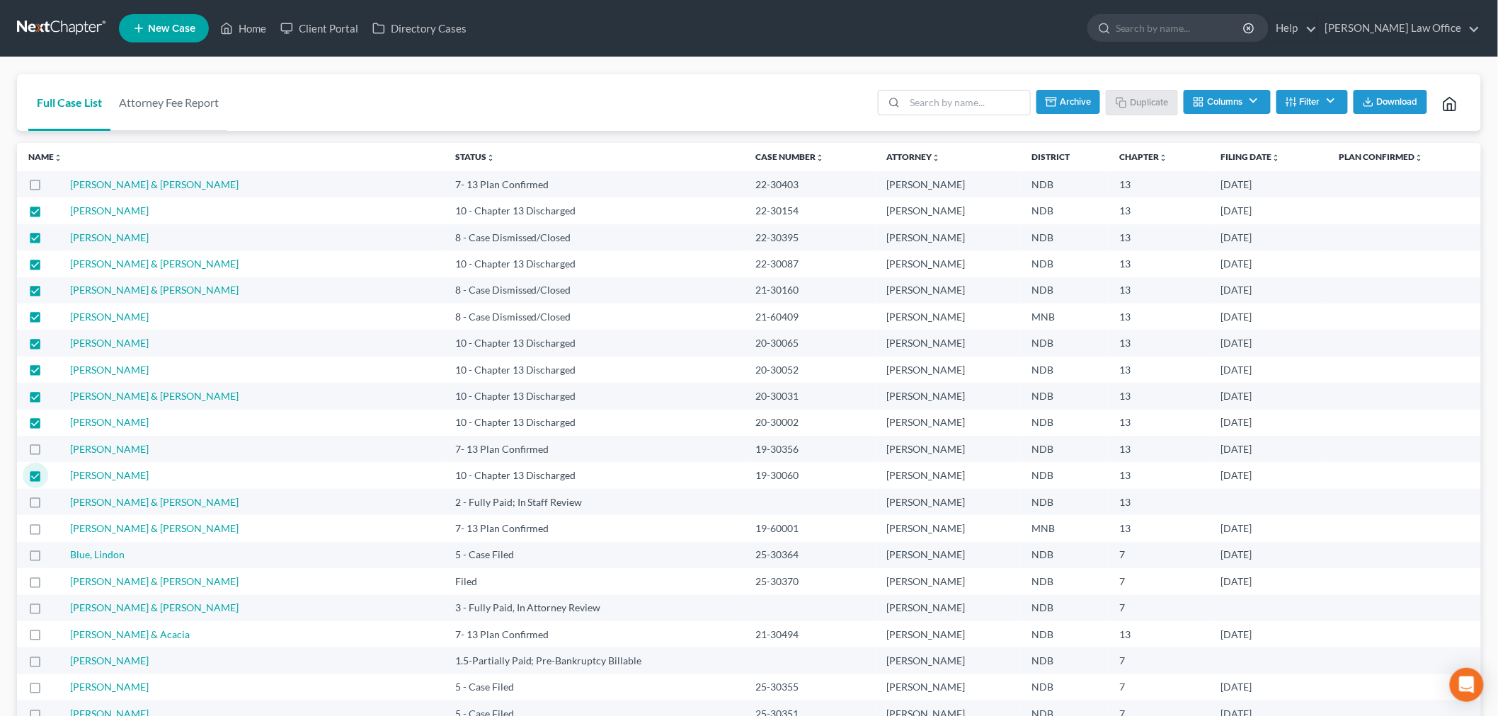
click at [1070, 94] on button "Archive" at bounding box center [1068, 102] width 64 height 24
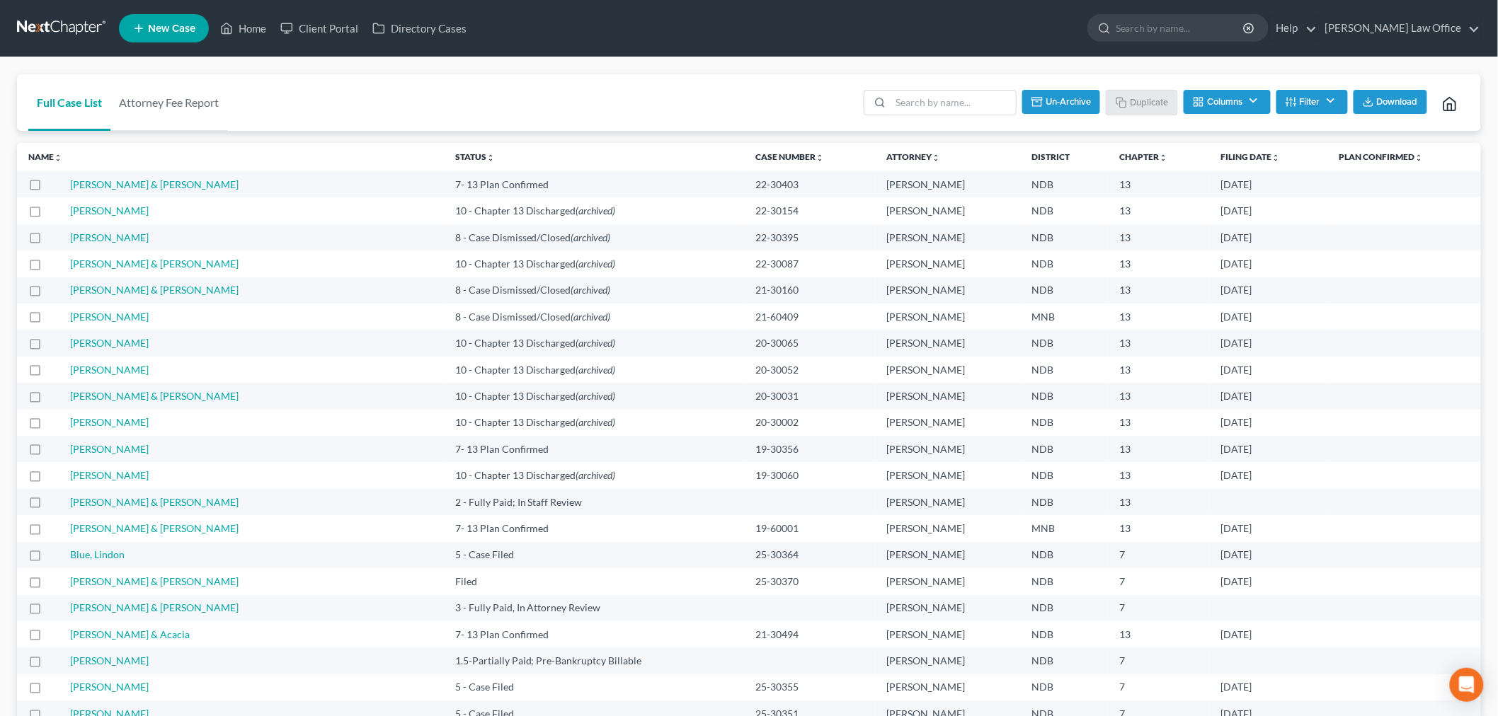
checkbox input "false"
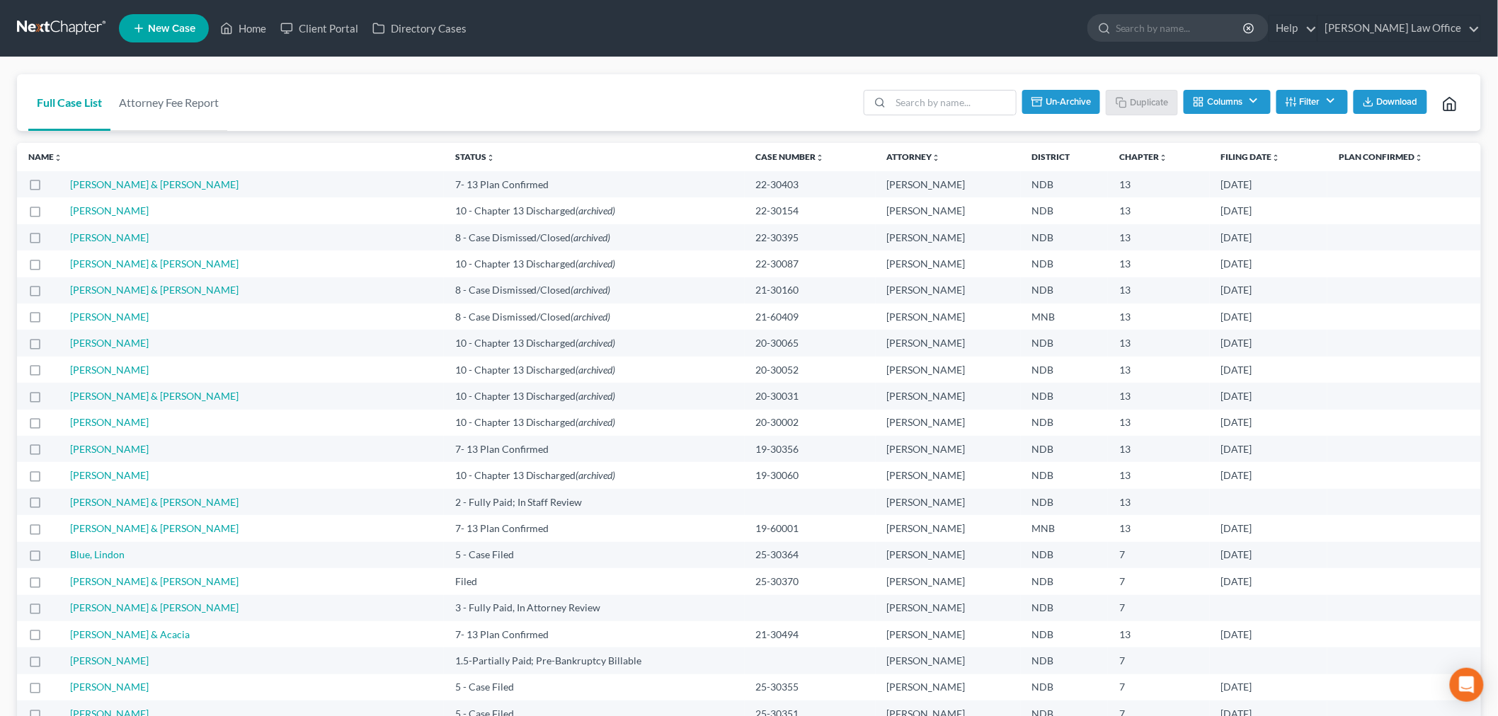
checkbox input "false"
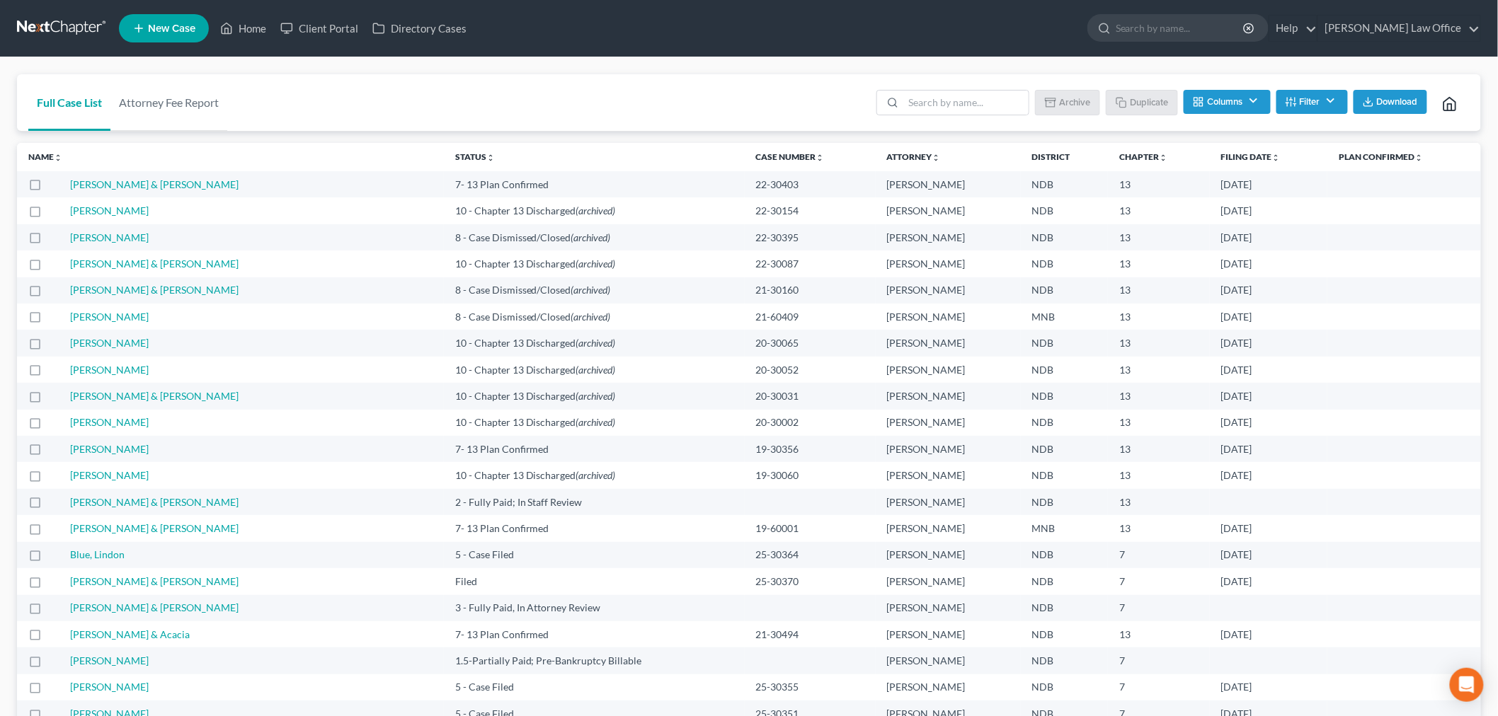
click at [69, 30] on link at bounding box center [62, 28] width 91 height 25
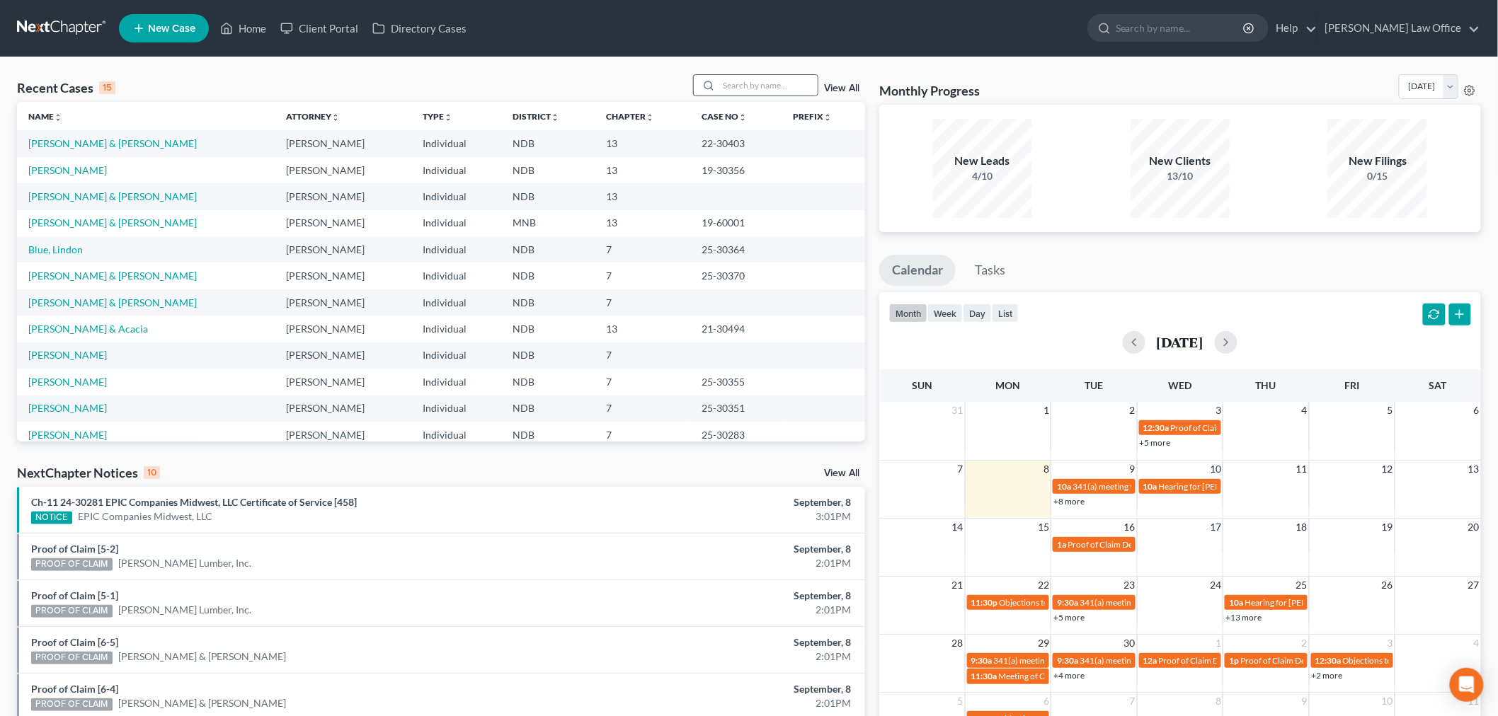
click at [769, 74] on div at bounding box center [756, 85] width 126 height 22
click at [755, 84] on input "search" at bounding box center [767, 85] width 99 height 21
type input "brosseau"
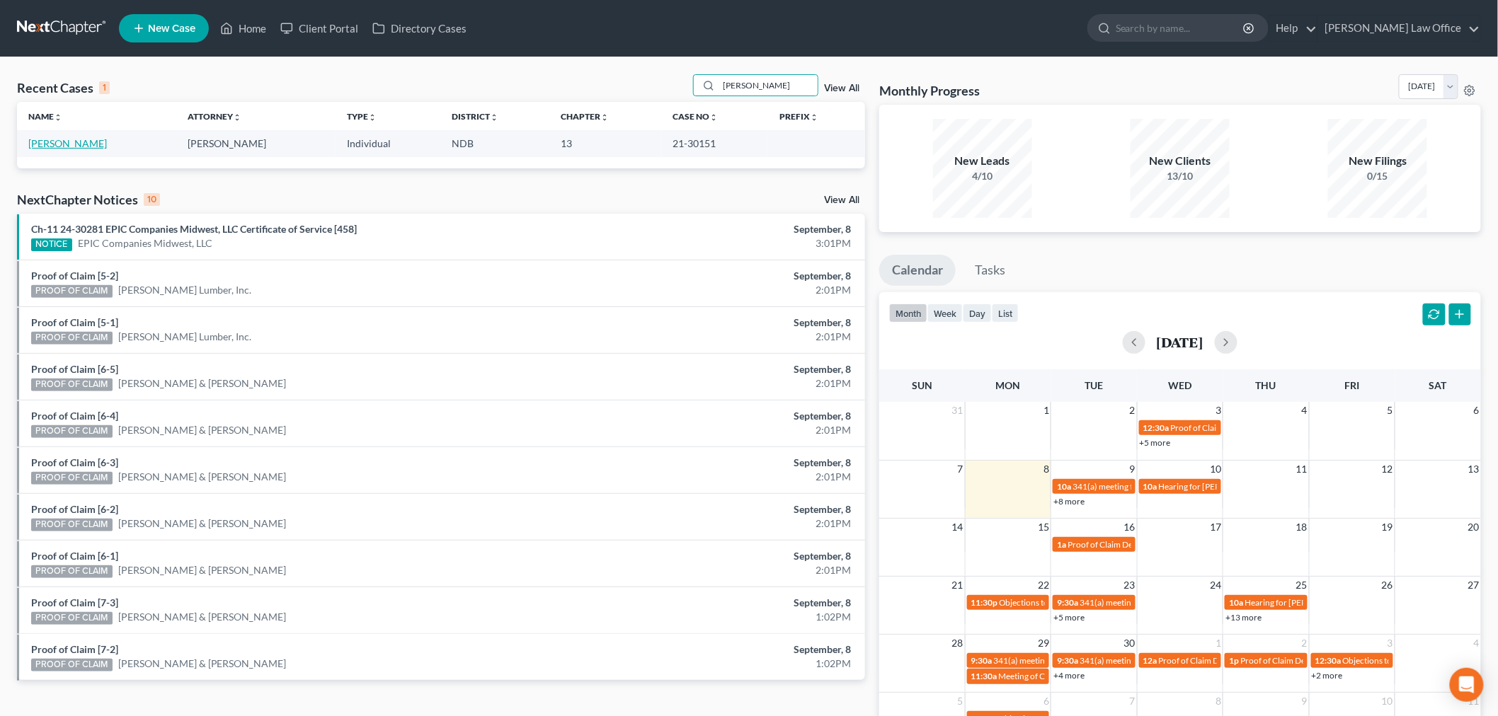
click at [59, 142] on link "[PERSON_NAME]" at bounding box center [67, 143] width 79 height 12
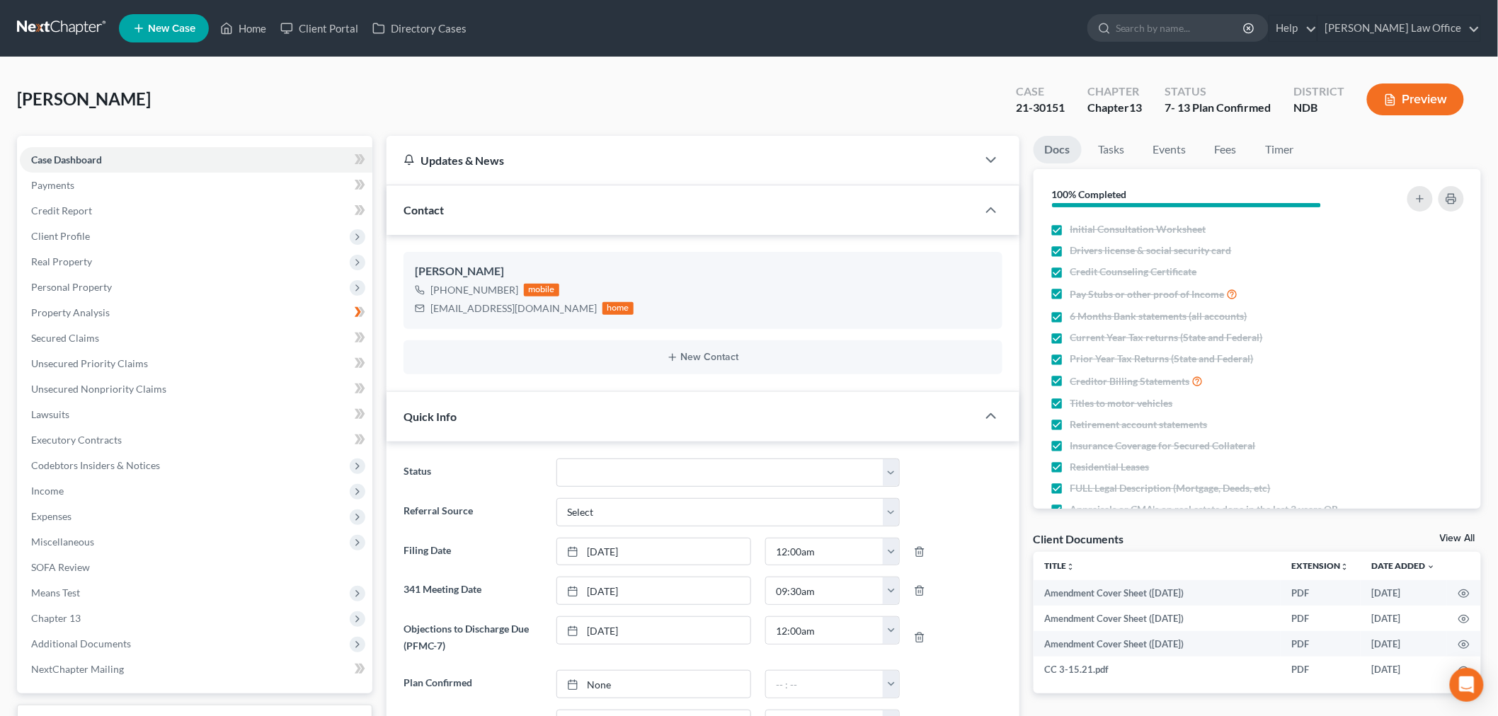
scroll to position [2918, 0]
click at [202, 637] on span "Additional Documents" at bounding box center [196, 643] width 352 height 25
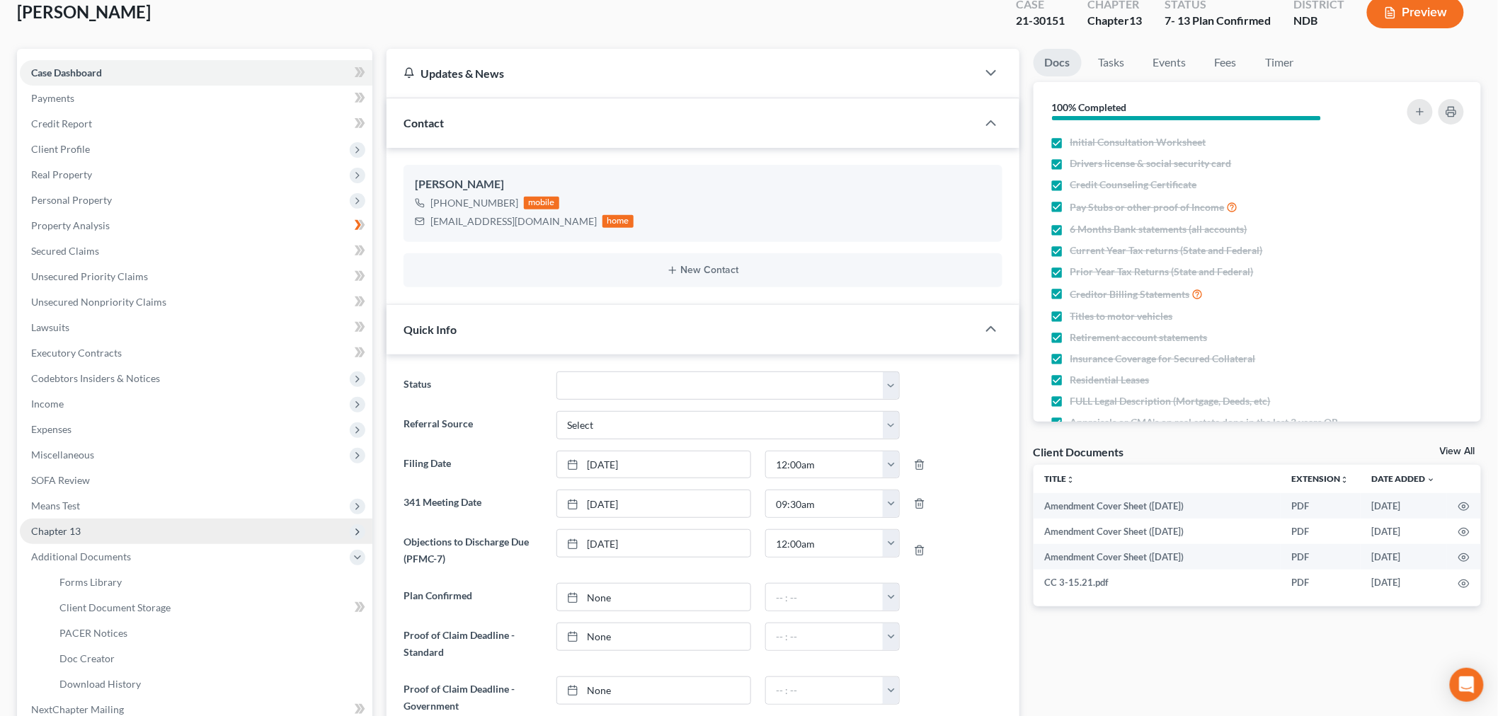
scroll to position [236, 0]
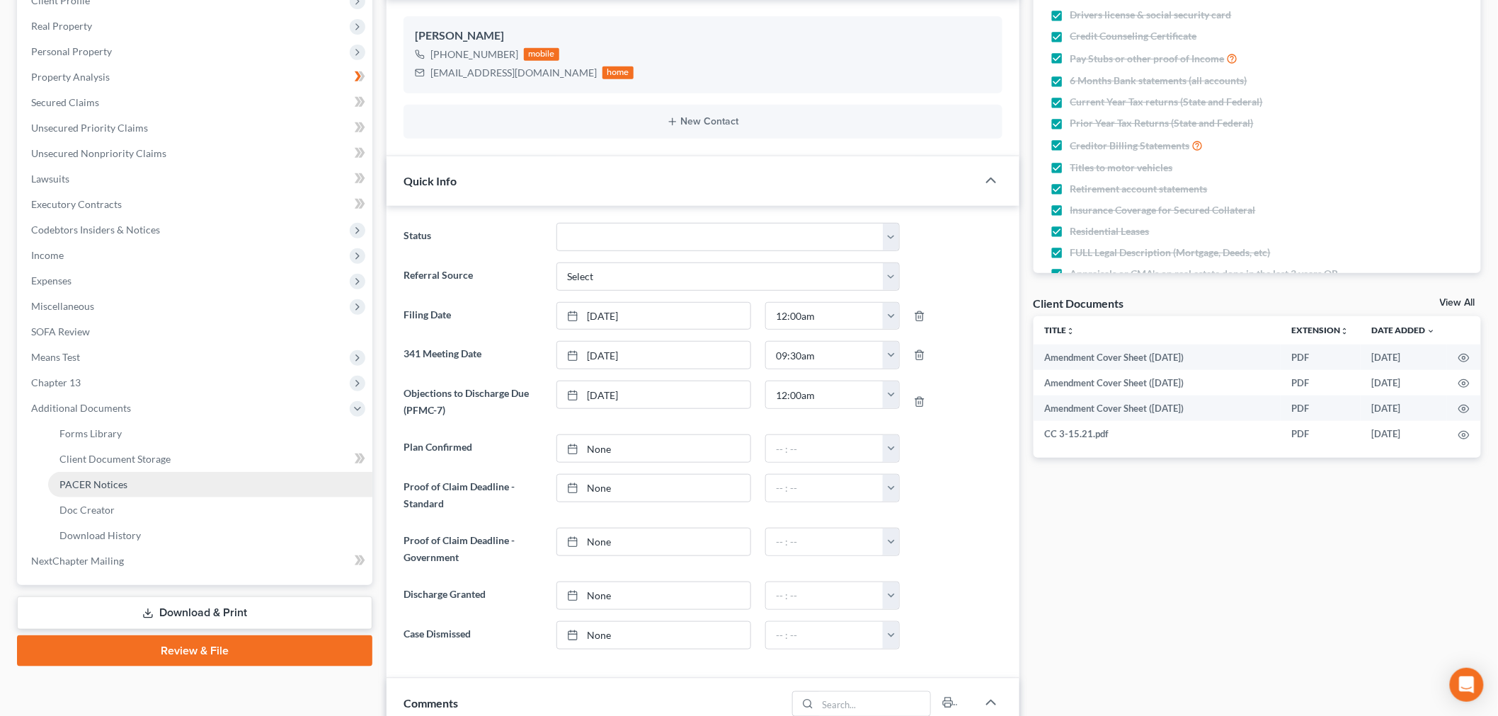
click at [123, 483] on span "PACER Notices" at bounding box center [93, 484] width 68 height 12
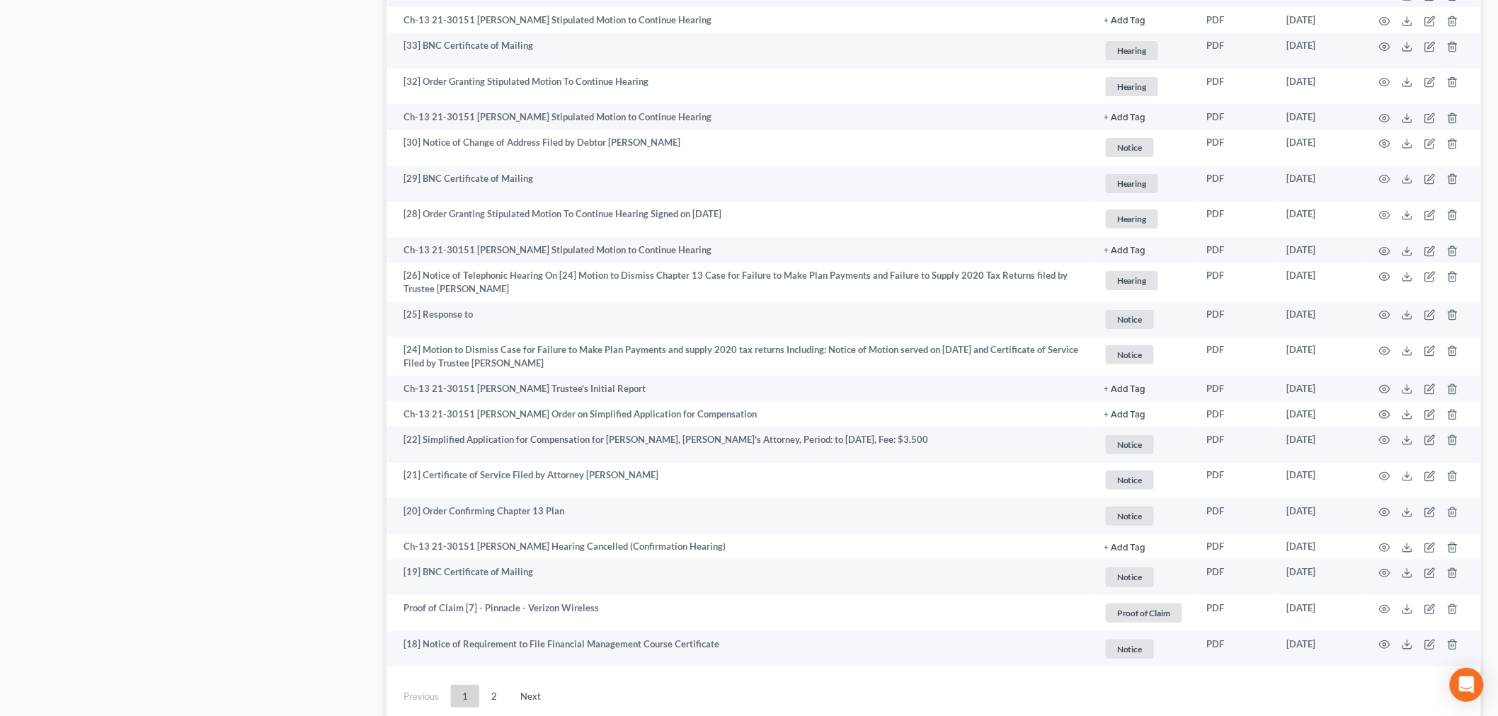
scroll to position [2202, 0]
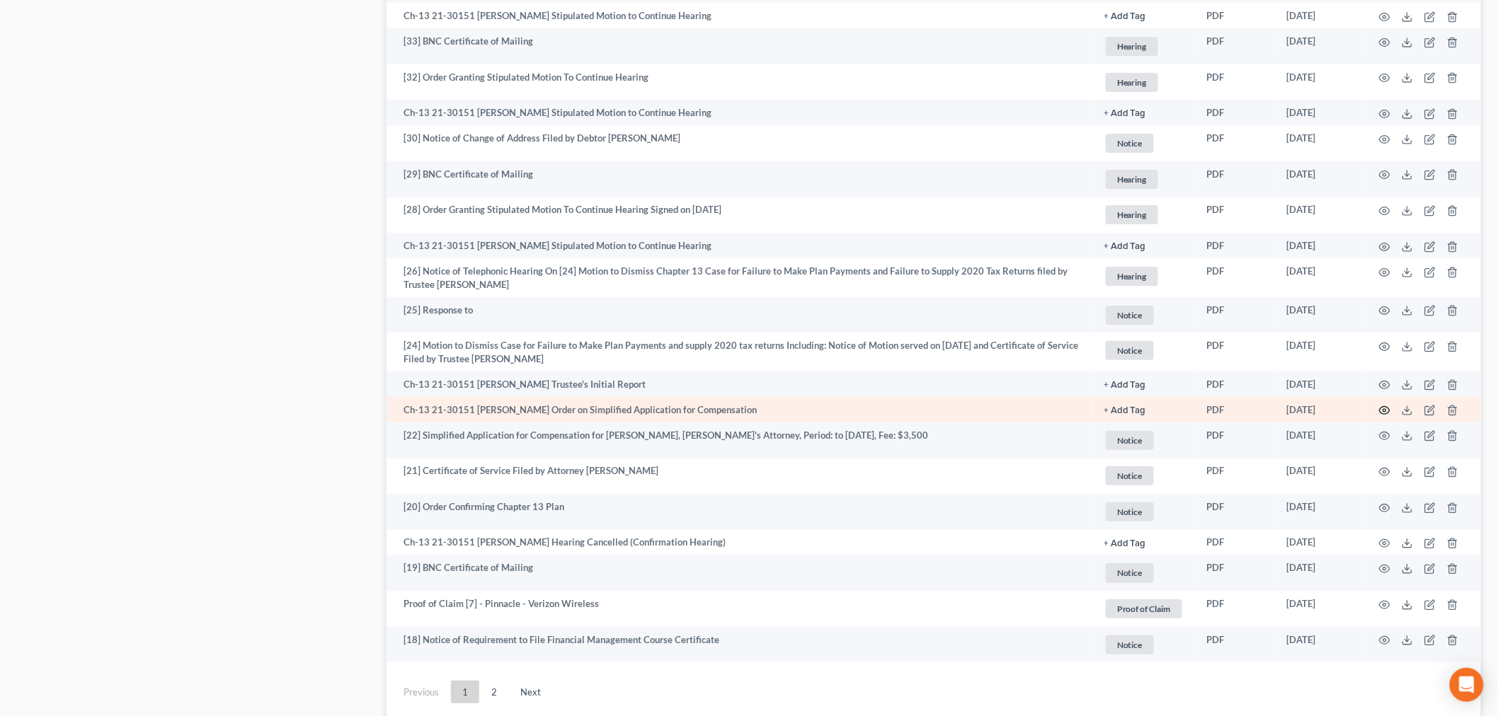
click at [1387, 414] on icon "button" at bounding box center [1384, 411] width 11 height 8
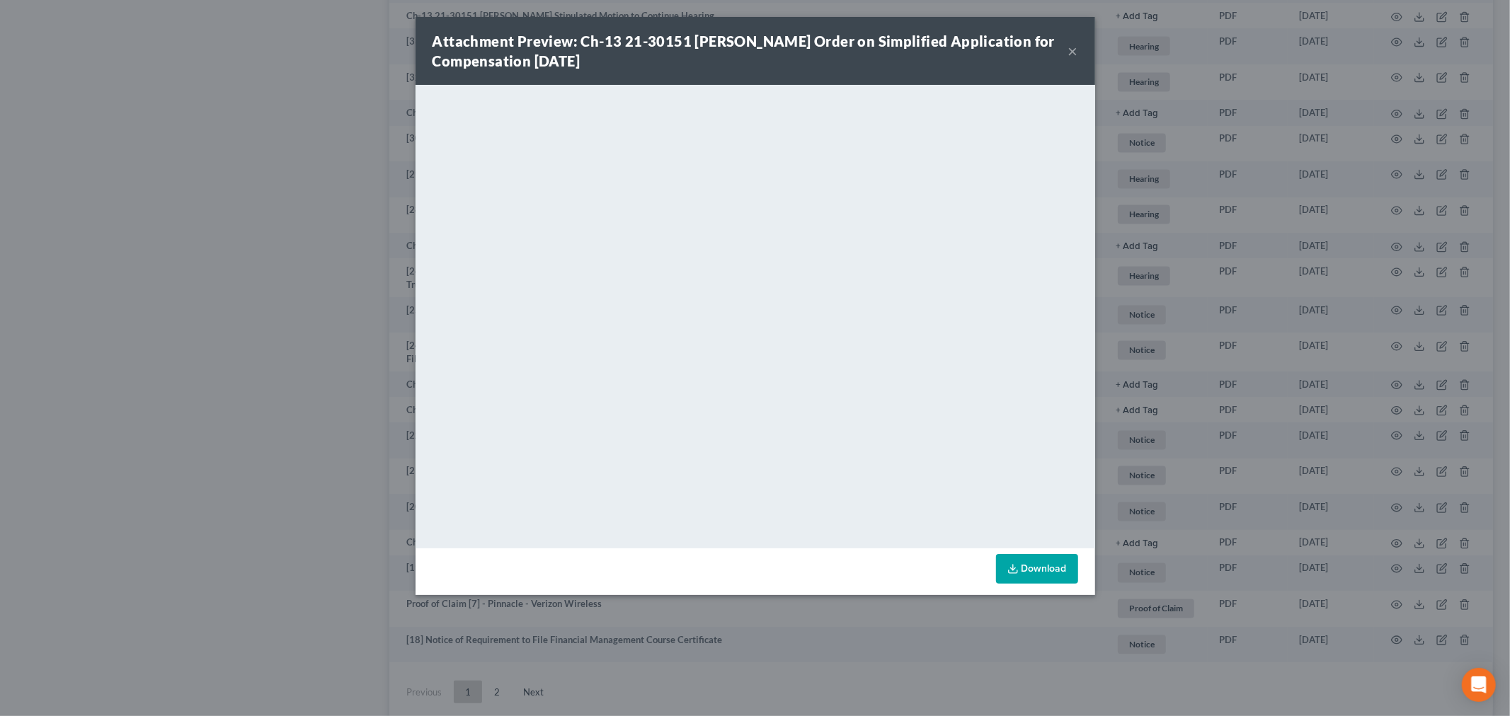
click at [241, 250] on div "Attachment Preview: Ch-13 21-30151 Steven Dean Brosseau Order on Simplified App…" at bounding box center [755, 358] width 1510 height 716
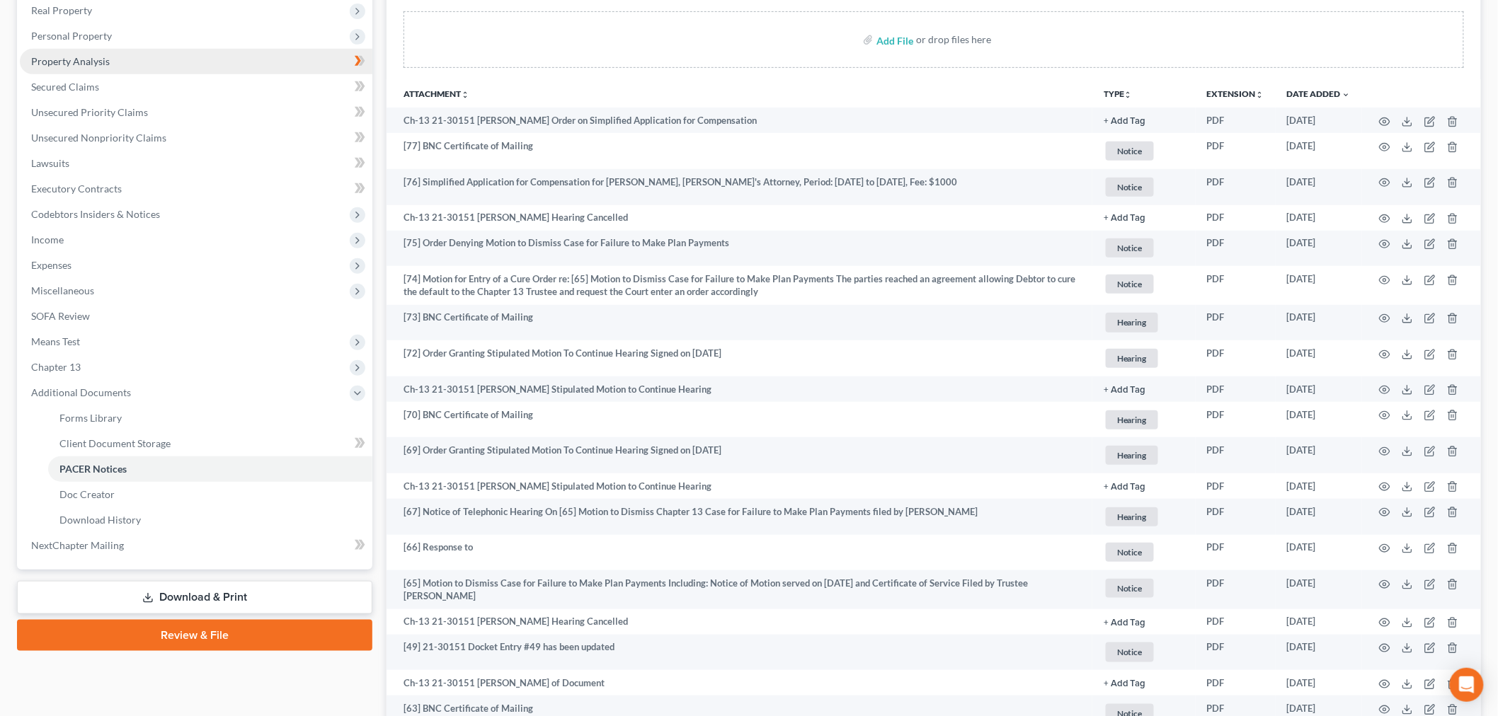
scroll to position [0, 0]
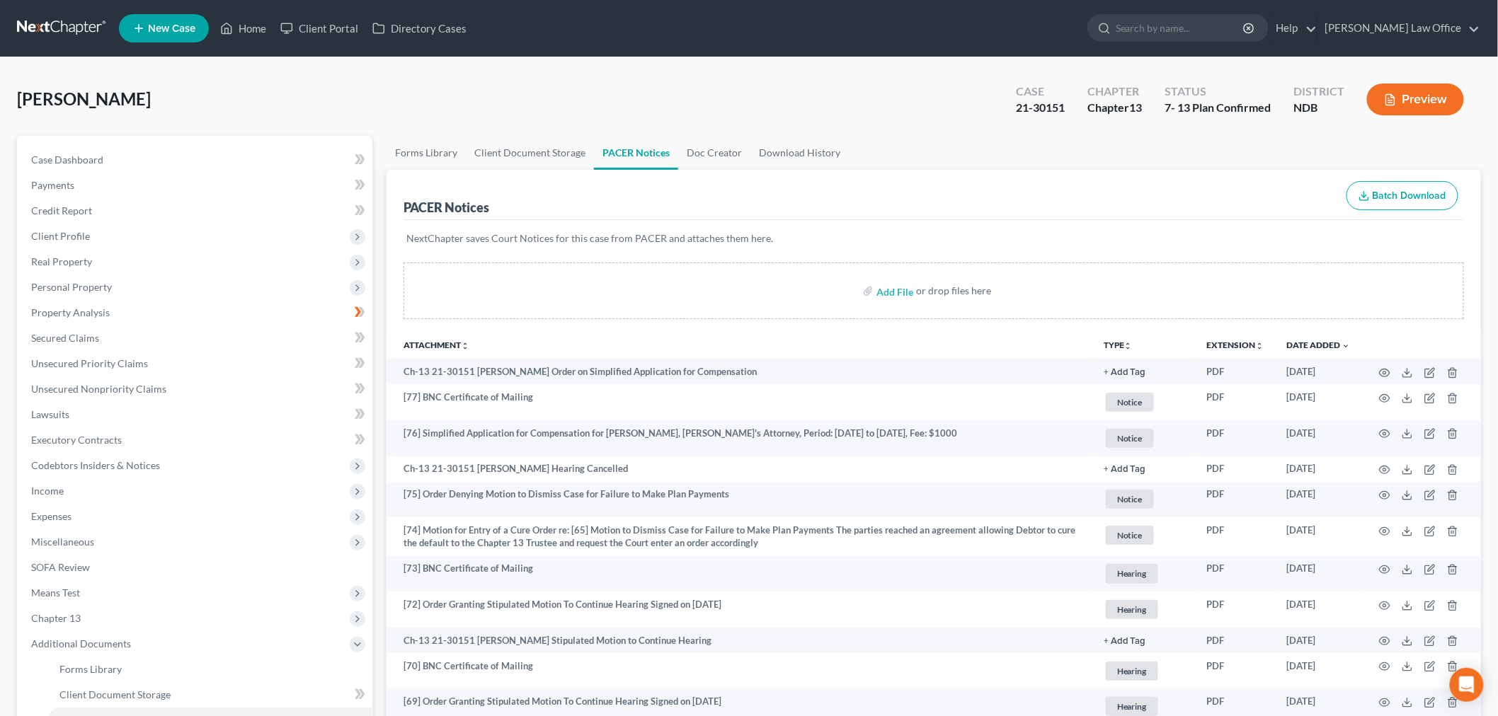
click at [55, 21] on link at bounding box center [62, 28] width 91 height 25
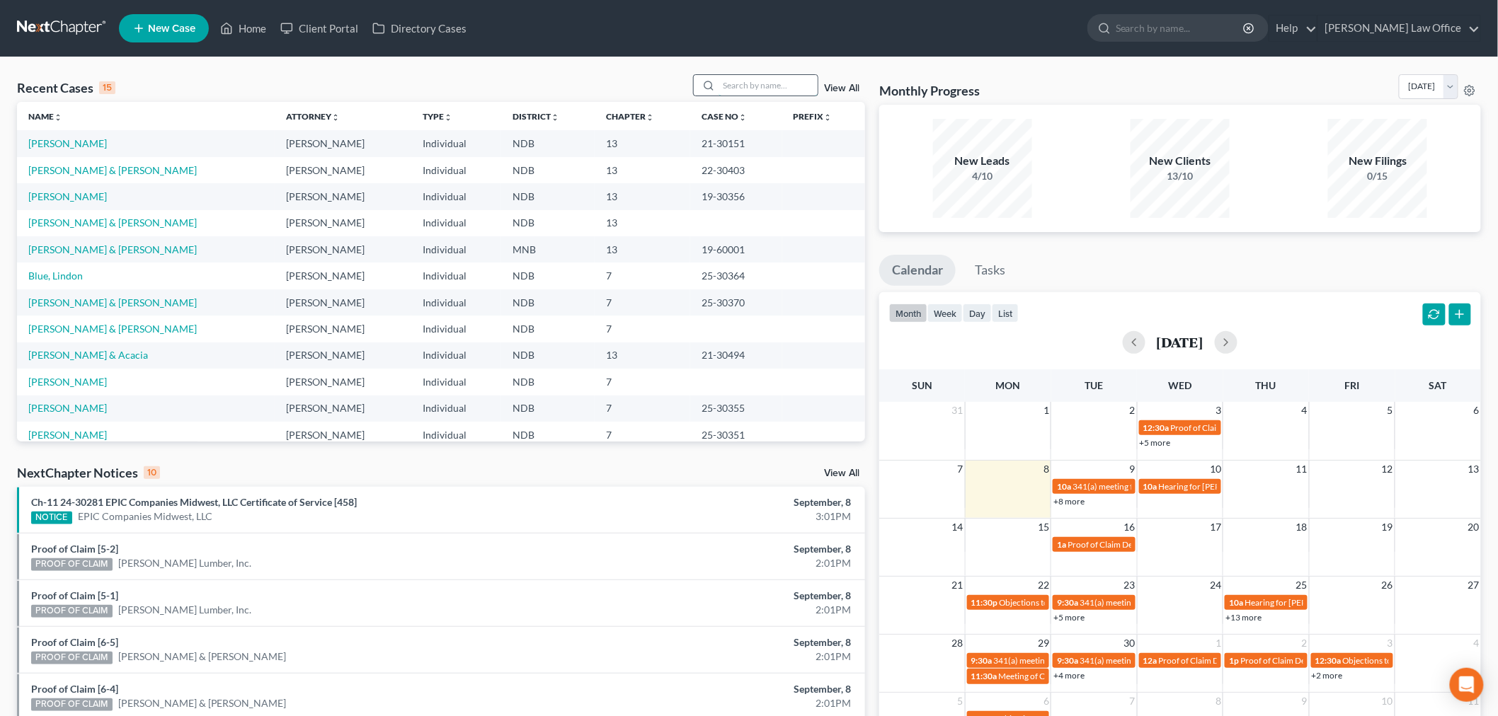
click at [776, 86] on input "search" at bounding box center [767, 85] width 99 height 21
type input "[PERSON_NAME]"
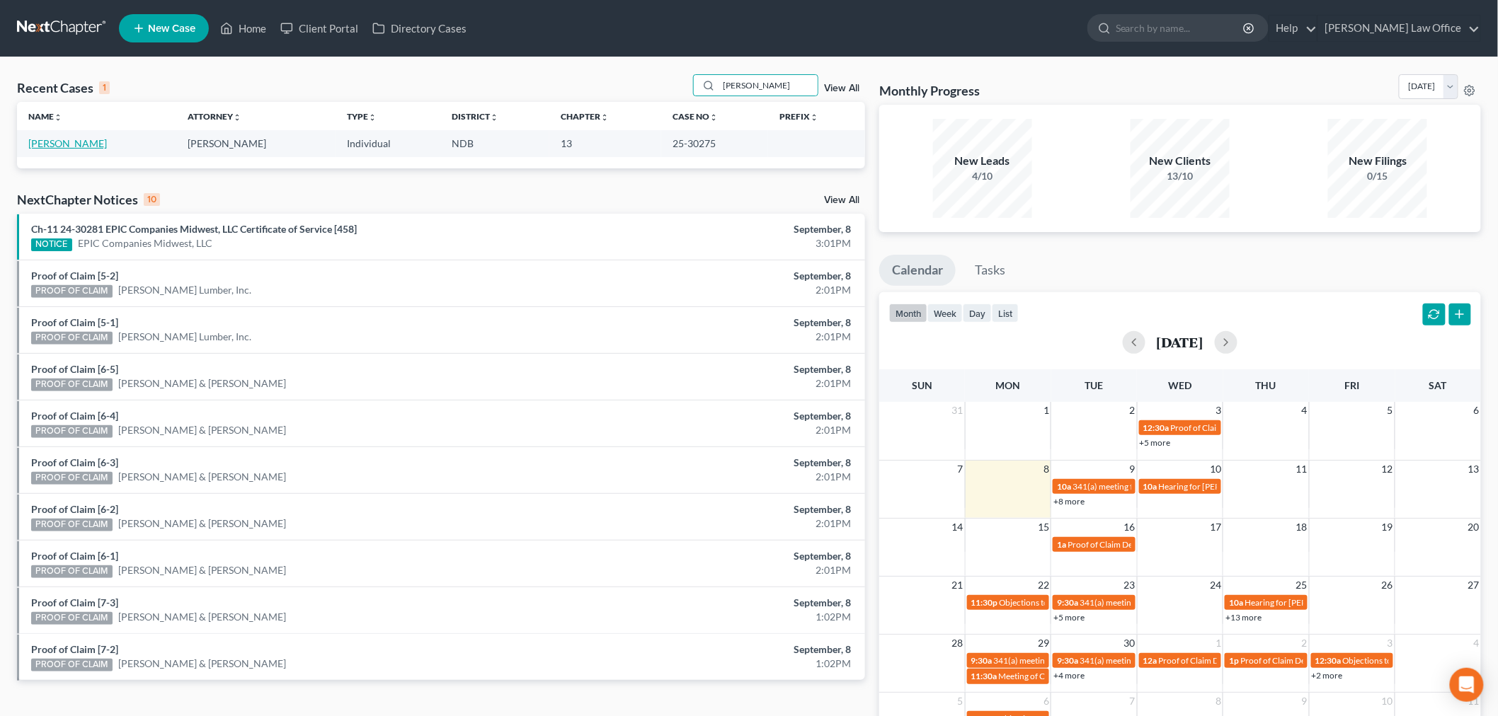
click at [79, 139] on link "[PERSON_NAME]" at bounding box center [67, 143] width 79 height 12
select select "6"
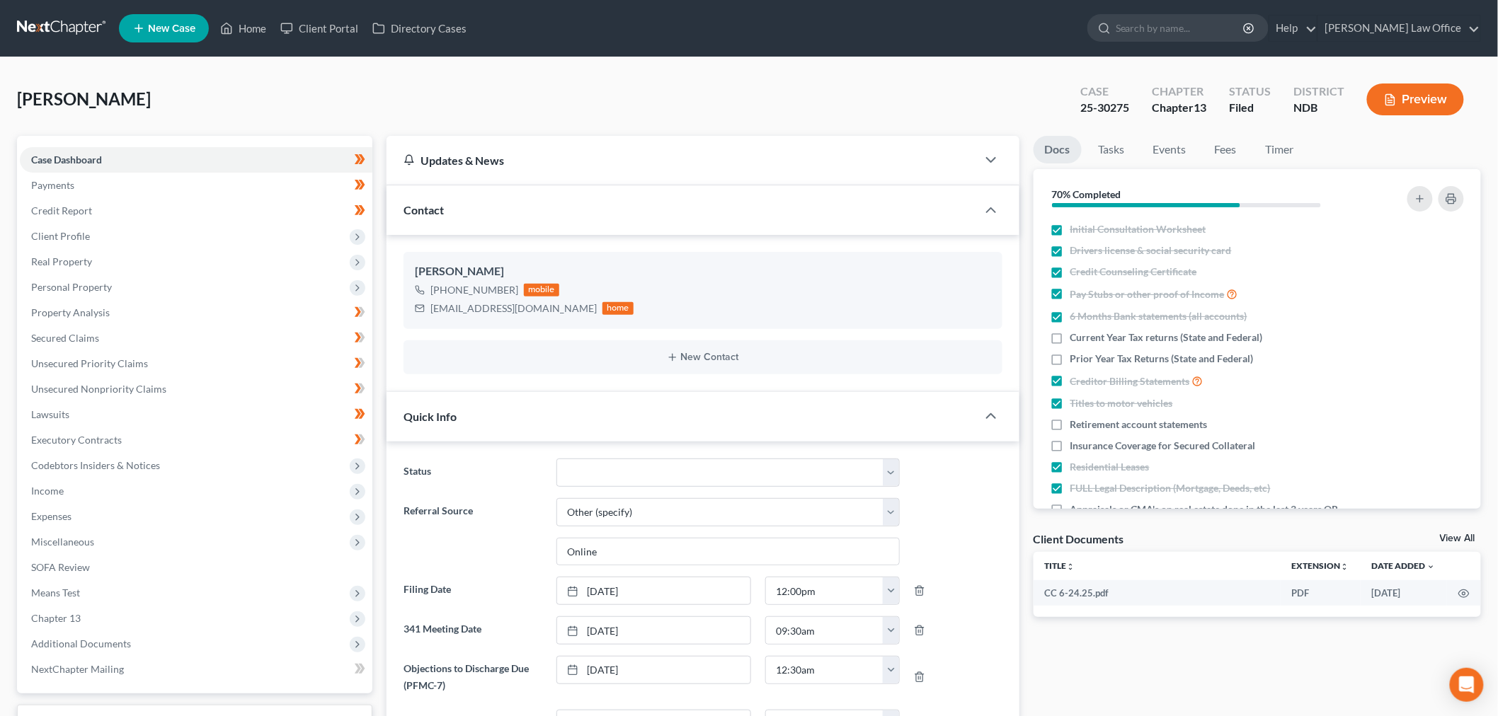
scroll to position [563, 0]
click at [680, 478] on select "10 - Chapter 13 Discharged 11 - Chapter 13 Converted to 7 12 - Debt Settlement/…" at bounding box center [727, 473] width 343 height 28
select select "10"
click at [556, 459] on select "10 - Chapter 13 Discharged 11 - Chapter 13 Converted to 7 12 - Debt Settlement/…" at bounding box center [727, 473] width 343 height 28
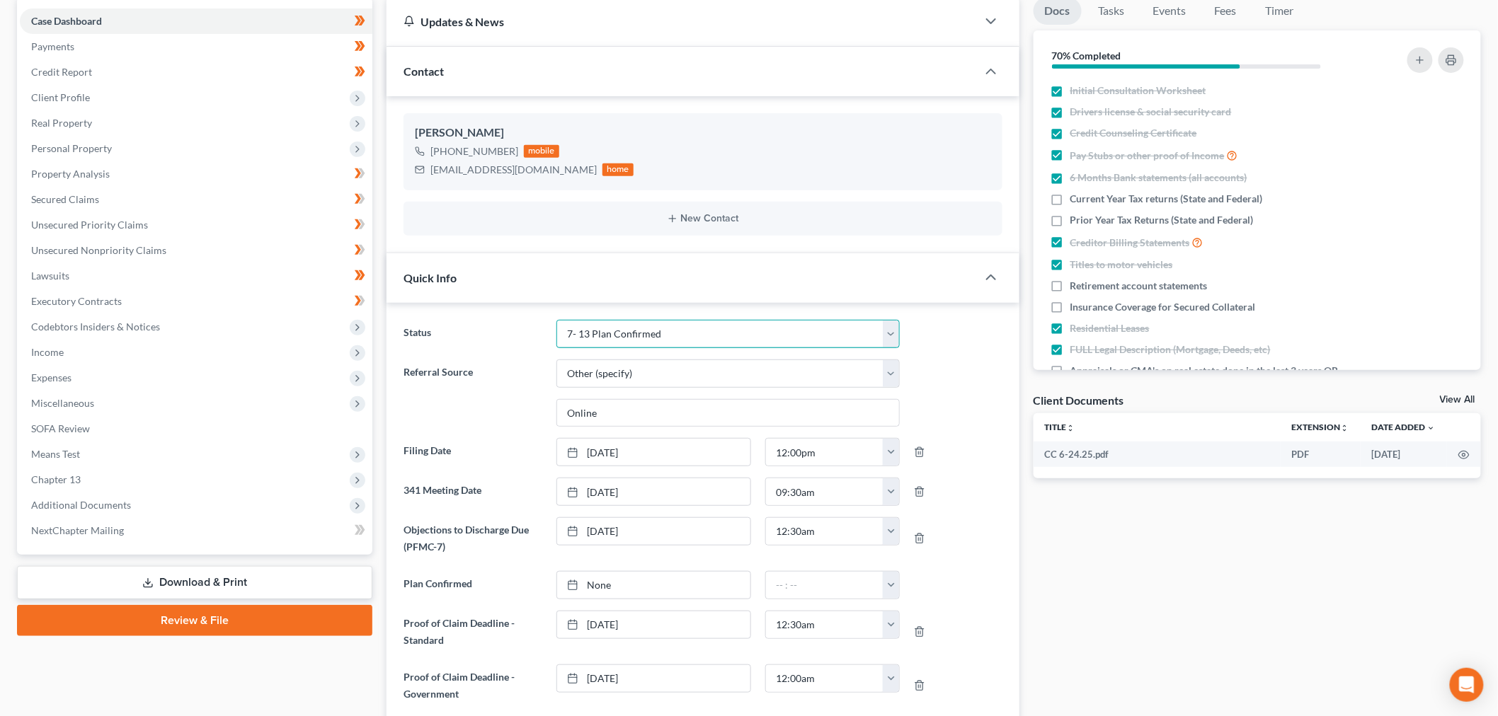
scroll to position [471, 0]
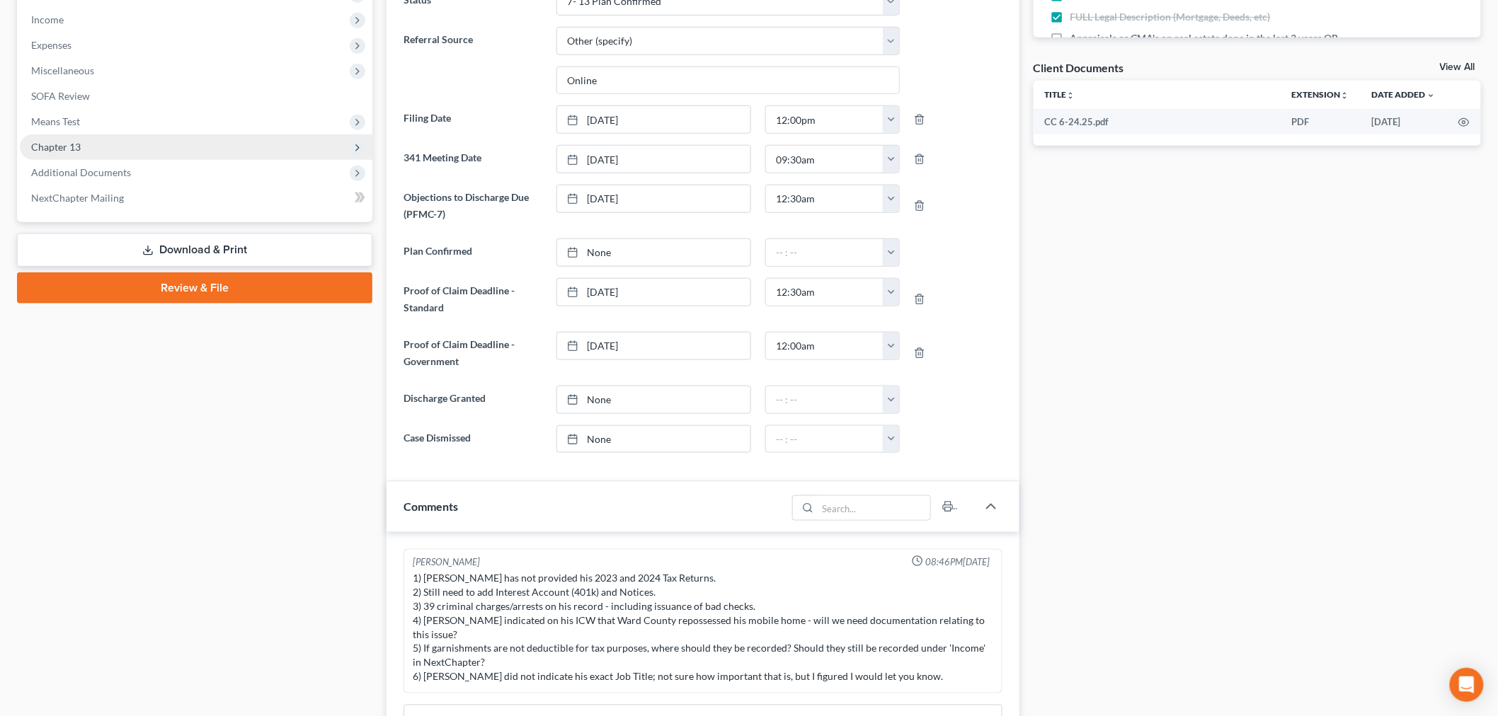
click at [121, 157] on span "Chapter 13" at bounding box center [196, 146] width 352 height 25
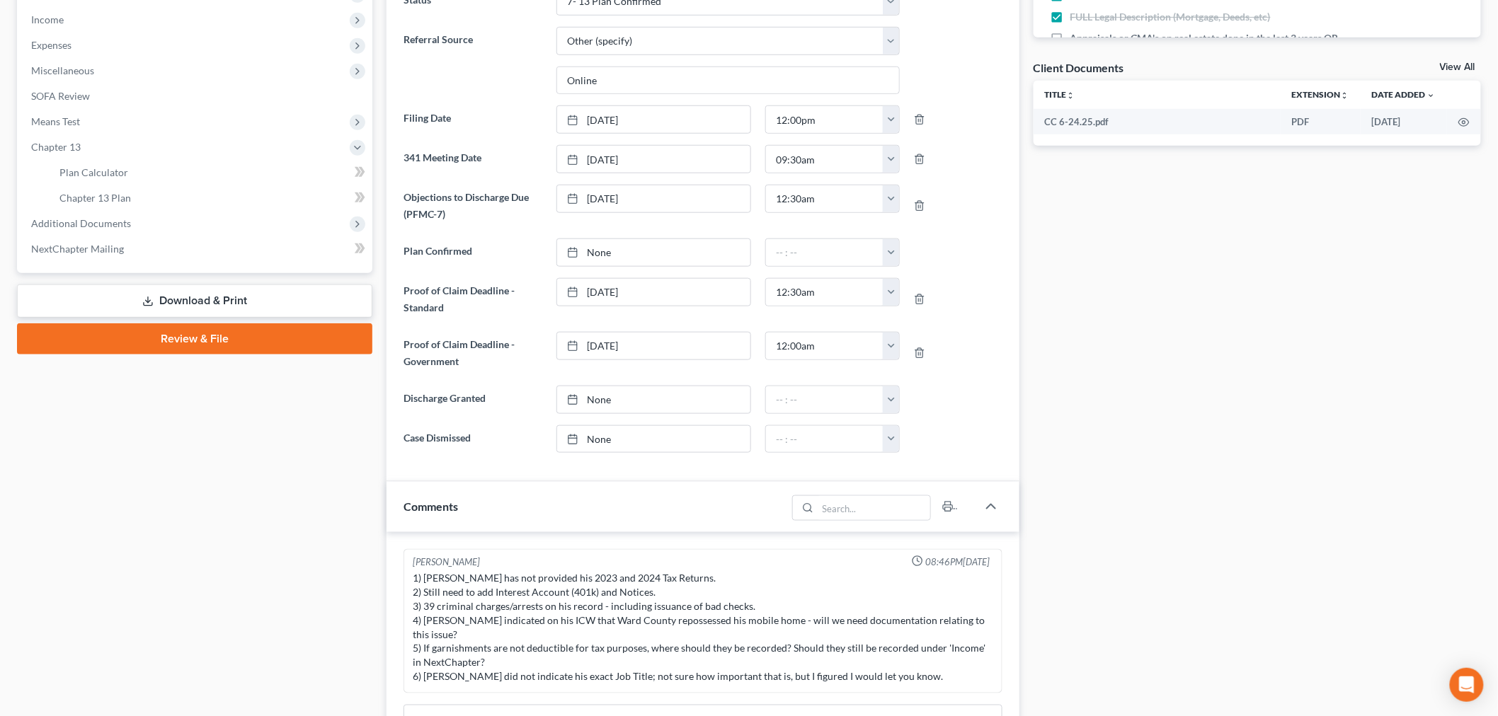
drag, startPoint x: 93, startPoint y: 220, endPoint x: 139, endPoint y: 243, distance: 50.6
click at [95, 219] on span "Additional Documents" at bounding box center [81, 223] width 100 height 12
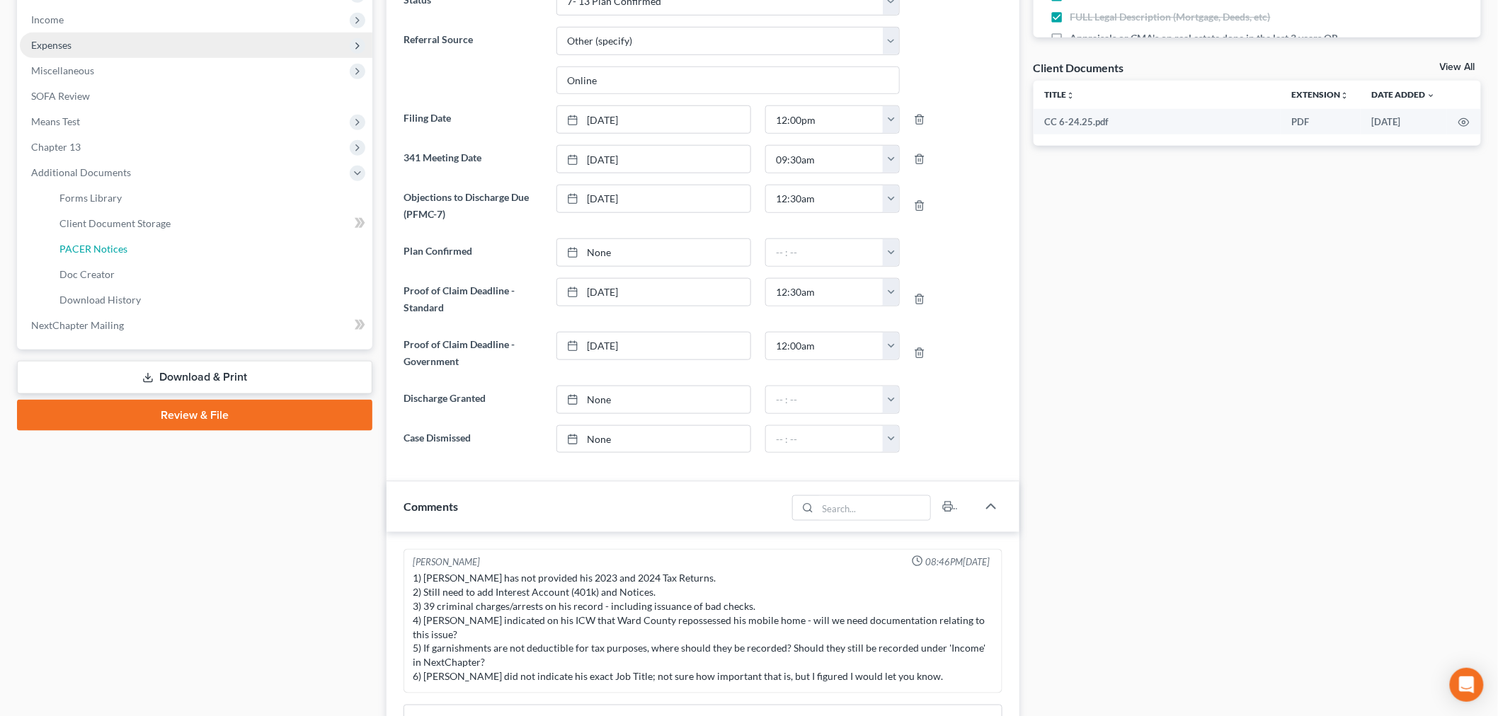
drag, startPoint x: 124, startPoint y: 248, endPoint x: 251, endPoint y: 272, distance: 128.9
click at [124, 246] on span "PACER Notices" at bounding box center [93, 249] width 68 height 12
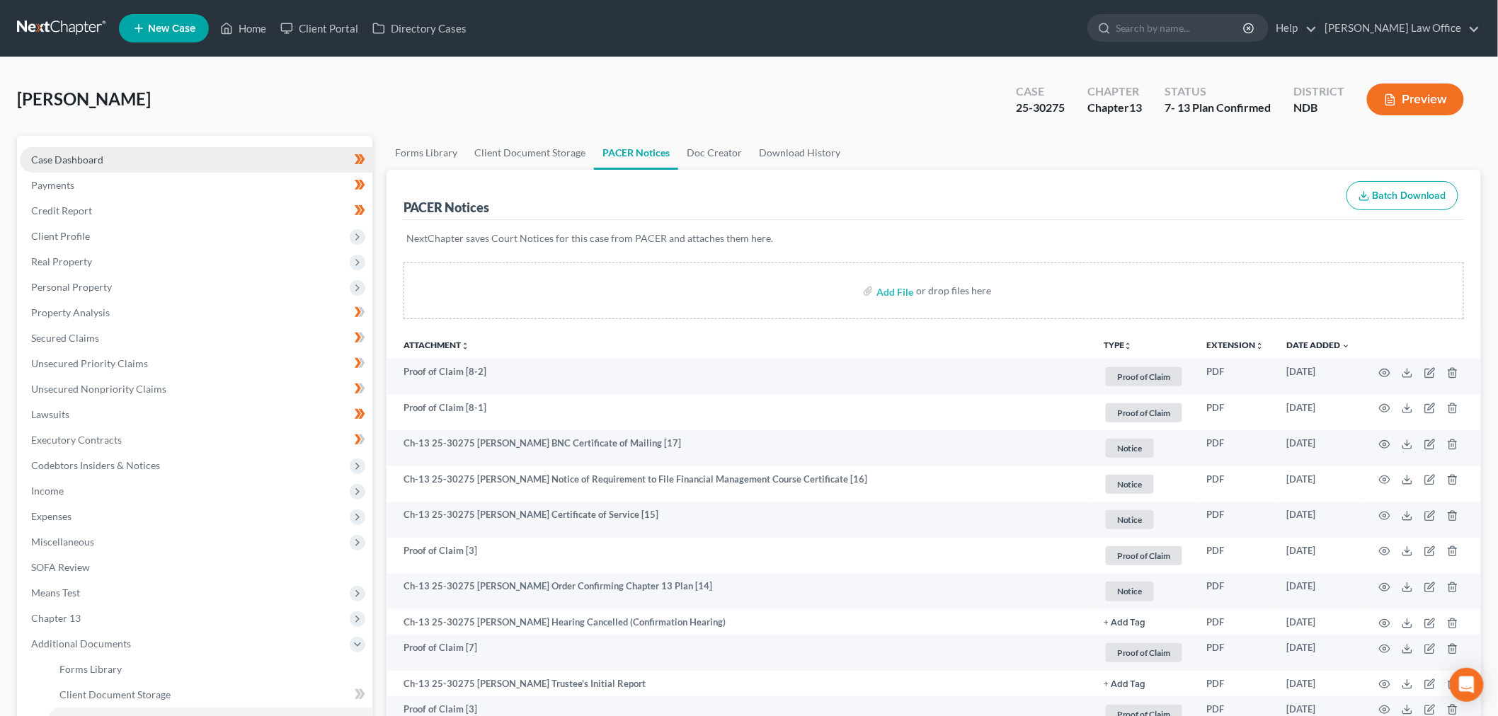
click at [174, 164] on link "Case Dashboard" at bounding box center [196, 159] width 352 height 25
select select "10"
select select "6"
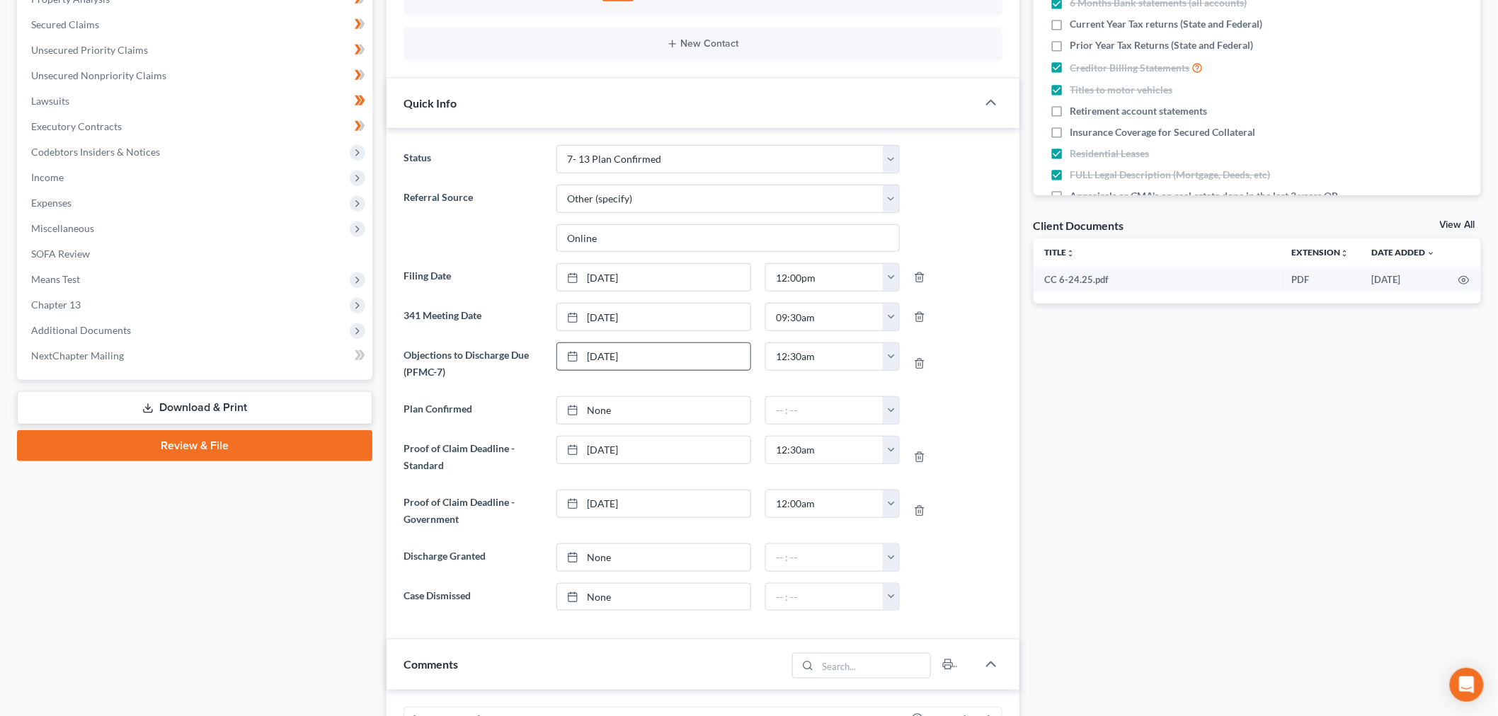
scroll to position [314, 0]
click at [626, 420] on link "None" at bounding box center [653, 409] width 193 height 27
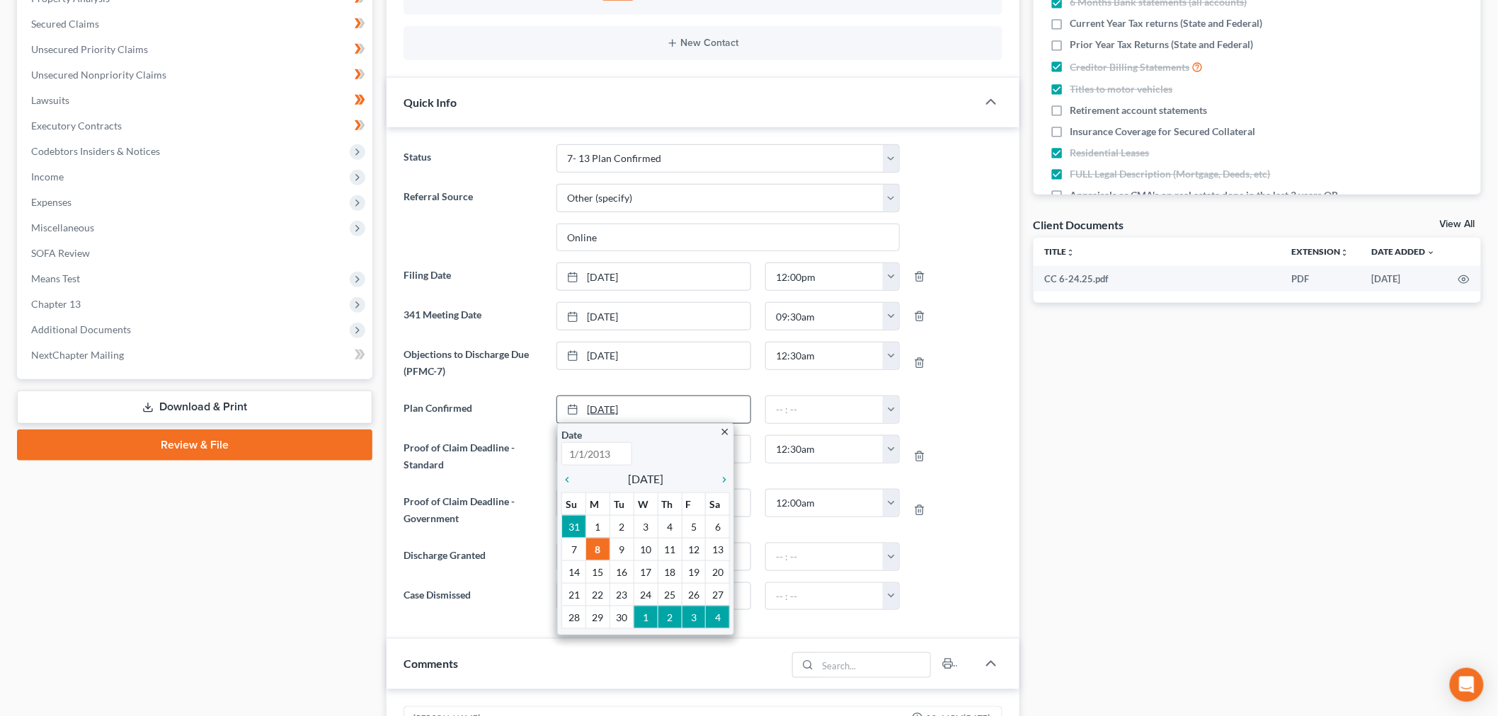
type input "[DATE]"
click at [569, 483] on icon "chevron_left" at bounding box center [570, 479] width 18 height 11
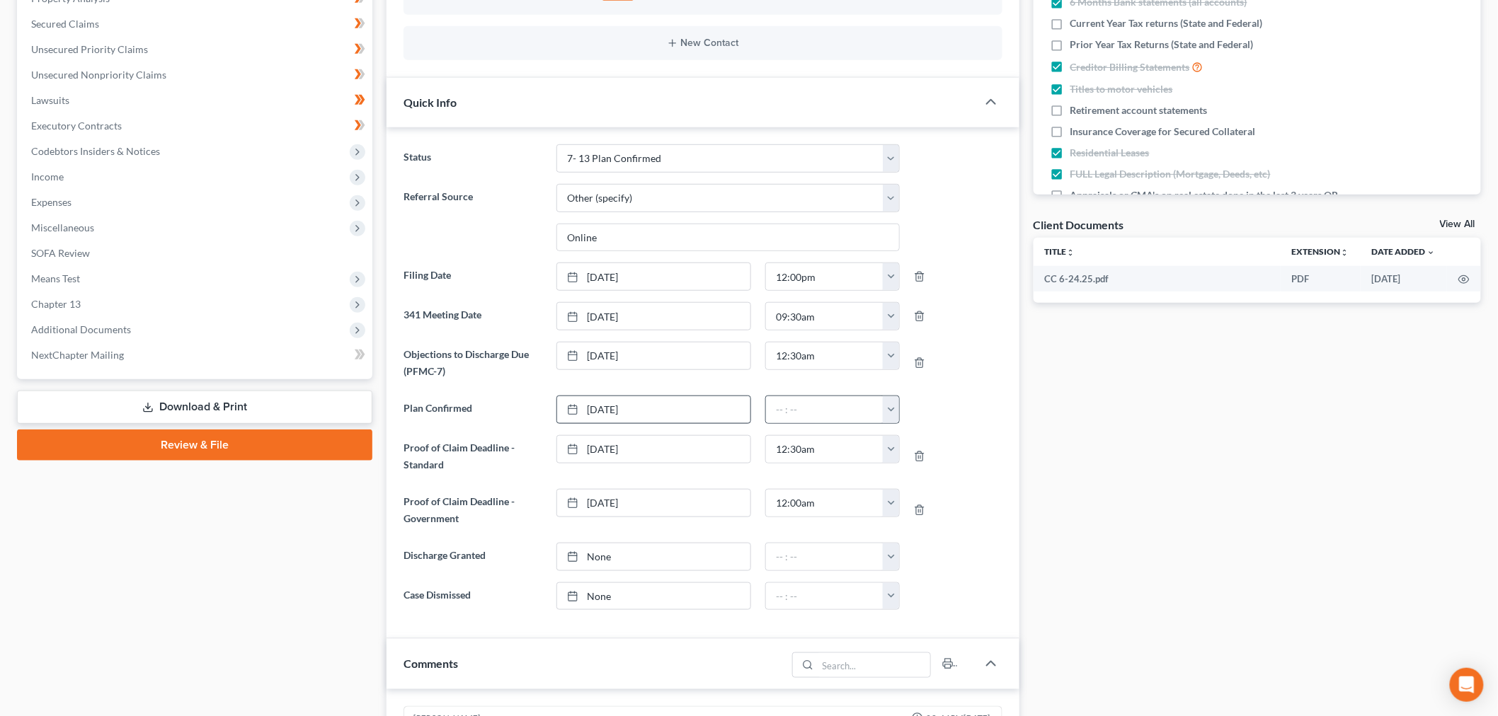
click at [893, 408] on button "button" at bounding box center [891, 409] width 16 height 27
click at [906, 511] on link "2:30pm" at bounding box center [922, 502] width 79 height 24
type input "2:30pm"
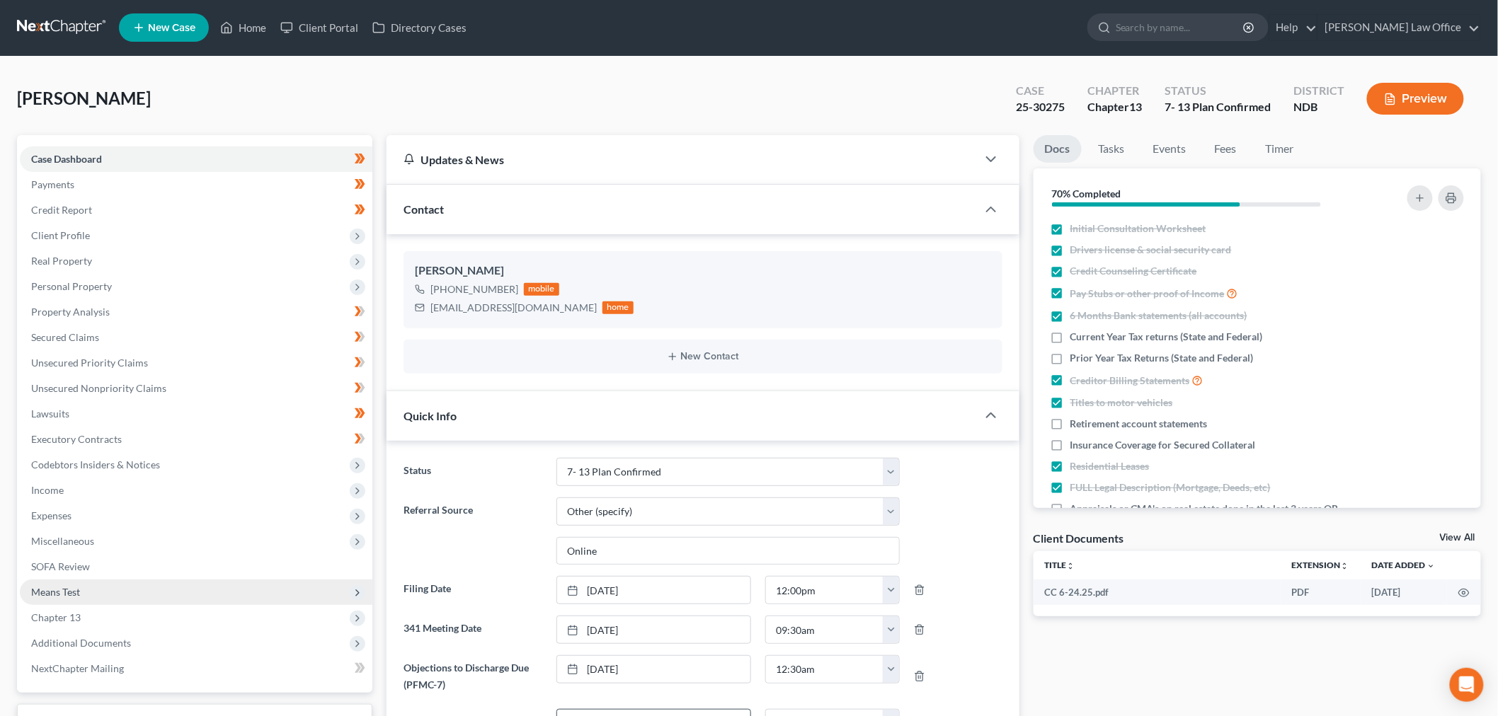
scroll to position [0, 0]
click at [1070, 333] on label "Current Year Tax returns (State and Federal)" at bounding box center [1166, 337] width 192 height 14
click at [1076, 333] on input "Current Year Tax returns (State and Federal)" at bounding box center [1080, 334] width 9 height 9
checkbox input "true"
click at [1070, 359] on label "Prior Year Tax Returns (State and Federal)" at bounding box center [1161, 359] width 183 height 14
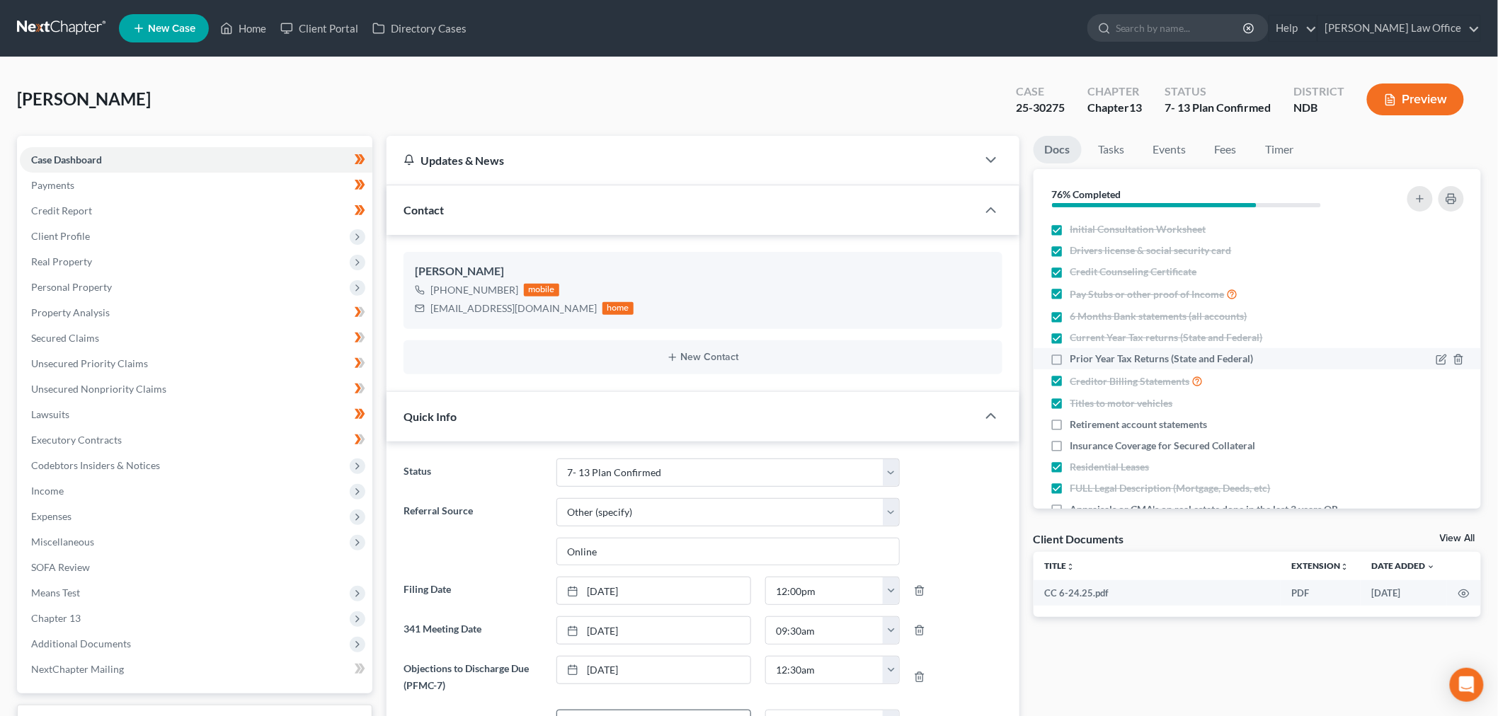
click at [1076, 359] on input "Prior Year Tax Returns (State and Federal)" at bounding box center [1080, 356] width 9 height 9
checkbox input "true"
click at [1070, 422] on label "Retirement account statements" at bounding box center [1138, 425] width 137 height 14
click at [1076, 422] on input "Retirement account statements" at bounding box center [1080, 422] width 9 height 9
checkbox input "true"
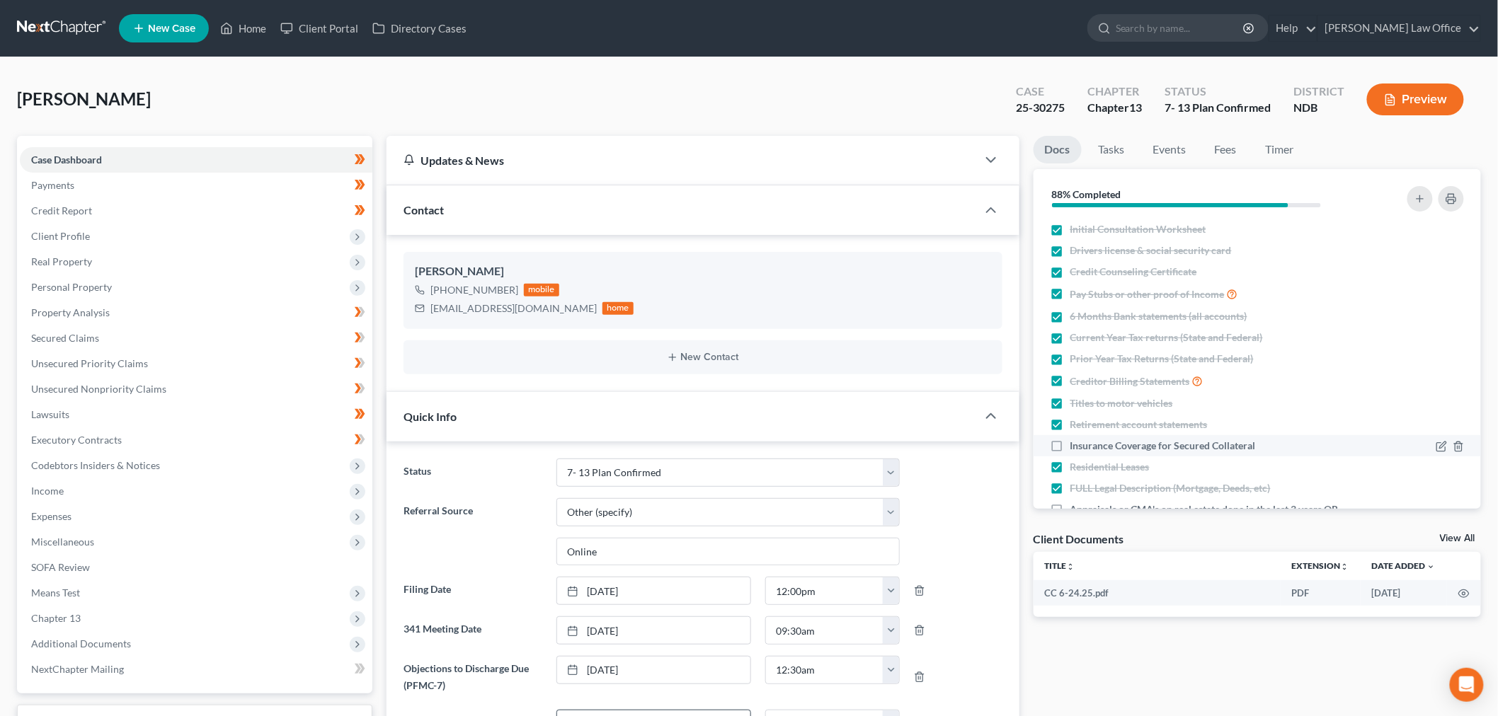
click at [1070, 444] on label "Insurance Coverage for Secured Collateral" at bounding box center [1162, 446] width 185 height 14
click at [1076, 444] on input "Insurance Coverage for Secured Collateral" at bounding box center [1080, 443] width 9 height 9
checkbox input "true"
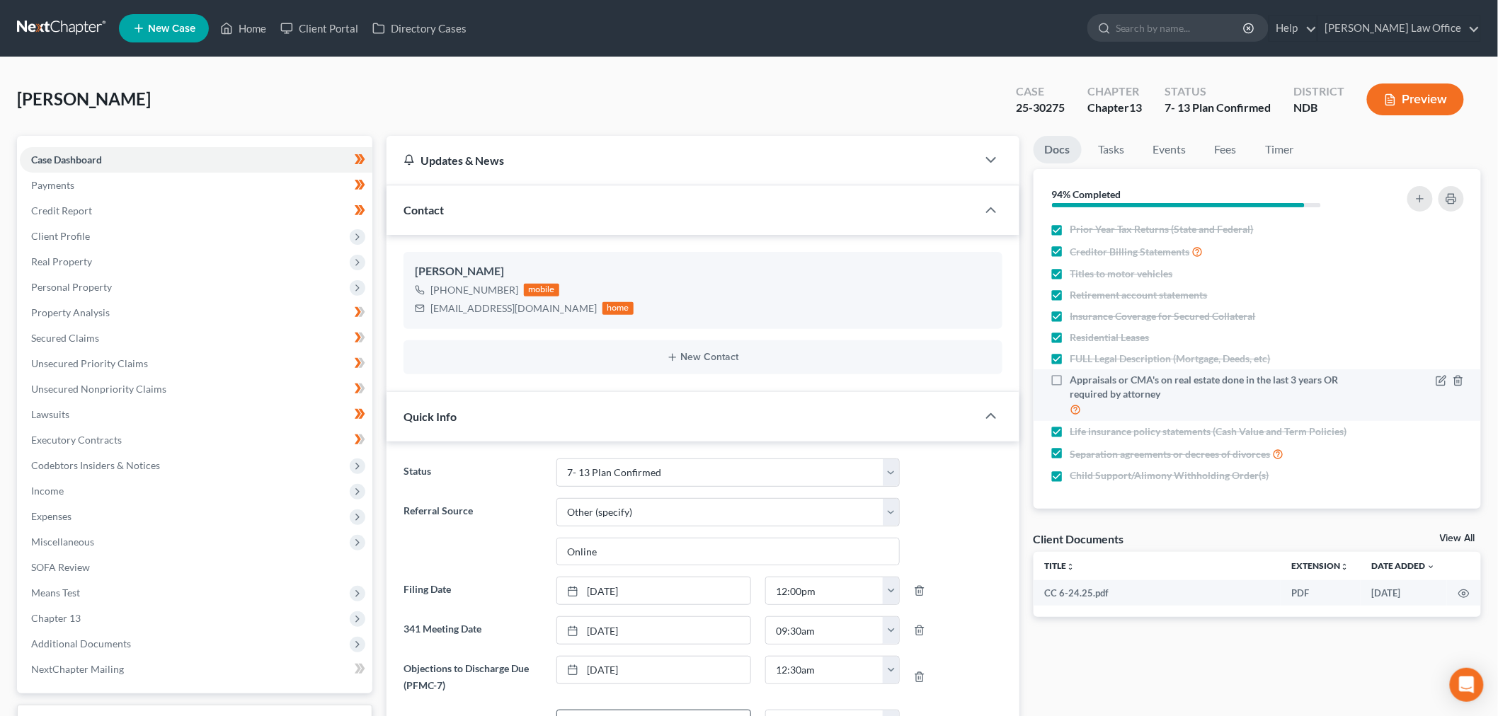
click at [1070, 373] on label "Appraisals or CMA's on real estate done in the last 3 years OR required by atto…" at bounding box center [1213, 395] width 287 height 45
click at [1076, 373] on input "Appraisals or CMA's on real estate done in the last 3 years OR required by atto…" at bounding box center [1080, 377] width 9 height 9
checkbox input "true"
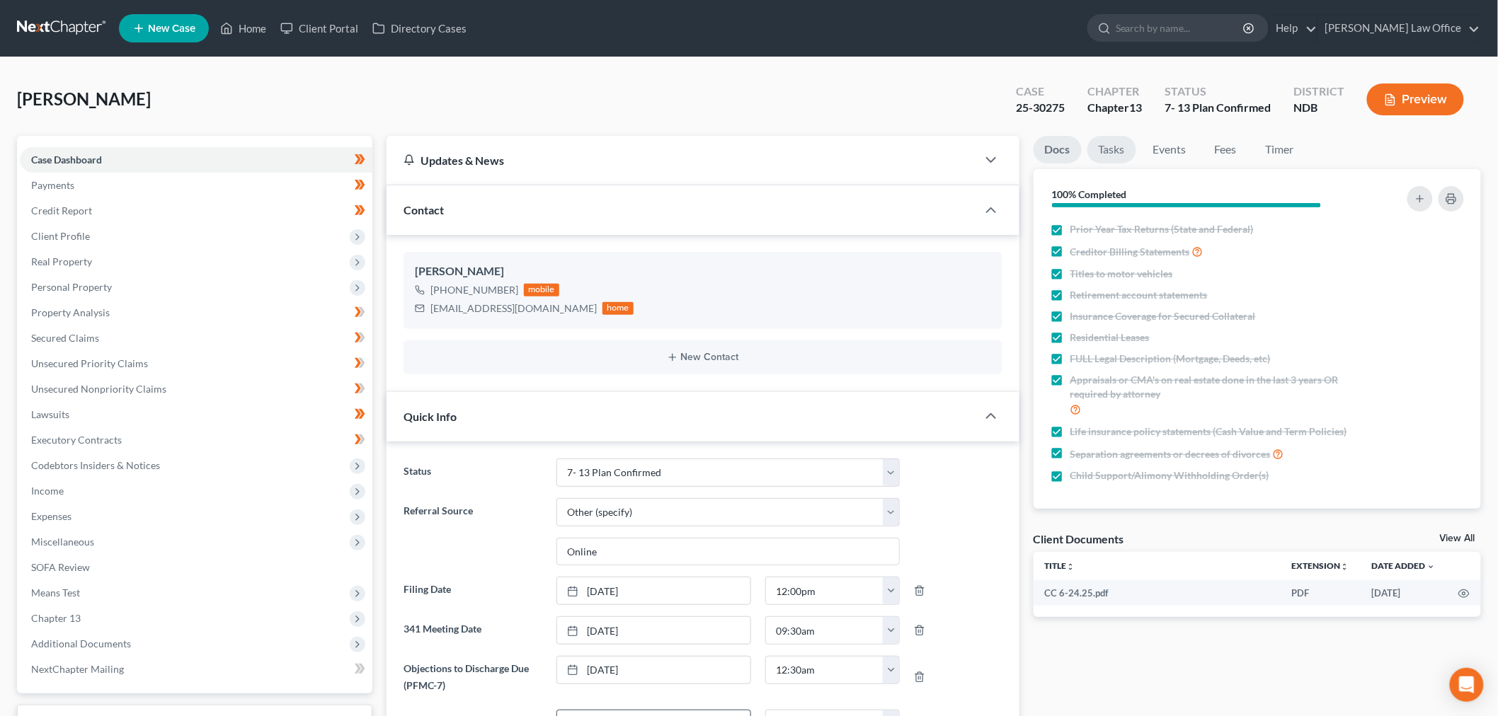
click at [1114, 147] on link "Tasks" at bounding box center [1111, 150] width 49 height 28
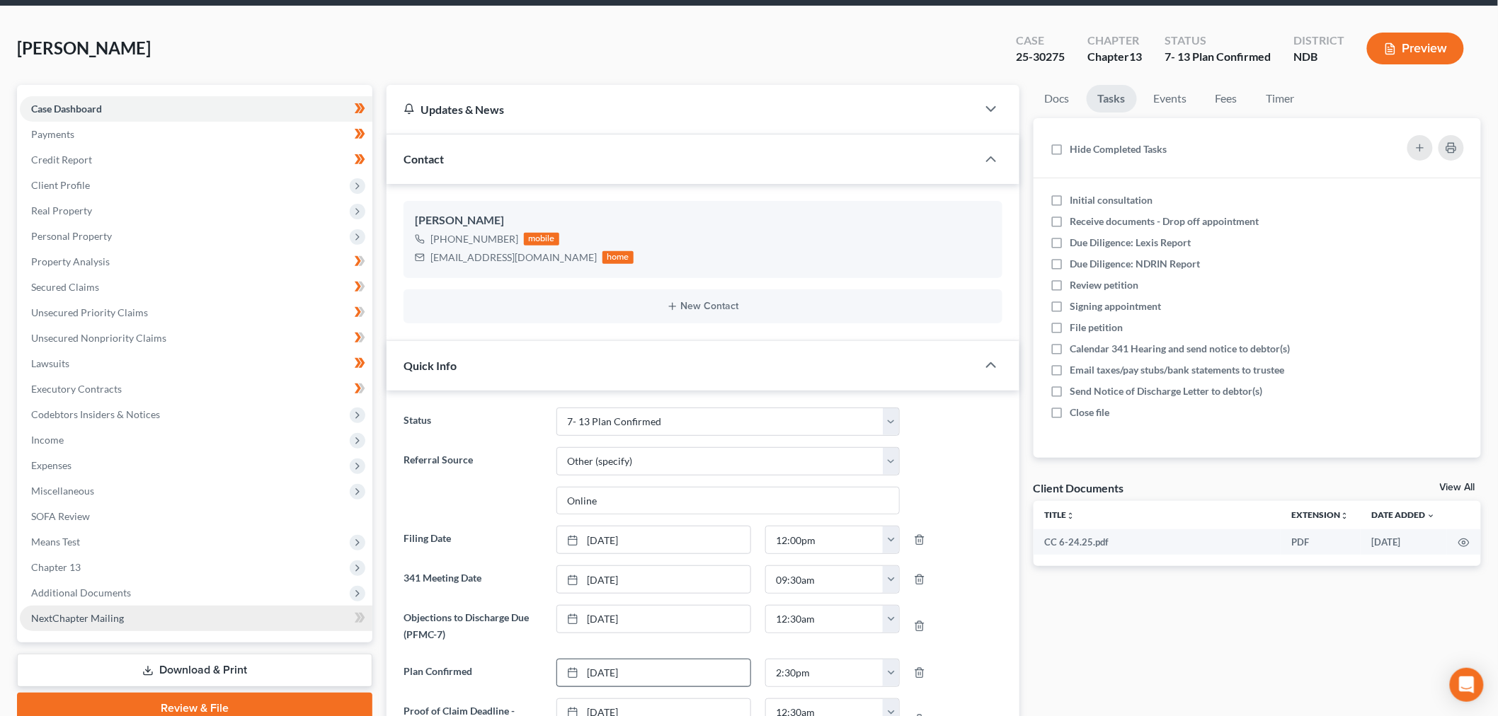
scroll to position [157, 0]
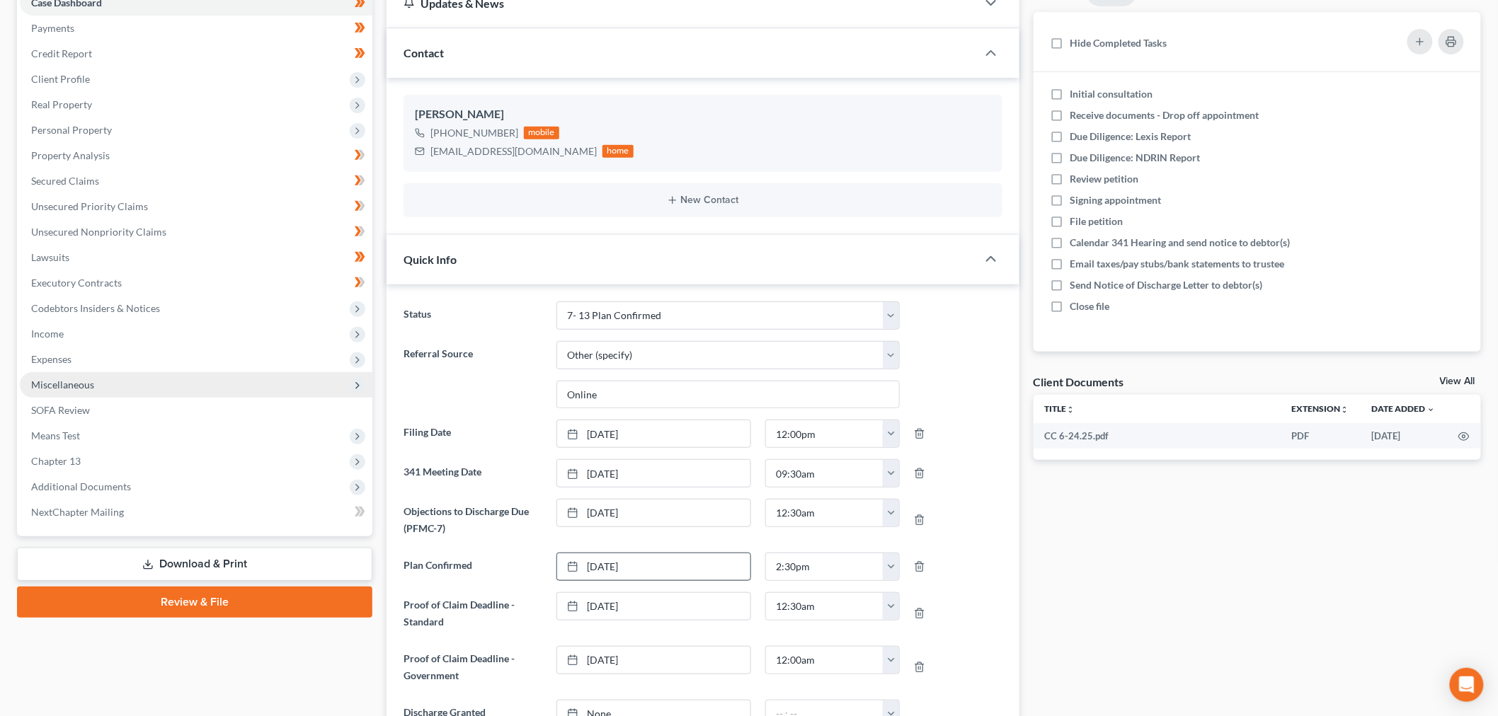
click at [118, 376] on span "Miscellaneous" at bounding box center [196, 384] width 352 height 25
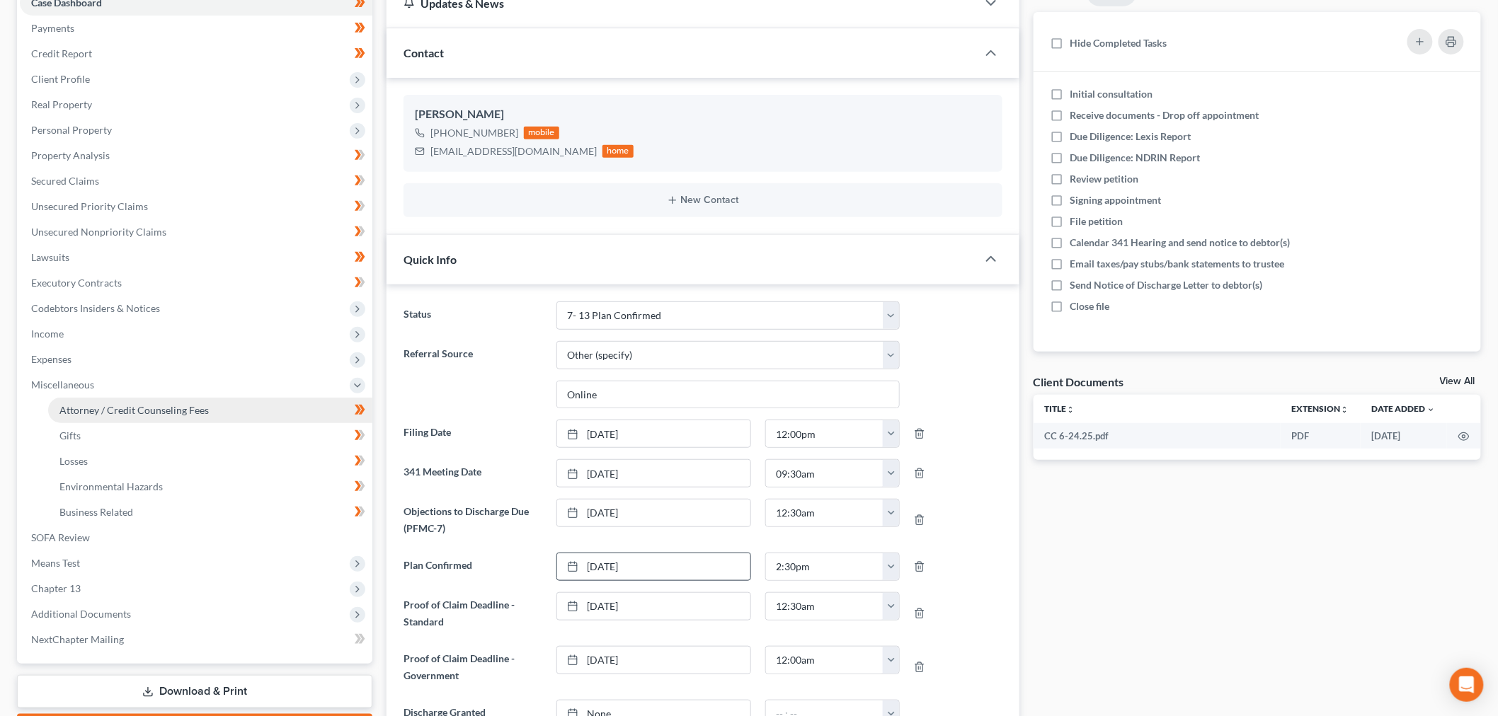
click at [119, 401] on link "Attorney / Credit Counseling Fees" at bounding box center [210, 410] width 324 height 25
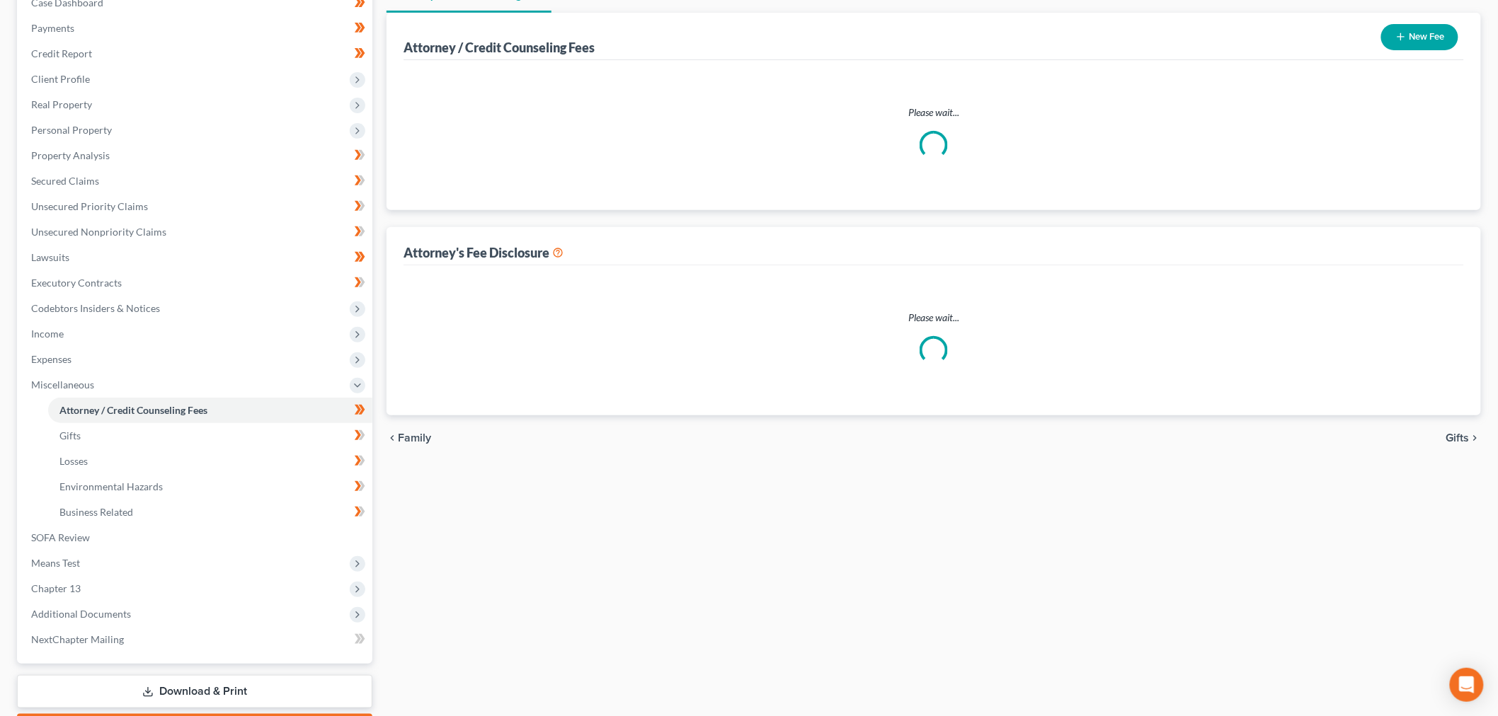
scroll to position [79, 0]
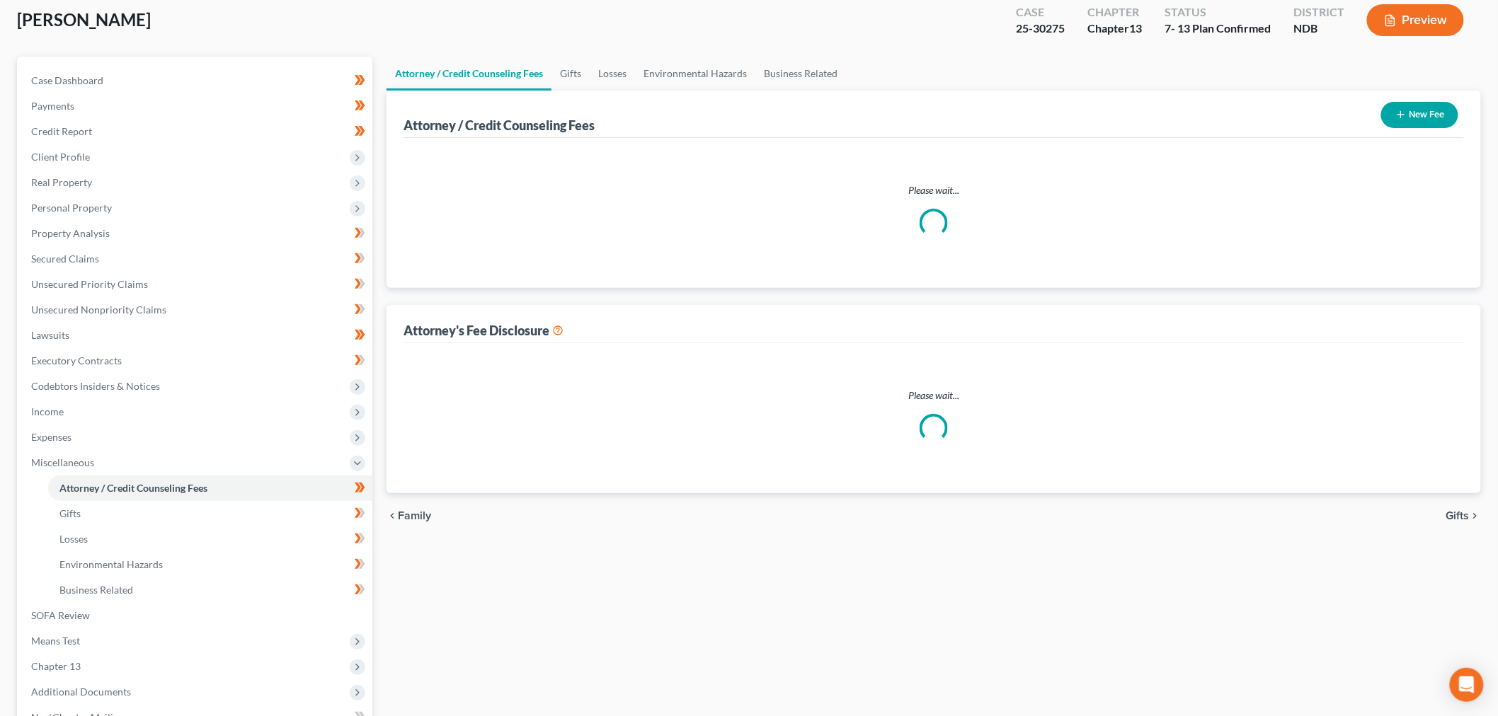
select select "1"
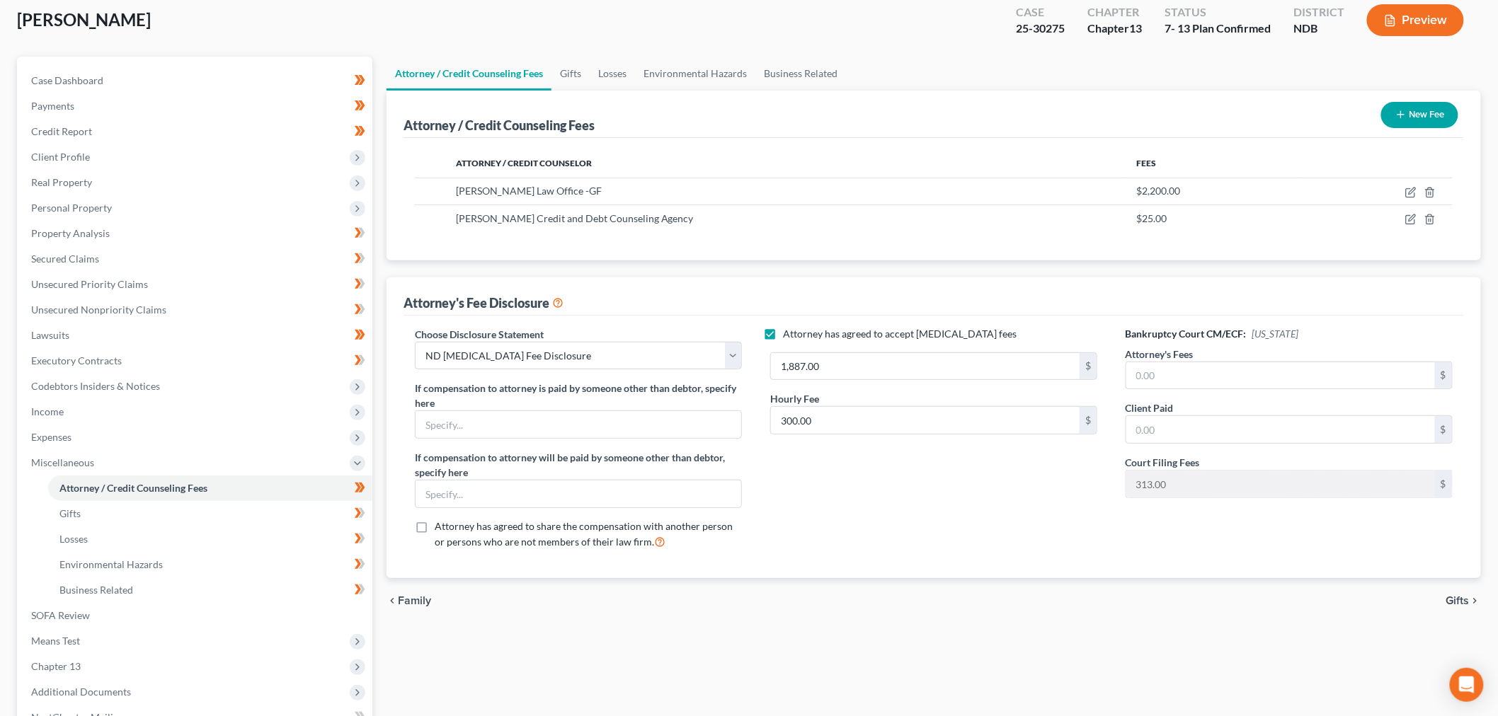
scroll to position [0, 0]
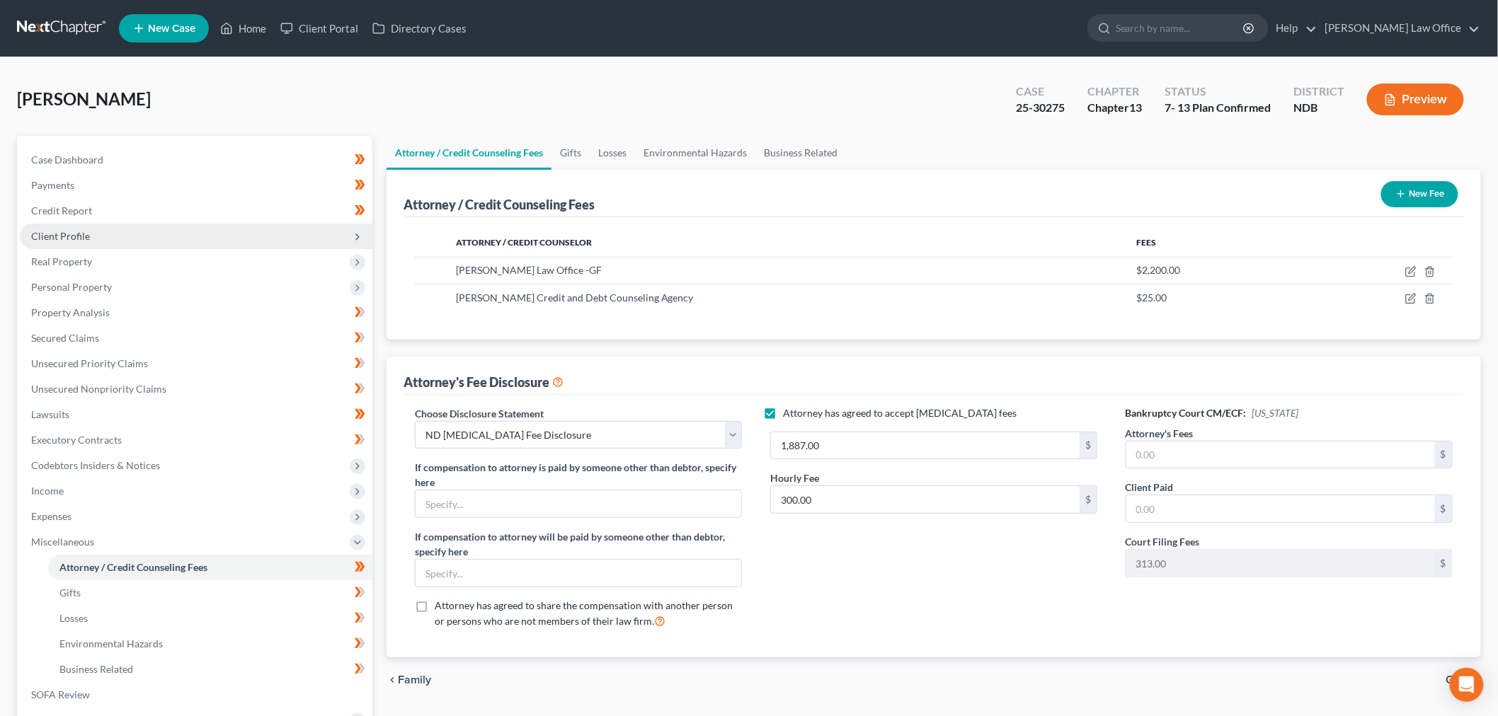
click at [106, 231] on span "Client Profile" at bounding box center [196, 236] width 352 height 25
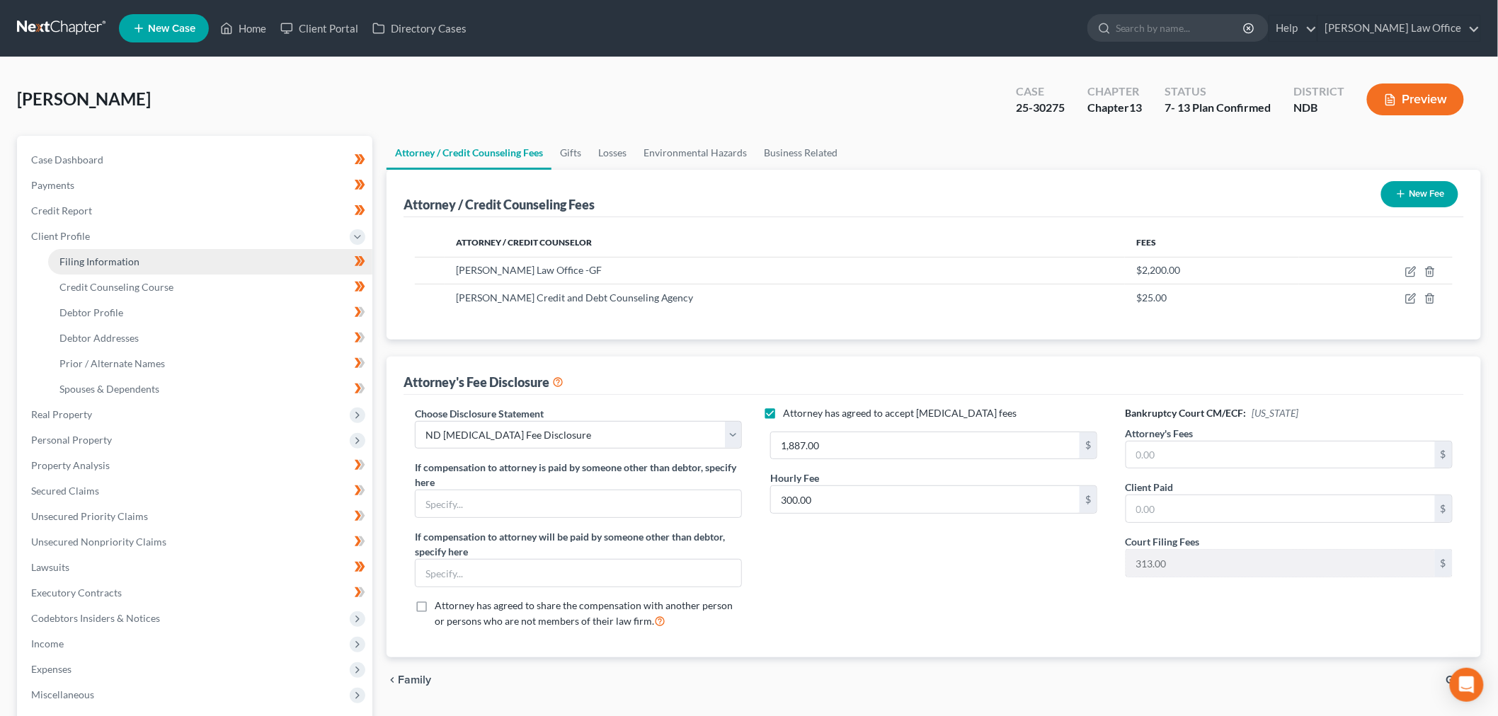
click at [114, 260] on span "Filing Information" at bounding box center [99, 261] width 80 height 12
select select "1"
select select "0"
select select "3"
select select "29"
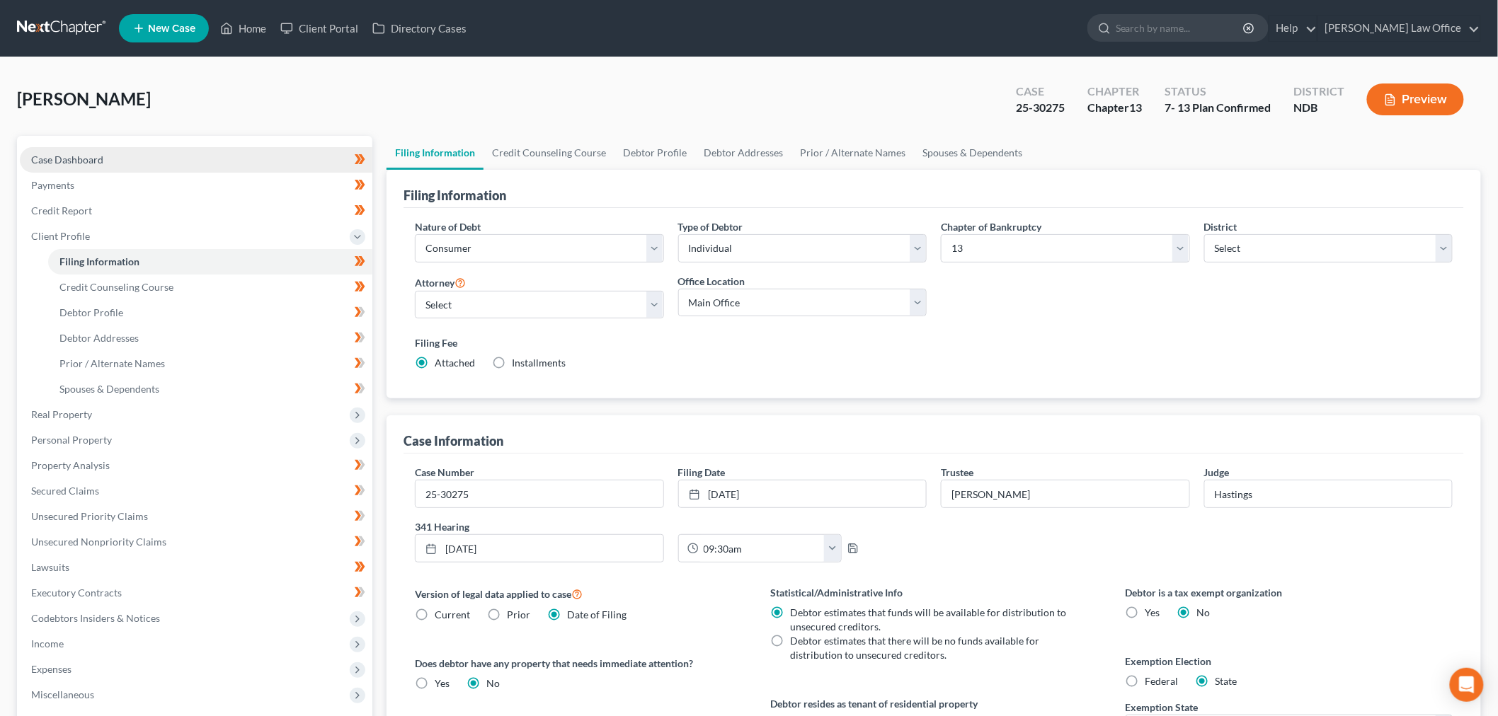
click at [112, 158] on link "Case Dashboard" at bounding box center [196, 159] width 352 height 25
select select "10"
select select "6"
select select "0"
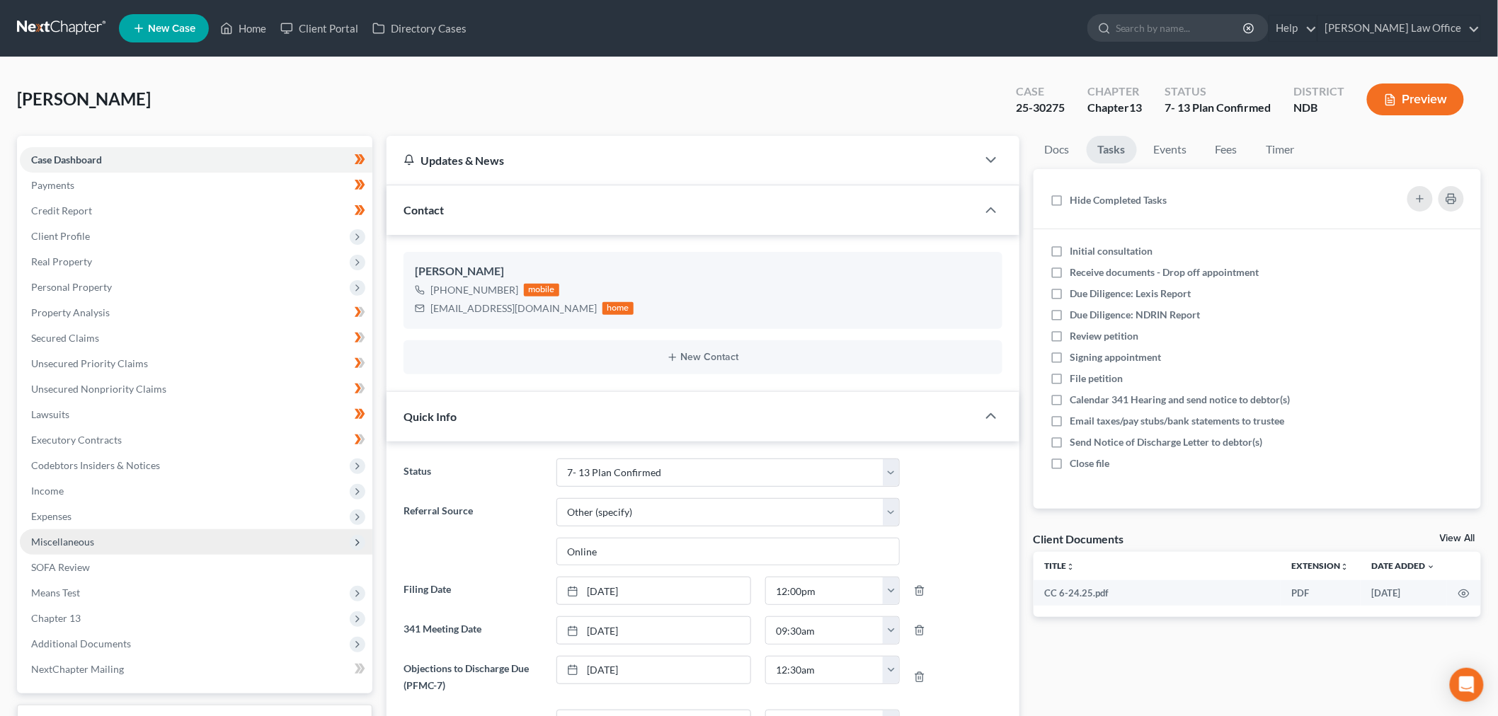
click at [95, 551] on span "Miscellaneous" at bounding box center [196, 541] width 352 height 25
click at [163, 574] on link "Attorney / Credit Counseling Fees" at bounding box center [210, 567] width 324 height 25
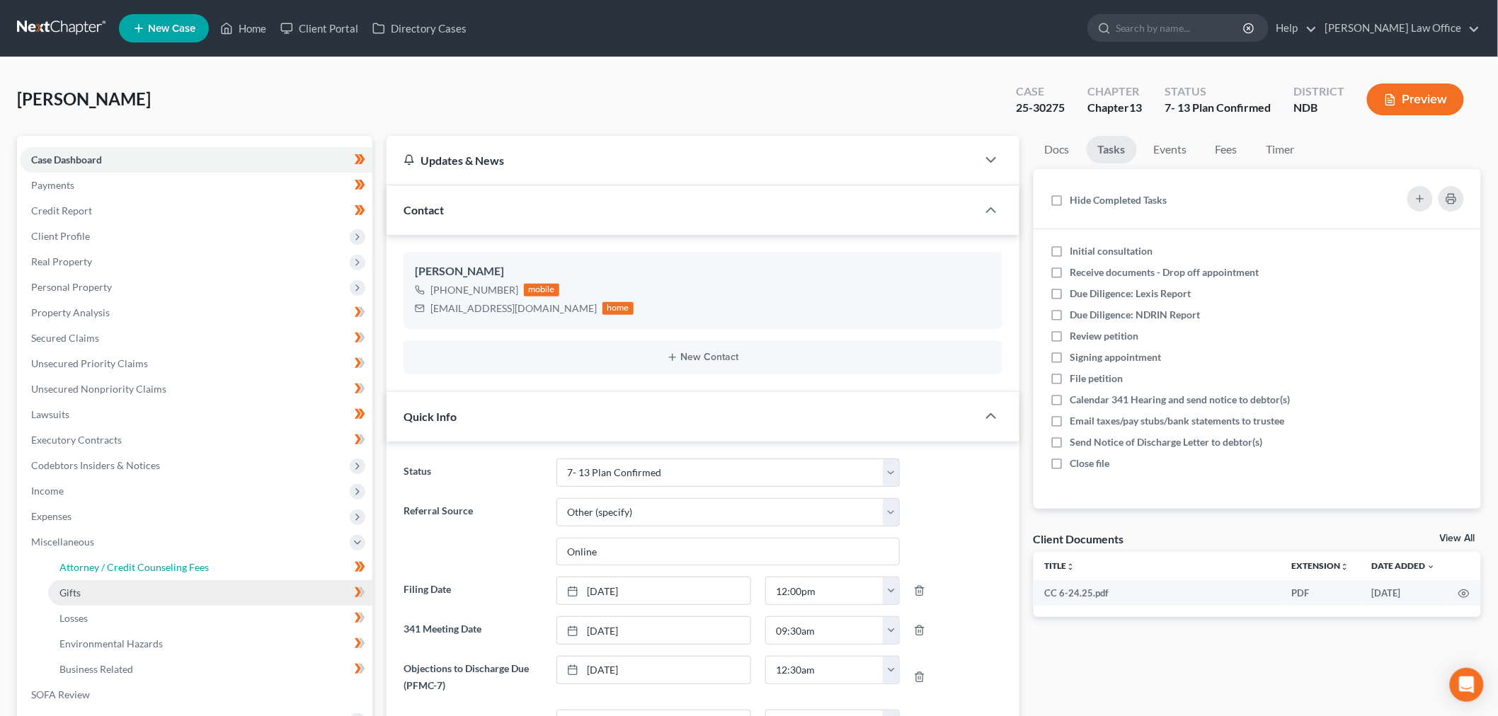
select select "1"
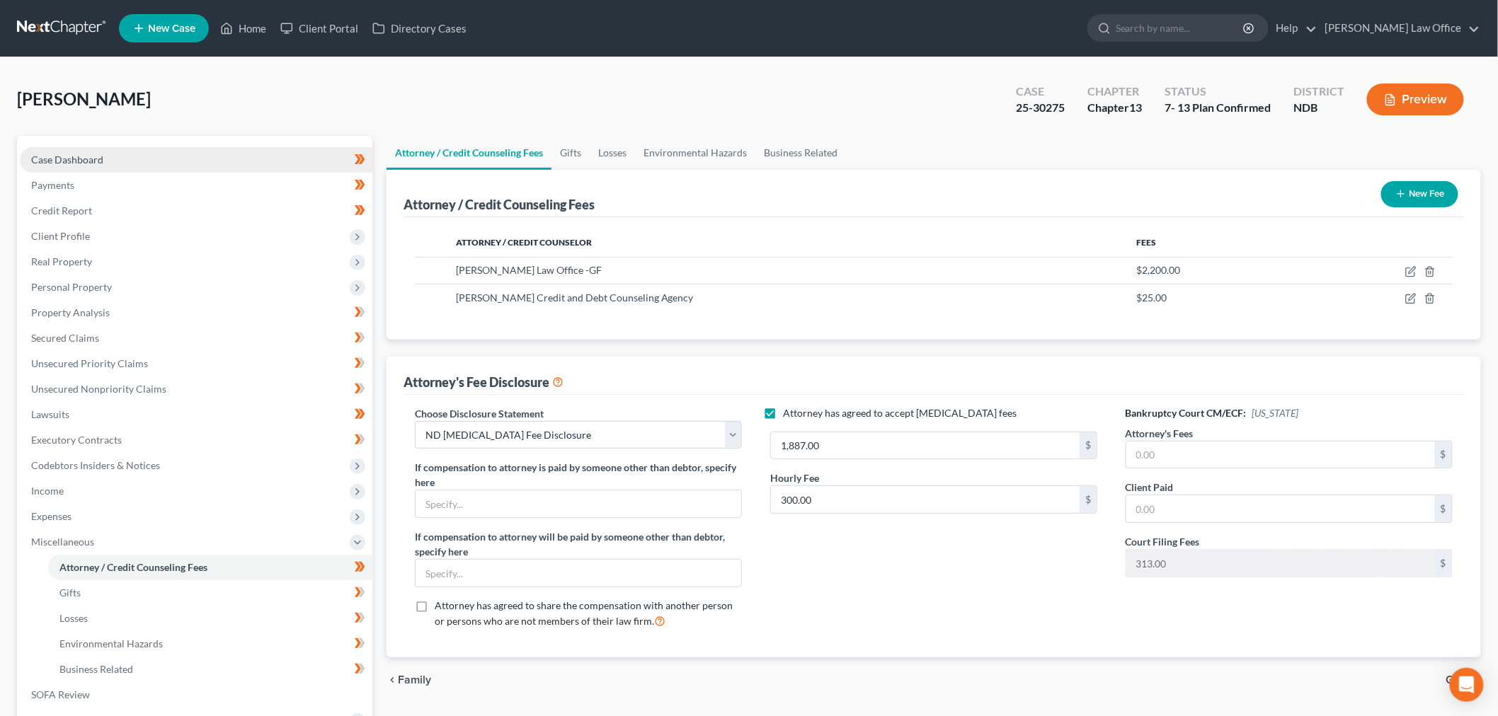
click at [142, 158] on link "Case Dashboard" at bounding box center [196, 159] width 352 height 25
select select "6"
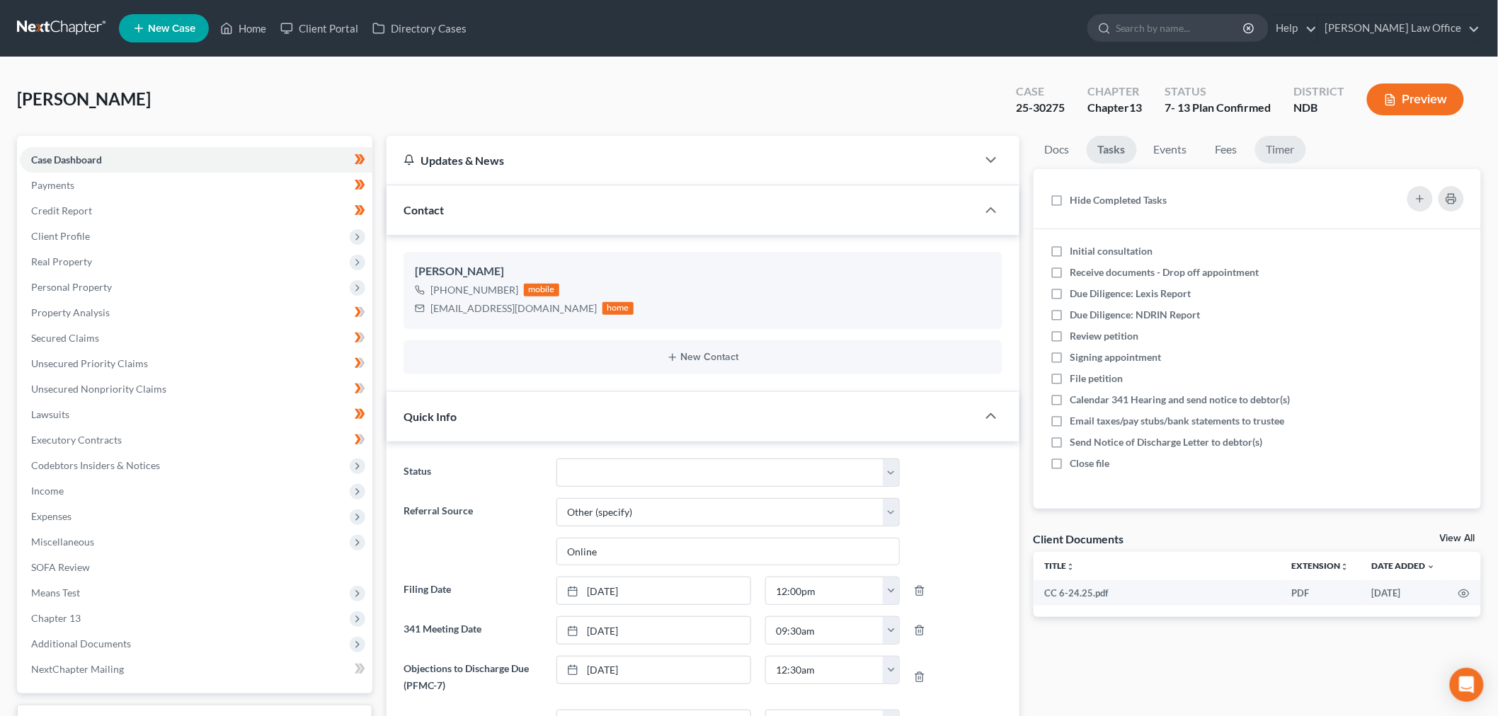
scroll to position [563, 0]
drag, startPoint x: 1282, startPoint y: 149, endPoint x: 1272, endPoint y: 234, distance: 84.7
click at [1282, 149] on link "Timer" at bounding box center [1280, 150] width 51 height 28
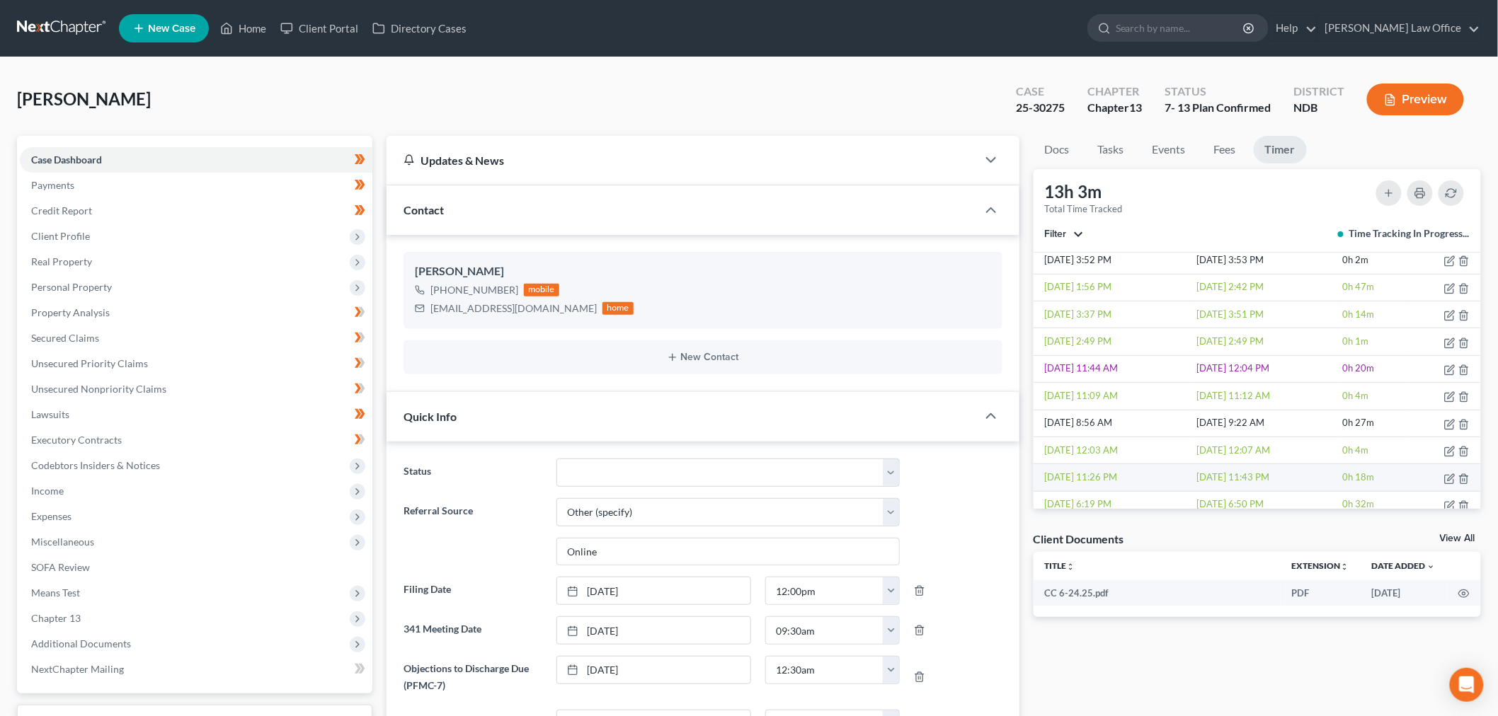
scroll to position [873, 0]
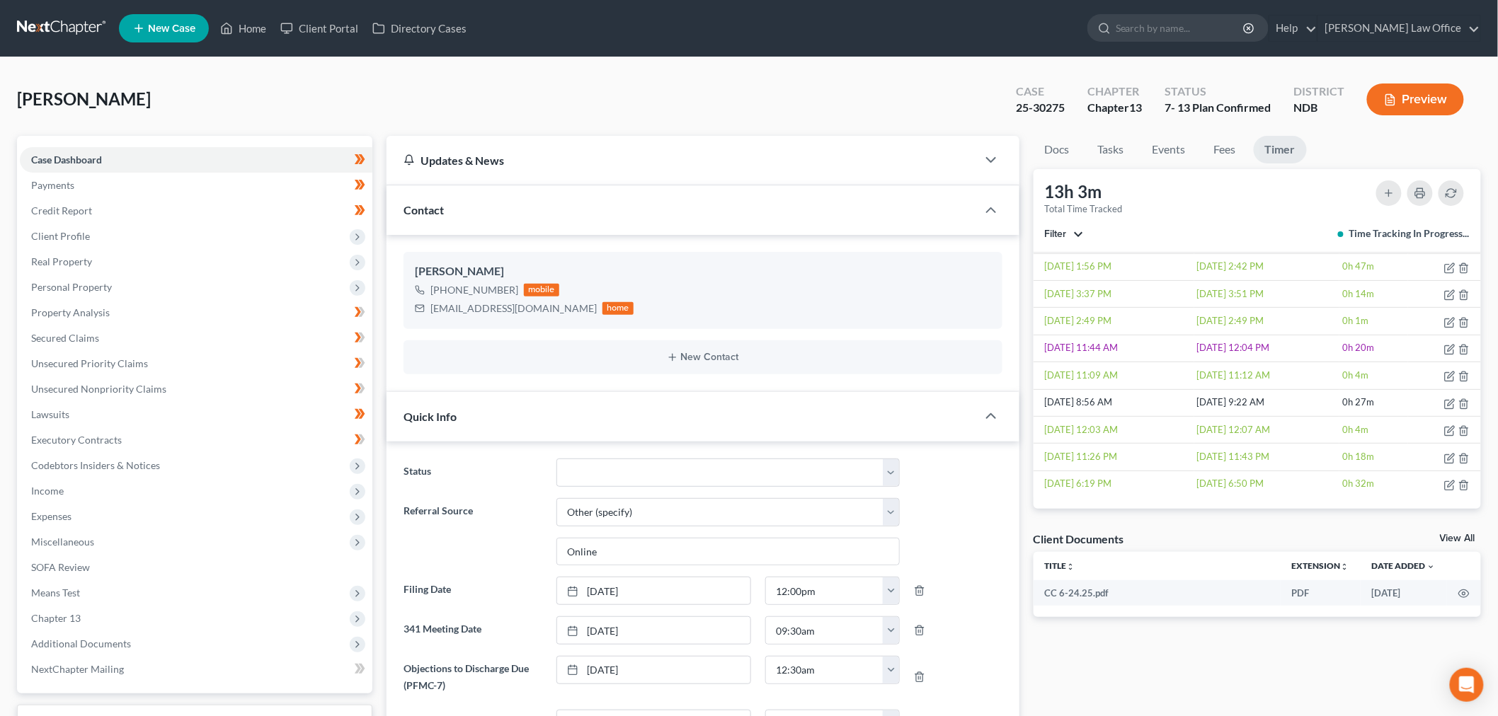
click at [62, 16] on link at bounding box center [62, 28] width 91 height 25
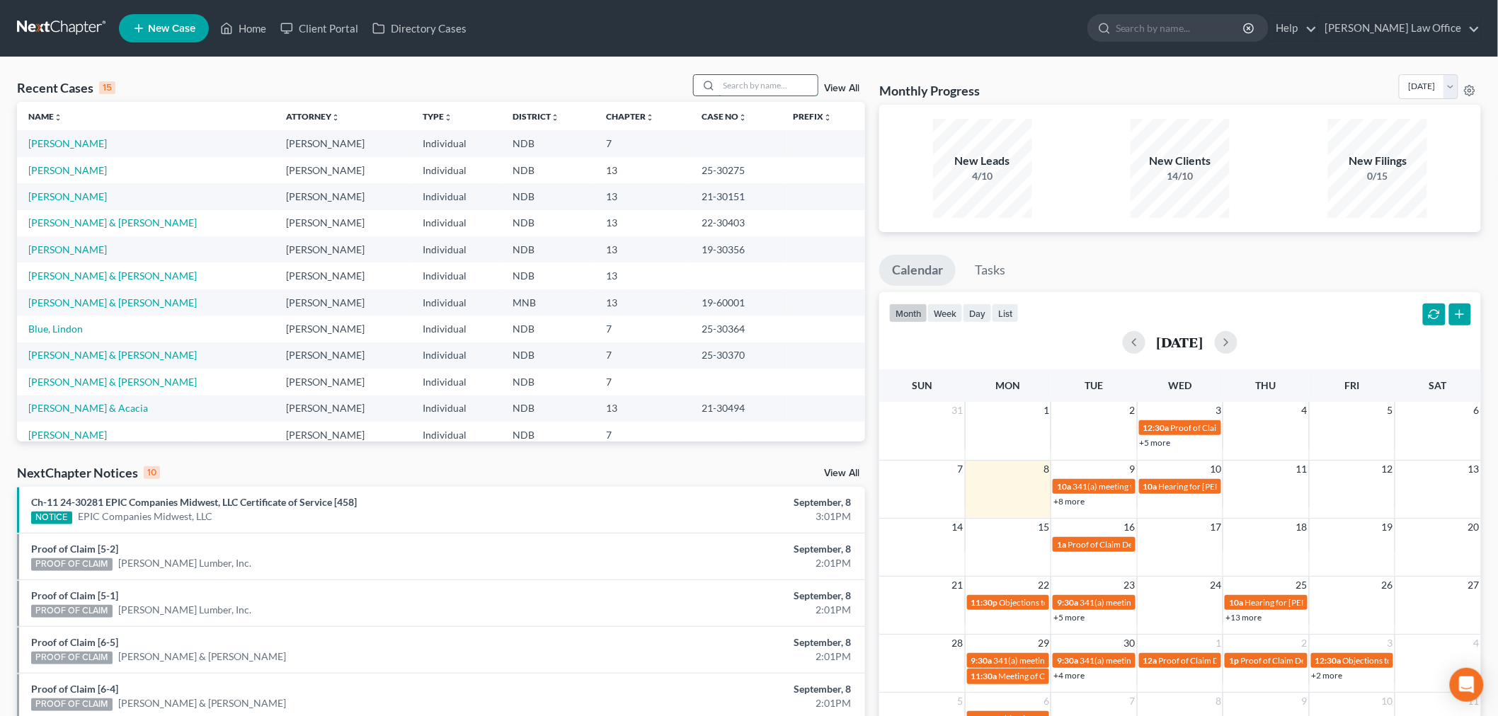
click at [749, 85] on input "search" at bounding box center [767, 85] width 99 height 21
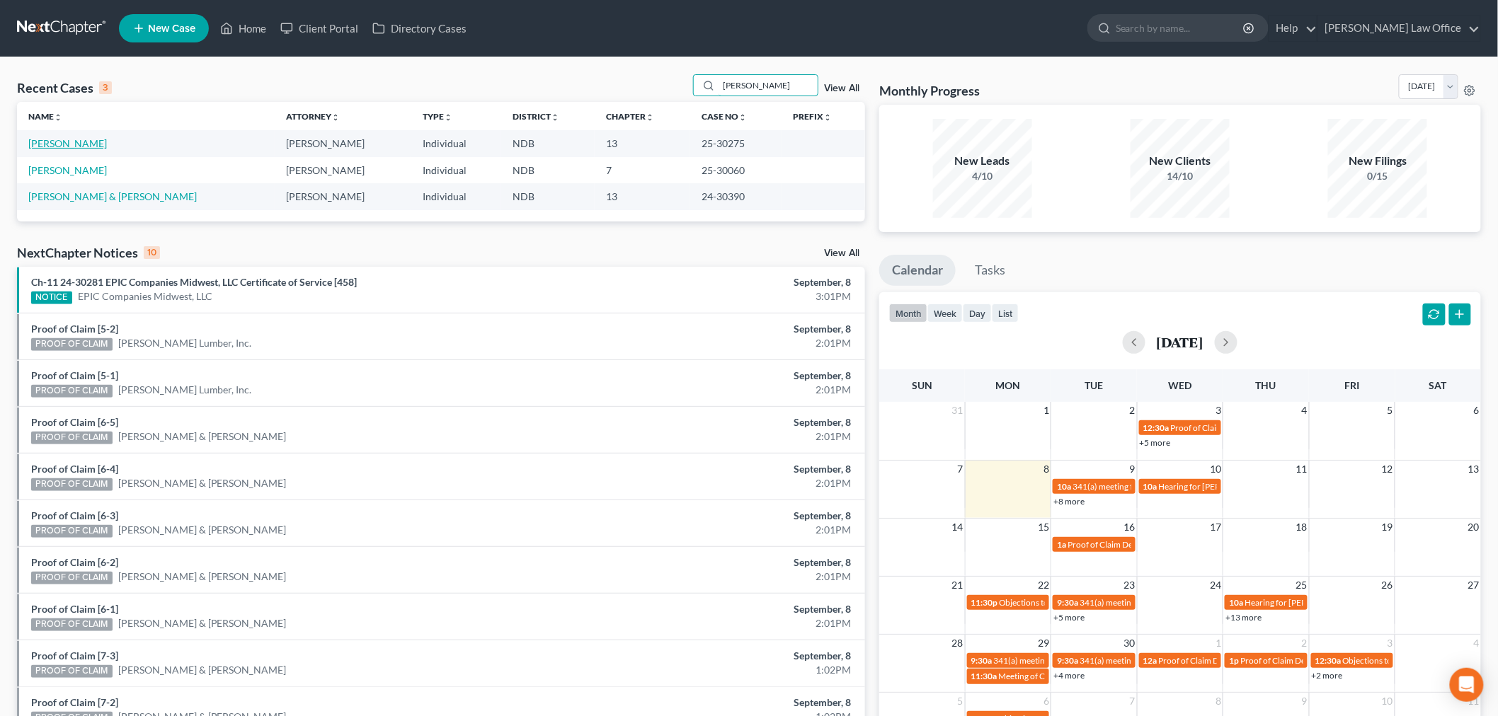
type input "[PERSON_NAME]"
click at [53, 140] on link "[PERSON_NAME]" at bounding box center [67, 143] width 79 height 12
select select "6"
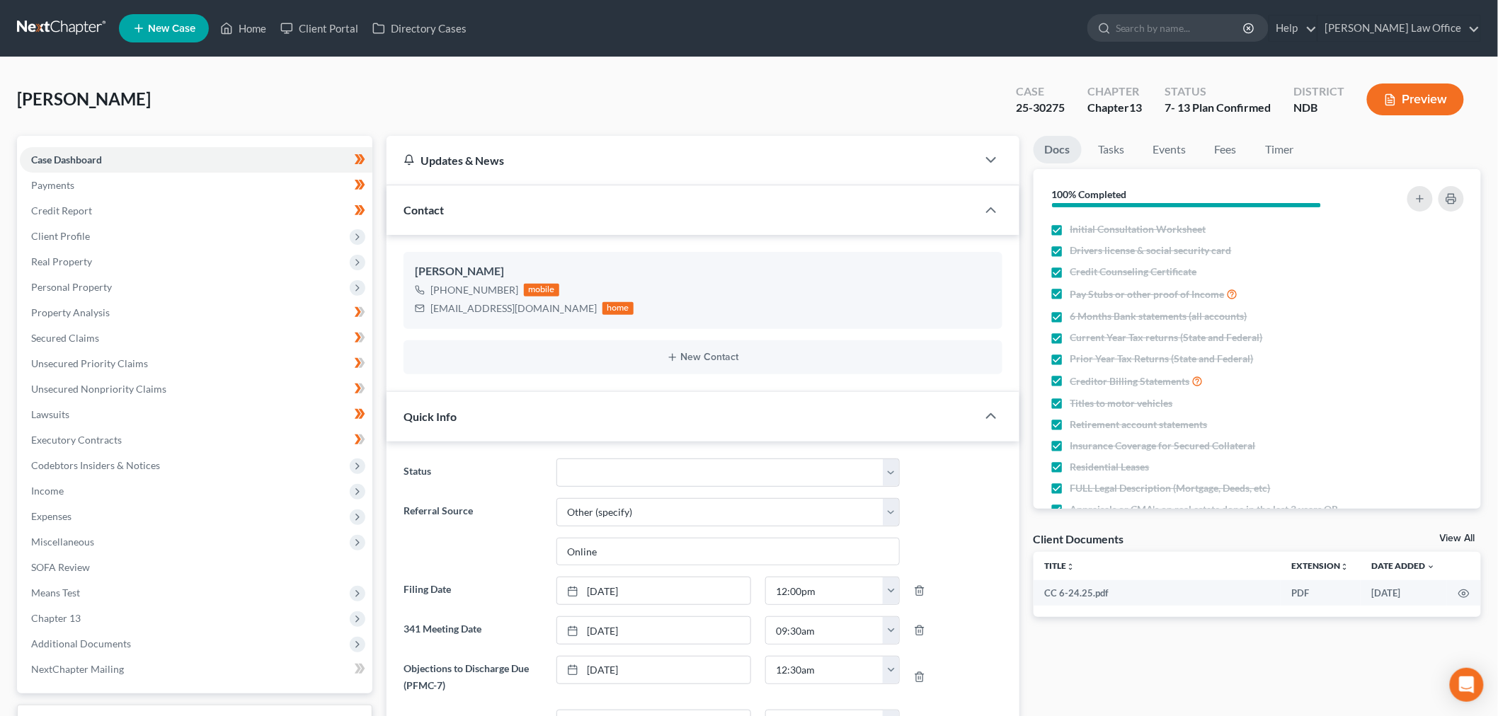
scroll to position [563, 0]
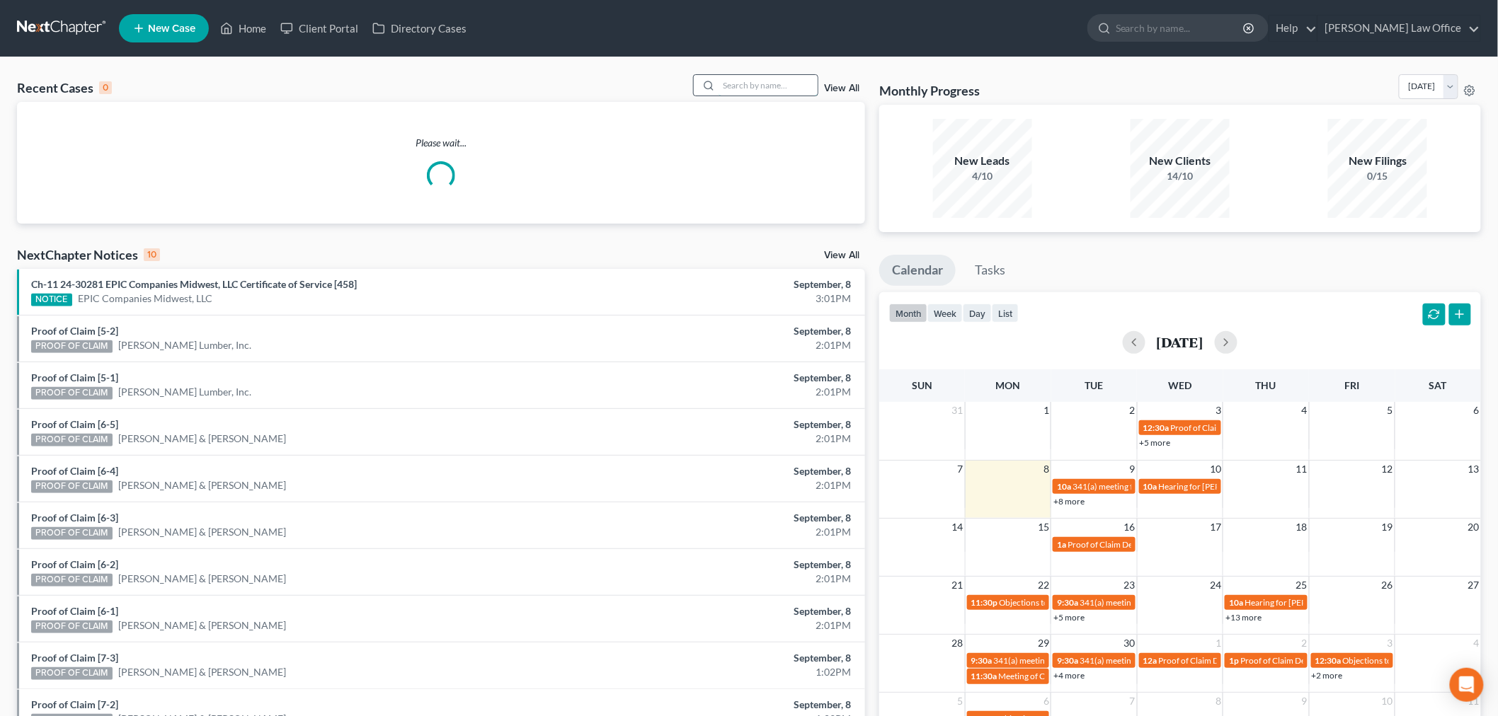
click at [764, 84] on input "search" at bounding box center [767, 85] width 99 height 21
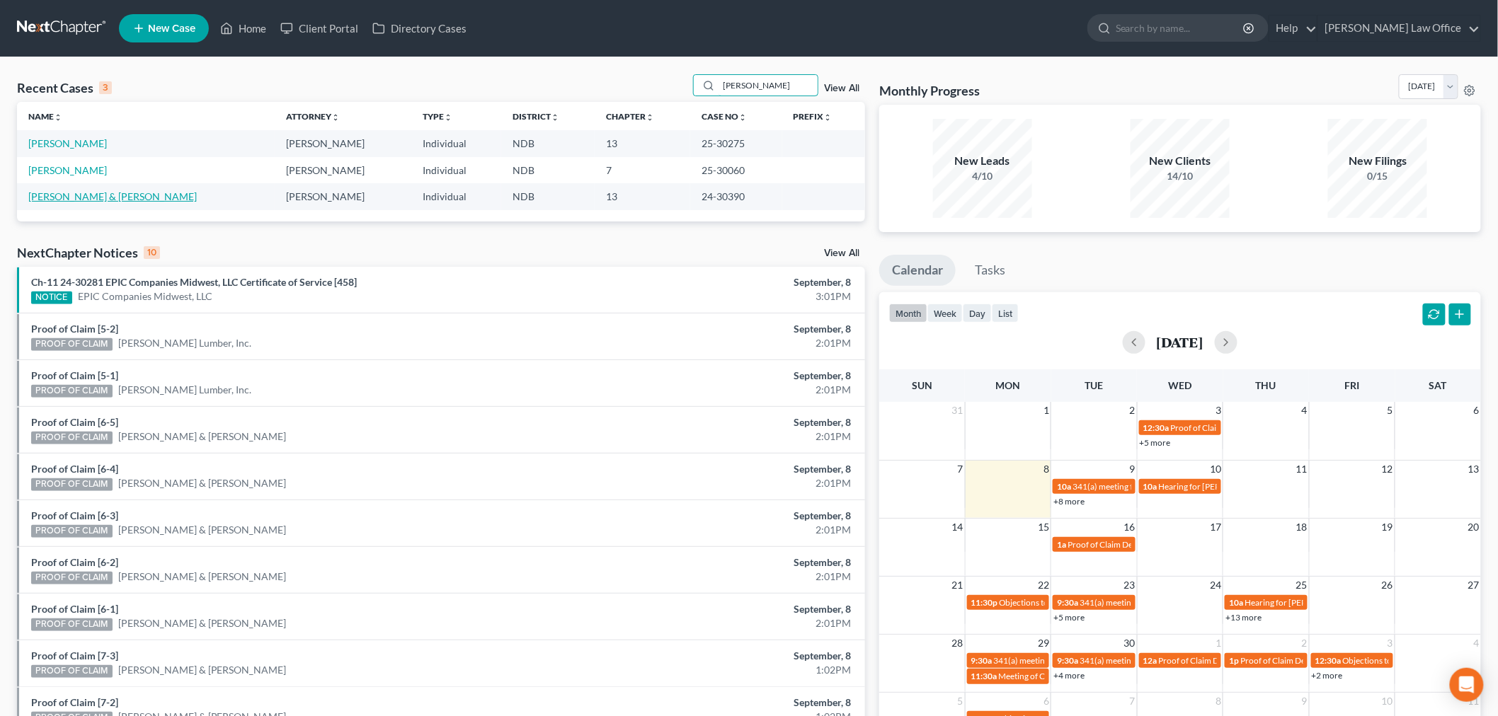
type input "[PERSON_NAME]"
click at [83, 192] on link "[PERSON_NAME] & [PERSON_NAME]" at bounding box center [112, 196] width 168 height 12
select select "6"
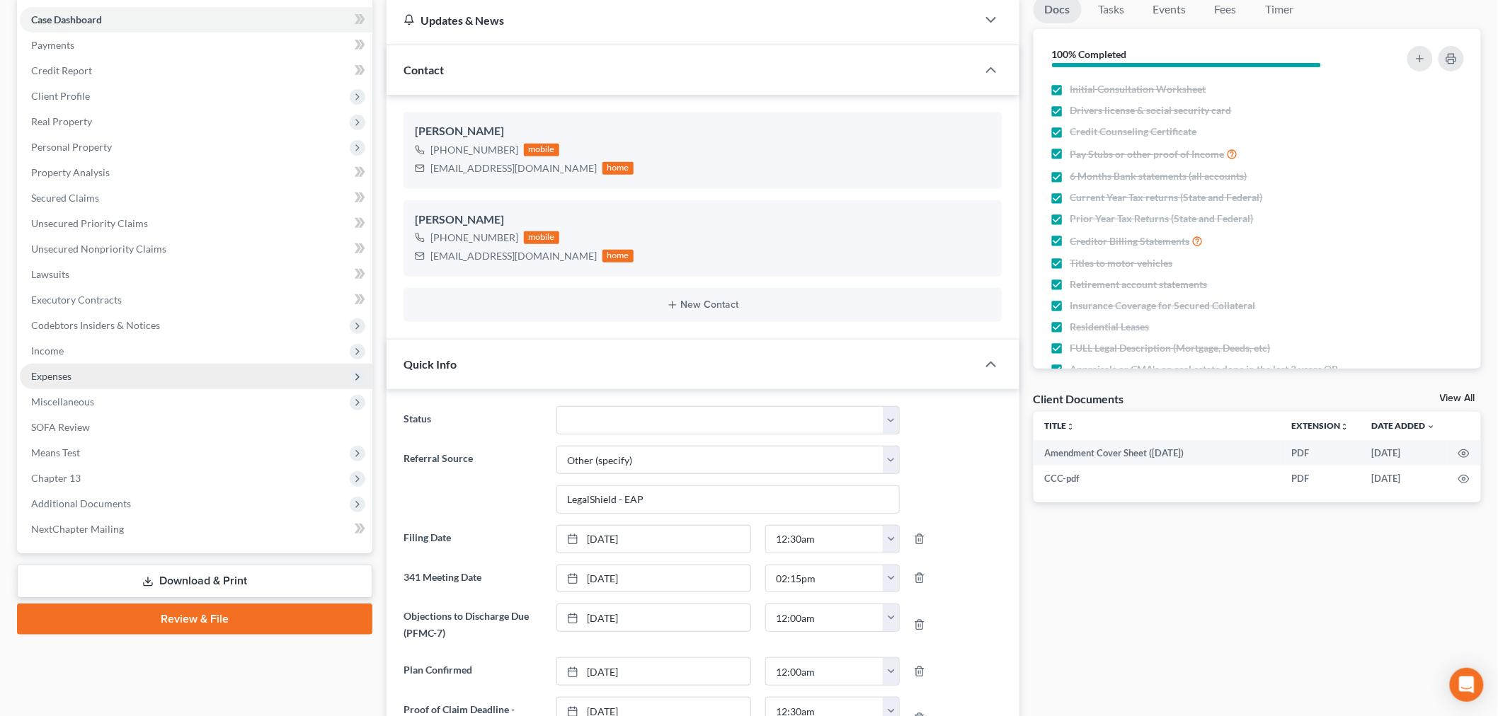
scroll to position [314, 0]
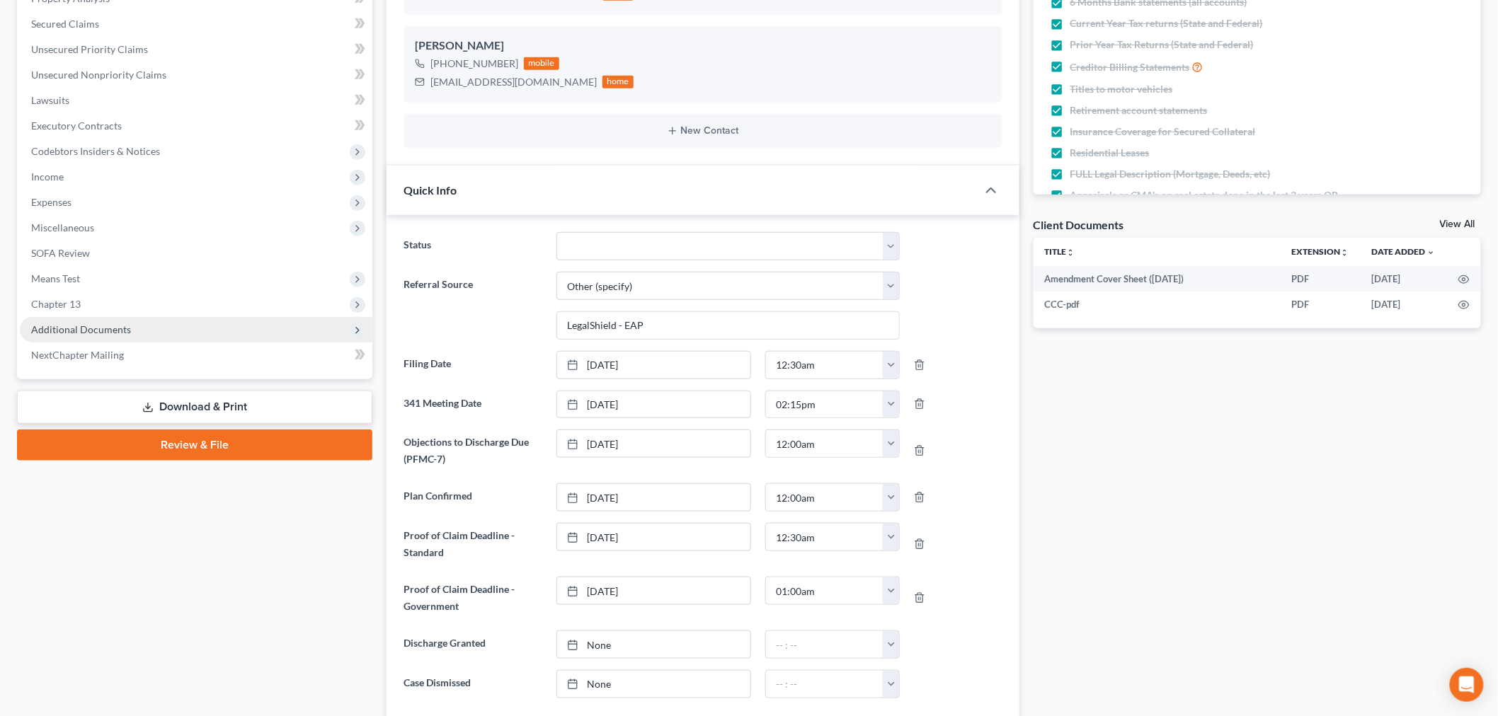
click at [106, 327] on span "Additional Documents" at bounding box center [81, 329] width 100 height 12
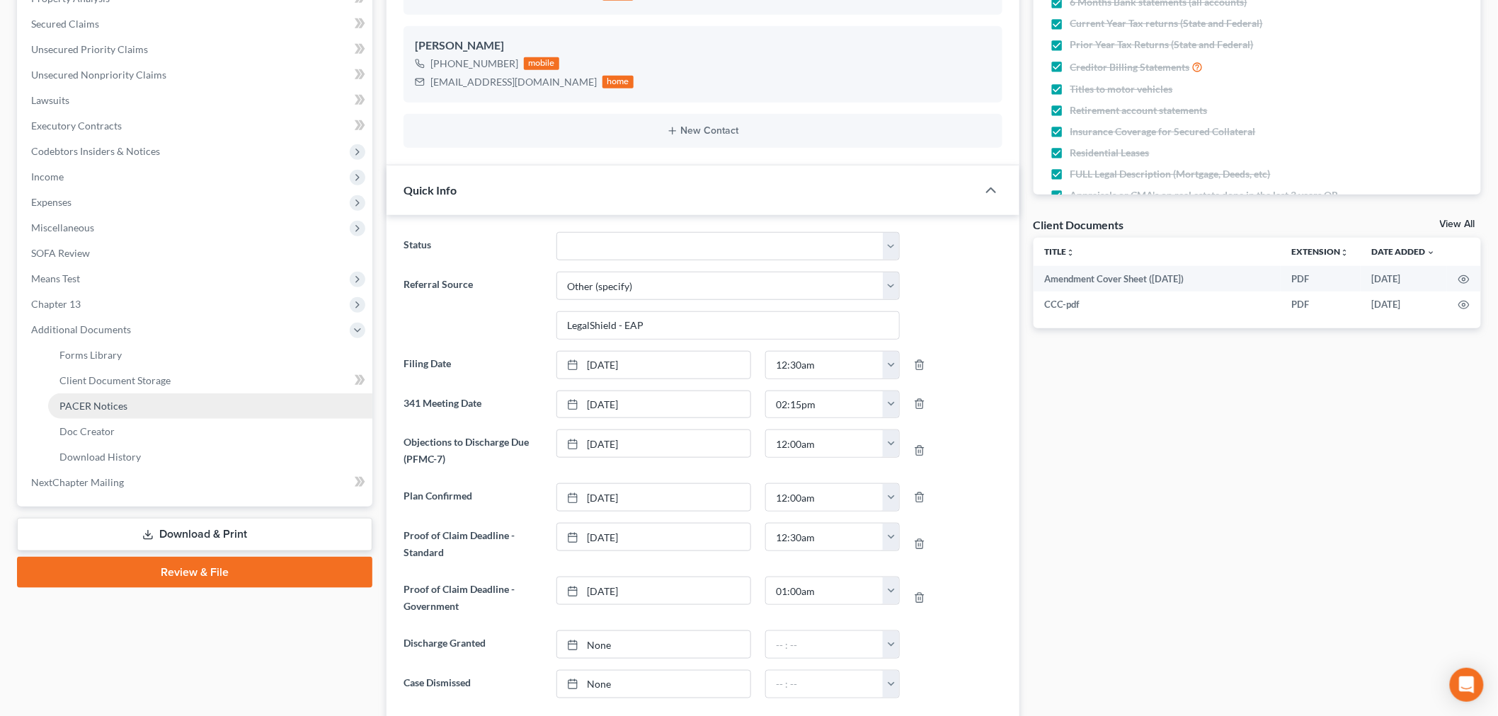
click at [115, 404] on span "PACER Notices" at bounding box center [93, 406] width 68 height 12
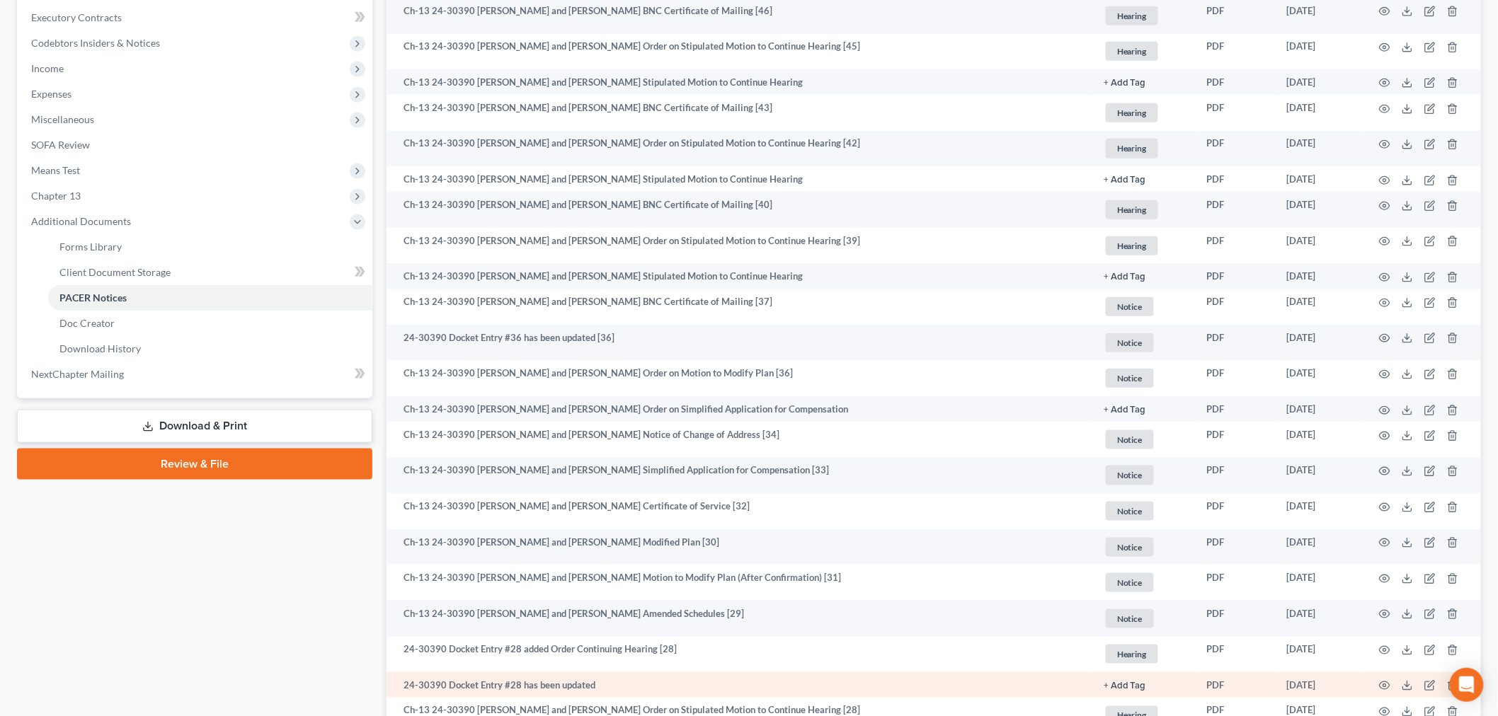
scroll to position [628, 0]
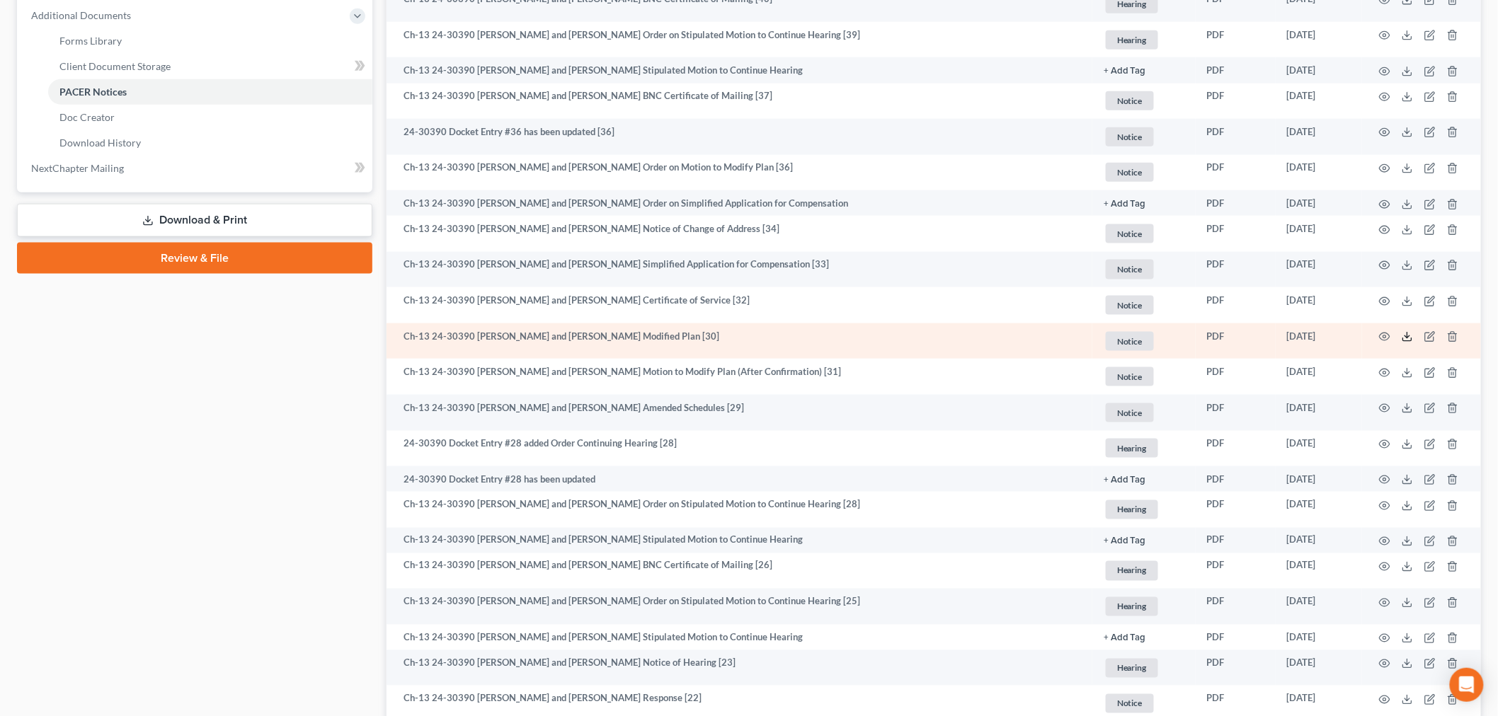
click at [1405, 335] on icon at bounding box center [1406, 336] width 11 height 11
